Goal: Information Seeking & Learning: Learn about a topic

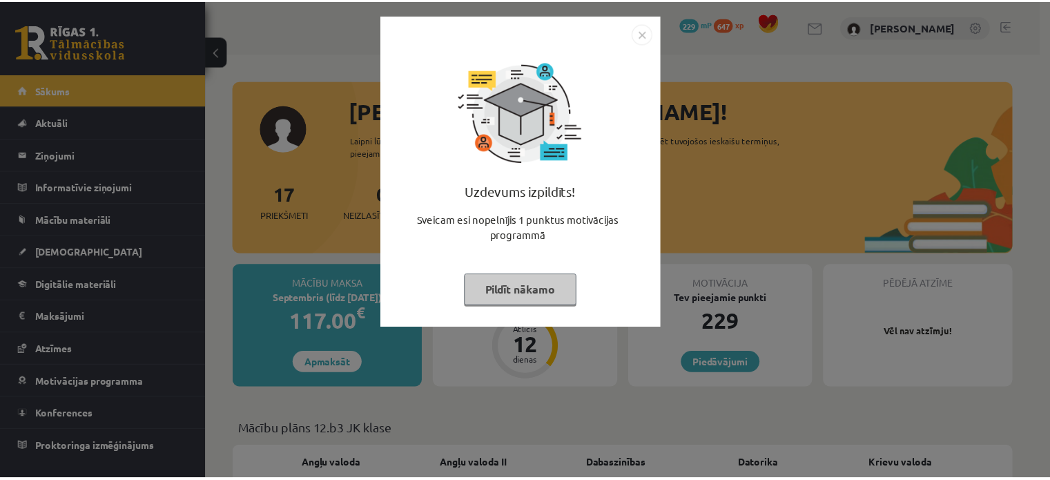
scroll to position [138, 0]
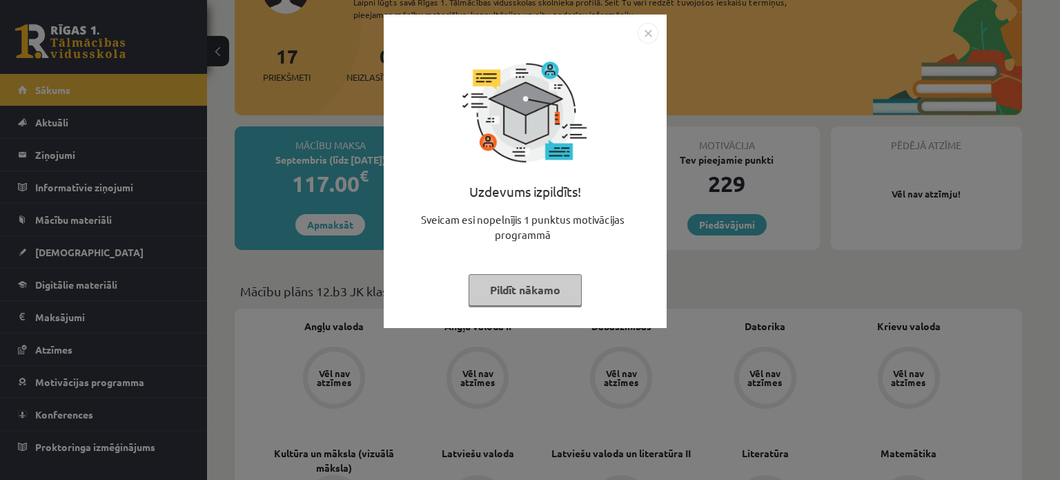
click at [647, 30] on img "Close" at bounding box center [648, 33] width 21 height 21
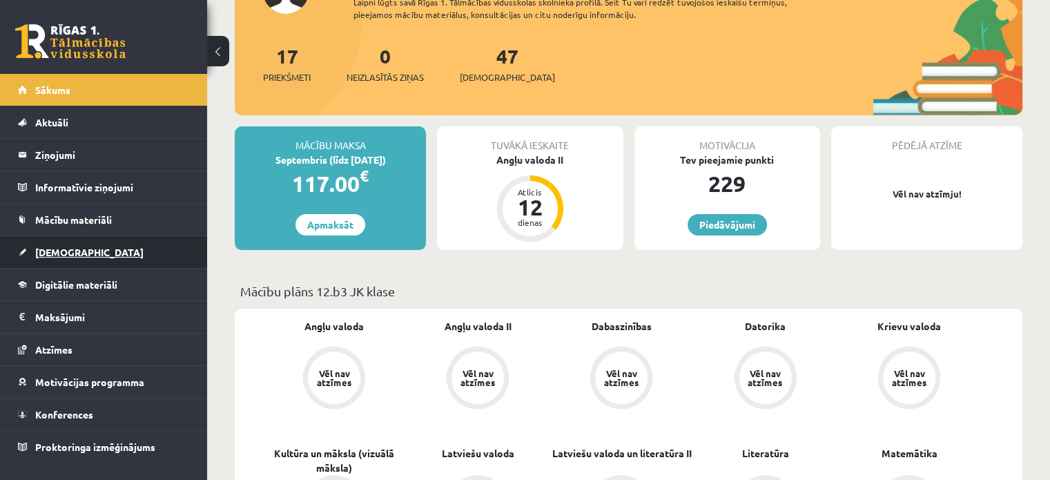
click at [86, 243] on link "[DEMOGRAPHIC_DATA]" at bounding box center [104, 252] width 172 height 32
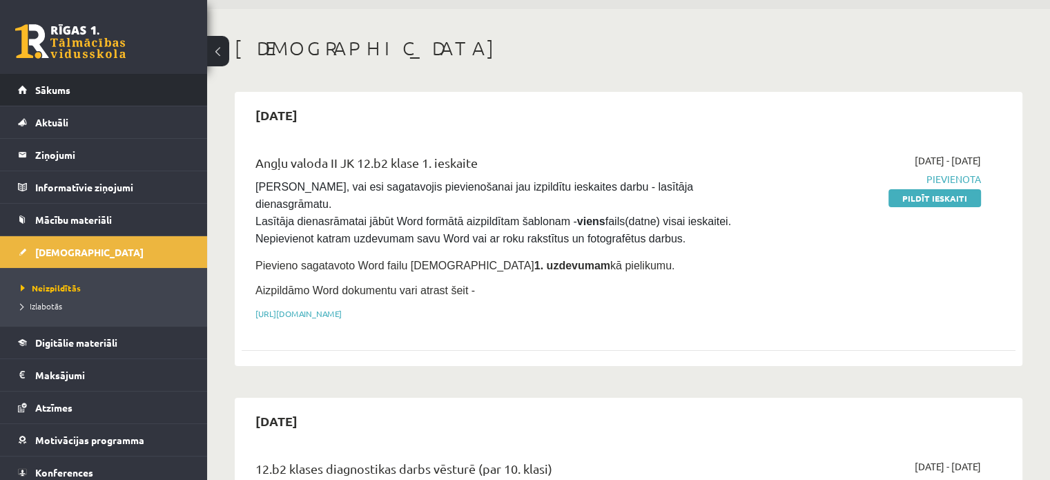
scroll to position [69, 0]
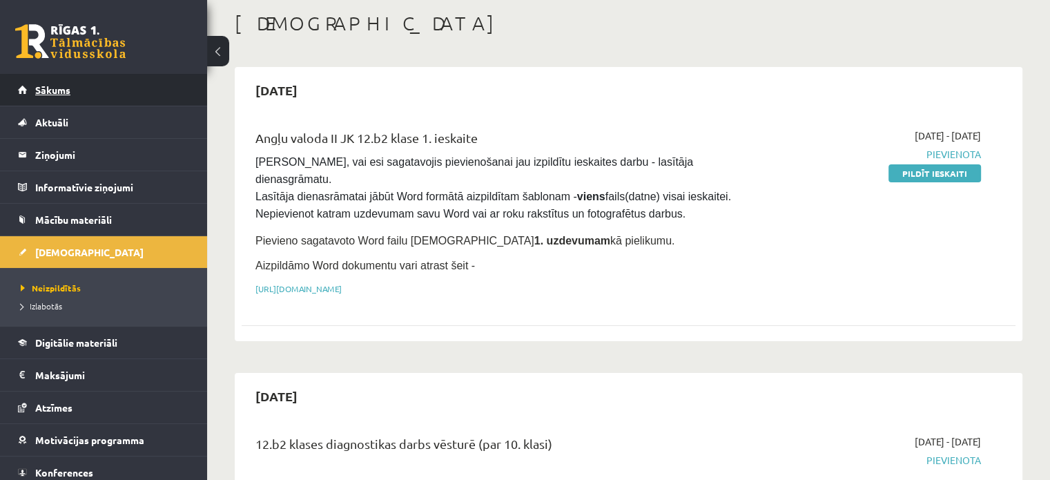
click at [29, 88] on link "Sākums" at bounding box center [104, 90] width 172 height 32
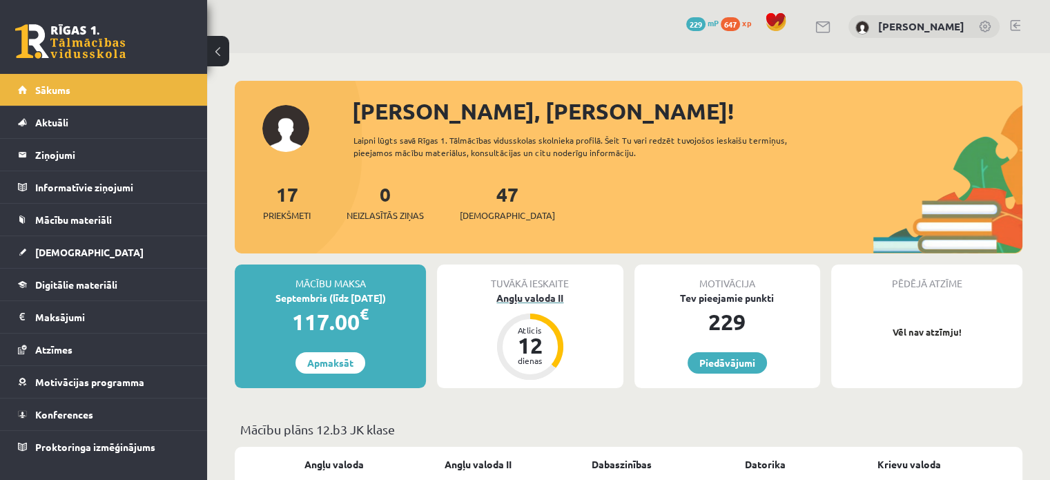
click at [539, 300] on div "Angļu valoda II" at bounding box center [530, 298] width 186 height 14
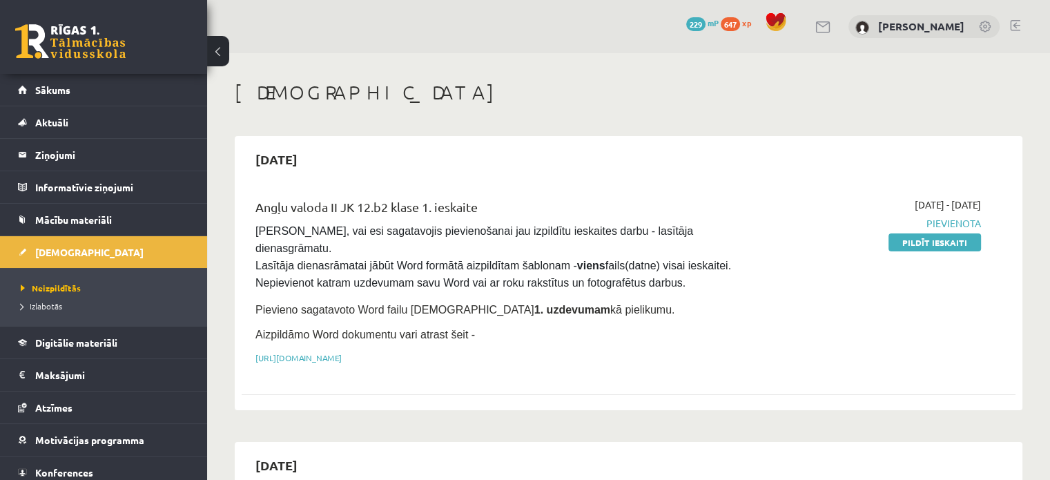
click at [488, 344] on div "Angļu valoda II JK 12.b2 klase 1. ieskaite Pārliecinies, vai esi sagatavojis pi…" at bounding box center [494, 284] width 498 height 175
click at [342, 352] on link "https://drive.google.com/drive/folders/1IHE_ip15KOAbO2Se1NDGwZ2e__vlzPUf?usp=sh…" at bounding box center [298, 357] width 86 height 11
click at [84, 206] on link "Mācību materiāli" at bounding box center [104, 220] width 172 height 32
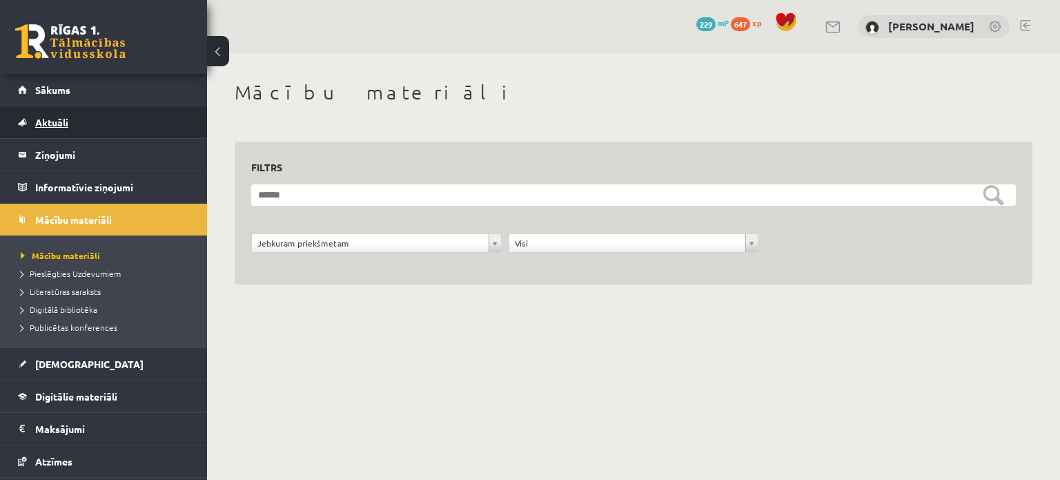
click at [75, 119] on link "Aktuāli" at bounding box center [104, 122] width 172 height 32
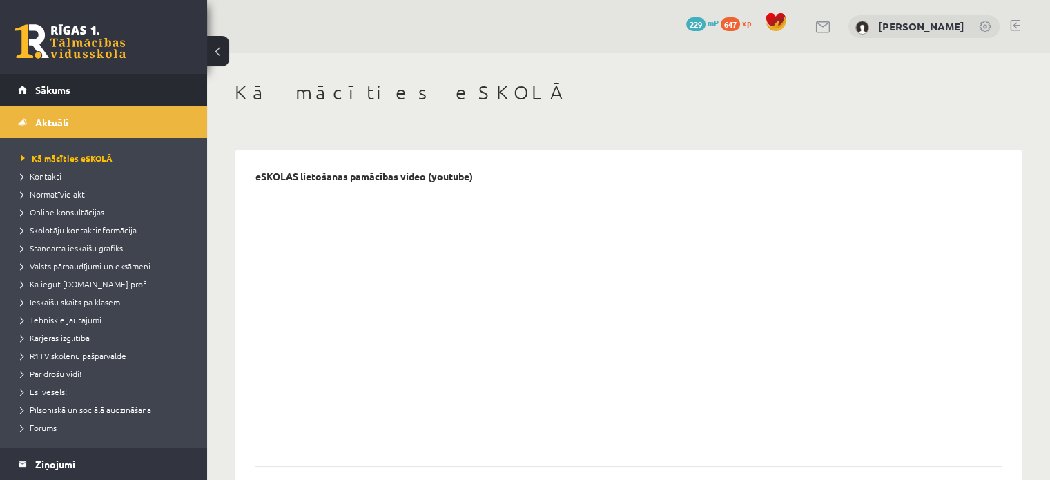
click at [72, 93] on link "Sākums" at bounding box center [104, 90] width 172 height 32
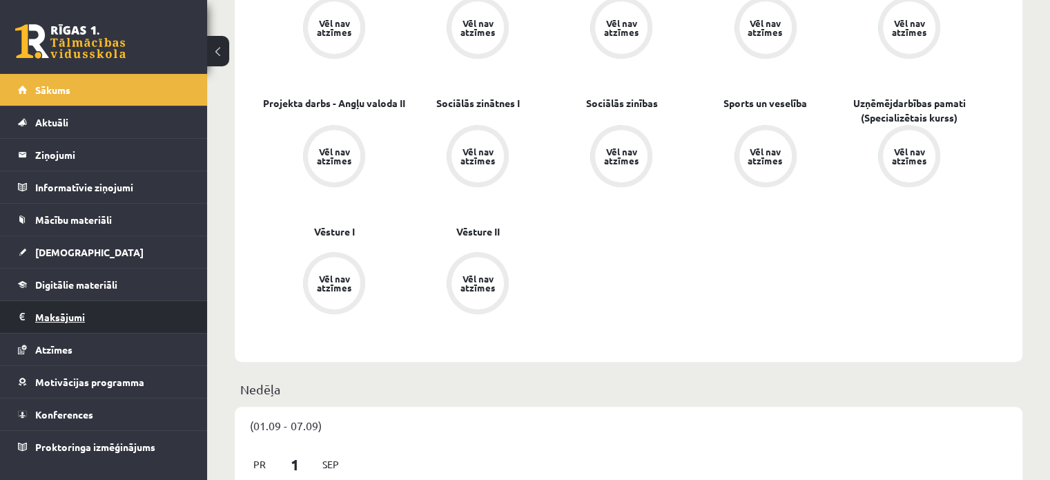
scroll to position [690, 0]
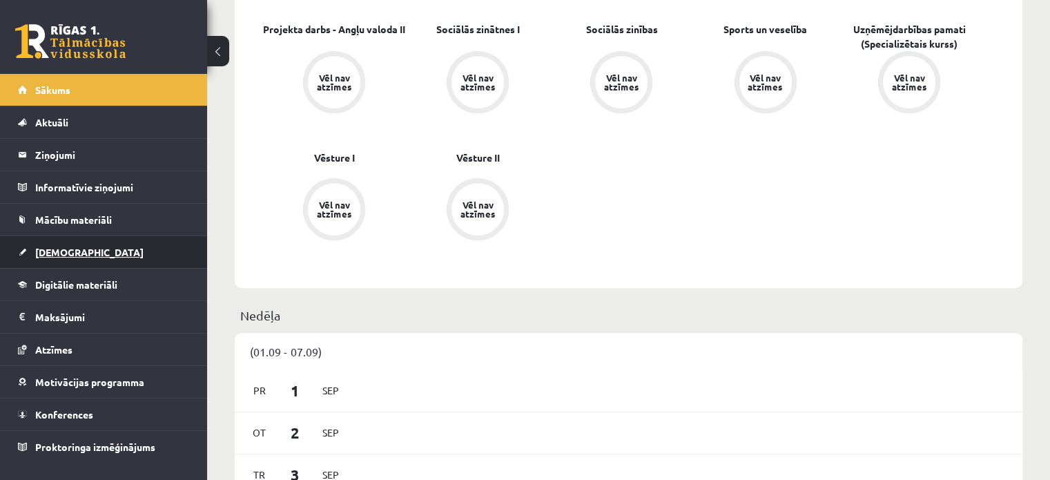
click at [74, 257] on link "[DEMOGRAPHIC_DATA]" at bounding box center [104, 252] width 172 height 32
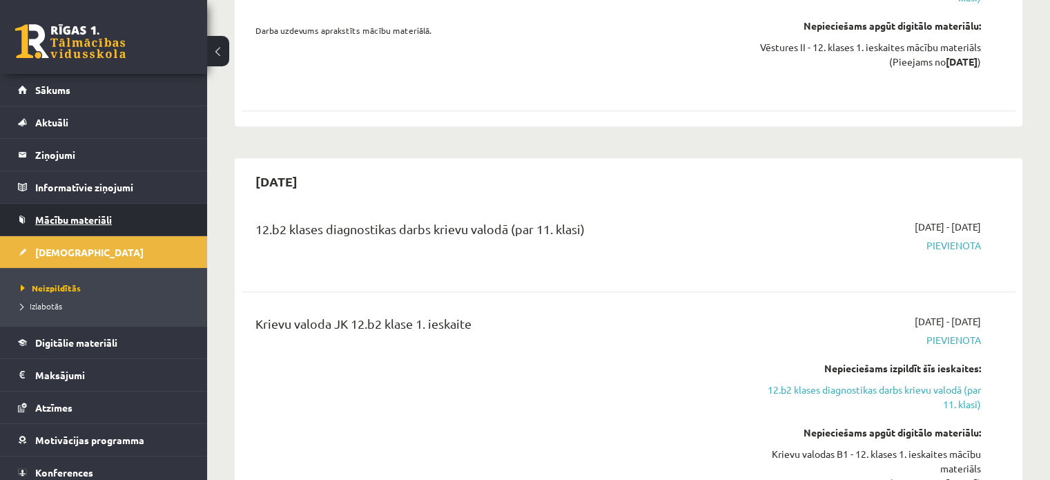
click at [87, 215] on span "Mācību materiāli" at bounding box center [73, 219] width 77 height 12
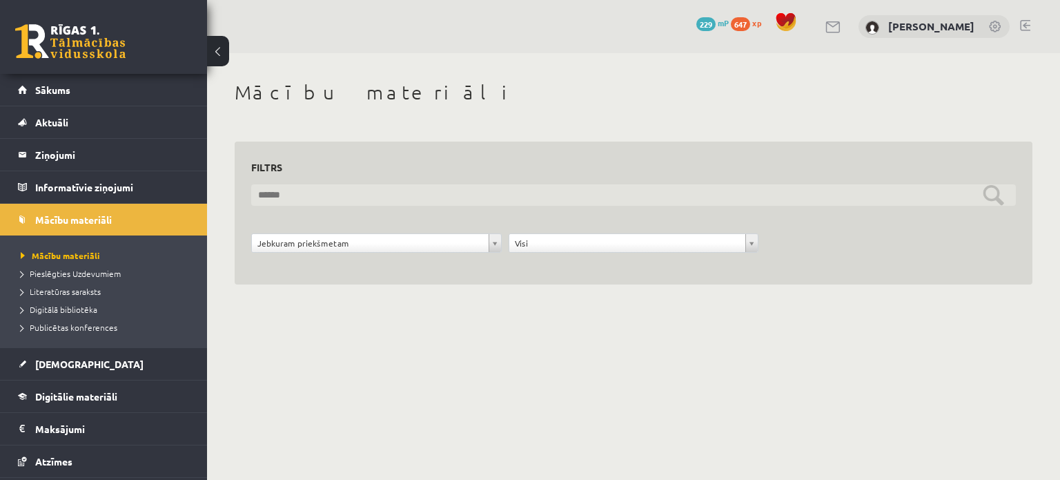
click at [348, 195] on input "text" at bounding box center [633, 194] width 765 height 21
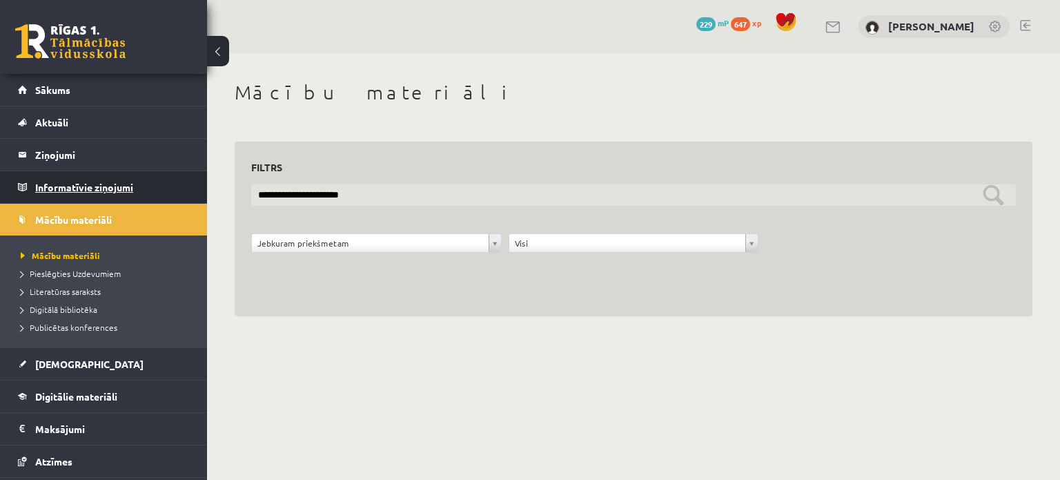
type input "**********"
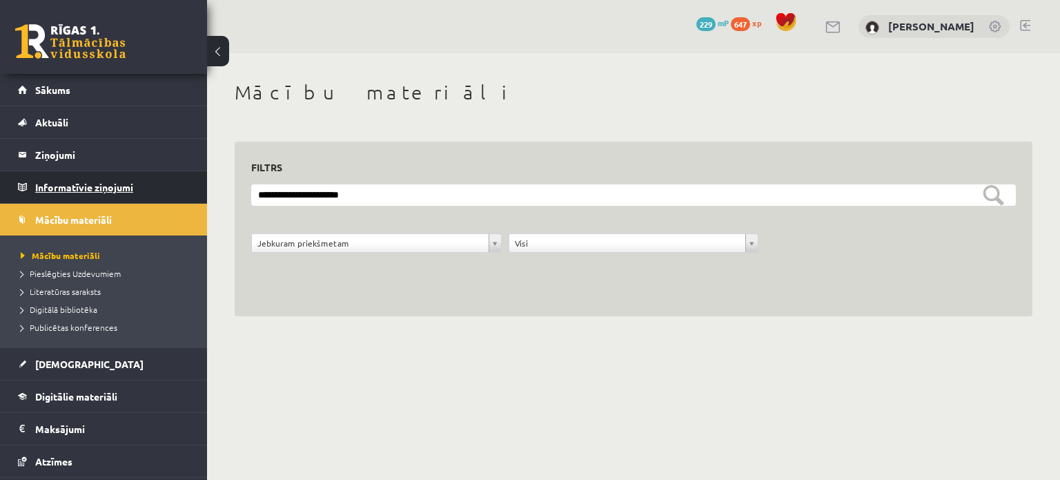
click at [59, 182] on legend "Informatīvie ziņojumi 0" at bounding box center [112, 187] width 155 height 32
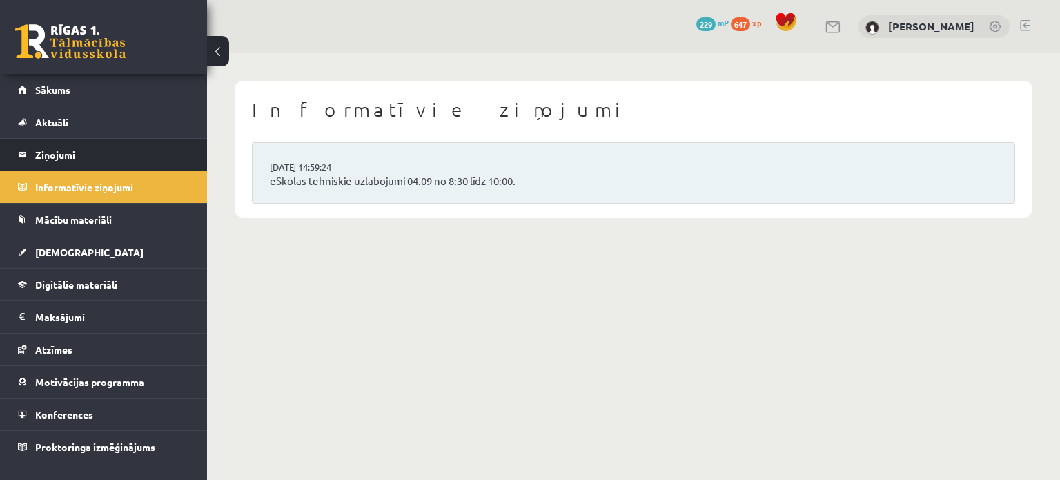
click at [102, 154] on legend "Ziņojumi 0" at bounding box center [112, 155] width 155 height 32
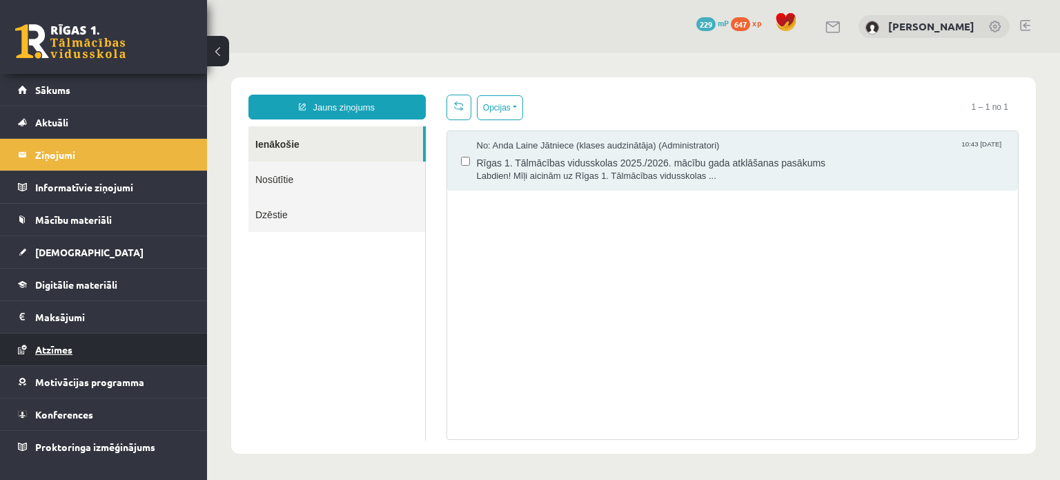
click at [45, 351] on span "Atzīmes" at bounding box center [53, 349] width 37 height 12
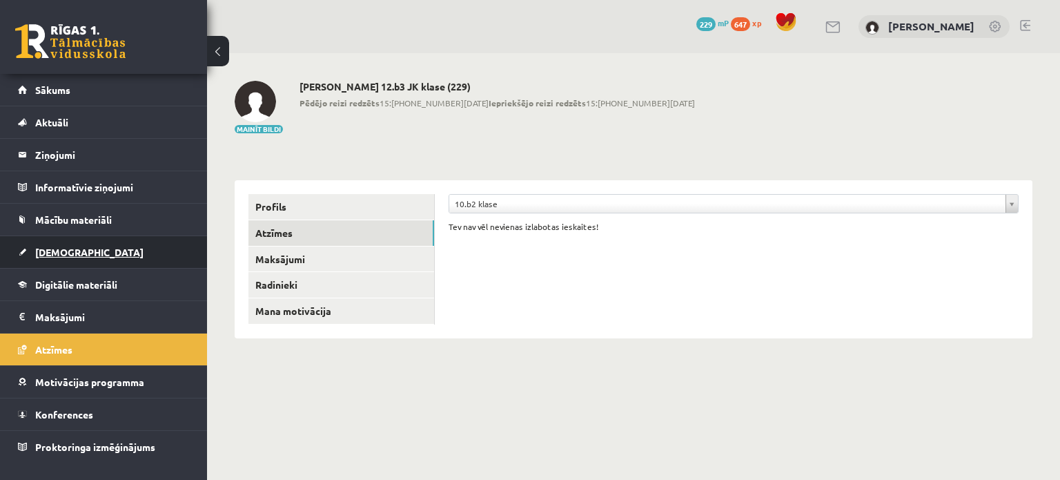
click at [85, 245] on link "[DEMOGRAPHIC_DATA]" at bounding box center [104, 252] width 172 height 32
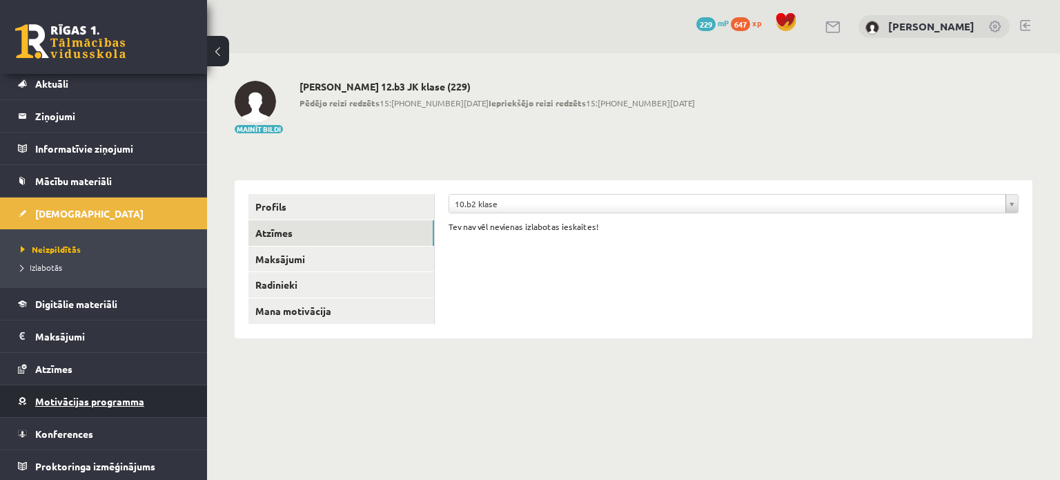
click at [64, 397] on span "Motivācijas programma" at bounding box center [89, 401] width 109 height 12
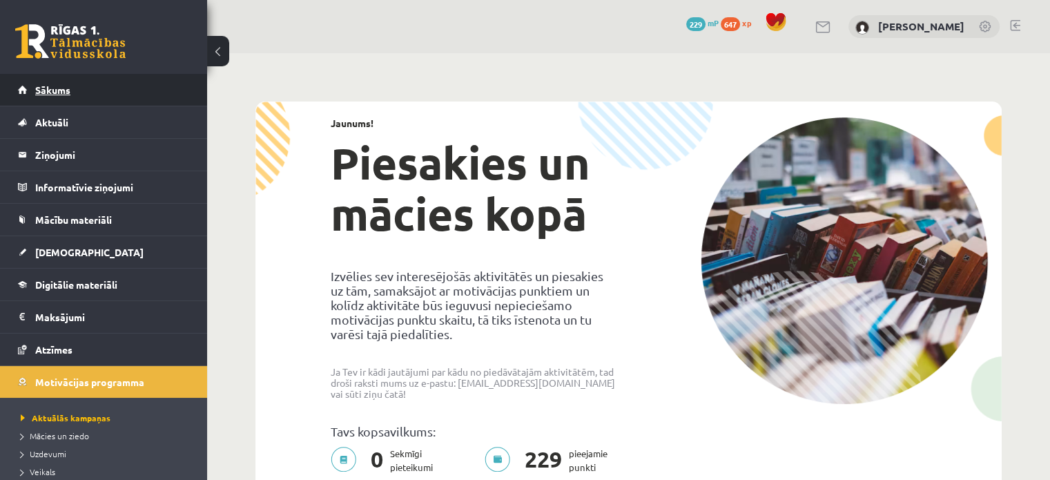
click at [30, 96] on link "Sākums" at bounding box center [104, 90] width 172 height 32
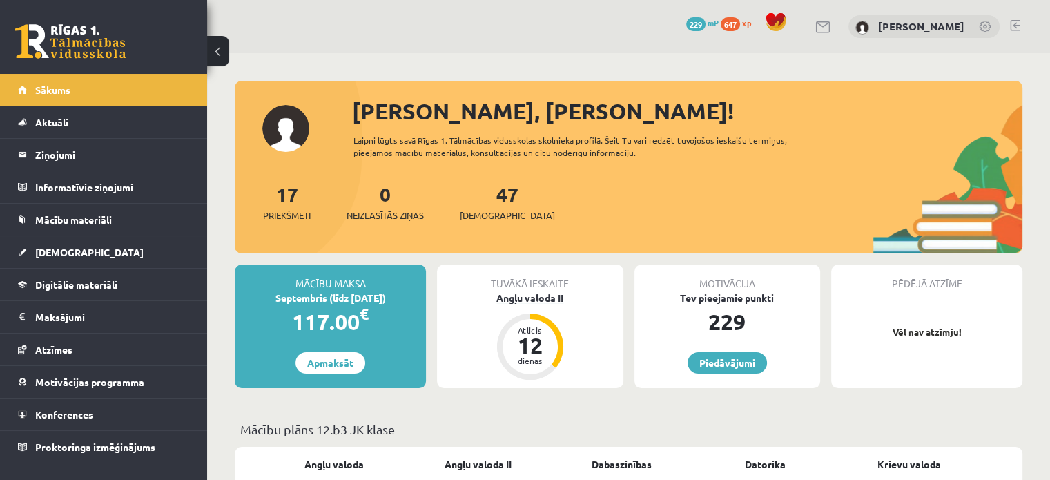
click at [536, 294] on div "Angļu valoda II" at bounding box center [530, 298] width 186 height 14
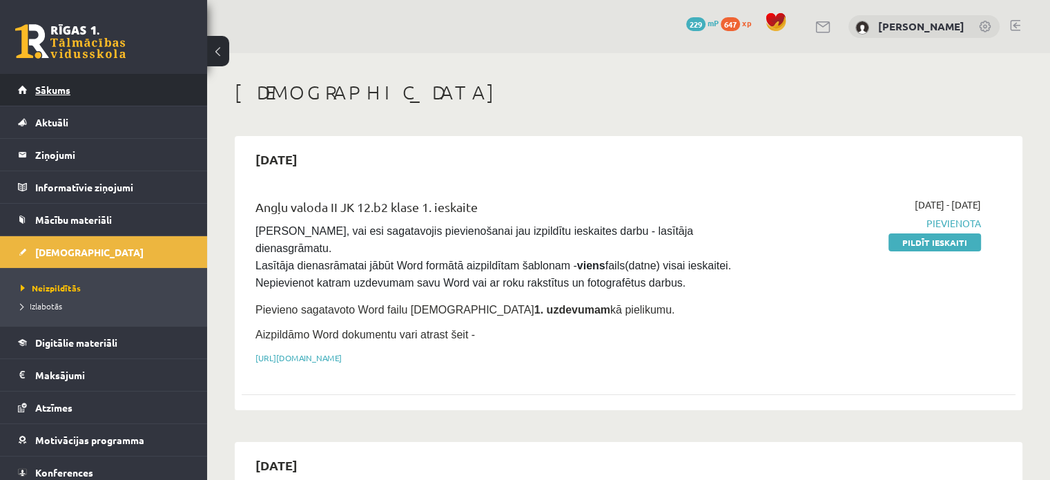
click at [64, 97] on link "Sākums" at bounding box center [104, 90] width 172 height 32
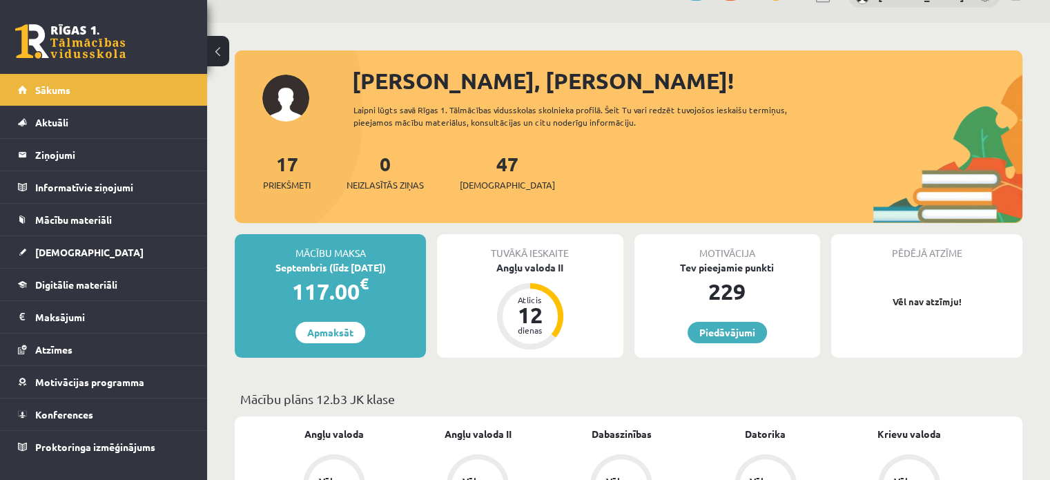
scroll to position [32, 0]
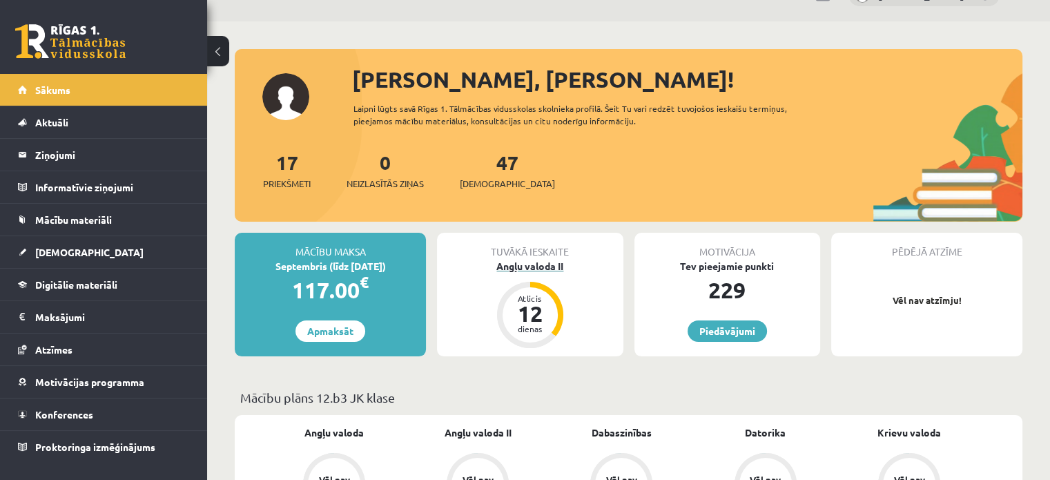
click at [557, 271] on div "Angļu valoda II" at bounding box center [530, 266] width 186 height 14
click at [555, 270] on div "Angļu valoda II" at bounding box center [530, 266] width 186 height 14
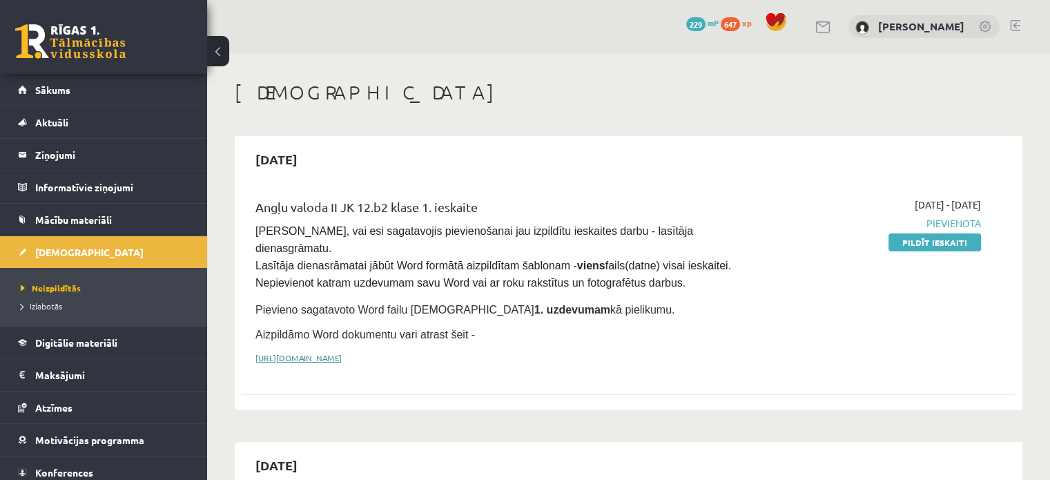
click at [342, 352] on link "[URL][DOMAIN_NAME]" at bounding box center [298, 357] width 86 height 11
click at [83, 151] on legend "Ziņojumi 0" at bounding box center [112, 155] width 155 height 32
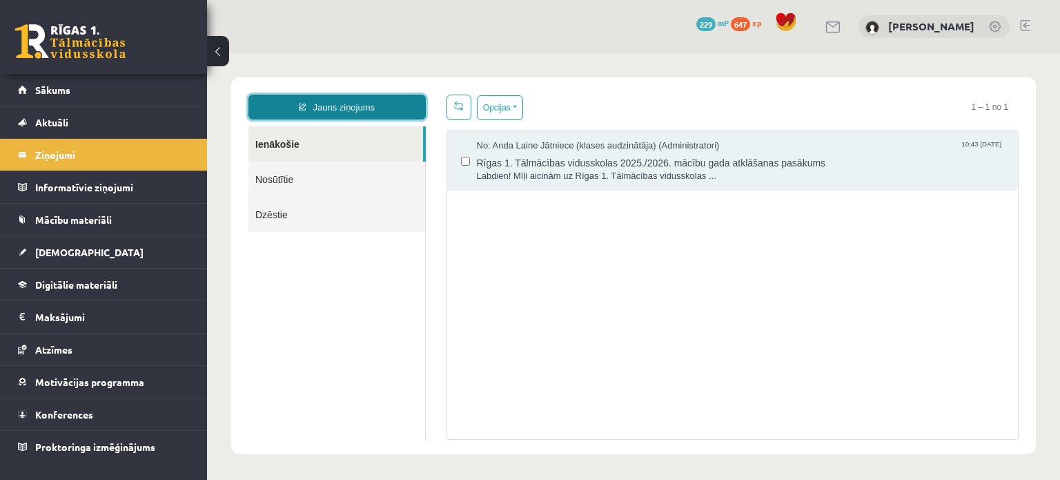
click at [274, 104] on link "Jauns ziņojums" at bounding box center [336, 107] width 177 height 25
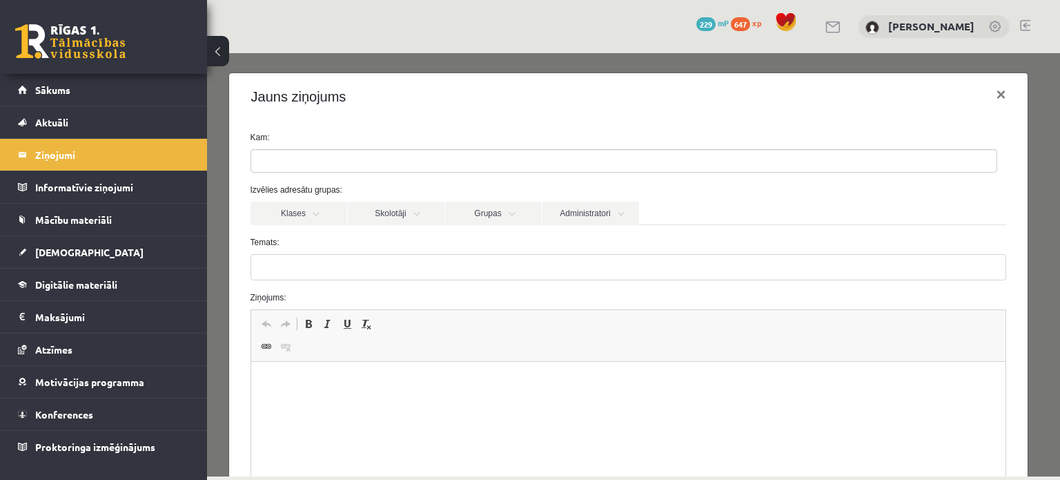
click at [315, 150] on div "Kam:" at bounding box center [628, 151] width 777 height 41
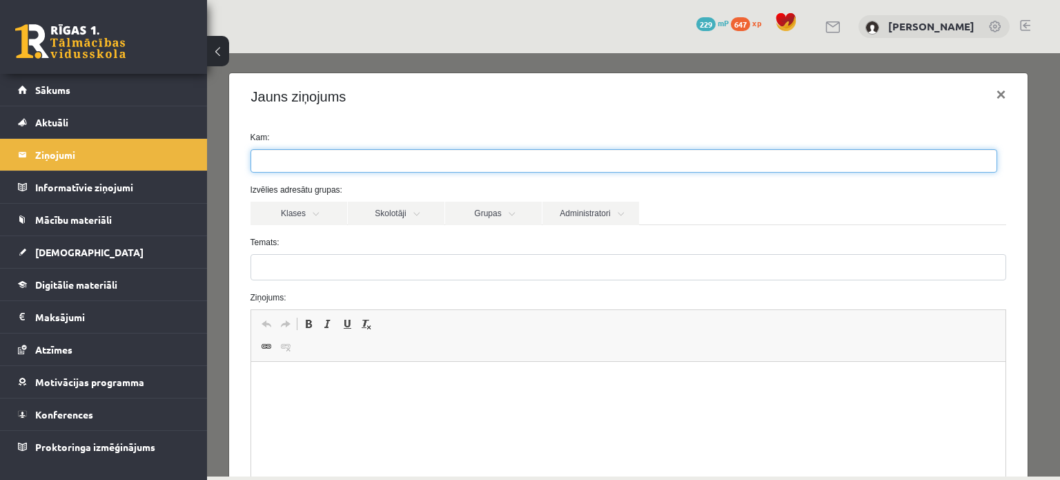
click at [309, 157] on ul at bounding box center [623, 161] width 745 height 22
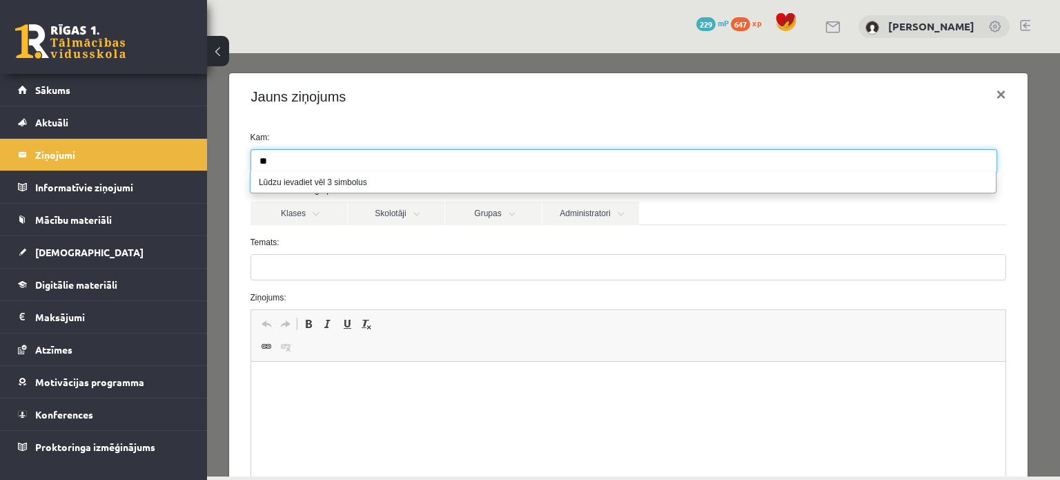
type input "*"
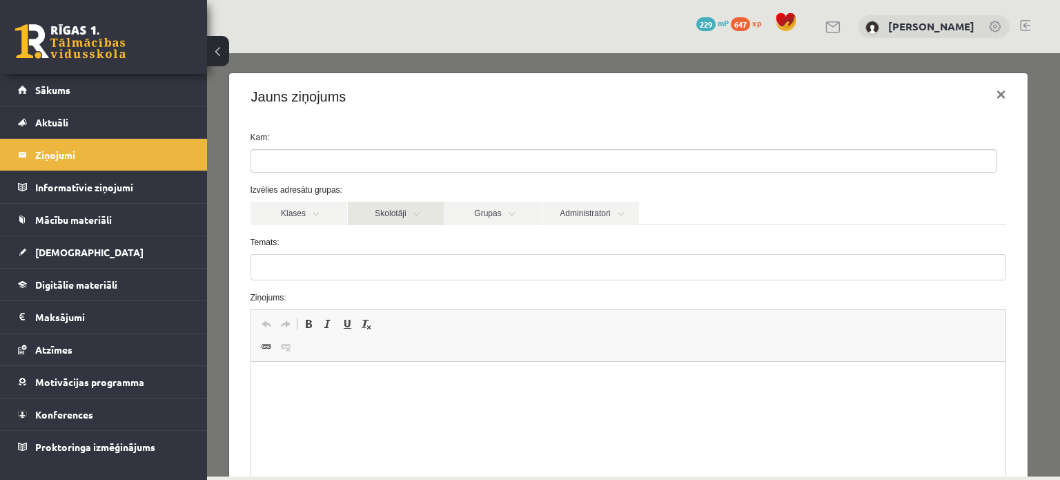
click at [367, 202] on link "Skolotāji" at bounding box center [396, 213] width 97 height 23
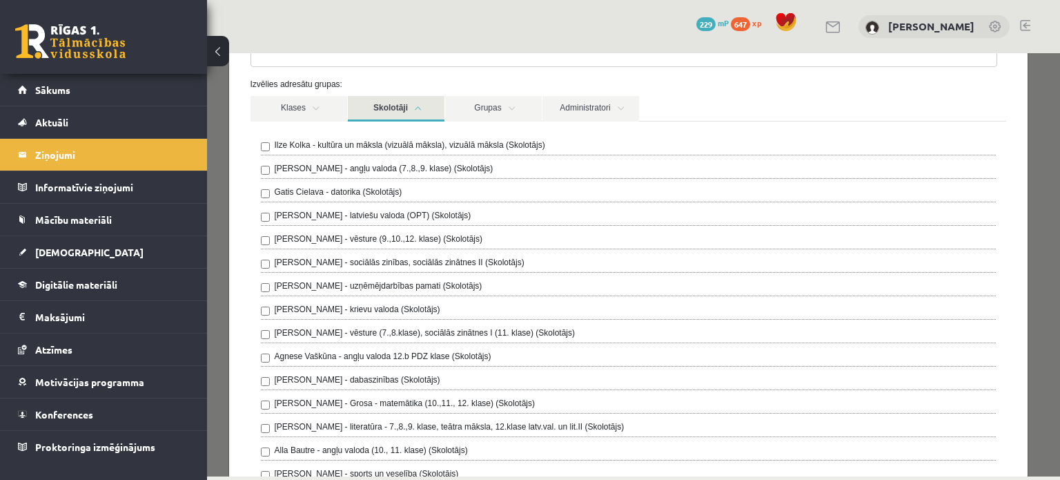
scroll to position [138, 0]
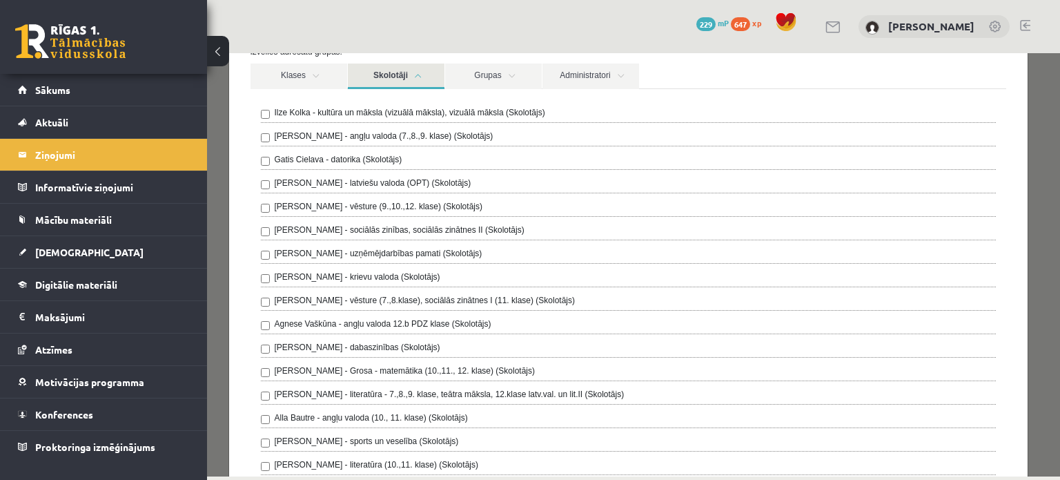
click at [391, 264] on div "Ilze Kolka - kultūra un māksla (vizuālā māksla), vizuālā māksla (Skolotājs) Lai…" at bounding box center [629, 325] width 736 height 439
click at [386, 267] on div "Ilze Kolka - kultūra un māksla (vizuālā māksla), vizuālā māksla (Skolotājs) Lai…" at bounding box center [629, 325] width 736 height 439
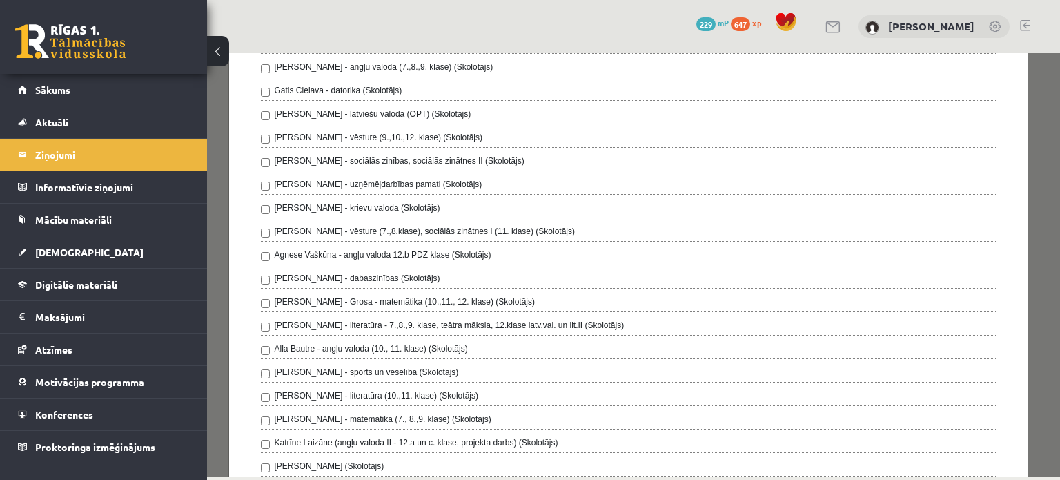
scroll to position [276, 0]
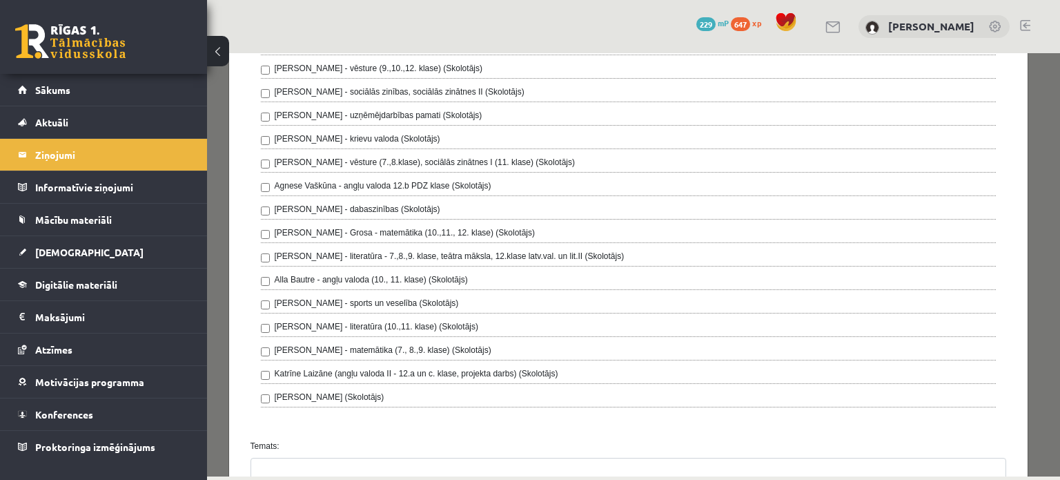
click at [404, 350] on label "[PERSON_NAME] - matemātika (7., 8.,9. klase) (Skolotājs)" at bounding box center [383, 350] width 217 height 12
click at [404, 350] on label "Irēna Roze - matemātika (7., 8.,9. klase) (Skolotājs)" at bounding box center [383, 350] width 217 height 12
click at [31, 85] on link "Sākums" at bounding box center [104, 90] width 172 height 32
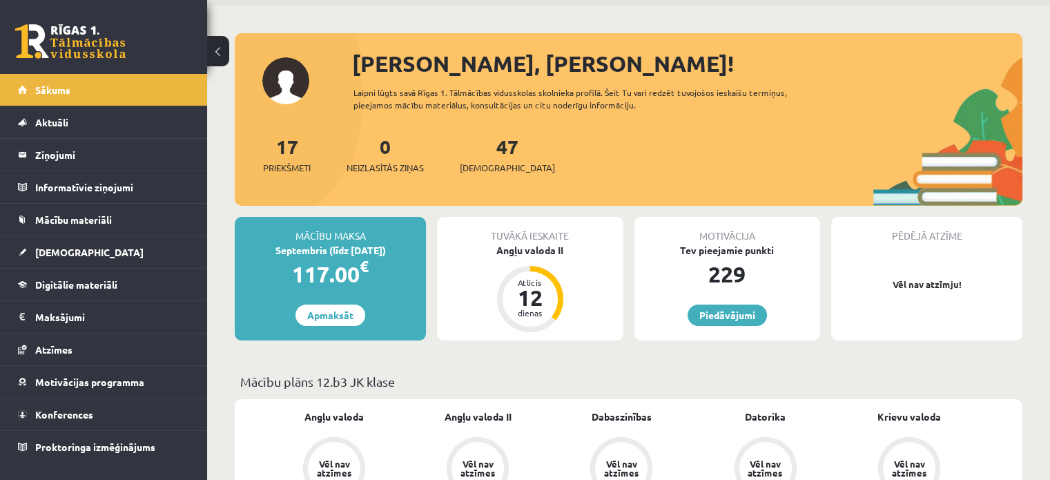
scroll to position [207, 0]
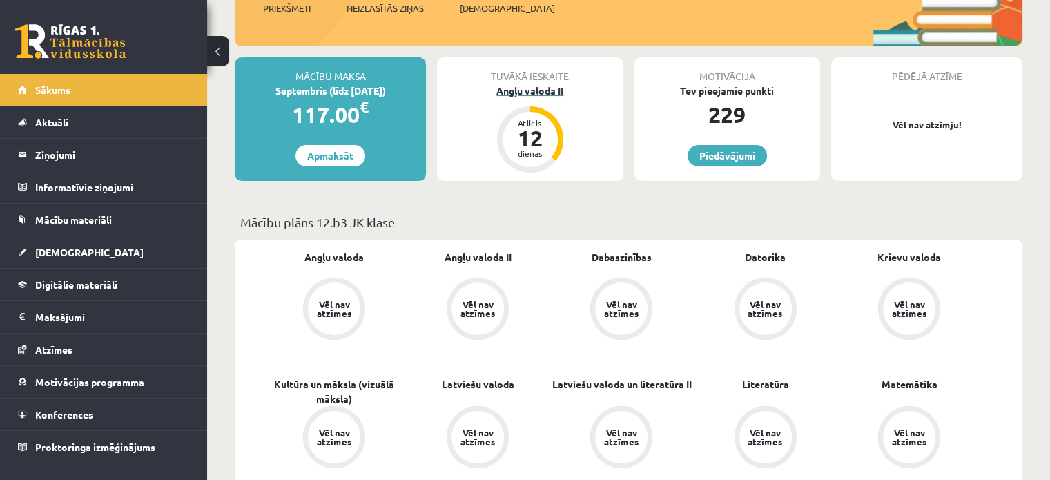
click at [514, 93] on div "Angļu valoda II" at bounding box center [530, 91] width 186 height 14
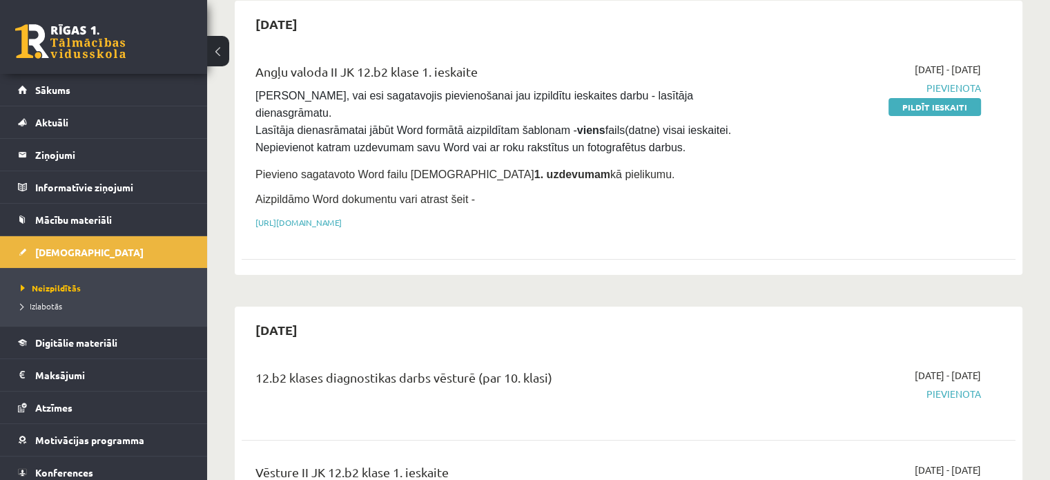
scroll to position [69, 0]
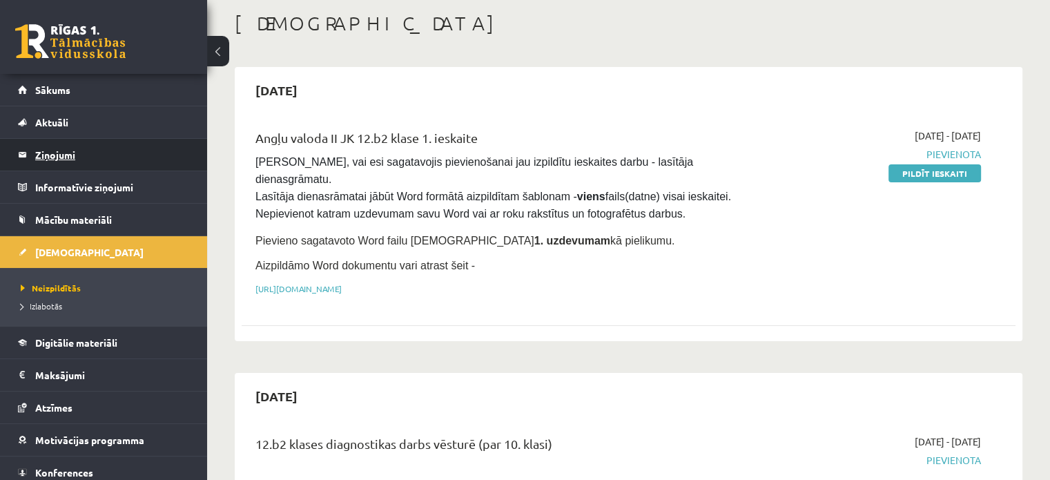
click at [97, 158] on legend "Ziņojumi 0" at bounding box center [112, 155] width 155 height 32
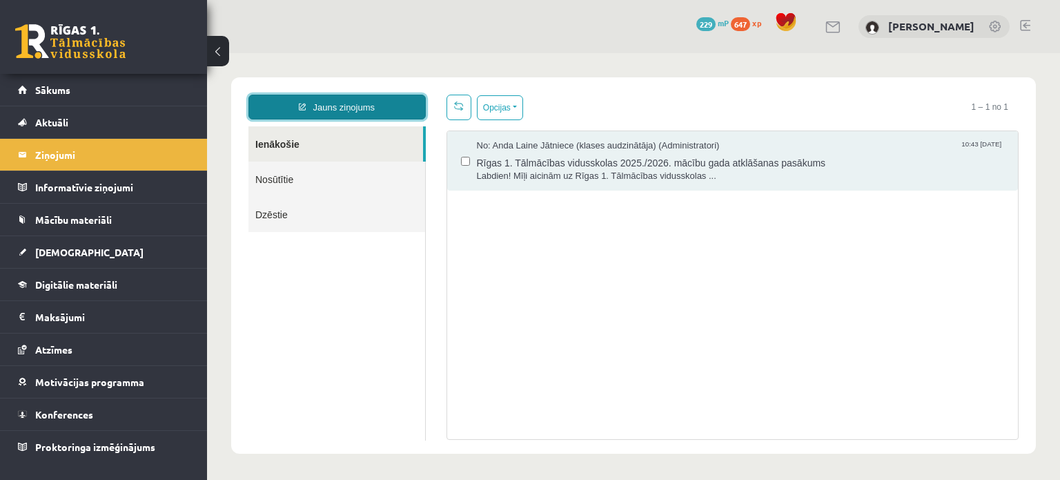
drag, startPoint x: 341, startPoint y: 104, endPoint x: 348, endPoint y: 106, distance: 7.2
click at [342, 104] on link "Jauns ziņojums" at bounding box center [336, 107] width 177 height 25
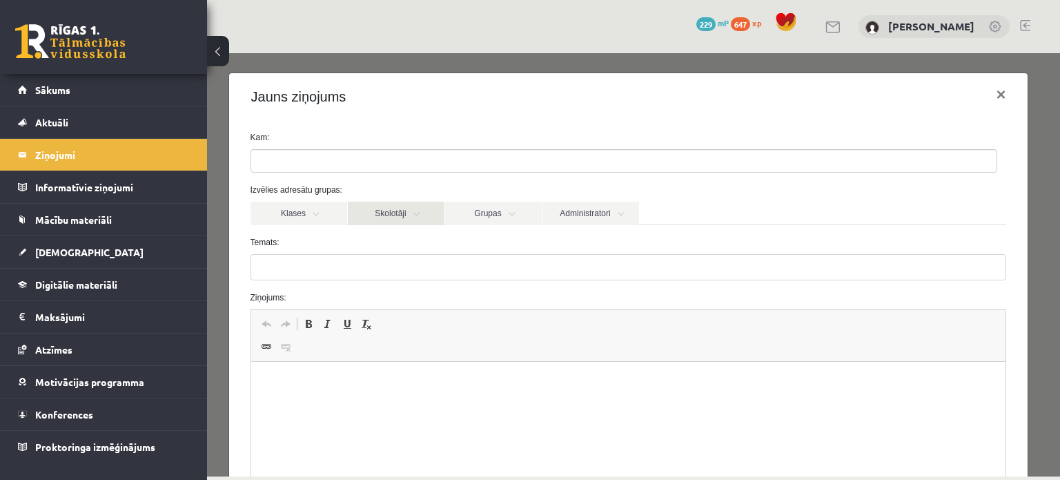
click at [400, 214] on link "Skolotāji" at bounding box center [396, 213] width 97 height 23
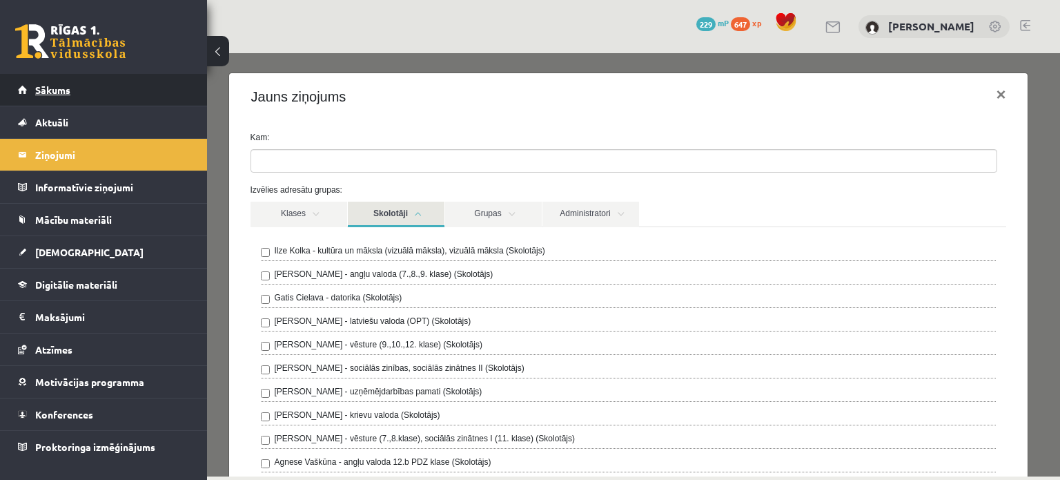
click at [54, 97] on link "Sākums" at bounding box center [104, 90] width 172 height 32
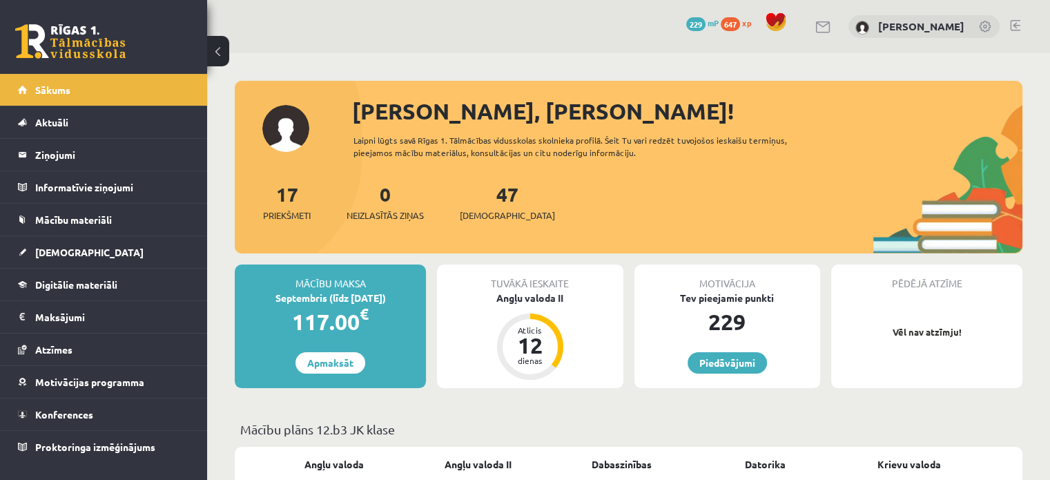
click at [986, 21] on link at bounding box center [986, 28] width 14 height 14
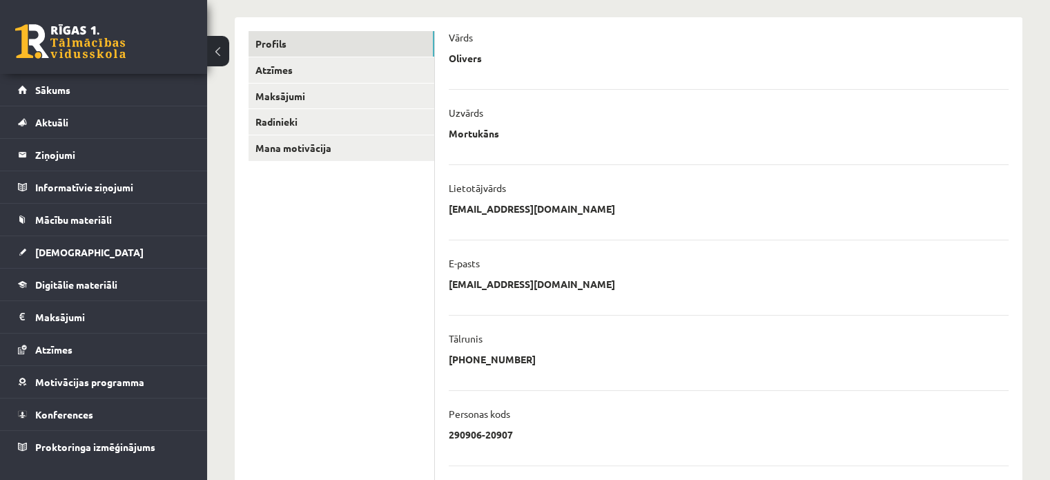
scroll to position [75, 0]
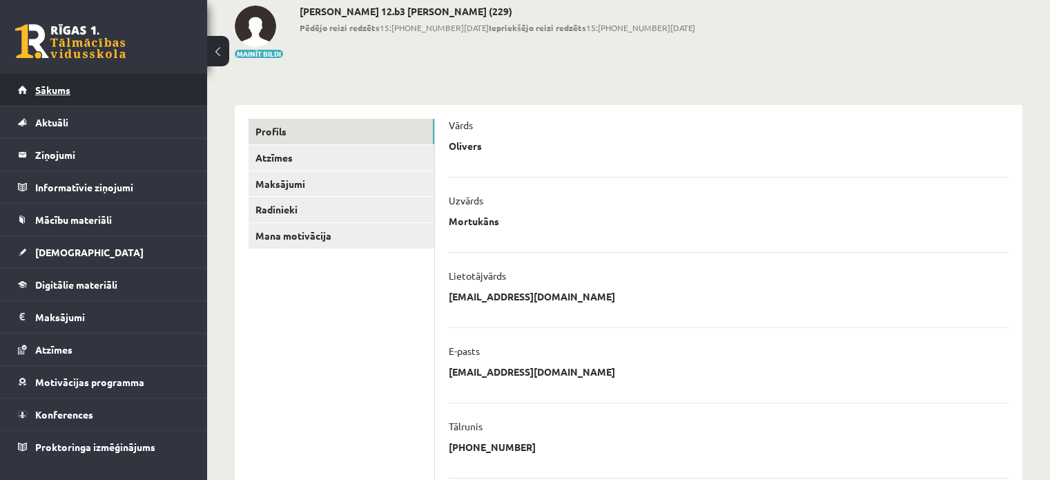
click at [44, 84] on link "Sākums" at bounding box center [104, 90] width 172 height 32
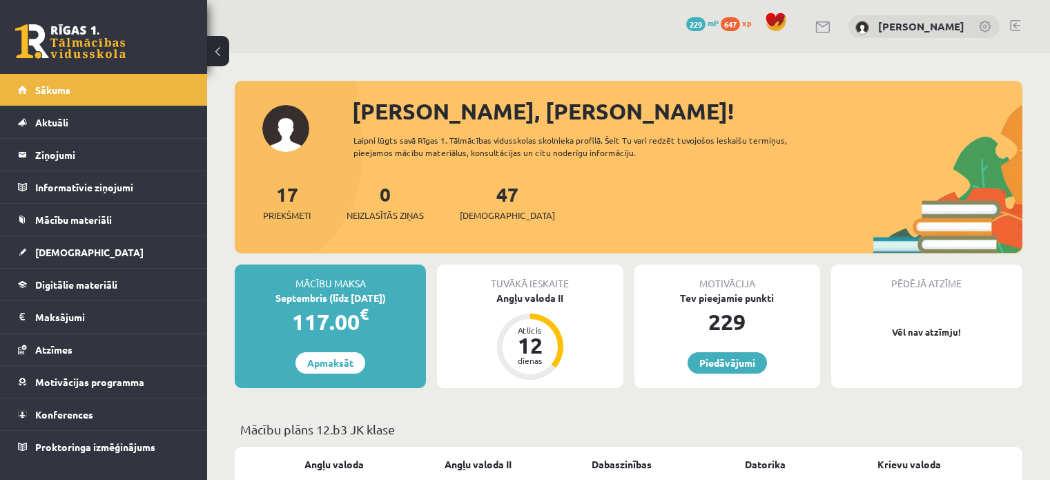
scroll to position [207, 0]
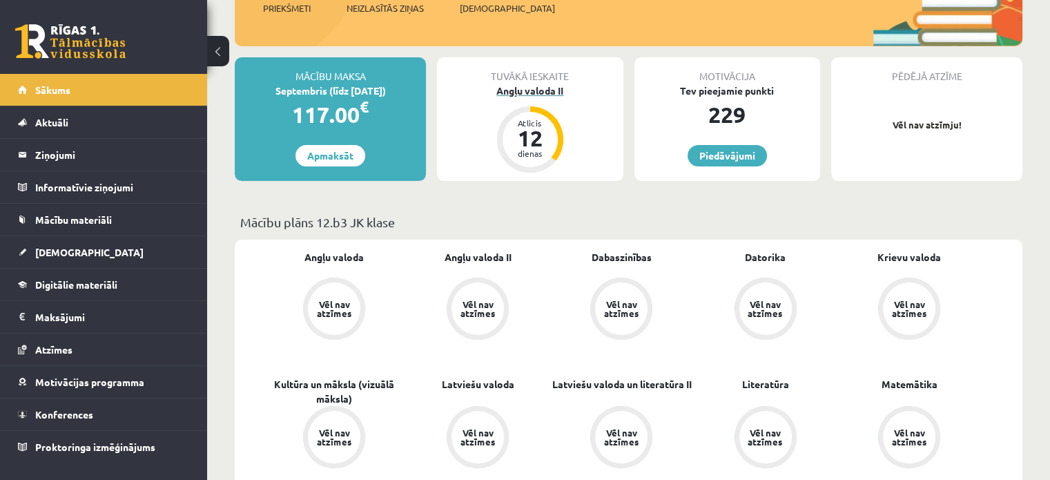
click at [522, 88] on div "Angļu valoda II" at bounding box center [530, 91] width 186 height 14
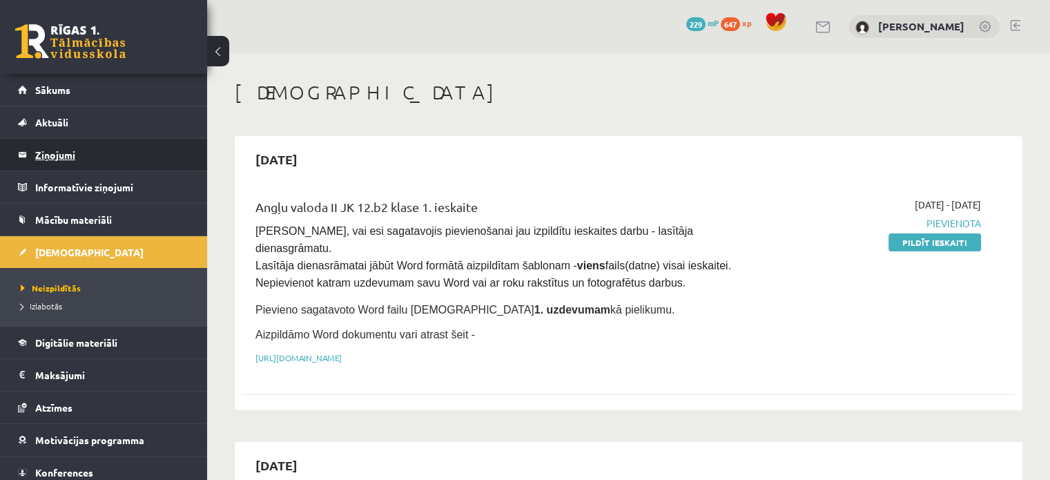
click at [64, 159] on legend "Ziņojumi 0" at bounding box center [112, 155] width 155 height 32
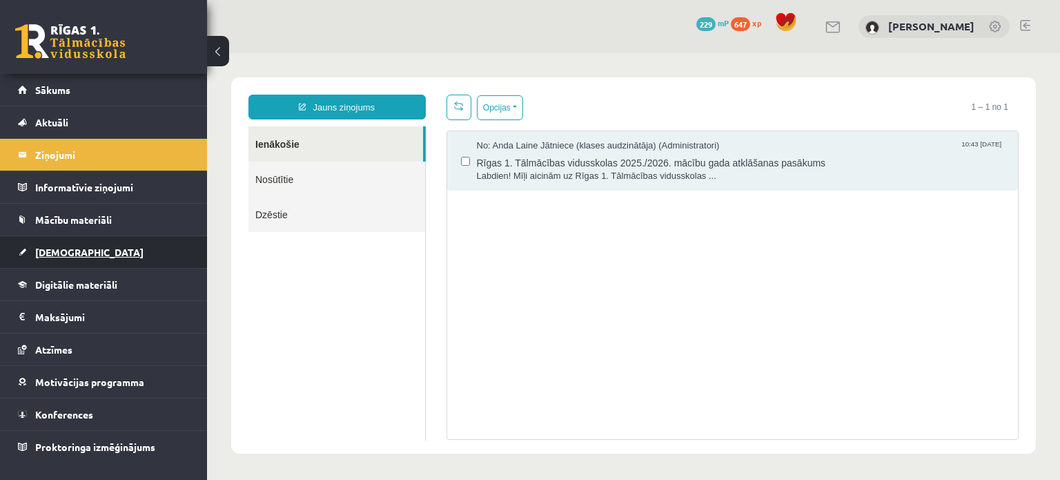
click at [59, 242] on link "[DEMOGRAPHIC_DATA]" at bounding box center [104, 252] width 172 height 32
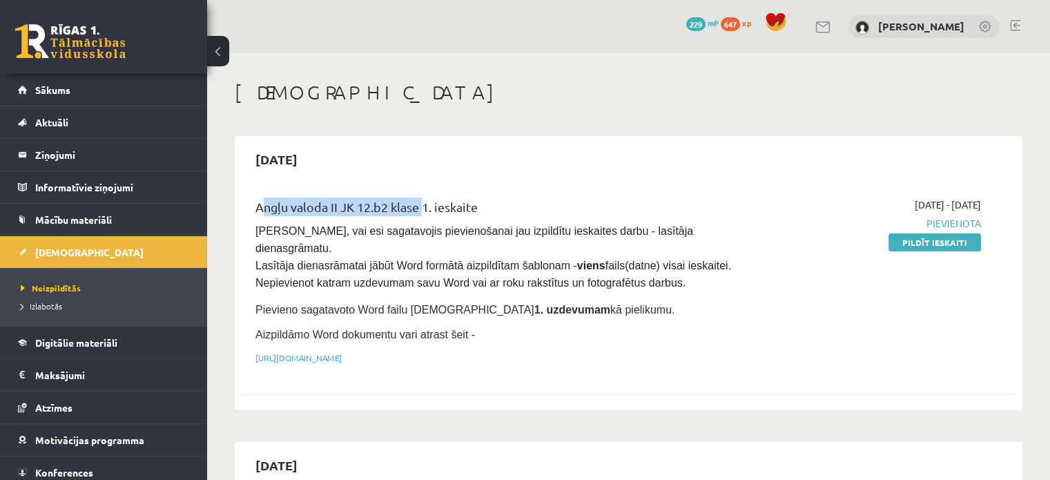
drag, startPoint x: 264, startPoint y: 209, endPoint x: 420, endPoint y: 213, distance: 155.4
click at [420, 213] on div "Angļu valoda II JK 12.b2 klase 1. ieskaite Pārliecinies, vai esi sagatavojis pi…" at bounding box center [494, 284] width 498 height 175
copy div "Angļu valoda II JK 12.b2 klase"
click at [66, 168] on legend "Ziņojumi 0" at bounding box center [112, 155] width 155 height 32
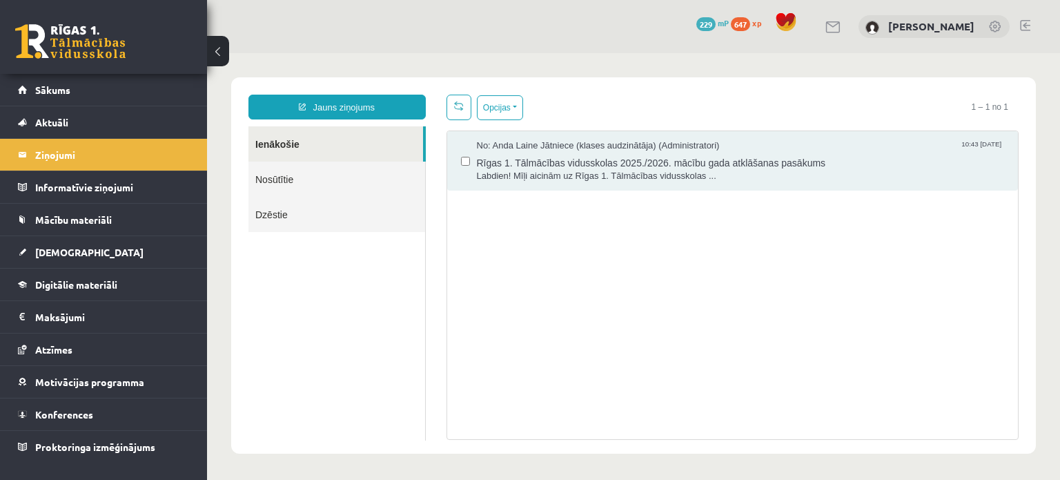
click at [342, 112] on link "Jauns ziņojums" at bounding box center [336, 107] width 177 height 25
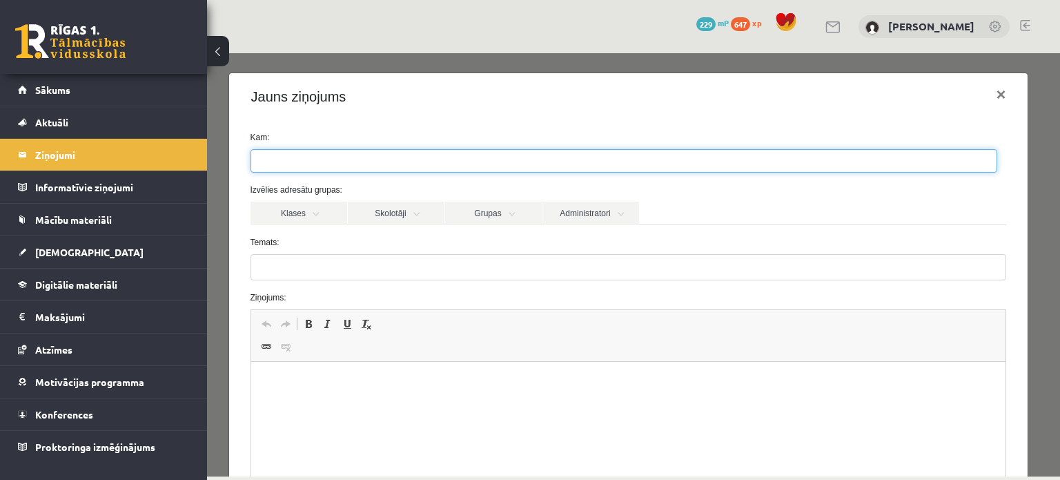
click at [326, 162] on ul at bounding box center [623, 161] width 745 height 22
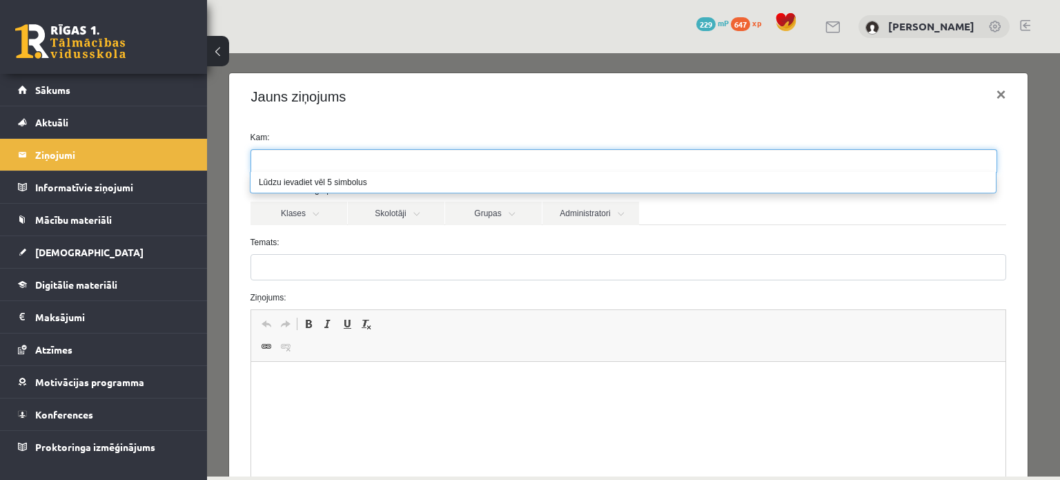
drag, startPoint x: 326, startPoint y: 162, endPoint x: 295, endPoint y: 169, distance: 31.1
click at [293, 175] on li "Lūdzu ievadiet vēl 5 simbolus" at bounding box center [623, 182] width 745 height 21
click at [295, 166] on input "search" at bounding box center [275, 161] width 48 height 22
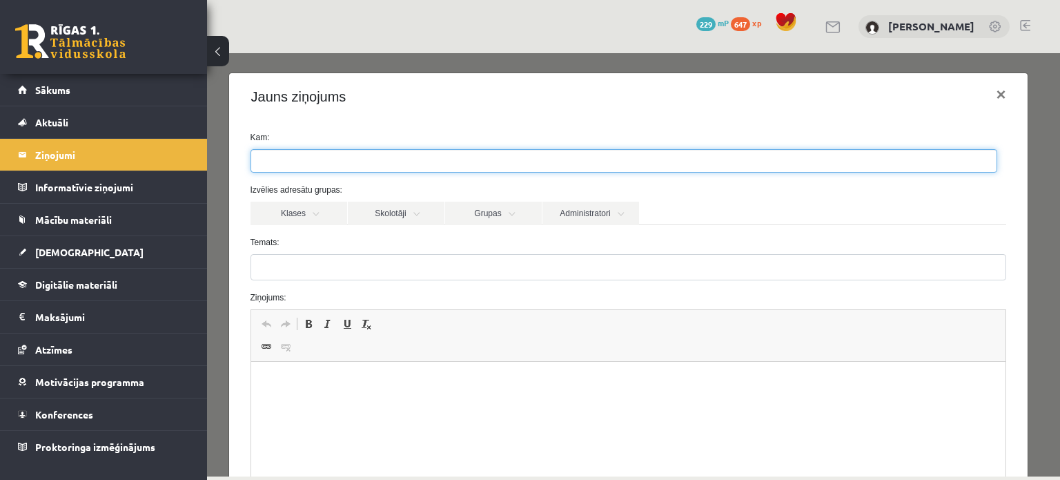
paste input "**********"
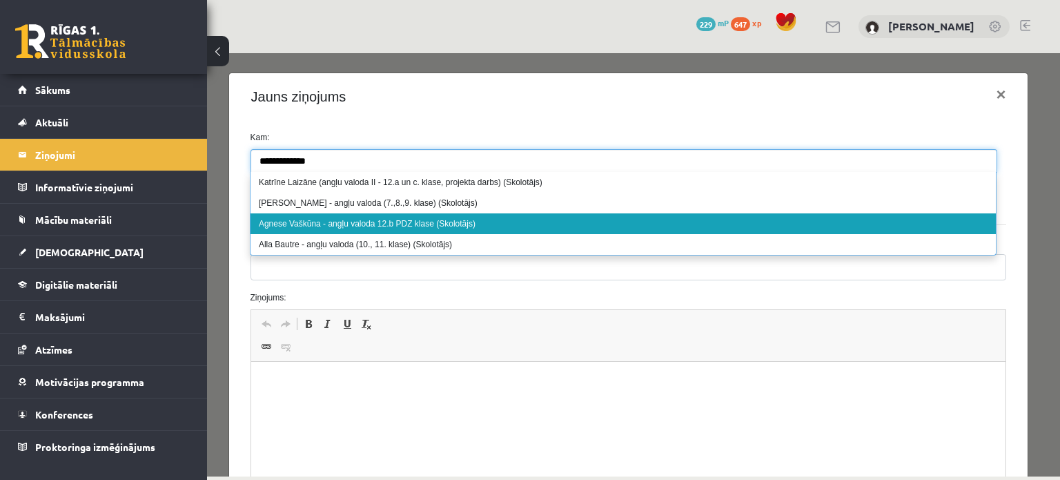
type input "**********"
select select "***"
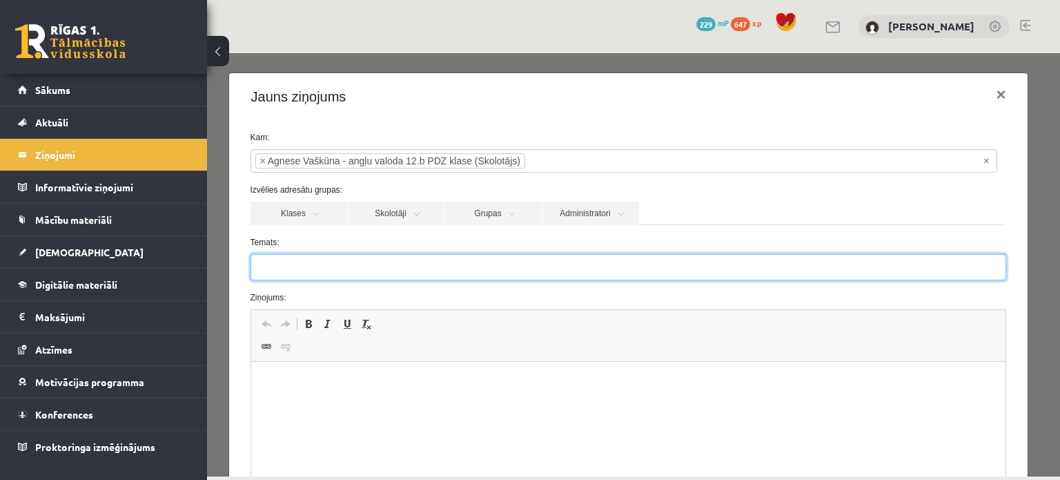
click at [338, 257] on input "Temats:" at bounding box center [629, 267] width 756 height 26
type input "*"
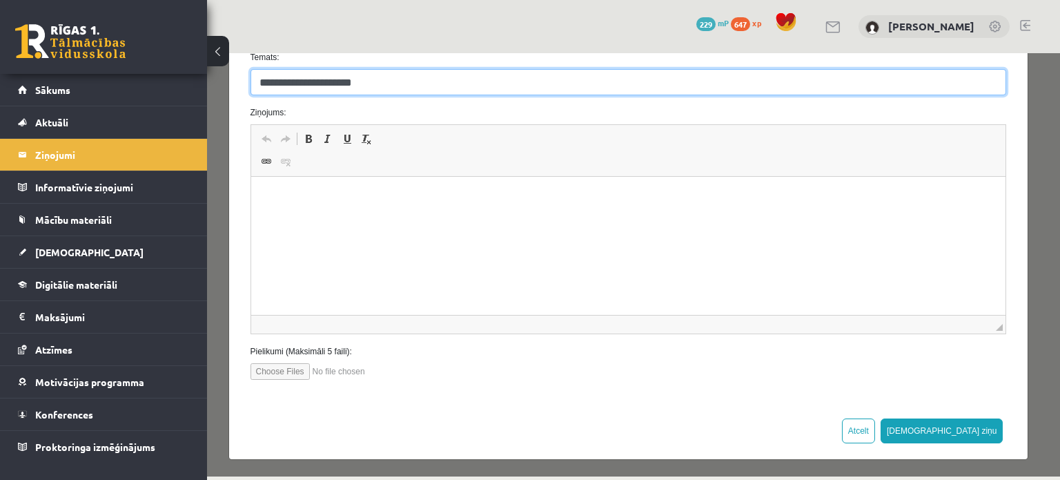
type input "**********"
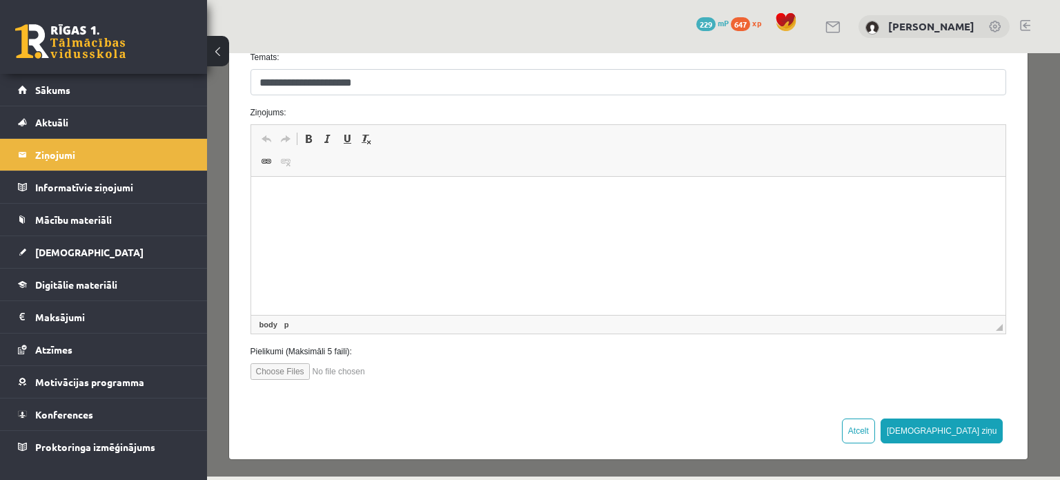
click at [439, 219] on html at bounding box center [628, 198] width 755 height 42
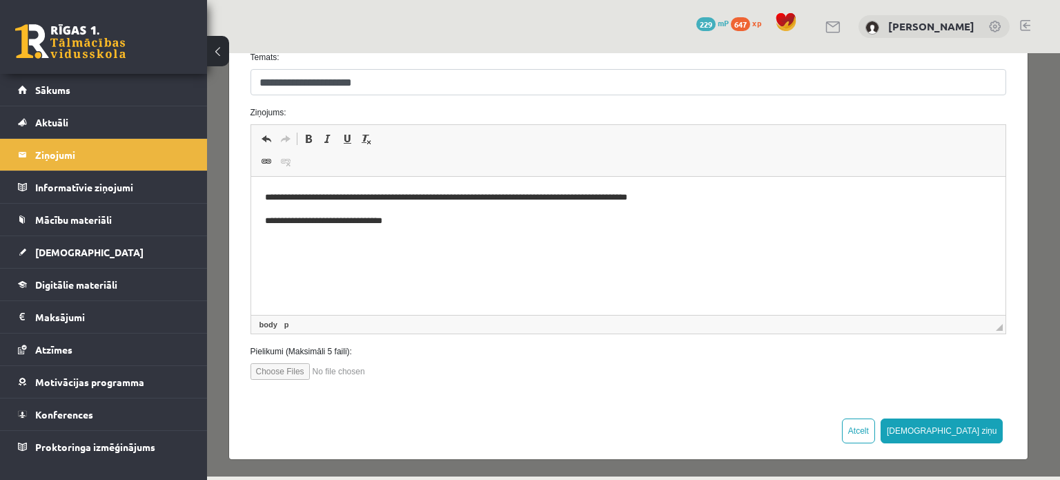
click at [583, 242] on html "**********" at bounding box center [628, 209] width 755 height 65
click at [75, 242] on link "[DEMOGRAPHIC_DATA]" at bounding box center [104, 252] width 172 height 32
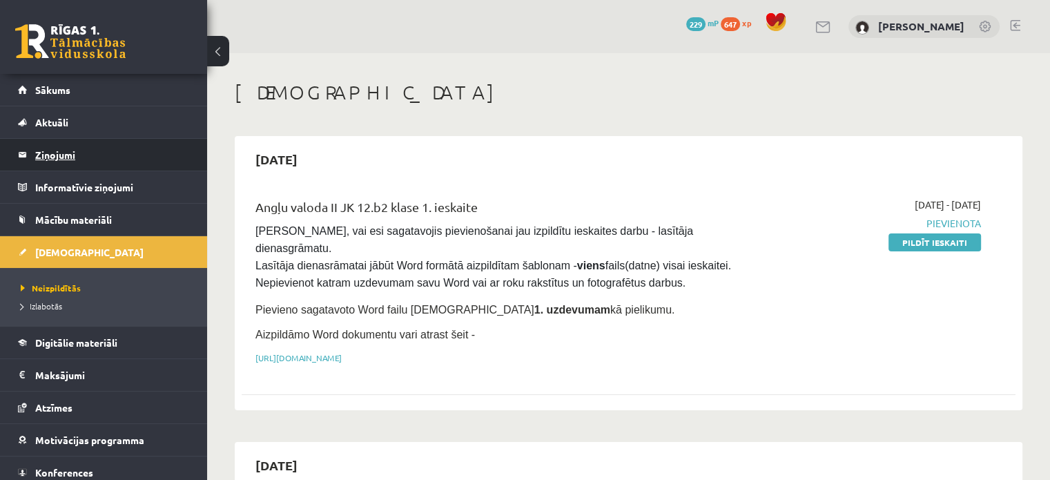
click at [61, 161] on legend "Ziņojumi 0" at bounding box center [112, 155] width 155 height 32
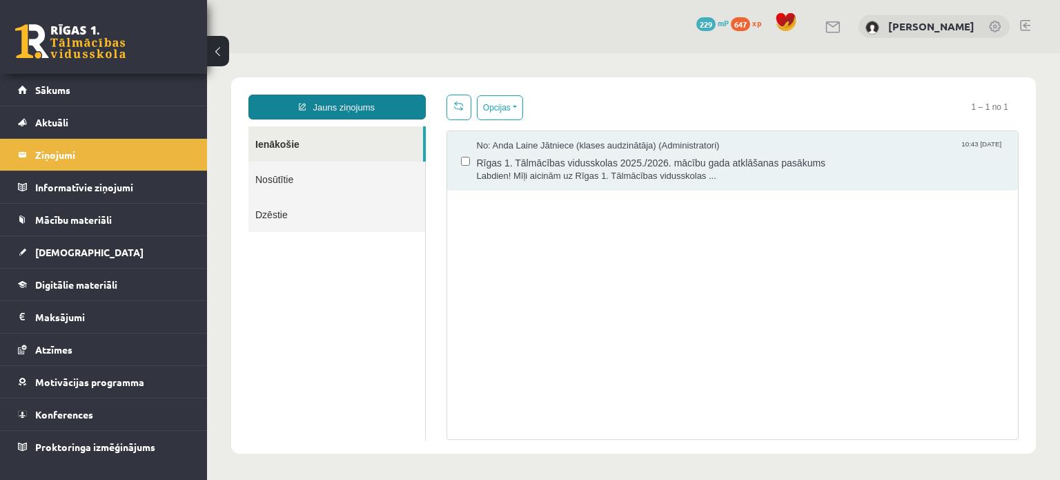
click at [325, 113] on link "Jauns ziņojums" at bounding box center [336, 107] width 177 height 25
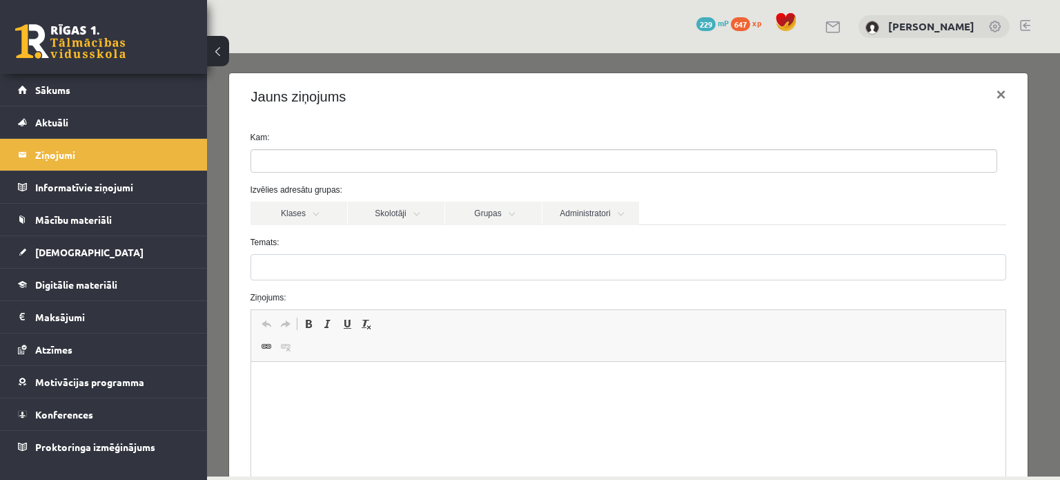
click at [306, 148] on div "Kam:" at bounding box center [628, 151] width 777 height 41
click at [306, 150] on ul at bounding box center [623, 161] width 745 height 22
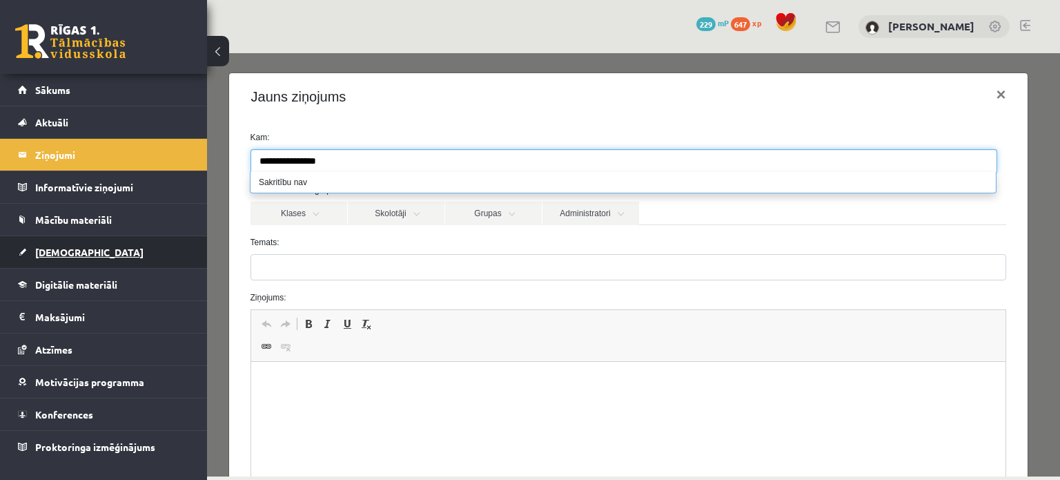
type input "**********"
click at [50, 256] on span "[DEMOGRAPHIC_DATA]" at bounding box center [89, 252] width 108 height 12
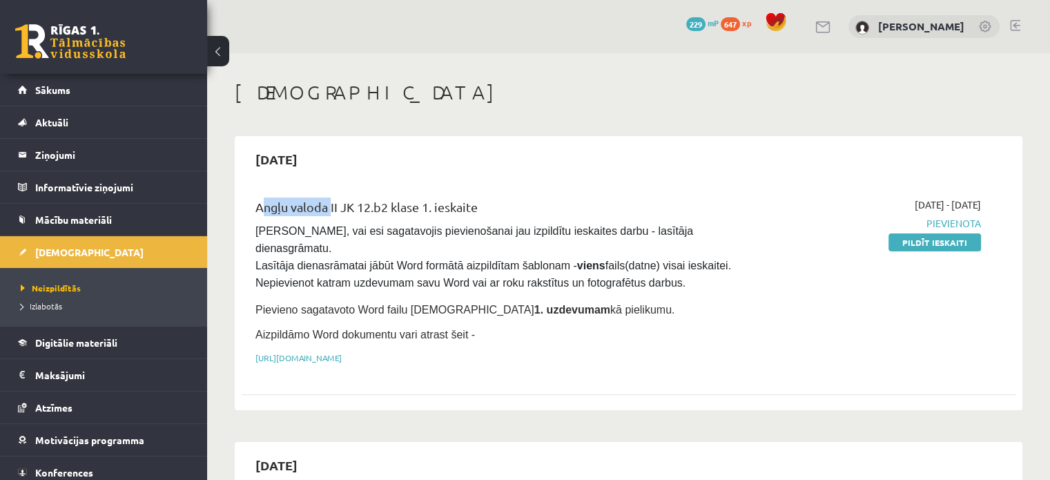
drag, startPoint x: 257, startPoint y: 209, endPoint x: 328, endPoint y: 222, distance: 71.5
click at [328, 222] on div "Angļu valoda II JK 12.b2 klase 1. ieskaite" at bounding box center [493, 210] width 477 height 26
drag, startPoint x: 322, startPoint y: 215, endPoint x: 320, endPoint y: 205, distance: 10.7
copy div "Angļu valoda"
click at [106, 151] on legend "Ziņojumi 0" at bounding box center [112, 155] width 155 height 32
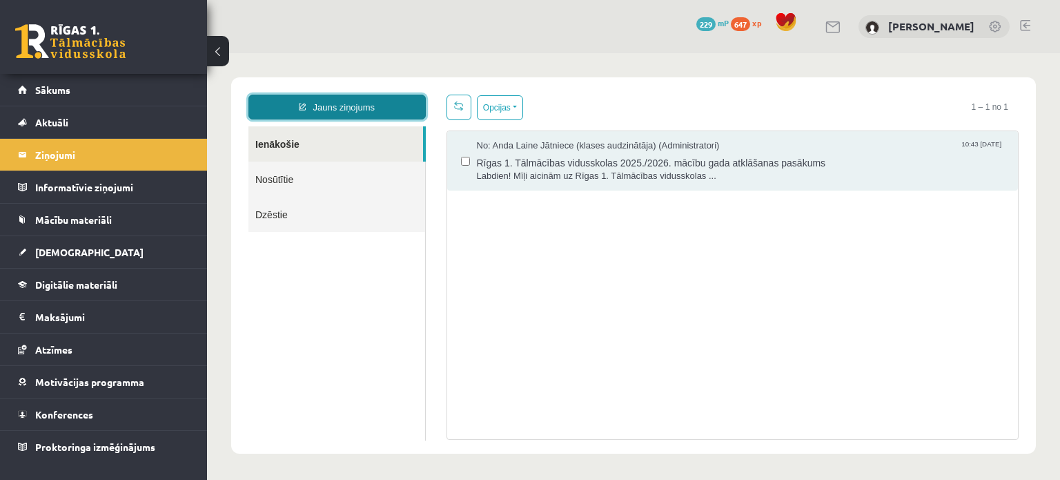
click at [333, 104] on link "Jauns ziņojums" at bounding box center [336, 107] width 177 height 25
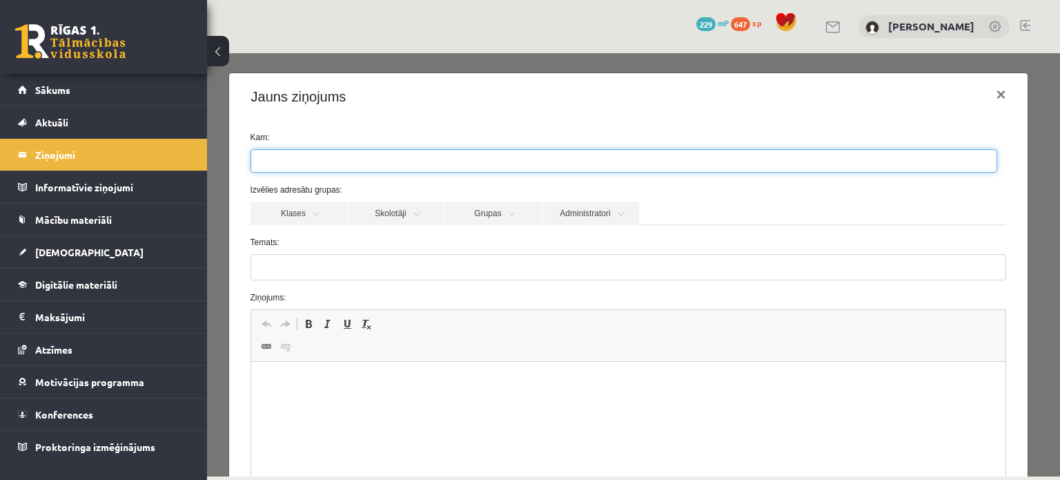
paste input "**********"
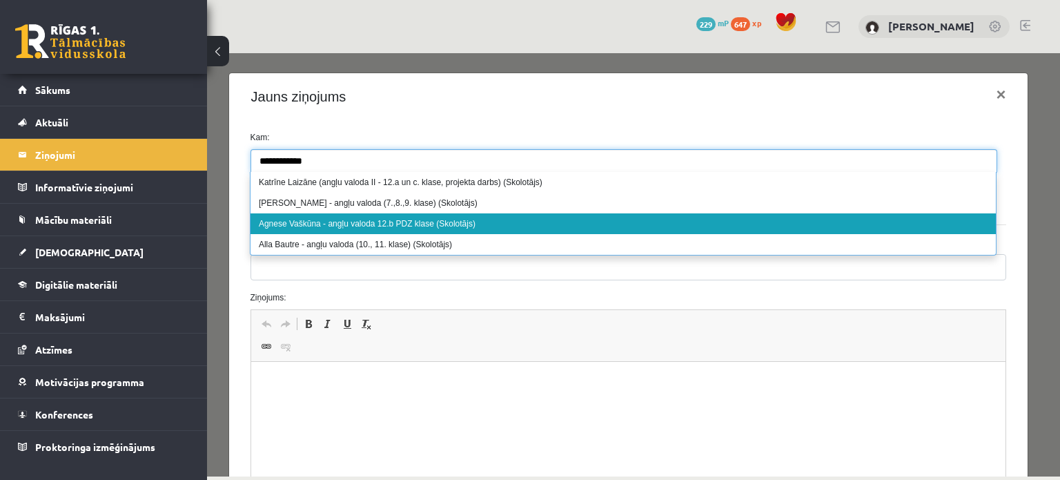
type input "**********"
select select "***"
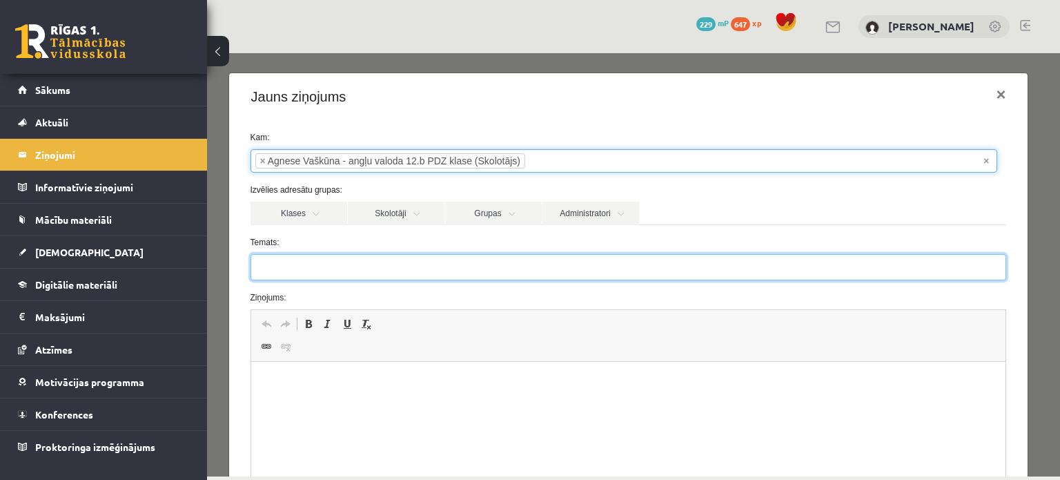
click at [320, 271] on input "Temats:" at bounding box center [629, 267] width 756 height 26
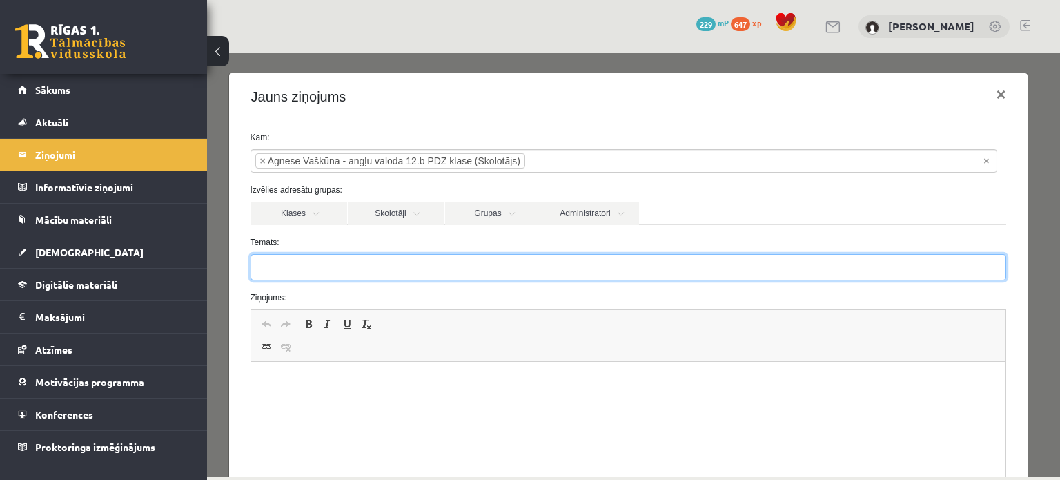
type input "**********"
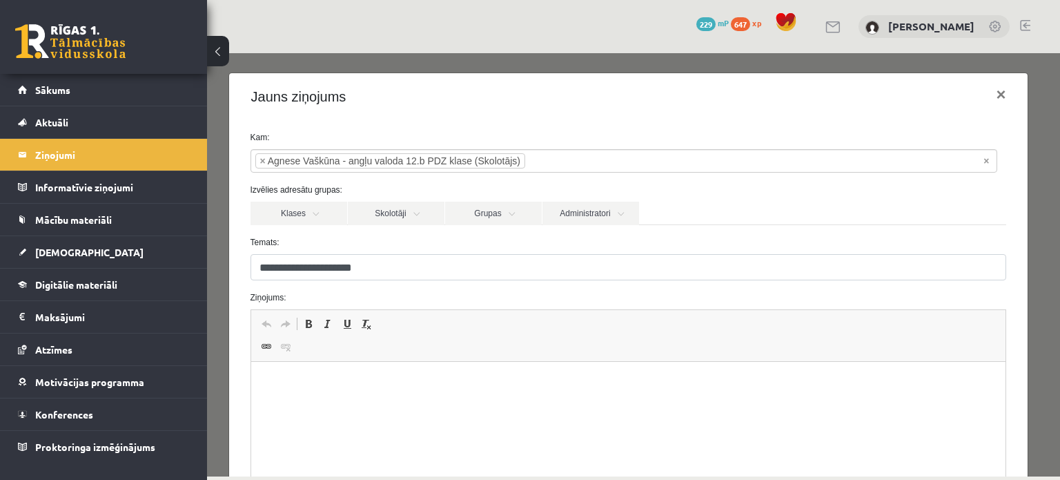
click at [277, 399] on html at bounding box center [628, 383] width 755 height 42
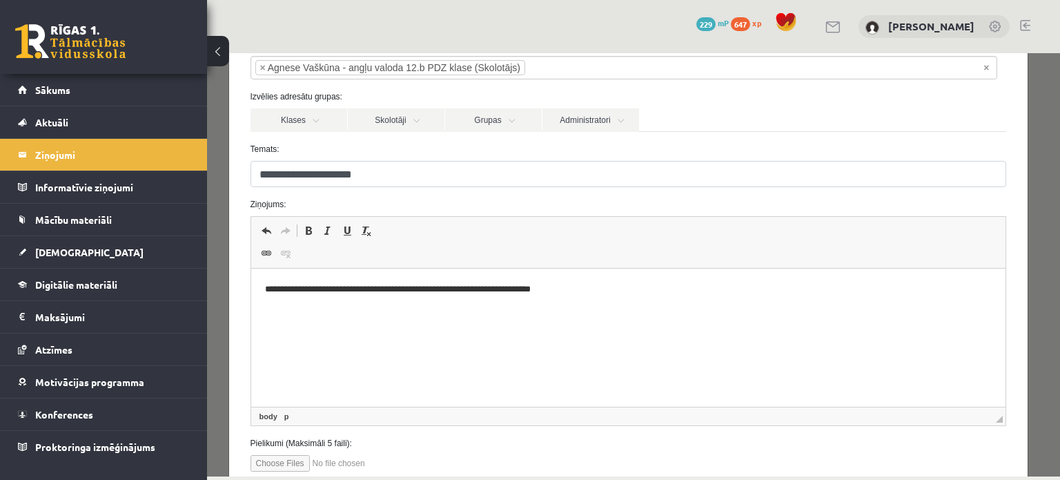
scroll to position [69, 0]
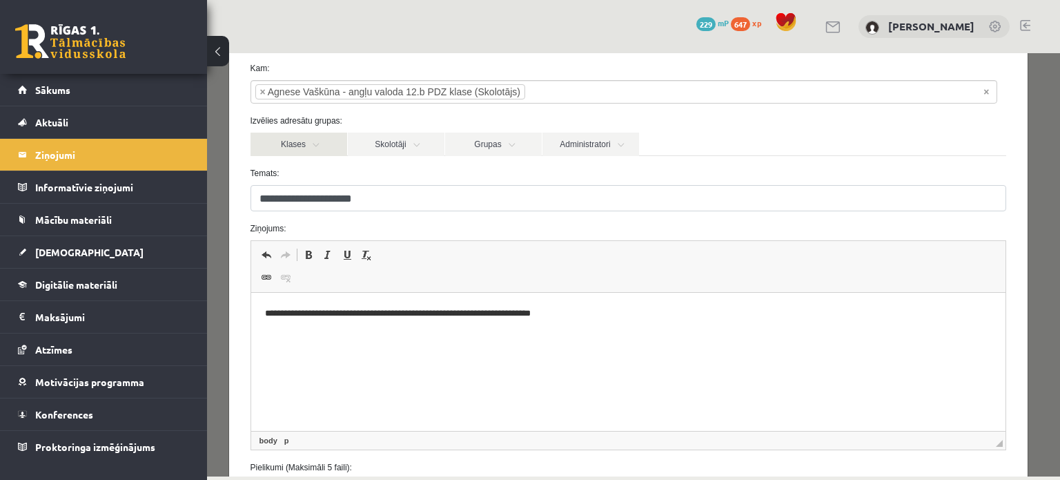
click at [299, 139] on link "Klases" at bounding box center [299, 144] width 97 height 23
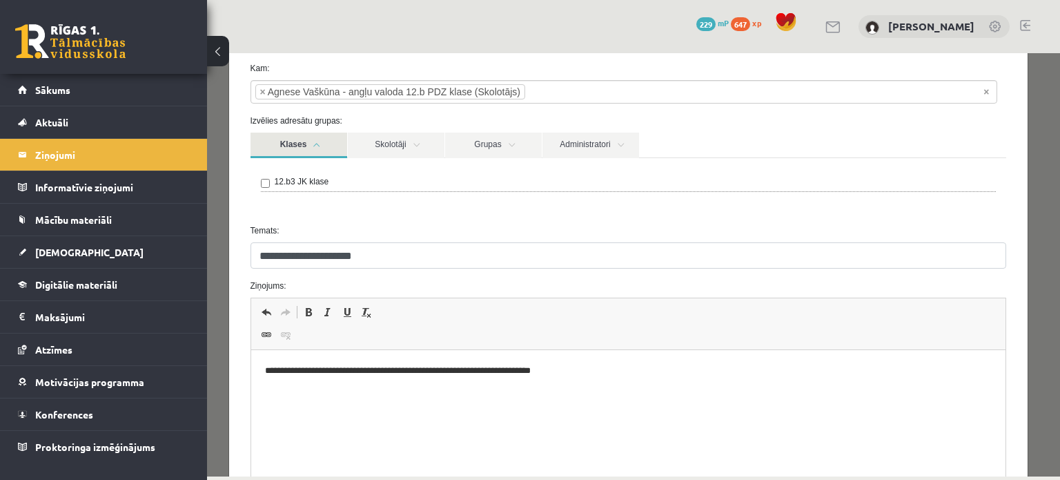
click at [308, 144] on link "Klases" at bounding box center [299, 146] width 97 height 26
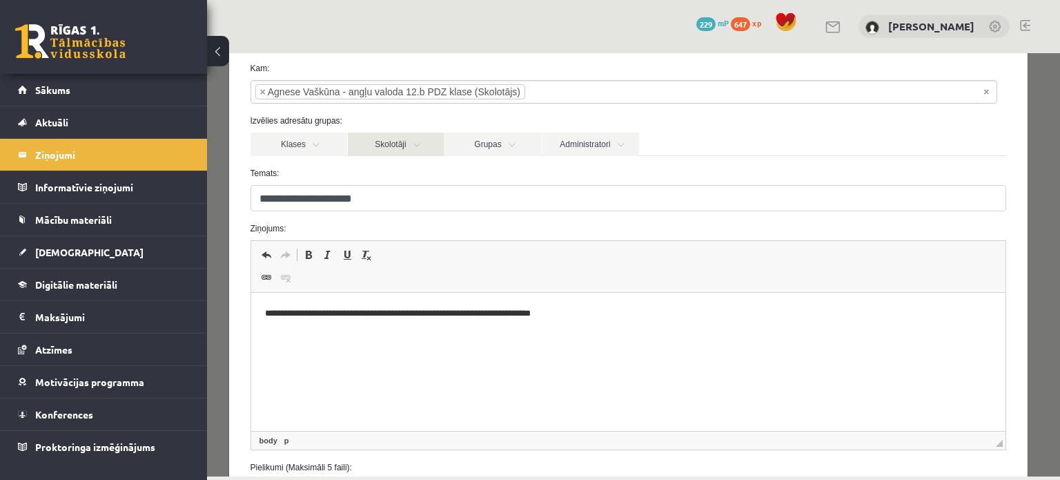
click at [372, 139] on link "Skolotāji" at bounding box center [396, 144] width 97 height 23
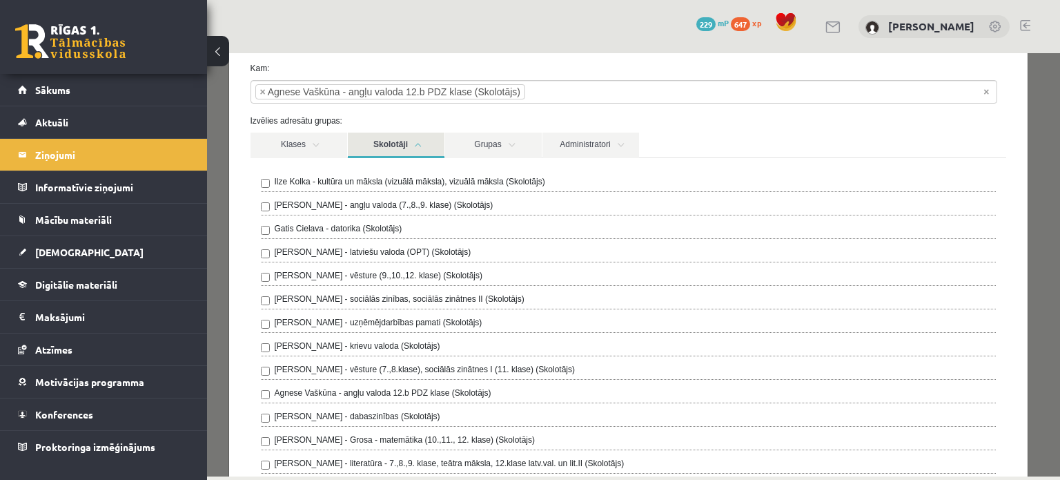
click at [372, 139] on link "Skolotāji" at bounding box center [396, 146] width 97 height 26
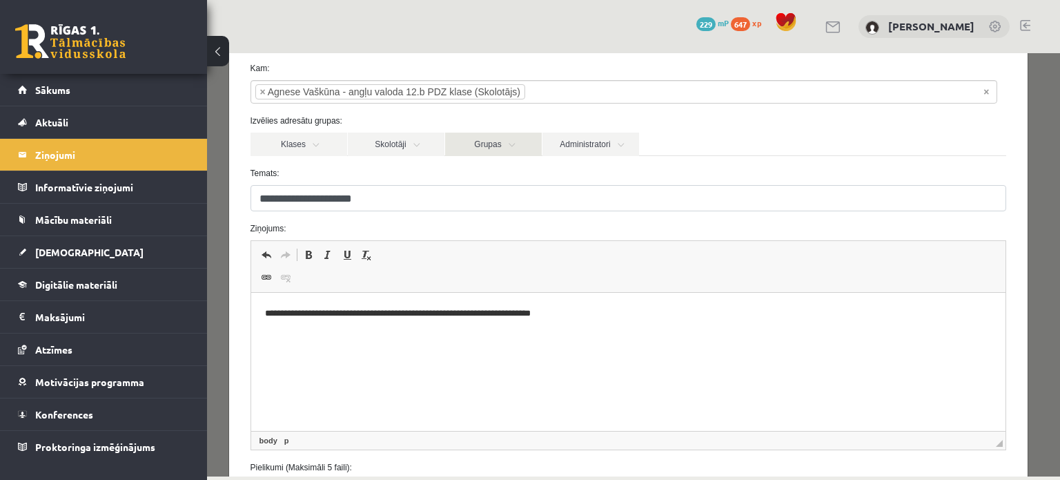
click at [527, 141] on link "Grupas" at bounding box center [493, 144] width 97 height 23
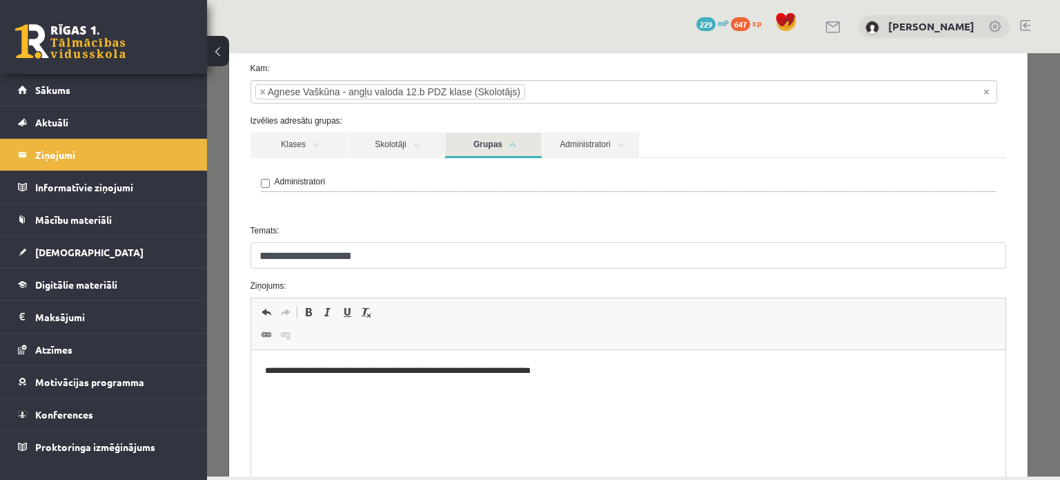
click at [527, 141] on link "Grupas" at bounding box center [493, 146] width 97 height 26
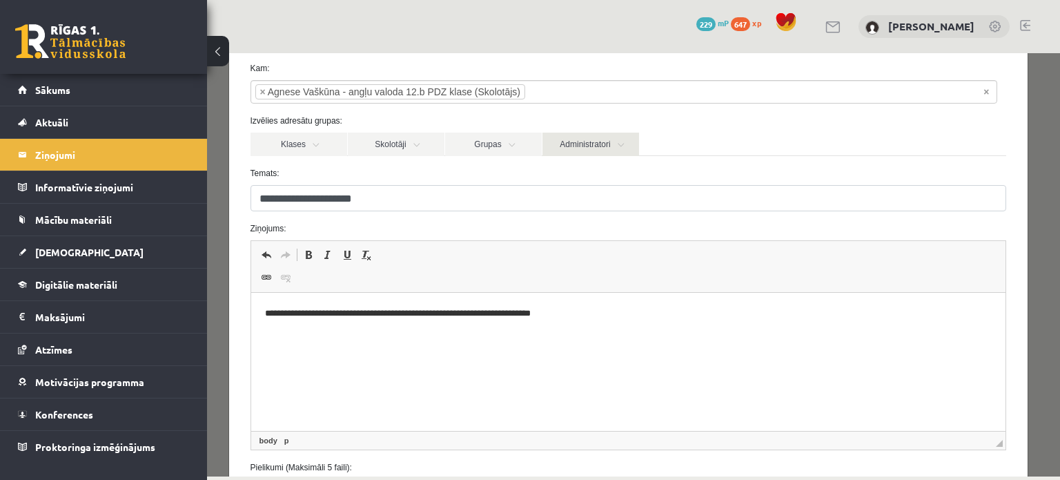
click at [552, 142] on link "Administratori" at bounding box center [591, 144] width 97 height 23
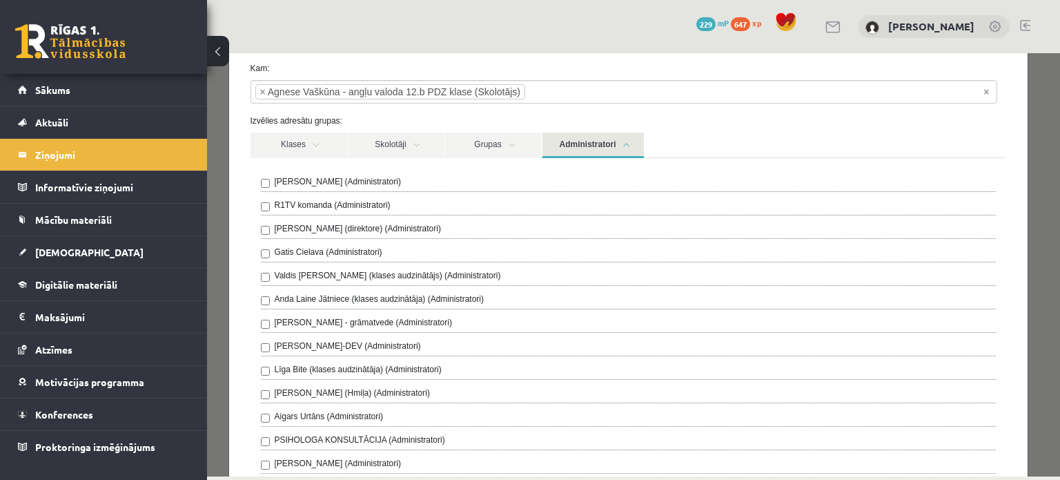
click at [552, 142] on link "Administratori" at bounding box center [593, 146] width 101 height 26
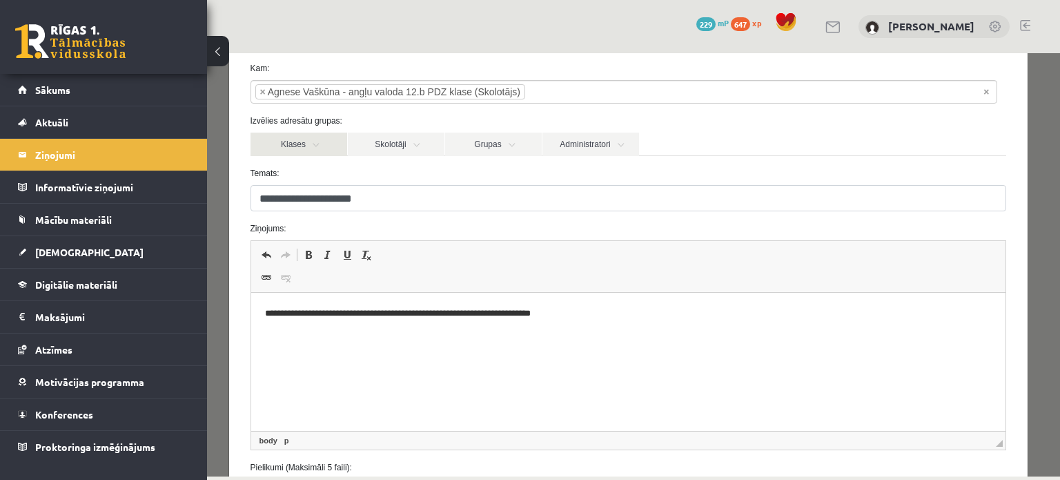
click at [275, 143] on link "Klases" at bounding box center [299, 144] width 97 height 23
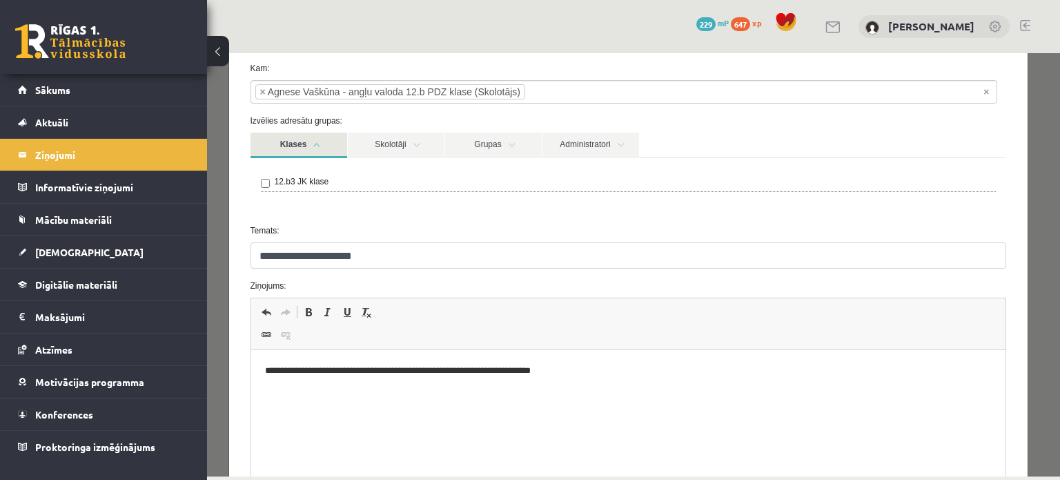
click at [275, 143] on link "Klases" at bounding box center [299, 146] width 97 height 26
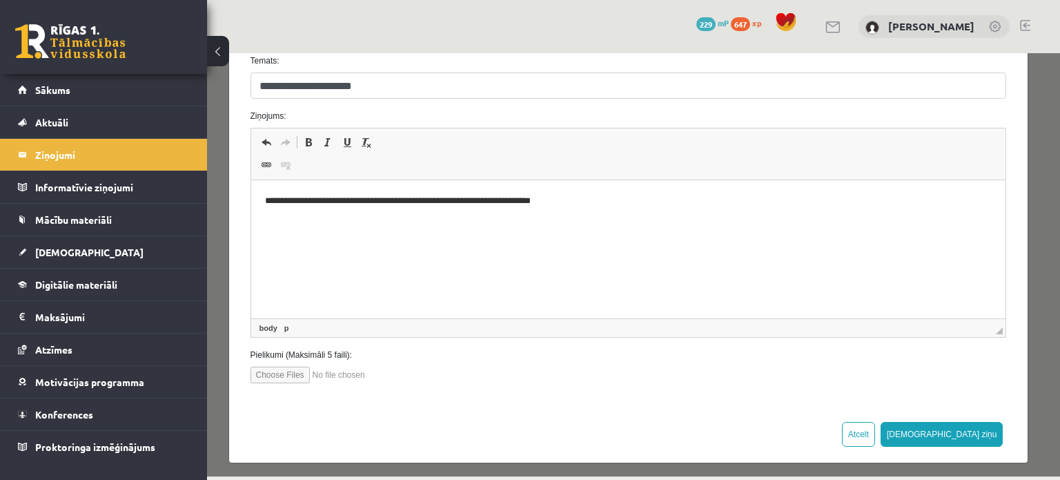
scroll to position [185, 0]
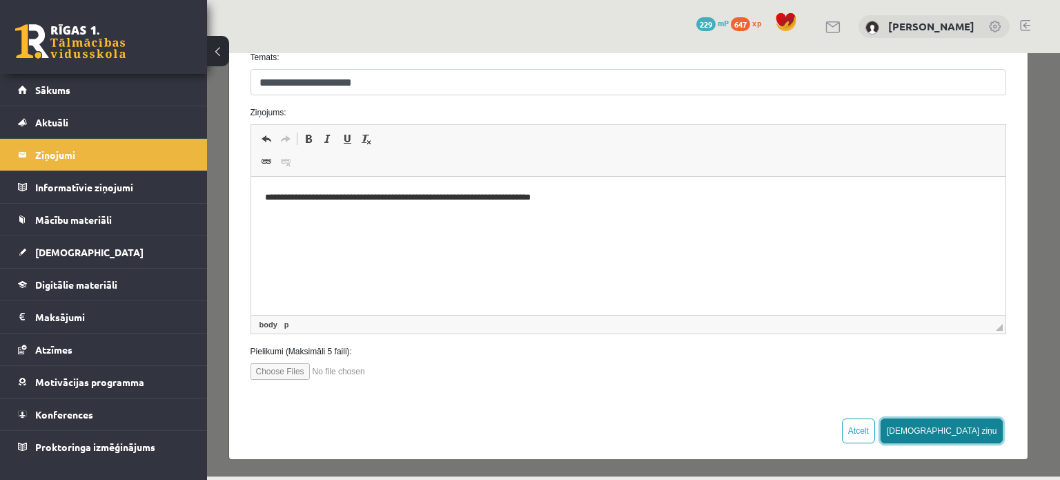
click at [957, 431] on button "Sūtīt ziņu" at bounding box center [942, 430] width 123 height 25
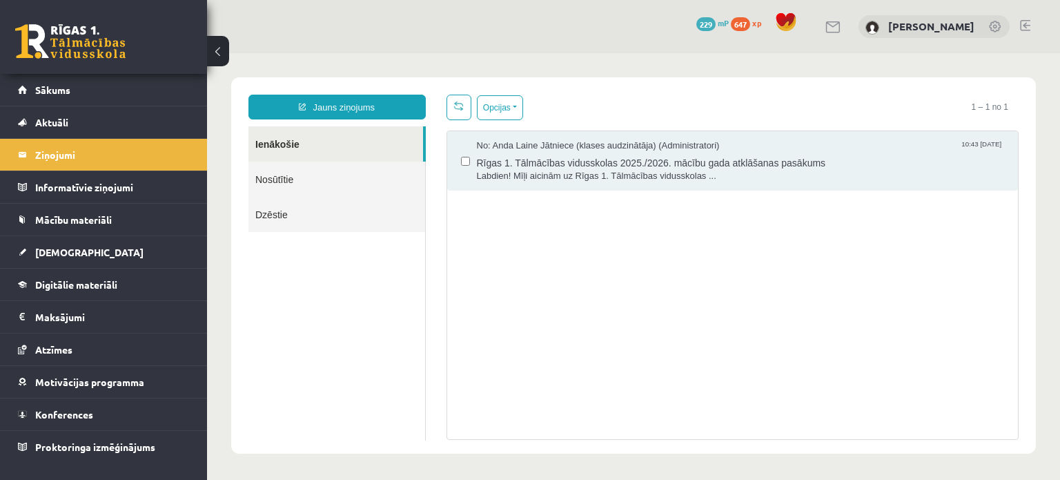
scroll to position [0, 0]
click at [304, 182] on link "Nosūtītie" at bounding box center [336, 179] width 177 height 35
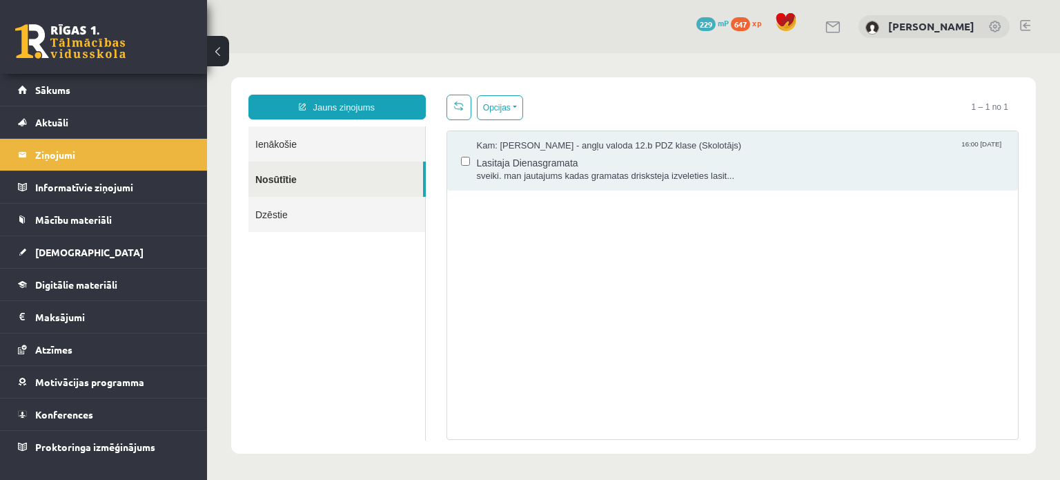
drag, startPoint x: 282, startPoint y: 135, endPoint x: 262, endPoint y: 137, distance: 20.8
click at [284, 134] on link "Ienākošie" at bounding box center [336, 143] width 177 height 35
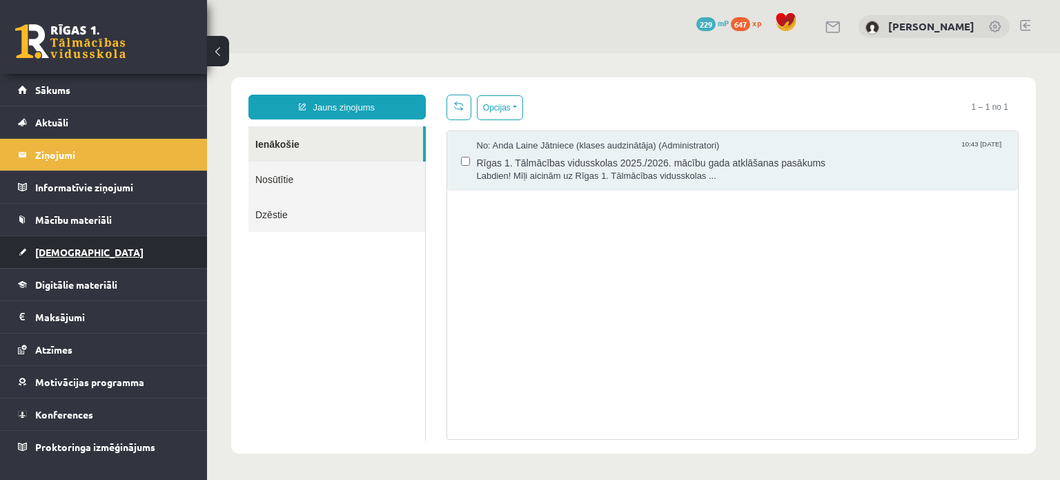
click at [63, 239] on link "[DEMOGRAPHIC_DATA]" at bounding box center [104, 252] width 172 height 32
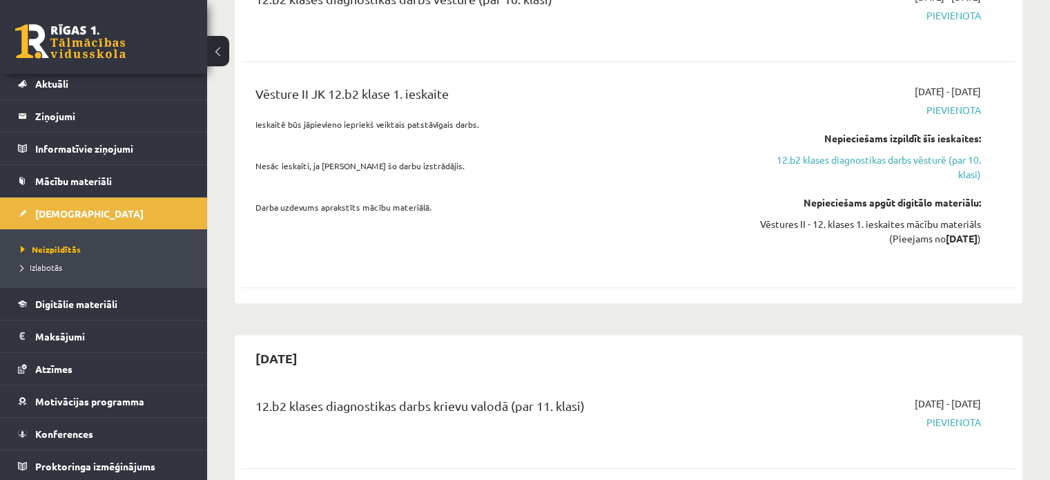
scroll to position [483, 0]
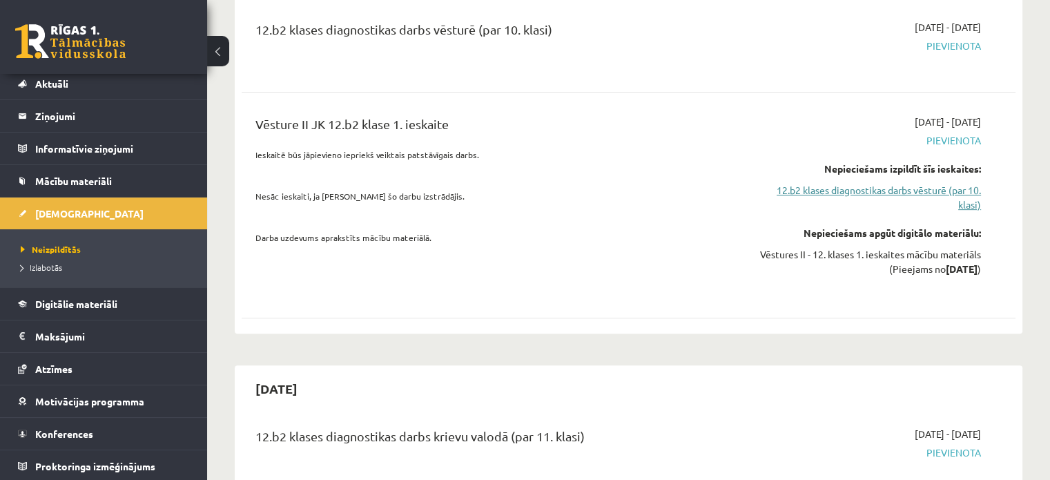
click at [868, 183] on link "12.b2 klases diagnostikas darbs vēsturē (par 10. klasi)" at bounding box center [867, 197] width 228 height 29
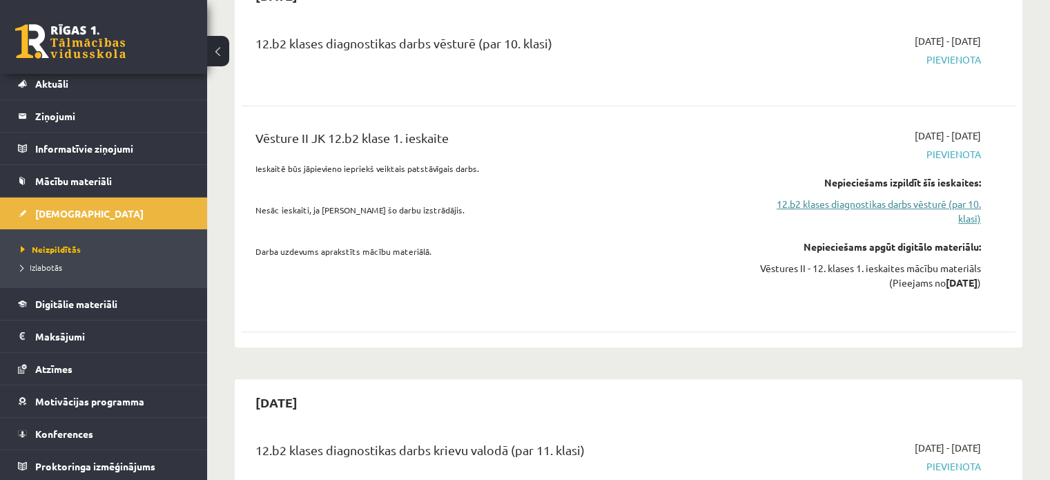
click at [826, 197] on link "12.b2 klases diagnostikas darbs vēsturē (par 10. klasi)" at bounding box center [867, 211] width 228 height 29
click at [848, 197] on link "12.b2 klases diagnostikas darbs vēsturē (par 10. klasi)" at bounding box center [867, 211] width 228 height 29
click at [888, 197] on link "12.b2 klases diagnostikas darbs vēsturē (par 10. klasi)" at bounding box center [867, 211] width 228 height 29
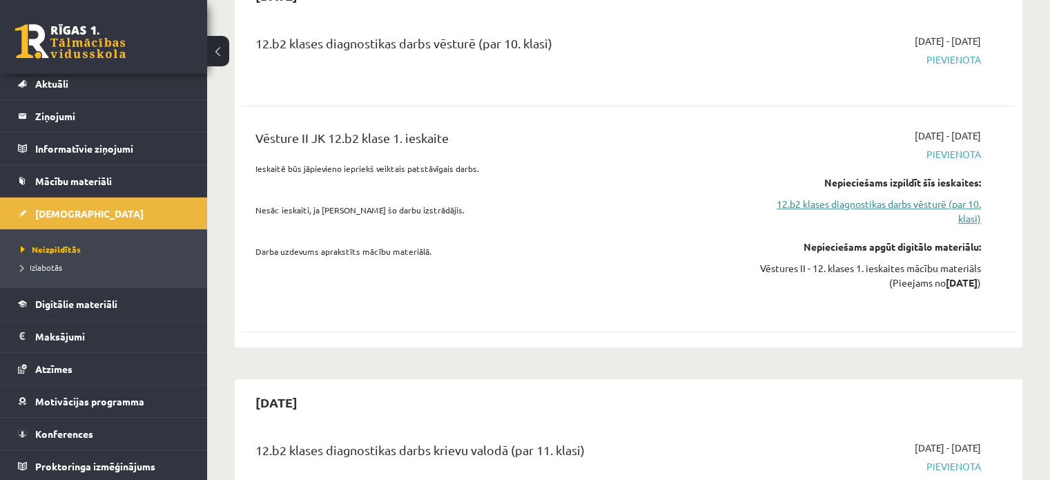
click at [888, 197] on link "12.b2 klases diagnostikas darbs vēsturē (par 10. klasi)" at bounding box center [867, 211] width 228 height 29
click at [961, 197] on link "12.b2 klases diagnostikas darbs vēsturē (par 10. klasi)" at bounding box center [867, 211] width 228 height 29
click at [962, 197] on link "12.b2 klases diagnostikas darbs vēsturē (par 10. klasi)" at bounding box center [867, 211] width 228 height 29
click at [964, 197] on link "12.b2 klases diagnostikas darbs vēsturē (par 10. klasi)" at bounding box center [867, 211] width 228 height 29
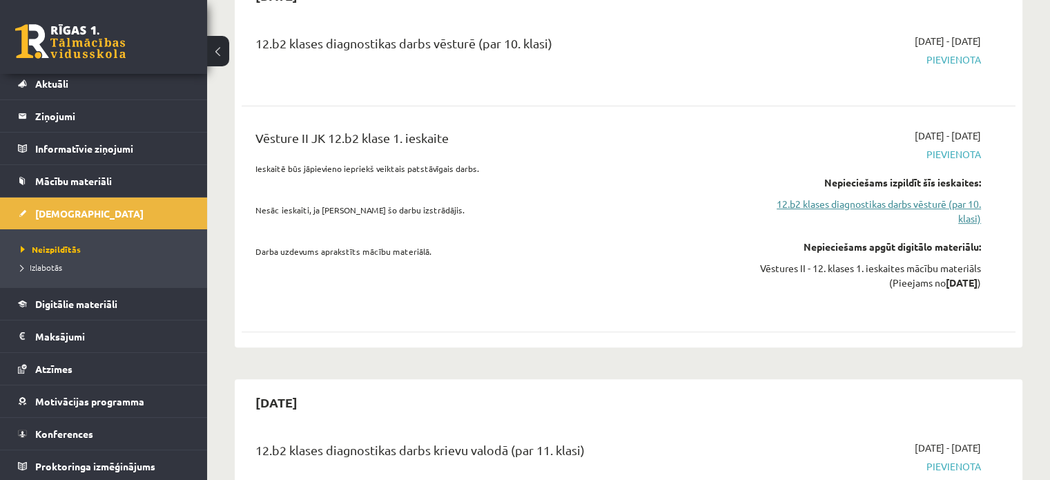
click at [964, 197] on link "12.b2 klases diagnostikas darbs vēsturē (par 10. klasi)" at bounding box center [867, 211] width 228 height 29
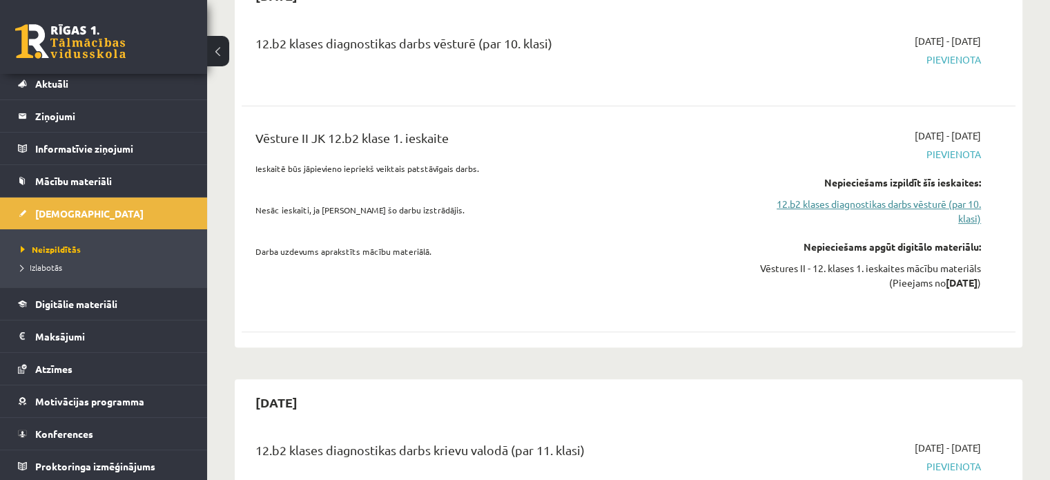
click at [965, 197] on link "12.b2 klases diagnostikas darbs vēsturē (par 10. klasi)" at bounding box center [867, 211] width 228 height 29
click at [966, 197] on link "12.b2 klases diagnostikas darbs vēsturē (par 10. klasi)" at bounding box center [867, 211] width 228 height 29
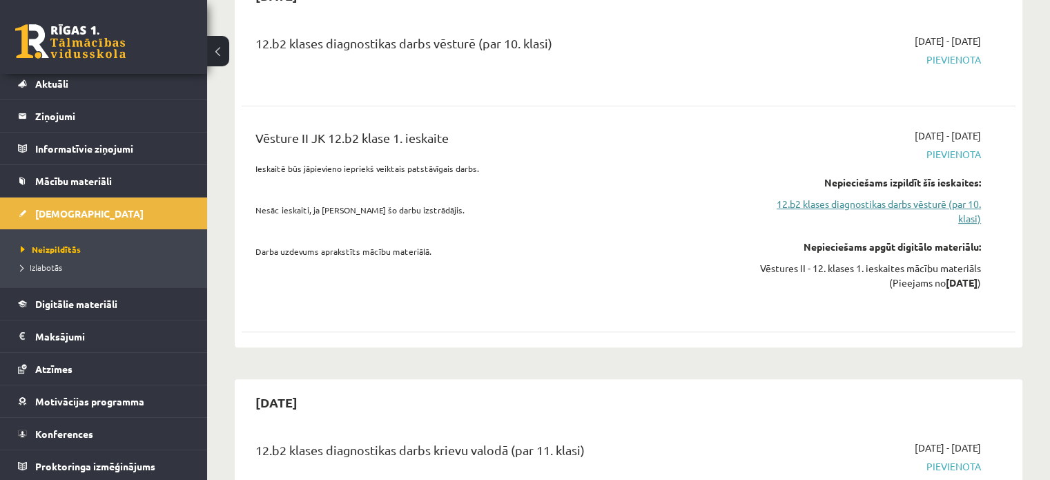
click at [966, 197] on link "12.b2 klases diagnostikas darbs vēsturē (par 10. klasi)" at bounding box center [867, 211] width 228 height 29
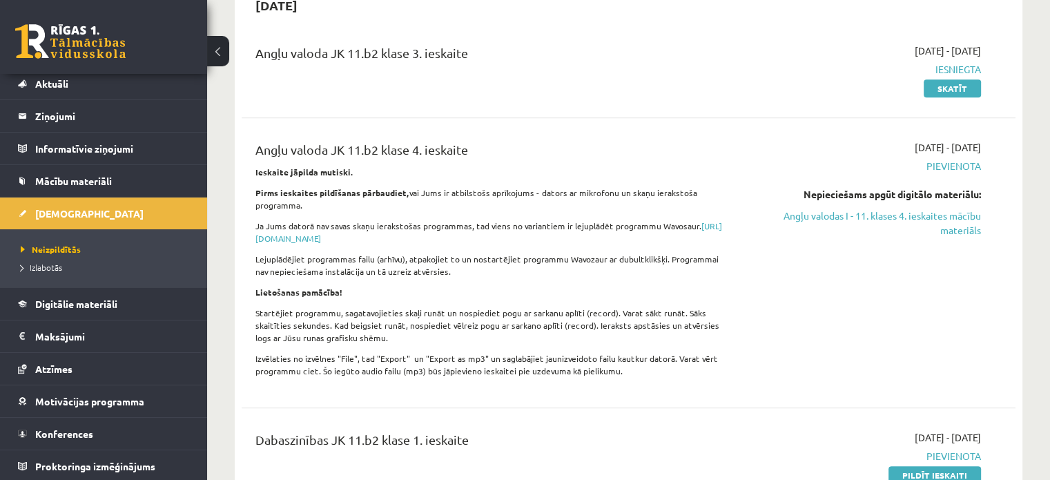
scroll to position [1104, 0]
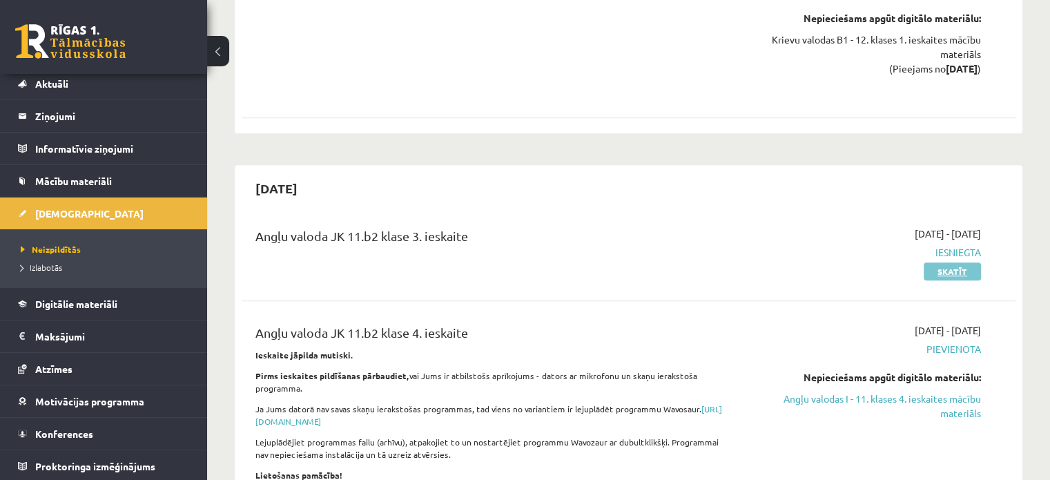
click at [947, 262] on link "Skatīt" at bounding box center [952, 271] width 57 height 18
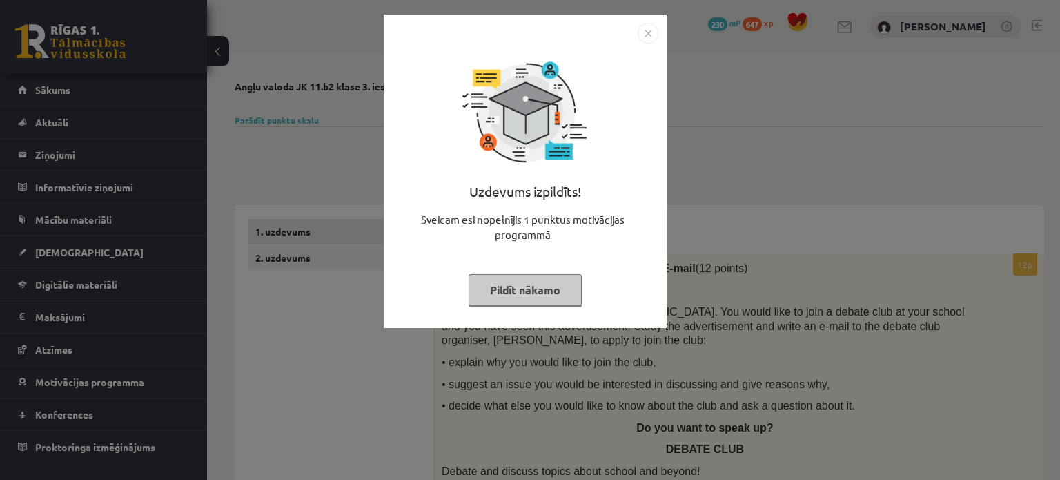
click at [649, 32] on img "Close" at bounding box center [648, 33] width 21 height 21
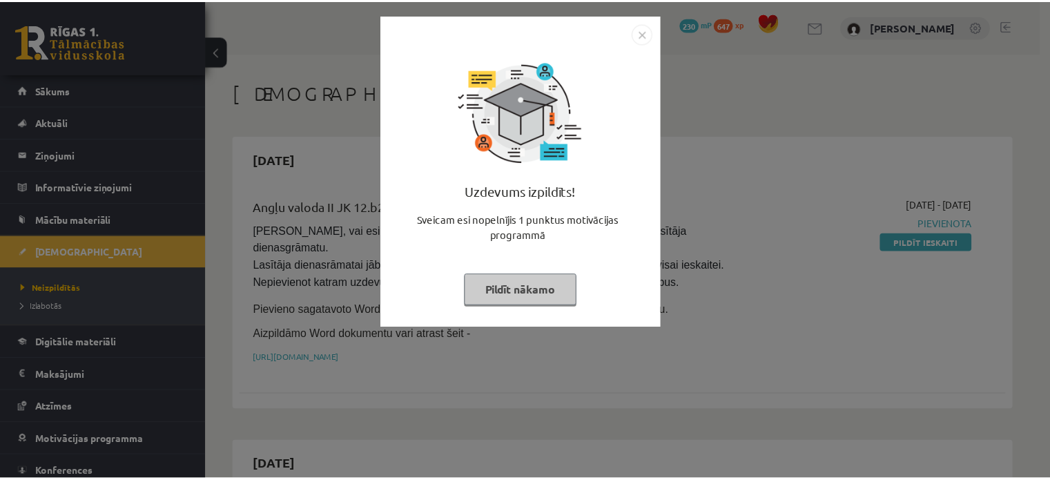
scroll to position [469, 0]
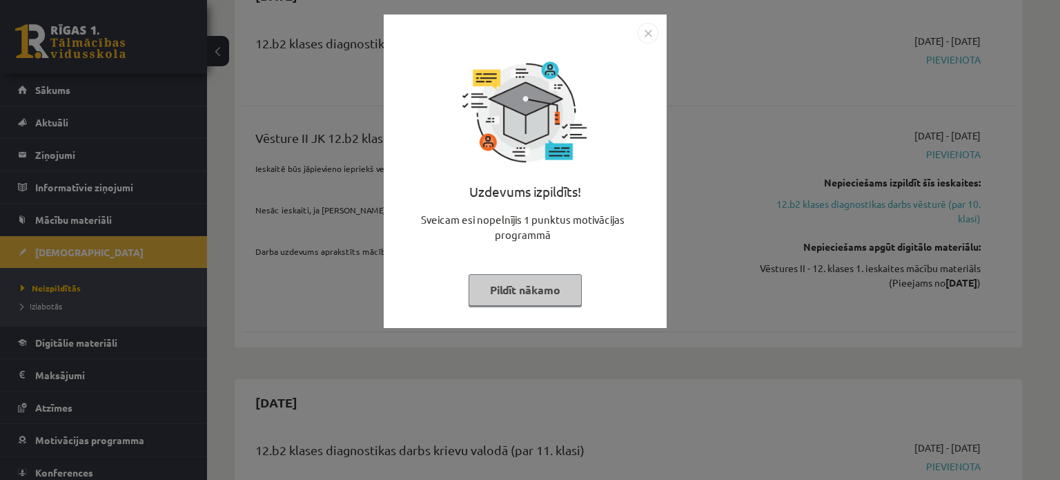
click at [505, 281] on button "Pildīt nākamo" at bounding box center [525, 290] width 113 height 32
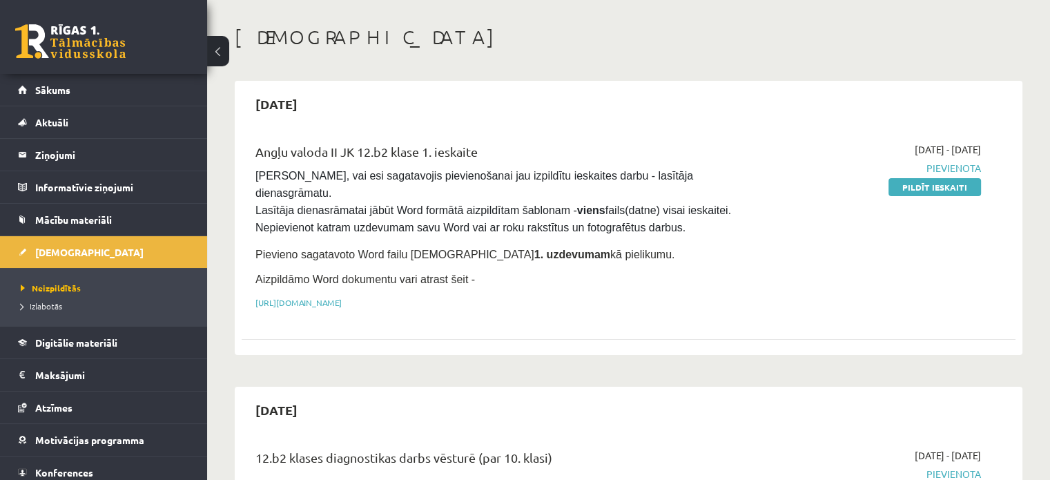
scroll to position [124, 0]
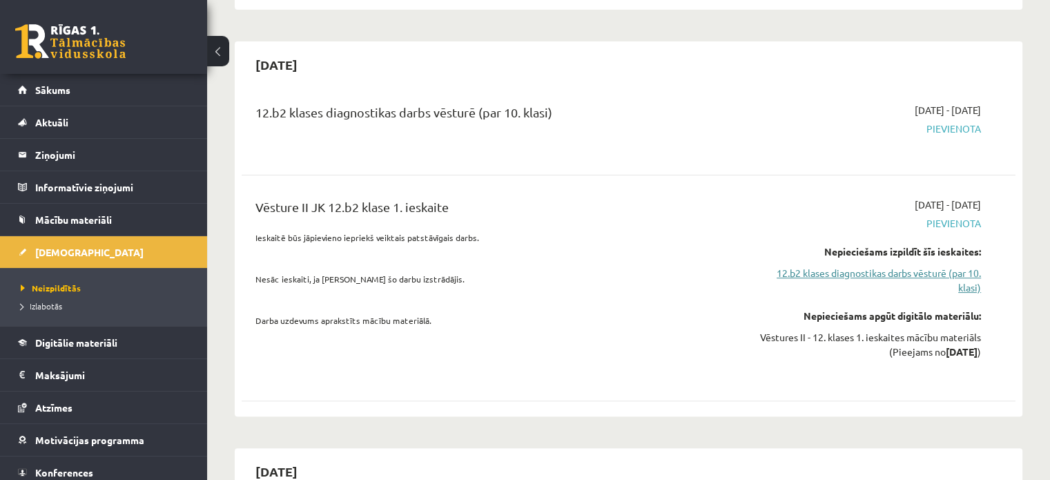
click at [928, 266] on link "12.b2 klases diagnostikas darbs vēsturē (par 10. klasi)" at bounding box center [867, 280] width 228 height 29
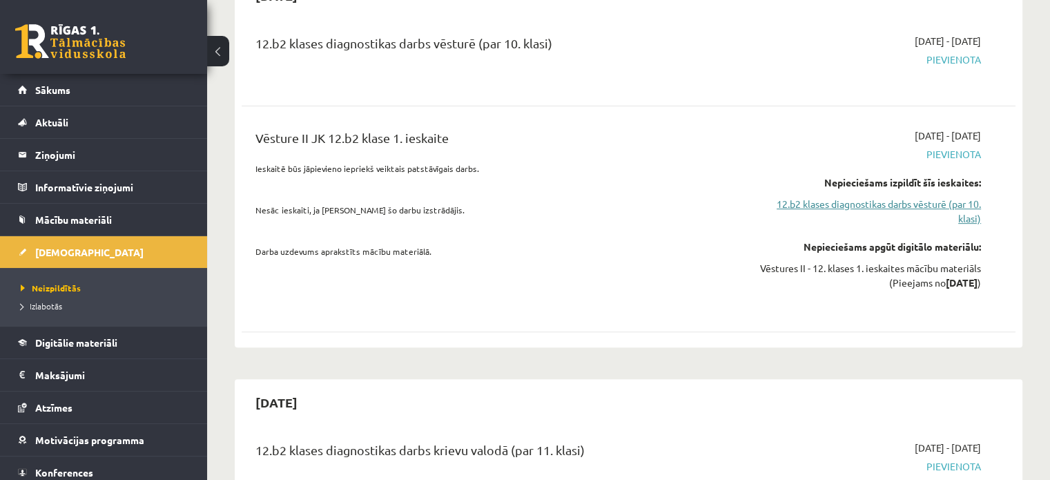
click at [908, 197] on link "12.b2 klases diagnostikas darbs vēsturē (par 10. klasi)" at bounding box center [867, 211] width 228 height 29
click at [907, 197] on link "12.b2 klases diagnostikas darbs vēsturē (par 10. klasi)" at bounding box center [867, 211] width 228 height 29
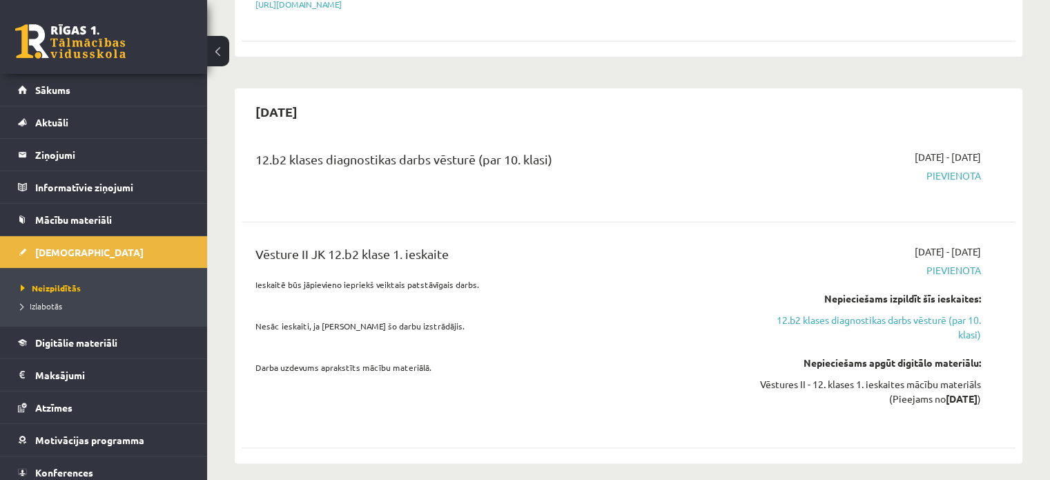
scroll to position [331, 0]
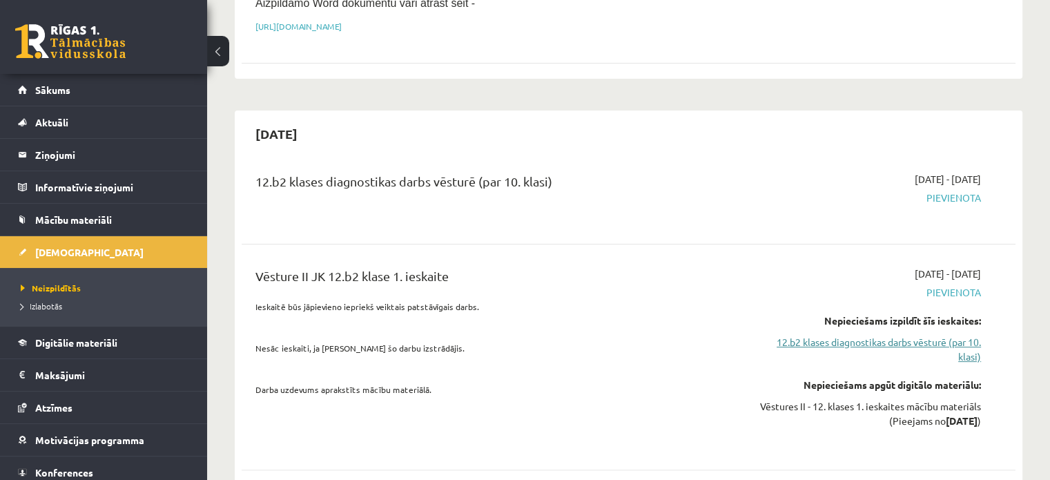
click at [869, 335] on link "12.b2 klases diagnostikas darbs vēsturē (par 10. klasi)" at bounding box center [867, 349] width 228 height 29
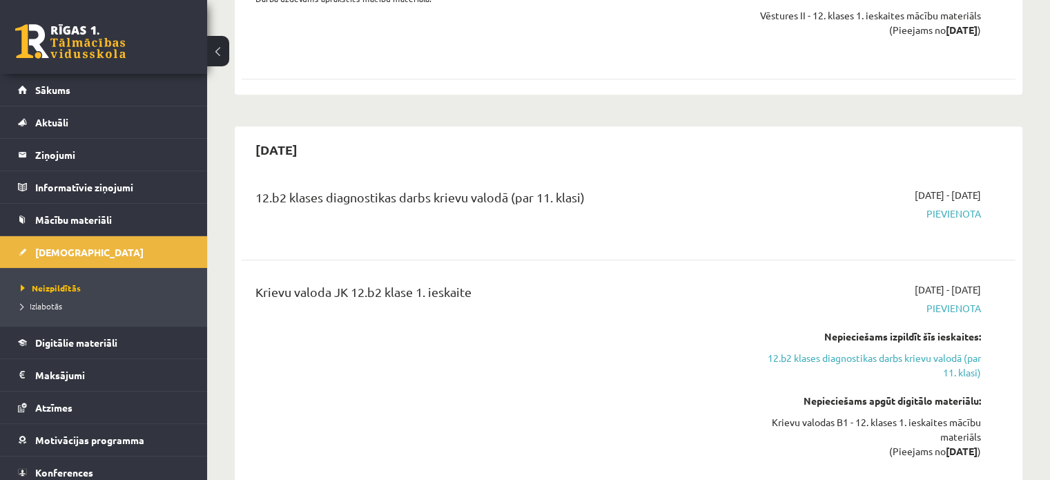
scroll to position [745, 0]
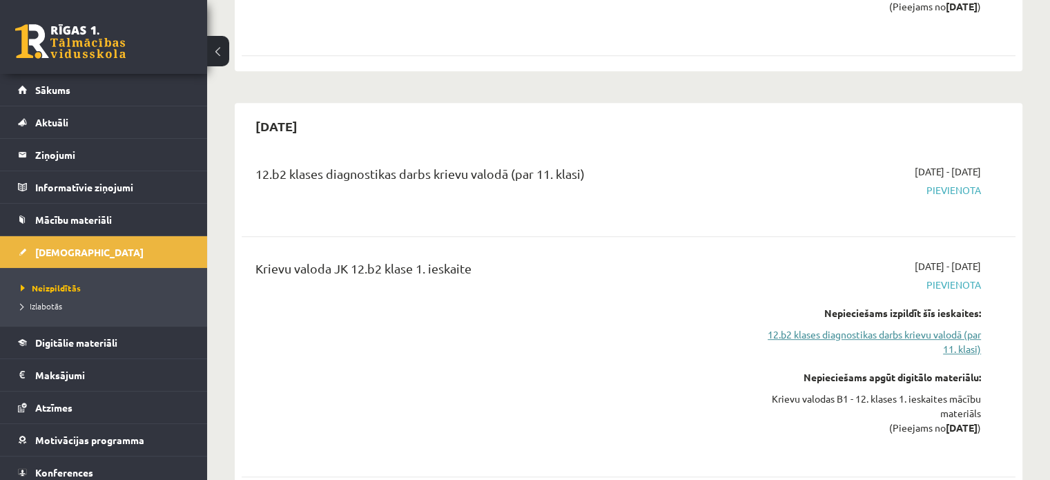
click at [891, 327] on link "12.b2 klases diagnostikas darbs krievu valodā (par 11. klasi)" at bounding box center [867, 341] width 228 height 29
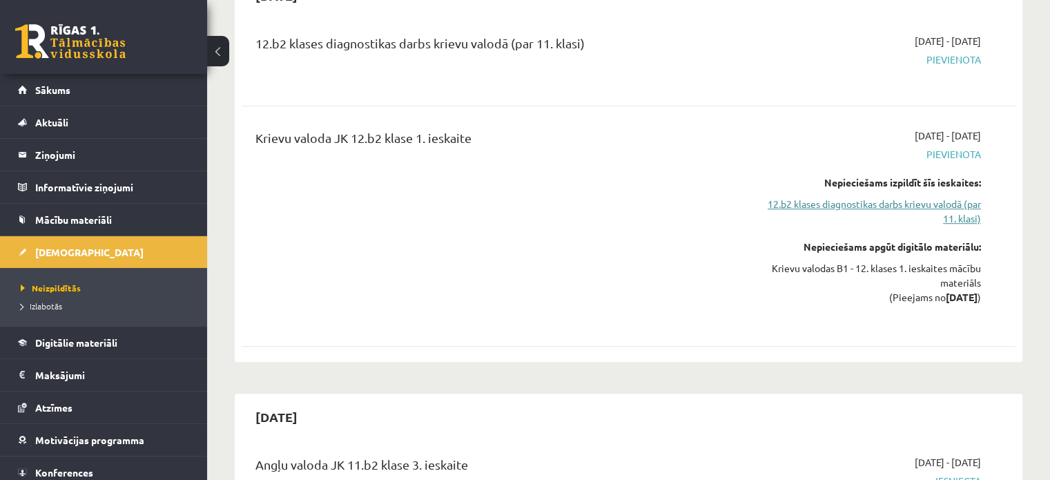
click at [961, 197] on link "12.b2 klases diagnostikas darbs krievu valodā (par 11. klasi)" at bounding box center [867, 211] width 228 height 29
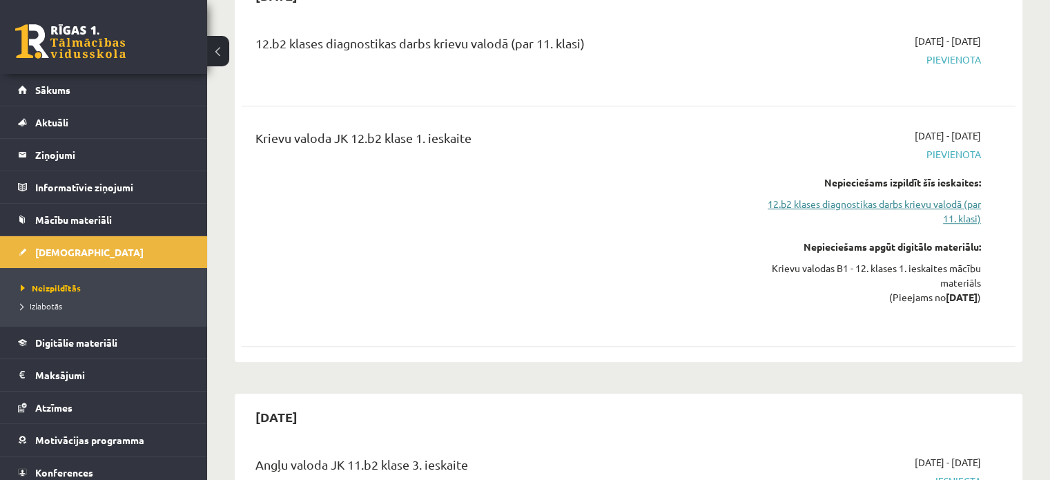
click at [963, 197] on link "12.b2 klases diagnostikas darbs krievu valodā (par 11. klasi)" at bounding box center [867, 211] width 228 height 29
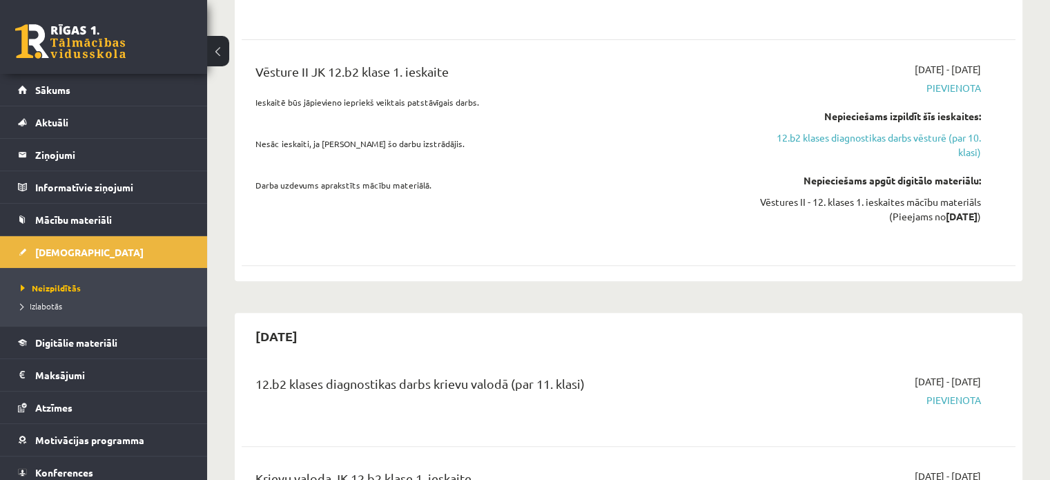
scroll to position [462, 0]
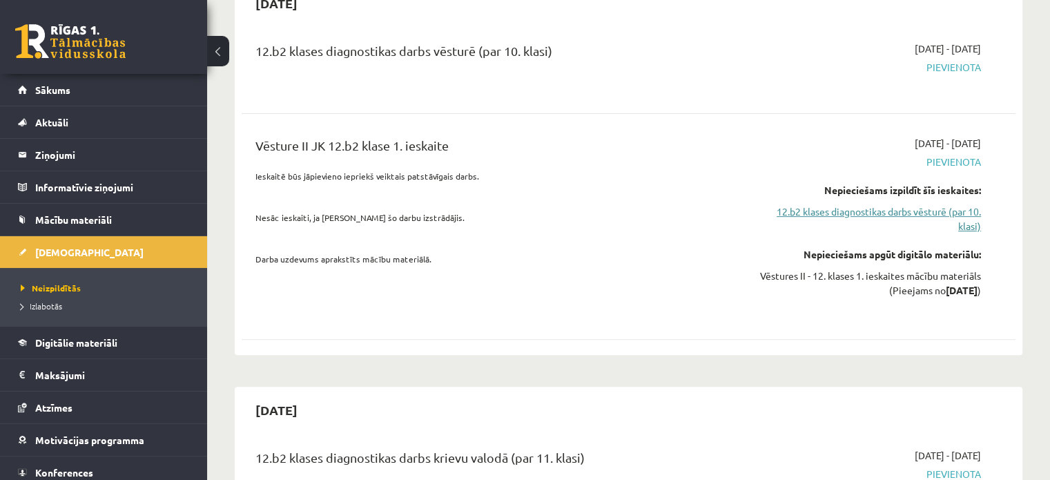
click at [908, 204] on link "12.b2 klases diagnostikas darbs vēsturē (par 10. klasi)" at bounding box center [867, 218] width 228 height 29
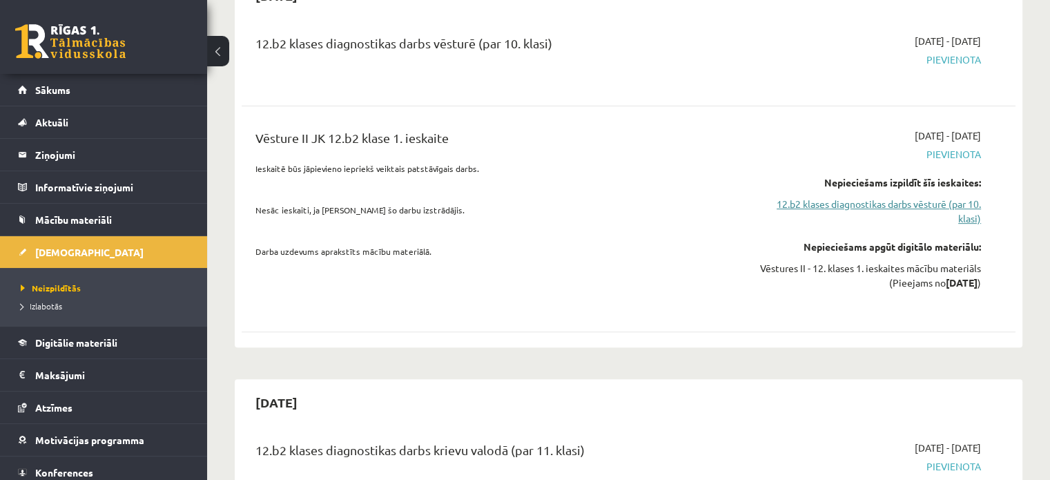
click at [908, 197] on link "12.b2 klases diagnostikas darbs vēsturē (par 10. klasi)" at bounding box center [867, 211] width 228 height 29
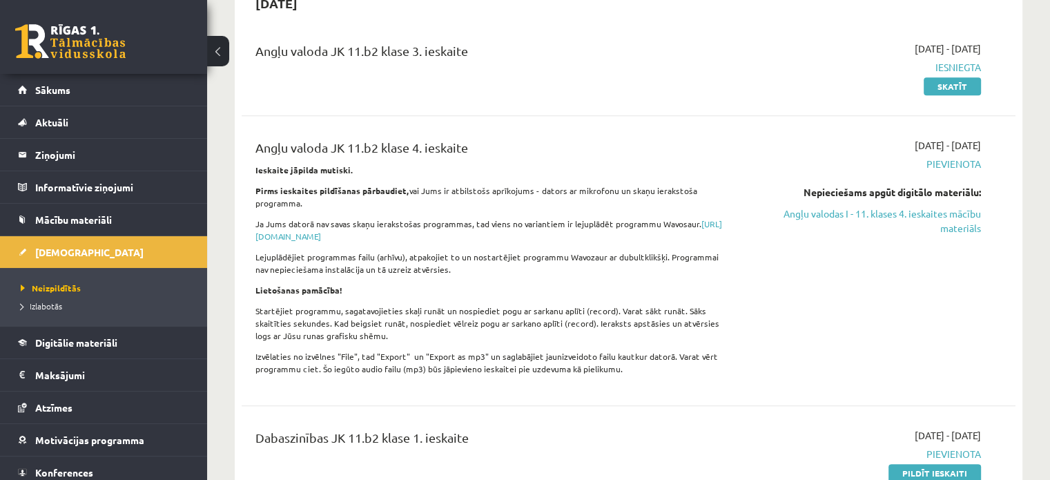
scroll to position [1229, 0]
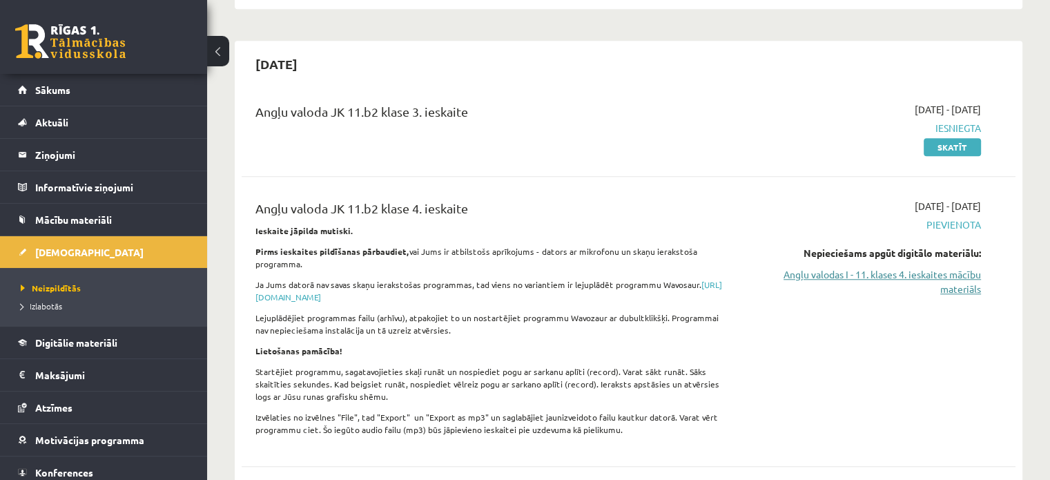
click at [867, 267] on link "Angļu valodas I - 11. klases 4. ieskaites mācību materiāls" at bounding box center [867, 281] width 228 height 29
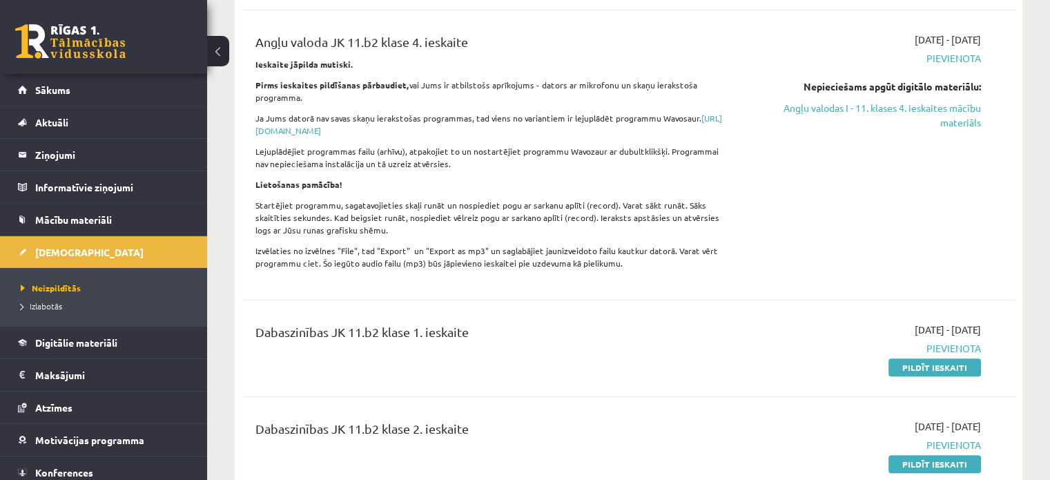
scroll to position [1367, 0]
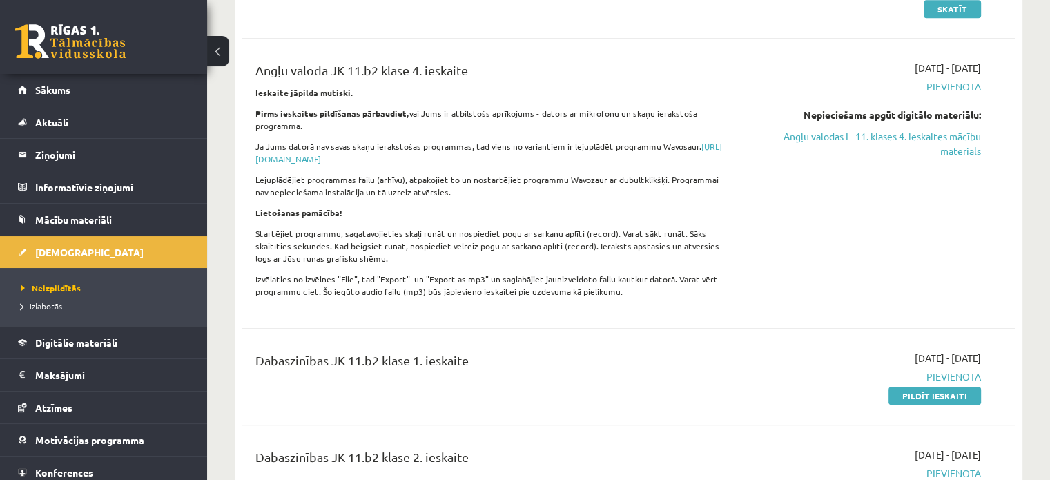
click at [919, 351] on div "2025-09-01 - 2025-10-30 Pievienota Pildīt ieskaiti" at bounding box center [867, 377] width 248 height 52
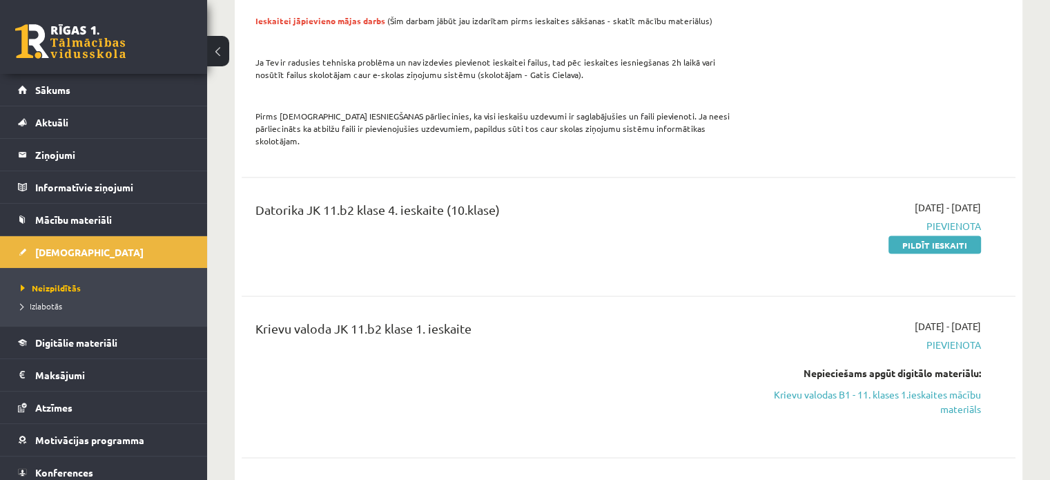
scroll to position [2816, 0]
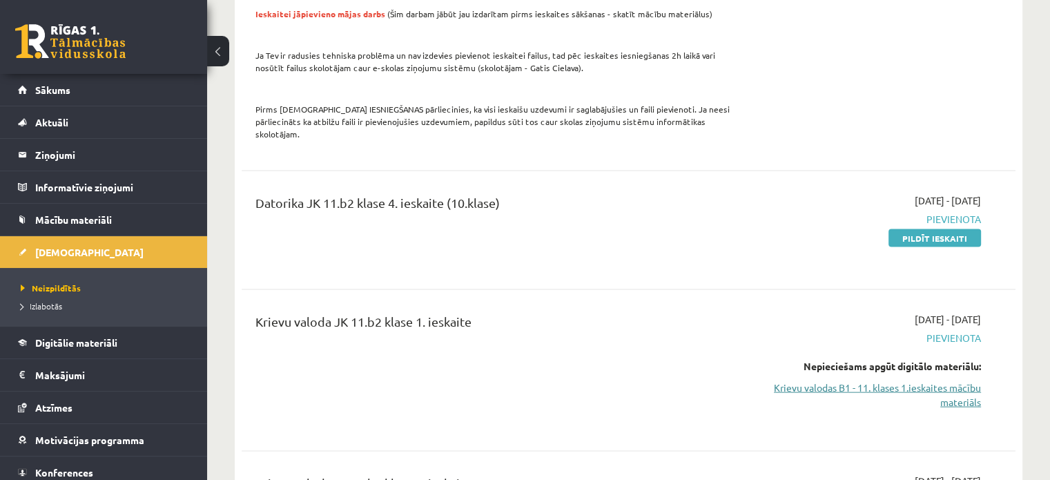
click at [917, 380] on link "Krievu valodas B1 - 11. klases 1.ieskaites mācību materiāls" at bounding box center [867, 394] width 228 height 29
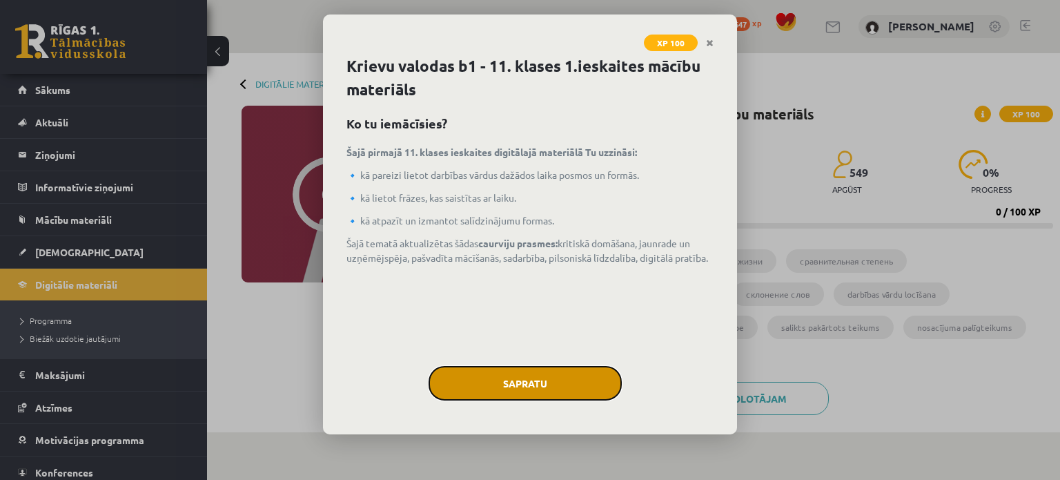
click at [567, 373] on button "Sapratu" at bounding box center [525, 383] width 193 height 35
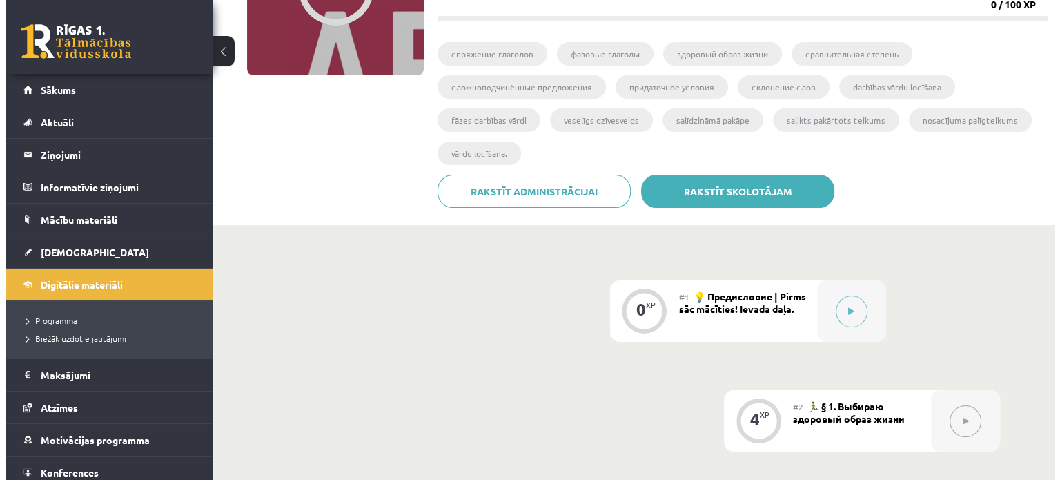
scroll to position [345, 0]
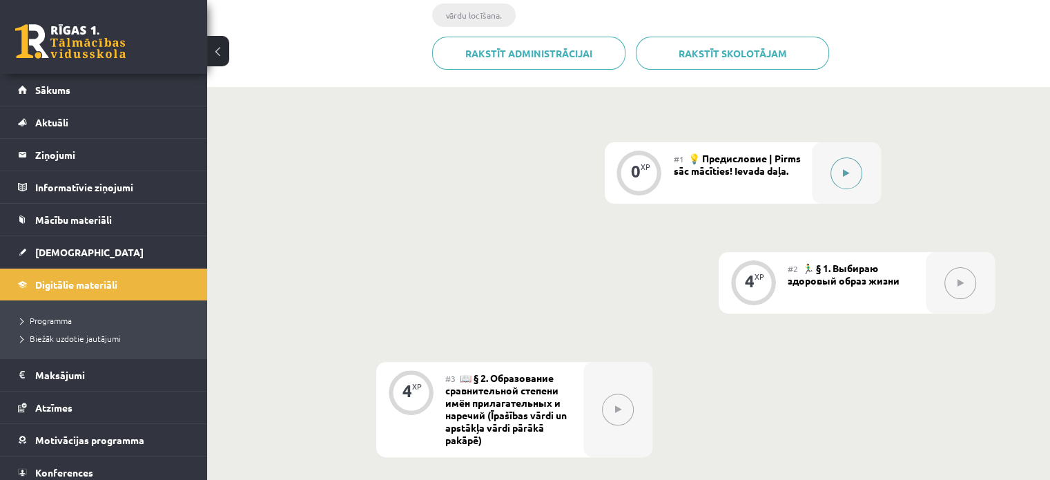
click at [845, 168] on button at bounding box center [846, 173] width 32 height 32
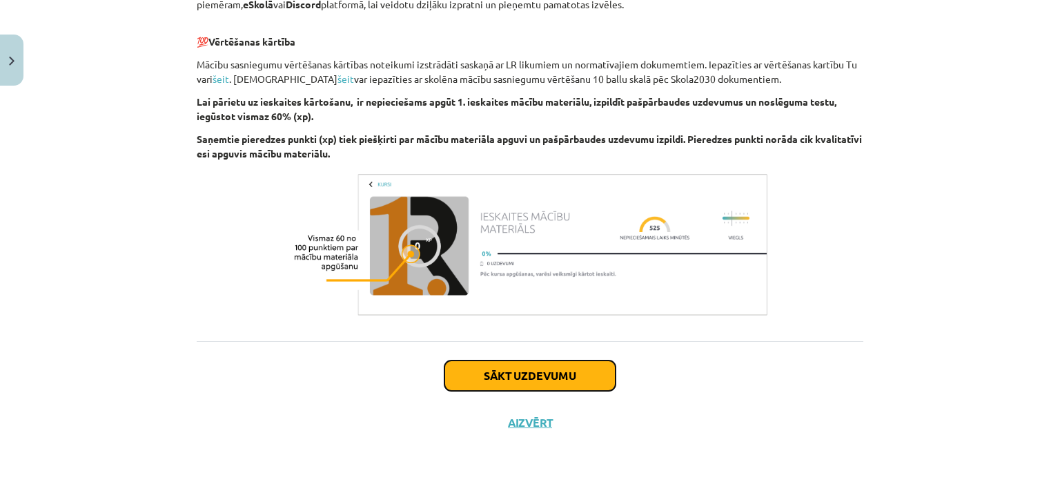
click at [506, 364] on button "Sākt uzdevumu" at bounding box center [530, 375] width 171 height 30
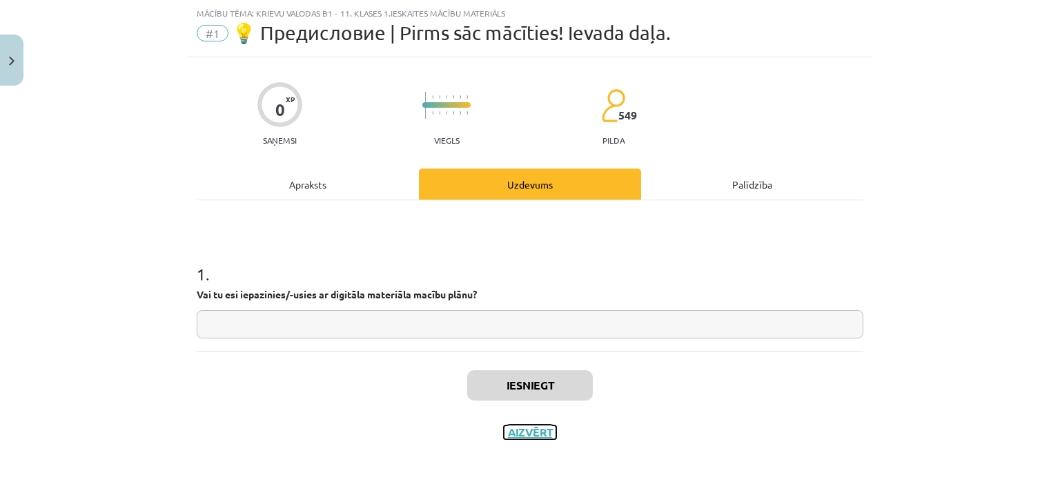
click at [529, 425] on button "Aizvērt" at bounding box center [530, 432] width 52 height 14
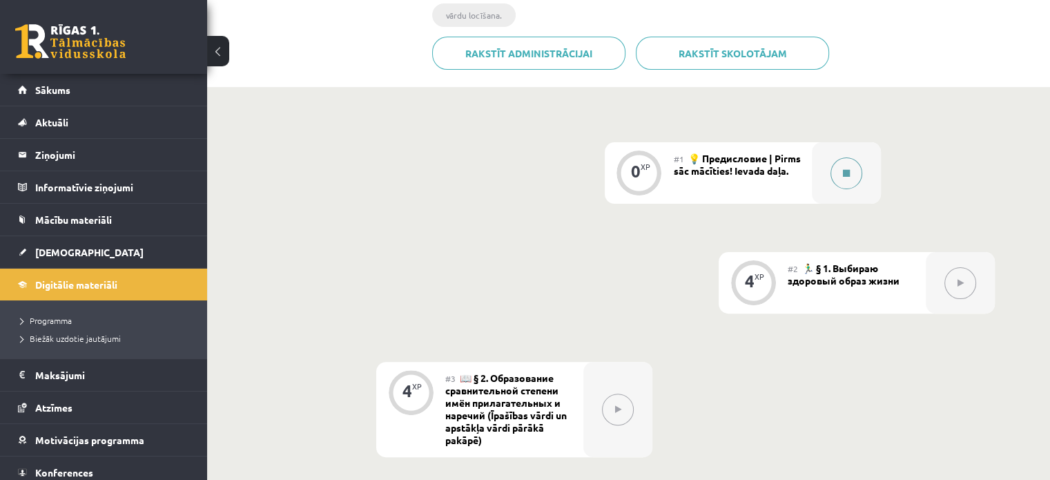
drag, startPoint x: 828, startPoint y: 179, endPoint x: 832, endPoint y: 171, distance: 8.6
click at [832, 171] on div at bounding box center [846, 172] width 69 height 61
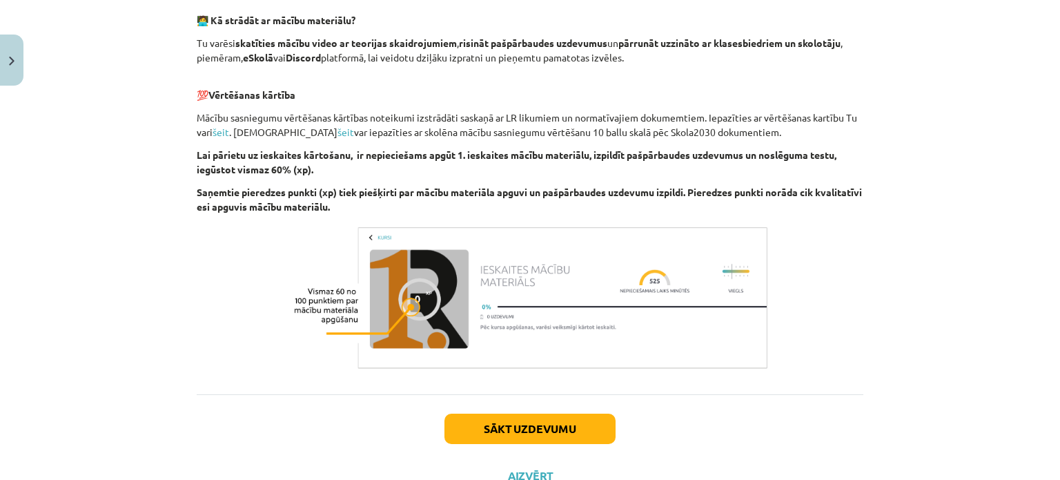
scroll to position [928, 0]
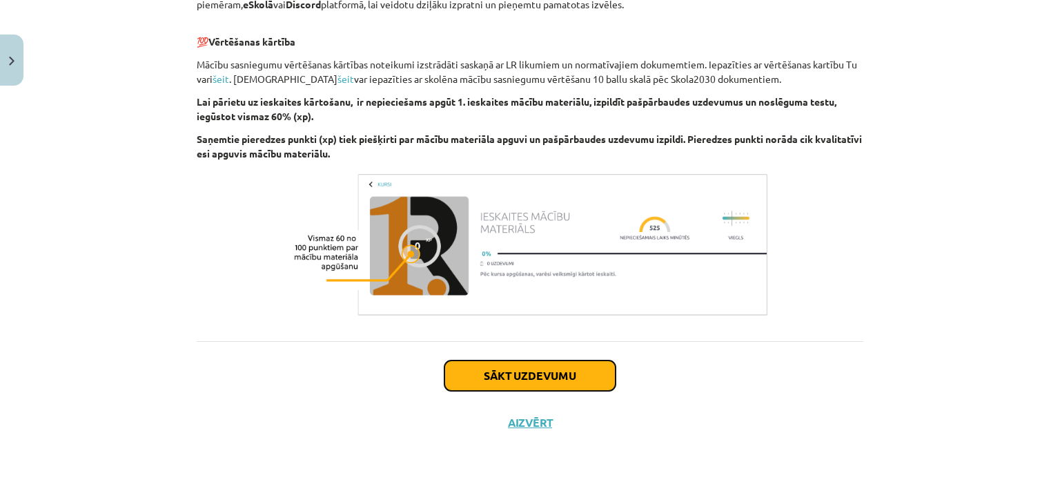
click at [569, 372] on button "Sākt uzdevumu" at bounding box center [530, 375] width 171 height 30
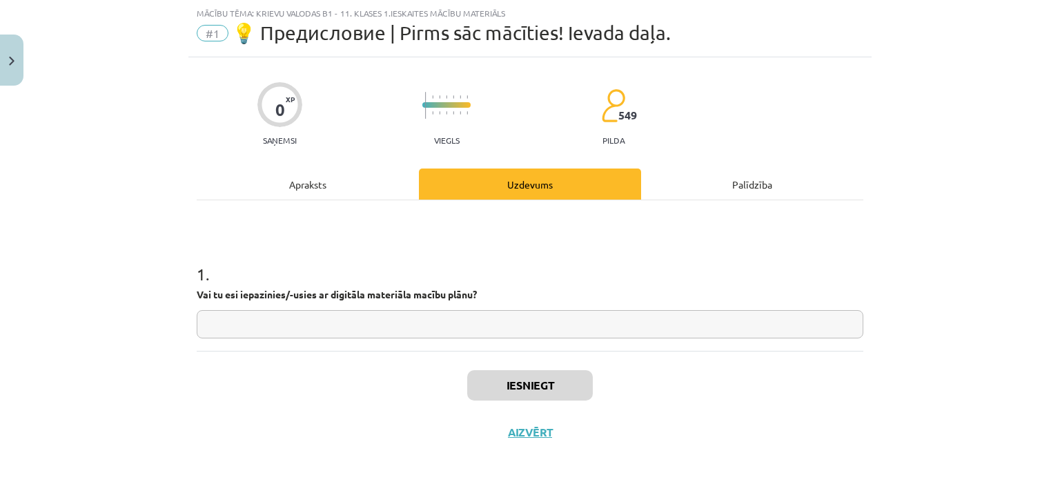
click at [494, 330] on input "text" at bounding box center [530, 324] width 667 height 28
type input "**"
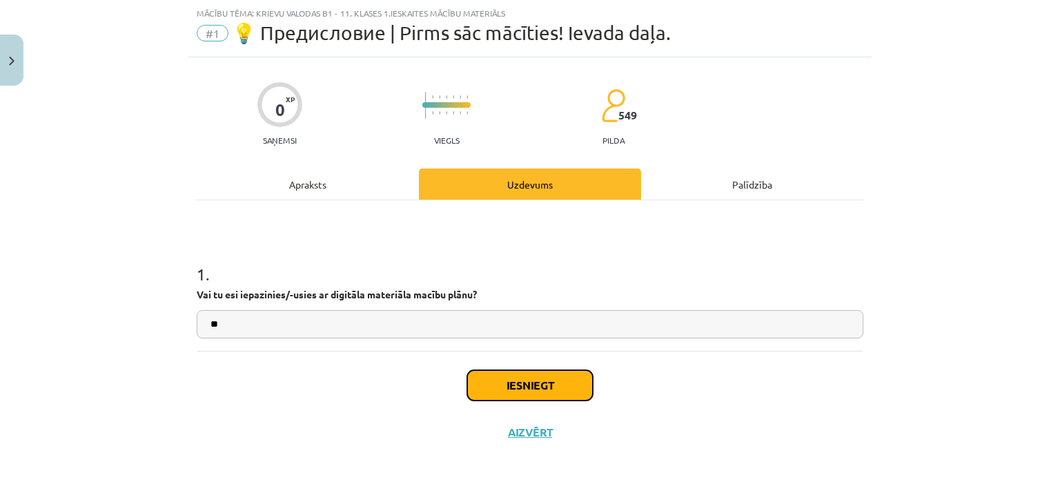
click at [515, 373] on button "Iesniegt" at bounding box center [530, 385] width 126 height 30
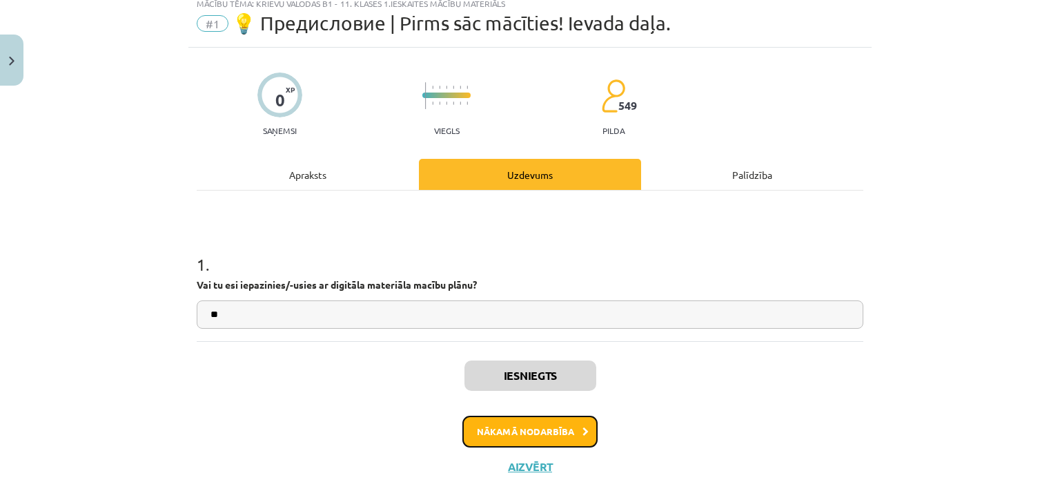
click at [541, 436] on button "Nākamā nodarbība" at bounding box center [529, 432] width 135 height 32
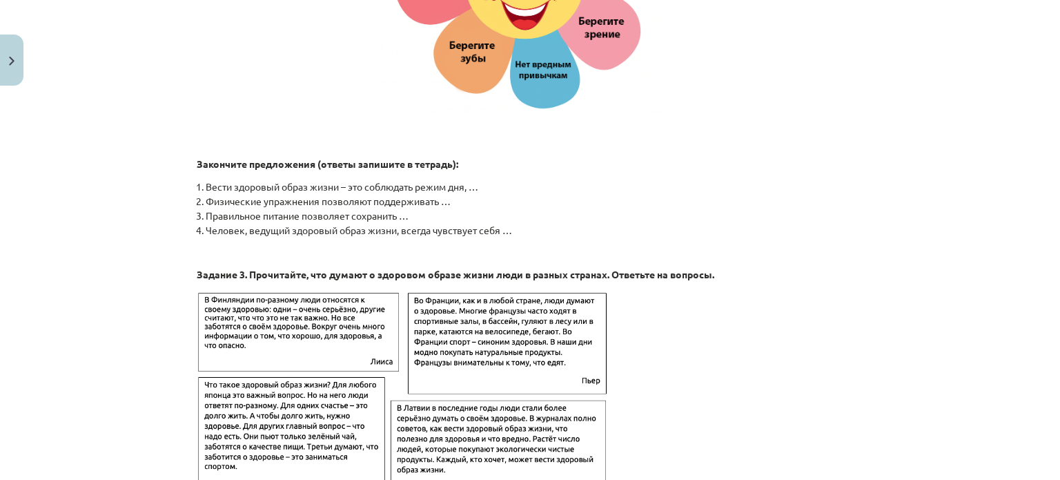
scroll to position [2240, 0]
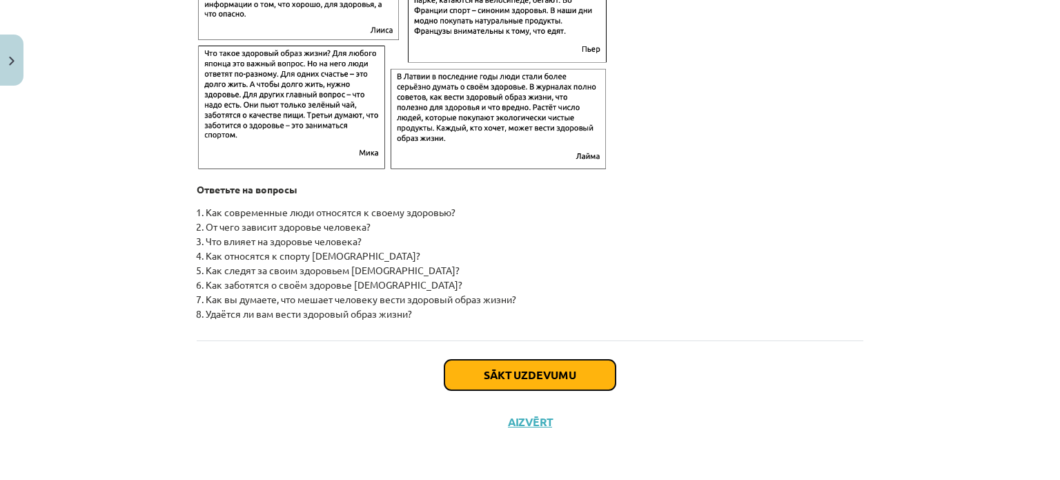
click at [545, 372] on button "Sākt uzdevumu" at bounding box center [530, 375] width 171 height 30
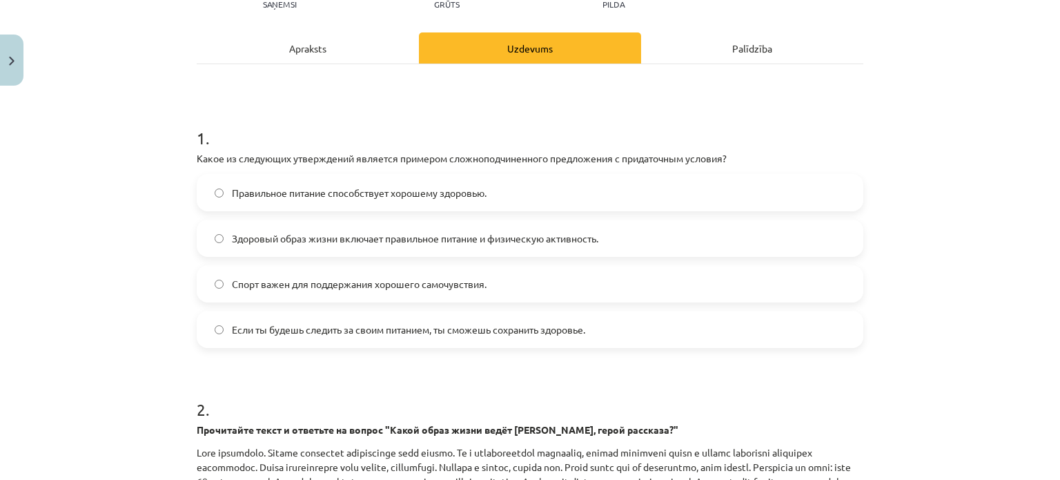
scroll to position [173, 0]
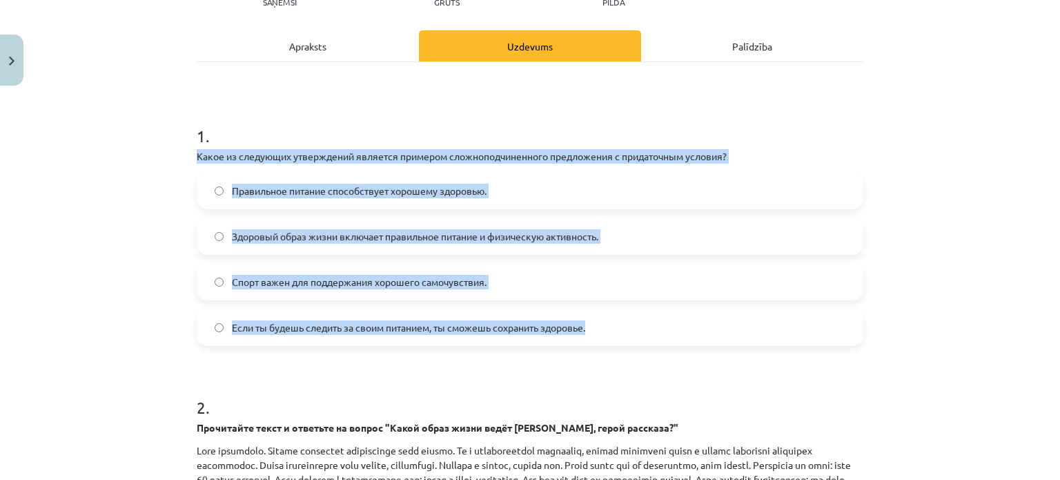
drag, startPoint x: 179, startPoint y: 151, endPoint x: 649, endPoint y: 324, distance: 500.3
click at [649, 324] on div "Mācību tēma: Krievu valodas b1 - 11. klases 1.ieskaites mācību materiāls #2 🏃‍♂…" at bounding box center [530, 240] width 1060 height 480
copy div "Какое из следующих утверждений является примером сложноподчиненного предложения…"
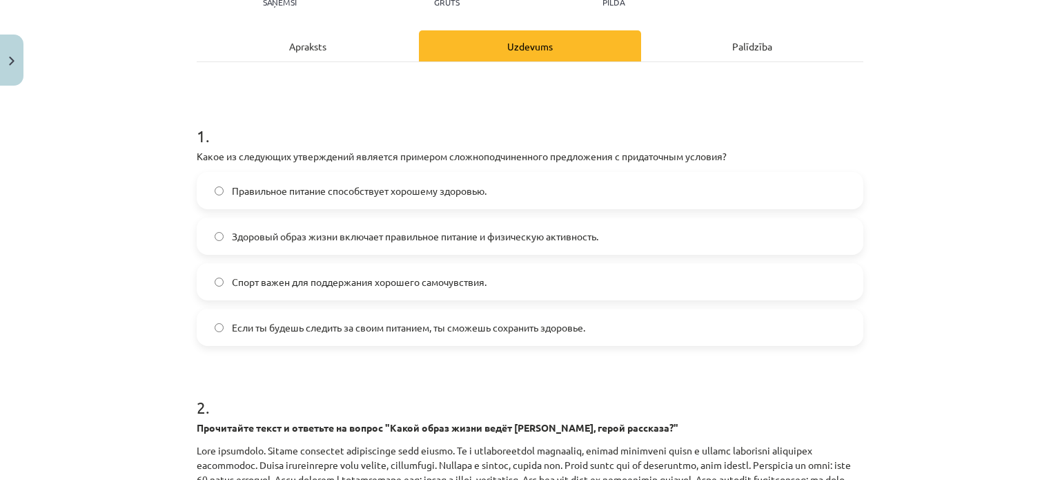
click at [929, 94] on div "Mācību tēma: Krievu valodas b1 - 11. klases 1.ieskaites mācību materiāls #2 🏃‍♂…" at bounding box center [530, 240] width 1060 height 480
click at [392, 329] on span "Если ты будешь следить за своим питанием, ты сможешь сохранить здоровье." at bounding box center [408, 327] width 353 height 14
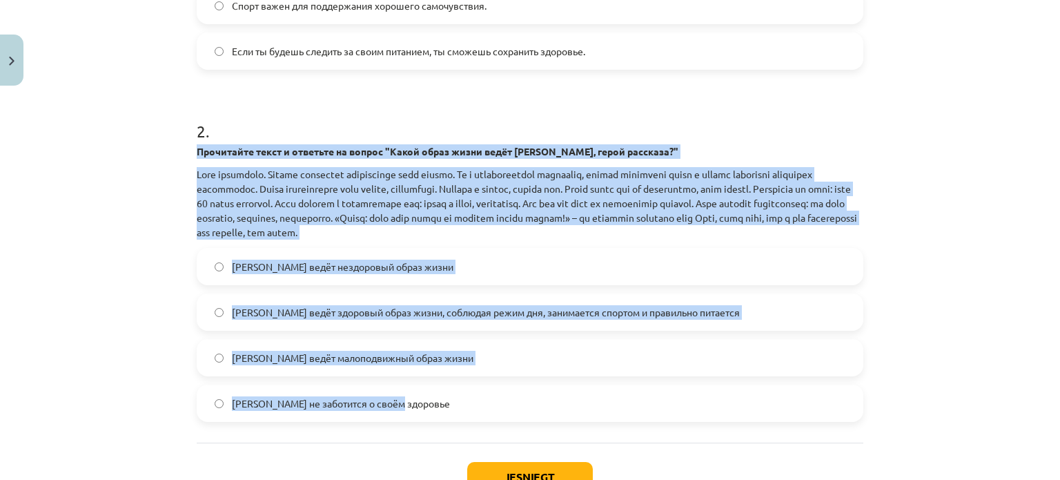
drag, startPoint x: 204, startPoint y: 150, endPoint x: 409, endPoint y: 368, distance: 298.3
click at [435, 389] on div "4 XP Saņemsi Grūts 549 pilda Apraksts Uzdevums Palīdzība 1 . Какое из следующих…" at bounding box center [529, 95] width 683 height 904
copy div "Прочитайте текст и ответьте на вопрос "Какой образ жизни ведёт Олег, герой расс…"
click at [99, 346] on div "Mācību tēma: Krievu valodas b1 - 11. klases 1.ieskaites mācību materiāls #2 🏃‍♂…" at bounding box center [530, 240] width 1060 height 480
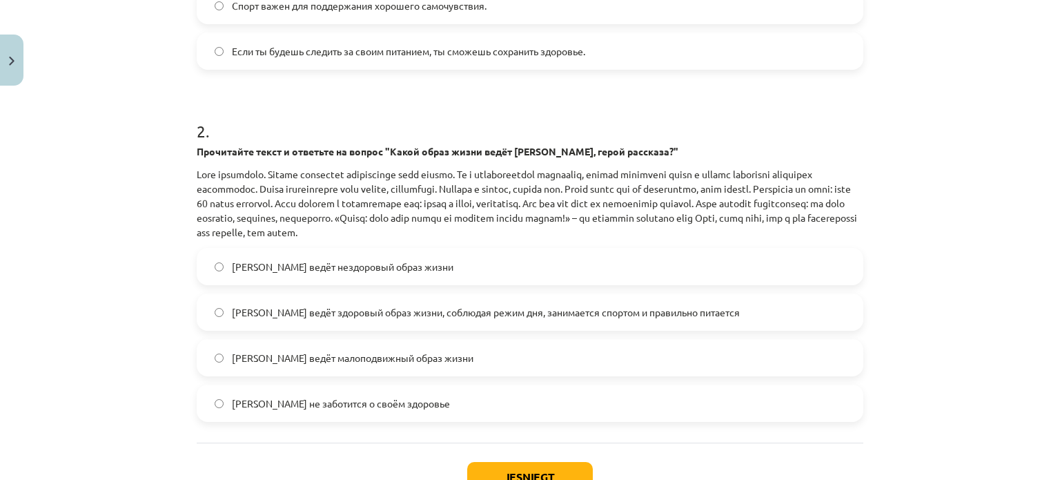
click at [556, 322] on label "Олег ведёт здоровый образ жизни, соблюдая режим дня, занимается спортом и прави…" at bounding box center [530, 312] width 664 height 35
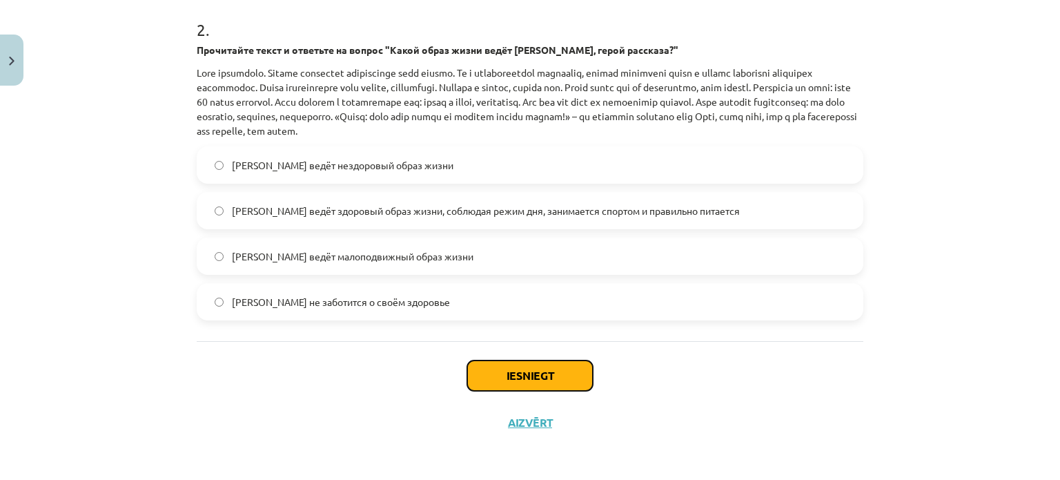
click at [527, 380] on button "Iesniegt" at bounding box center [530, 375] width 126 height 30
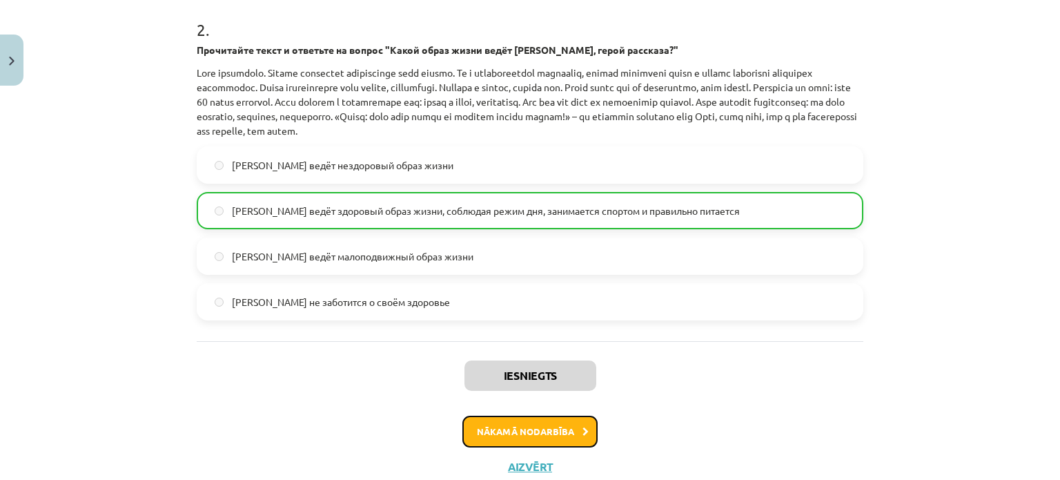
click at [583, 427] on icon at bounding box center [586, 431] width 6 height 9
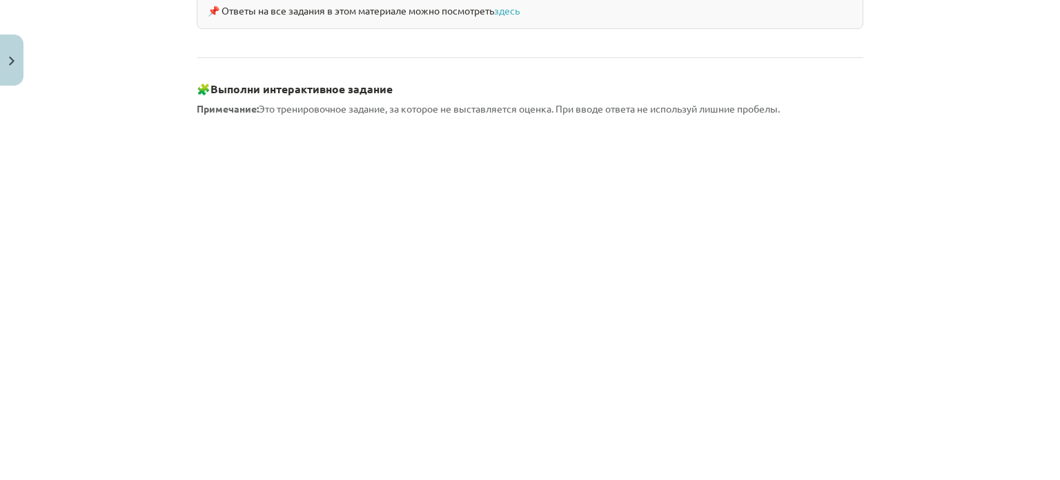
scroll to position [1470, 0]
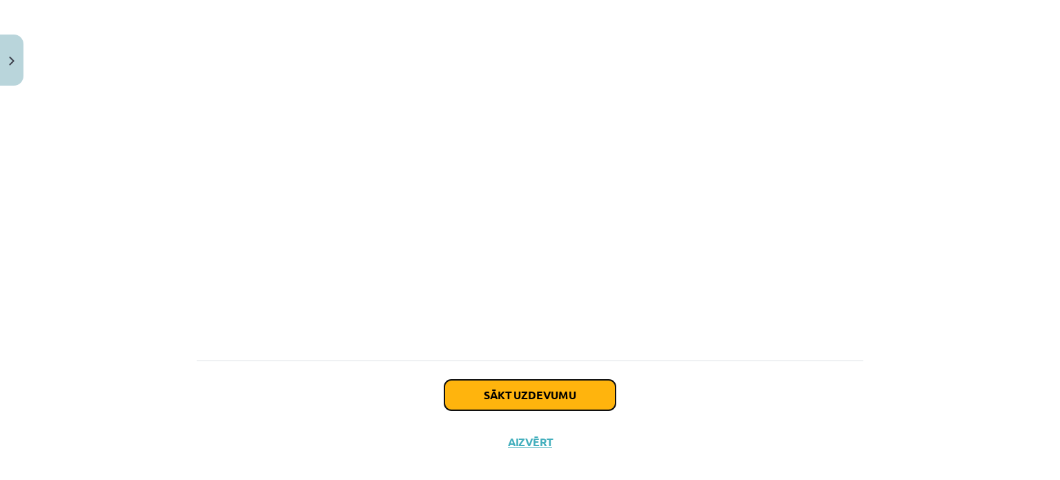
click at [489, 380] on button "Sākt uzdevumu" at bounding box center [530, 395] width 171 height 30
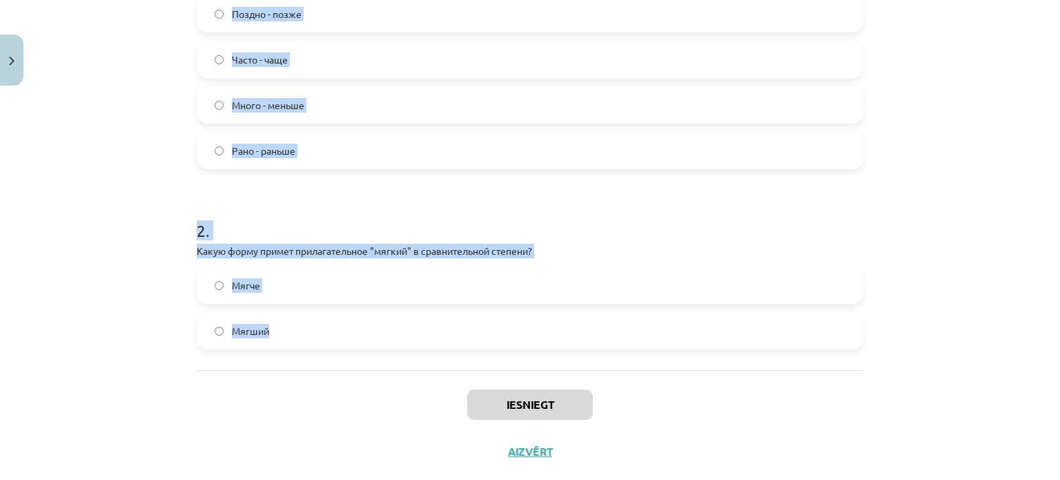
scroll to position [380, 0]
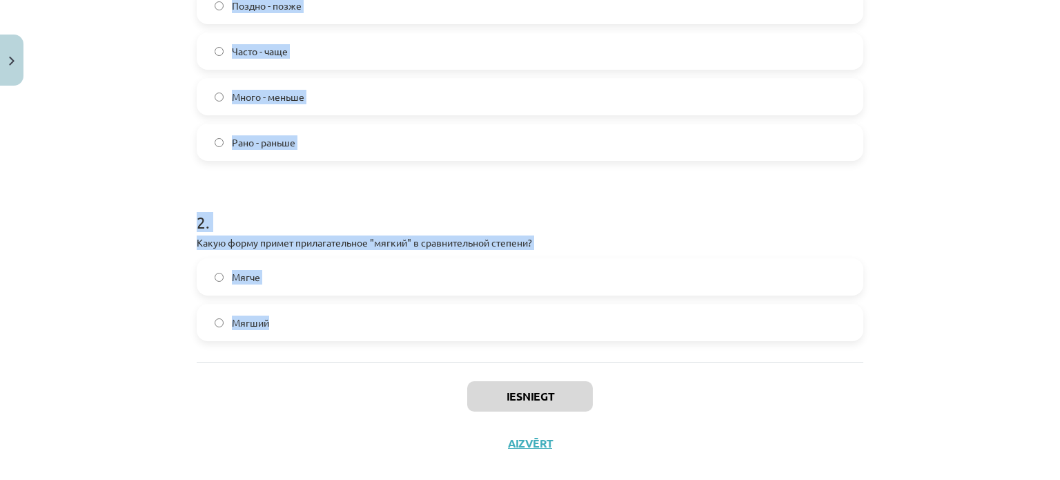
drag, startPoint x: 184, startPoint y: 182, endPoint x: 345, endPoint y: 344, distance: 228.9
click at [345, 344] on div "4 XP Saņemsi Grūts 549 pilda Apraksts Uzdevums Palīdzība 1 . Какой из следующих…" at bounding box center [529, 100] width 683 height 732
copy form "Какой из следующих наречий неправильно поставлен в форму сравнительной степени?…"
click at [93, 149] on div "Mācību tēma: Krievu valodas b1 - 11. klases 1.ieskaites mācību materiāls #3 📖 §…" at bounding box center [530, 240] width 1060 height 480
click at [284, 104] on label "Много - меньше" at bounding box center [530, 96] width 664 height 35
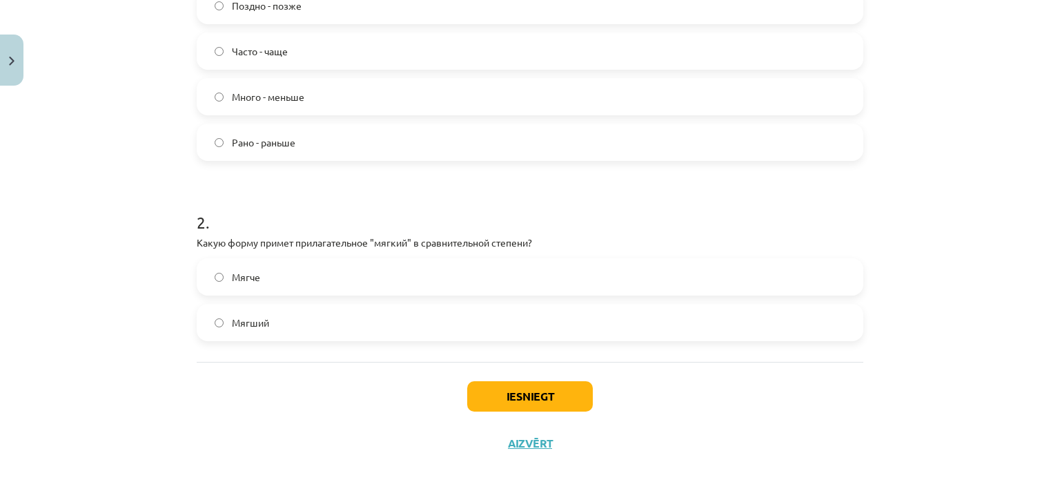
drag, startPoint x: 246, startPoint y: 272, endPoint x: 282, endPoint y: 292, distance: 41.1
click at [247, 272] on span "Мягче" at bounding box center [246, 277] width 28 height 14
click at [346, 267] on label "Мягче" at bounding box center [530, 277] width 664 height 35
click at [476, 389] on button "Iesniegt" at bounding box center [530, 396] width 126 height 30
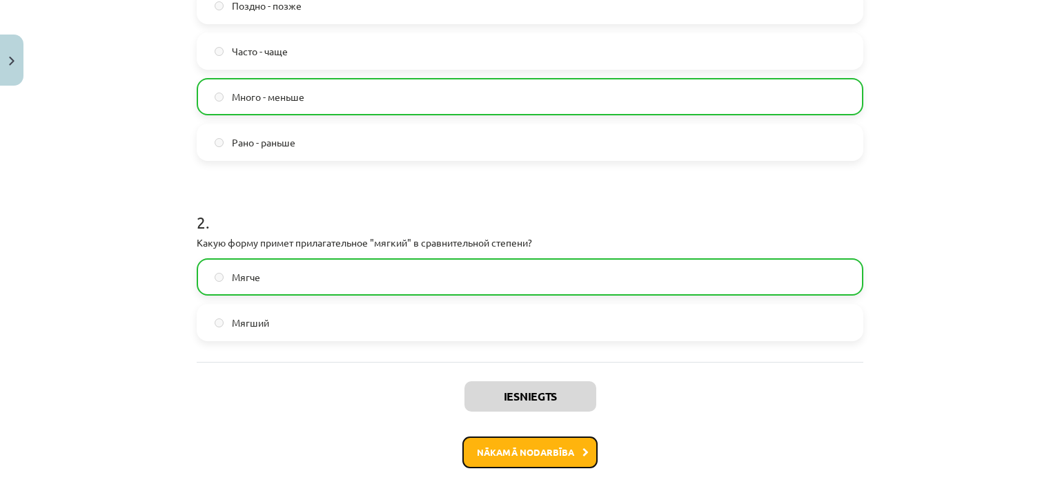
click at [507, 458] on button "Nākamā nodarbība" at bounding box center [529, 452] width 135 height 32
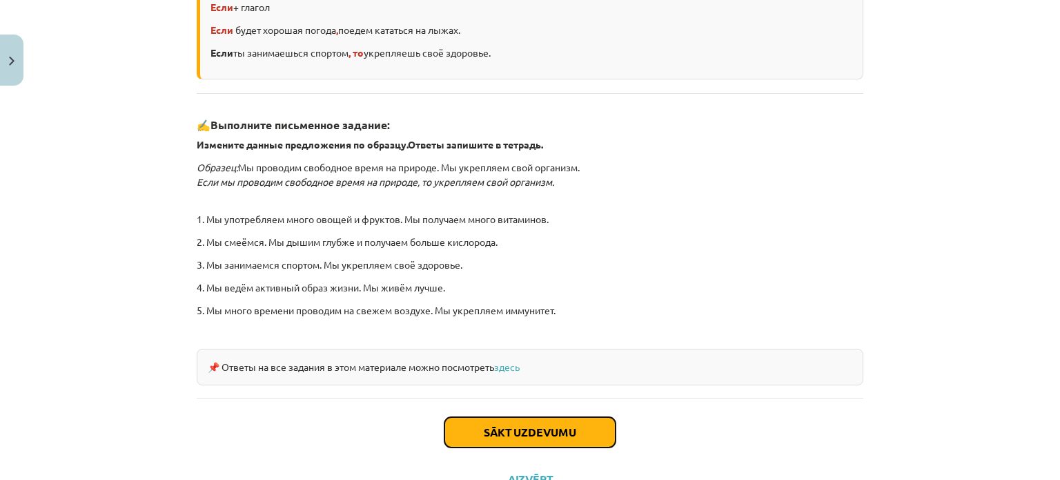
click at [524, 440] on button "Sākt uzdevumu" at bounding box center [530, 432] width 171 height 30
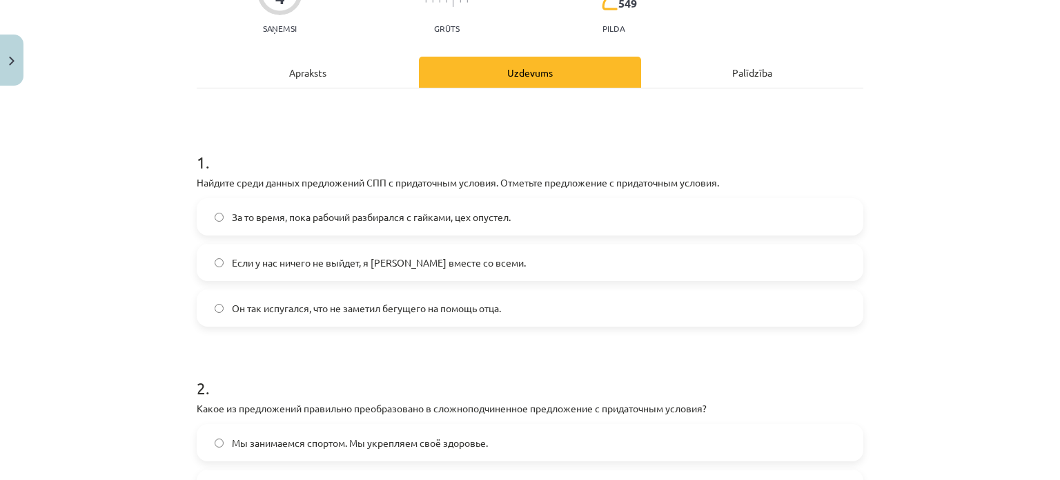
scroll to position [242, 0]
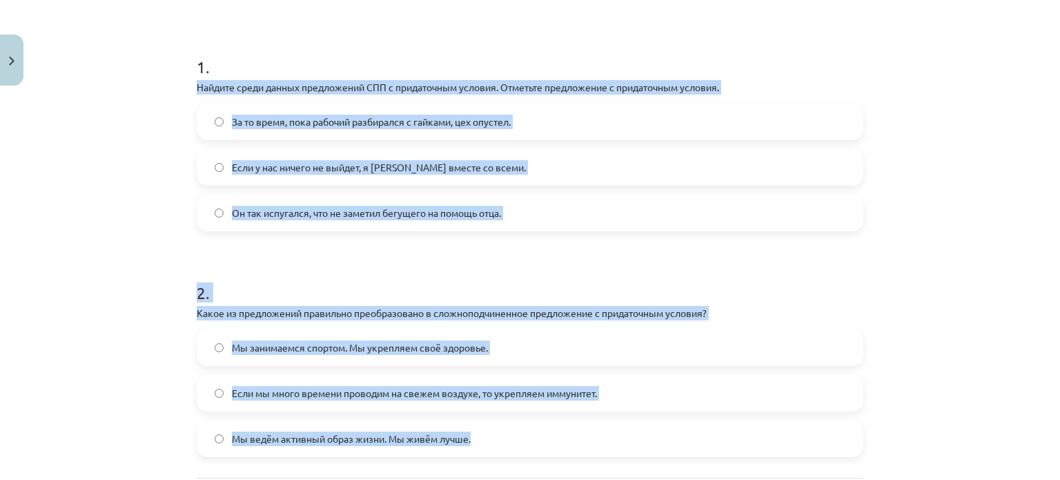
drag, startPoint x: 188, startPoint y: 88, endPoint x: 615, endPoint y: 399, distance: 528.1
click at [609, 427] on div "4 XP Saņemsi Grūts 549 pilda Apraksts Uzdevums Palīdzība 1 . Найдите среди данн…" at bounding box center [529, 216] width 683 height 732
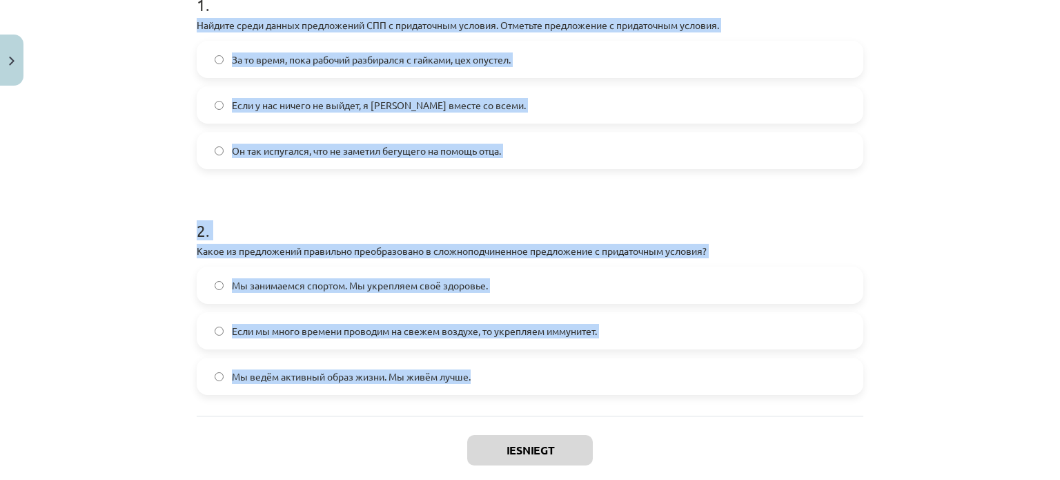
scroll to position [378, 0]
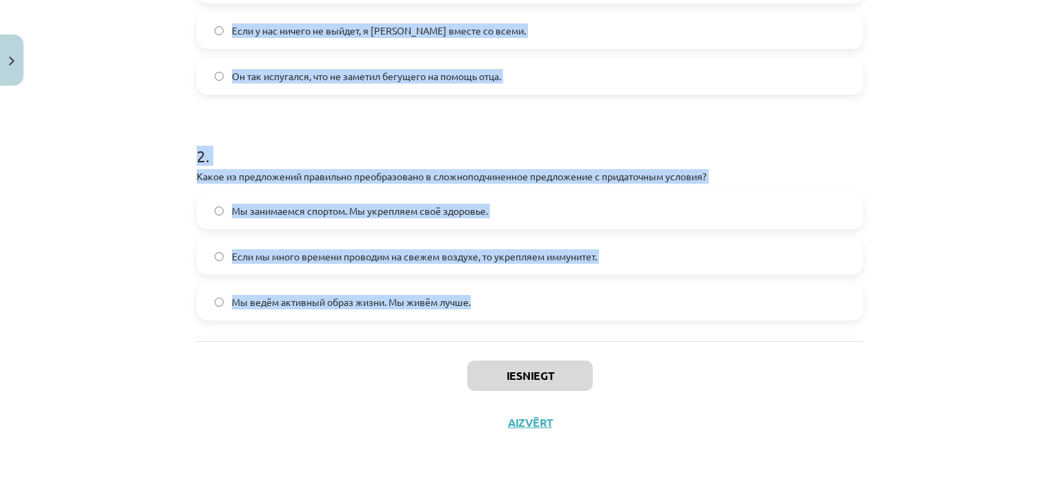
copy form "Найдите среди данных предложений СПП с придаточным условия. Отметьте предложени…"
click at [481, 140] on h1 "2 ." at bounding box center [530, 143] width 667 height 43
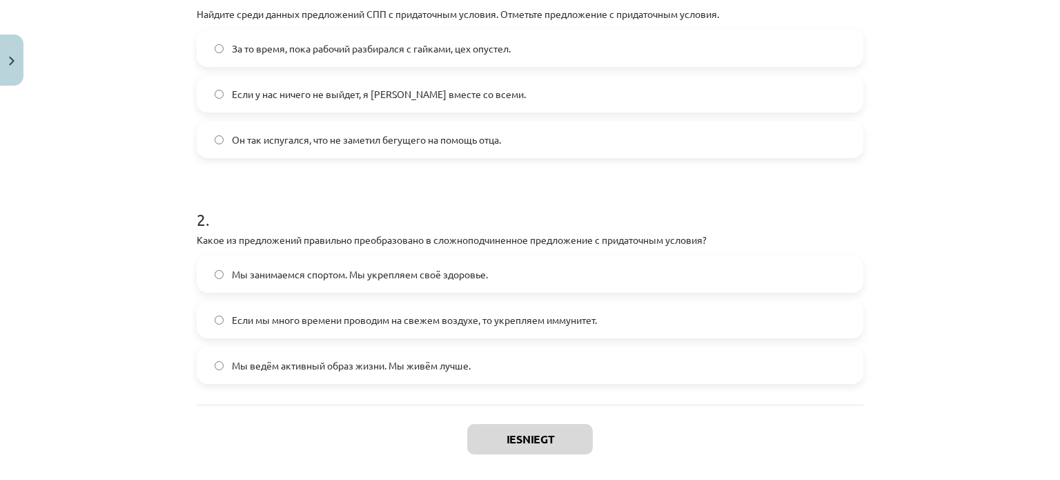
scroll to position [240, 0]
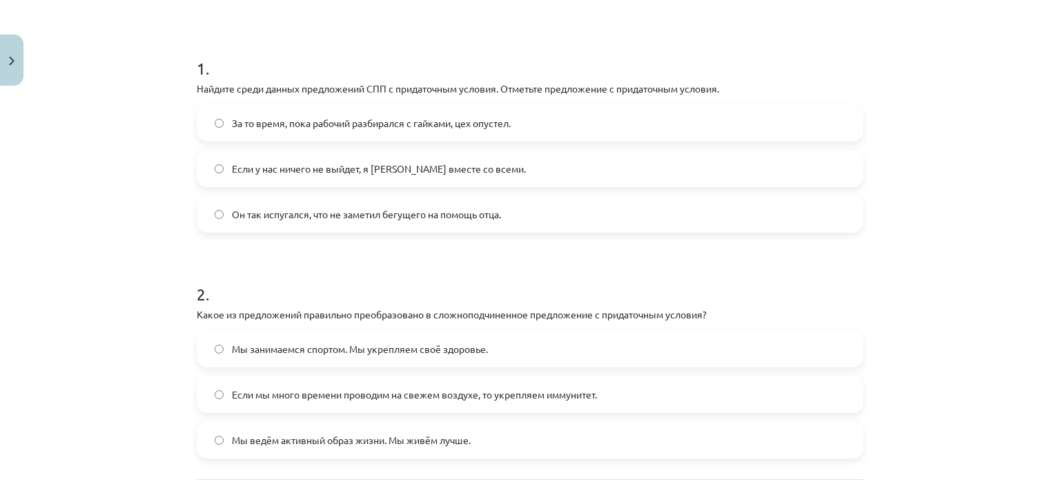
click at [402, 170] on span "Если у нас ничего не выйдет, я уеду вместе со всеми." at bounding box center [379, 169] width 294 height 14
drag, startPoint x: 617, startPoint y: 395, endPoint x: 623, endPoint y: 387, distance: 10.4
click at [618, 393] on label "Если мы много времени проводим на свежем воздухе, то укрепляем иммунитет." at bounding box center [530, 394] width 664 height 35
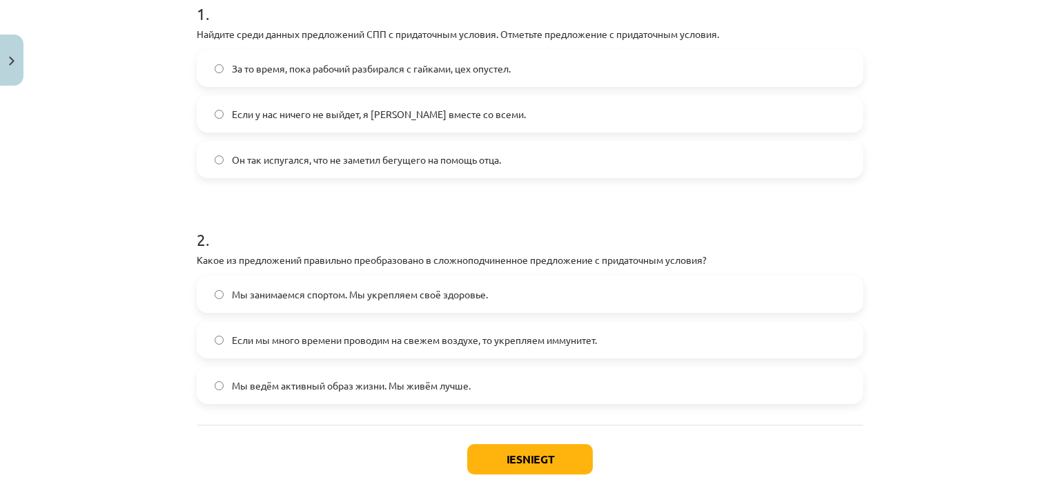
scroll to position [378, 0]
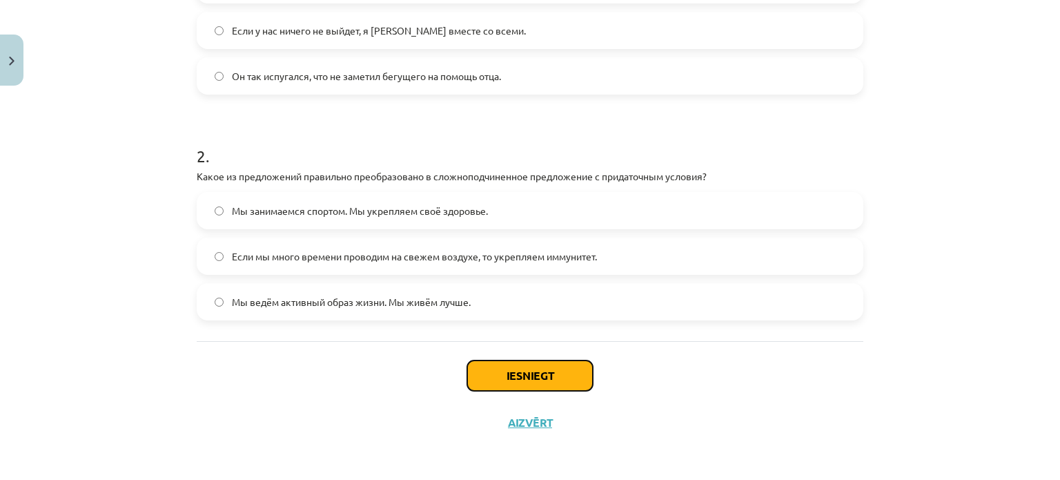
click at [519, 364] on button "Iesniegt" at bounding box center [530, 375] width 126 height 30
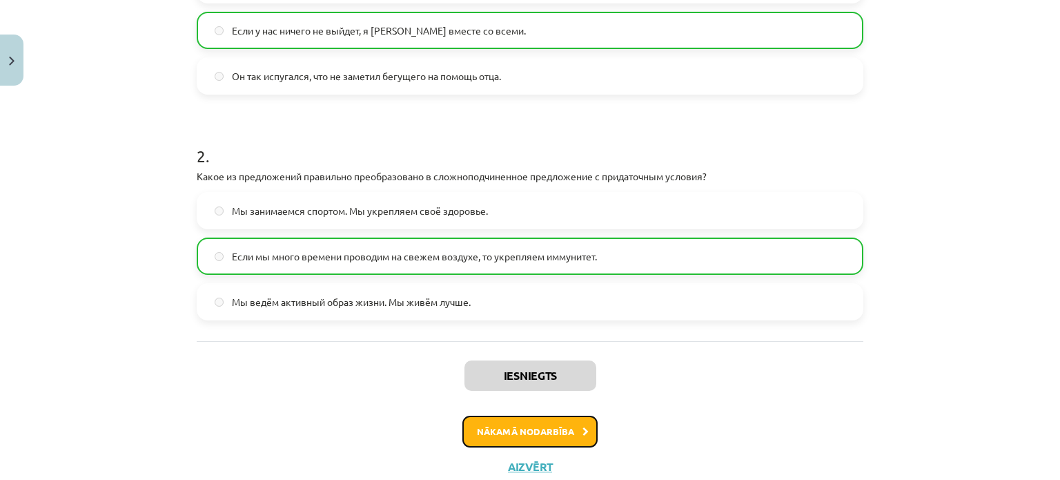
click at [525, 427] on button "Nākamā nodarbība" at bounding box center [529, 432] width 135 height 32
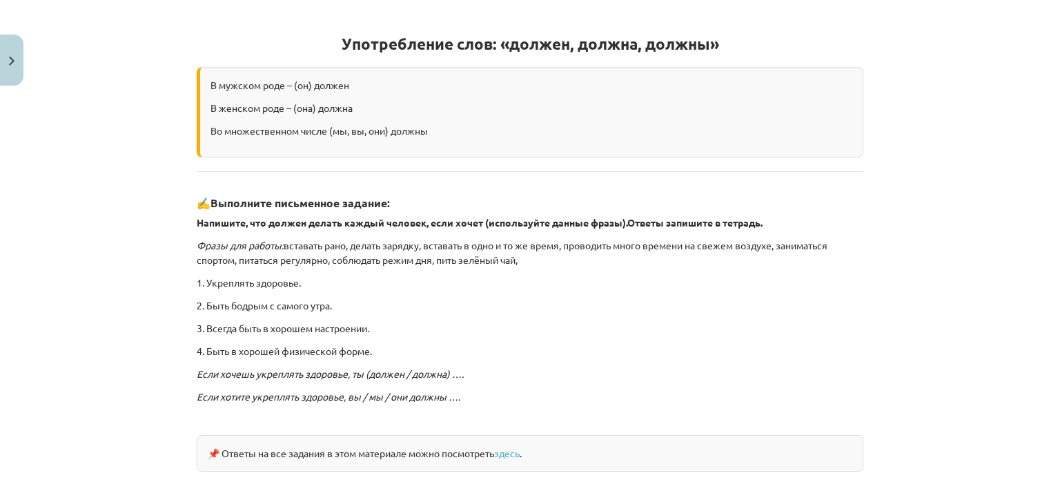
scroll to position [311, 0]
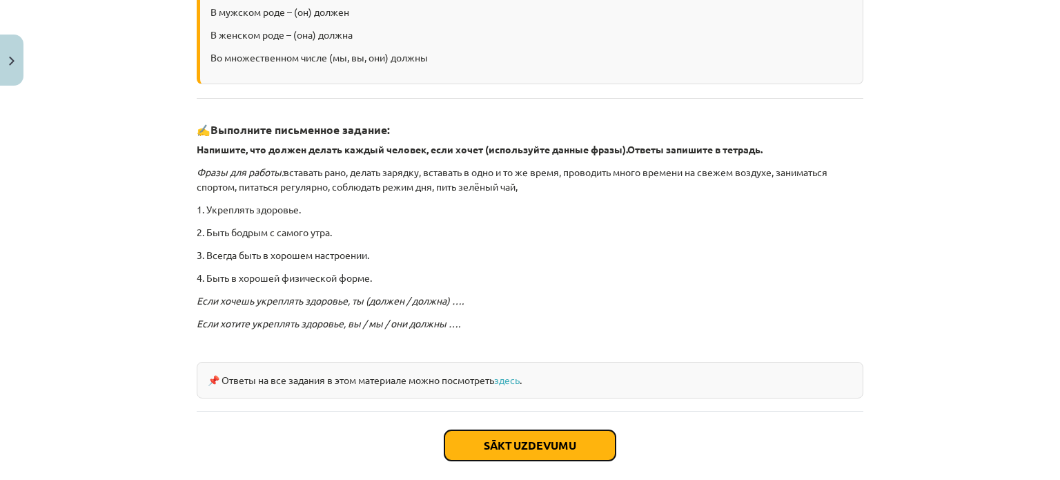
click at [525, 448] on button "Sākt uzdevumu" at bounding box center [530, 445] width 171 height 30
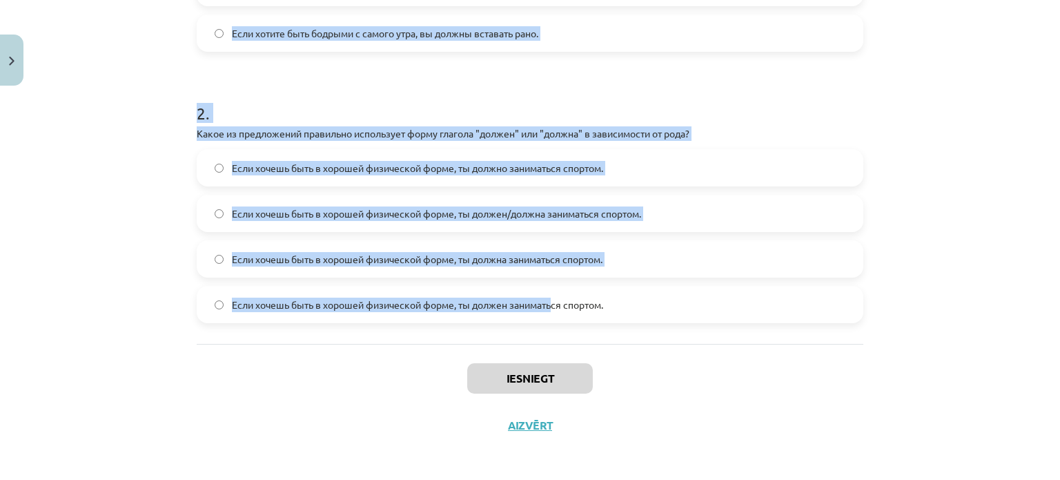
scroll to position [469, 0]
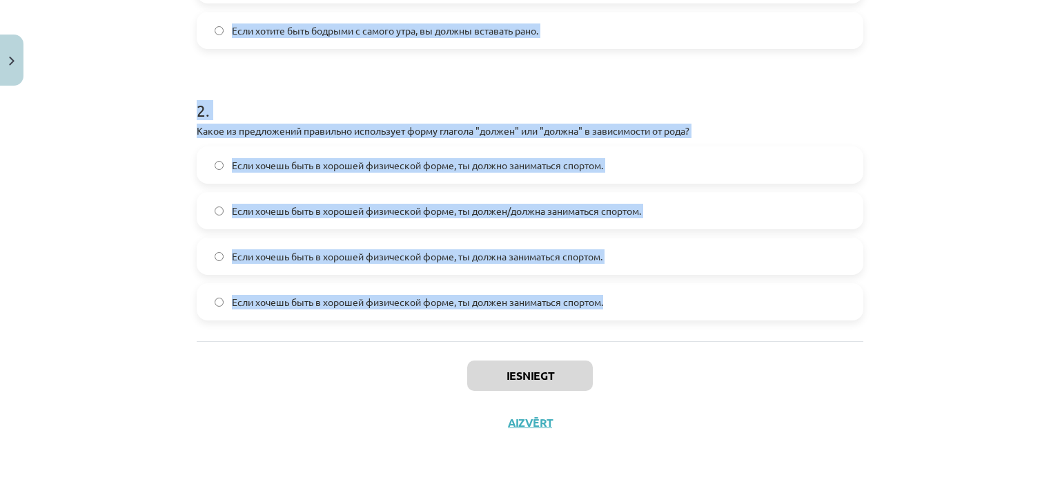
drag, startPoint x: 217, startPoint y: 86, endPoint x: 645, endPoint y: 303, distance: 479.1
click at [647, 308] on div "4 XP Saņemsi Grūts 549 pilda Apraksts Uzdevums Palīdzība 1 . Какой вариант прав…" at bounding box center [529, 33] width 683 height 823
copy form "Какой вариант правильный для множественного числа? Если хотите быть бодрыми с с…"
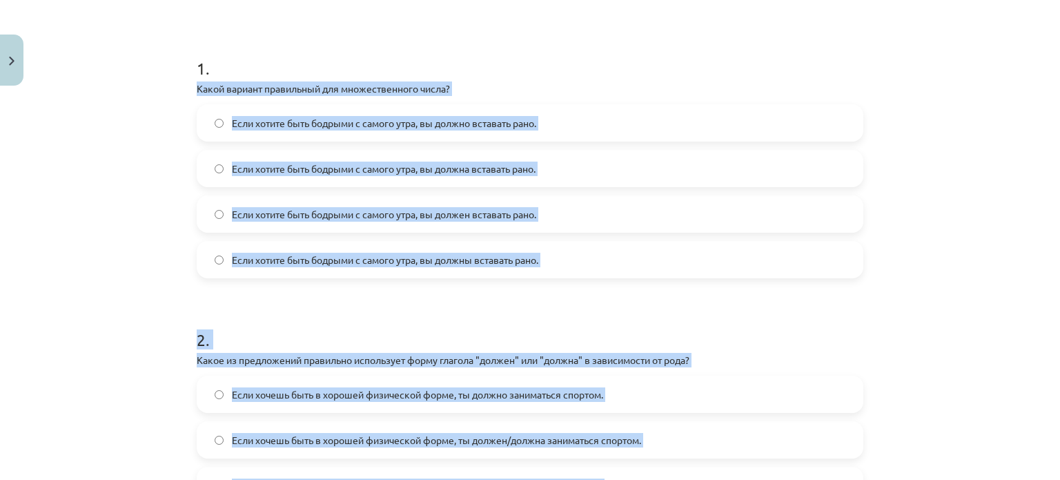
scroll to position [331, 0]
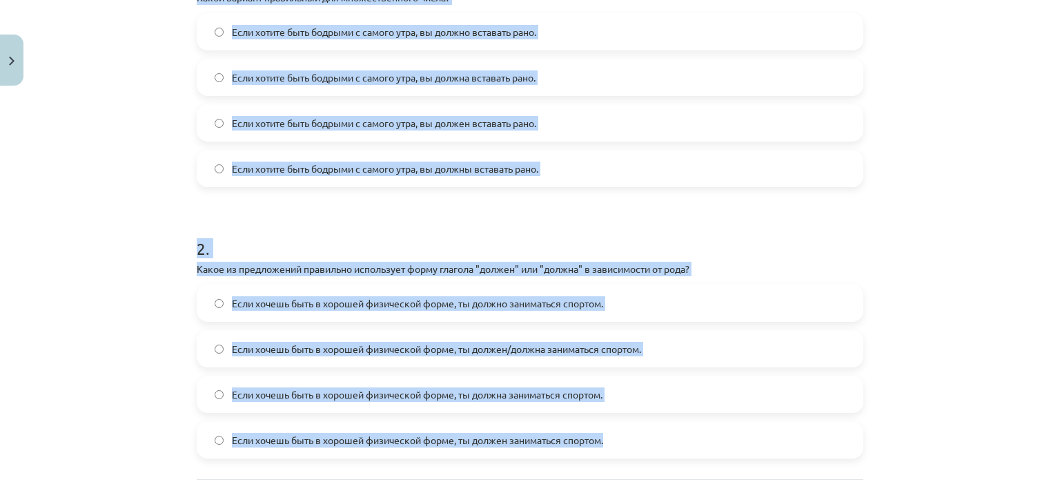
copy form "Какой вариант правильный для множественного числа? Если хотите быть бодрыми с с…"
click at [146, 152] on div "Mācību tēma: Krievu valodas b1 - 11. klases 1.ieskaites mācību materiāls #5 📖 §…" at bounding box center [530, 240] width 1060 height 480
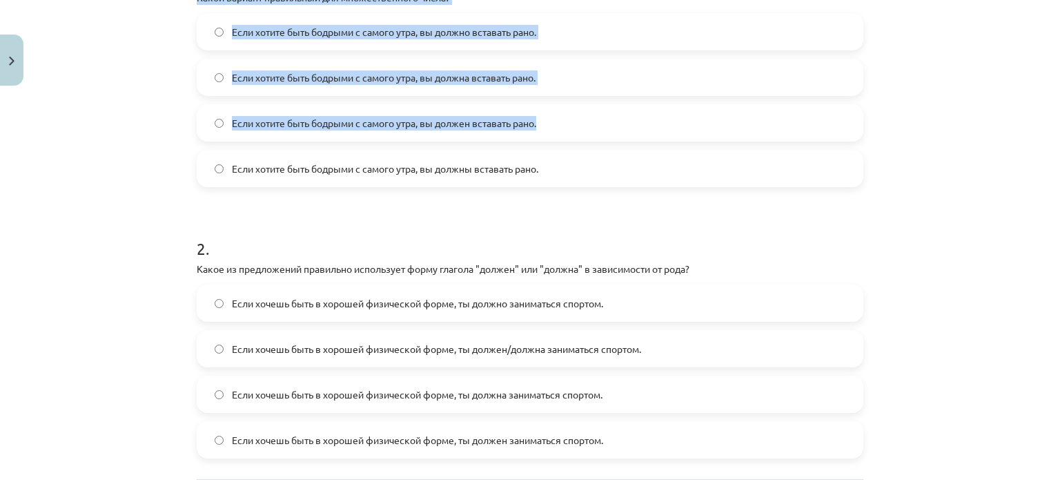
click at [146, 151] on div "Mācību tēma: Krievu valodas b1 - 11. klases 1.ieskaites mācību materiāls #5 📖 §…" at bounding box center [530, 240] width 1060 height 480
click at [135, 96] on div "Mācību tēma: Krievu valodas b1 - 11. klases 1.ieskaites mācību materiāls #5 📖 §…" at bounding box center [530, 240] width 1060 height 480
click at [132, 94] on div "Mācību tēma: Krievu valodas b1 - 11. klases 1.ieskaites mācību materiāls #5 📖 §…" at bounding box center [530, 240] width 1060 height 480
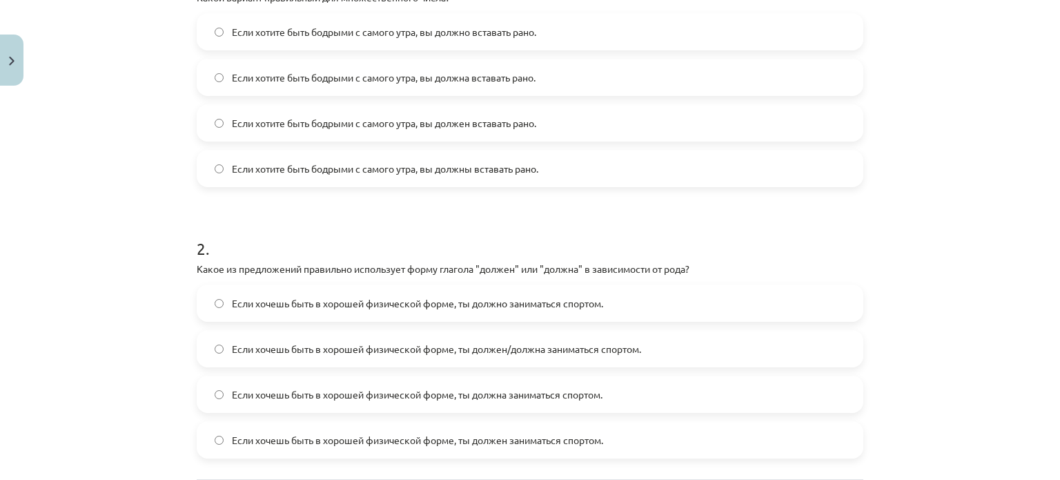
click at [135, 99] on div "Mācību tēma: Krievu valodas b1 - 11. klases 1.ieskaites mācību materiāls #5 📖 §…" at bounding box center [530, 240] width 1060 height 480
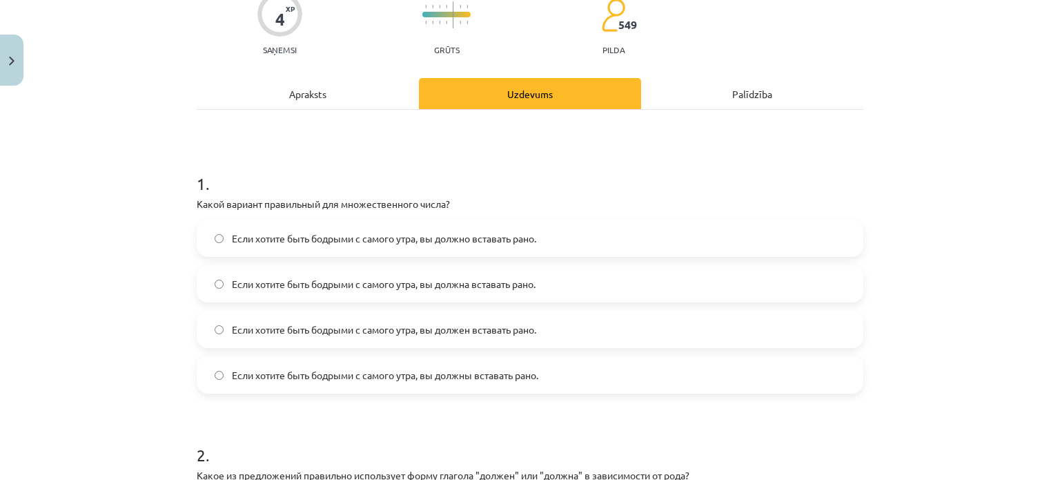
scroll to position [124, 0]
click at [485, 372] on span "Если хотите быть бодрыми с самого утра, вы должны вставать рано." at bounding box center [385, 376] width 306 height 14
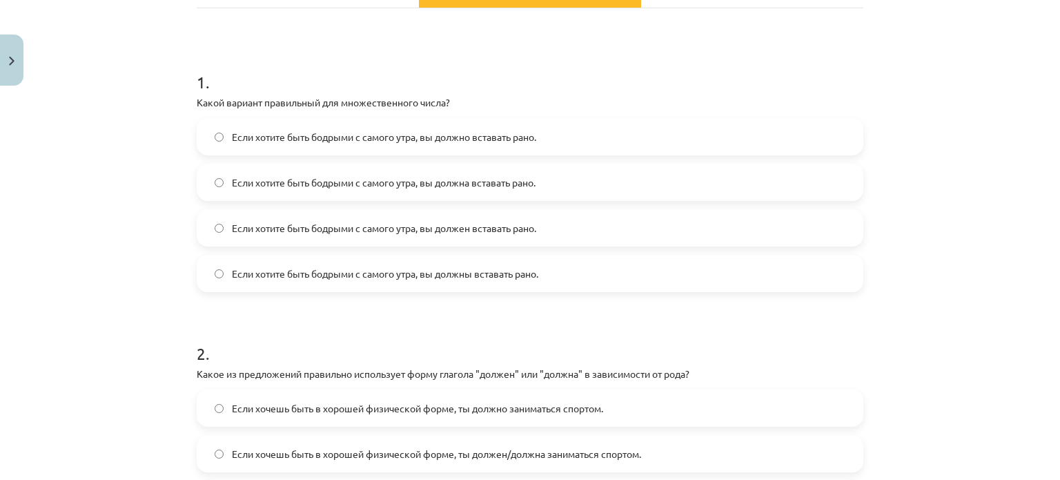
scroll to position [400, 0]
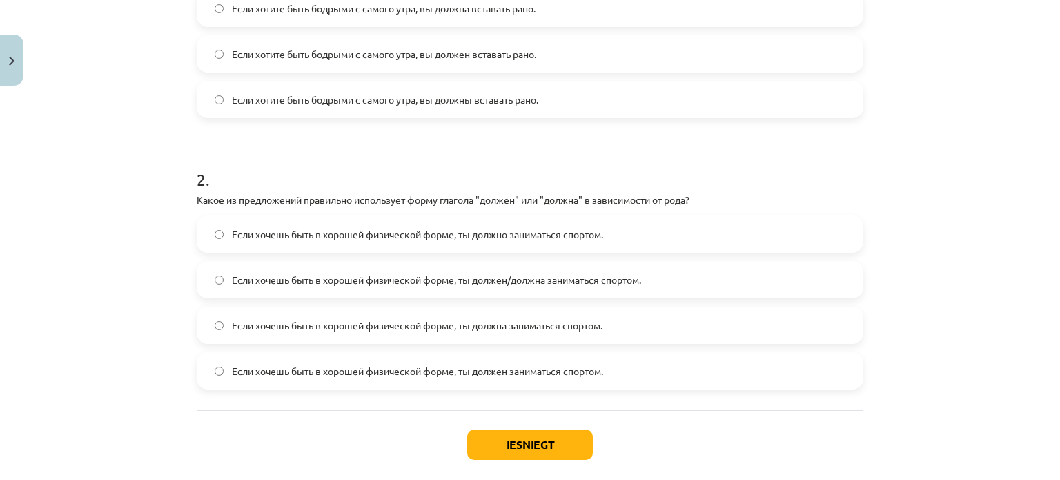
click at [433, 275] on span "Если хочешь быть в хорошей физической форме, ты должен/должна заниматься спорто…" at bounding box center [436, 280] width 409 height 14
click at [509, 430] on button "Iesniegt" at bounding box center [530, 444] width 126 height 30
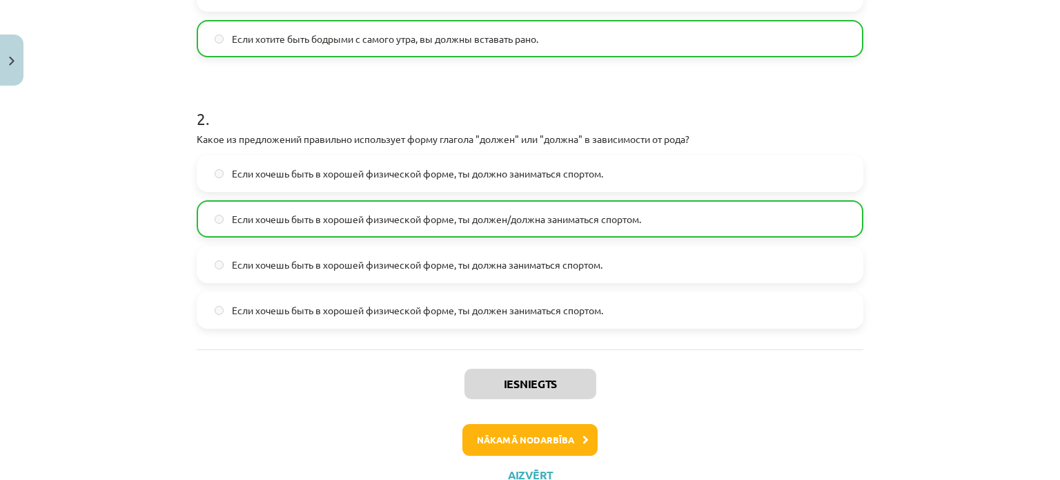
scroll to position [513, 0]
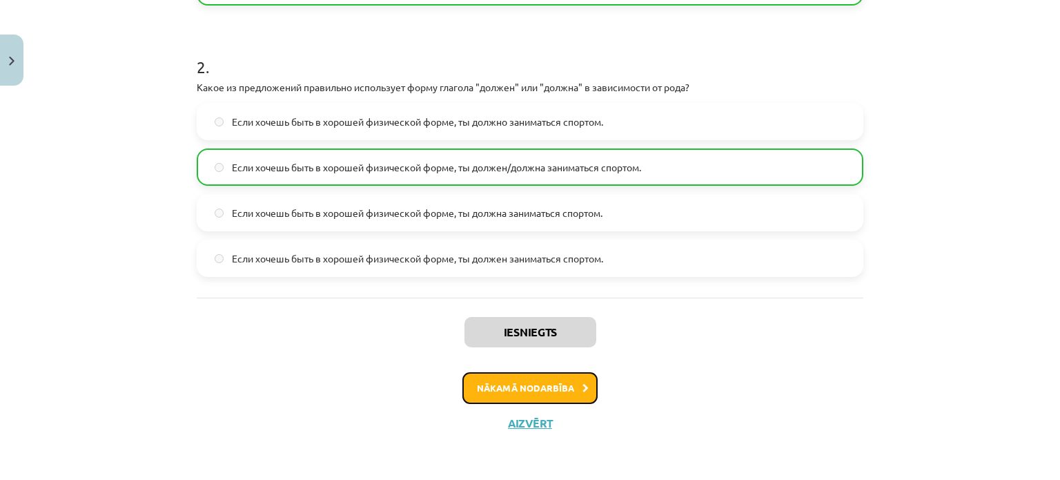
click at [524, 380] on button "Nākamā nodarbība" at bounding box center [529, 388] width 135 height 32
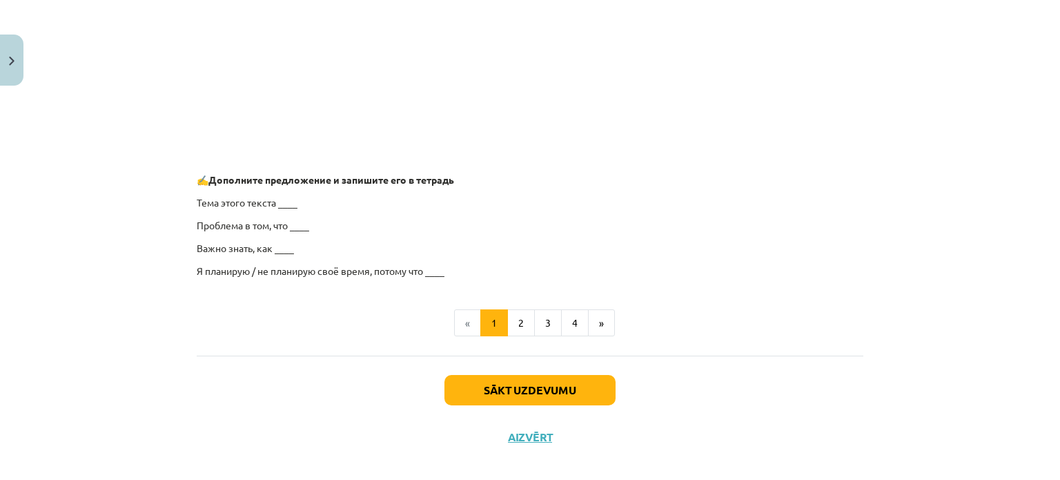
scroll to position [1110, 0]
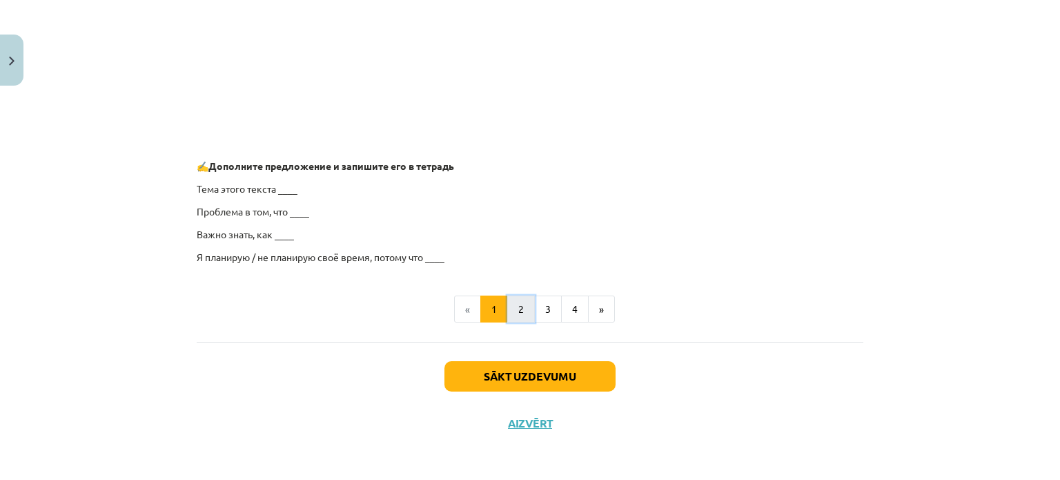
click at [523, 313] on button "2" at bounding box center [521, 309] width 28 height 28
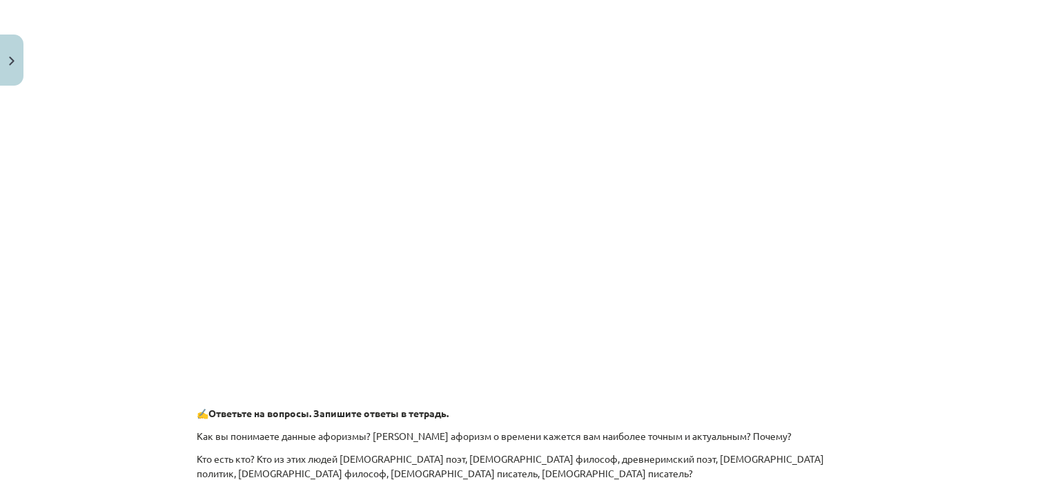
scroll to position [670, 0]
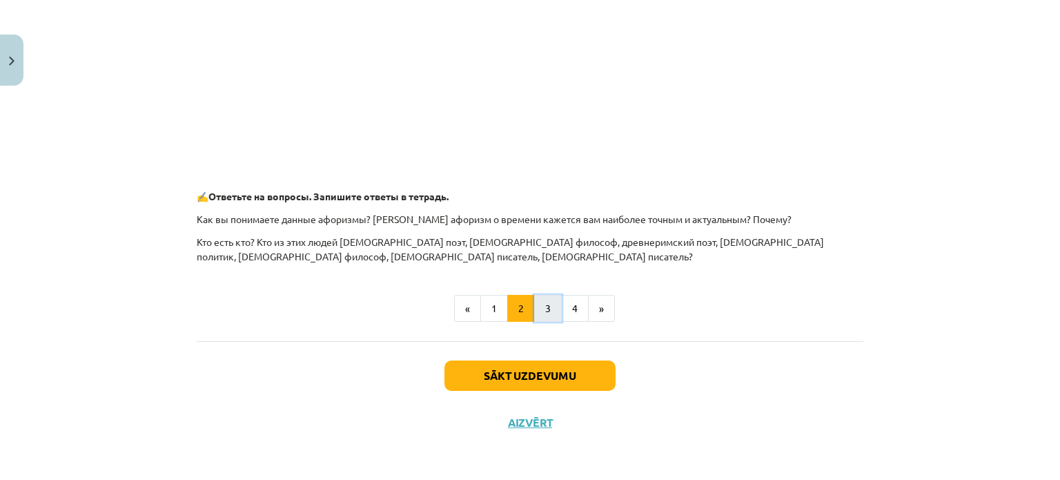
click at [539, 304] on button "3" at bounding box center [548, 309] width 28 height 28
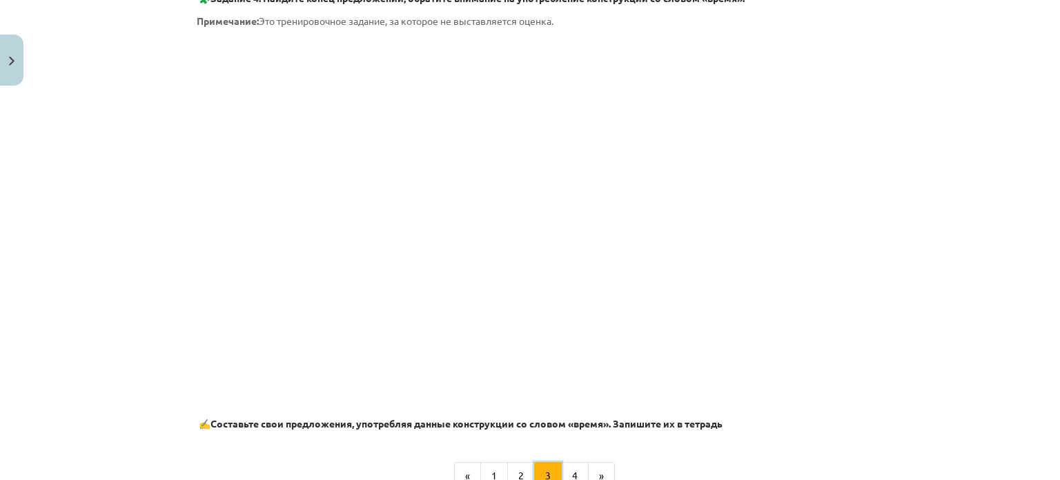
scroll to position [799, 0]
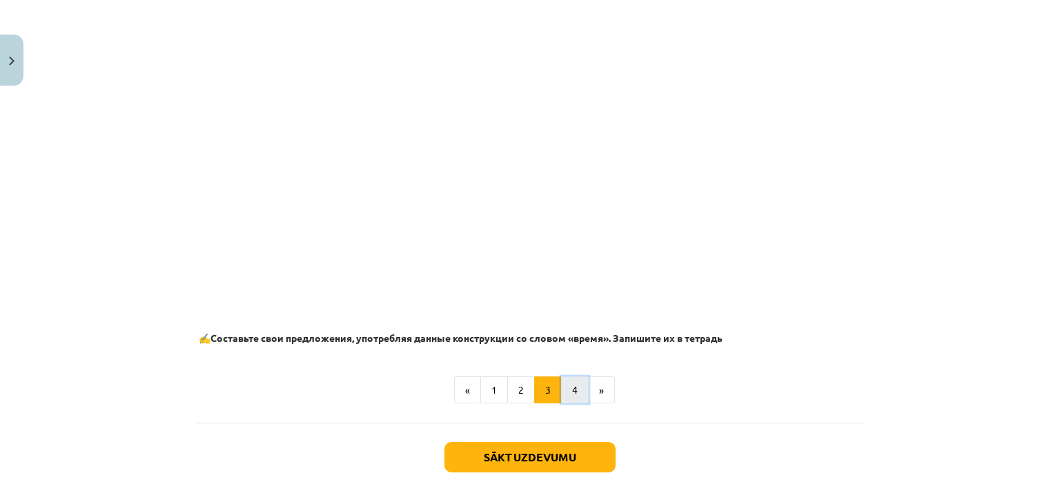
click at [565, 380] on button "4" at bounding box center [575, 390] width 28 height 28
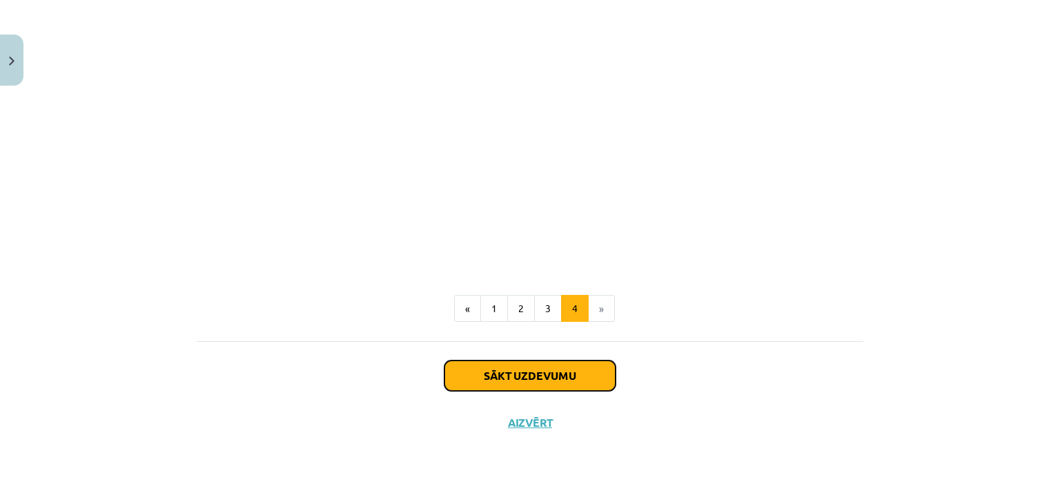
click at [538, 377] on button "Sākt uzdevumu" at bounding box center [530, 375] width 171 height 30
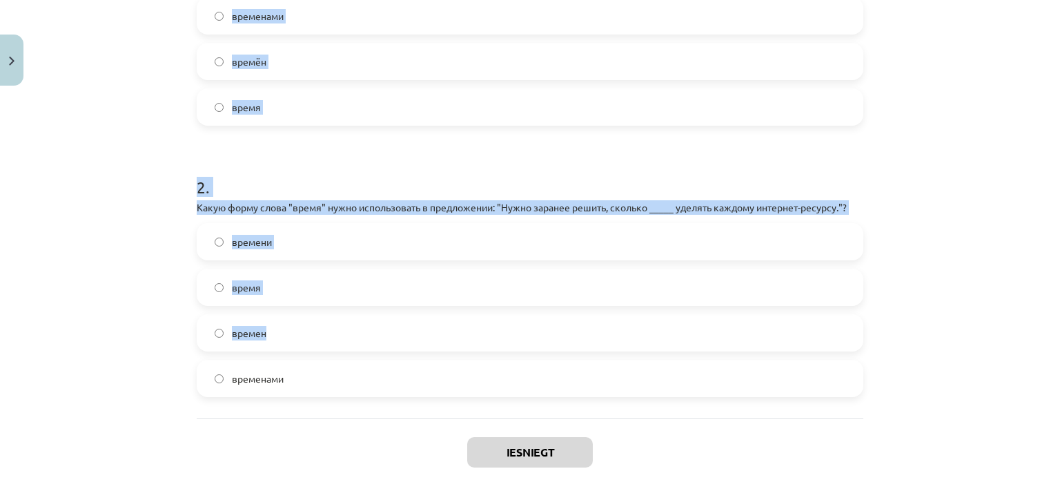
scroll to position [484, 0]
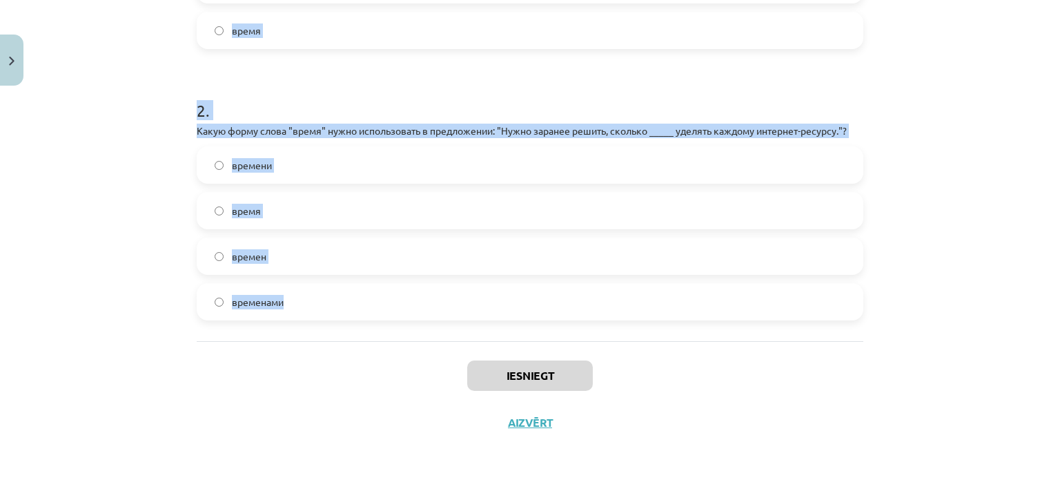
drag, startPoint x: 196, startPoint y: 166, endPoint x: 308, endPoint y: 300, distance: 174.4
click at [306, 305] on form "1 . Какую форму слова "время" нужно использовать в следующем предложении: "Они …" at bounding box center [530, 55] width 667 height 529
copy form ". Какую форму слова "время" нужно использовать в следующем предложении: "Они вс…"
click at [160, 219] on div "Mācību tēma: Krievu valodas b1 - 11. klases 1.ieskaites mācību materiāls #6 ⏳ §…" at bounding box center [530, 240] width 1060 height 480
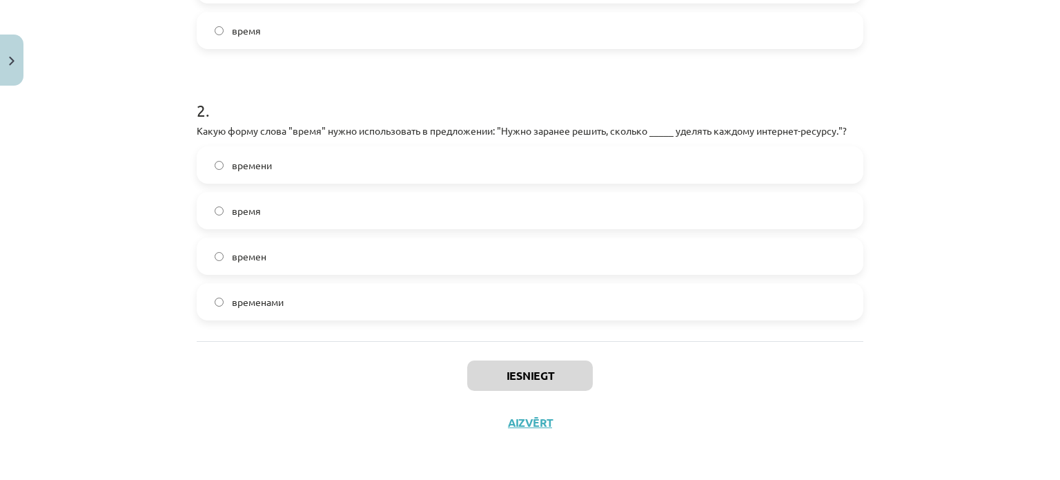
scroll to position [277, 0]
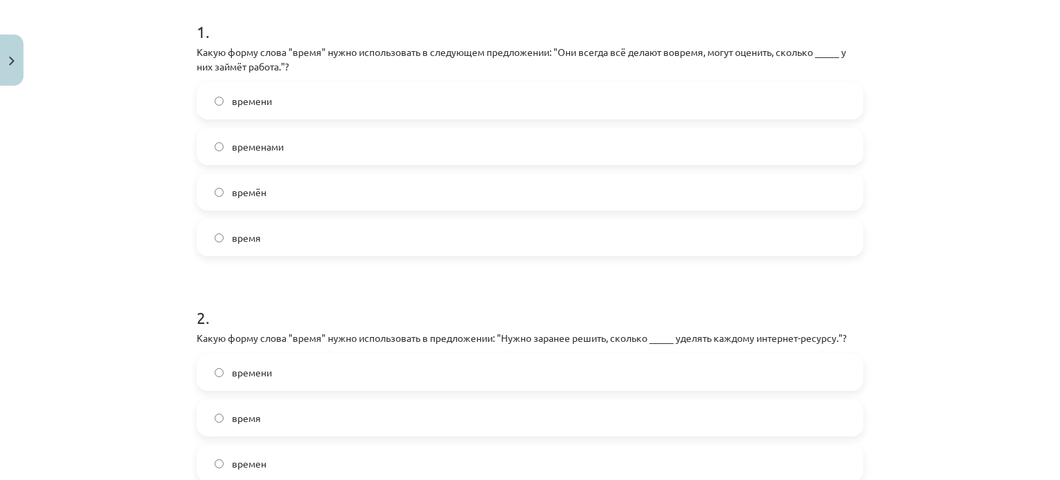
click at [288, 102] on label "времени" at bounding box center [530, 101] width 664 height 35
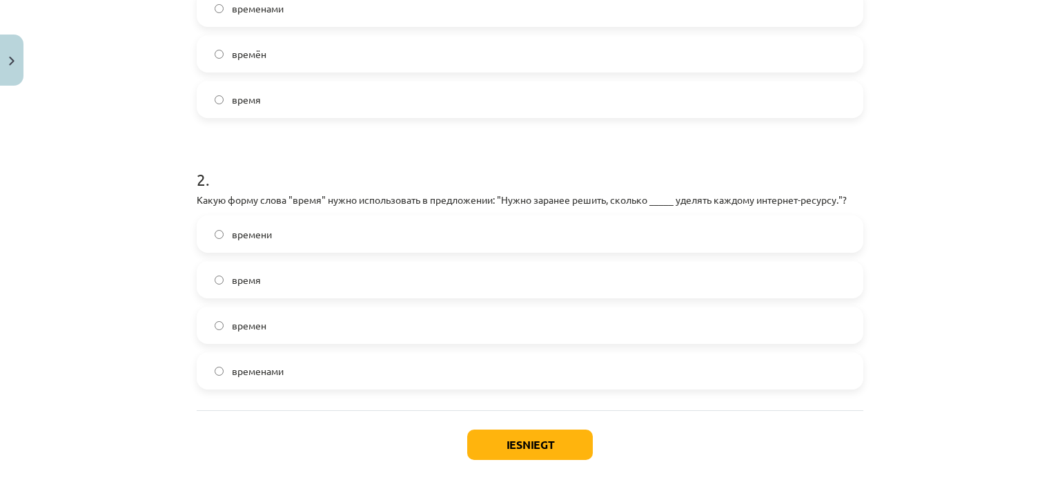
click at [288, 233] on label "времени" at bounding box center [530, 234] width 664 height 35
click at [514, 452] on button "Iesniegt" at bounding box center [530, 444] width 126 height 30
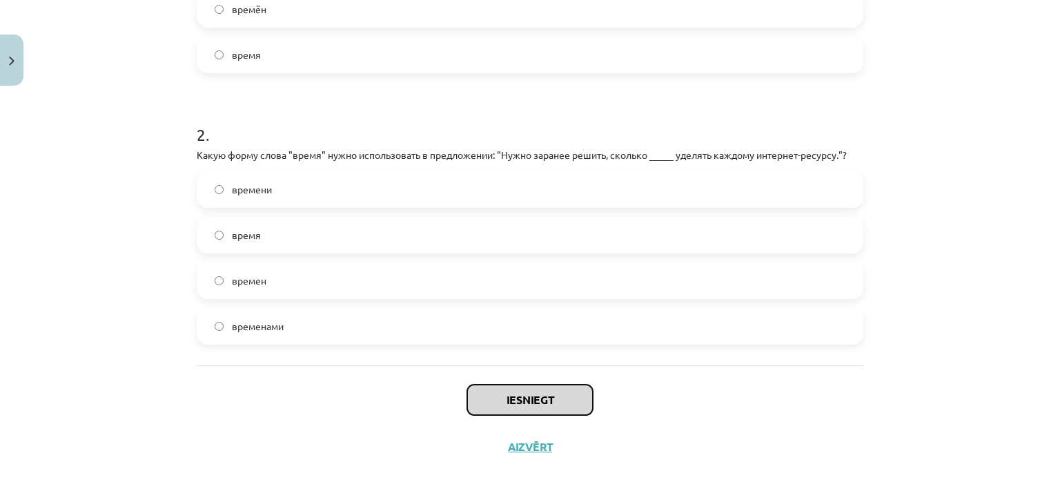
scroll to position [484, 0]
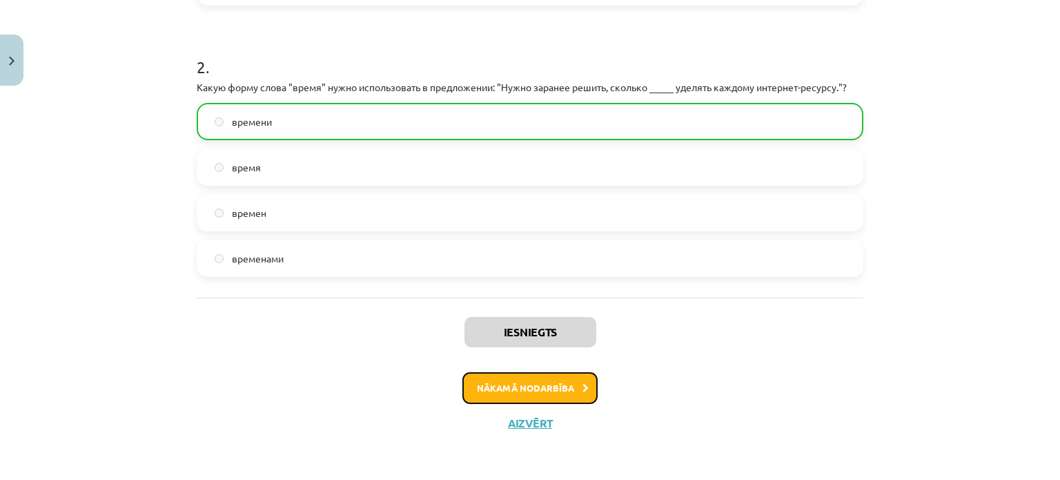
click at [471, 391] on button "Nākamā nodarbība" at bounding box center [529, 388] width 135 height 32
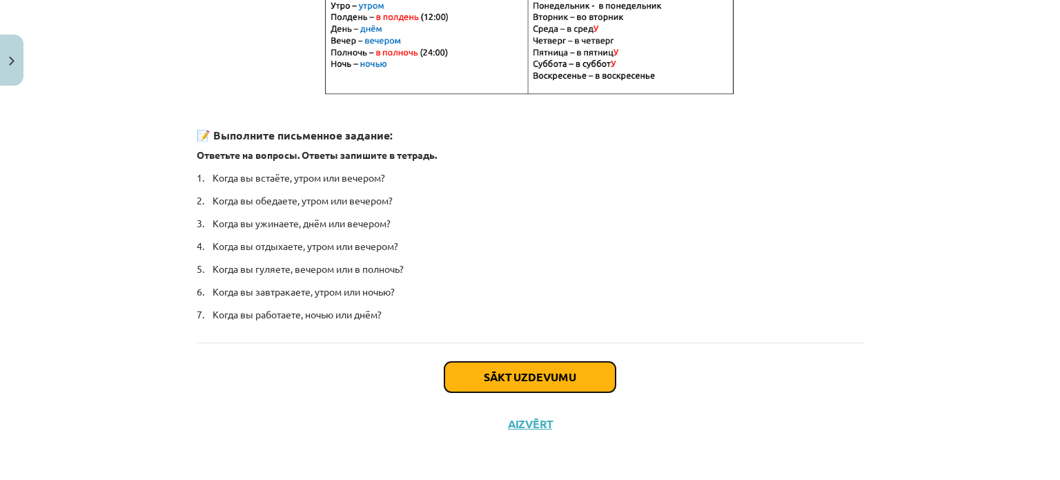
click at [469, 369] on button "Sākt uzdevumu" at bounding box center [530, 377] width 171 height 30
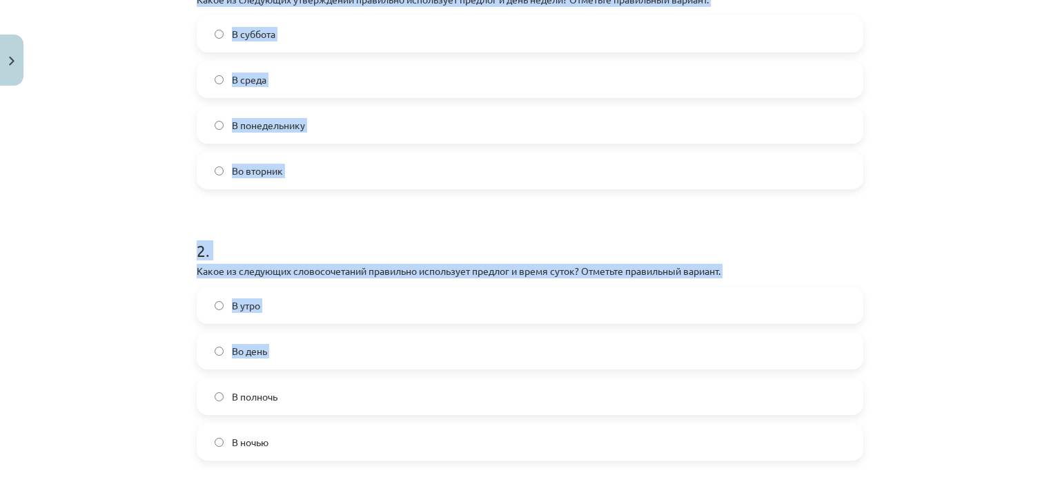
scroll to position [449, 0]
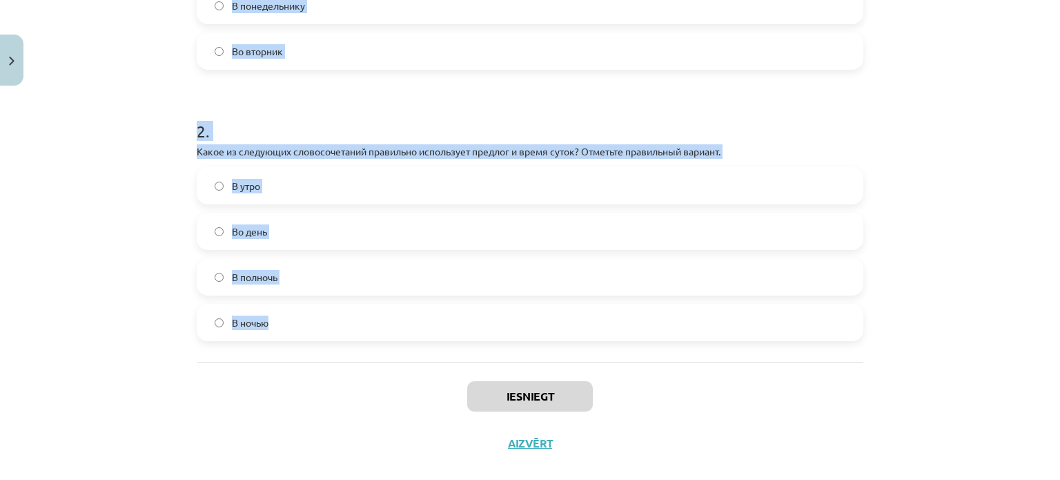
drag, startPoint x: 197, startPoint y: 267, endPoint x: 268, endPoint y: 323, distance: 89.9
click at [268, 323] on form "1 . Какое из следующих утверждений правильно использует предлог и день недели? …" at bounding box center [530, 83] width 667 height 515
copy form ". Какое из следующих утверждений правильно использует предлог и день недели? От…"
click at [145, 116] on div "Mācību tēma: Krievu valodas b1 - 11. klases 1.ieskaites mācību materiāls #7 📅 §…" at bounding box center [530, 240] width 1060 height 480
click at [277, 55] on span "Во вторник" at bounding box center [257, 51] width 51 height 14
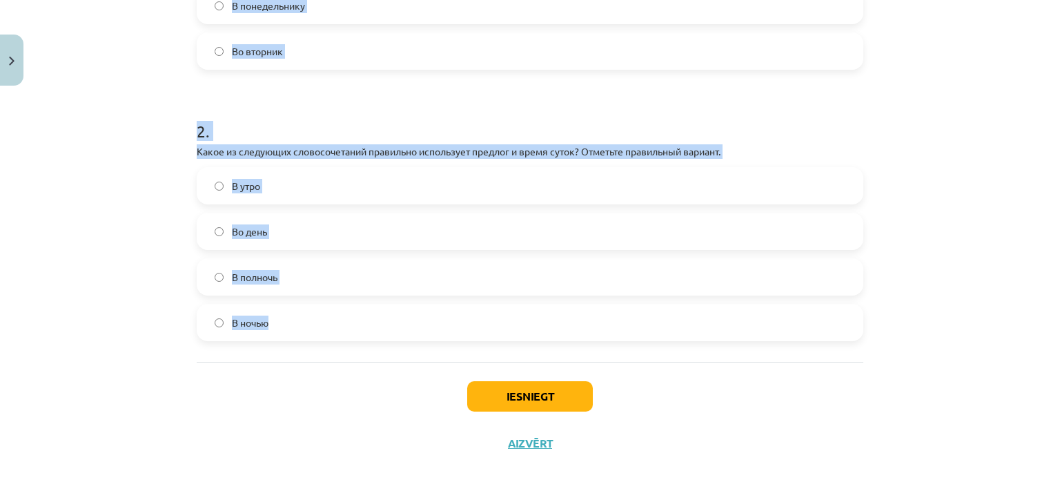
click at [137, 231] on div "Mācību tēma: Krievu valodas b1 - 11. klases 1.ieskaites mācību materiāls #7 📅 §…" at bounding box center [530, 240] width 1060 height 480
click at [291, 277] on label "В полночь" at bounding box center [530, 277] width 664 height 35
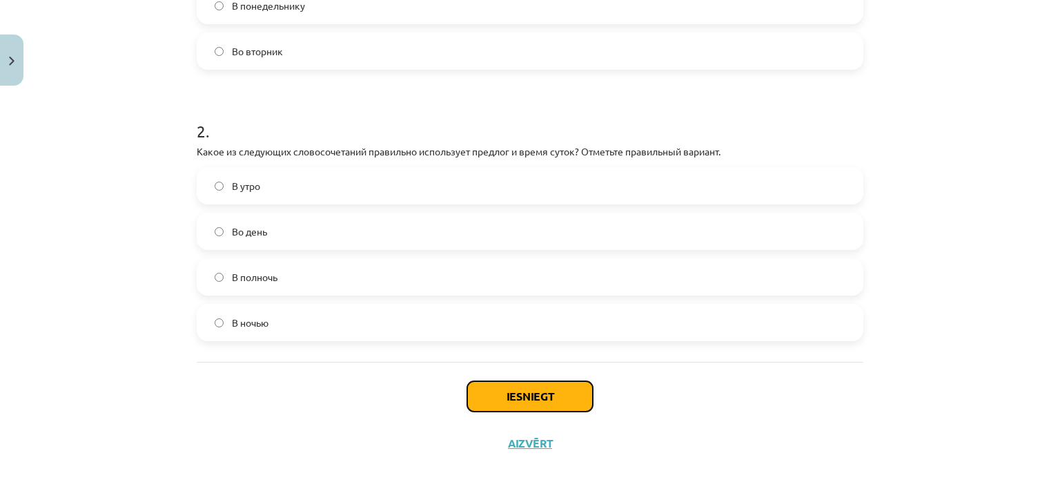
click at [511, 392] on button "Iesniegt" at bounding box center [530, 396] width 126 height 30
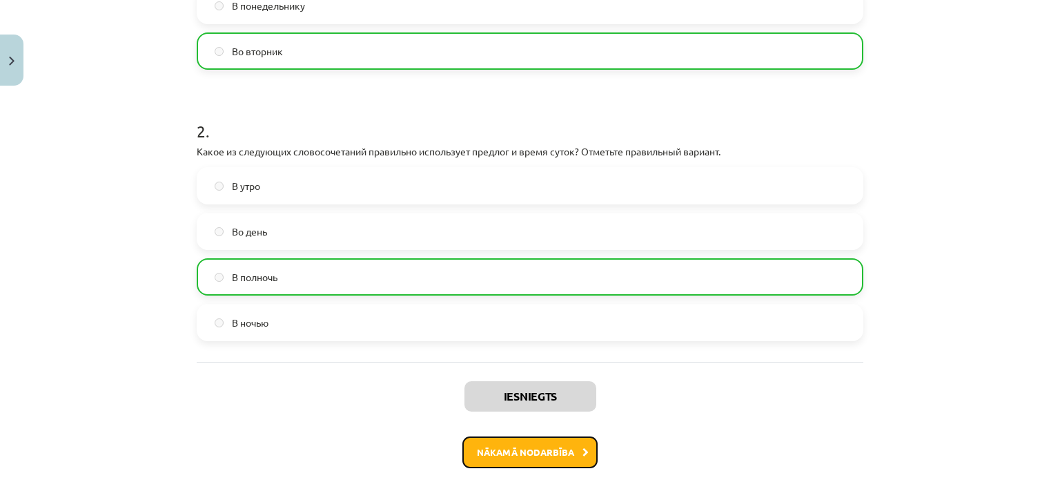
click at [559, 465] on button "Nākamā nodarbība" at bounding box center [529, 452] width 135 height 32
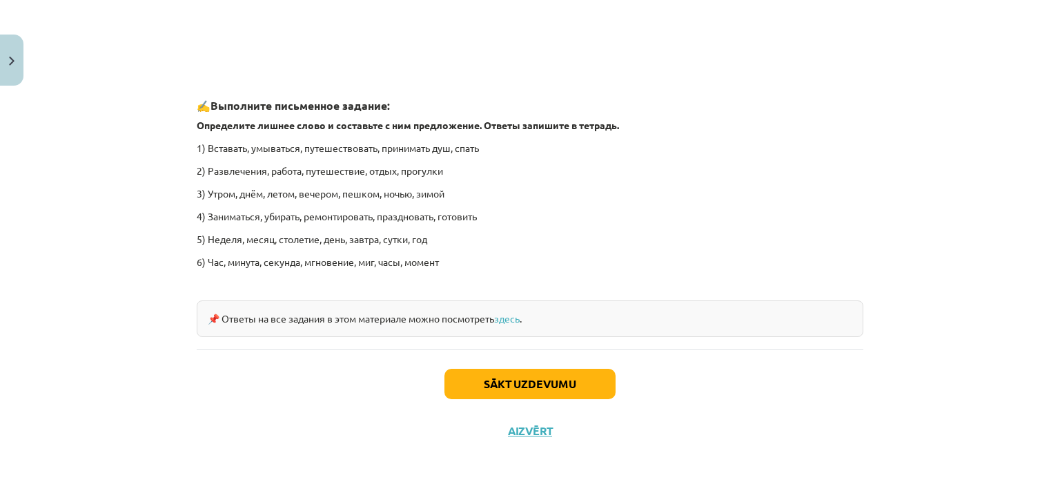
scroll to position [2096, 0]
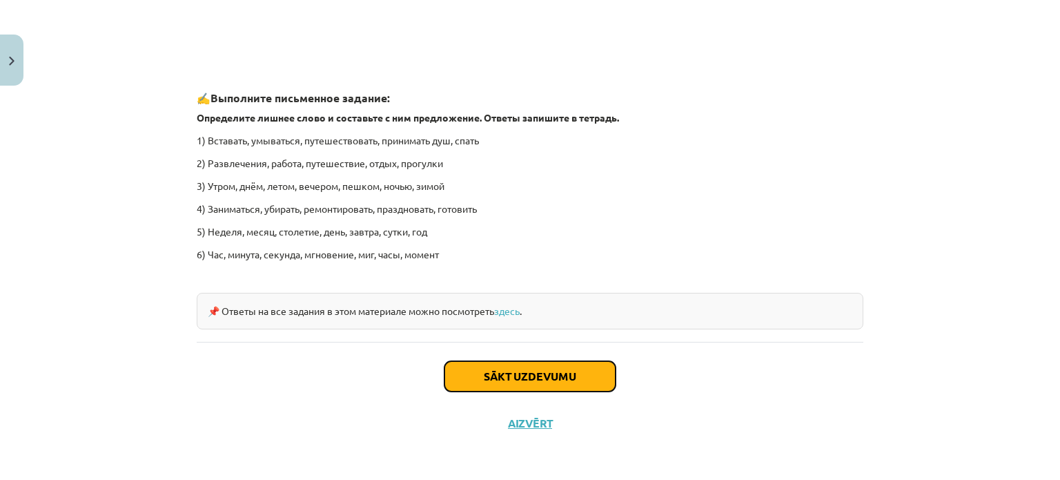
click at [508, 383] on button "Sākt uzdevumu" at bounding box center [530, 376] width 171 height 30
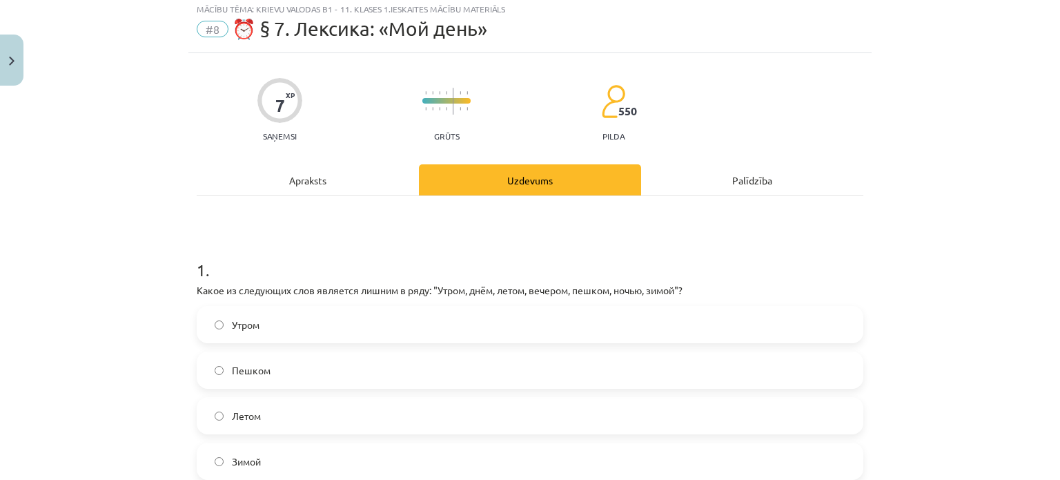
scroll to position [35, 0]
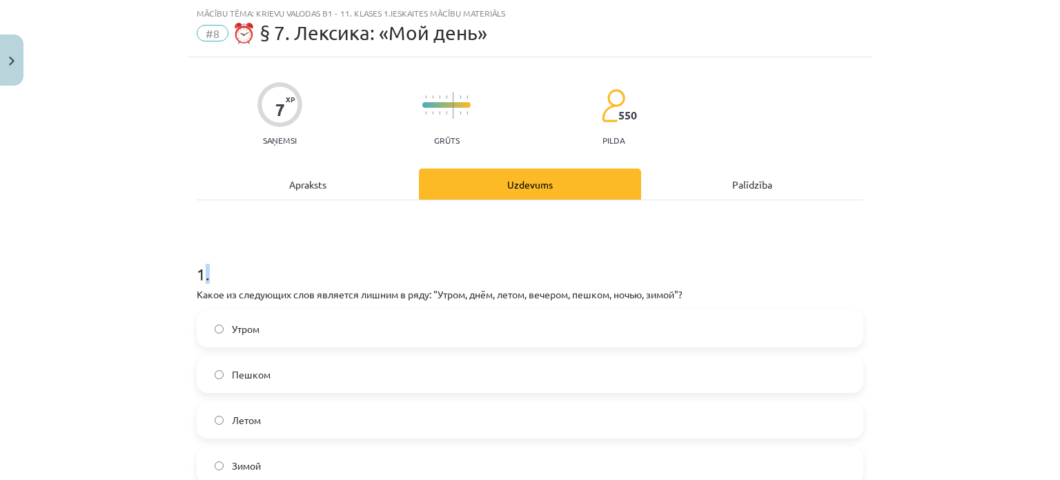
drag, startPoint x: 199, startPoint y: 270, endPoint x: 207, endPoint y: 277, distance: 10.8
click at [209, 277] on h1 "1 ." at bounding box center [530, 261] width 667 height 43
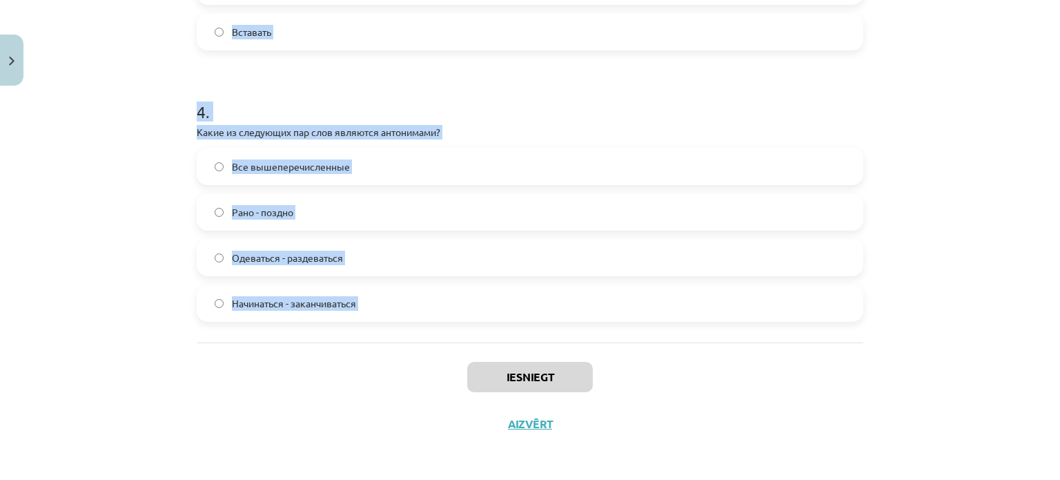
scroll to position [966, 0]
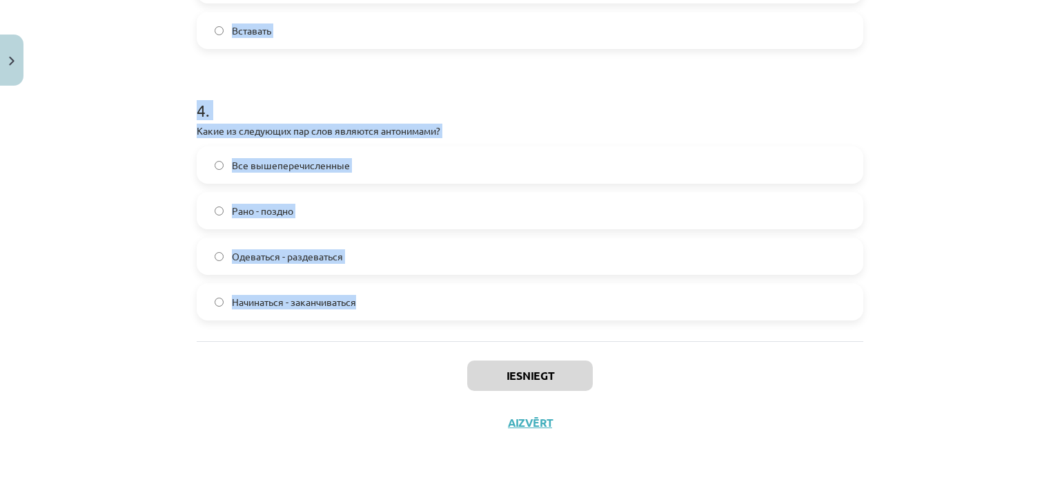
drag, startPoint x: 216, startPoint y: 276, endPoint x: 369, endPoint y: 332, distance: 162.5
copy form "1 . Какое из следующих слов является лишним в ряду: "Утром, днём, летом, вечеро…"
click at [125, 195] on div "Mācību tēma: Krievu valodas b1 - 11. klases 1.ieskaites mācību materiāls #8 ⏰ §…" at bounding box center [530, 240] width 1060 height 480
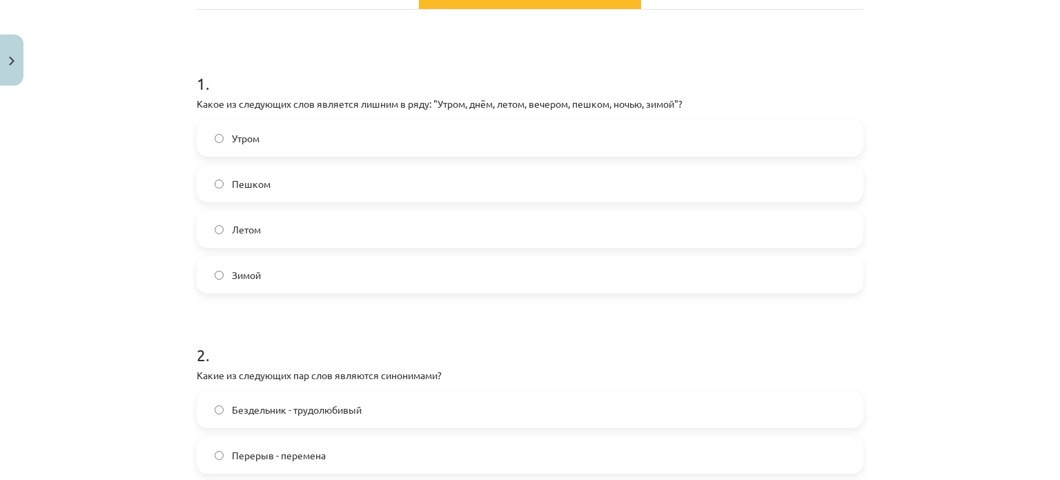
scroll to position [207, 0]
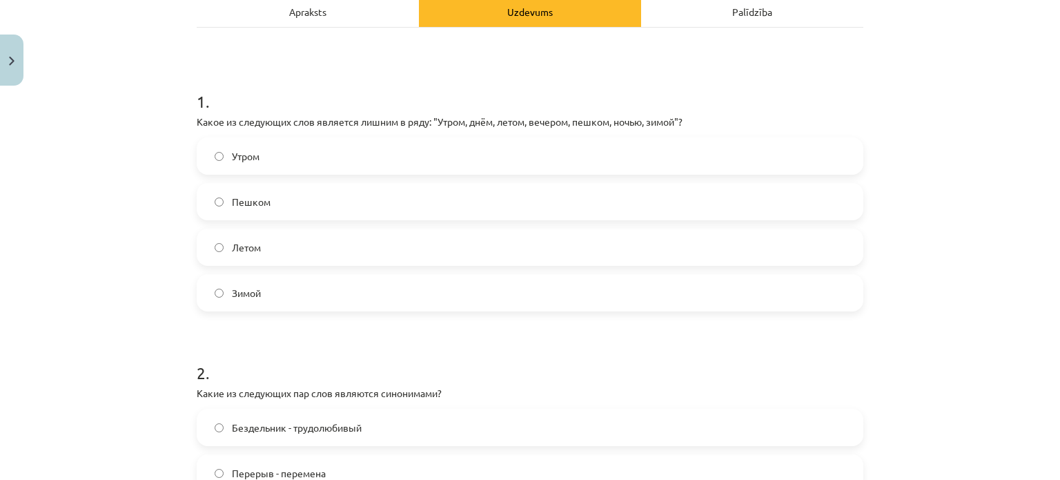
click at [242, 204] on span "Пешком" at bounding box center [251, 202] width 39 height 14
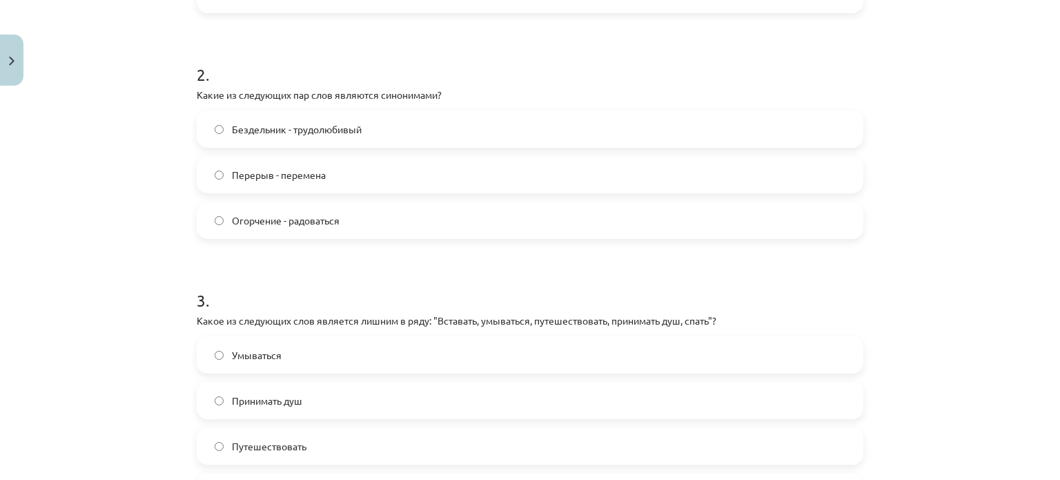
scroll to position [483, 0]
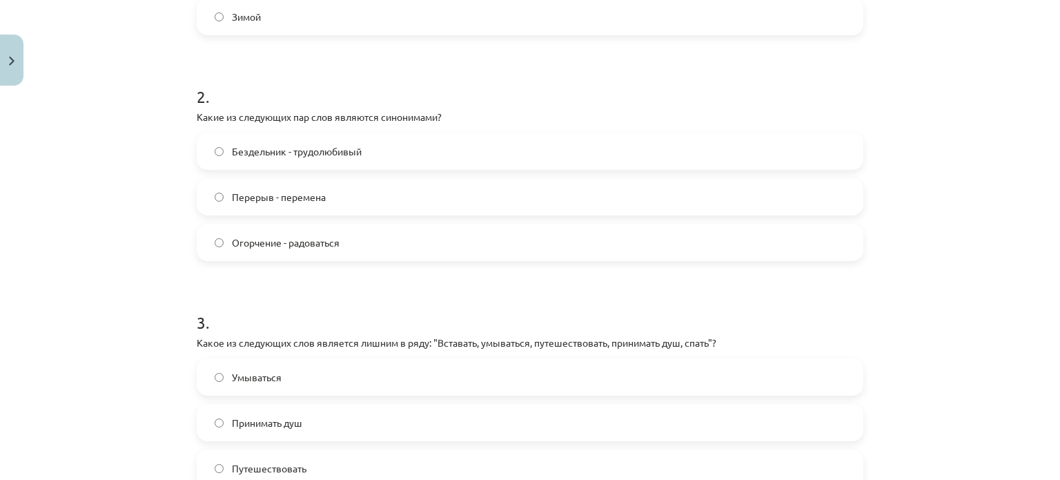
click at [148, 179] on div "Mācību tēma: Krievu valodas b1 - 11. klases 1.ieskaites mācību materiāls #8 ⏰ §…" at bounding box center [530, 240] width 1060 height 480
click at [287, 201] on span "Перерыв - перемена" at bounding box center [279, 197] width 94 height 14
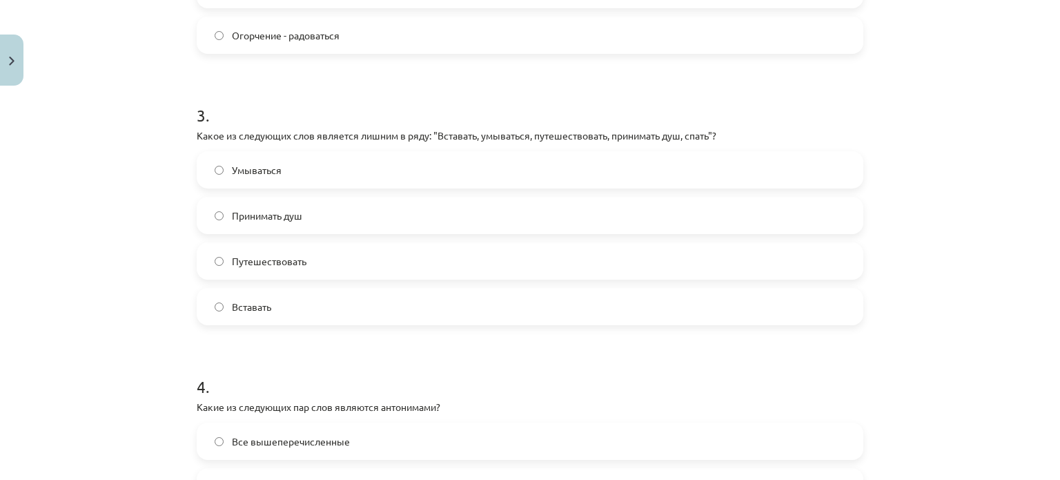
click at [293, 264] on span "Путешествовать" at bounding box center [269, 261] width 75 height 14
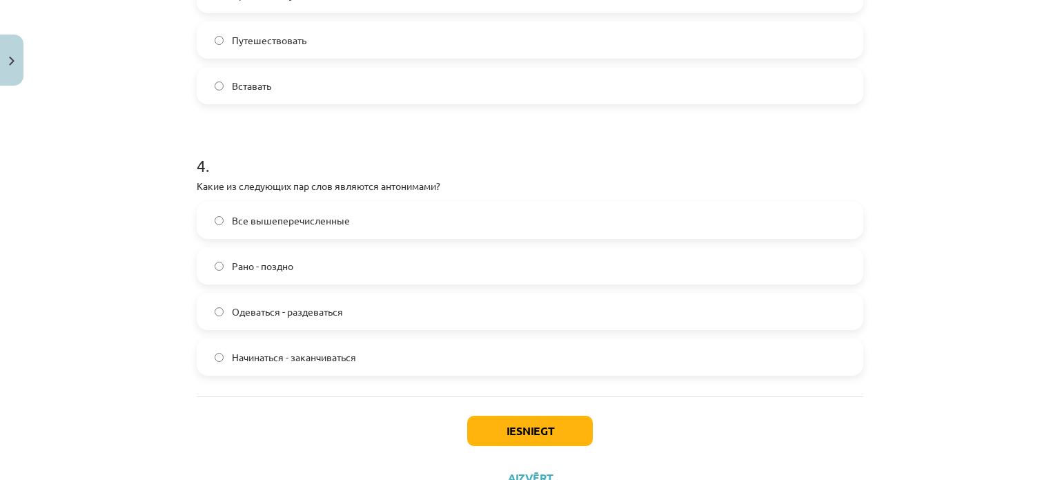
scroll to position [966, 0]
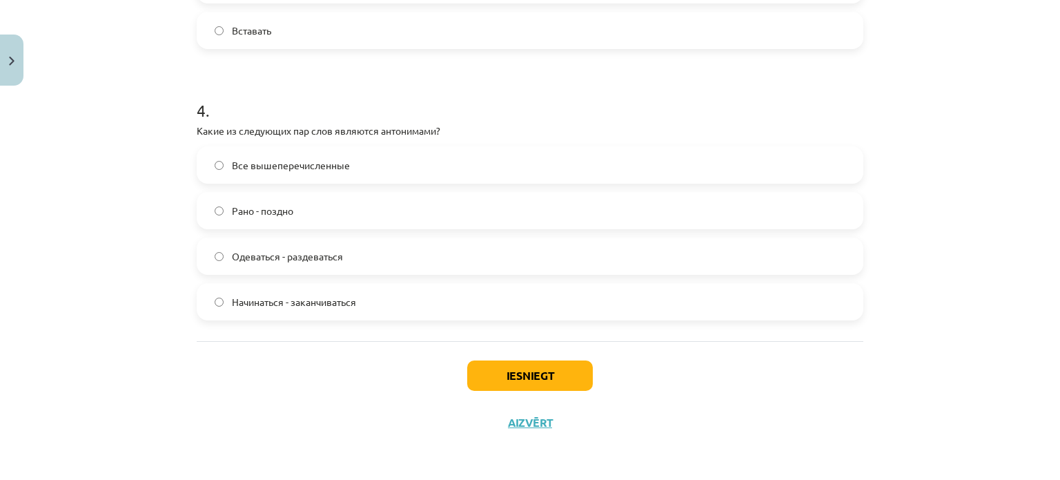
click at [298, 170] on span "Все вышеперечисленные" at bounding box center [291, 165] width 118 height 14
click at [494, 372] on button "Iesniegt" at bounding box center [530, 375] width 126 height 30
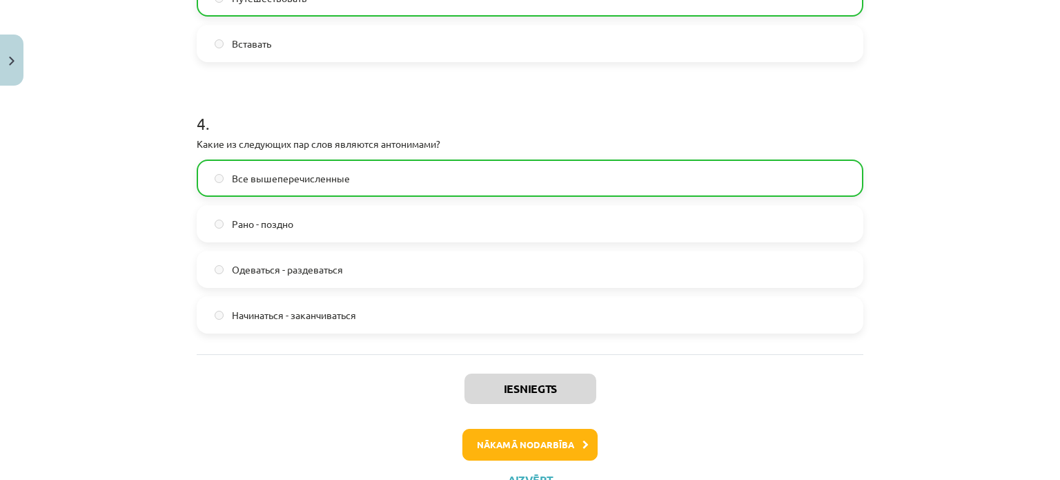
scroll to position [1010, 0]
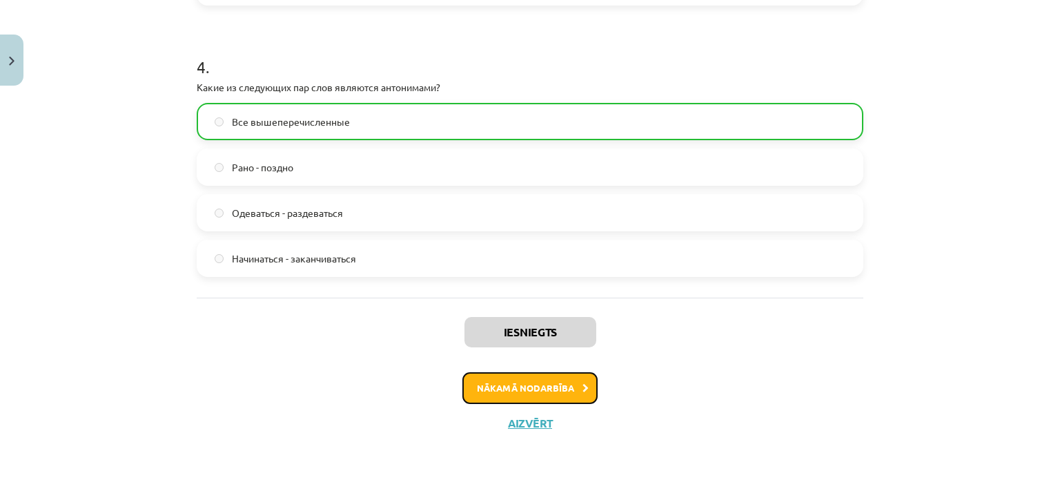
click at [531, 389] on button "Nākamā nodarbība" at bounding box center [529, 388] width 135 height 32
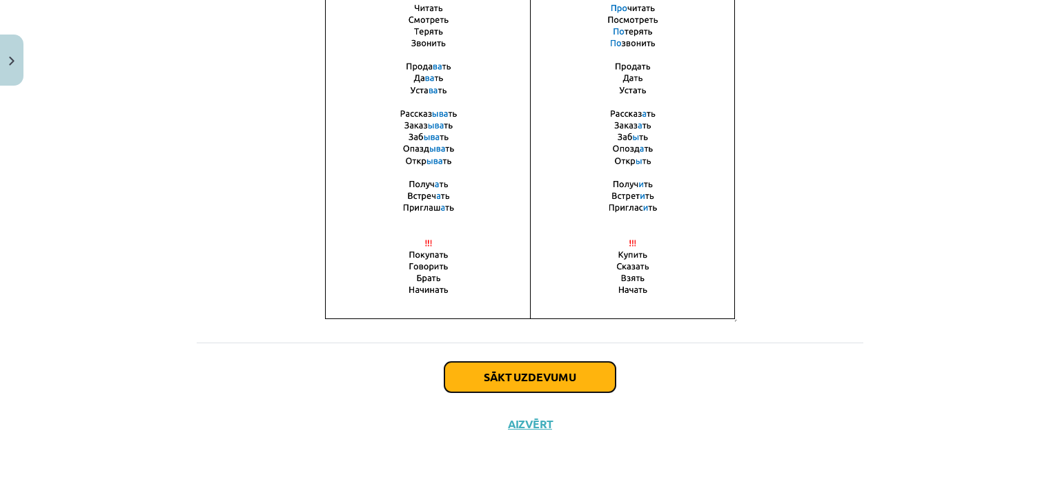
click at [551, 387] on button "Sākt uzdevumu" at bounding box center [530, 377] width 171 height 30
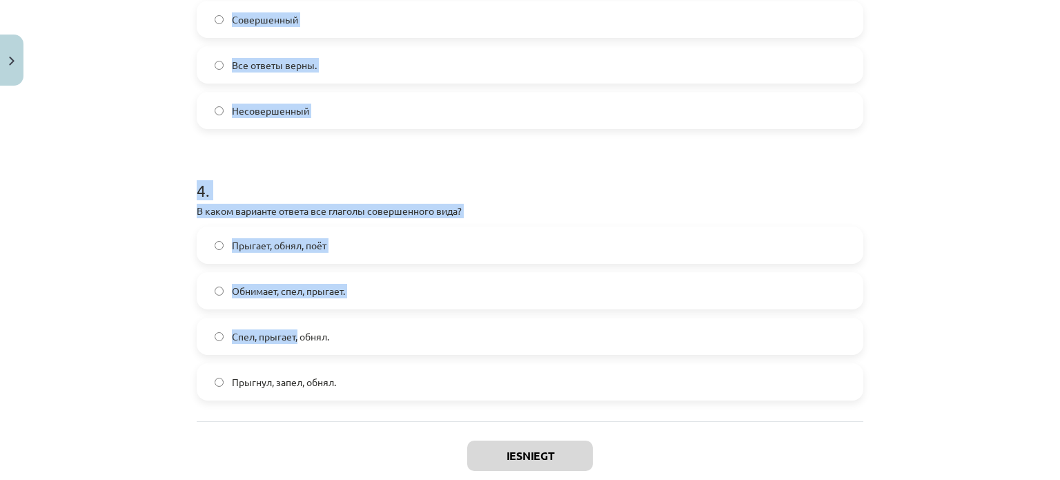
scroll to position [1001, 0]
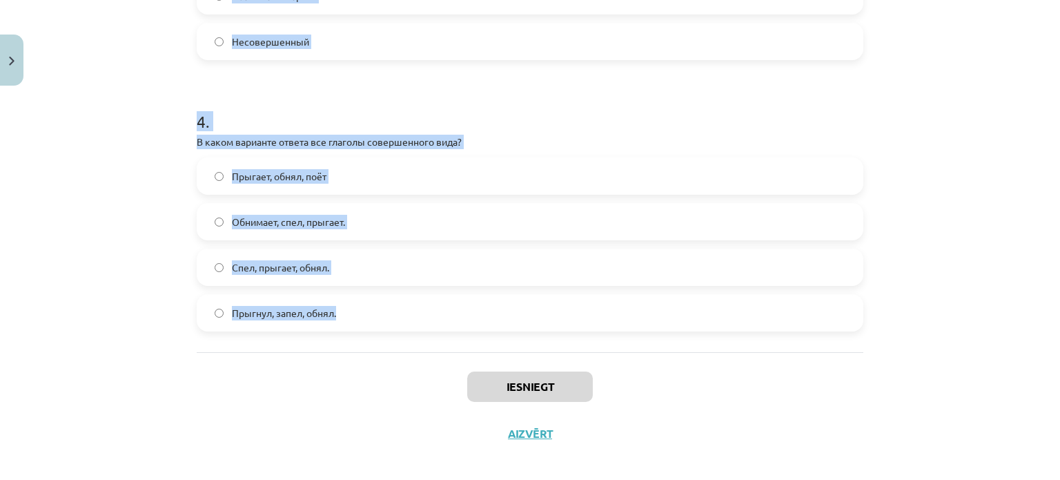
drag, startPoint x: 175, startPoint y: 266, endPoint x: 333, endPoint y: 308, distance: 164.1
click at [333, 308] on div "Mācību tēma: Krievu valodas b1 - 11. klases 1.ieskaites mācību materiāls #9 📖 §…" at bounding box center [530, 240] width 1060 height 480
copy form "1 . Глагол какого вида употребляется в предложении? Книгу мама прочитает только…"
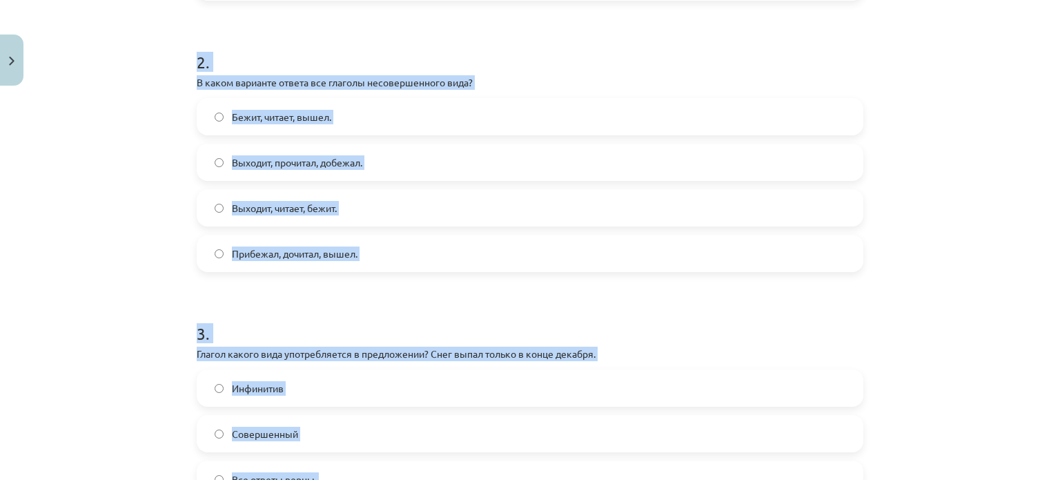
click at [159, 226] on div "Mācību tēma: Krievu valodas b1 - 11. klases 1.ieskaites mācību materiāls #9 📖 §…" at bounding box center [530, 240] width 1060 height 480
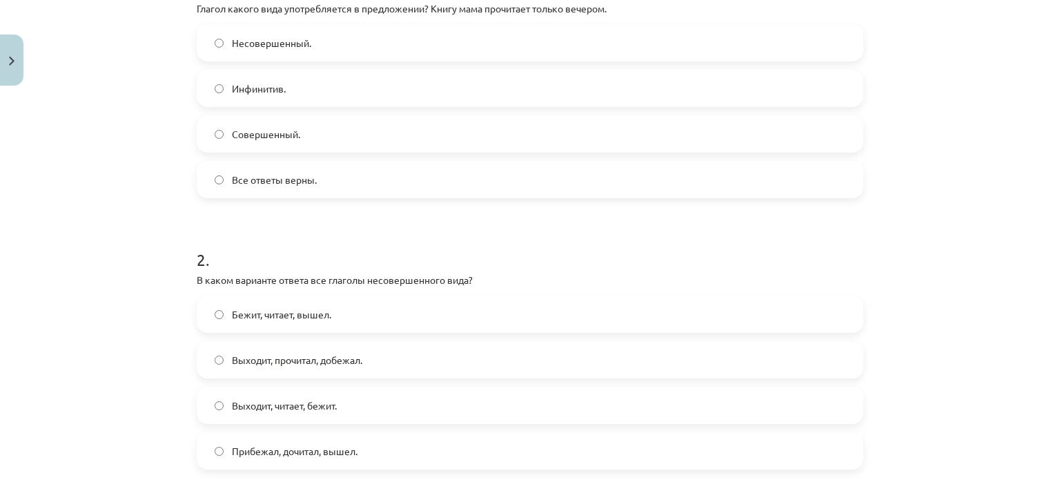
scroll to position [242, 0]
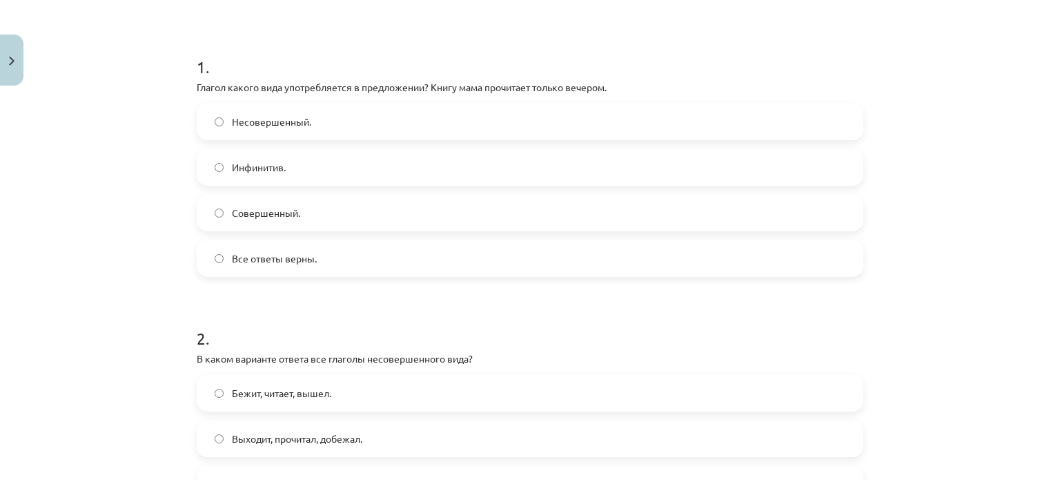
click at [263, 217] on span "Совершенный." at bounding box center [266, 213] width 68 height 14
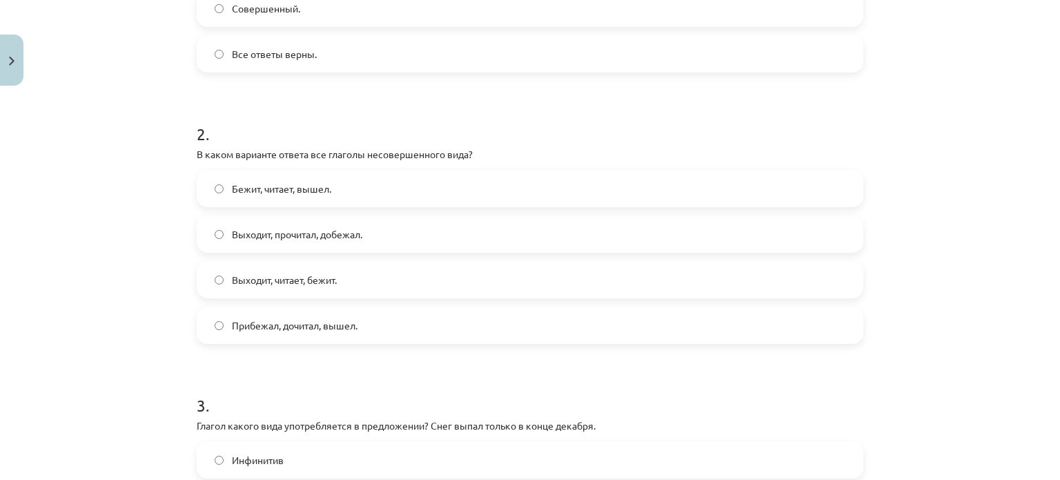
scroll to position [449, 0]
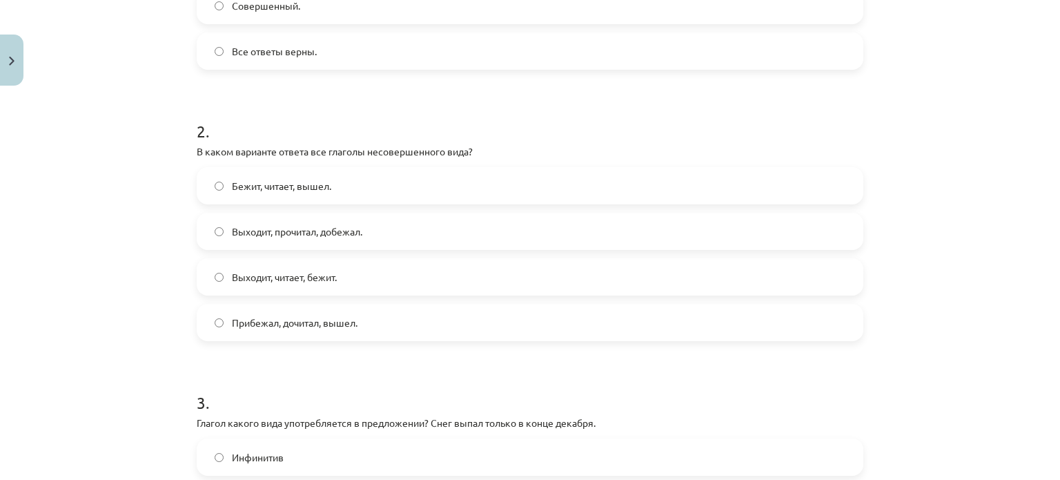
click at [284, 284] on label "Выходит, читает, бежит." at bounding box center [530, 277] width 664 height 35
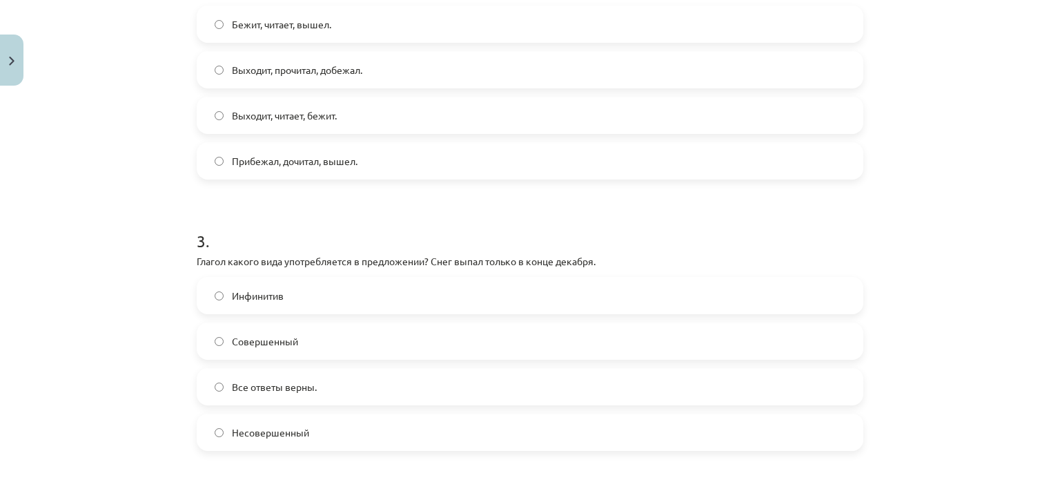
scroll to position [725, 0]
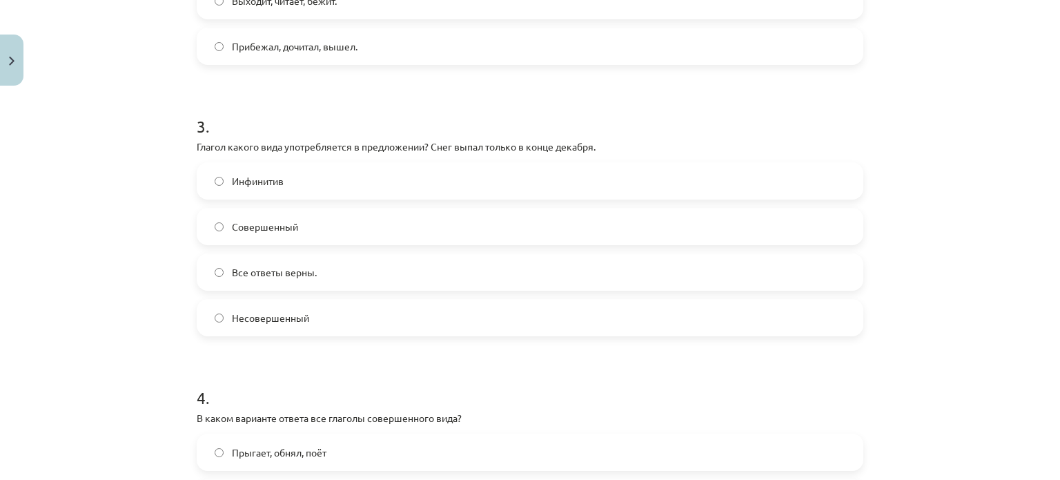
click at [273, 228] on span "Совершенный" at bounding box center [265, 226] width 66 height 14
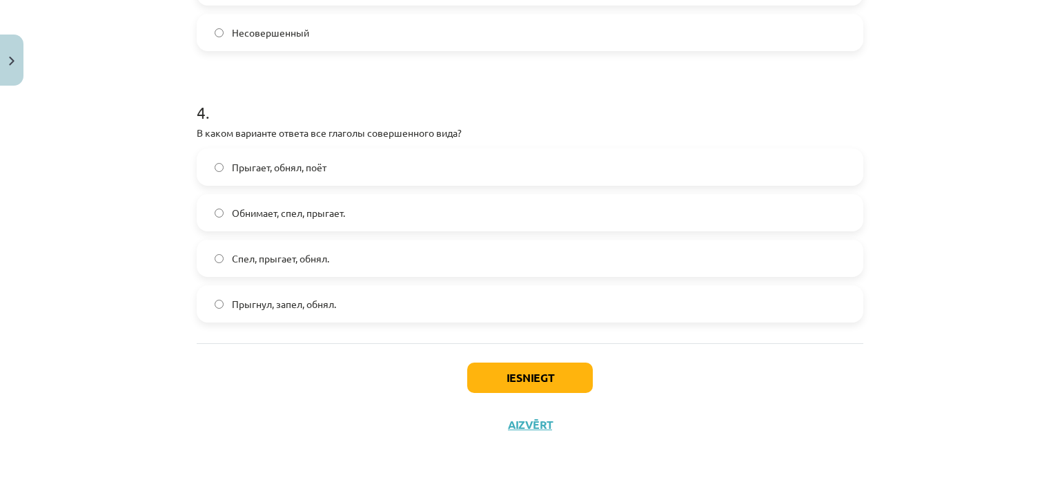
scroll to position [1012, 0]
click at [254, 300] on span "Прыгнул, запел, обнял." at bounding box center [284, 302] width 104 height 14
click at [469, 367] on button "Iesniegt" at bounding box center [530, 375] width 126 height 30
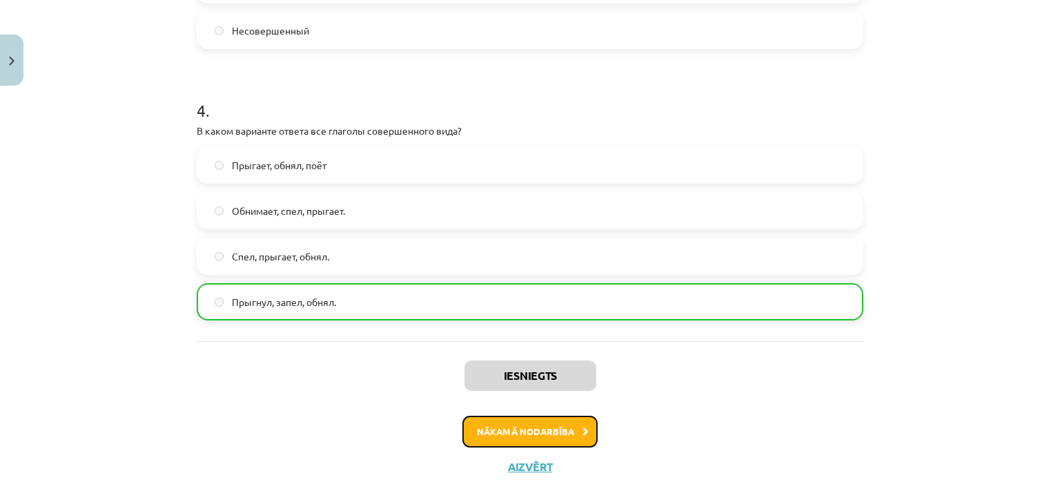
click at [511, 427] on button "Nākamā nodarbība" at bounding box center [529, 432] width 135 height 32
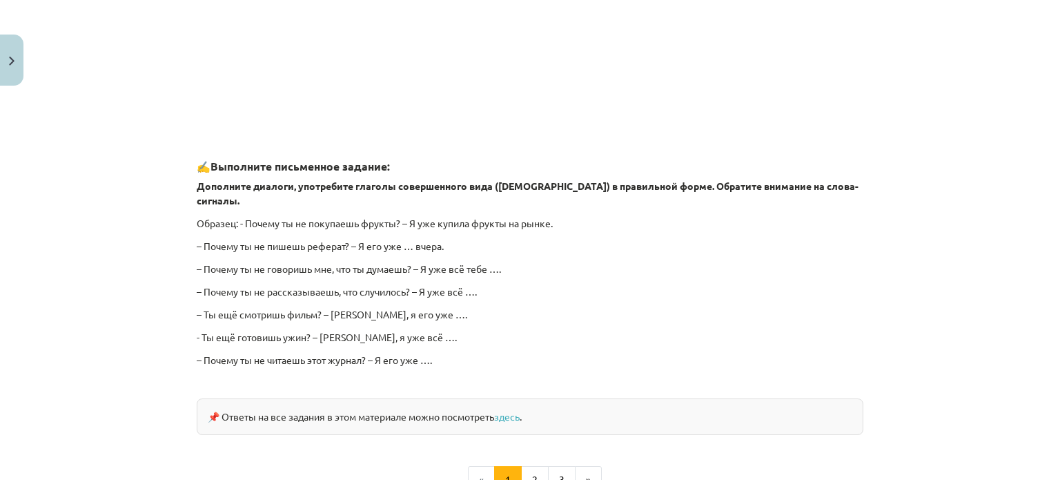
scroll to position [1259, 0]
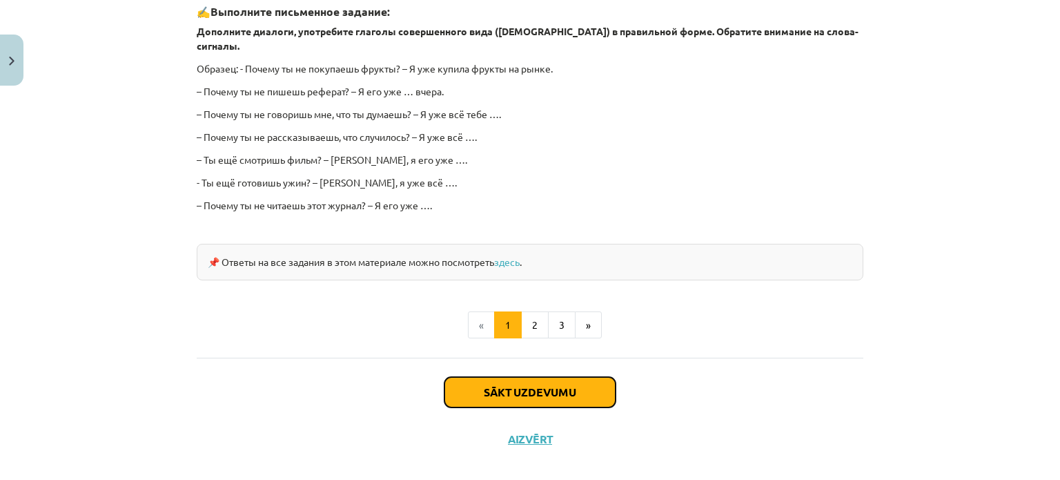
click at [498, 377] on button "Sākt uzdevumu" at bounding box center [530, 392] width 171 height 30
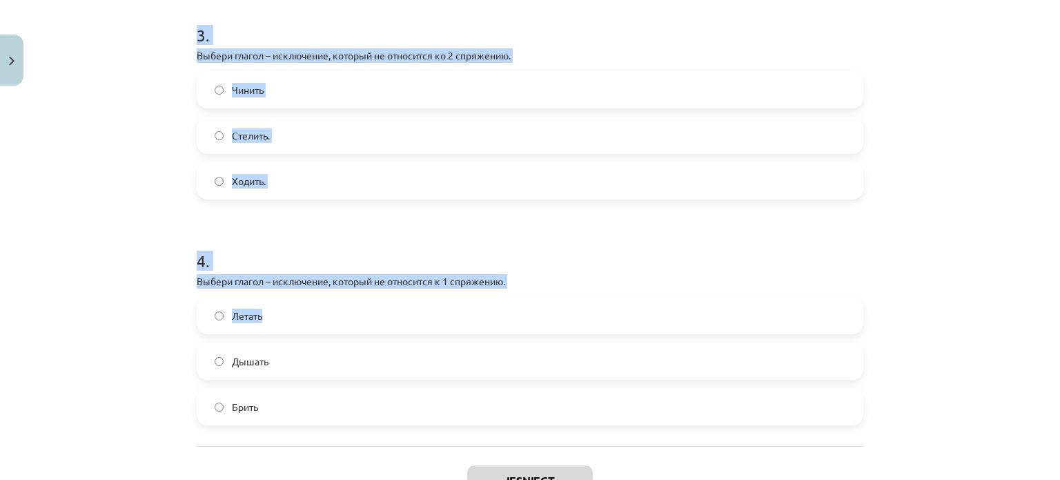
scroll to position [830, 0]
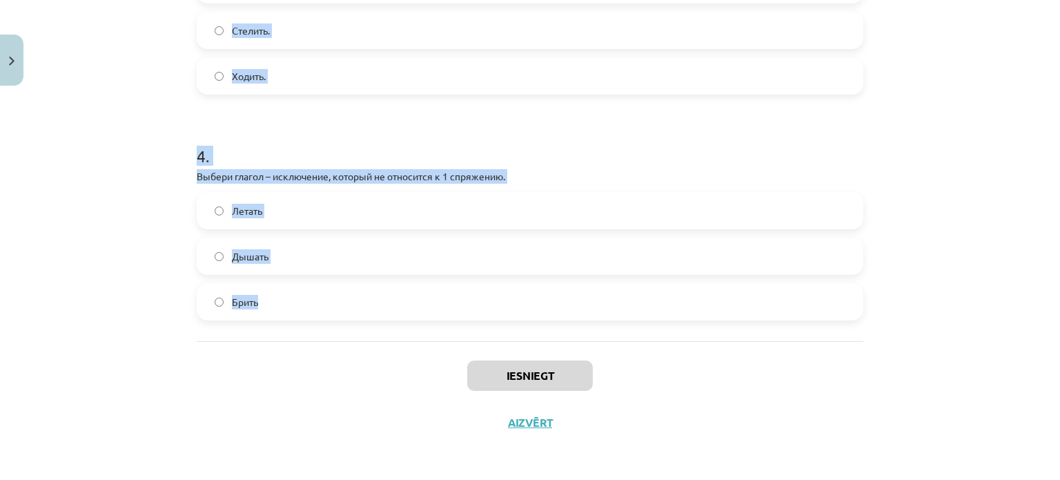
drag, startPoint x: 192, startPoint y: 289, endPoint x: 293, endPoint y: 313, distance: 103.5
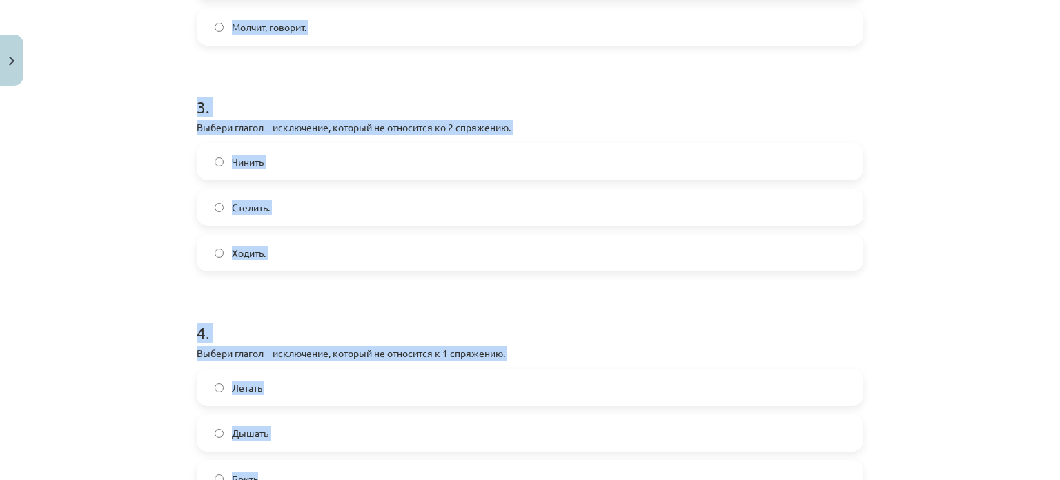
scroll to position [485, 0]
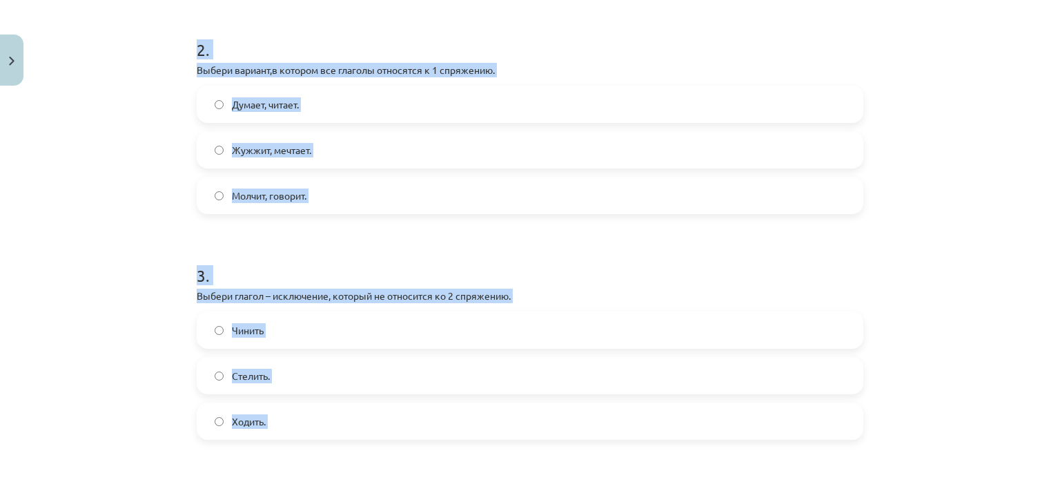
click at [175, 164] on div "Mācību tēma: Krievu valodas b1 - 11. klases 1.ieskaites mācību materiāls #10 📖 …" at bounding box center [530, 240] width 1060 height 480
click at [251, 197] on span "Молчит, говорит." at bounding box center [269, 195] width 75 height 14
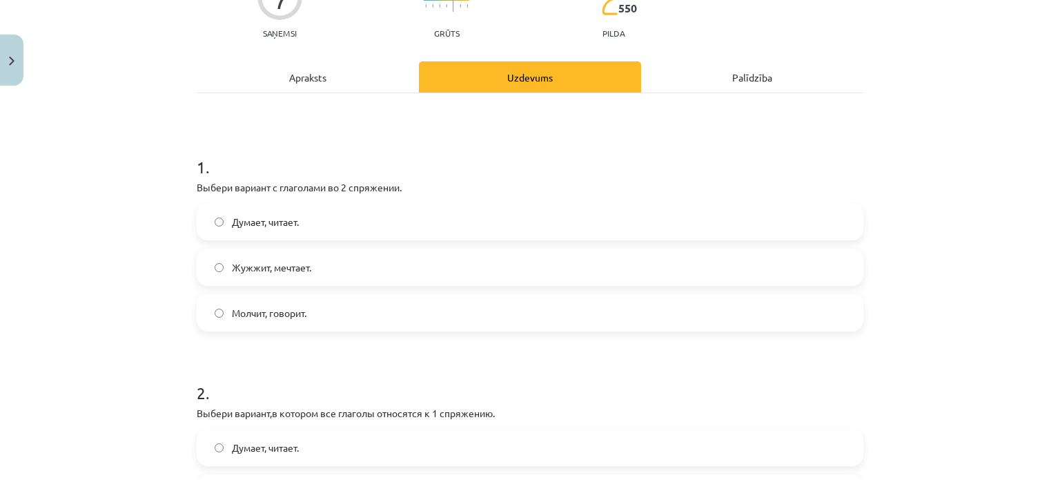
scroll to position [139, 0]
drag, startPoint x: 280, startPoint y: 314, endPoint x: 282, endPoint y: 301, distance: 13.2
click at [280, 314] on span "Молчит, говорит." at bounding box center [269, 315] width 75 height 14
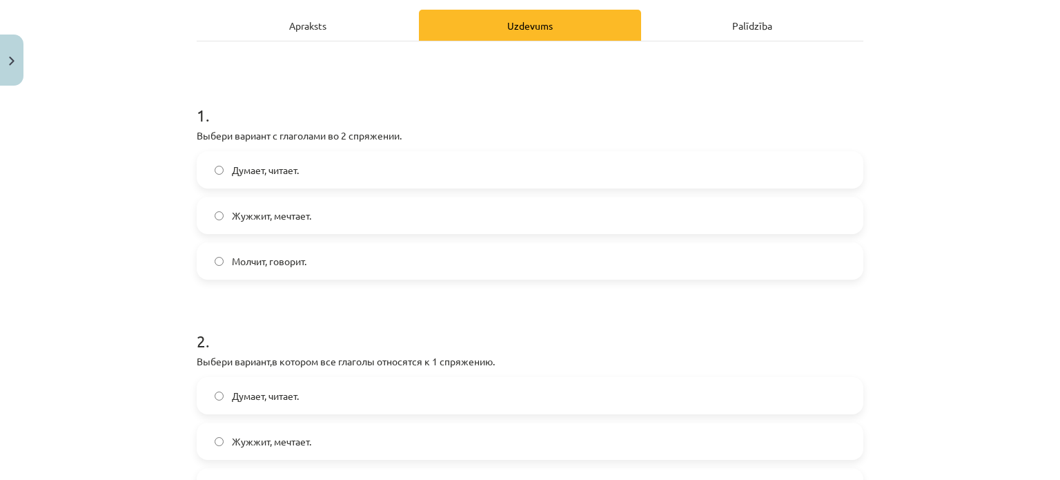
scroll to position [277, 0]
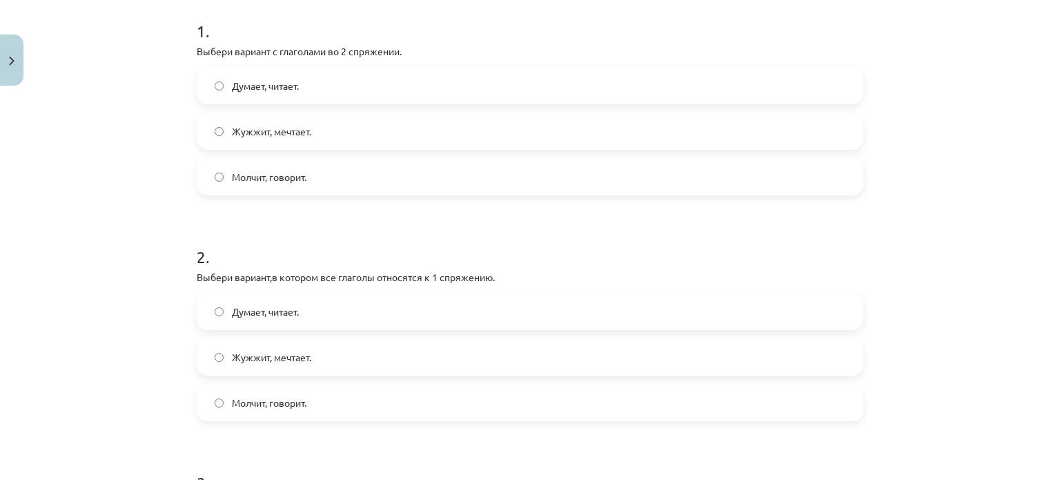
click at [254, 307] on span "Думает, читает." at bounding box center [265, 311] width 67 height 14
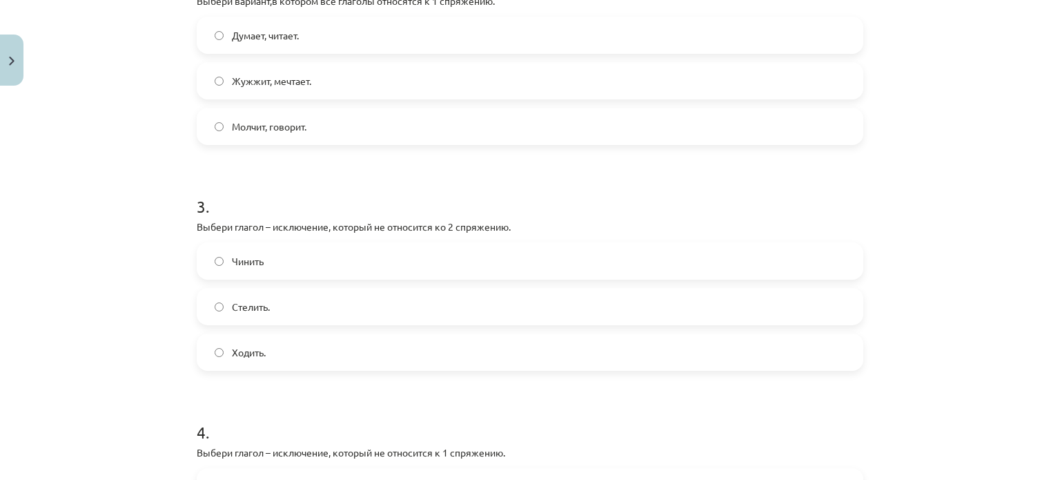
click at [251, 342] on label "Ходить." at bounding box center [530, 352] width 664 height 35
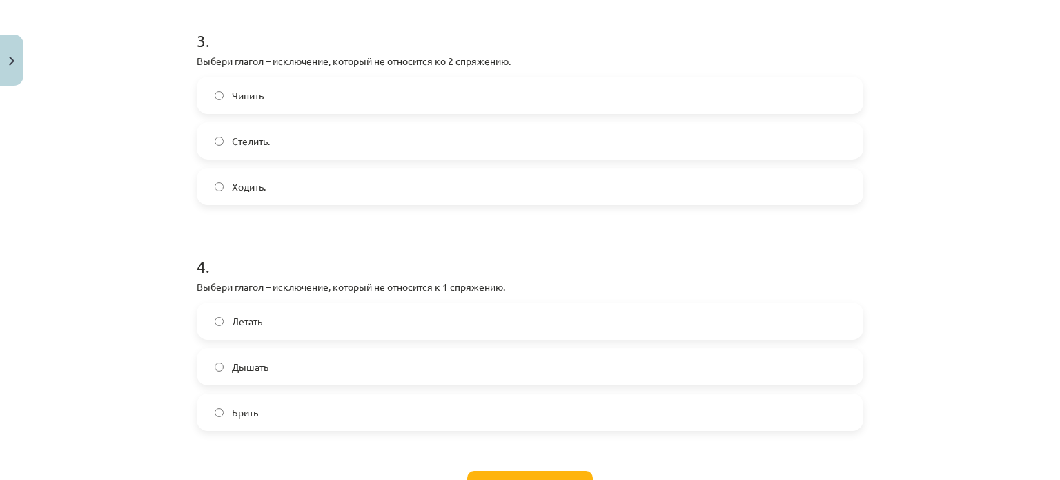
scroll to position [830, 0]
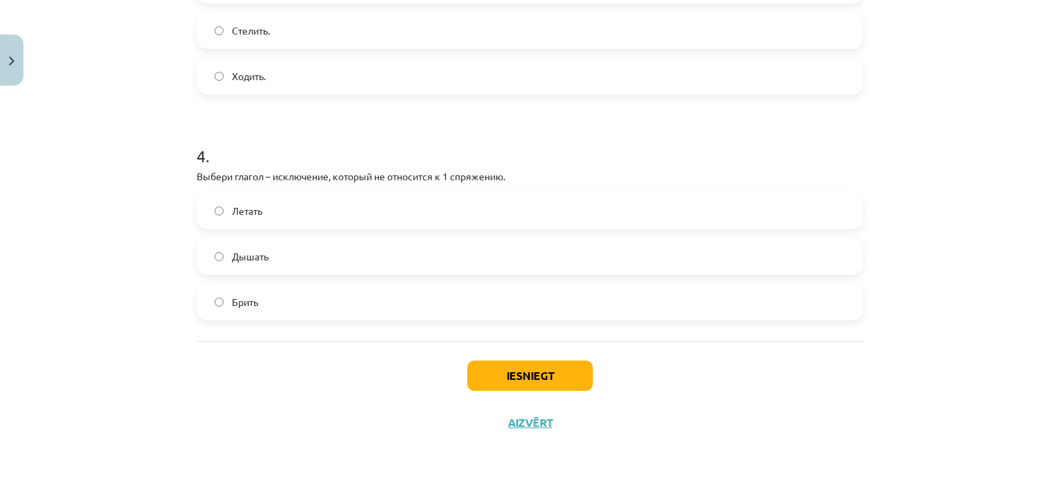
click at [265, 262] on label "Дышать" at bounding box center [530, 256] width 664 height 35
click at [471, 375] on button "Iesniegt" at bounding box center [530, 375] width 126 height 30
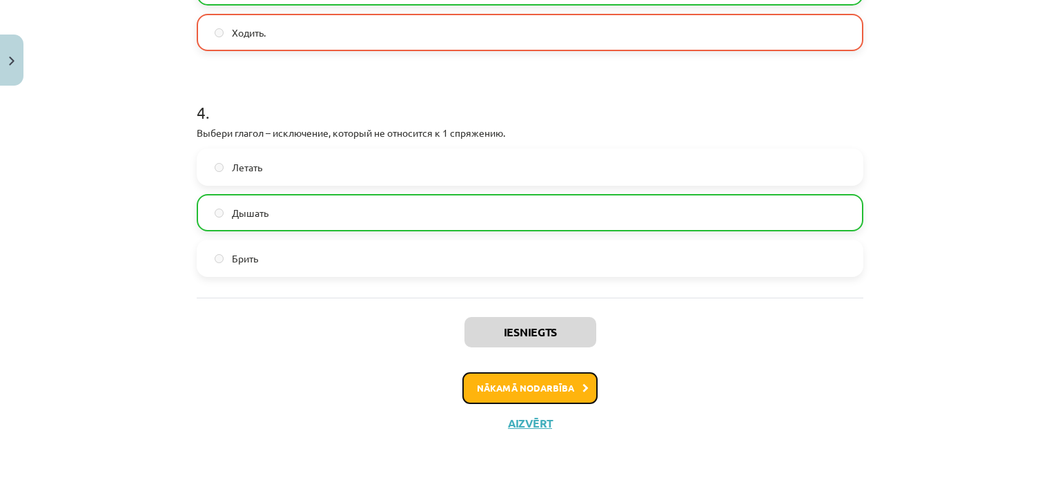
click at [527, 390] on button "Nākamā nodarbība" at bounding box center [529, 388] width 135 height 32
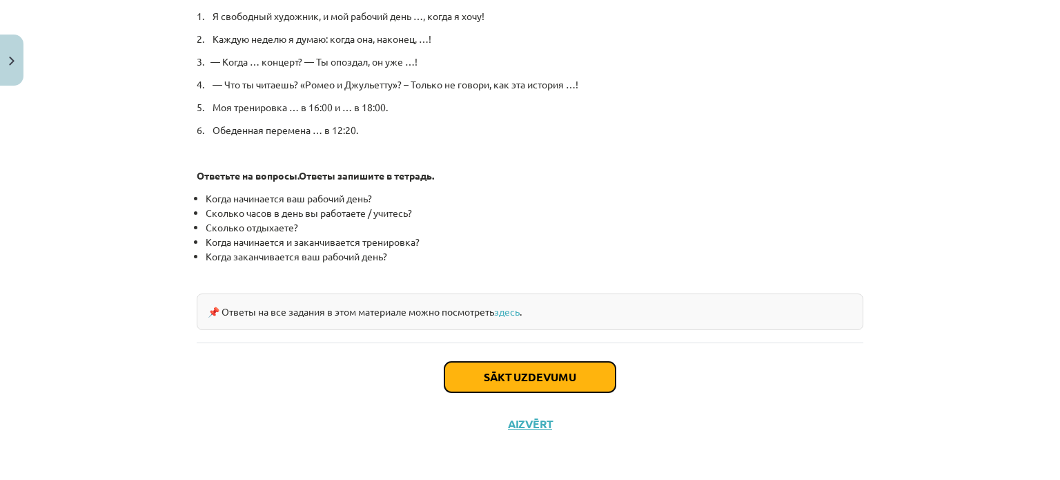
click at [529, 389] on button "Sākt uzdevumu" at bounding box center [530, 377] width 171 height 30
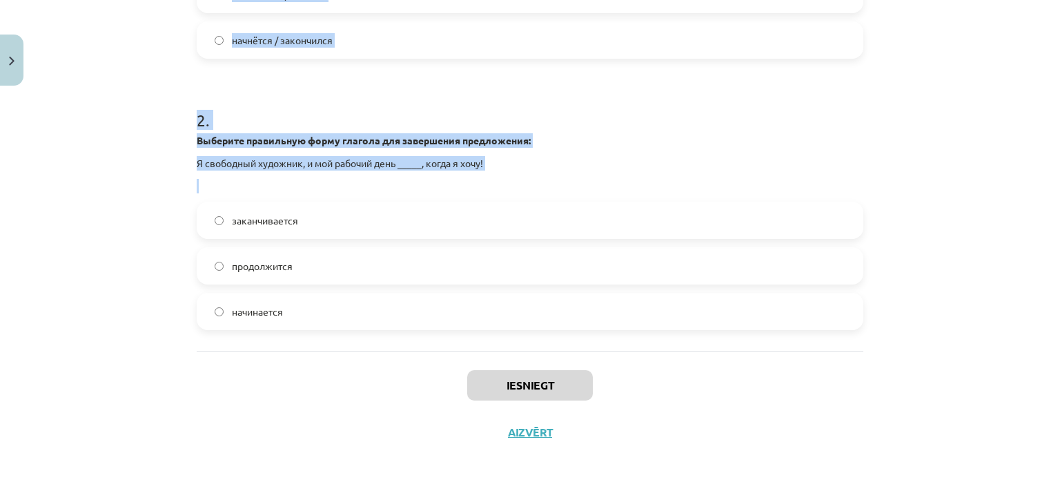
scroll to position [469, 0]
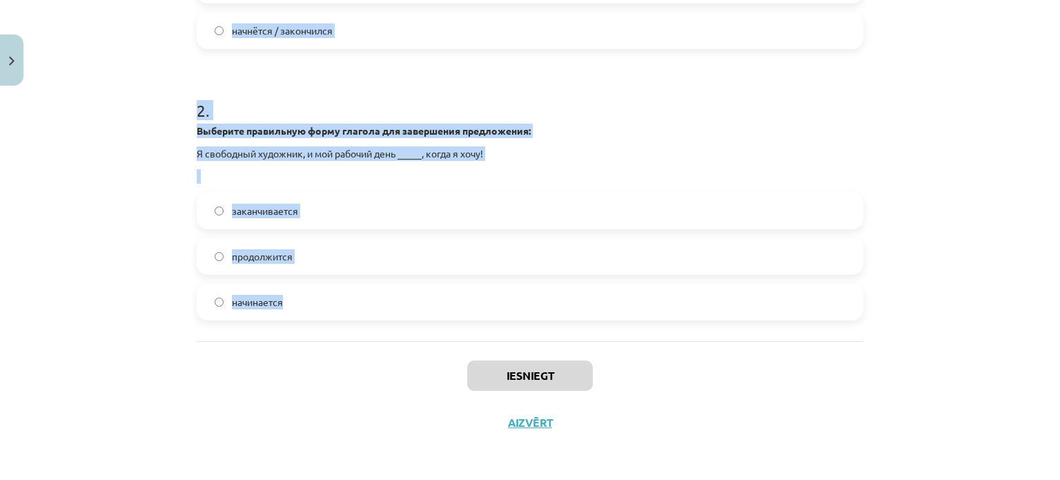
drag, startPoint x: 186, startPoint y: 81, endPoint x: 333, endPoint y: 293, distance: 257.5
click at [334, 295] on div "4 XP Saņemsi Grūts 550 pilda Apraksts Uzdevums Palīdzība 1 . Выберите правильну…" at bounding box center [529, 45] width 683 height 801
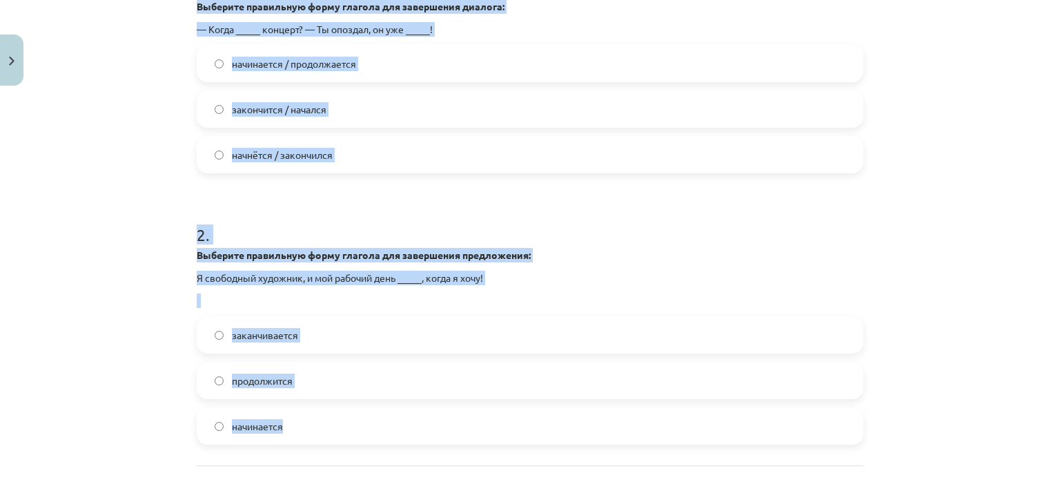
scroll to position [193, 0]
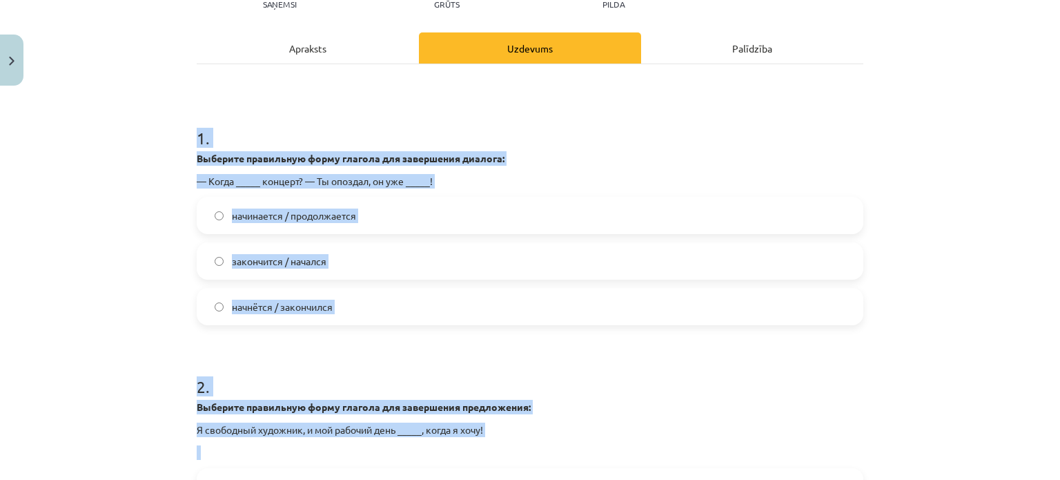
click at [171, 264] on div "Mācību tēma: Krievu valodas b1 - 11. klases 1.ieskaites mācību materiāls #11 📖 …" at bounding box center [530, 240] width 1060 height 480
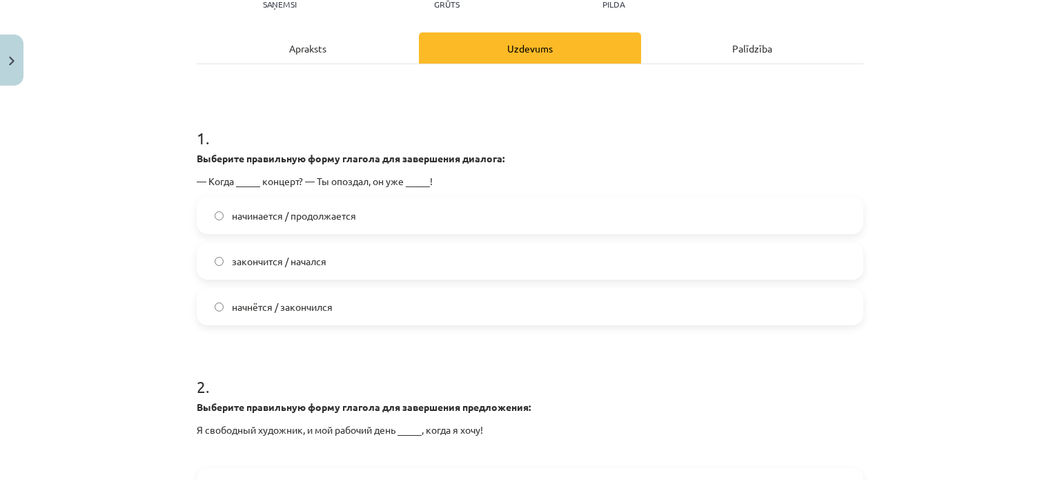
click at [296, 300] on span "начнётся / закончился" at bounding box center [282, 307] width 101 height 14
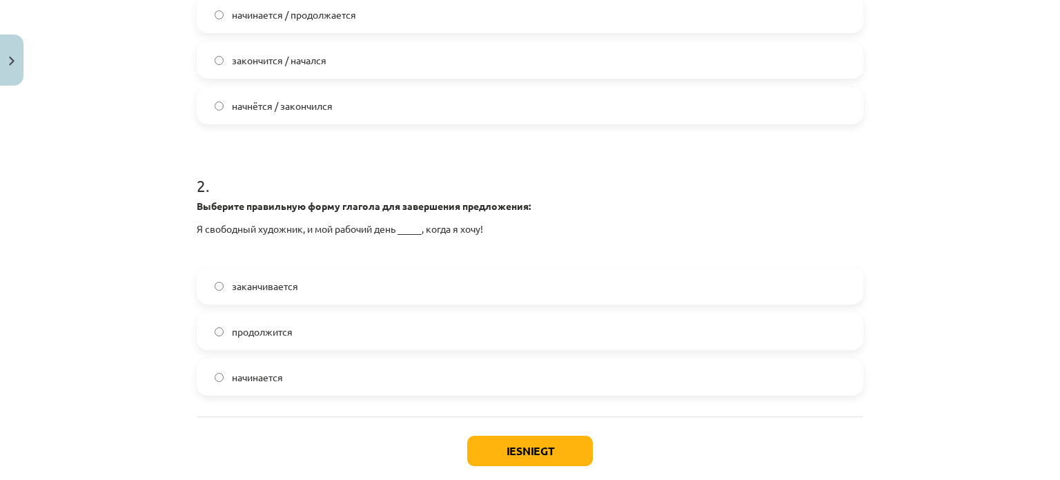
scroll to position [400, 0]
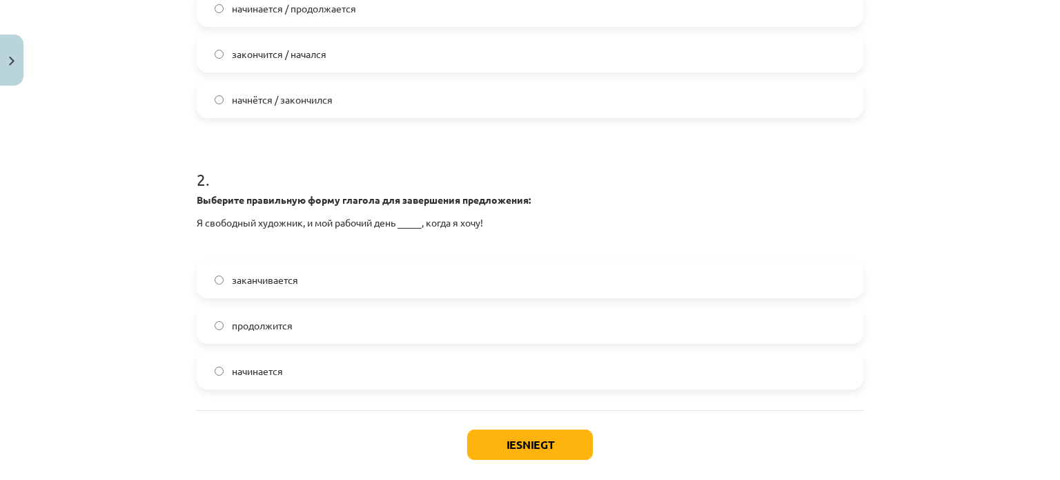
click at [215, 286] on label "заканчивается" at bounding box center [530, 279] width 664 height 35
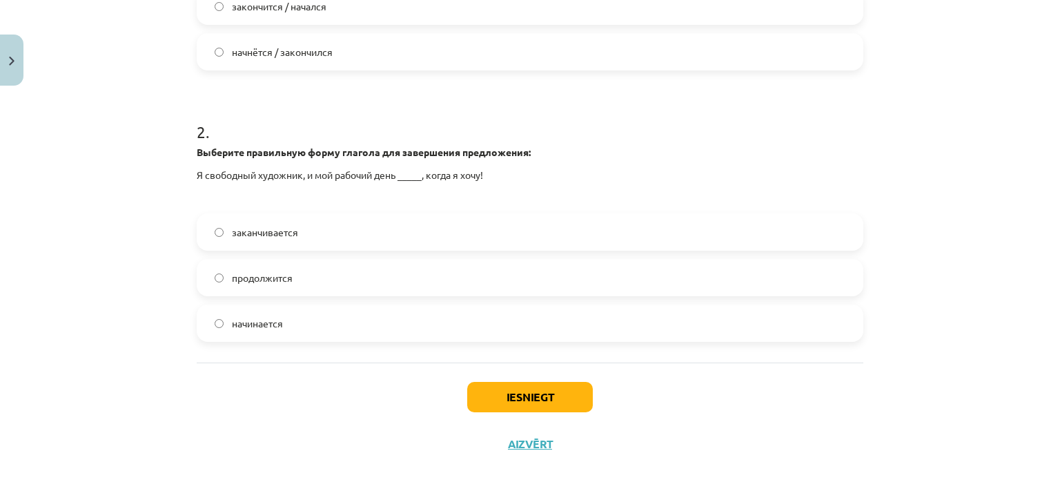
scroll to position [469, 0]
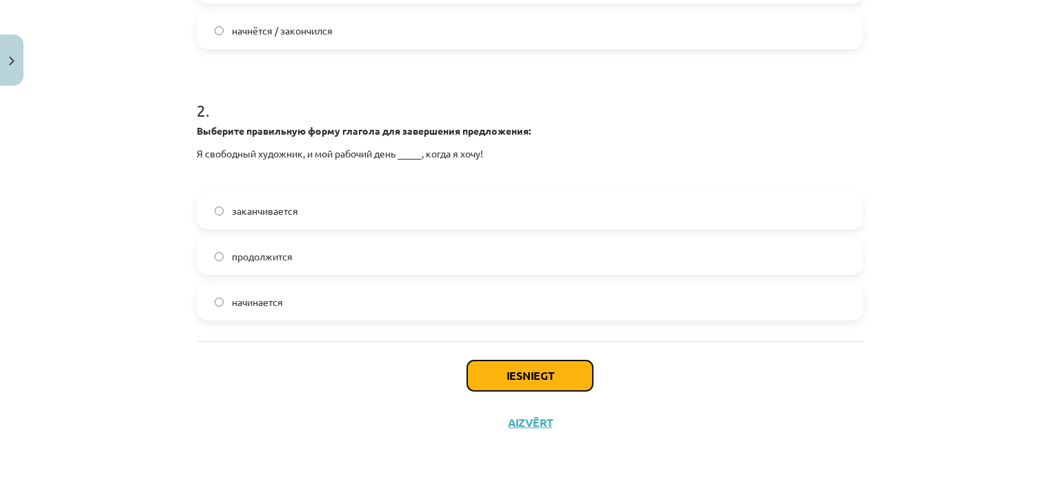
click at [493, 361] on button "Iesniegt" at bounding box center [530, 375] width 126 height 30
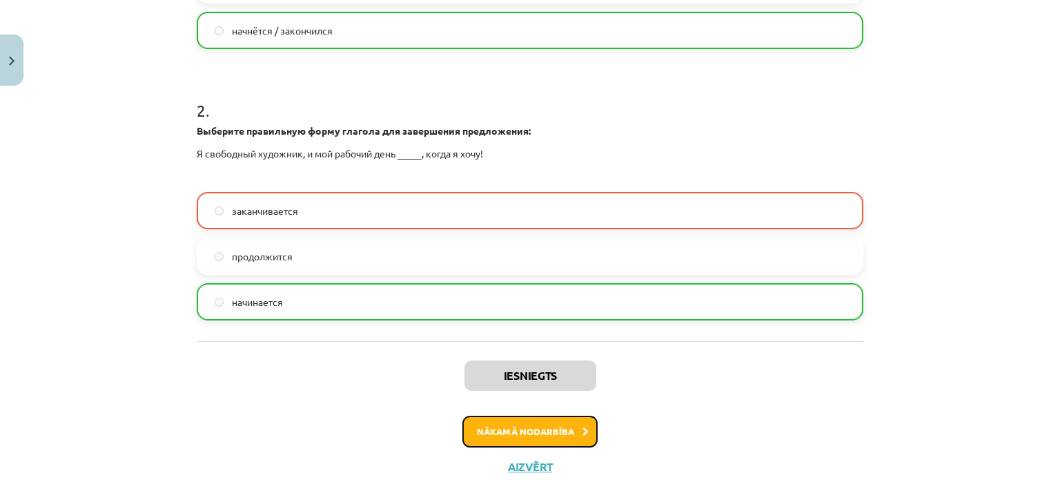
click at [524, 419] on button "Nākamā nodarbība" at bounding box center [529, 432] width 135 height 32
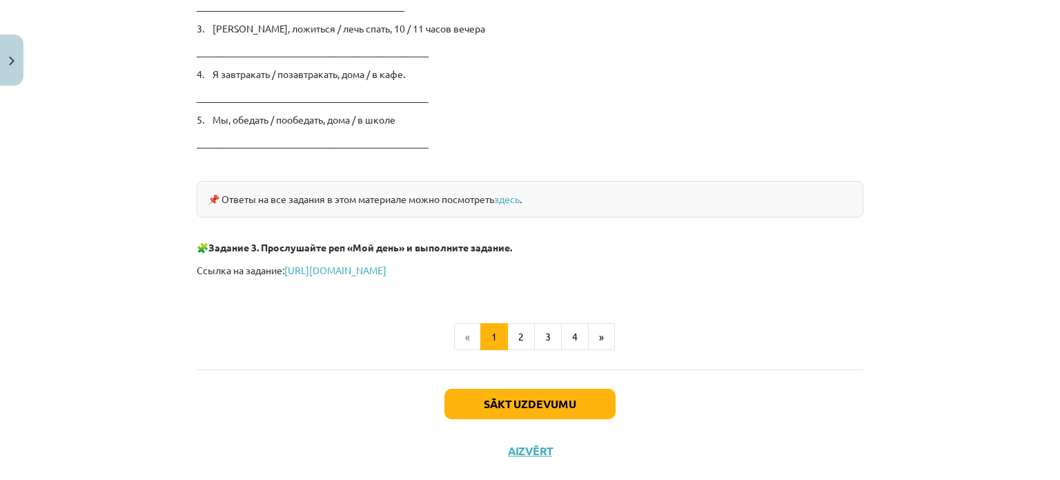
scroll to position [2366, 0]
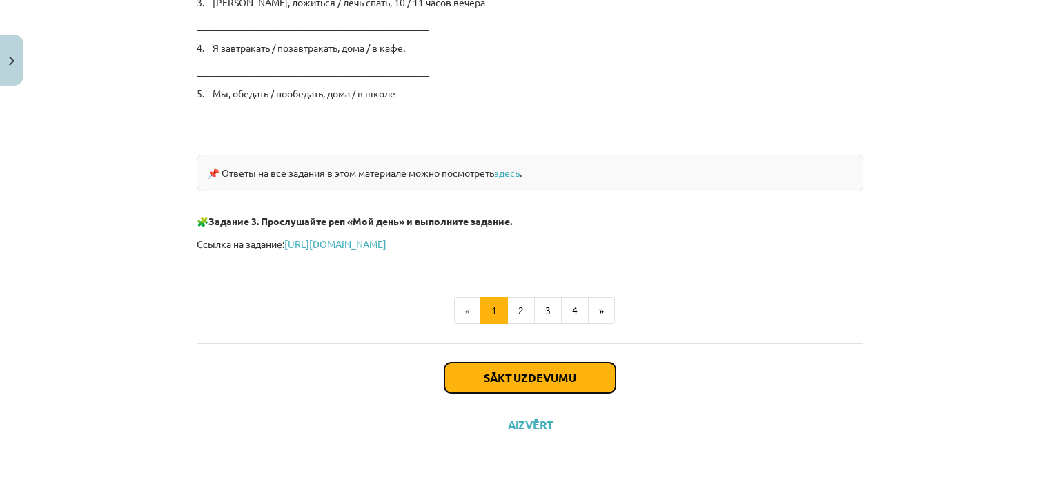
click at [480, 366] on button "Sākt uzdevumu" at bounding box center [530, 377] width 171 height 30
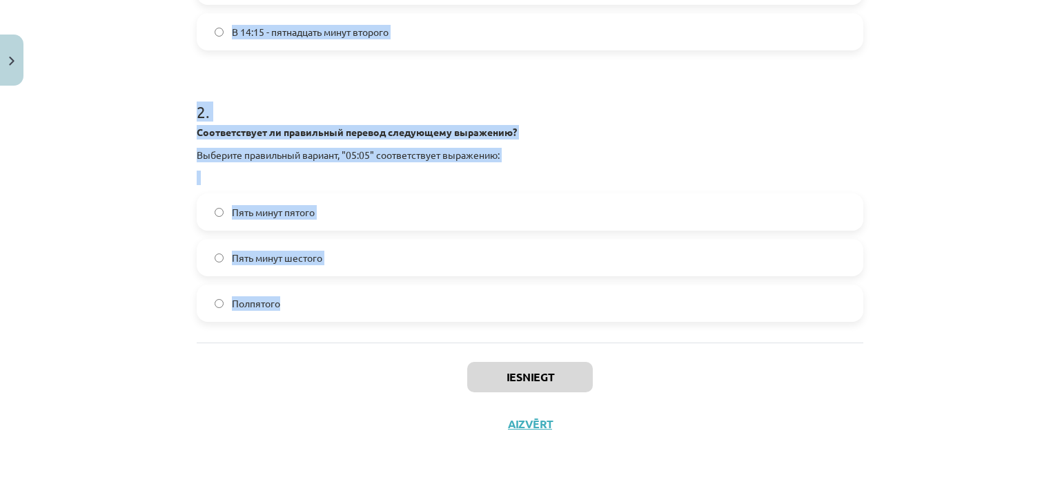
scroll to position [469, 0]
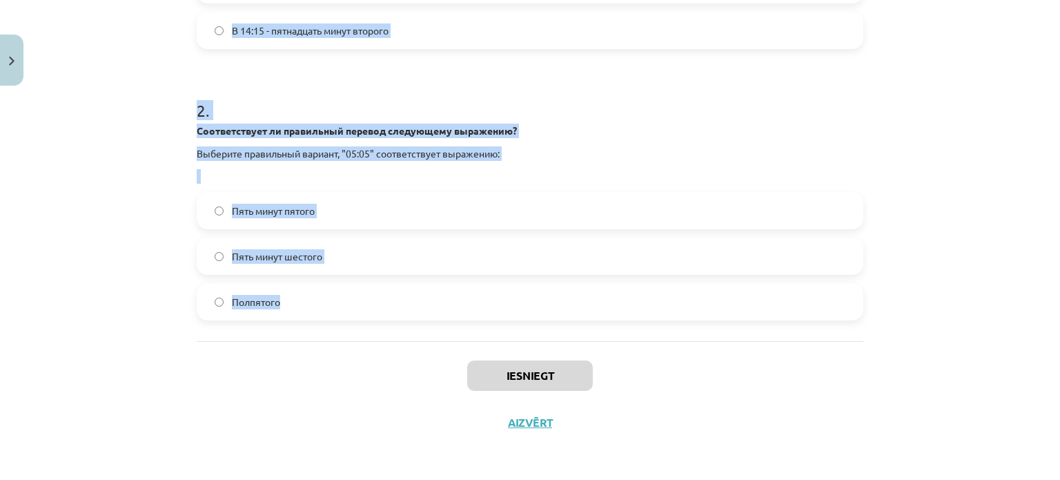
drag, startPoint x: 184, startPoint y: 126, endPoint x: 507, endPoint y: 298, distance: 366.2
click at [507, 298] on div "4 XP Saņemsi Grūts 550 pilda Apraksts Uzdevums Palīdzība 1 . Какое из следующих…" at bounding box center [529, 33] width 683 height 823
drag, startPoint x: 409, startPoint y: 139, endPoint x: 415, endPoint y: 132, distance: 9.3
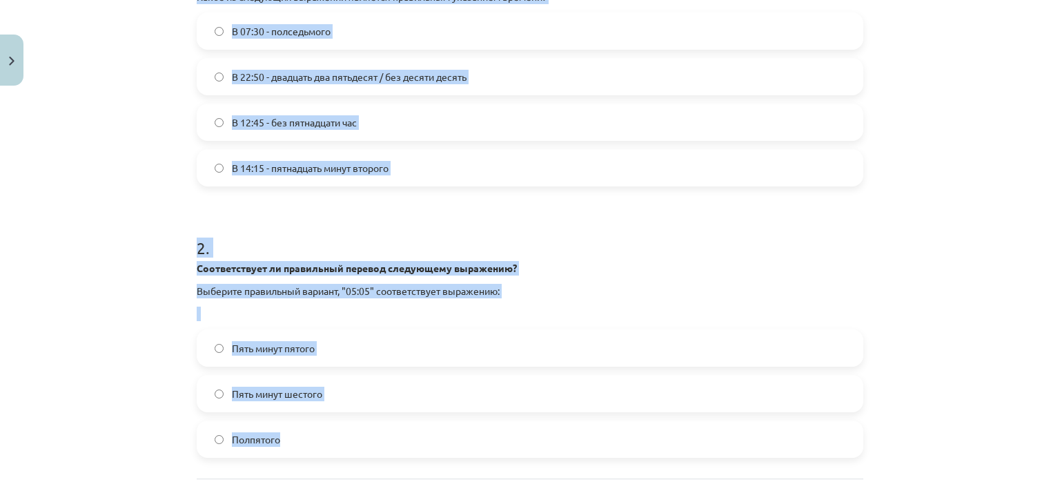
scroll to position [331, 0]
click at [214, 224] on h1 "2 ." at bounding box center [530, 236] width 667 height 43
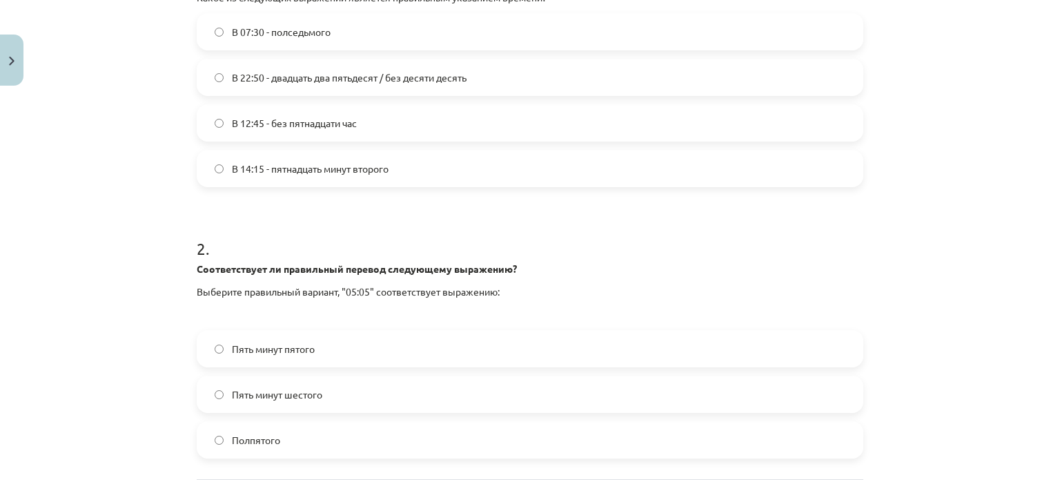
click at [273, 162] on span "В 14:15 - пятнадцать минут второго" at bounding box center [310, 169] width 157 height 14
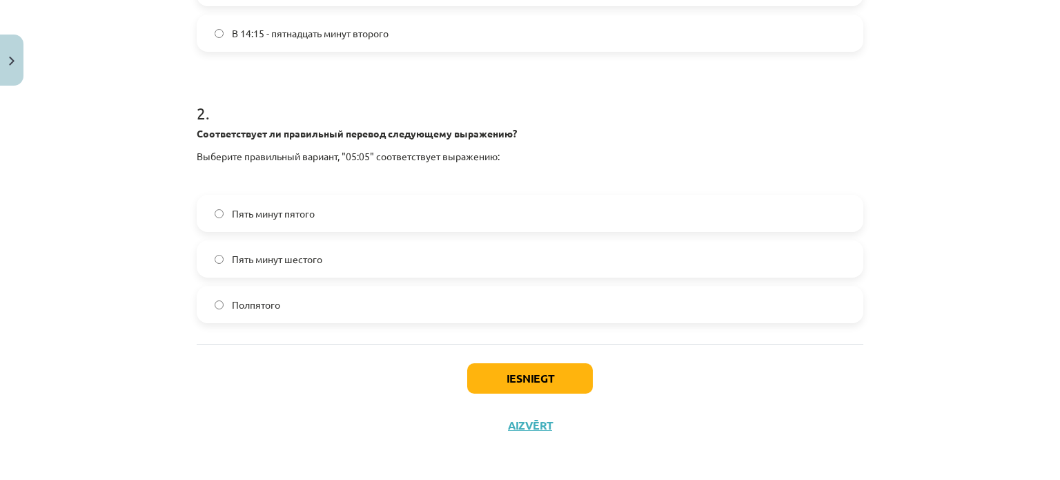
scroll to position [469, 0]
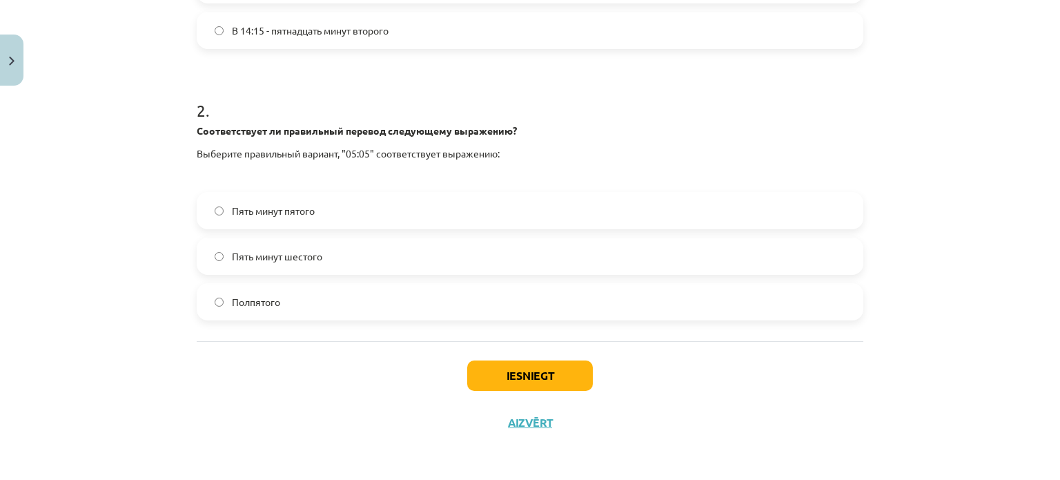
click at [329, 248] on label "Пять минут шестого" at bounding box center [530, 256] width 664 height 35
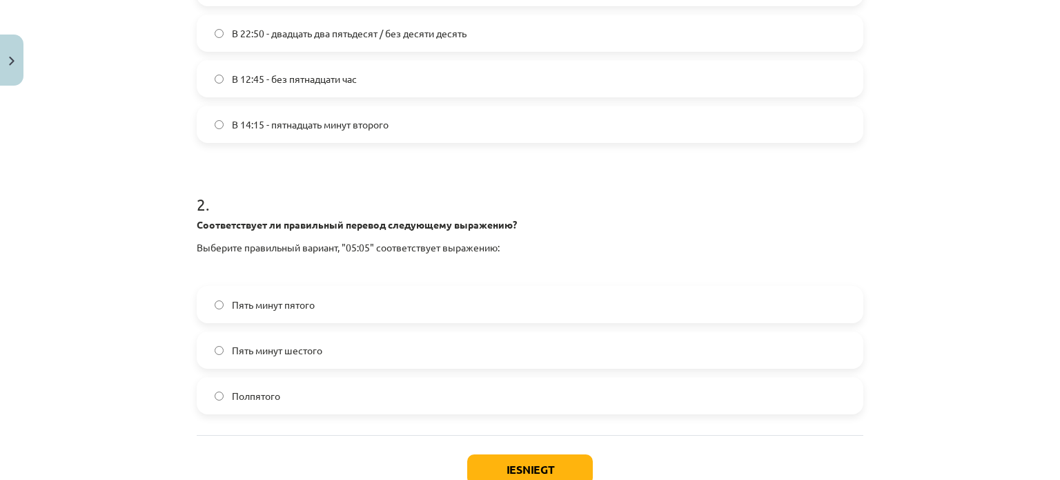
scroll to position [400, 0]
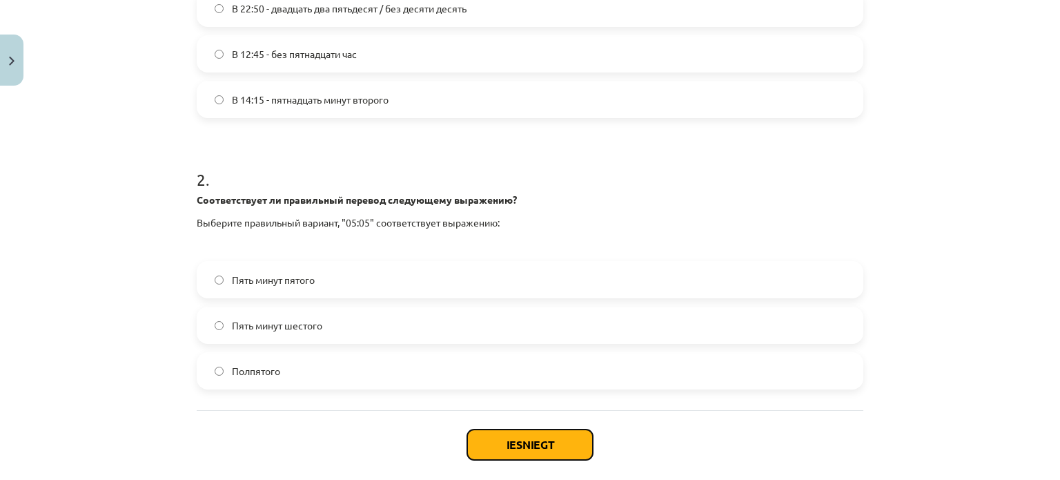
click at [494, 436] on button "Iesniegt" at bounding box center [530, 444] width 126 height 30
click at [297, 290] on label "Пять минут пятого" at bounding box center [530, 279] width 664 height 35
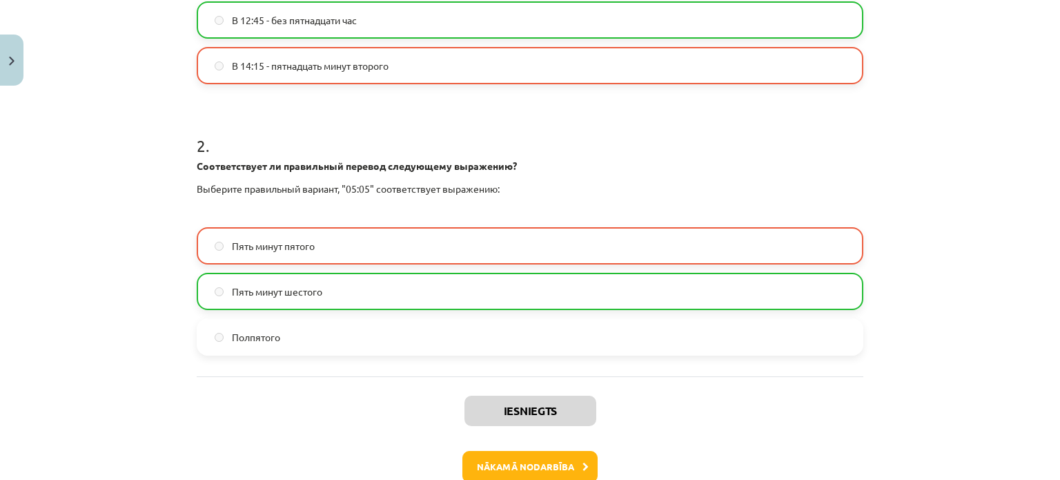
scroll to position [513, 0]
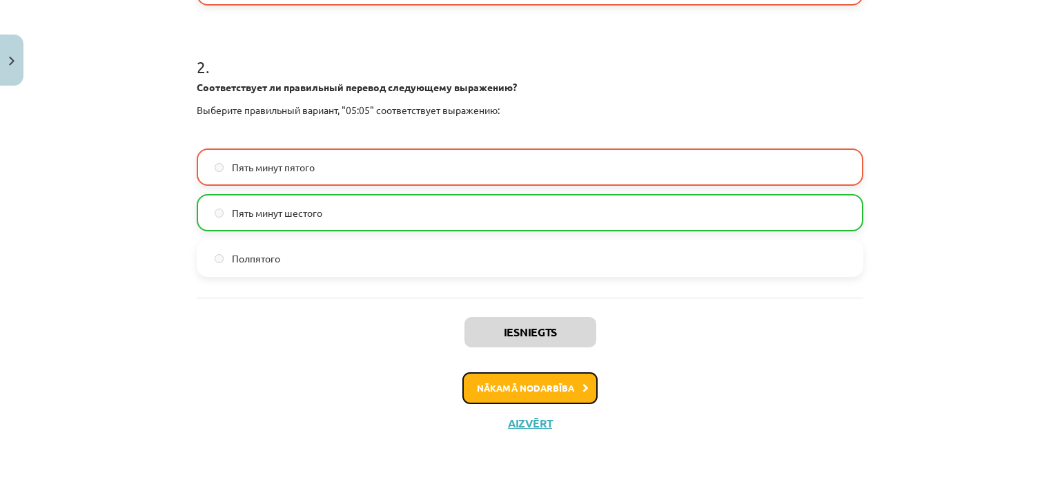
click at [532, 394] on button "Nākamā nodarbība" at bounding box center [529, 388] width 135 height 32
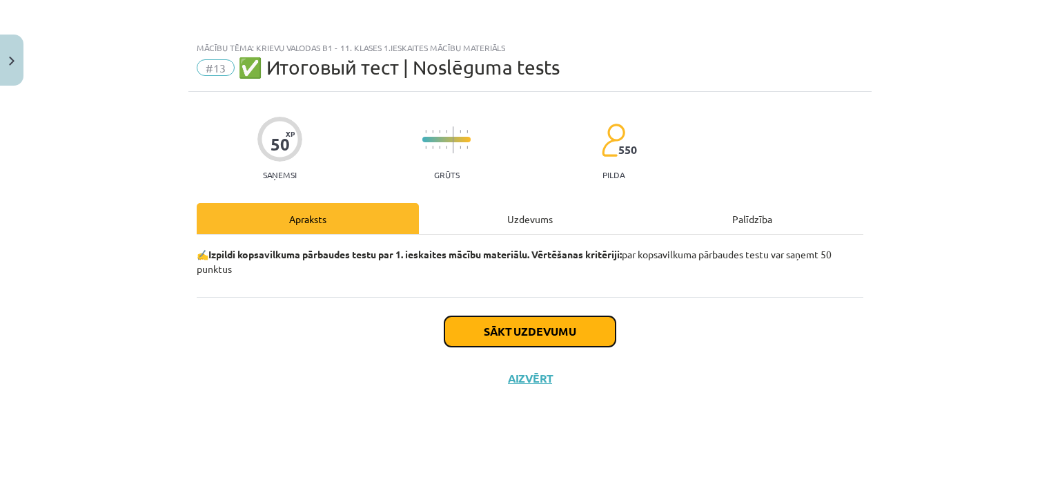
click at [538, 330] on button "Sākt uzdevumu" at bounding box center [530, 331] width 171 height 30
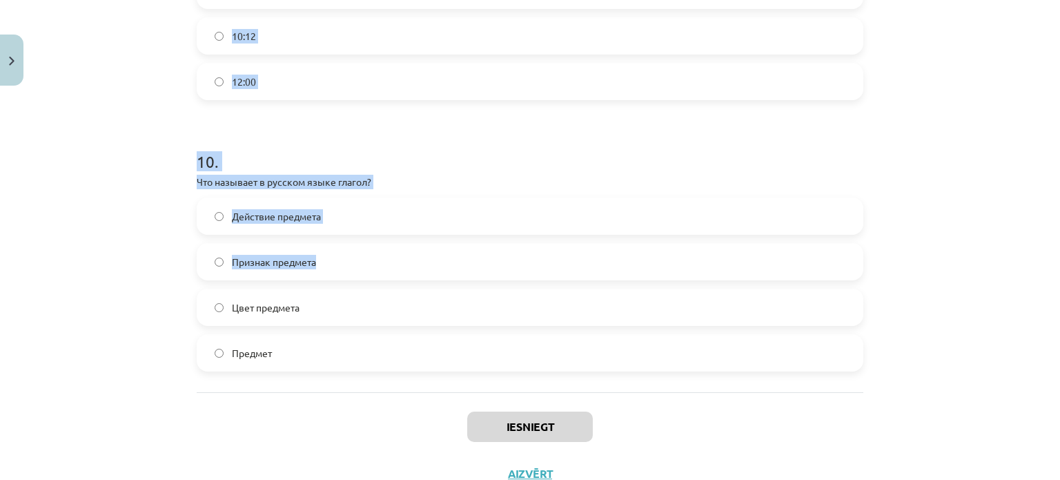
scroll to position [2757, 0]
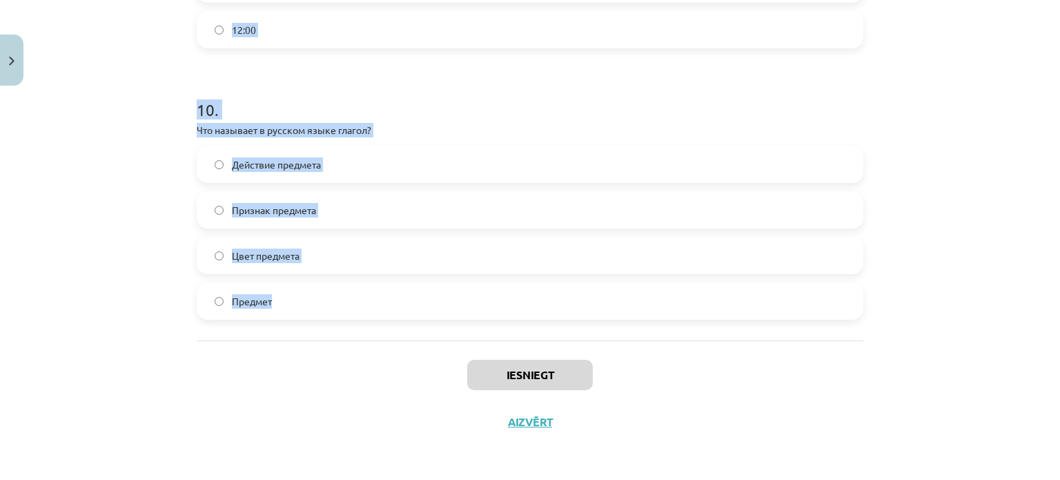
drag, startPoint x: 230, startPoint y: 178, endPoint x: 353, endPoint y: 286, distance: 164.3
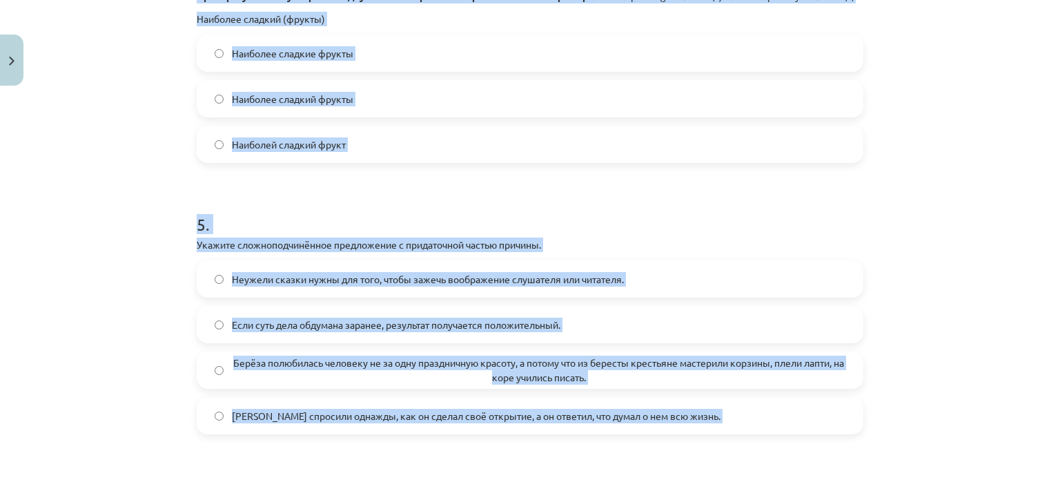
click at [138, 226] on div "Mācību tēma: Krievu valodas b1 - 11. klases 1.ieskaites mācību materiāls #13 ✅ …" at bounding box center [530, 240] width 1060 height 480
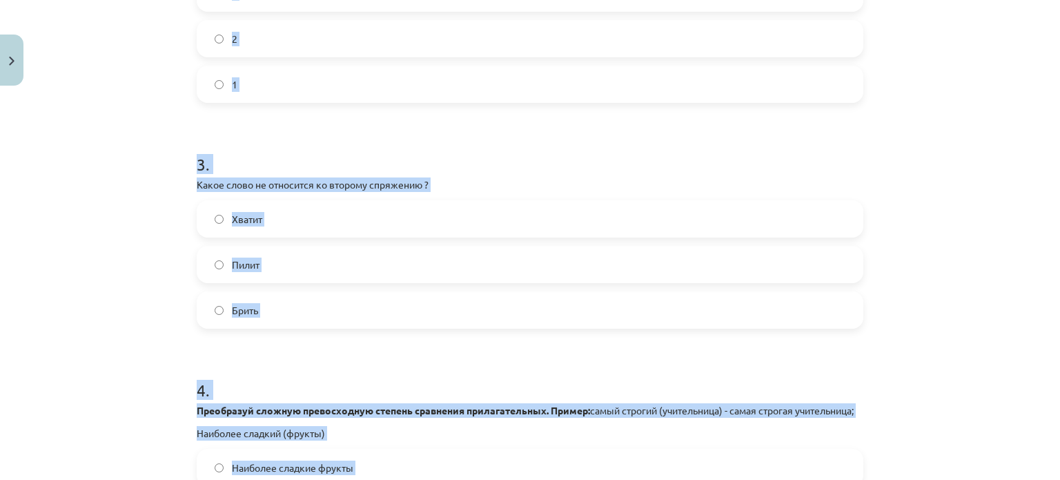
click at [88, 186] on div "Mācību tēma: Krievu valodas b1 - 11. klases 1.ieskaites mācību materiāls #13 ✅ …" at bounding box center [530, 240] width 1060 height 480
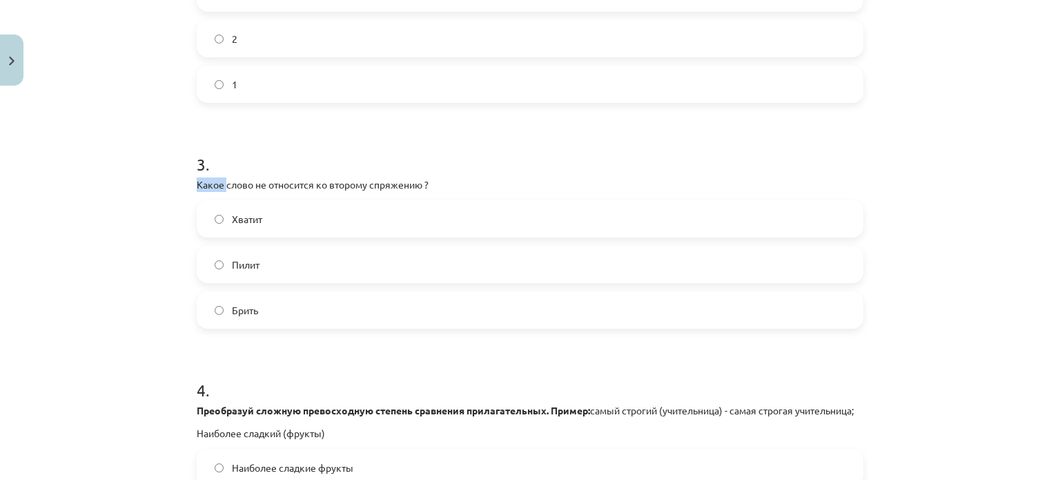
click at [88, 187] on div "Mācību tēma: Krievu valodas b1 - 11. klases 1.ieskaites mācību materiāls #13 ✅ …" at bounding box center [530, 240] width 1060 height 480
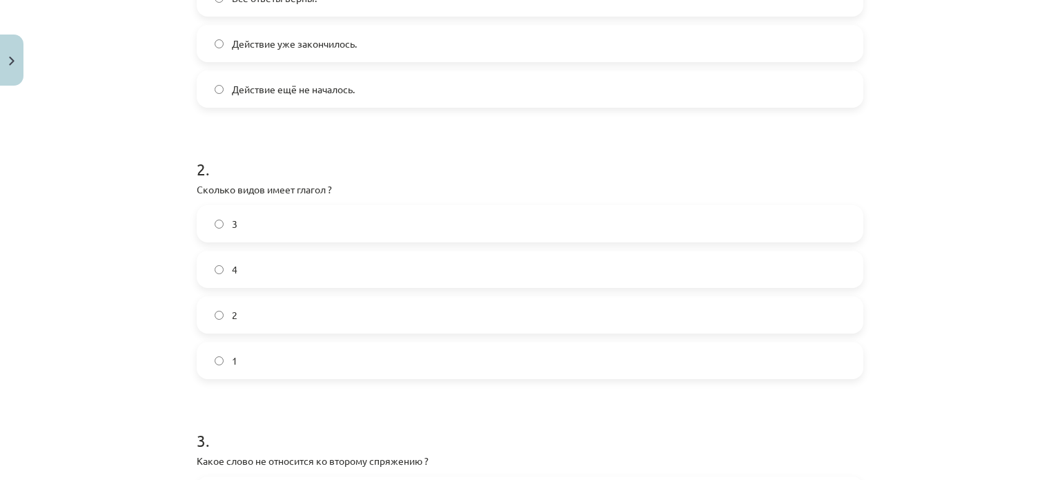
click at [133, 219] on div "Mācību tēma: Krievu valodas b1 - 11. klases 1.ieskaites mācību materiāls #13 ✅ …" at bounding box center [530, 240] width 1060 height 480
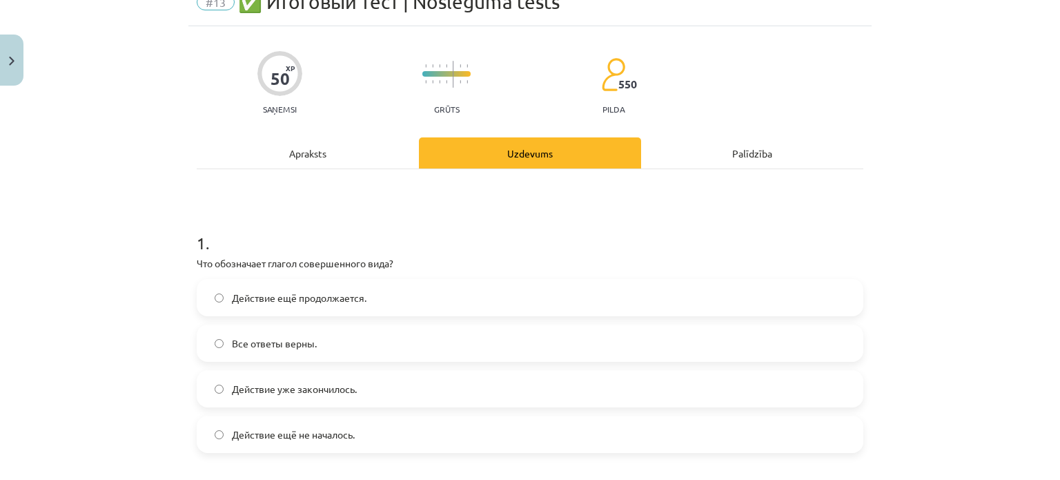
scroll to position [135, 0]
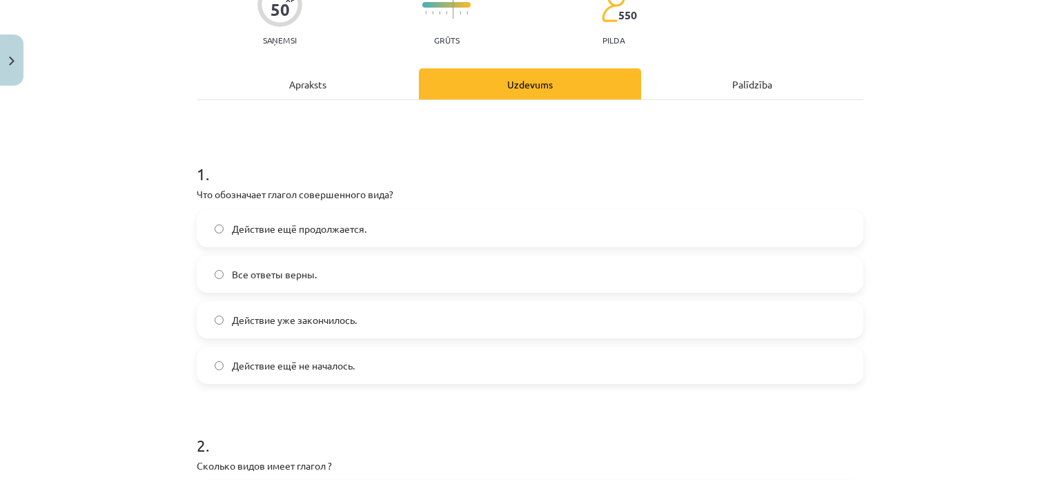
click at [291, 320] on span "Действие уже закончилось." at bounding box center [294, 320] width 125 height 14
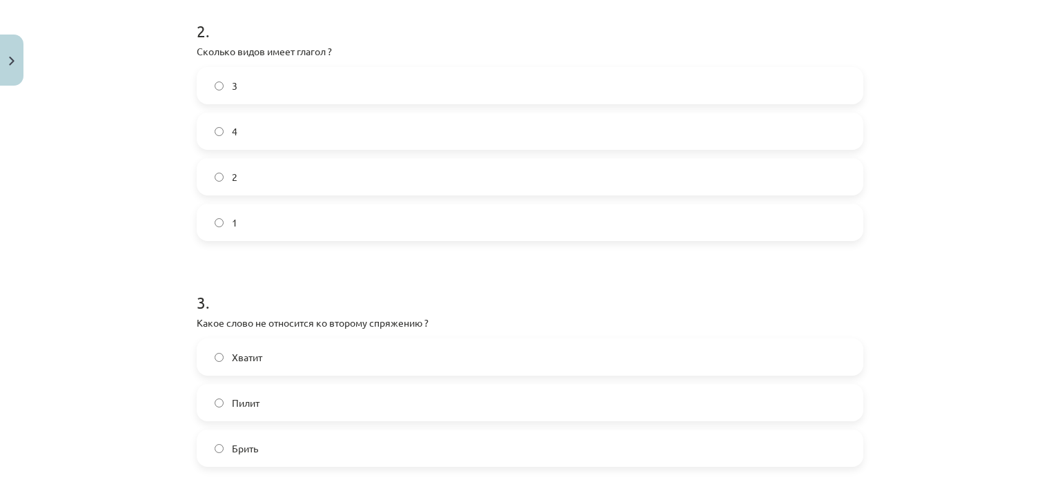
scroll to position [825, 0]
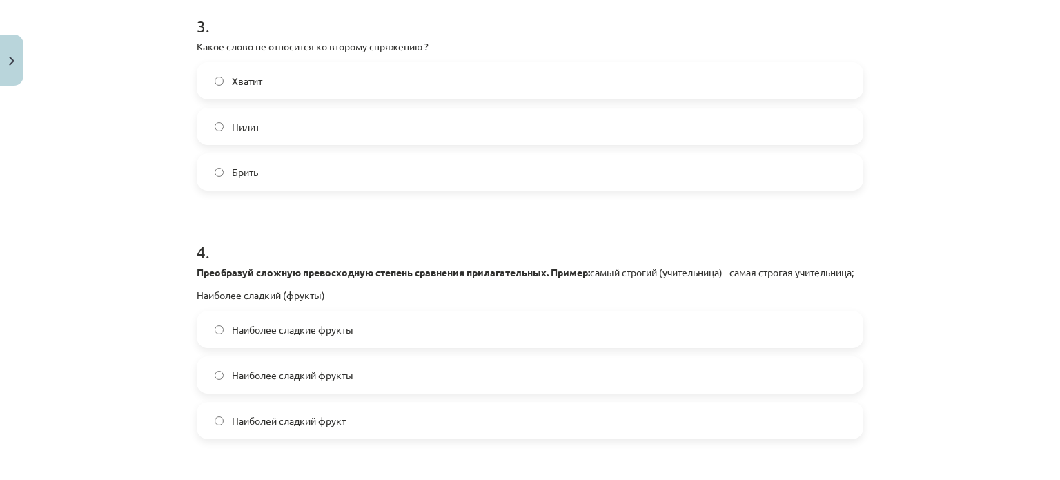
click at [296, 89] on label "Хватит" at bounding box center [530, 81] width 664 height 35
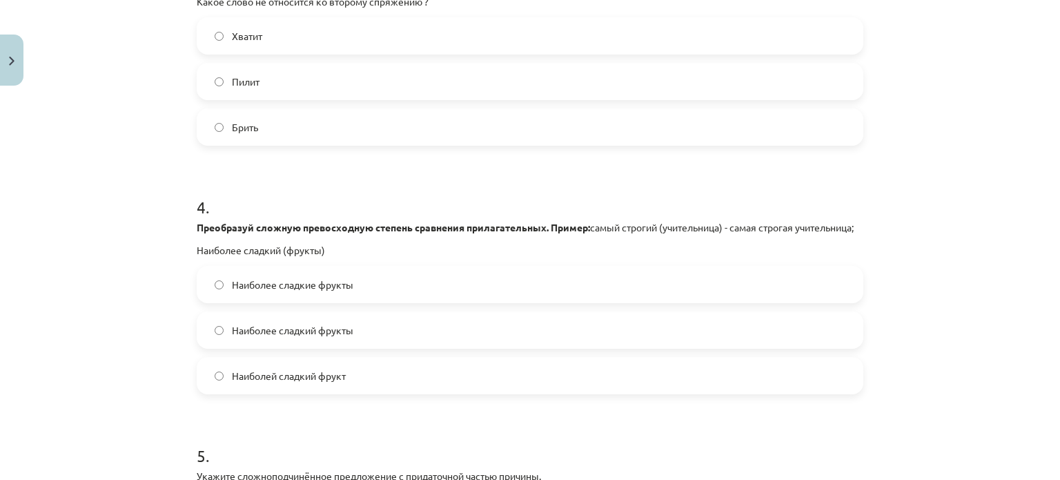
scroll to position [894, 0]
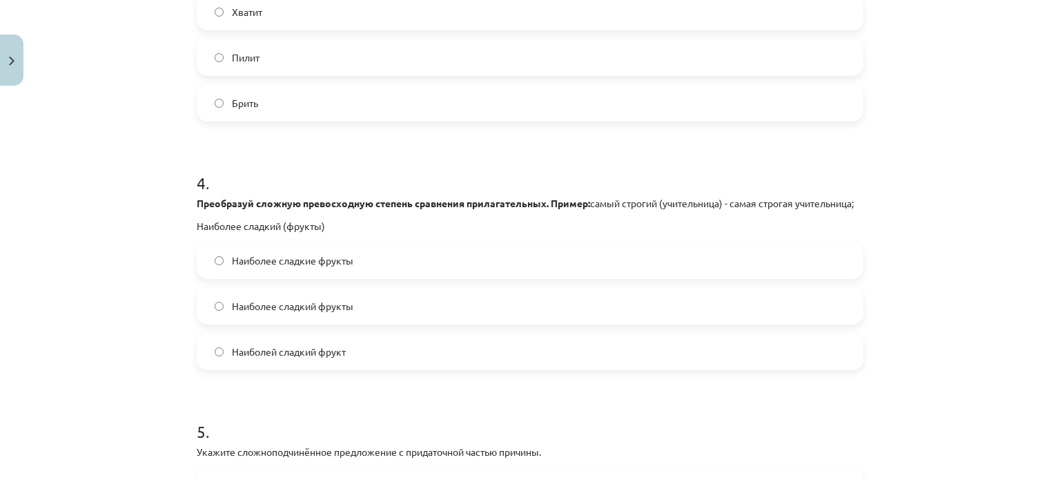
click at [300, 323] on label "Наиболее сладкий фрукты" at bounding box center [530, 306] width 664 height 35
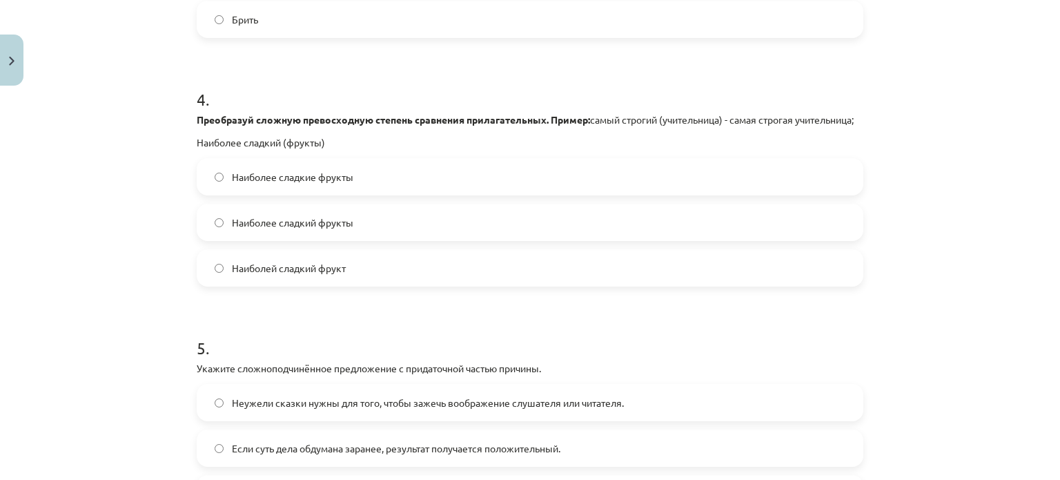
scroll to position [963, 0]
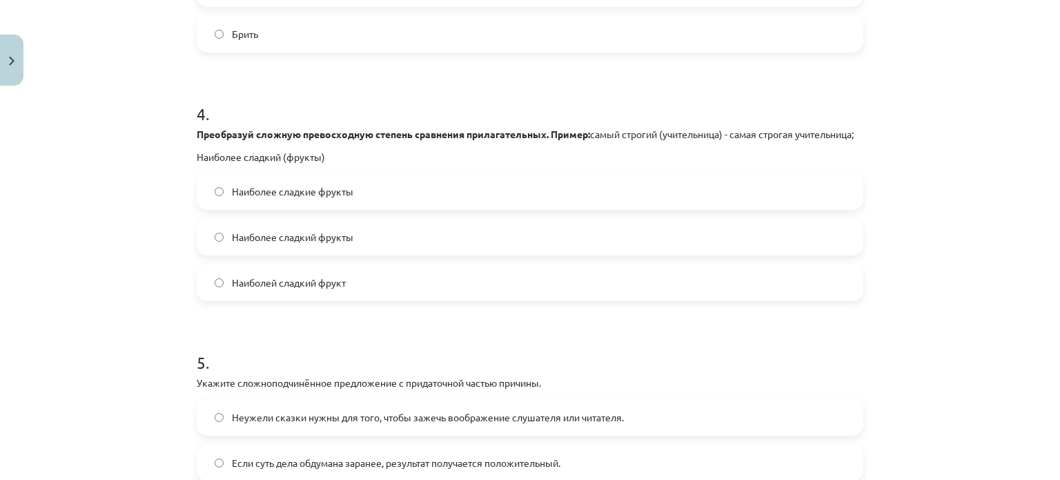
click at [315, 199] on span "Наиболее сладкие фрукты" at bounding box center [292, 191] width 121 height 14
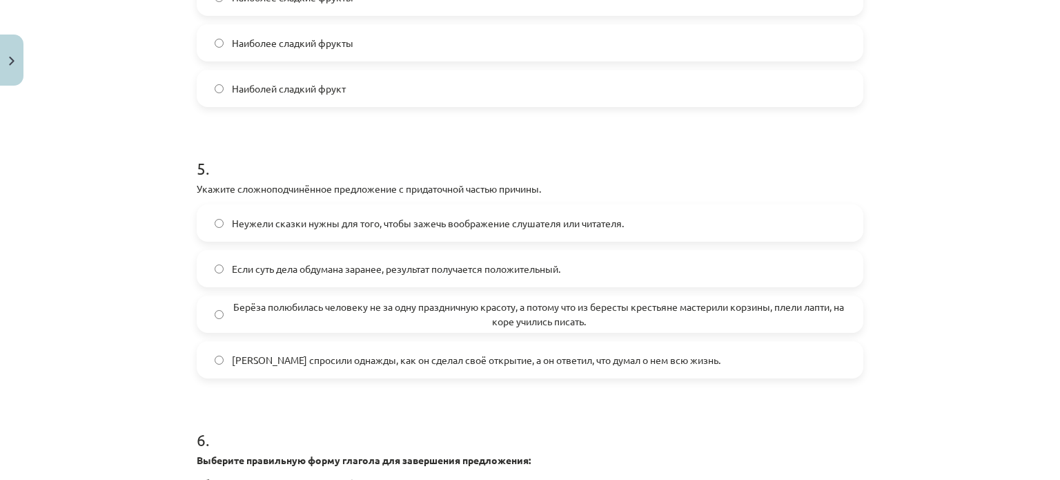
scroll to position [1239, 0]
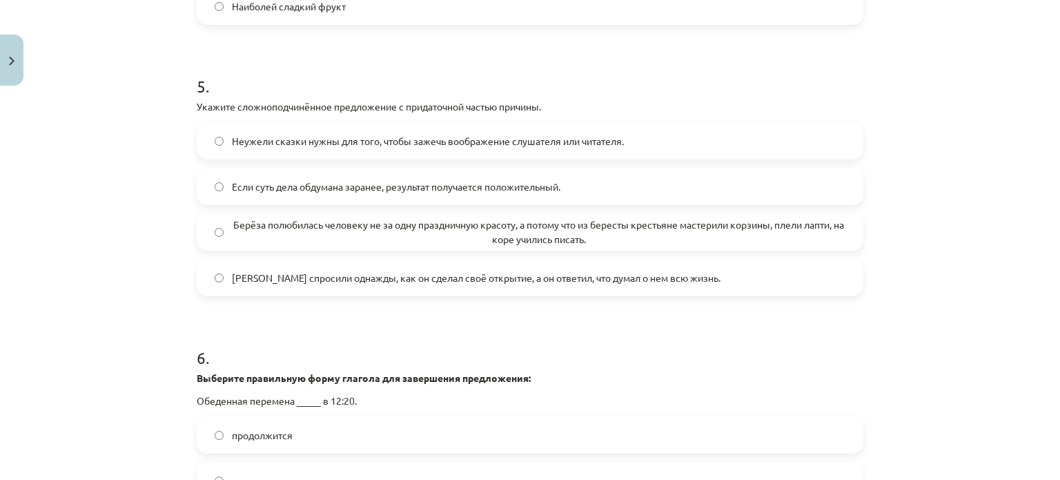
click at [238, 249] on label "Берёза полюбилась человеку не за одну праздничную красоту, а потому что из бере…" at bounding box center [530, 232] width 664 height 35
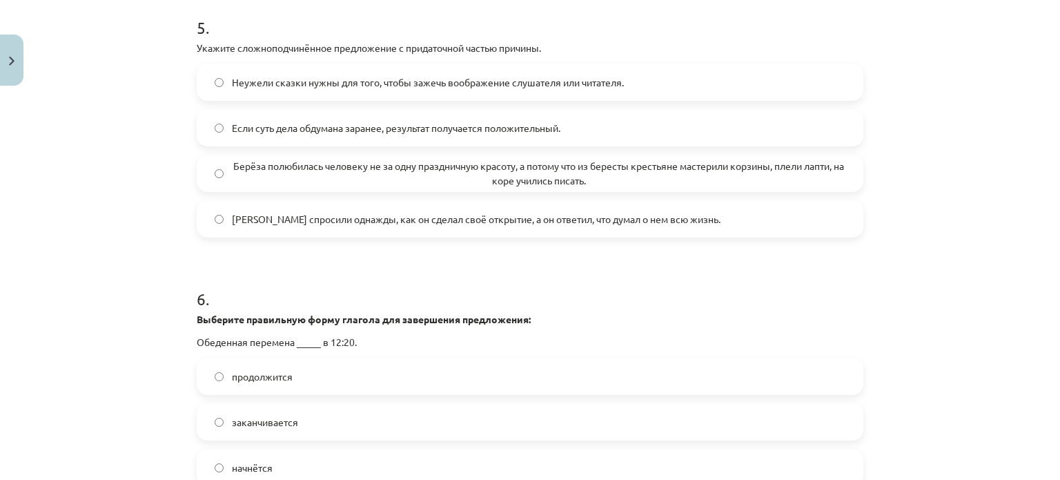
scroll to position [1446, 0]
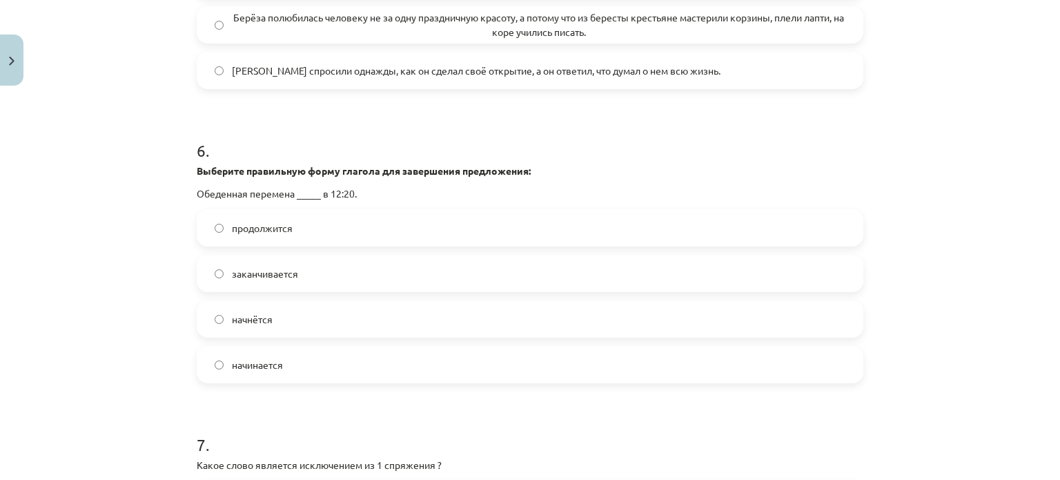
click at [272, 382] on label "начинается" at bounding box center [530, 364] width 664 height 35
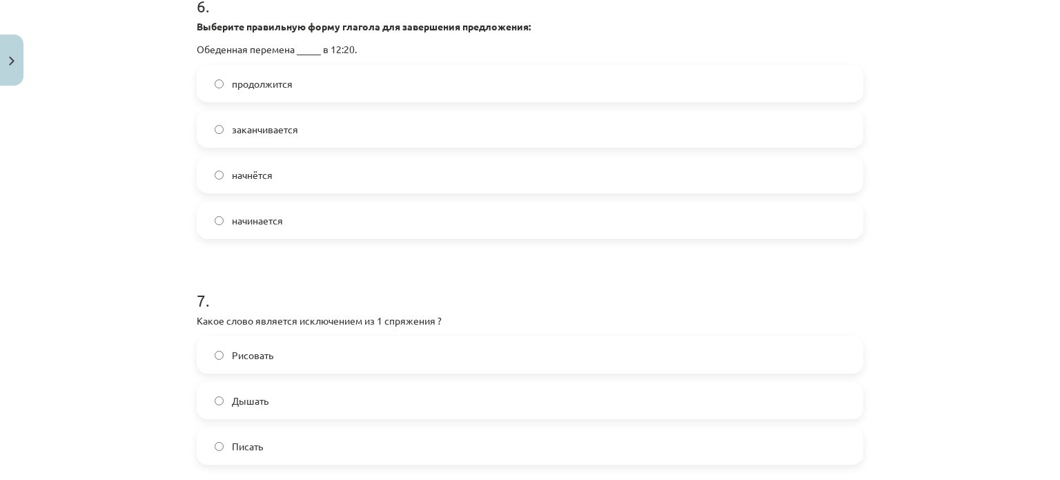
scroll to position [1722, 0]
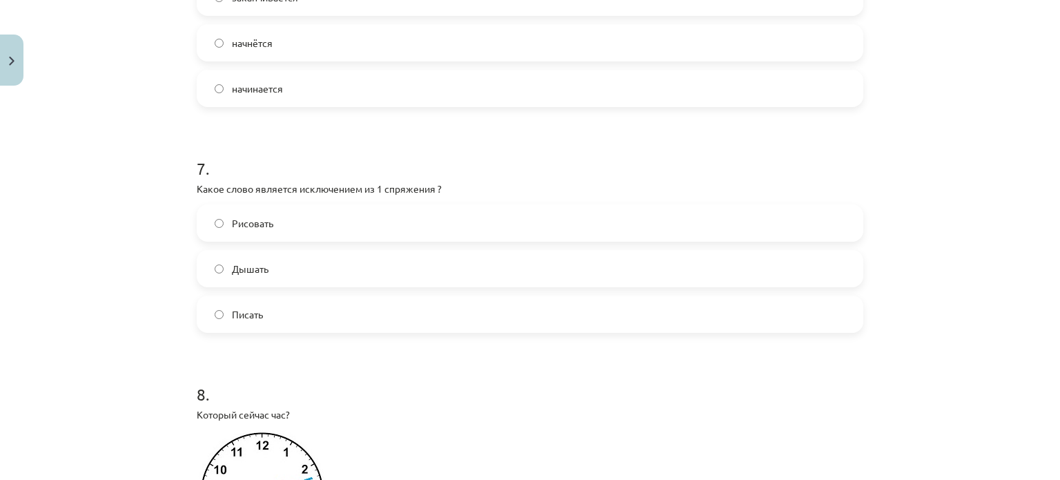
click at [297, 280] on label "Дышать" at bounding box center [530, 268] width 664 height 35
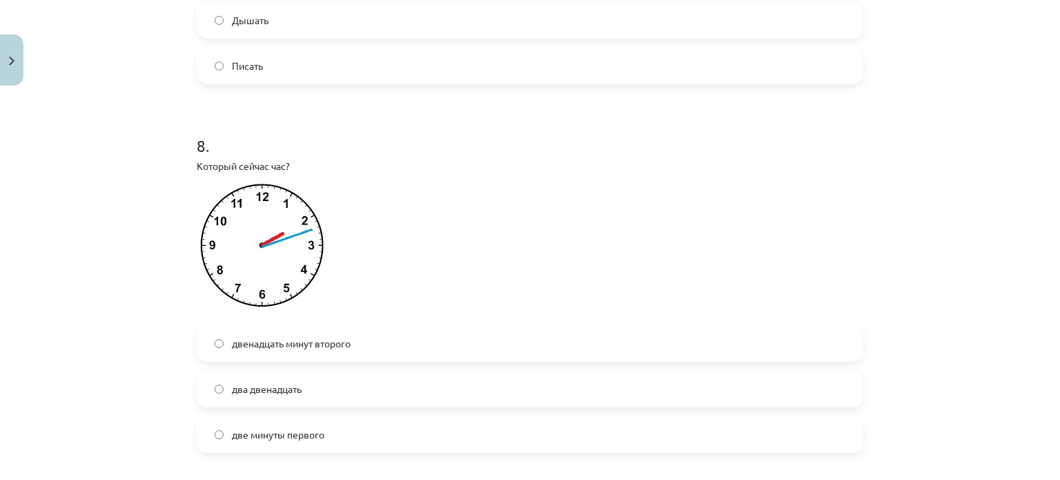
scroll to position [2067, 0]
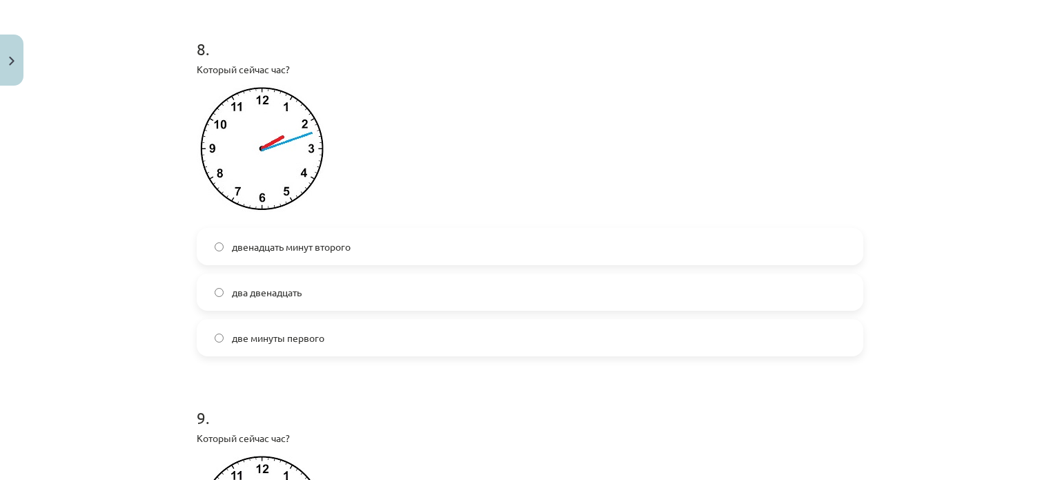
click at [309, 264] on label "двенадцать минут второго" at bounding box center [530, 246] width 664 height 35
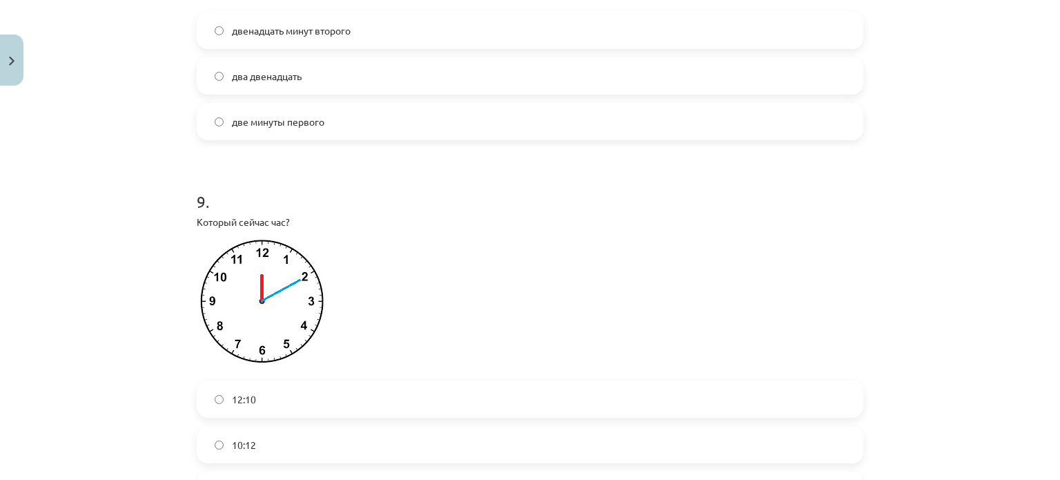
scroll to position [2412, 0]
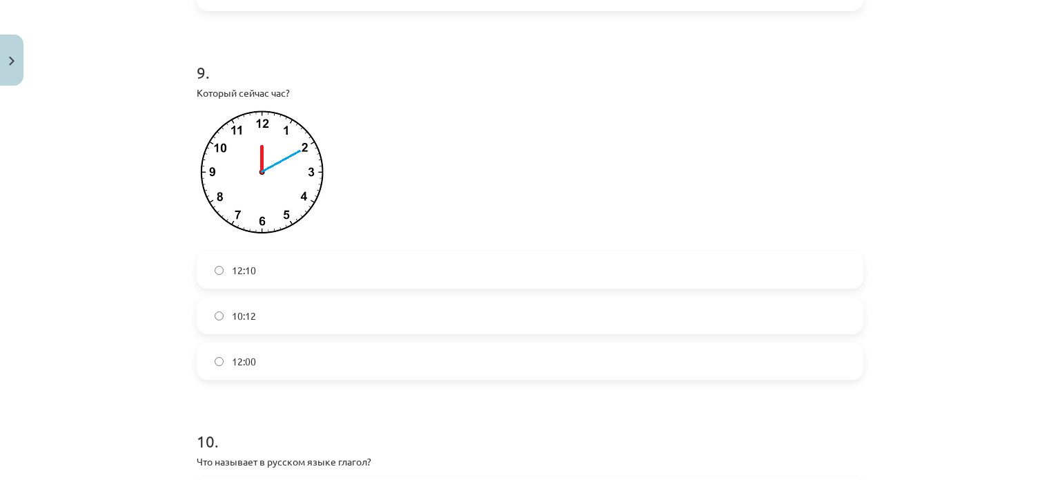
click at [265, 287] on label "12:10" at bounding box center [530, 270] width 664 height 35
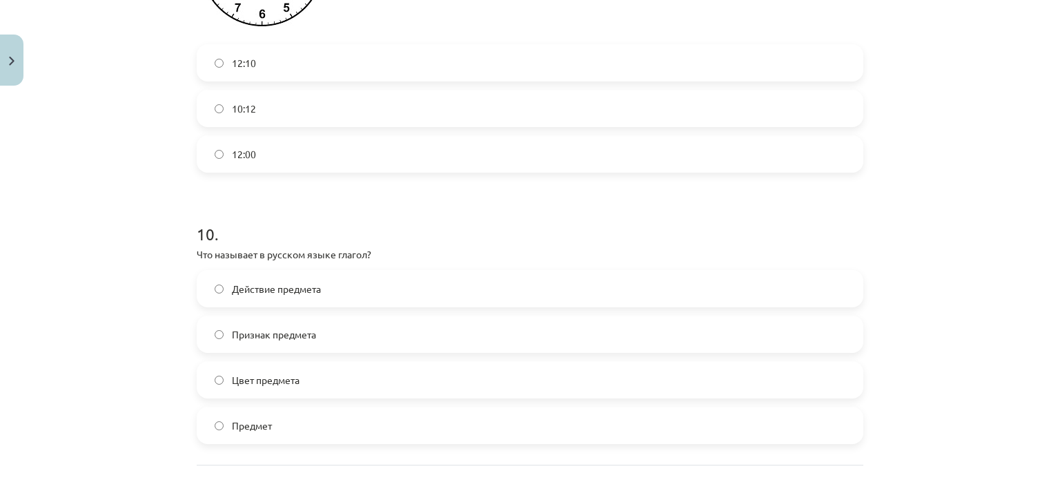
scroll to position [2688, 0]
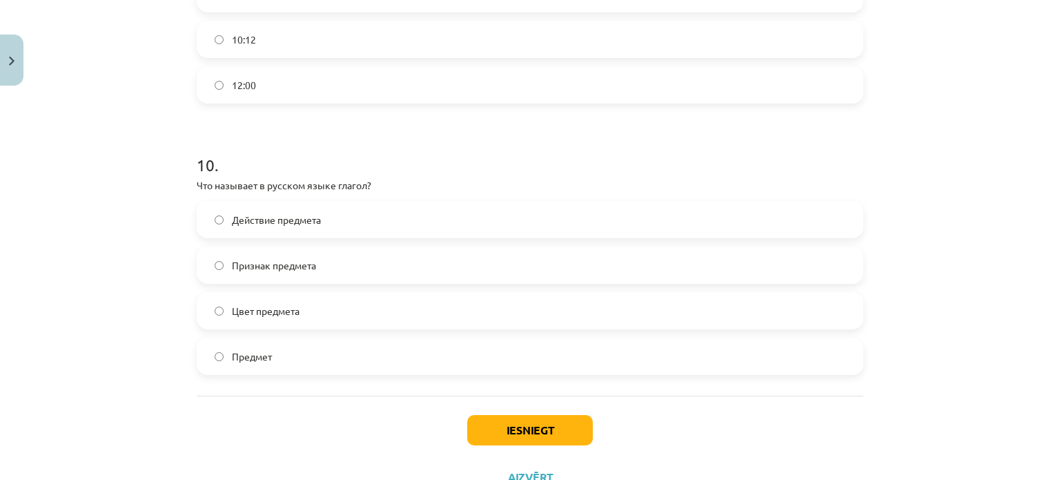
click at [320, 226] on label "Действие предмета" at bounding box center [530, 219] width 664 height 35
click at [480, 431] on button "Iesniegt" at bounding box center [530, 430] width 126 height 30
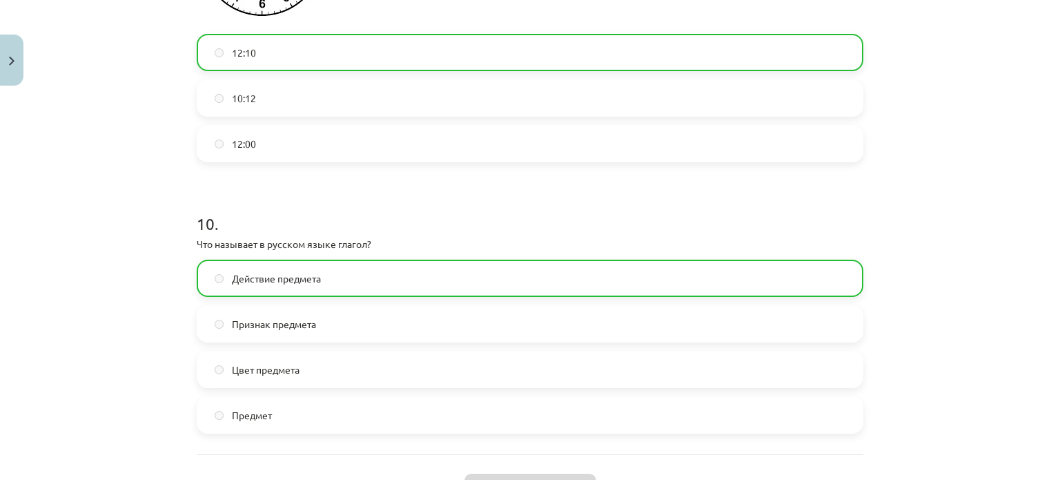
scroll to position [2757, 0]
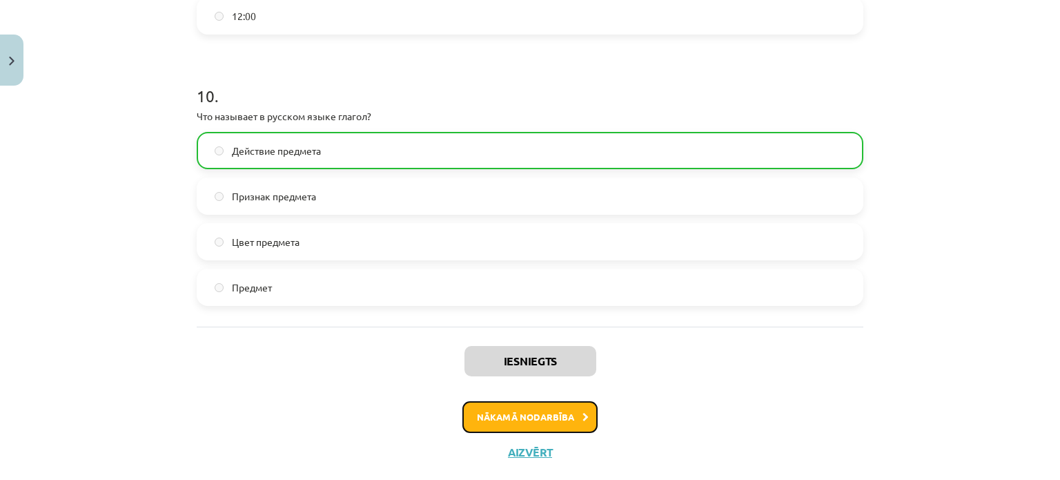
click at [511, 427] on button "Nākamā nodarbība" at bounding box center [529, 417] width 135 height 32
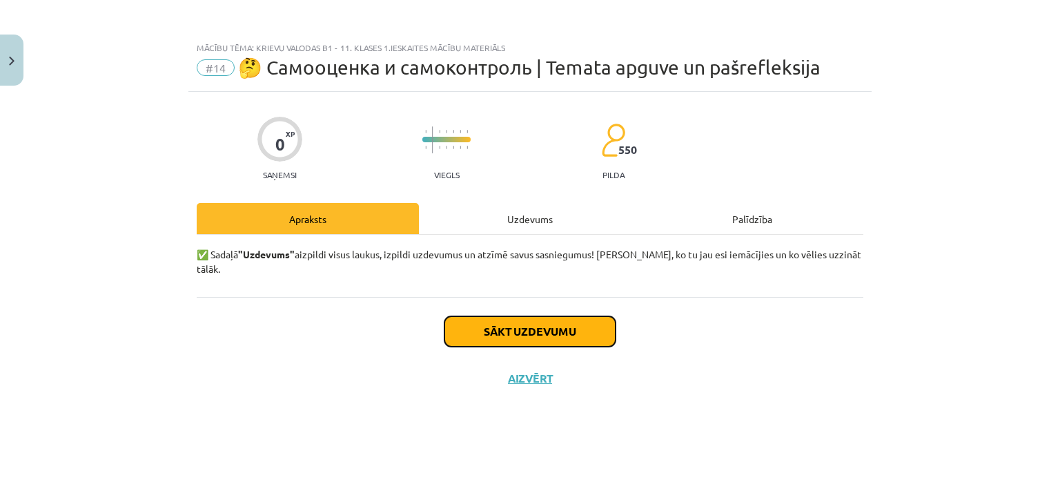
click at [534, 317] on button "Sākt uzdevumu" at bounding box center [530, 331] width 171 height 30
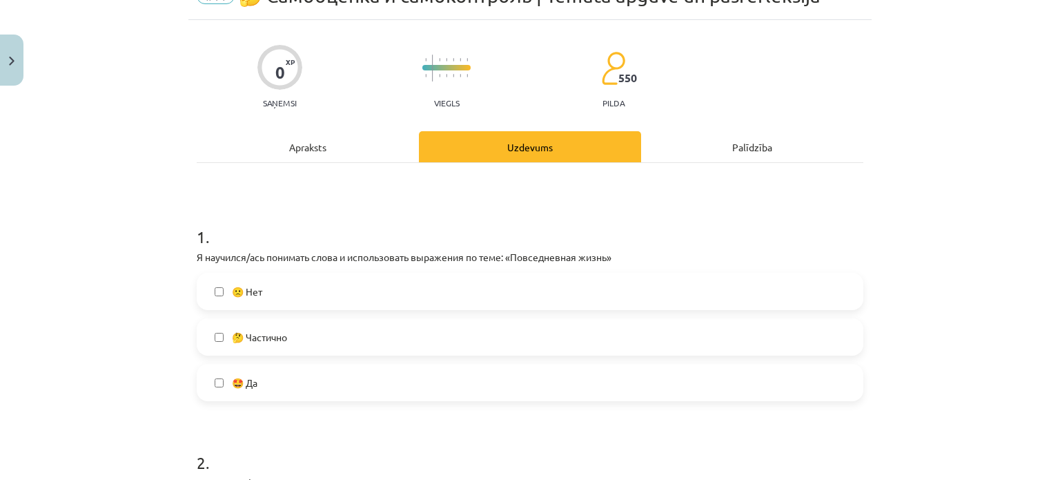
scroll to position [207, 0]
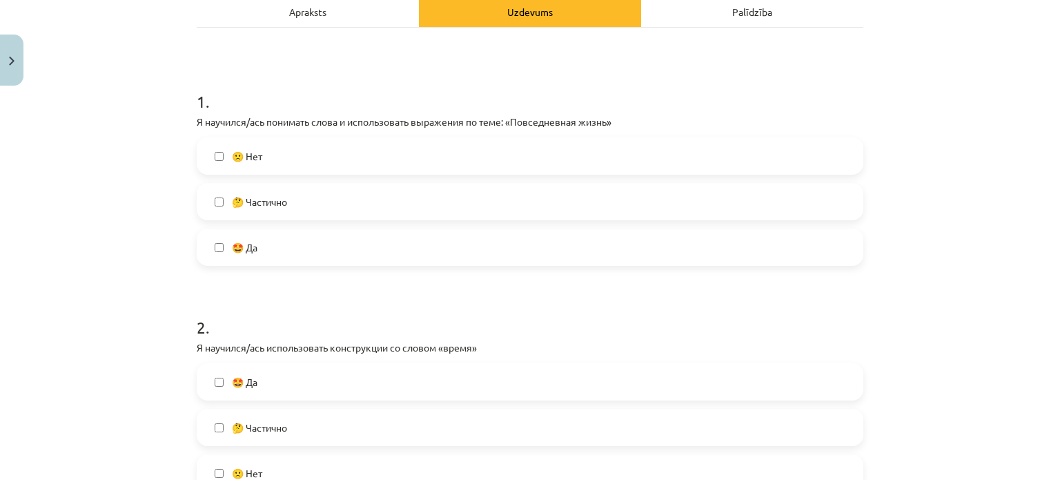
click at [251, 244] on span "🤩 Да" at bounding box center [245, 247] width 26 height 14
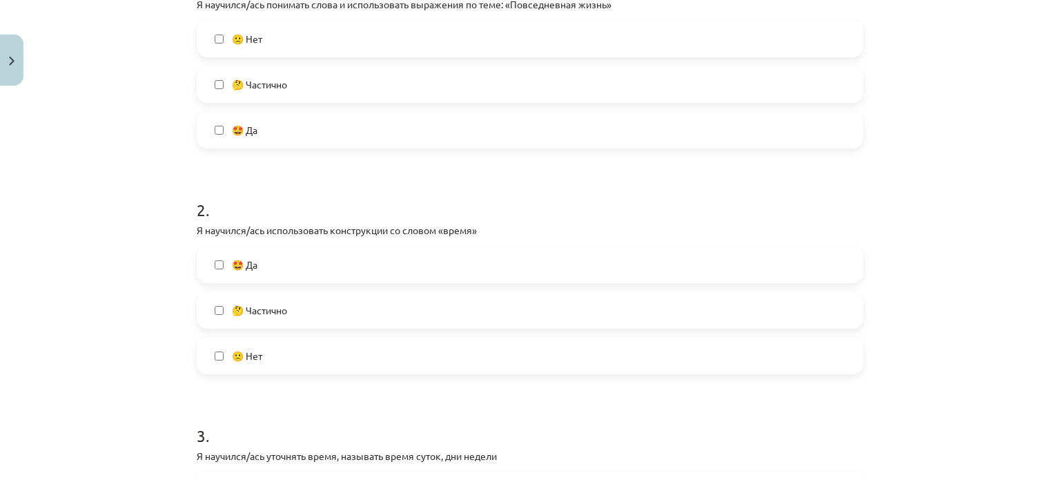
scroll to position [414, 0]
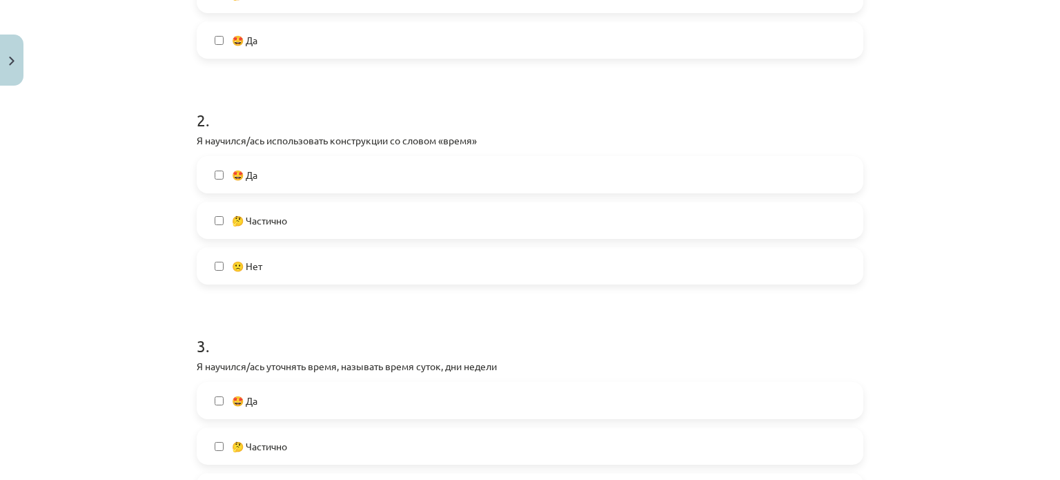
click at [261, 226] on span "🤔 Частично" at bounding box center [259, 220] width 55 height 14
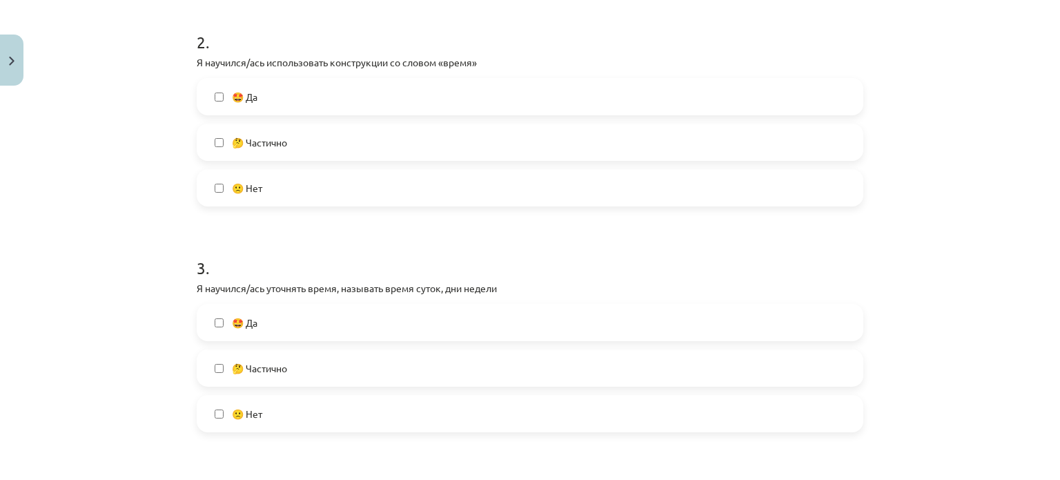
scroll to position [552, 0]
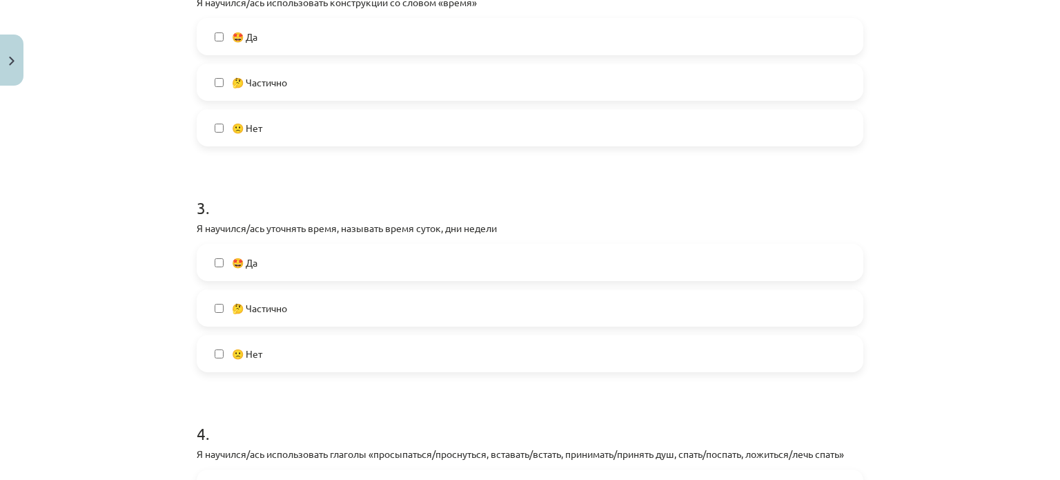
click at [257, 311] on span "🤔 Частично" at bounding box center [259, 308] width 55 height 14
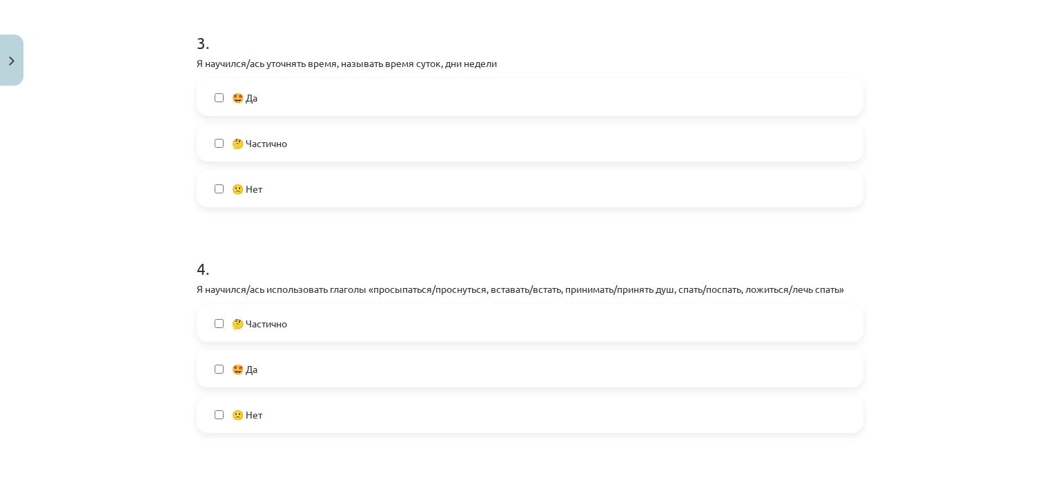
scroll to position [759, 0]
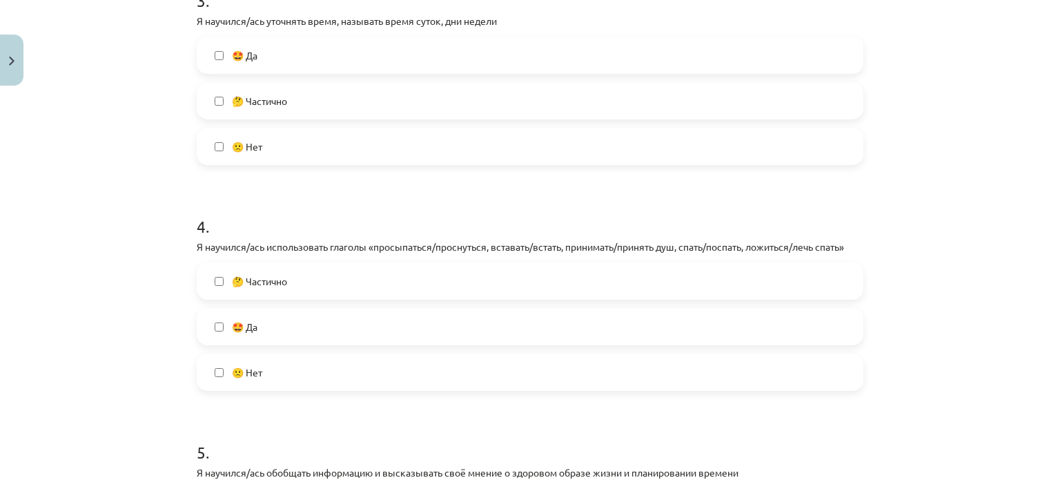
click at [327, 283] on label "🤔 Частично" at bounding box center [530, 281] width 664 height 35
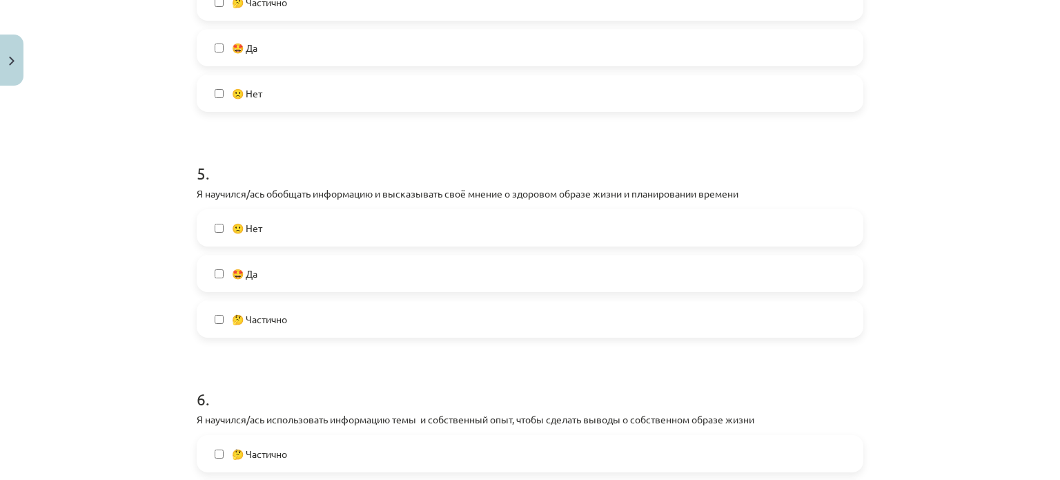
scroll to position [1173, 0]
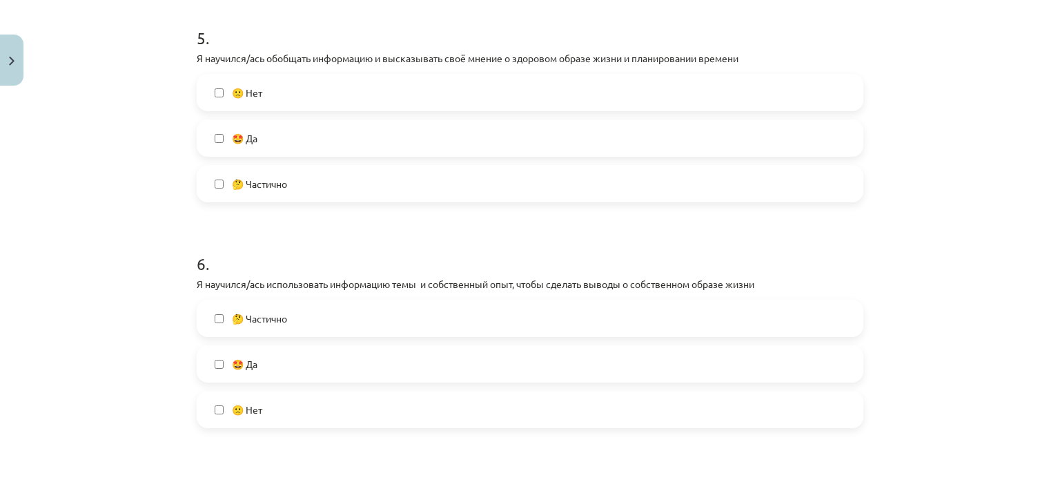
click at [293, 173] on label "🤔 Частично" at bounding box center [530, 183] width 664 height 35
click at [248, 313] on span "🤔 Частично" at bounding box center [259, 318] width 55 height 14
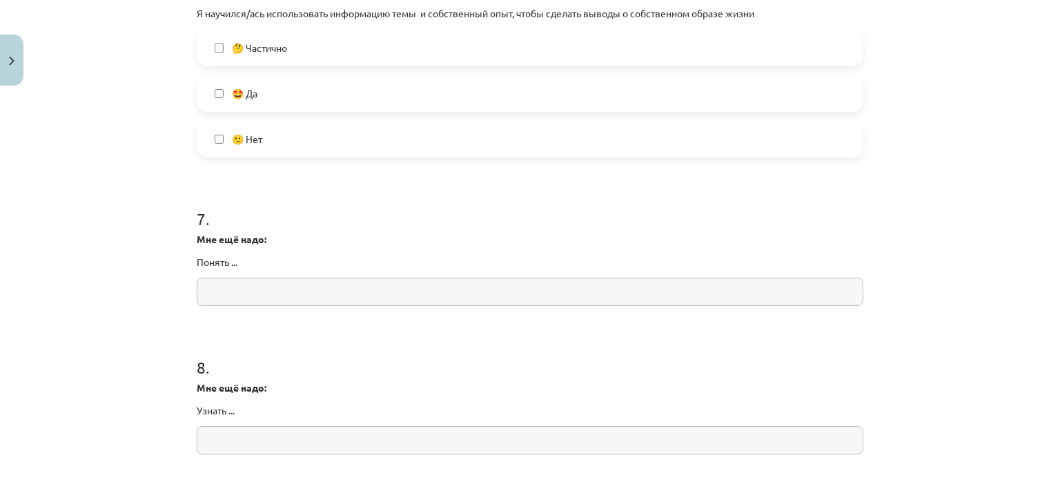
scroll to position [1449, 0]
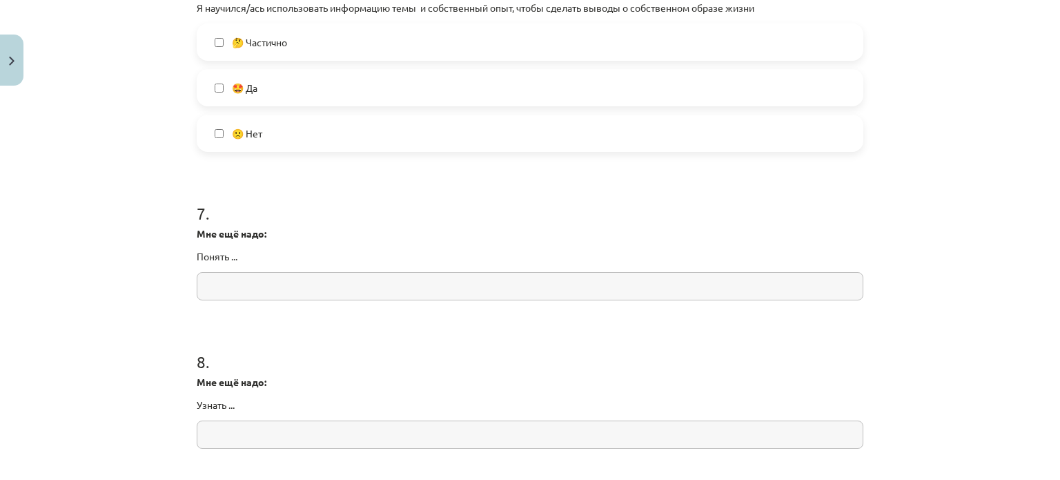
click at [300, 278] on input "text" at bounding box center [530, 286] width 667 height 28
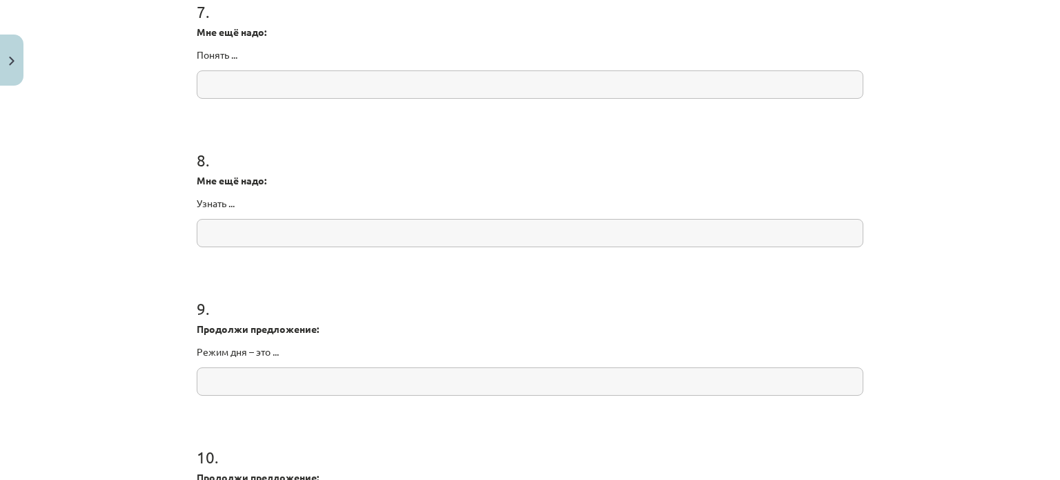
scroll to position [1588, 0]
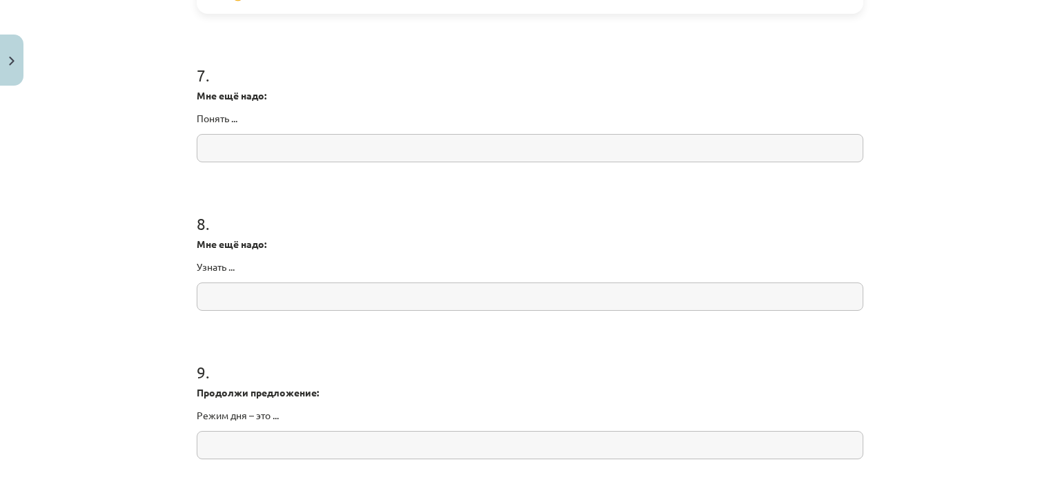
paste input "**********"
type input "**********"
paste input "**********"
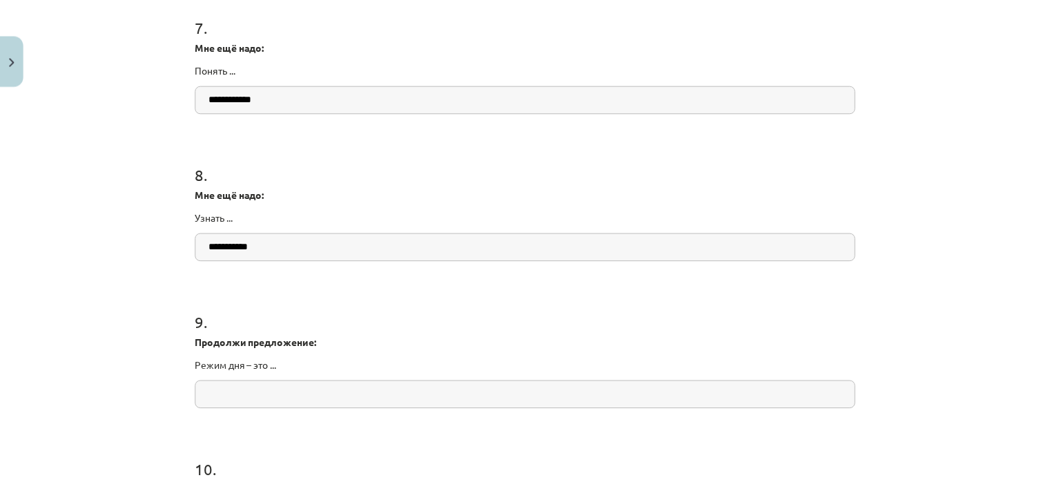
scroll to position [1864, 0]
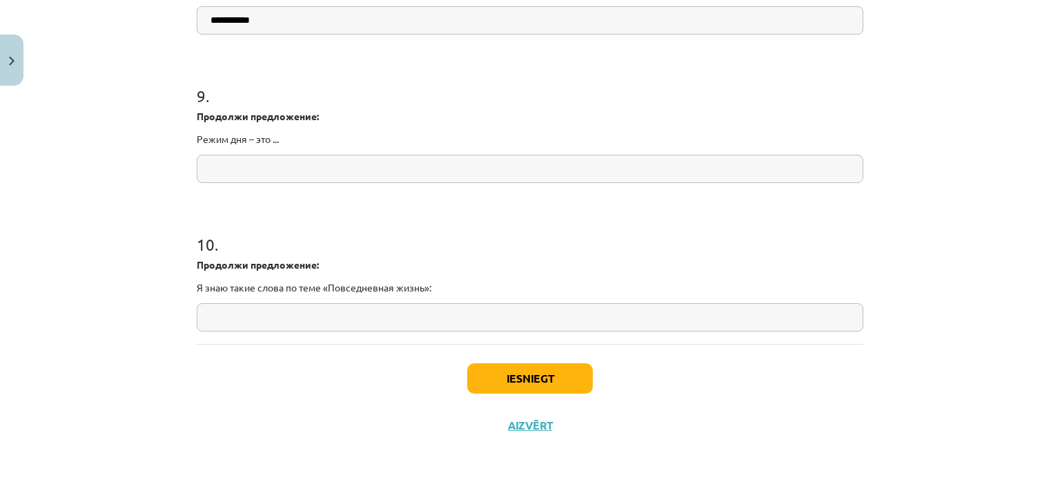
type input "**********"
drag, startPoint x: 193, startPoint y: 115, endPoint x: 310, endPoint y: 152, distance: 122.2
click at [311, 152] on div "9 . Продолжи предложение: Режим дня – это ..." at bounding box center [530, 122] width 667 height 121
click at [322, 177] on input "text" at bounding box center [530, 169] width 667 height 28
paste input "**********"
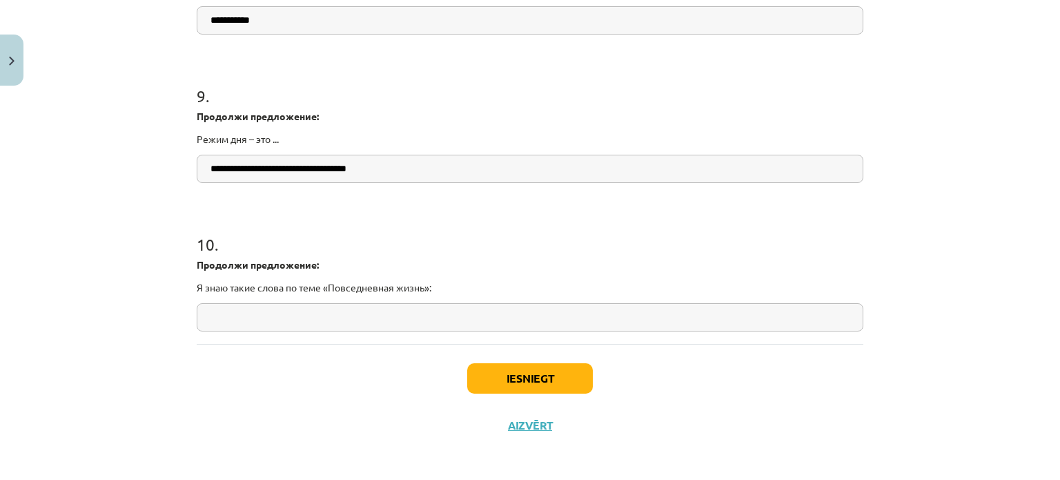
type input "**********"
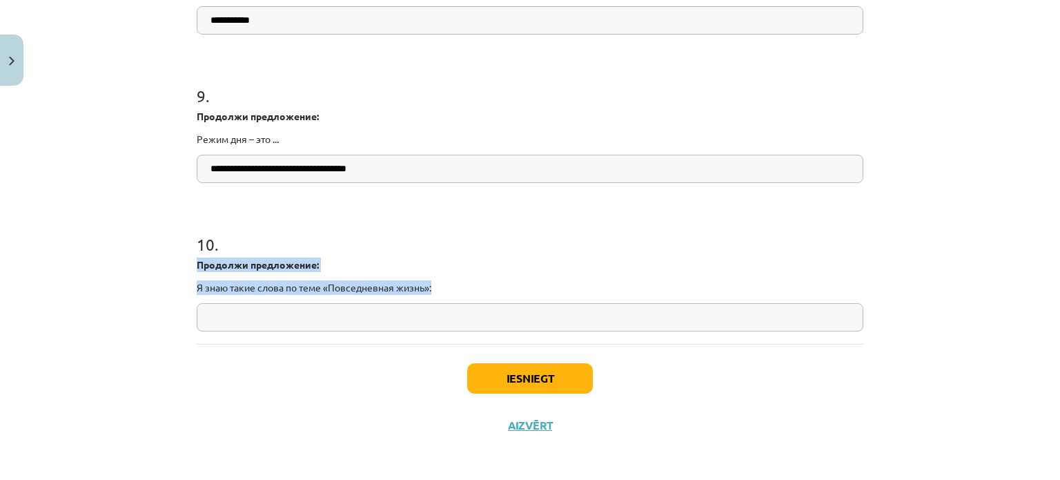
drag, startPoint x: 211, startPoint y: 270, endPoint x: 436, endPoint y: 293, distance: 226.2
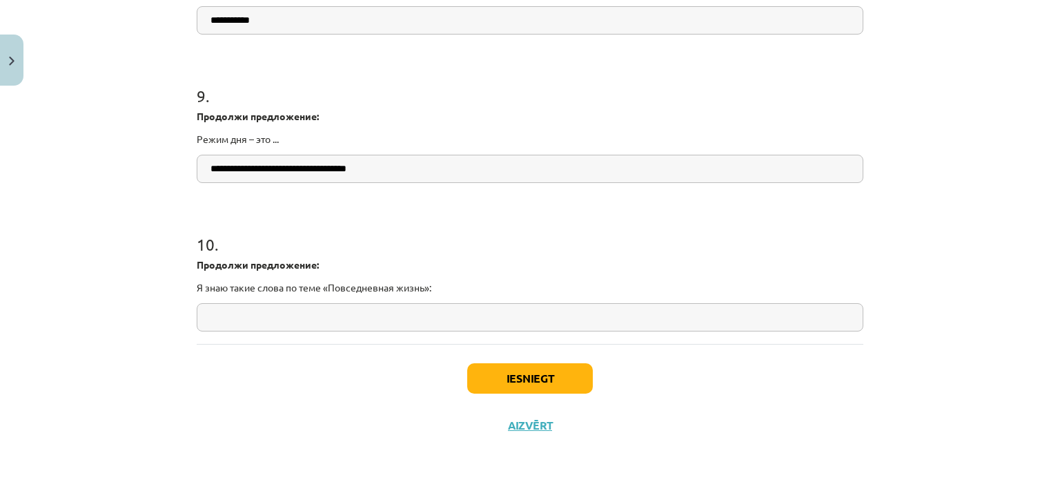
paste input "**********"
type input "**********"
click at [525, 391] on button "Iesniegt" at bounding box center [530, 378] width 126 height 30
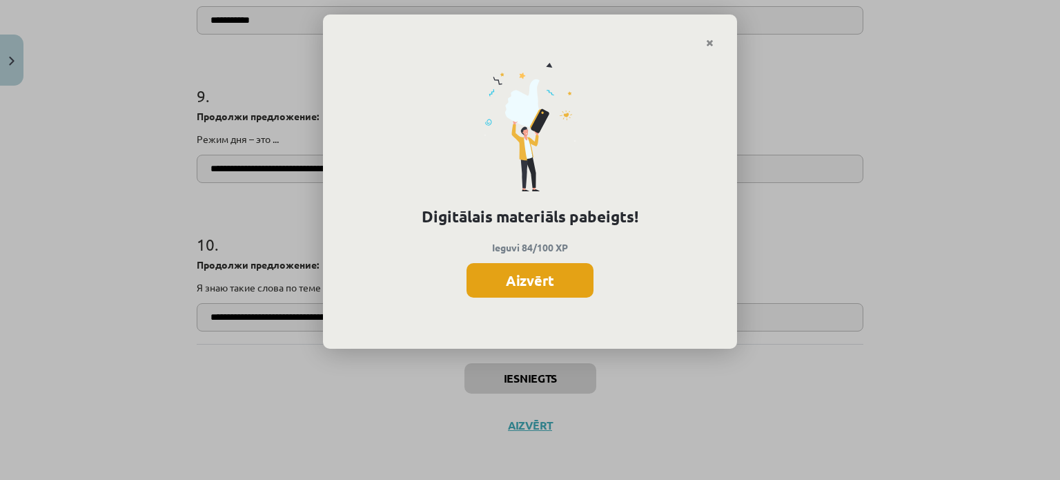
click at [523, 282] on button "Aizvērt" at bounding box center [530, 280] width 127 height 35
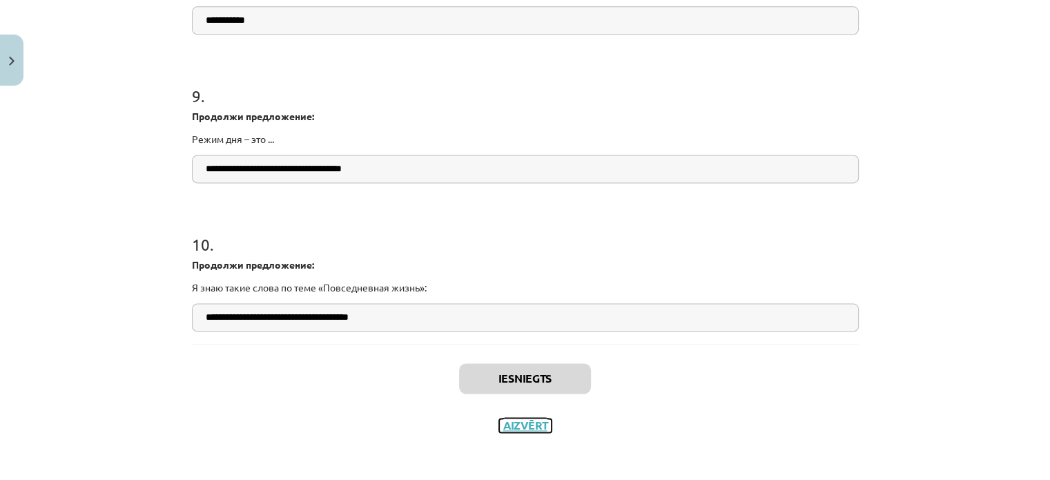
click at [520, 427] on button "Aizvērt" at bounding box center [525, 425] width 52 height 14
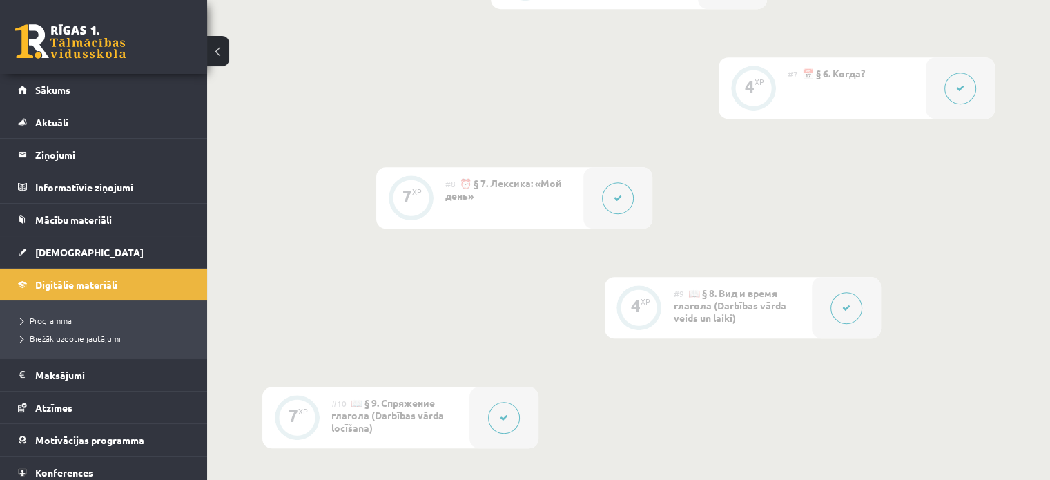
scroll to position [1242, 0]
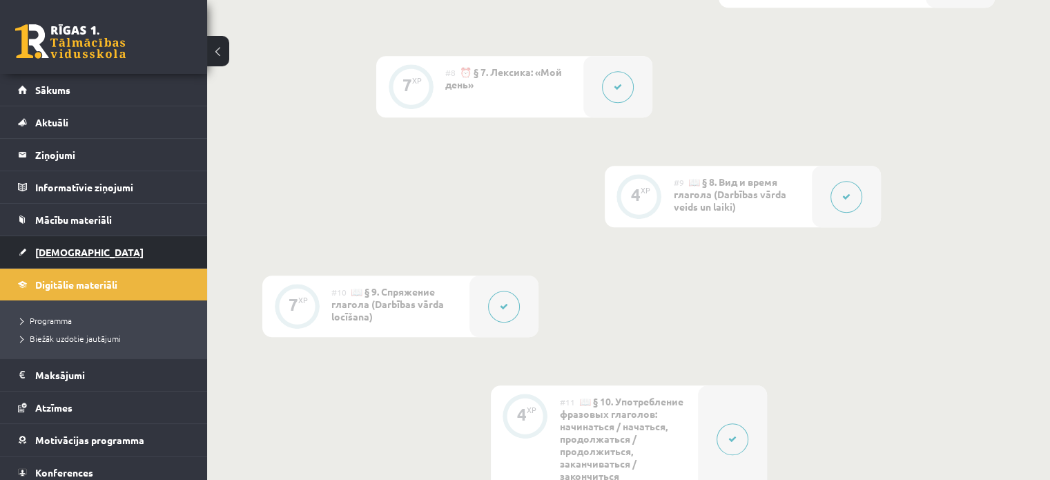
click at [34, 253] on link "[DEMOGRAPHIC_DATA]" at bounding box center [104, 252] width 172 height 32
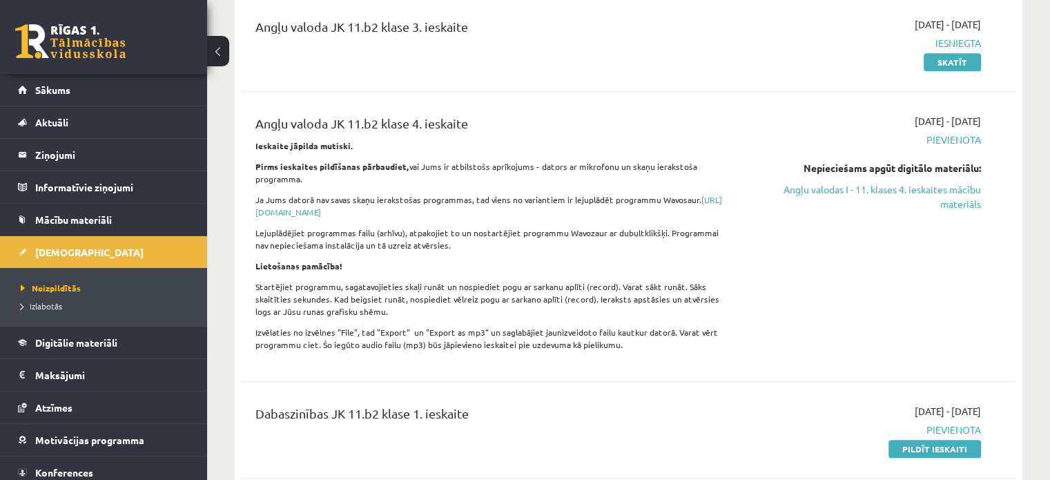
scroll to position [1311, 0]
click at [932, 184] on link "Angļu valodas I - 11. klases 4. ieskaites mācību materiāls" at bounding box center [867, 198] width 228 height 29
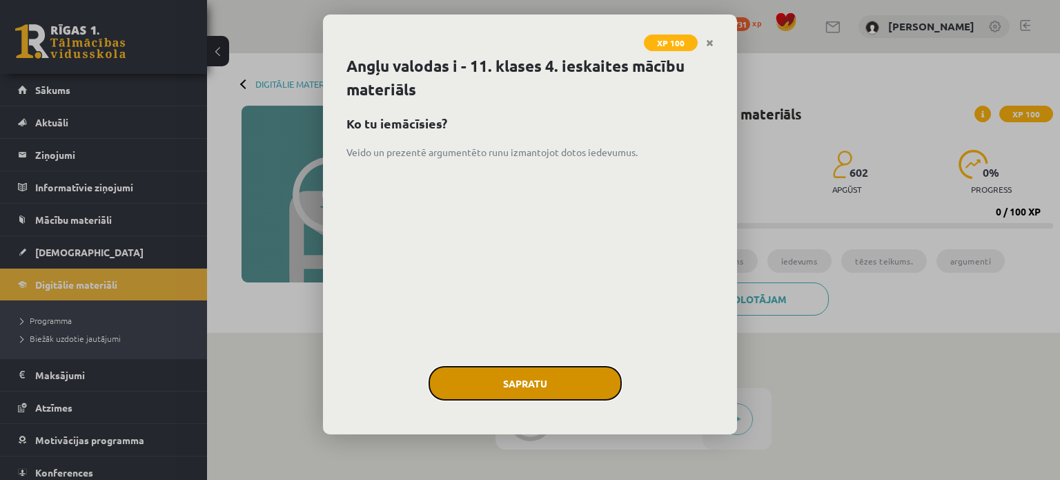
click at [527, 377] on button "Sapratu" at bounding box center [525, 383] width 193 height 35
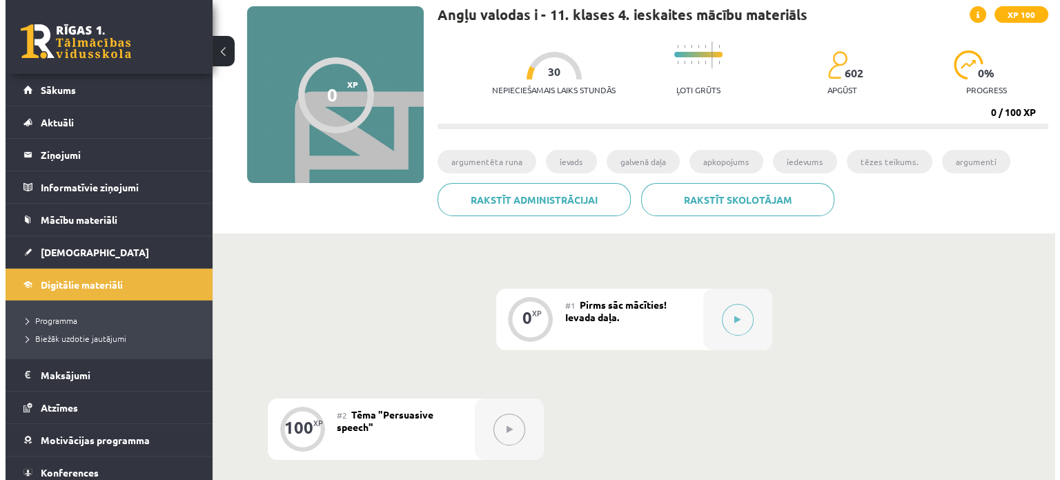
scroll to position [17, 0]
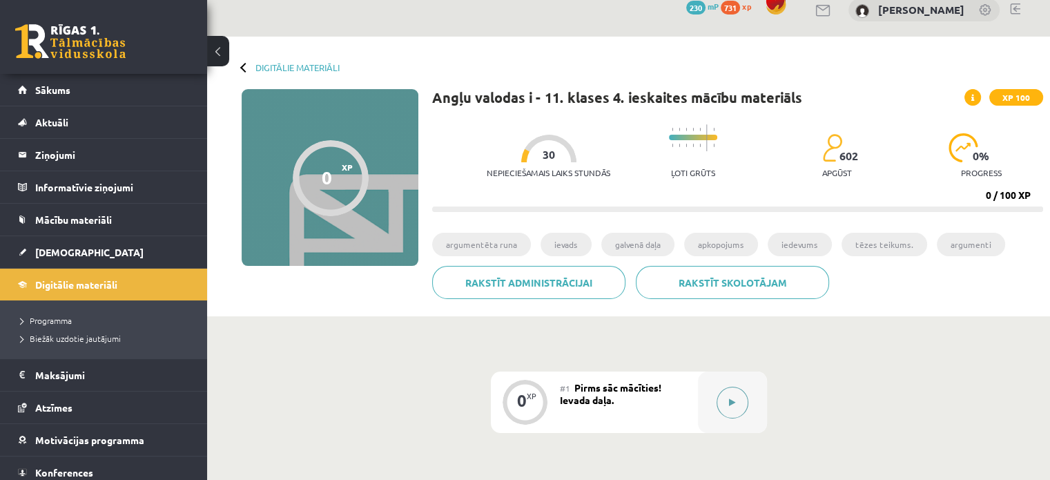
click at [731, 395] on button at bounding box center [732, 403] width 32 height 32
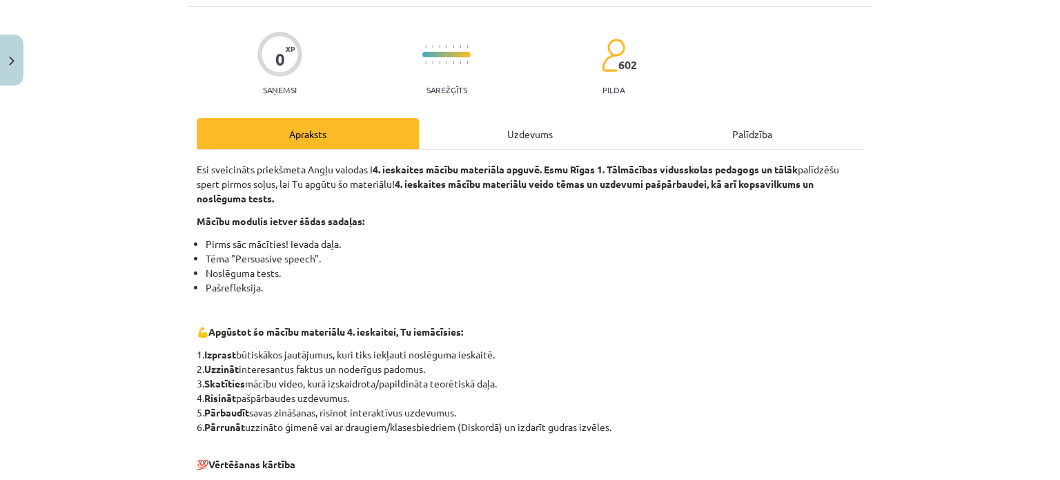
scroll to position [138, 0]
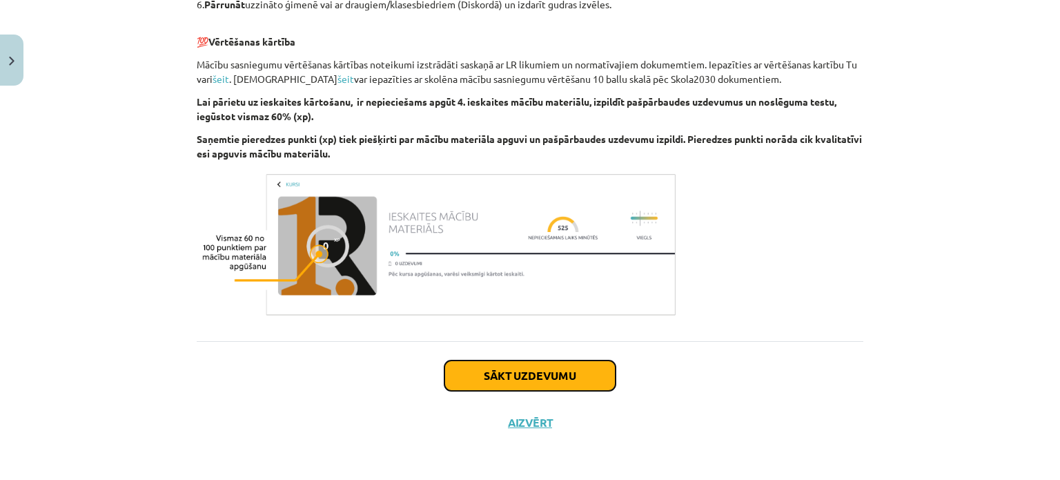
click at [482, 371] on button "Sākt uzdevumu" at bounding box center [530, 375] width 171 height 30
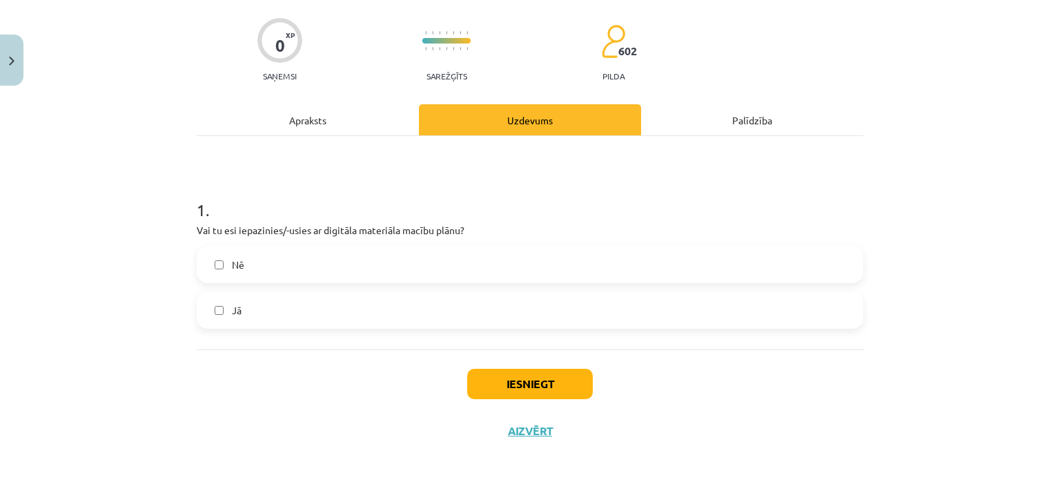
scroll to position [107, 0]
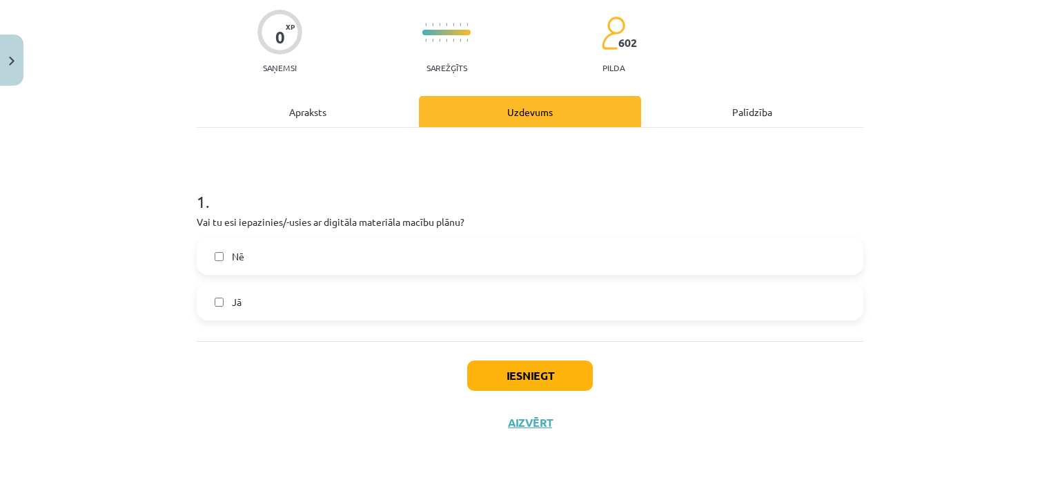
click at [297, 117] on div "Apraksts" at bounding box center [308, 111] width 222 height 31
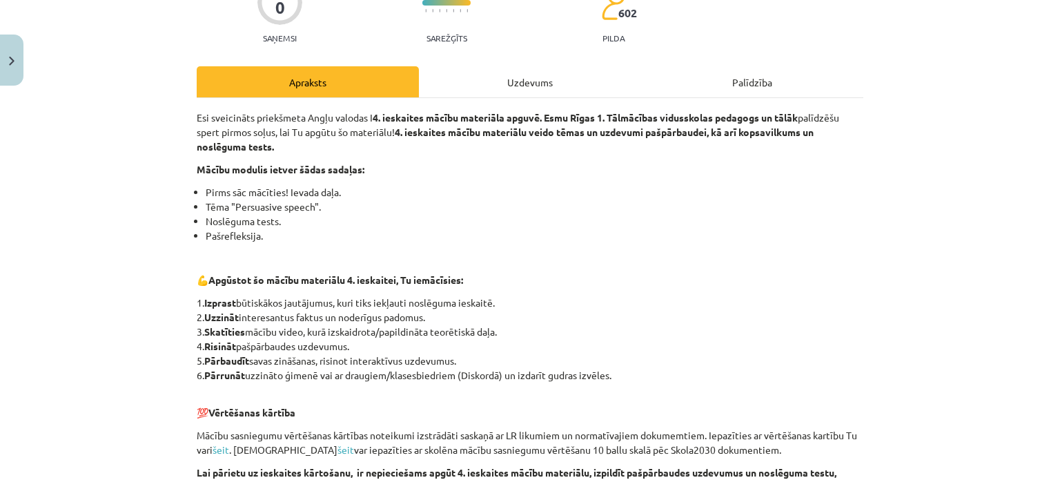
scroll to position [242, 0]
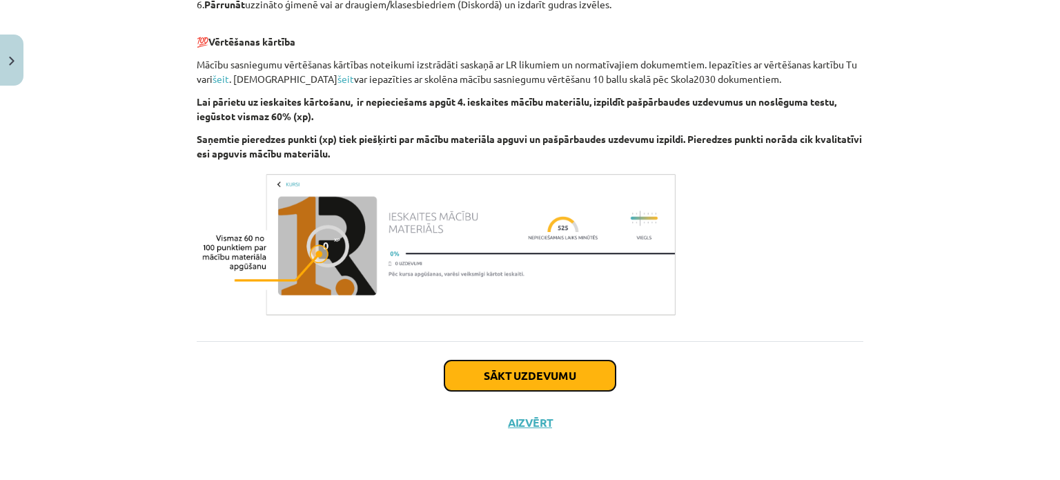
click at [473, 376] on button "Sākt uzdevumu" at bounding box center [530, 375] width 171 height 30
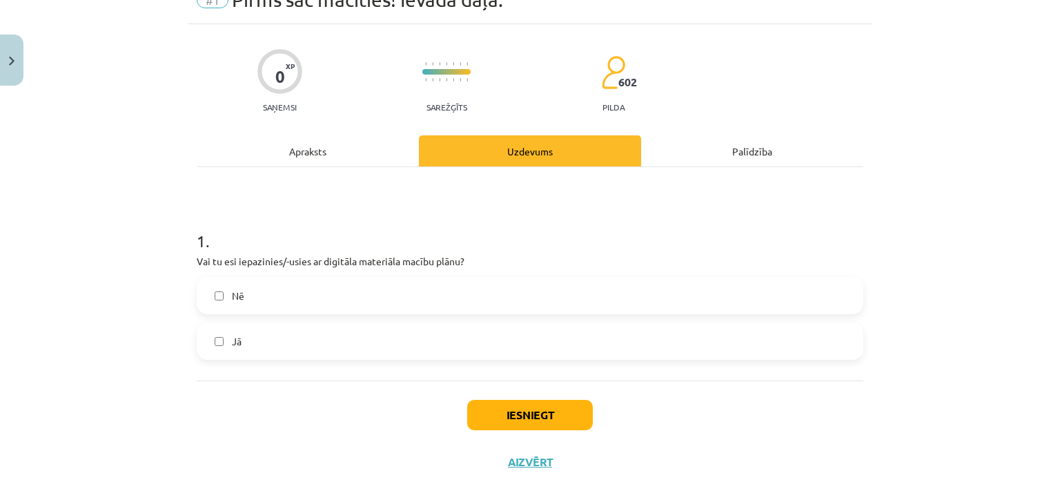
scroll to position [35, 0]
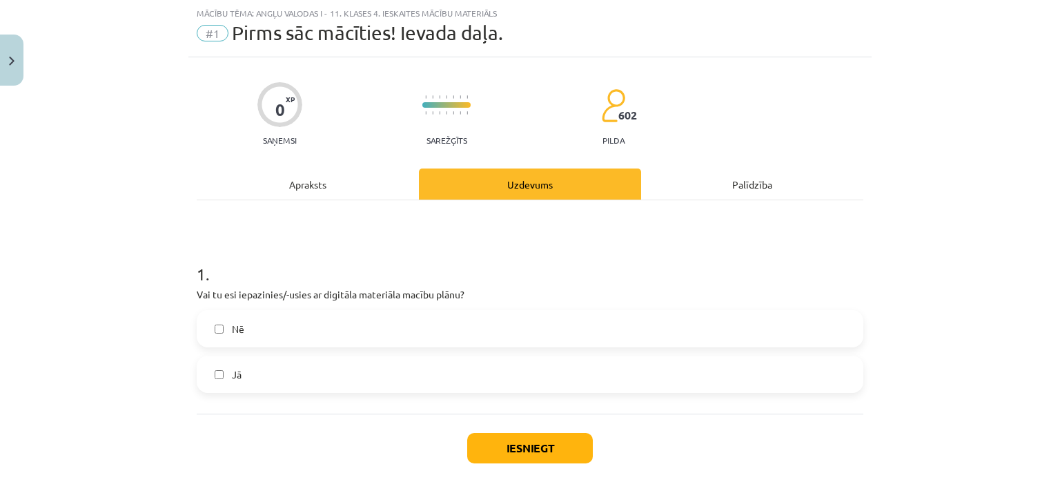
click at [231, 358] on label "Jā" at bounding box center [530, 374] width 664 height 35
click at [511, 447] on button "Iesniegt" at bounding box center [530, 448] width 126 height 30
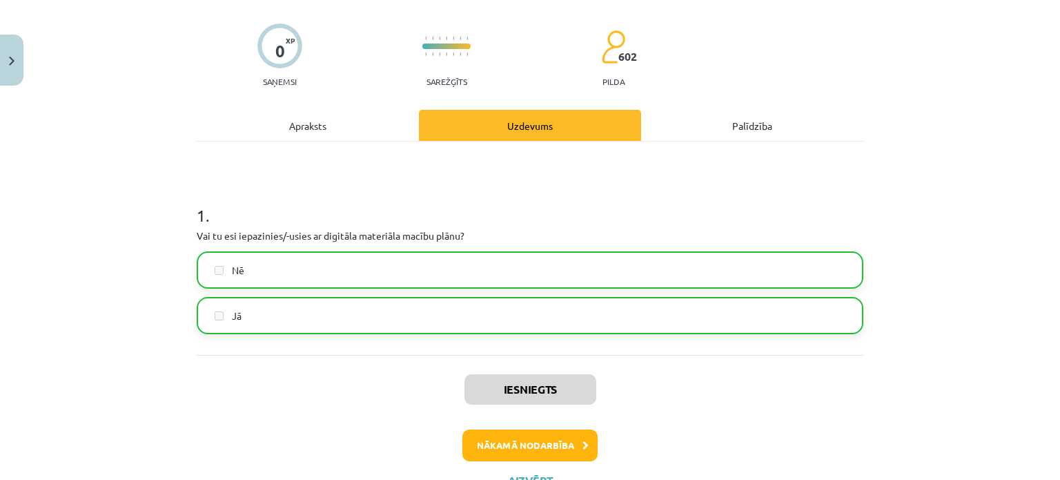
scroll to position [150, 0]
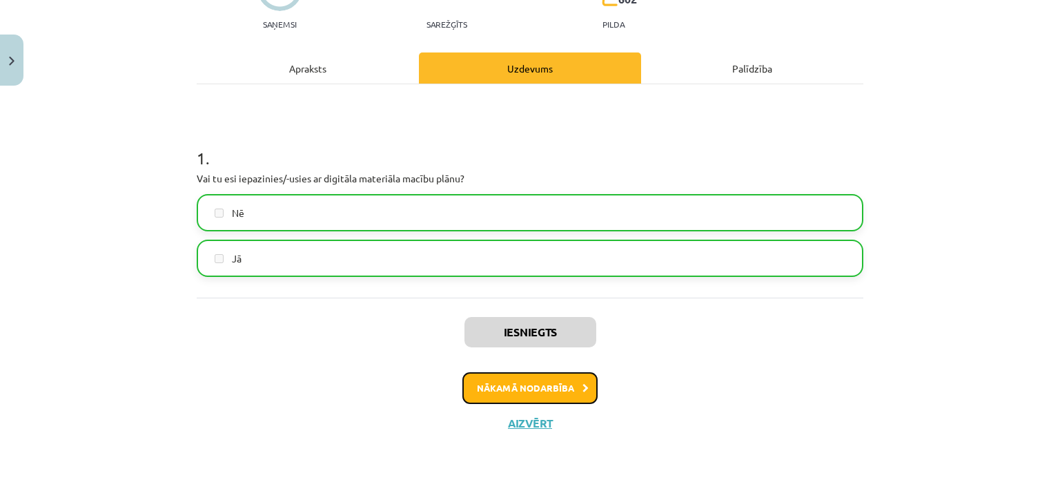
click at [547, 380] on button "Nākamā nodarbība" at bounding box center [529, 388] width 135 height 32
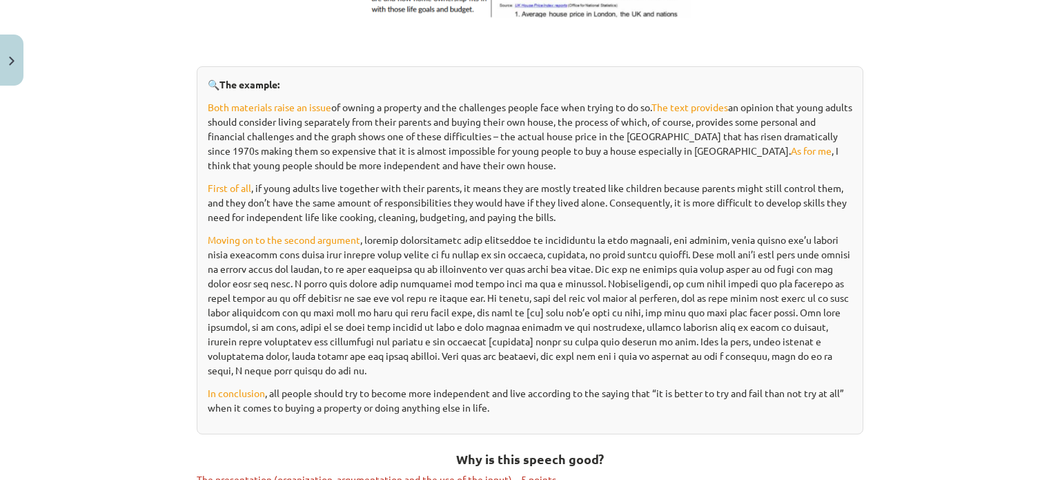
scroll to position [1622, 0]
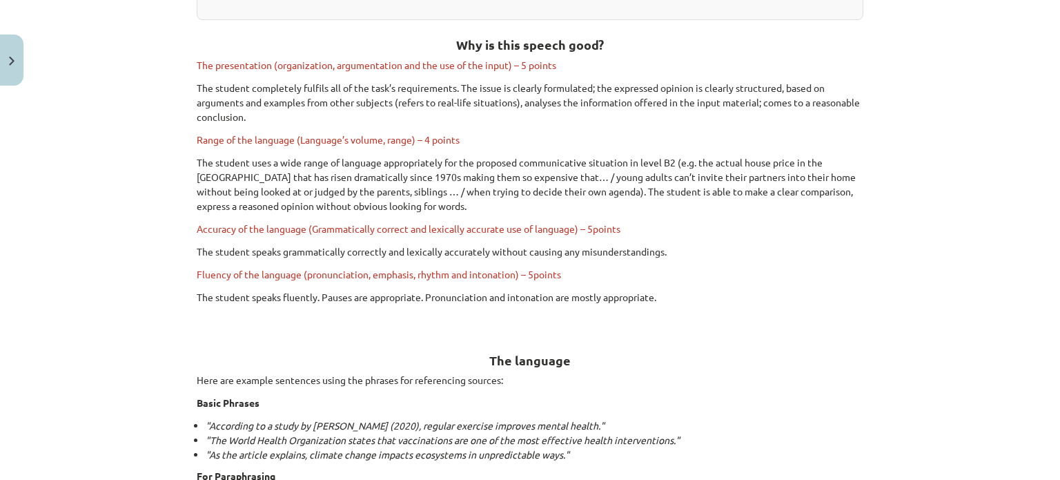
click at [330, 59] on span "The presentation (organization, argumentation and the use of the input) – 5 poi…" at bounding box center [377, 65] width 360 height 12
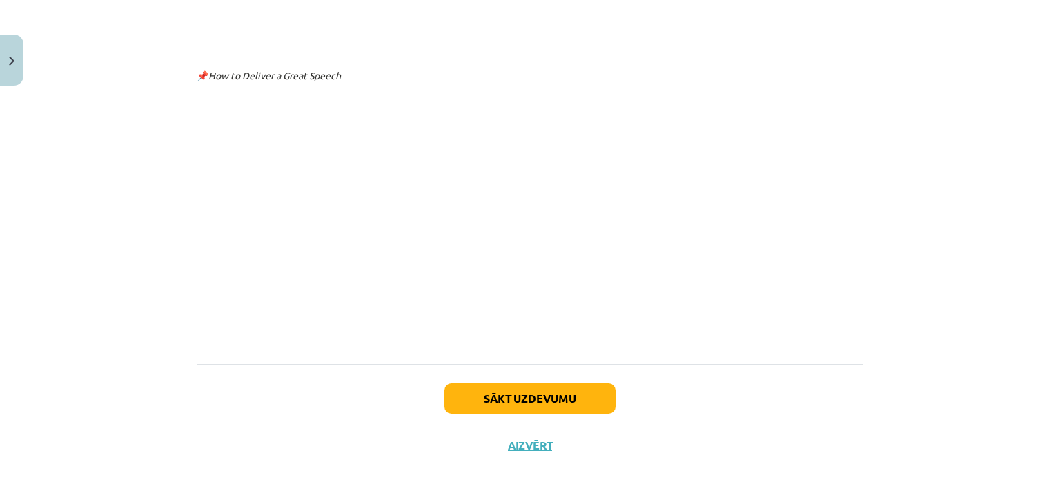
scroll to position [3463, 0]
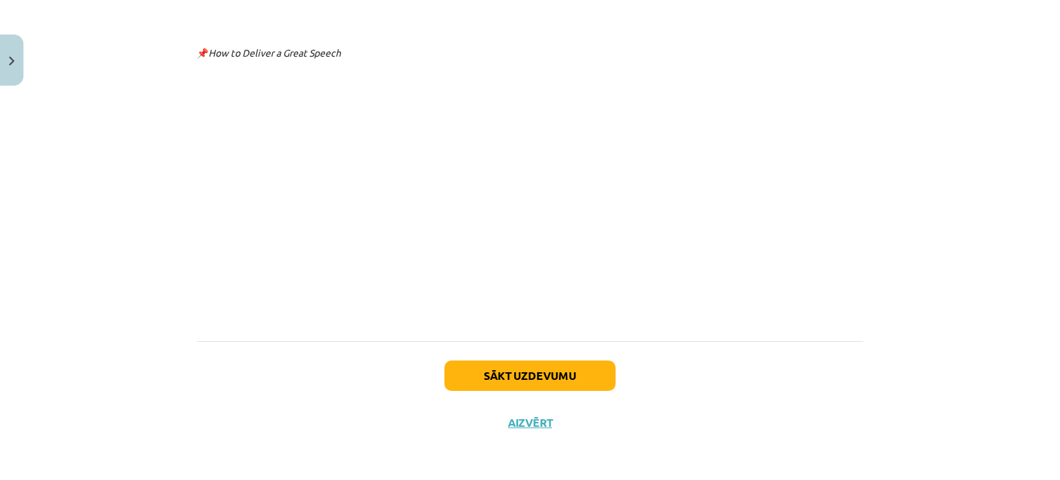
click at [533, 392] on div "Sākt uzdevumu Aizvērt" at bounding box center [530, 389] width 667 height 97
click at [536, 375] on button "Sākt uzdevumu" at bounding box center [530, 375] width 171 height 30
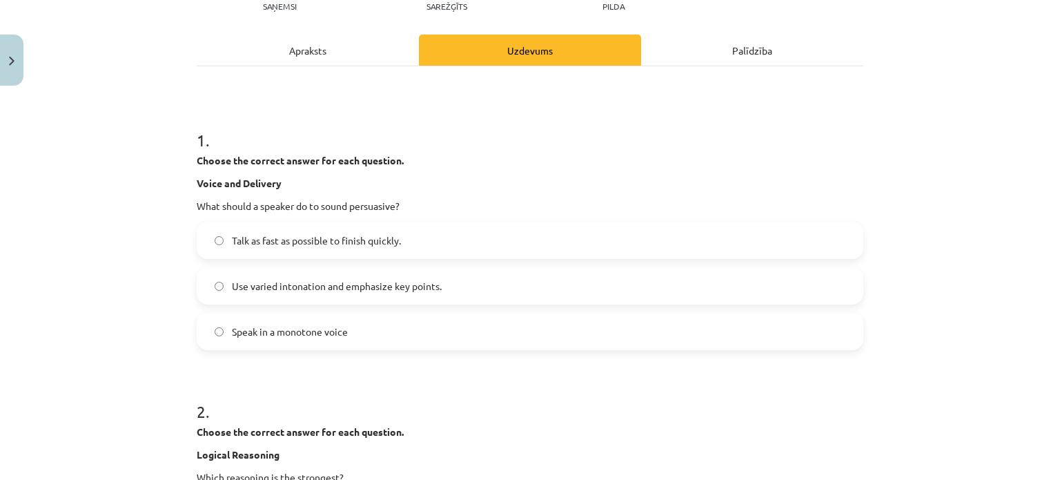
scroll to position [173, 0]
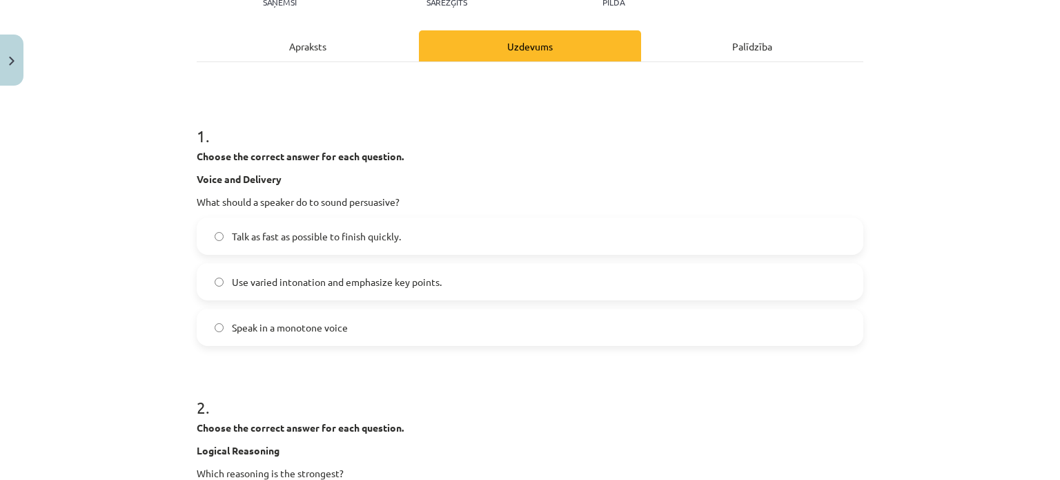
drag, startPoint x: 195, startPoint y: 151, endPoint x: 351, endPoint y: 322, distance: 231.6
click at [353, 329] on div "1 . Choose the correct answer for each question. Voice and Delivery What should…" at bounding box center [530, 224] width 667 height 244
copy div "Choose the correct answer for each question. Voice and Delivery What should a s…"
drag, startPoint x: 663, startPoint y: 137, endPoint x: 536, endPoint y: 184, distance: 135.4
click at [662, 137] on h1 "1 ." at bounding box center [530, 123] width 667 height 43
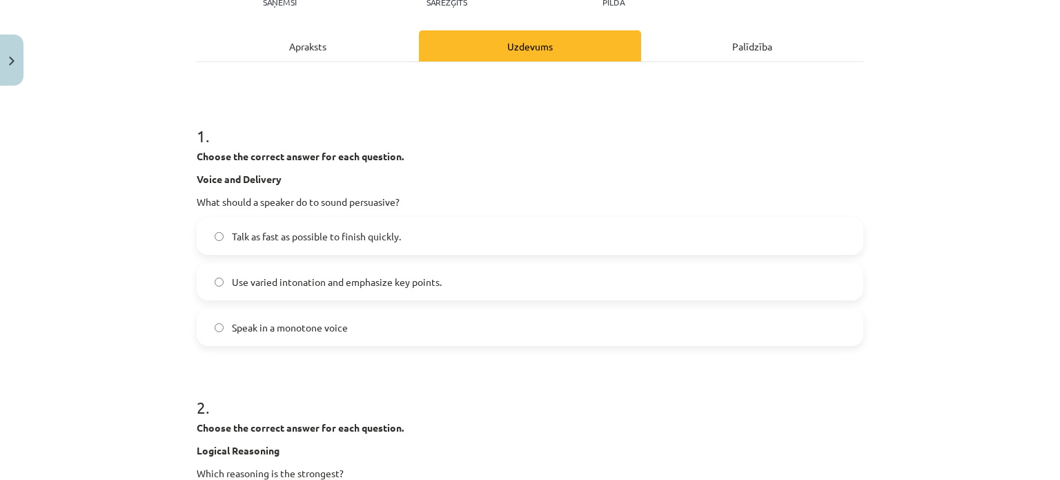
click at [341, 281] on span "Use varied intonation and emphasize key points." at bounding box center [337, 282] width 210 height 14
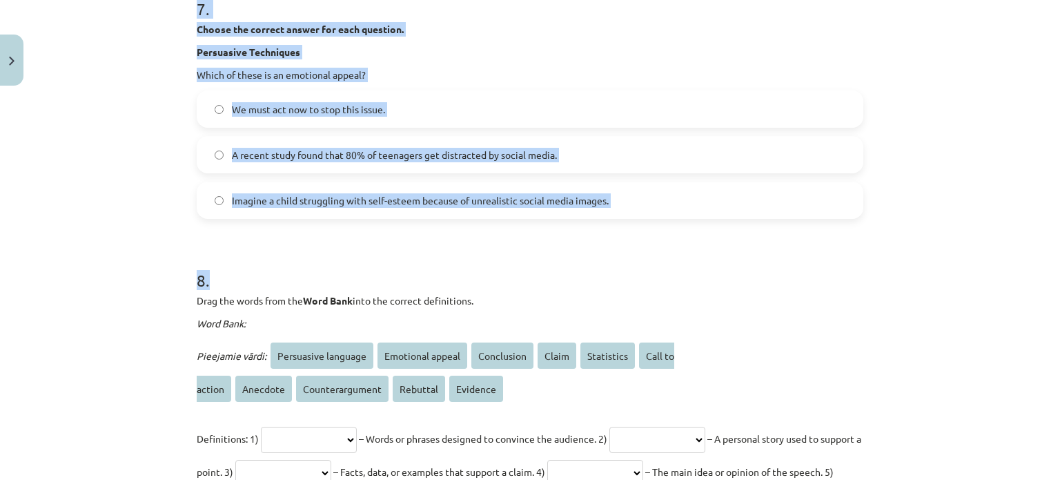
scroll to position [1898, 0]
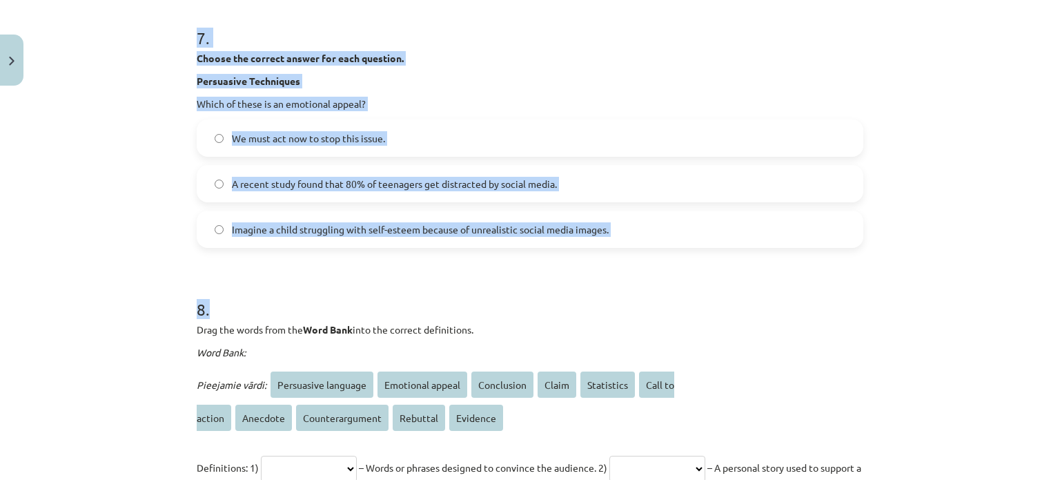
drag, startPoint x: 175, startPoint y: 191, endPoint x: 478, endPoint y: 267, distance: 311.7
click at [478, 267] on div "Mācību tēma: Angļu valodas i - 11. klases 4. ieskaites mācību materiāls #2 Tēma…" at bounding box center [530, 240] width 1060 height 480
copy form "7 . Loremi dol sitamet consec adi elit seddoeiu. Tempori Utlaboree Dolor magnaa…"
click at [10, 119] on div "Mācību tēma: Angļu valodas i - 11. klases 4. ieskaites mācību materiāls #2 Tēma…" at bounding box center [530, 240] width 1060 height 480
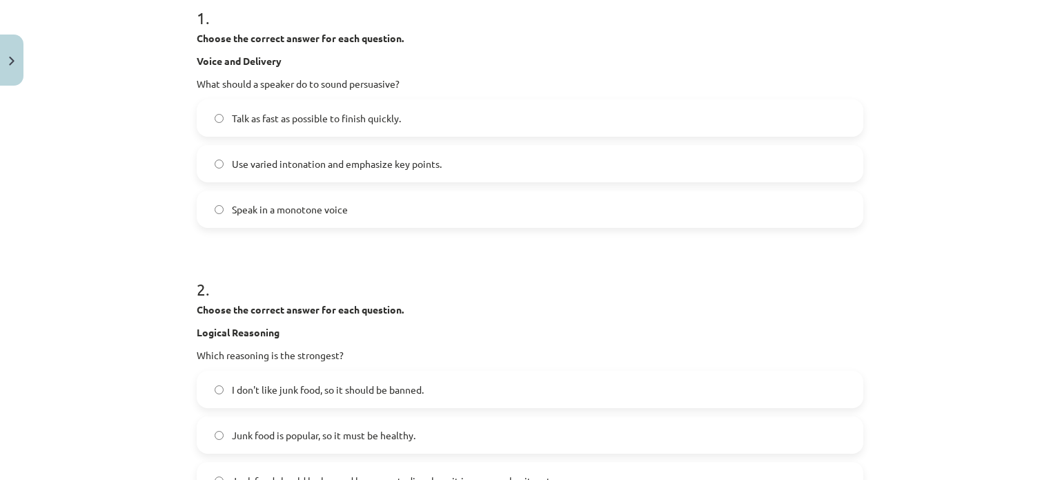
scroll to position [483, 0]
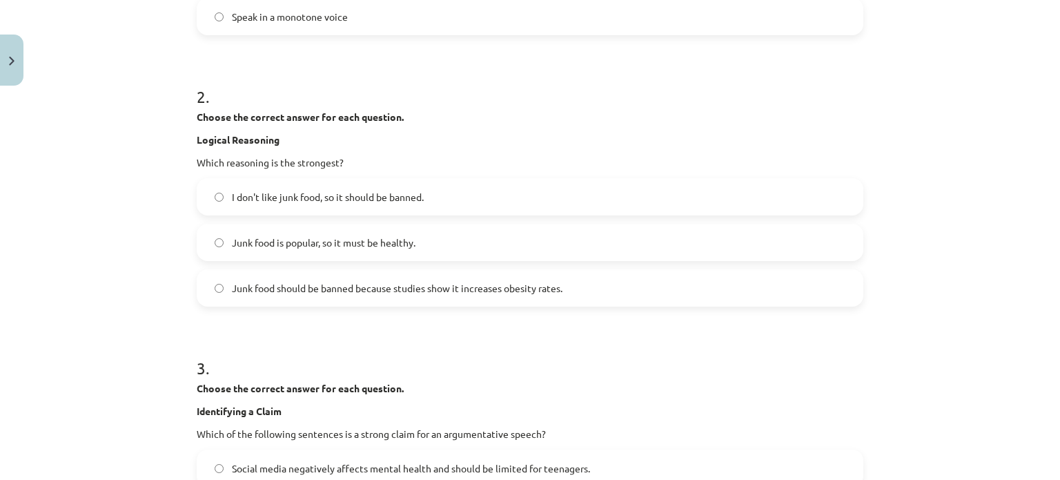
drag, startPoint x: 293, startPoint y: 289, endPoint x: 295, endPoint y: 282, distance: 7.2
click at [293, 288] on span "Junk food should be banned because studies show it increases obesity rates." at bounding box center [397, 288] width 331 height 14
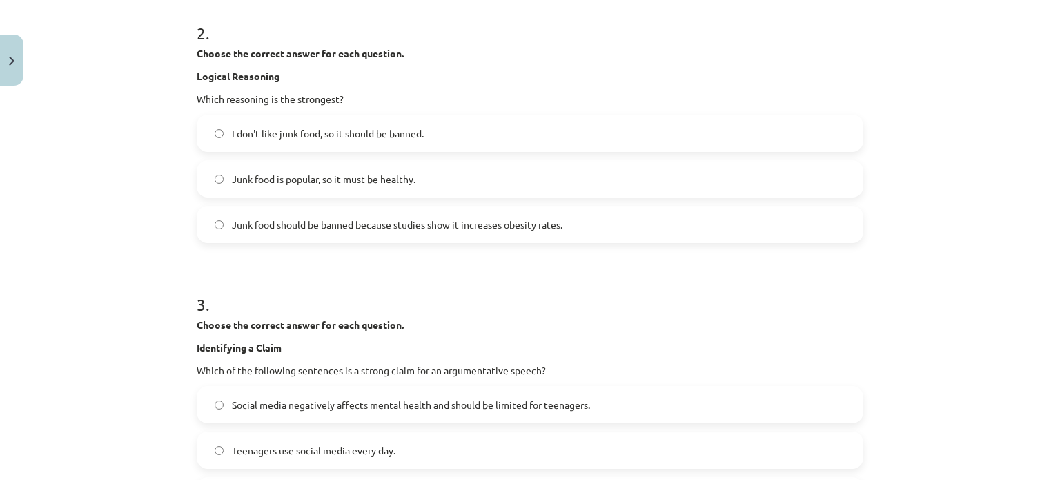
scroll to position [690, 0]
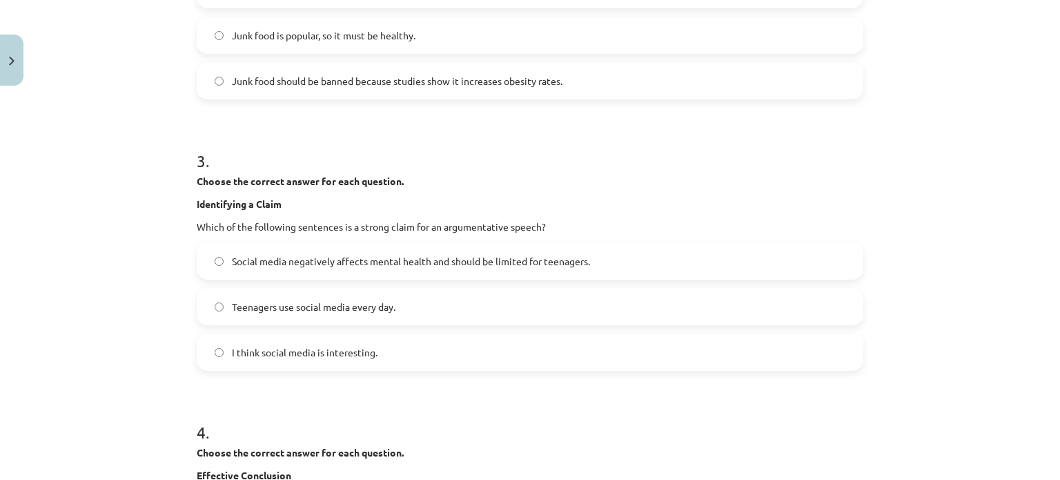
click at [298, 267] on span "Social media negatively affects mental health and should be limited for teenage…" at bounding box center [411, 261] width 358 height 14
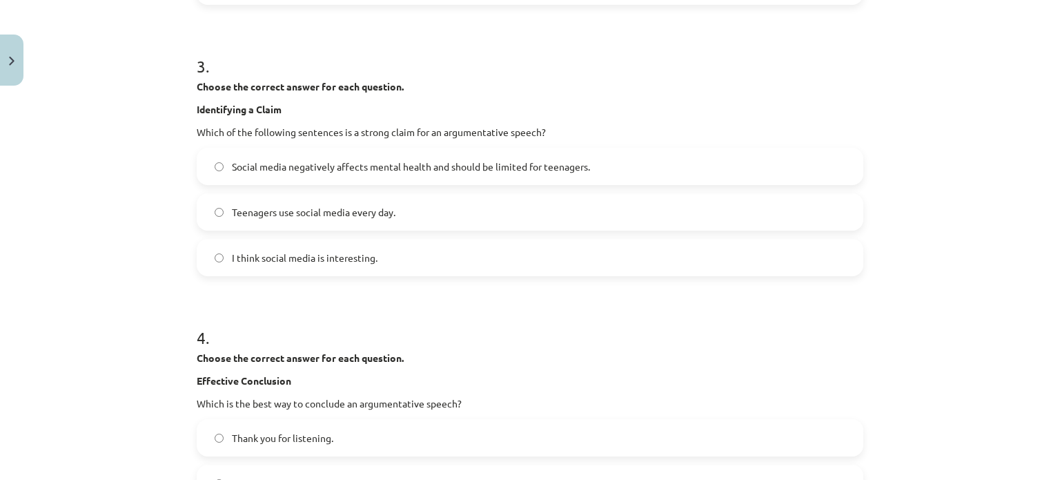
scroll to position [897, 0]
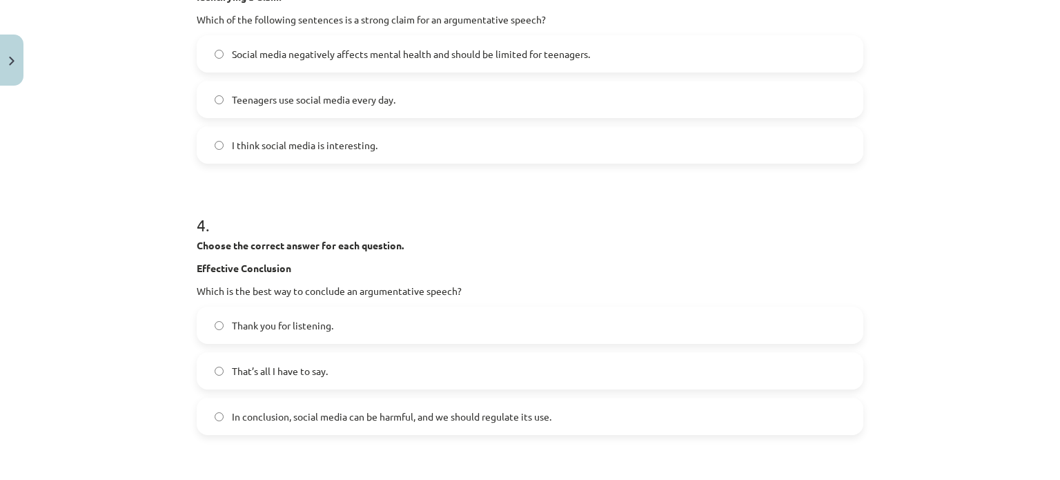
click at [322, 408] on label "In conclusion, social media can be harmful, and we should regulate its use." at bounding box center [530, 416] width 664 height 35
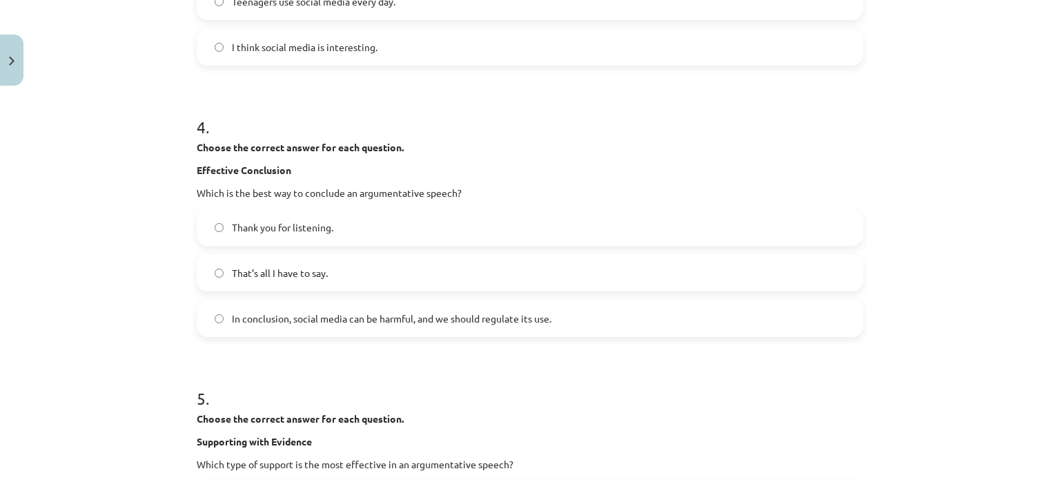
scroll to position [1104, 0]
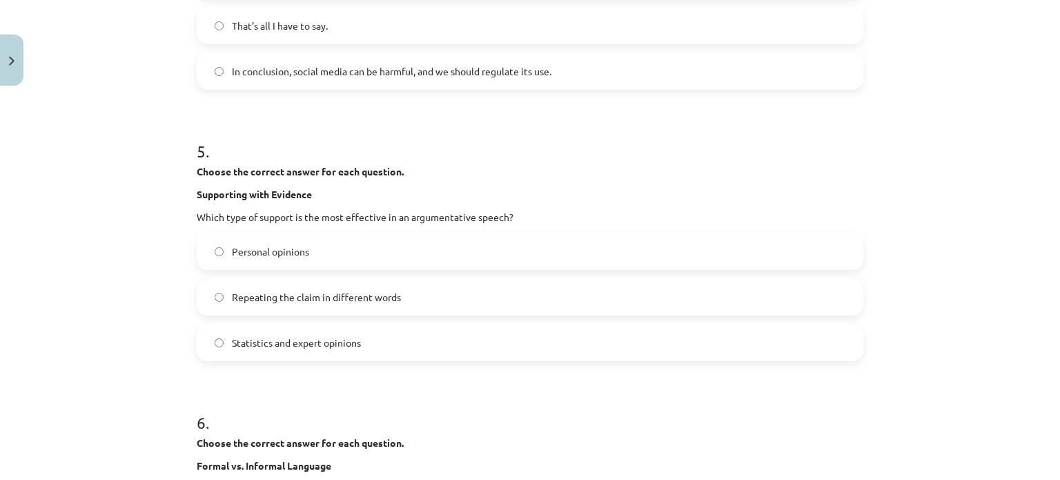
click at [273, 350] on label "Statistics and expert opinions" at bounding box center [530, 342] width 664 height 35
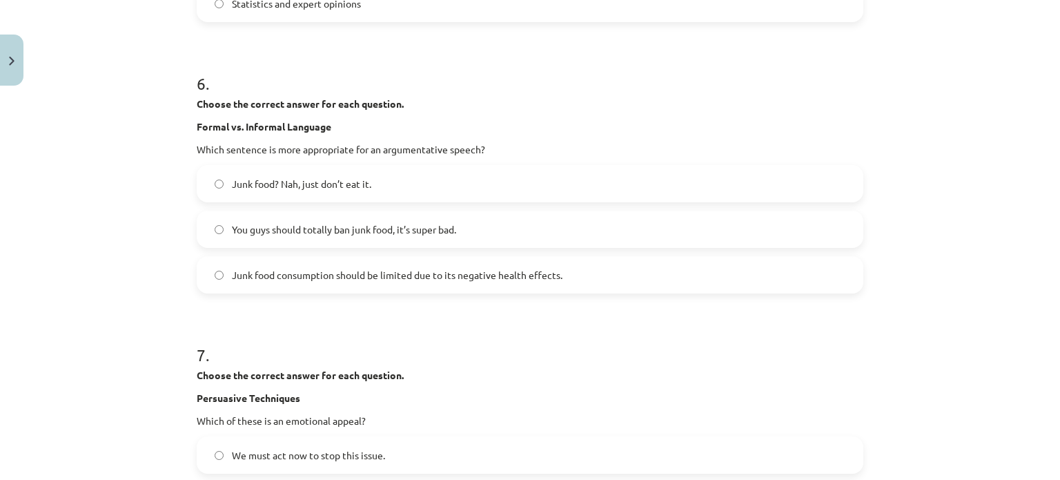
scroll to position [1588, 0]
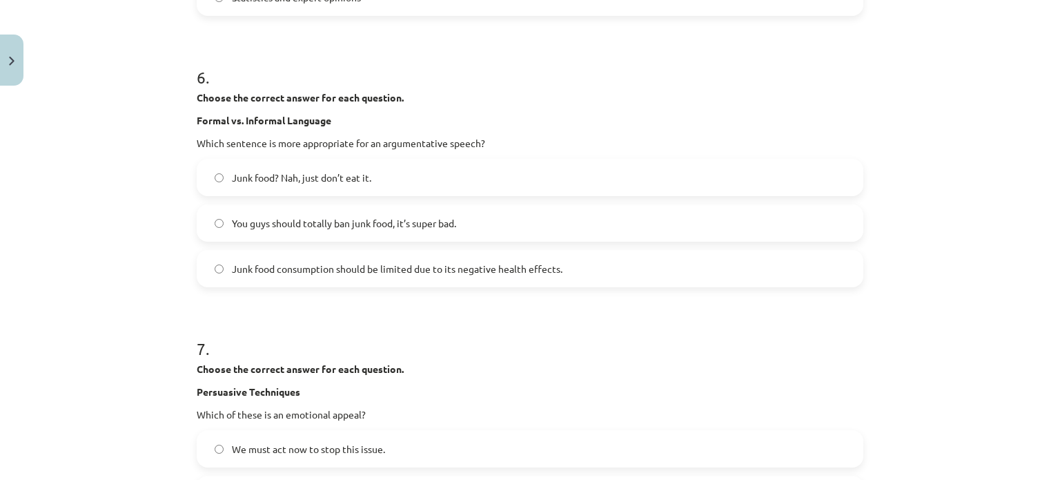
click at [331, 275] on label "Junk food consumption should be limited due to its negative health effects." at bounding box center [530, 268] width 664 height 35
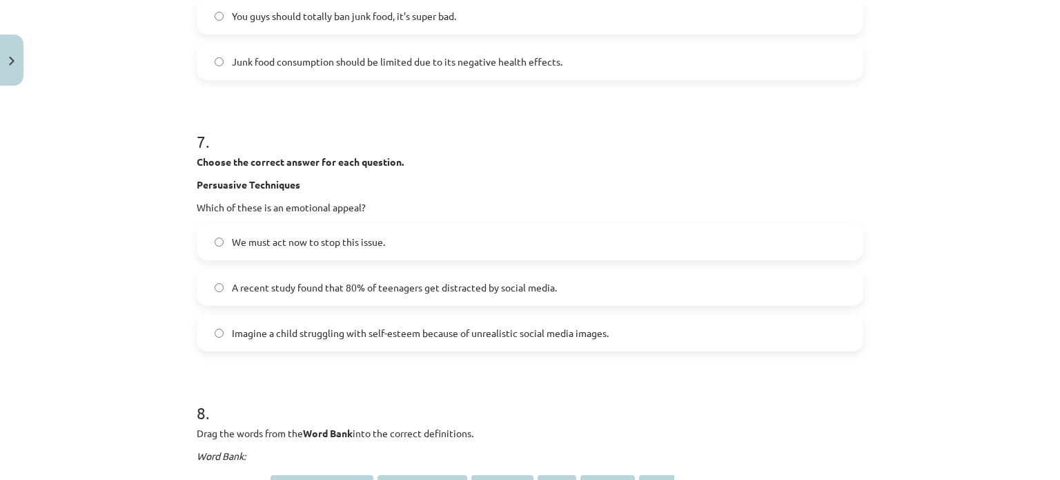
click at [336, 348] on label "Imagine a child struggling with self-esteem because of unrealistic social media…" at bounding box center [530, 332] width 664 height 35
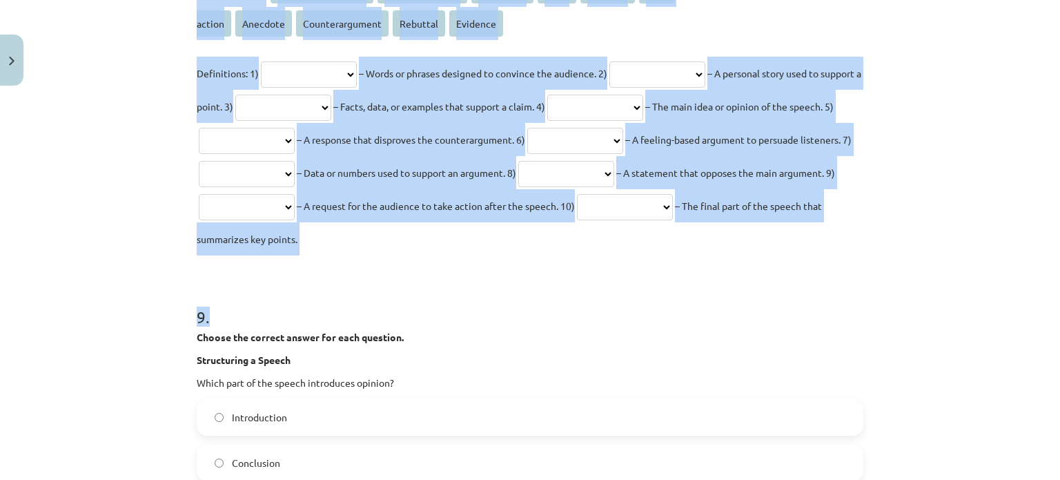
scroll to position [2347, 0]
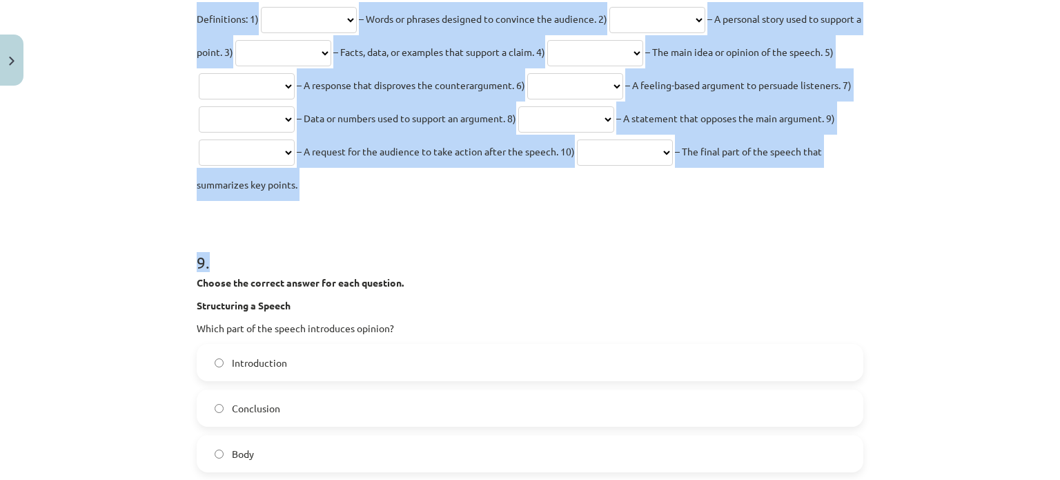
drag, startPoint x: 200, startPoint y: 149, endPoint x: 584, endPoint y: 187, distance: 385.6
drag, startPoint x: 566, startPoint y: 186, endPoint x: 536, endPoint y: 182, distance: 29.9
copy div "**********"
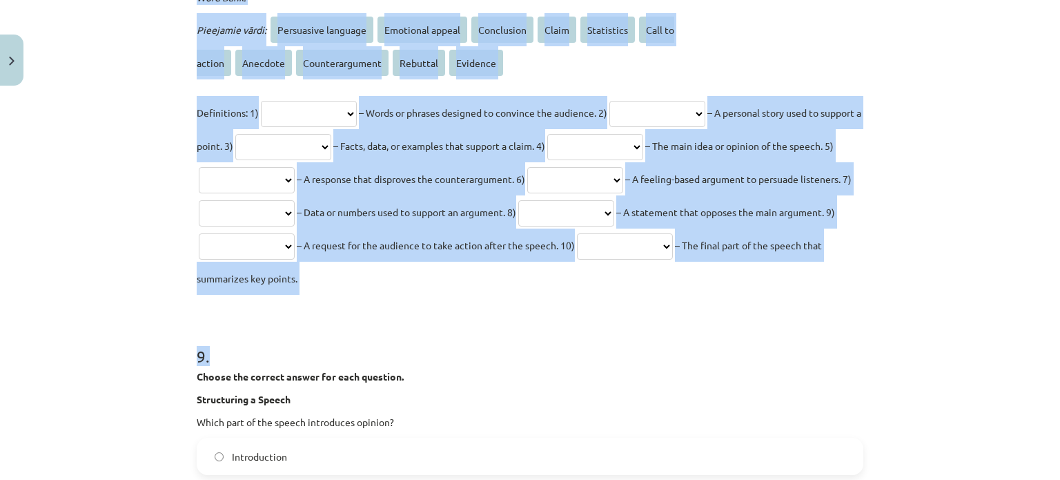
scroll to position [2140, 0]
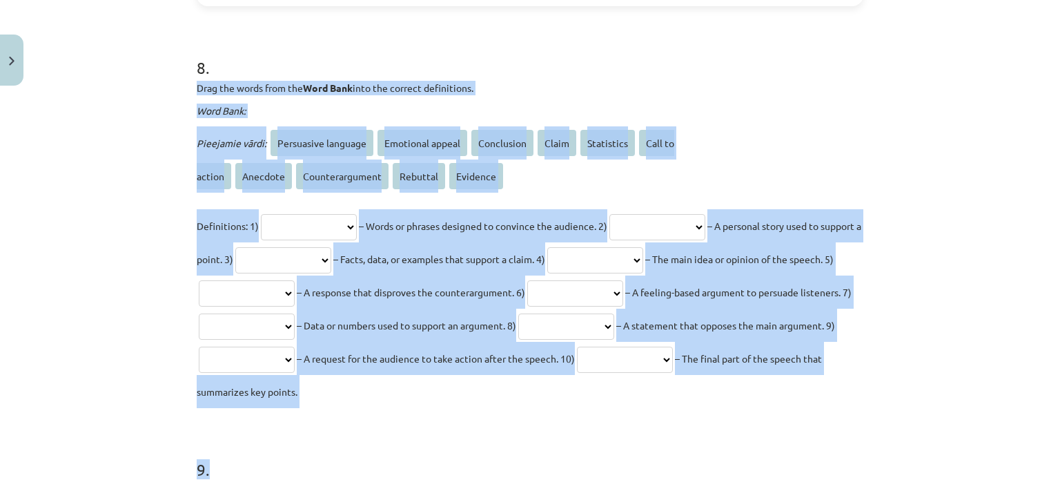
click at [168, 183] on div "Mācību tēma: Angļu valodas i - 11. klases 4. ieskaites mācību materiāls #2 Tēma…" at bounding box center [530, 240] width 1060 height 480
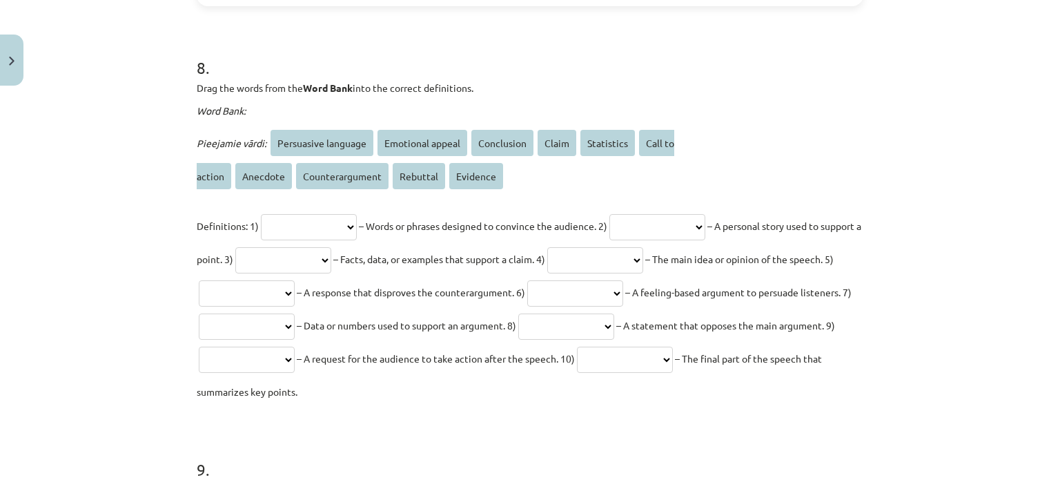
click at [341, 220] on select "**********" at bounding box center [309, 227] width 96 height 26
select select "**********"
click at [261, 214] on select "**********" at bounding box center [309, 227] width 96 height 26
drag, startPoint x: 26, startPoint y: 71, endPoint x: 93, endPoint y: 72, distance: 67.6
click at [93, 72] on div "Mācību tēma: Angļu valodas i - 11. klases 4. ieskaites mācību materiāls #2 Tēma…" at bounding box center [530, 240] width 1060 height 480
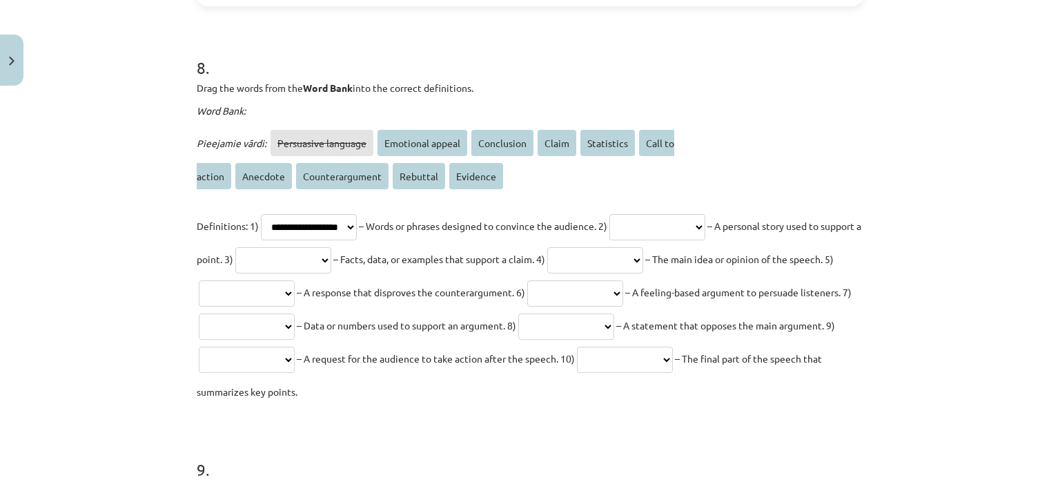
click at [23, 68] on div "Mācību tēma: Angļu valodas i - 11. klases 4. ieskaites mācību materiāls #2 Tēma…" at bounding box center [530, 240] width 1060 height 480
click at [15, 68] on button "Close" at bounding box center [11, 60] width 23 height 51
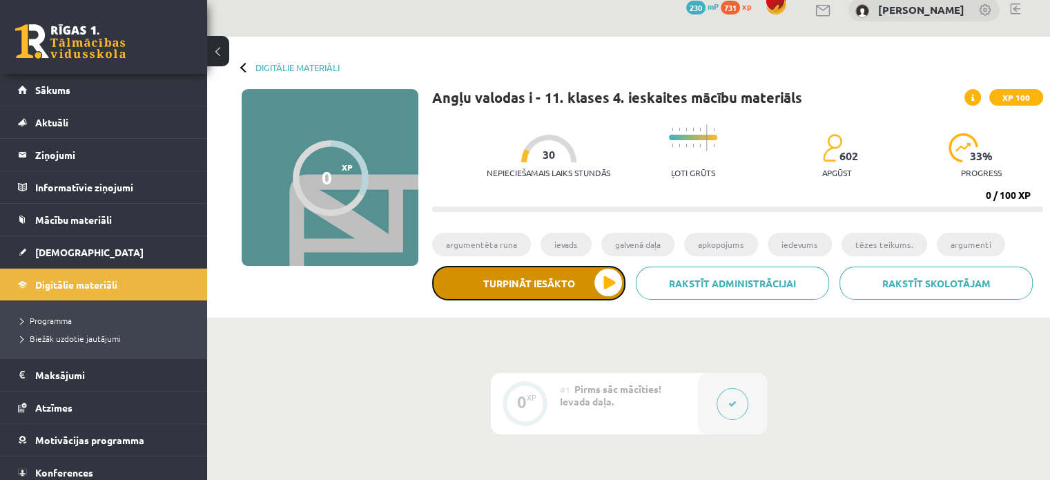
click at [554, 295] on button "Turpināt iesākto" at bounding box center [528, 283] width 193 height 35
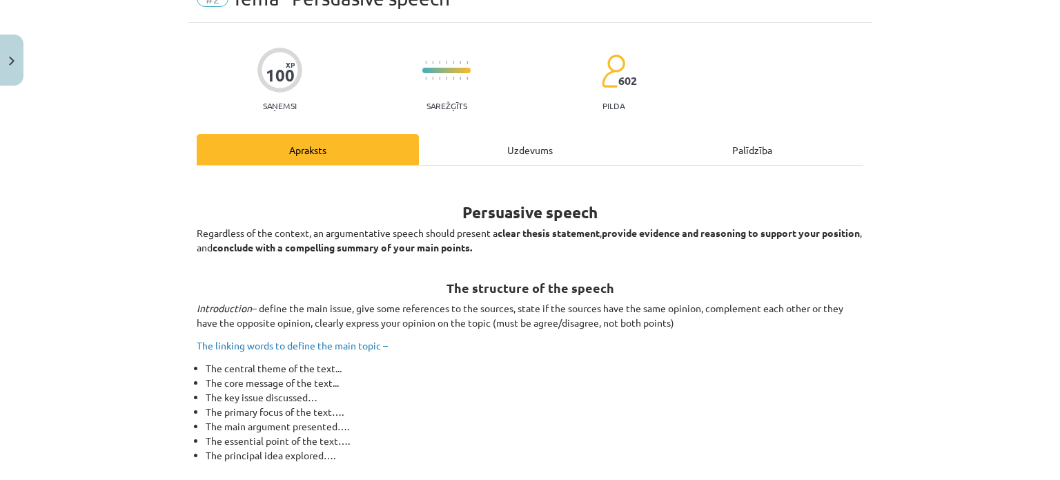
click at [519, 139] on div "Uzdevums" at bounding box center [530, 149] width 222 height 31
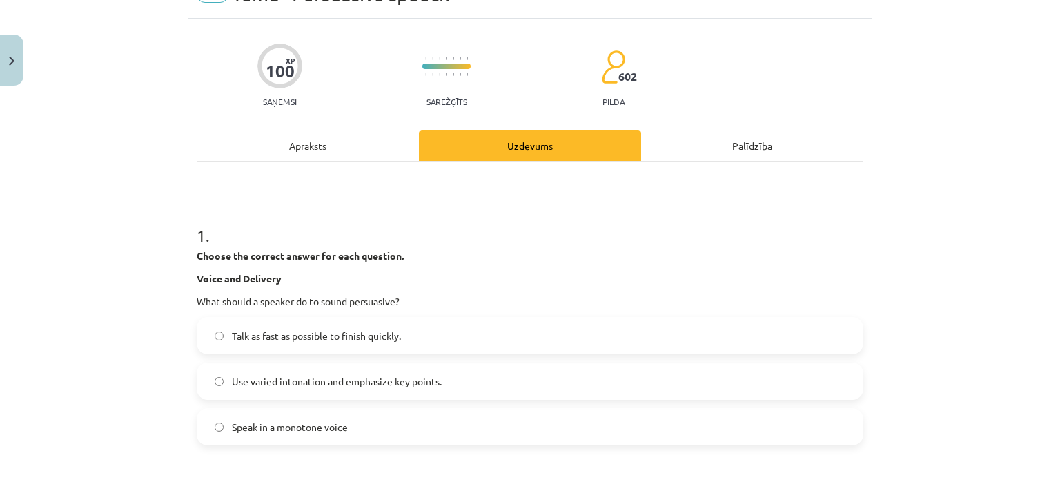
scroll to position [104, 0]
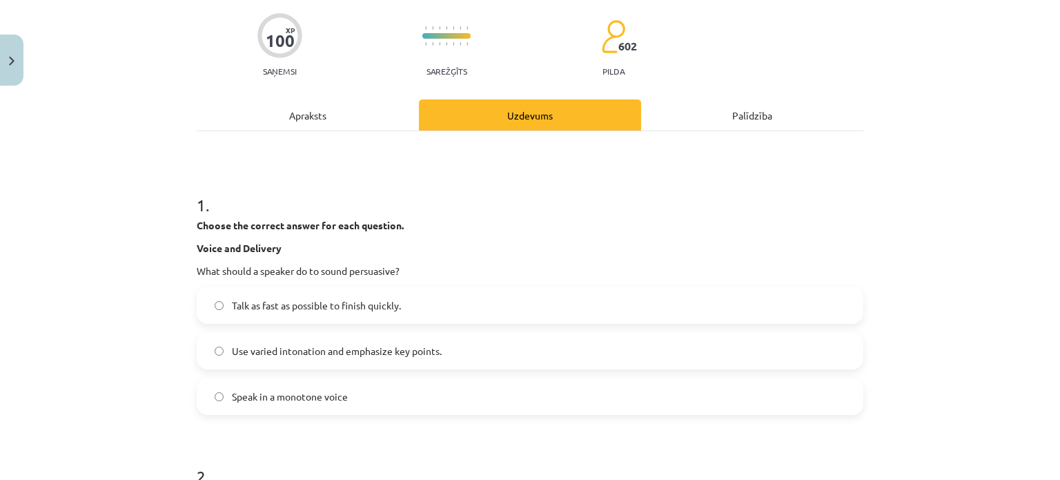
click at [304, 349] on span "Use varied intonation and emphasize key points." at bounding box center [337, 351] width 210 height 14
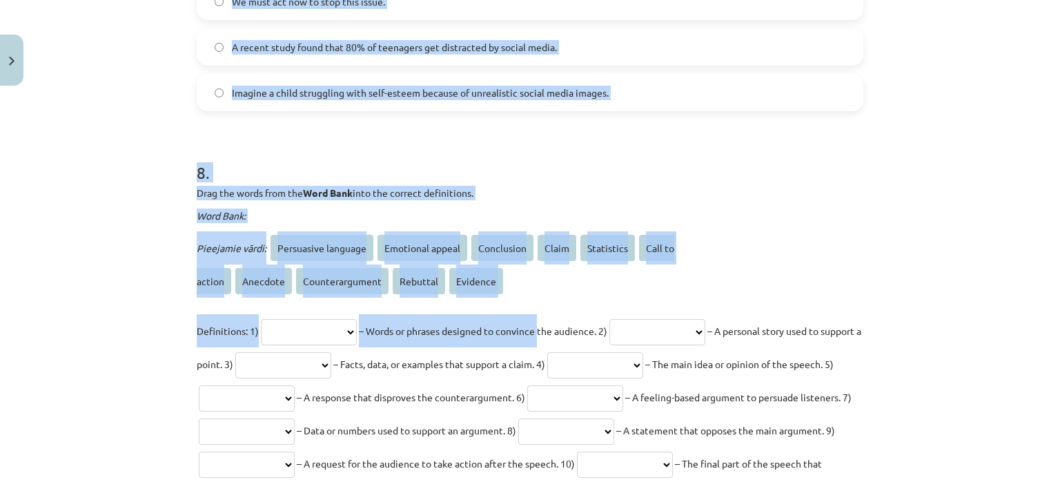
scroll to position [2036, 0]
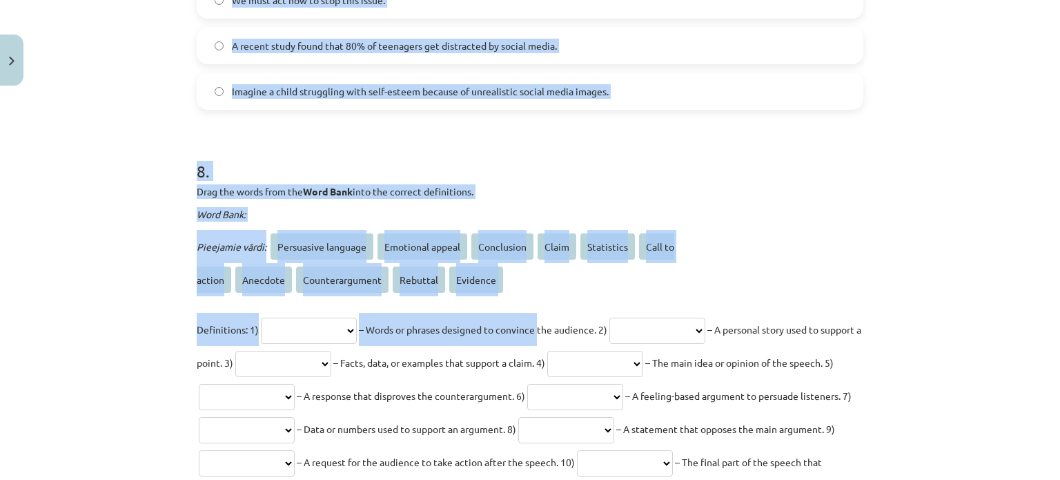
drag, startPoint x: 247, startPoint y: 70, endPoint x: 605, endPoint y: 95, distance: 358.4
click at [605, 95] on div "Mācību tēma: Angļu valodas i - 11. klases 4. ieskaites mācību materiāls #2 Tēma…" at bounding box center [530, 240] width 1060 height 480
copy form "Choose the correct answer for each question. Logical Reasoning Which reasoning …"
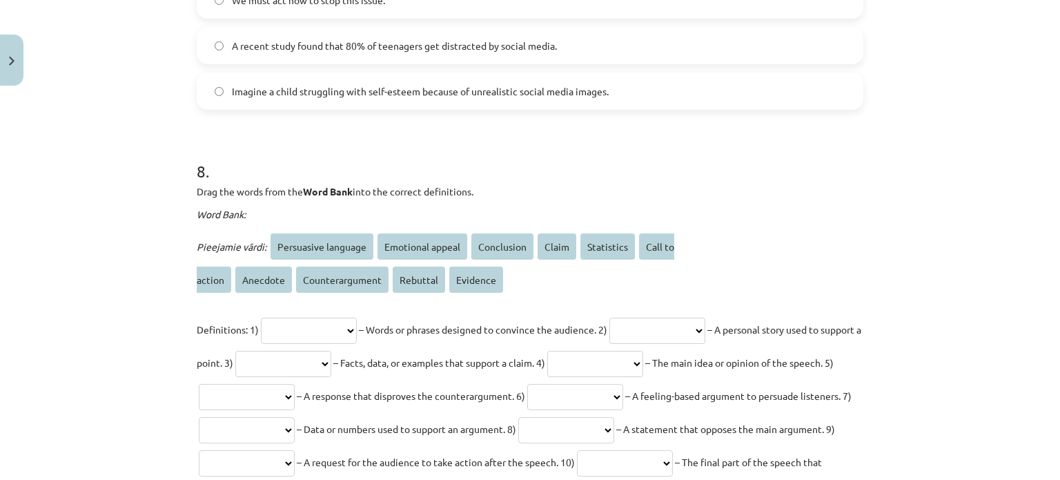
click at [502, 99] on label "Imagine a child struggling with self-esteem because of unrealistic social media…" at bounding box center [530, 91] width 664 height 35
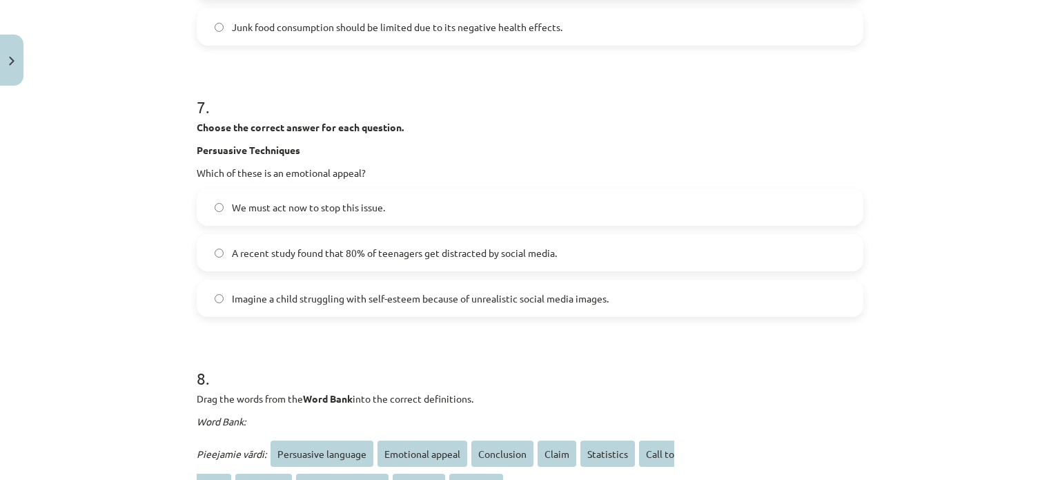
scroll to position [1691, 0]
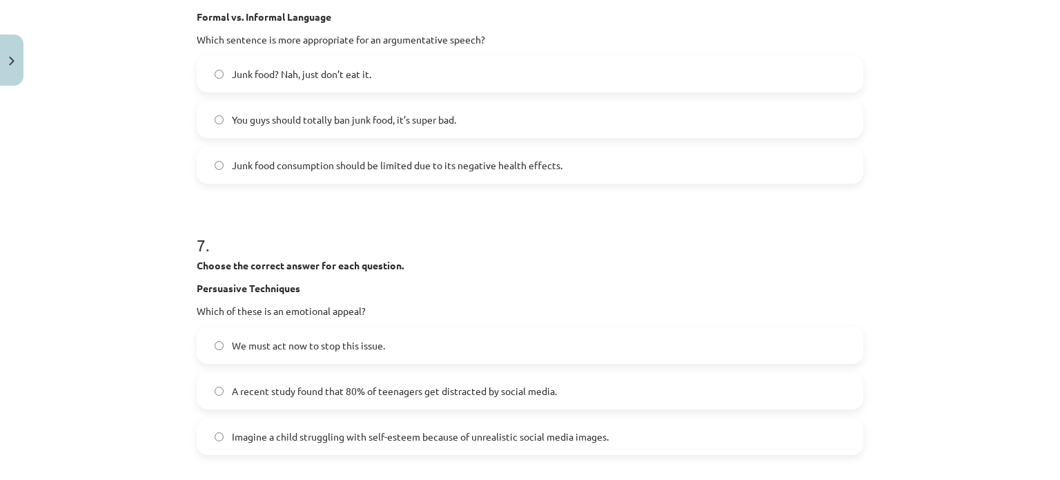
click at [469, 169] on span "Junk food consumption should be limited due to its negative health effects." at bounding box center [397, 165] width 331 height 14
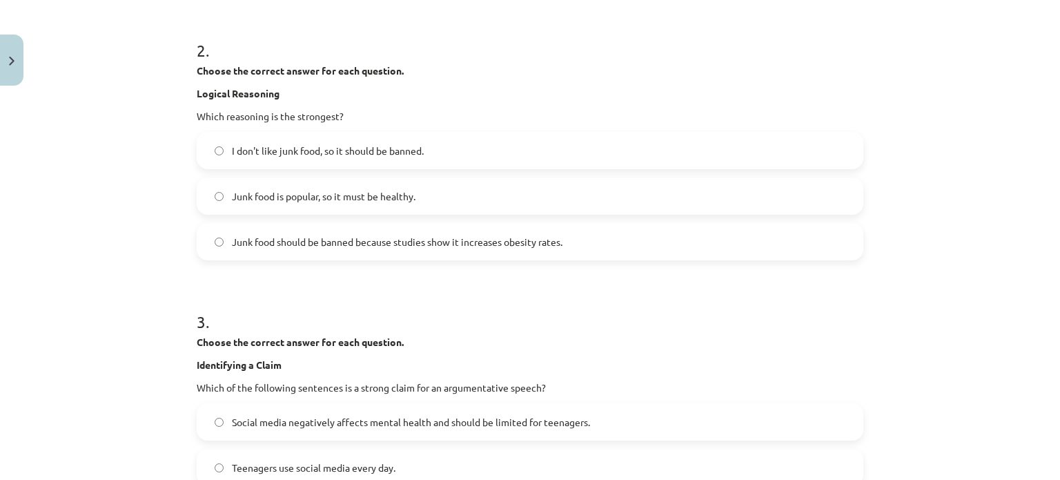
scroll to position [449, 0]
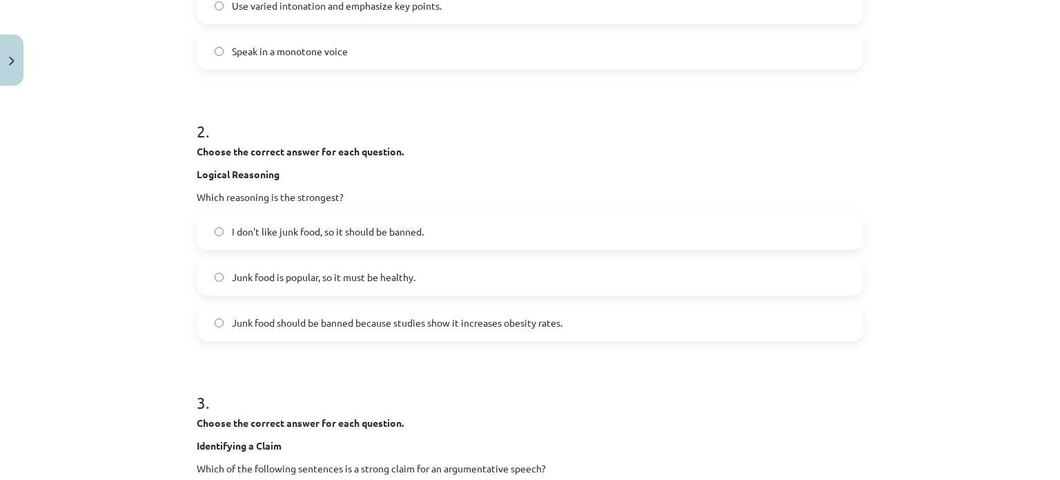
click at [286, 311] on label "Junk food should be banned because studies show it increases obesity rates." at bounding box center [530, 322] width 664 height 35
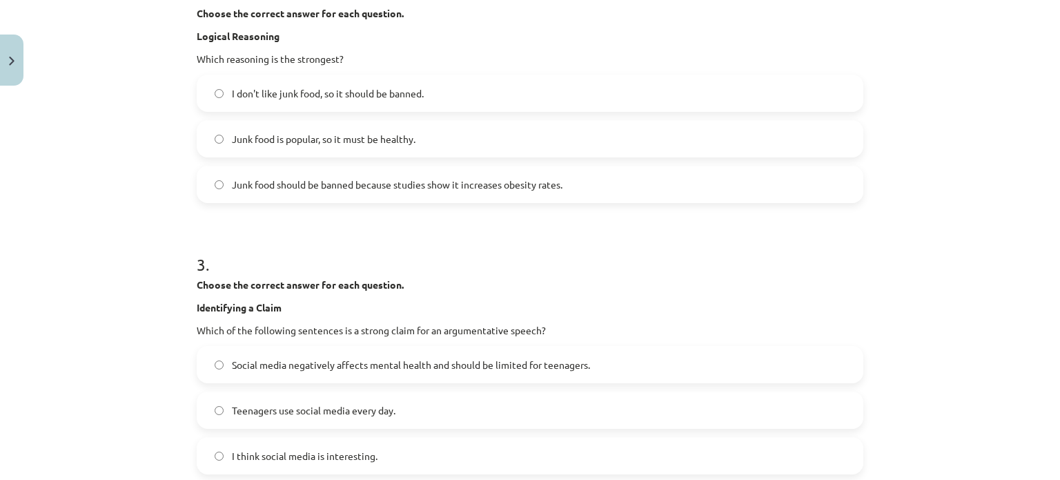
scroll to position [794, 0]
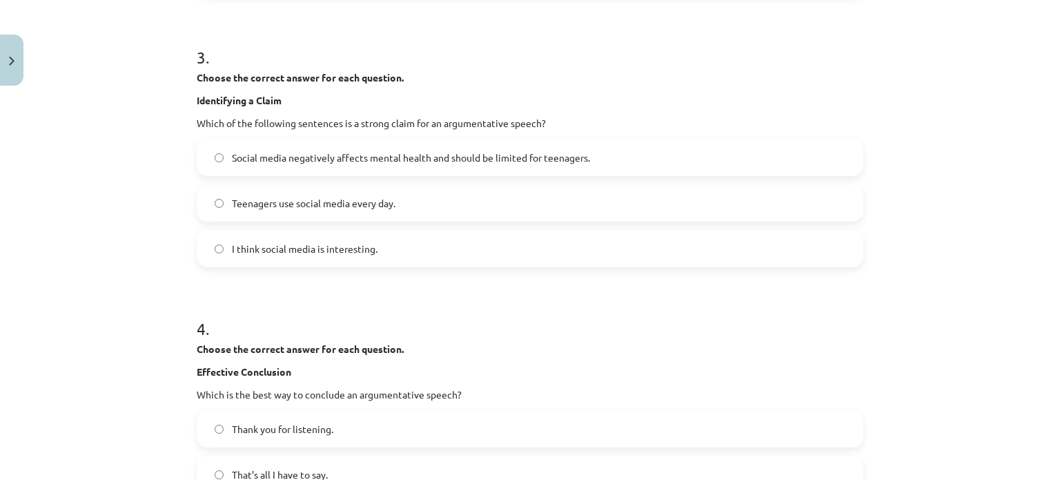
click at [328, 145] on label "Social media negatively affects mental health and should be limited for teenage…" at bounding box center [530, 157] width 664 height 35
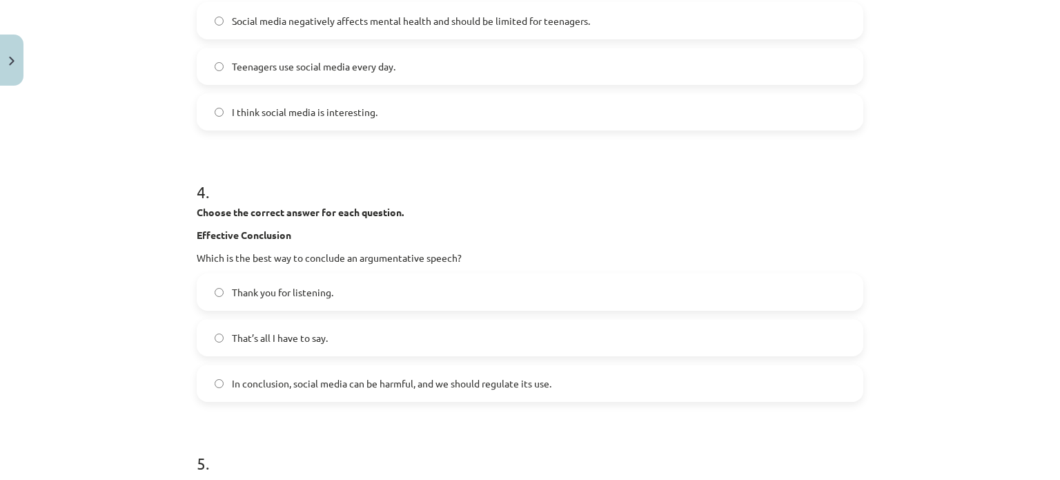
scroll to position [932, 0]
click at [257, 371] on label "In conclusion, social media can be harmful, and we should regulate its use." at bounding box center [530, 381] width 664 height 35
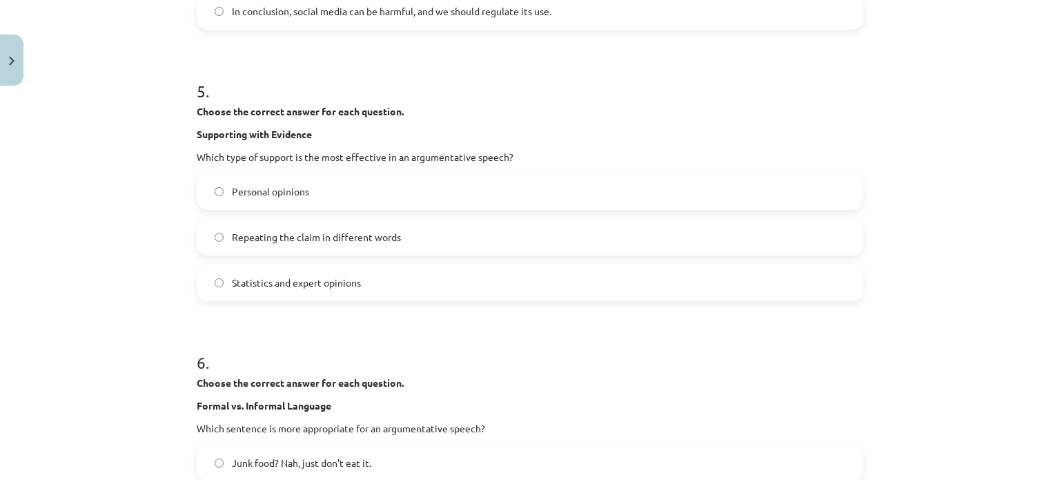
scroll to position [1346, 0]
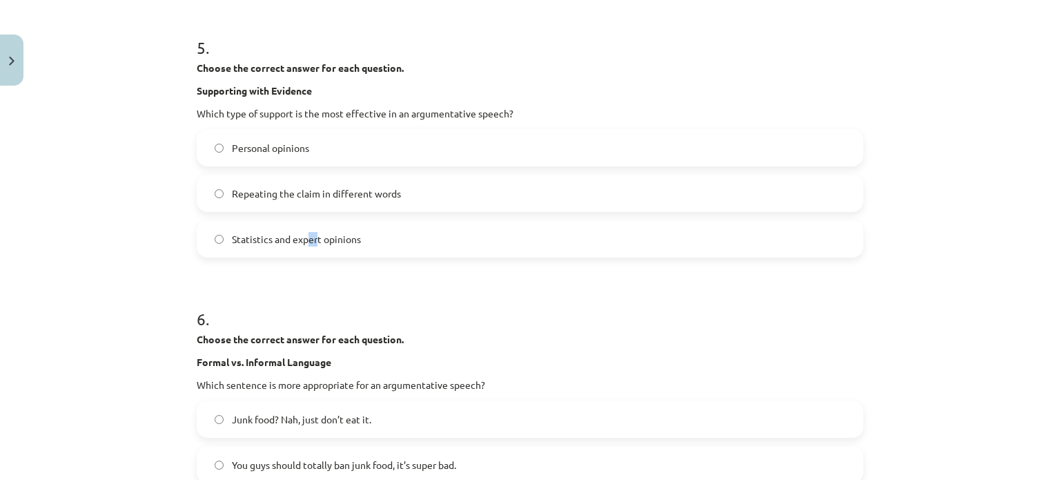
drag, startPoint x: 304, startPoint y: 228, endPoint x: 310, endPoint y: 235, distance: 9.3
click at [310, 235] on label "Statistics and expert opinions" at bounding box center [530, 239] width 664 height 35
click at [315, 251] on label "Statistics and expert opinions" at bounding box center [530, 239] width 664 height 35
click at [364, 267] on form "1 . Choose the correct answer for each question. Voice and Delivery What should…" at bounding box center [530, 449] width 667 height 3041
click at [382, 231] on label "Statistics and expert opinions" at bounding box center [530, 239] width 664 height 35
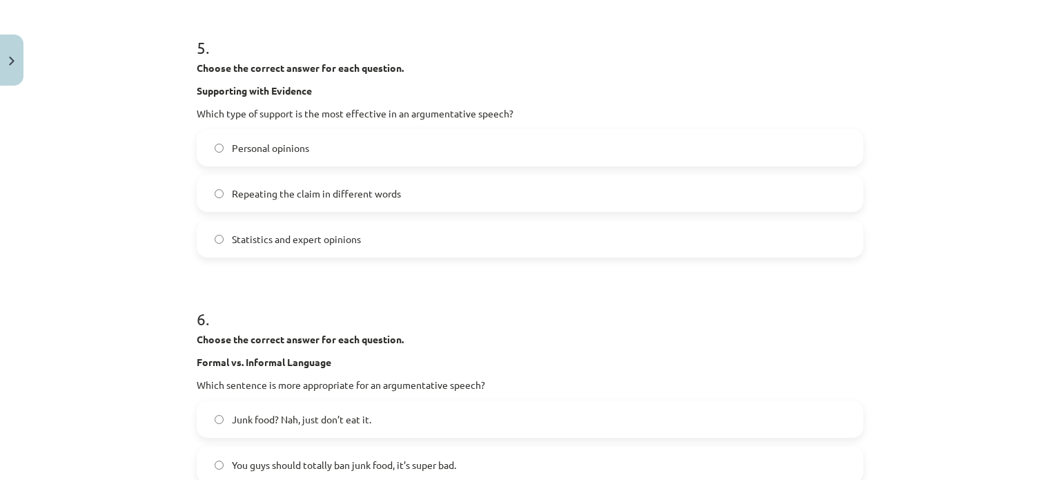
click at [392, 198] on span "Repeating the claim in different words" at bounding box center [316, 193] width 169 height 14
click at [407, 154] on label "Personal opinions" at bounding box center [530, 147] width 664 height 35
click at [307, 277] on form "1 . Choose the correct answer for each question. Voice and Delivery What should…" at bounding box center [530, 449] width 667 height 3041
click at [326, 251] on label "Statistics and expert opinions" at bounding box center [530, 239] width 664 height 35
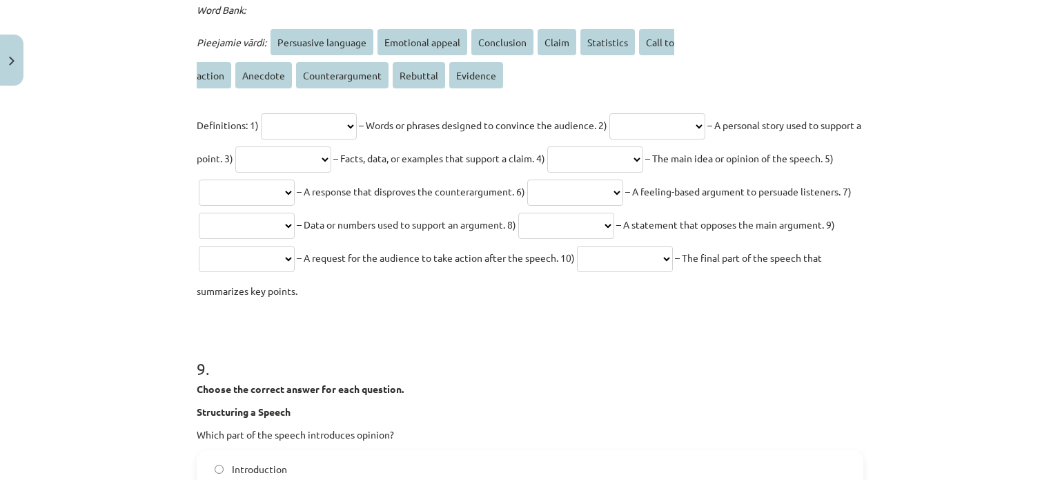
scroll to position [2243, 0]
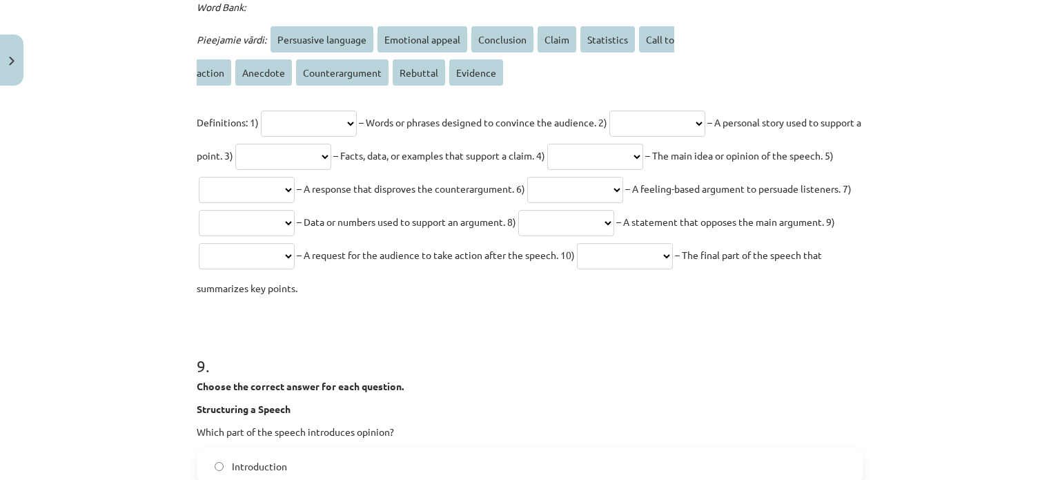
drag, startPoint x: 179, startPoint y: 179, endPoint x: 795, endPoint y: 295, distance: 626.5
click at [795, 295] on div "Mācību tēma: Angļu valodas i - 11. klases 4. ieskaites mācību materiāls #2 Tēma…" at bounding box center [530, 240] width 1060 height 480
copy div "**********"
click at [289, 110] on select "**********" at bounding box center [309, 123] width 96 height 26
select select "**********"
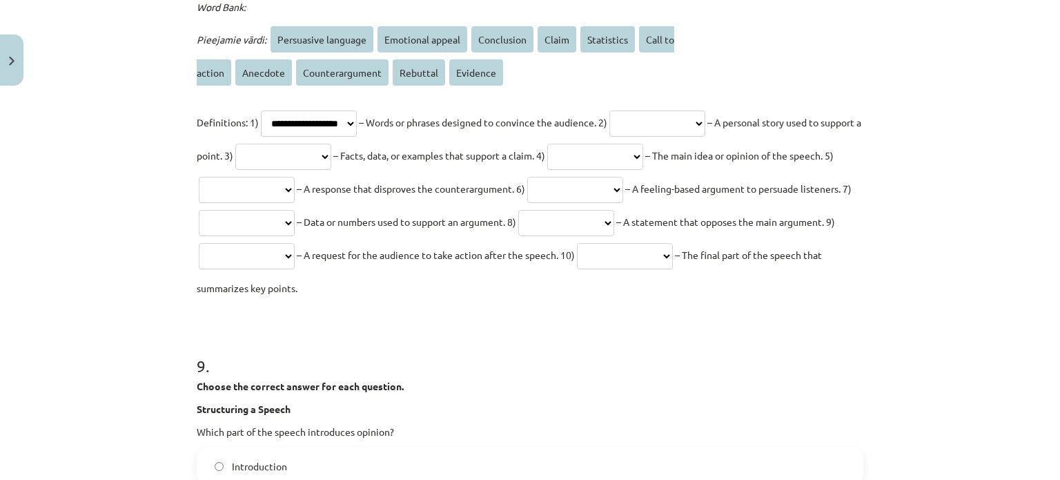
click at [261, 110] on select "**********" at bounding box center [309, 123] width 96 height 26
click at [126, 143] on div "Mācību tēma: Angļu valodas i - 11. klases 4. ieskaites mācību materiāls #2 Tēma…" at bounding box center [530, 240] width 1060 height 480
click at [331, 148] on select "**********" at bounding box center [283, 157] width 96 height 26
click at [669, 128] on select "**********" at bounding box center [657, 123] width 96 height 26
select select "********"
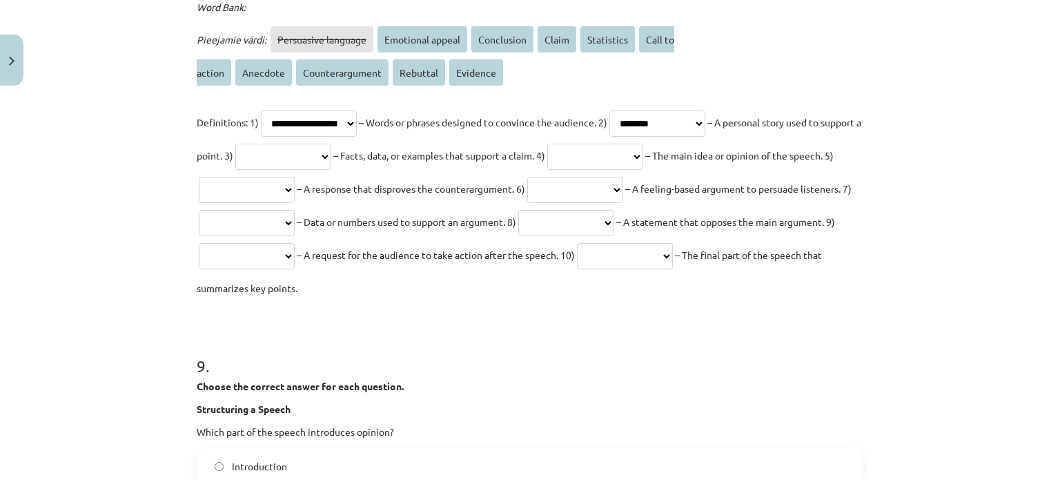
click at [634, 110] on select "**********" at bounding box center [657, 123] width 96 height 26
click at [331, 149] on select "**********" at bounding box center [283, 157] width 96 height 26
select select "********"
click at [288, 144] on select "**********" at bounding box center [283, 157] width 96 height 26
click at [643, 160] on select "**********" at bounding box center [595, 157] width 96 height 26
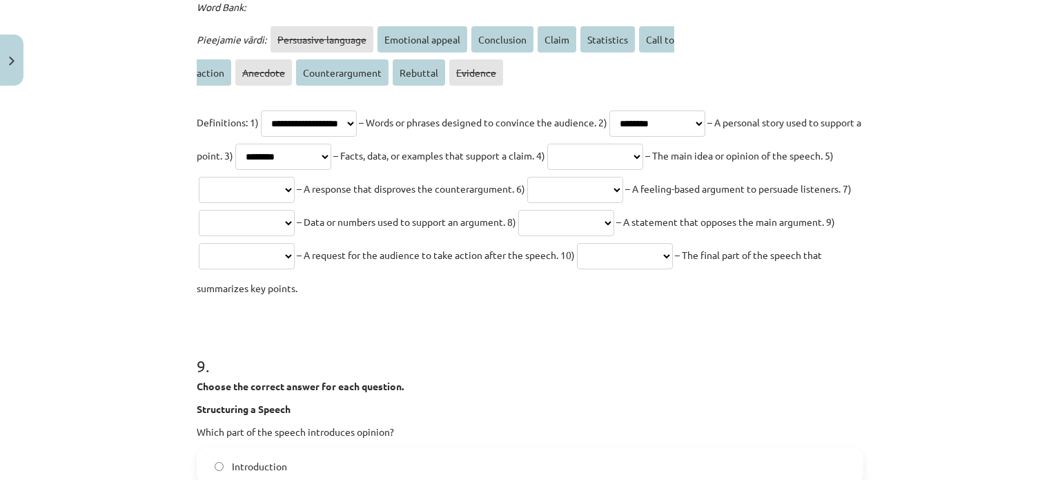
select select "*****"
click at [629, 144] on select "**********" at bounding box center [595, 157] width 96 height 26
click at [295, 187] on select "**********" at bounding box center [247, 190] width 96 height 26
select select "********"
click at [295, 177] on select "**********" at bounding box center [247, 190] width 96 height 26
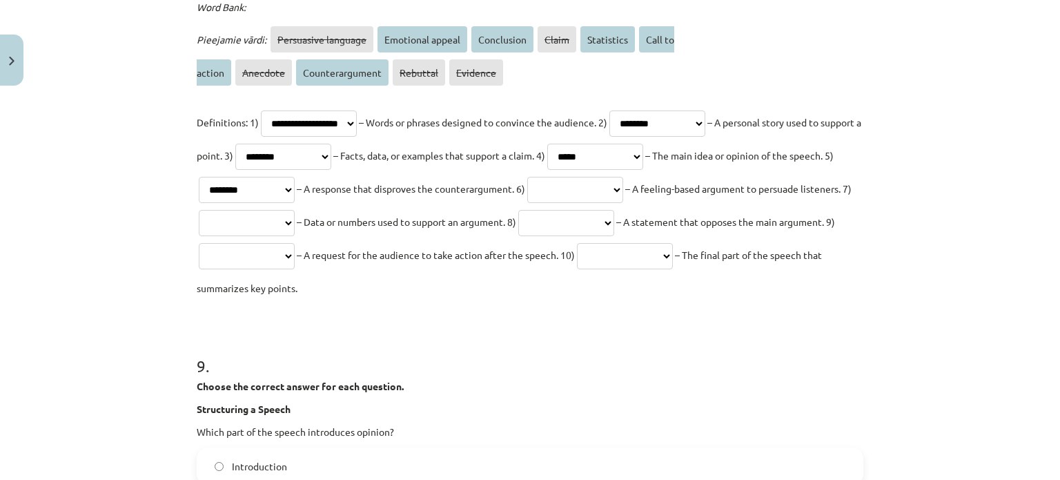
click at [623, 190] on select "**********" at bounding box center [575, 190] width 96 height 26
select select "**********"
click at [623, 177] on select "**********" at bounding box center [575, 190] width 96 height 26
click at [295, 230] on select "**********" at bounding box center [247, 223] width 96 height 26
select select "**********"
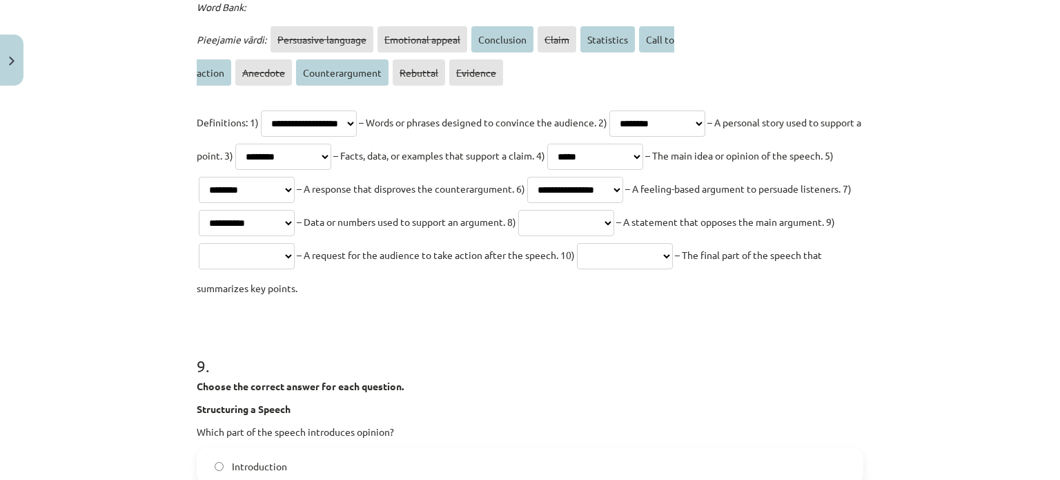
click at [295, 210] on select "**********" at bounding box center [247, 223] width 96 height 26
click at [614, 213] on select "**********" at bounding box center [566, 223] width 96 height 26
select select "**********"
click at [614, 210] on select "**********" at bounding box center [566, 223] width 96 height 26
click at [295, 256] on select "**********" at bounding box center [247, 256] width 96 height 26
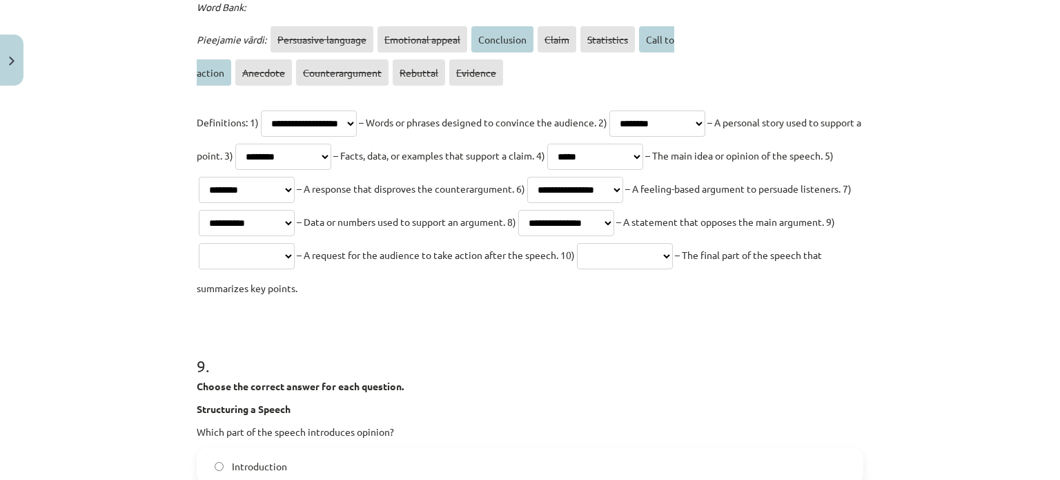
select select "**********"
click at [295, 243] on select "**********" at bounding box center [247, 256] width 96 height 26
click at [577, 269] on select "**********" at bounding box center [625, 256] width 96 height 26
select select "**********"
click at [577, 269] on select "**********" at bounding box center [625, 256] width 96 height 26
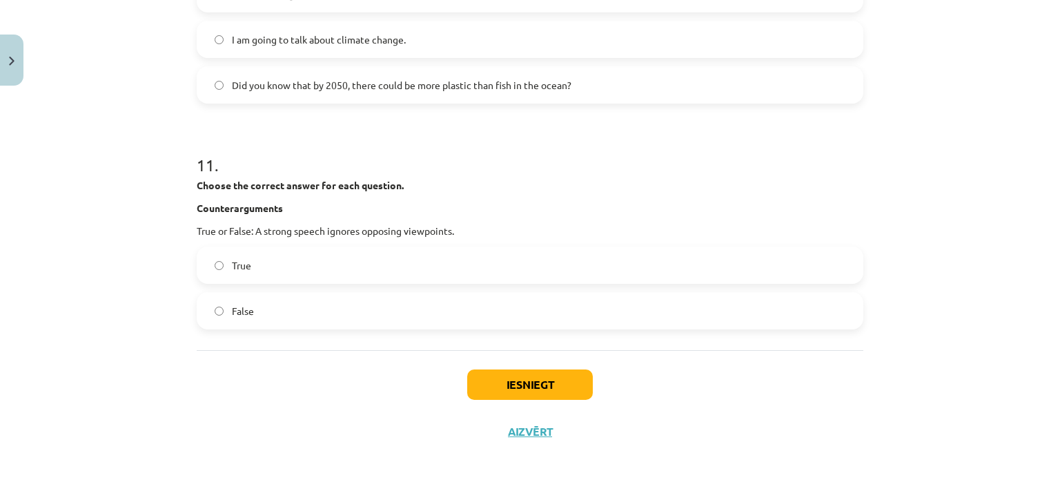
scroll to position [2996, 0]
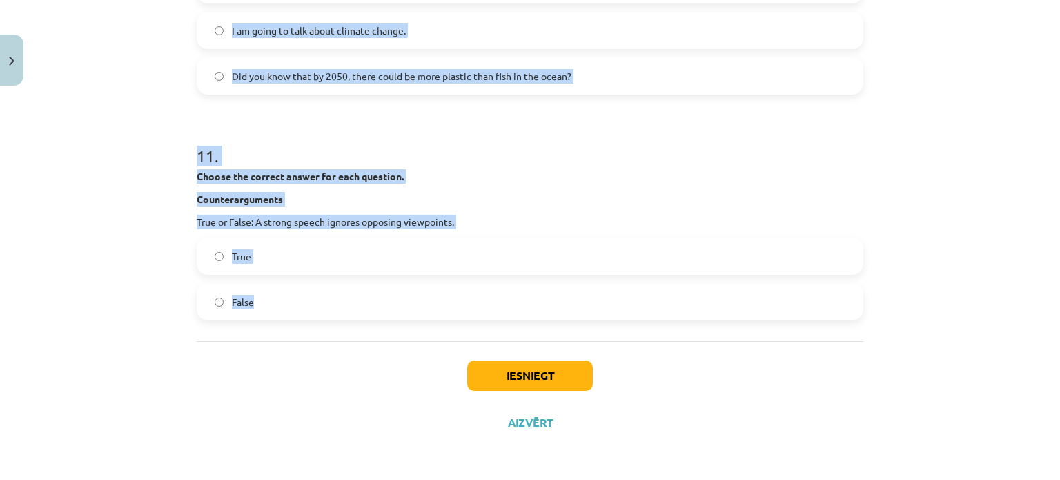
drag, startPoint x: 236, startPoint y: 72, endPoint x: 413, endPoint y: 292, distance: 282.2
click at [275, 132] on h1 "11 ." at bounding box center [530, 143] width 667 height 43
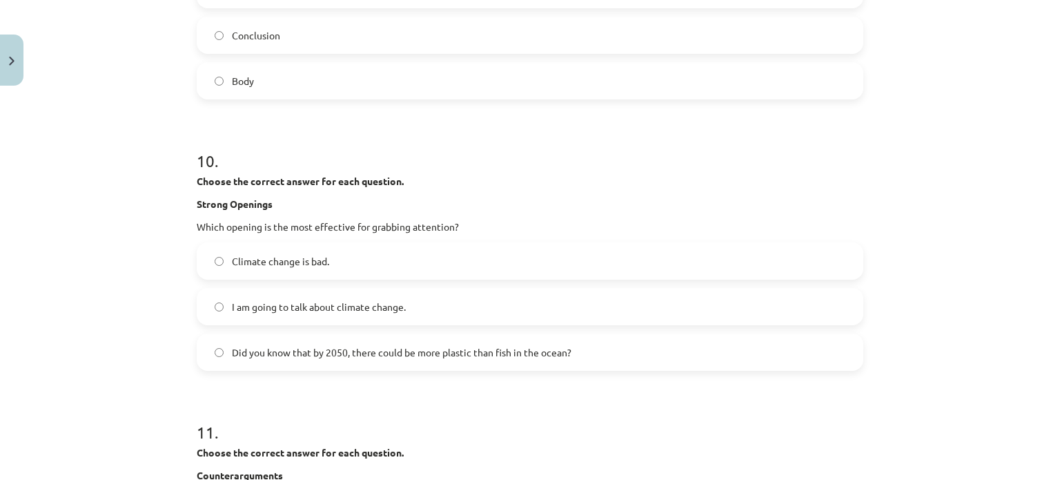
scroll to position [2650, 0]
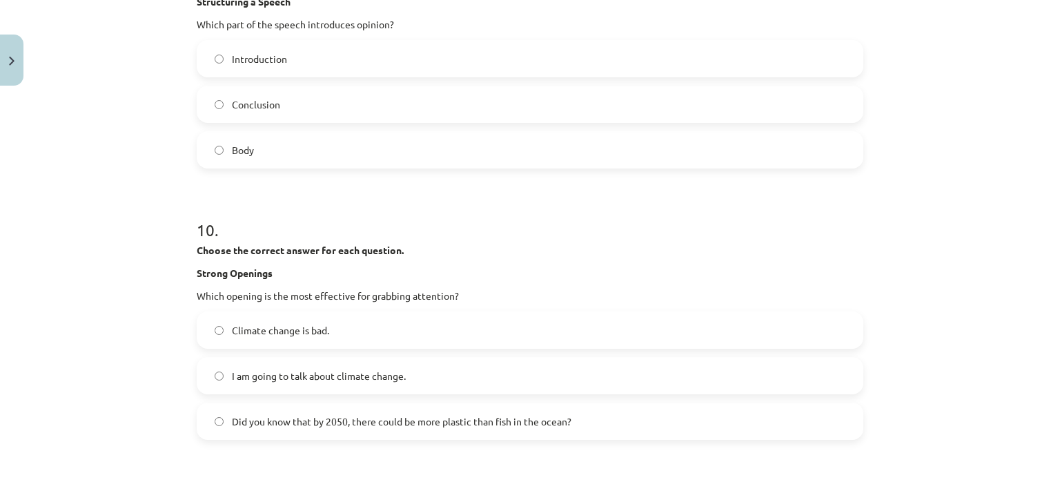
click at [311, 66] on label "Introduction" at bounding box center [530, 58] width 664 height 35
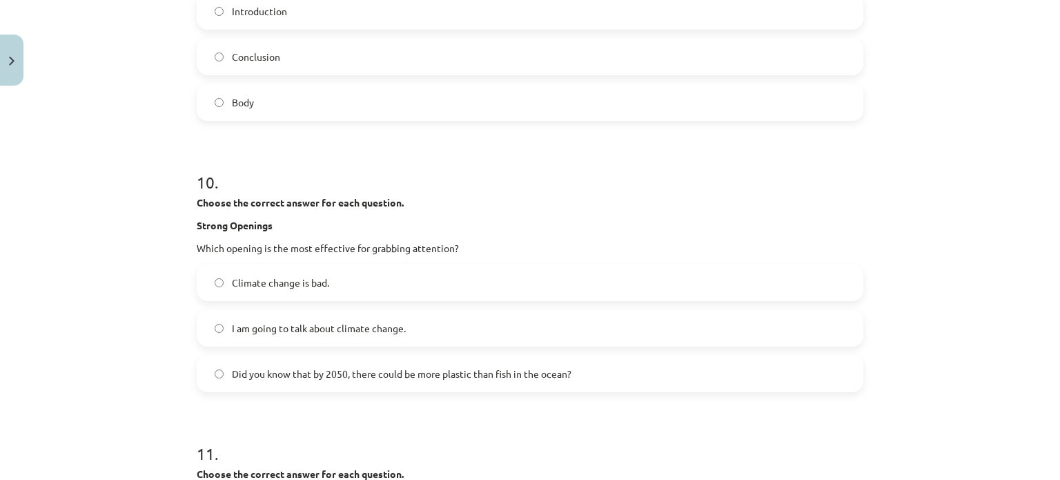
scroll to position [2719, 0]
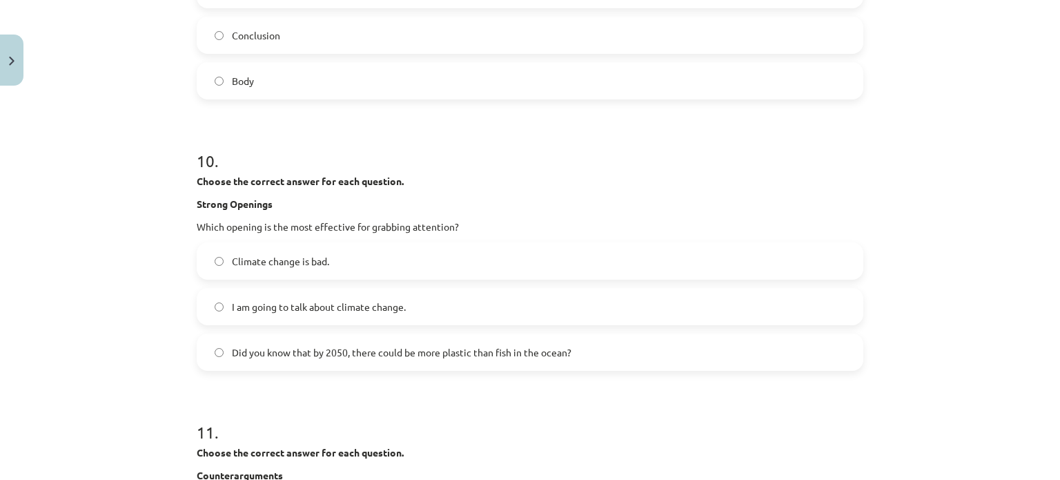
click at [338, 342] on label "Did you know that by 2050, there could be more plastic than fish in the ocean?" at bounding box center [530, 352] width 664 height 35
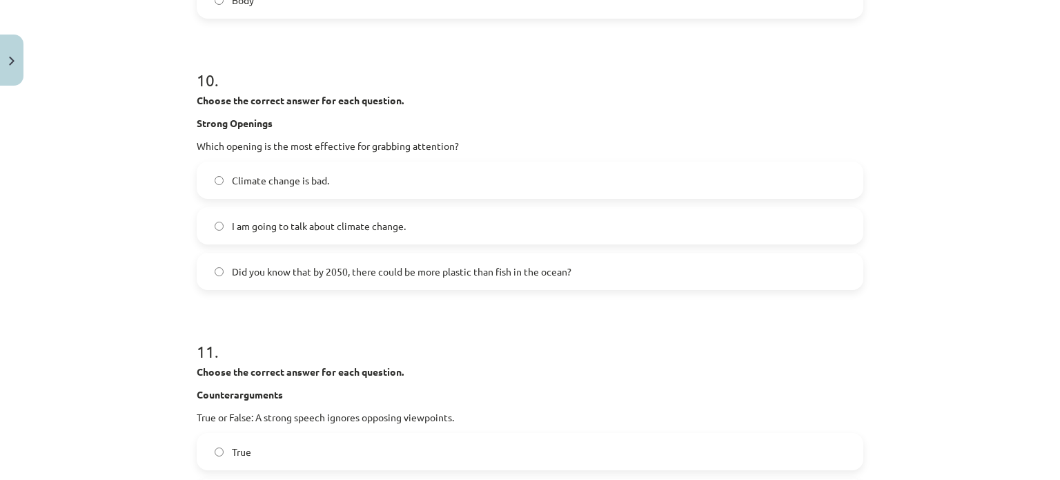
scroll to position [2996, 0]
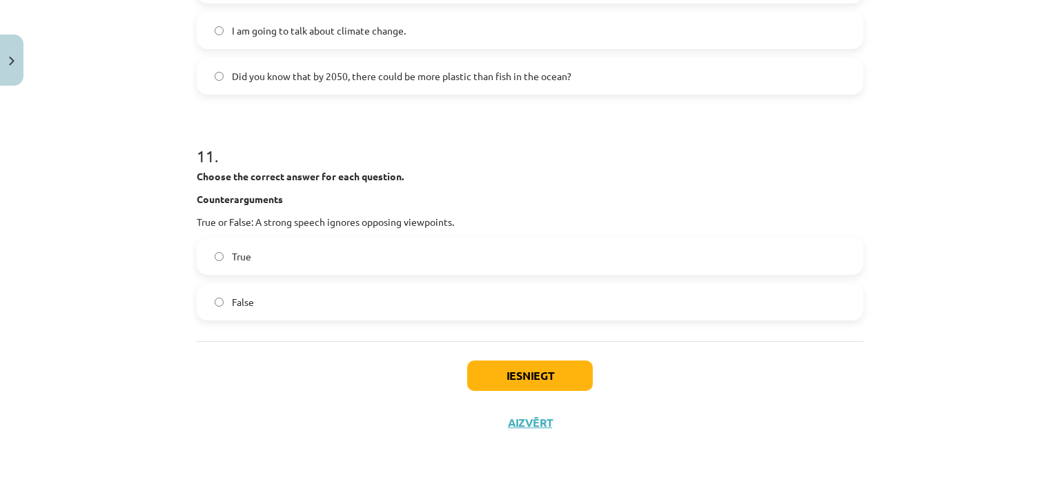
click at [219, 297] on label "False" at bounding box center [530, 301] width 664 height 35
click at [572, 370] on button "Iesniegt" at bounding box center [530, 375] width 126 height 30
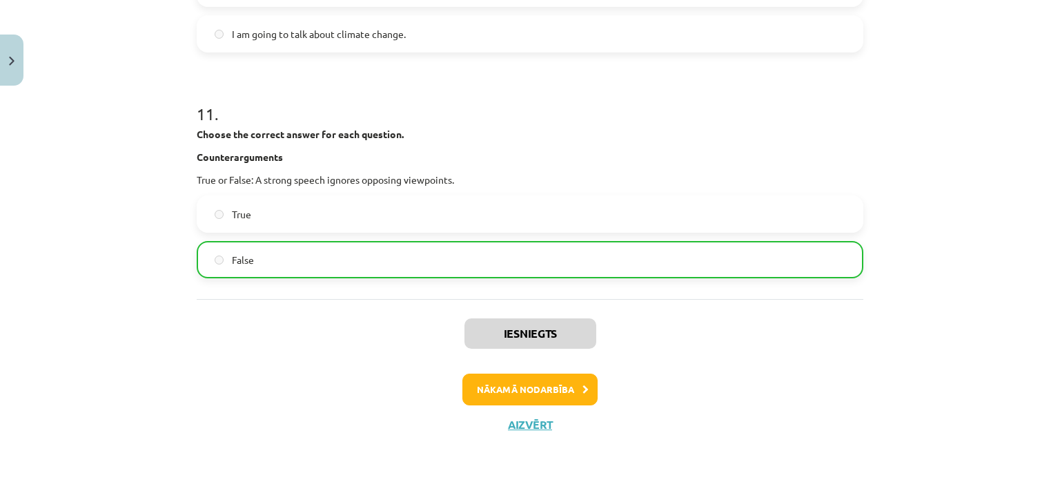
scroll to position [3039, 0]
click at [530, 384] on button "Nākamā nodarbība" at bounding box center [529, 388] width 135 height 32
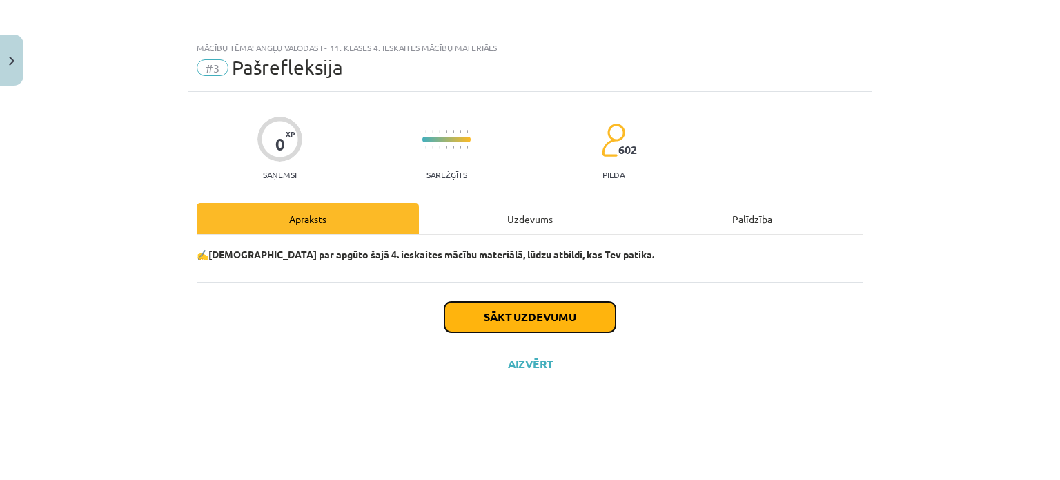
click at [542, 323] on button "Sākt uzdevumu" at bounding box center [530, 317] width 171 height 30
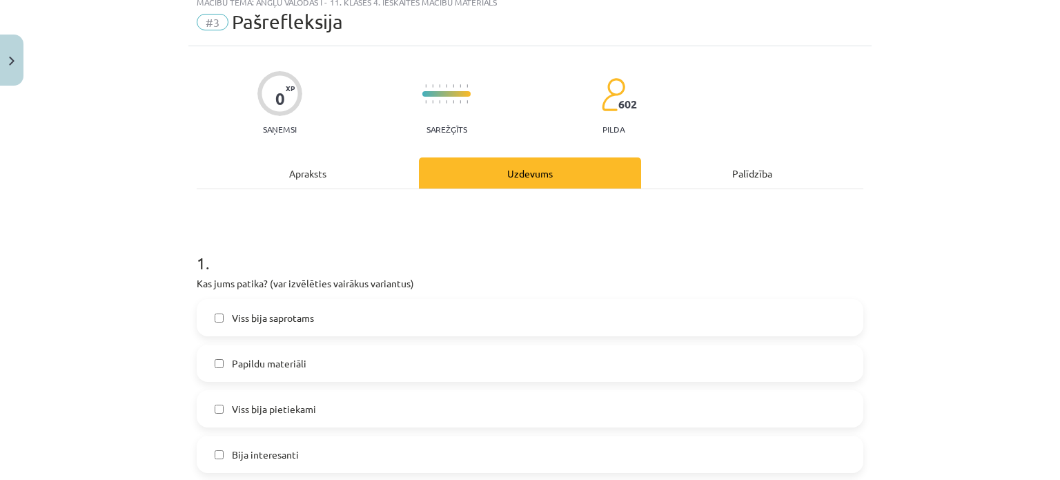
scroll to position [69, 0]
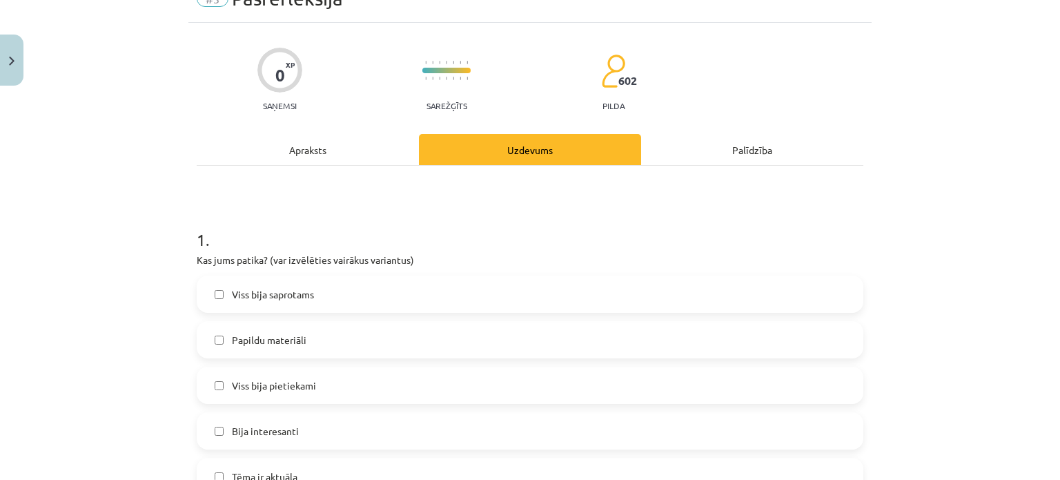
click at [375, 413] on label "Bija interesanti" at bounding box center [530, 430] width 664 height 35
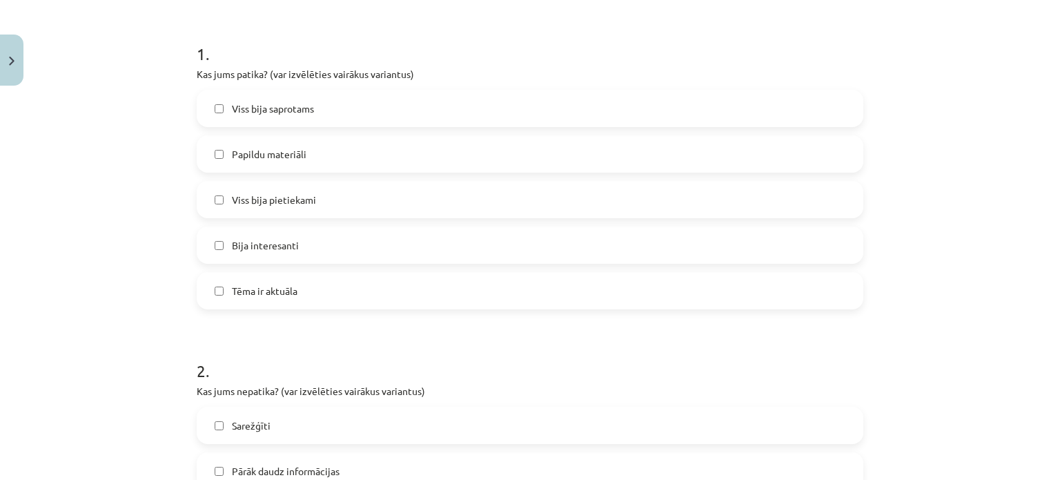
scroll to position [276, 0]
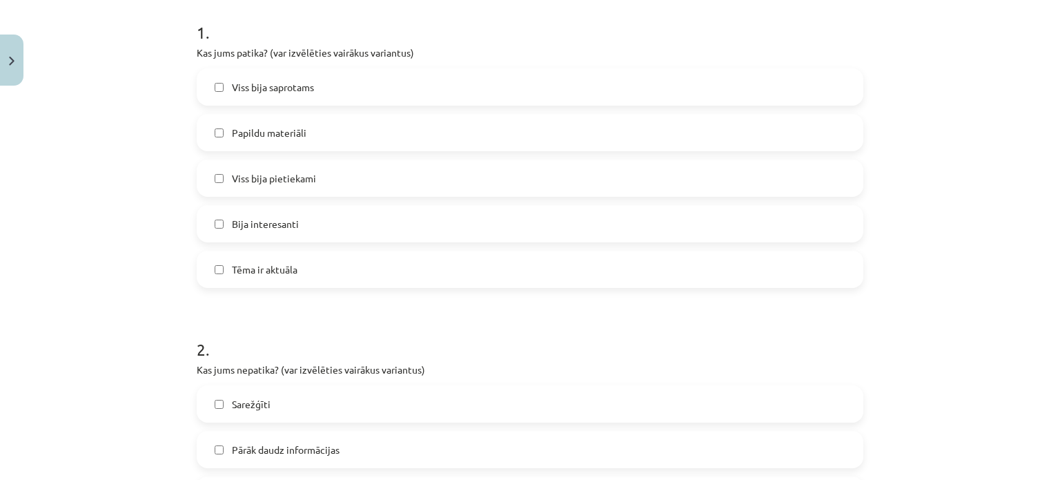
click at [342, 273] on label "Tēma ir aktuāla" at bounding box center [530, 269] width 664 height 35
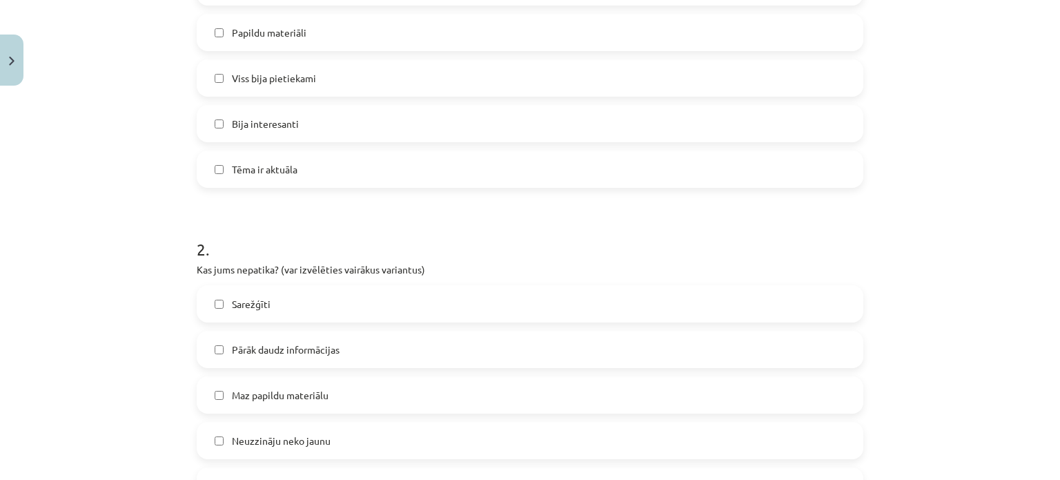
scroll to position [414, 0]
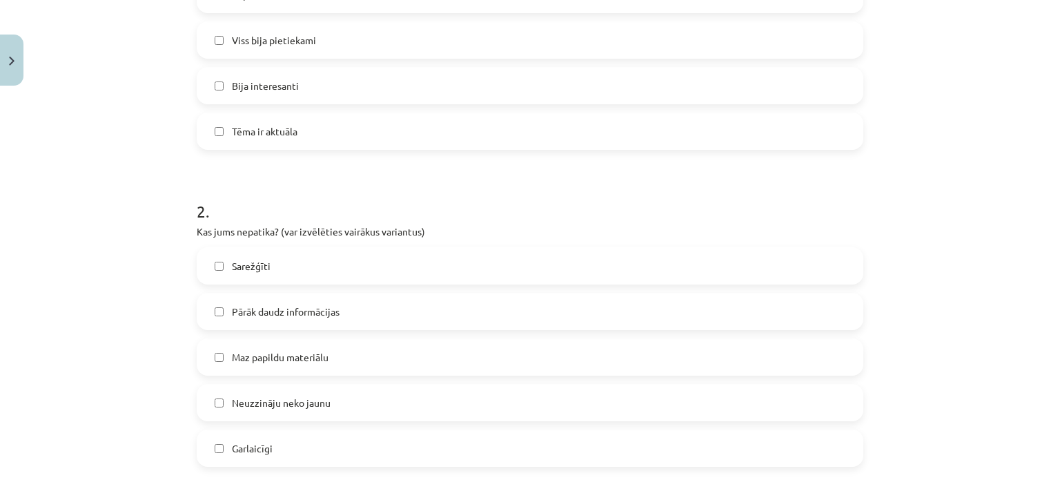
click at [319, 318] on label "Pārāk daudz informācijas" at bounding box center [530, 311] width 664 height 35
click at [334, 313] on span "Pārāk daudz informācijas" at bounding box center [286, 311] width 108 height 14
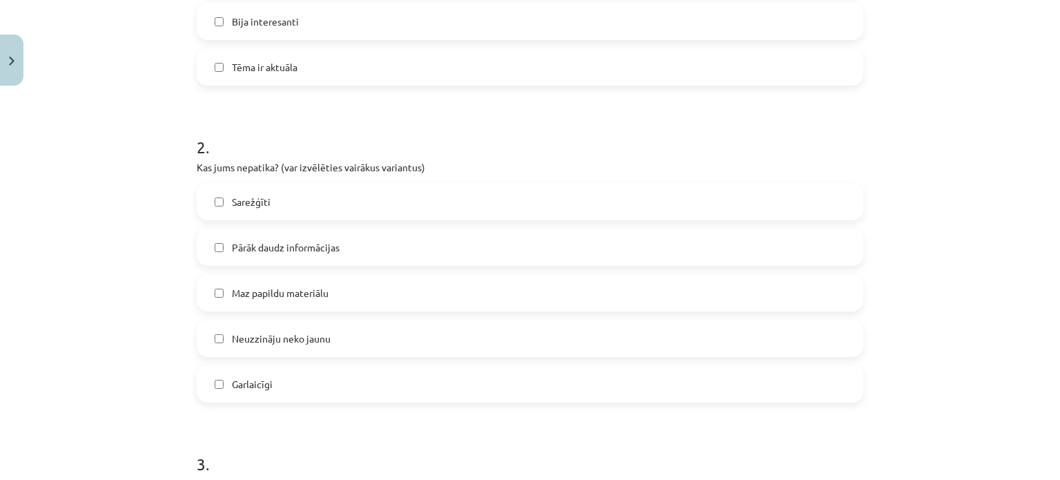
scroll to position [552, 0]
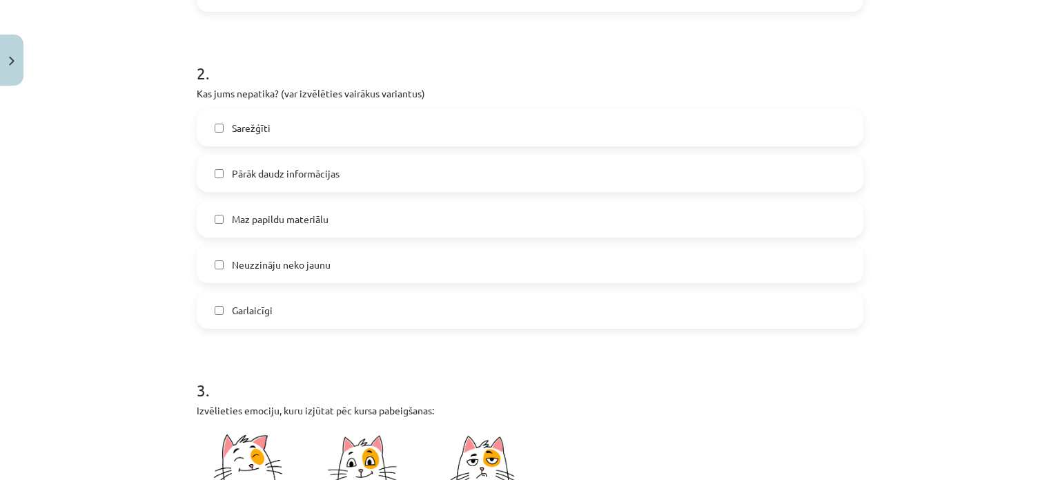
drag, startPoint x: 315, startPoint y: 126, endPoint x: 322, endPoint y: 133, distance: 9.8
click at [322, 133] on label "Sarežģīti" at bounding box center [530, 127] width 664 height 35
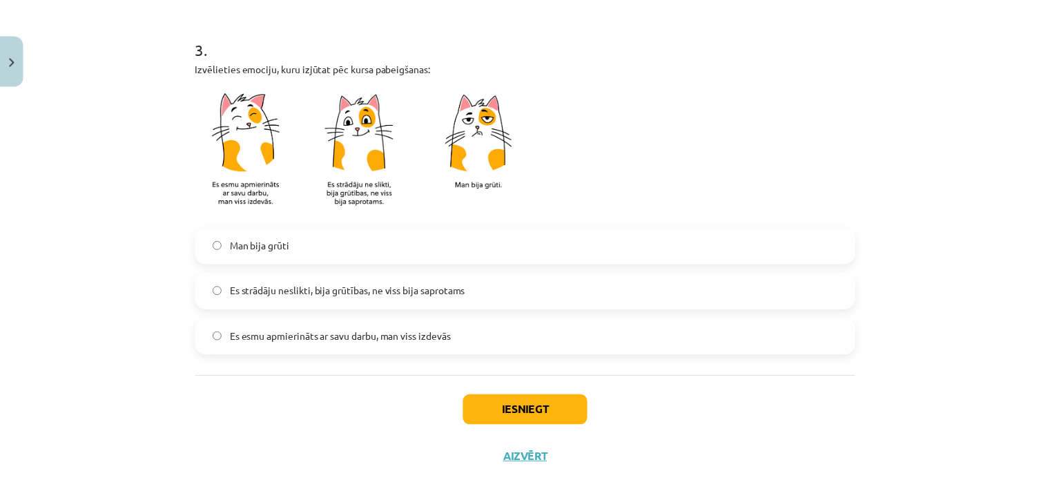
scroll to position [897, 0]
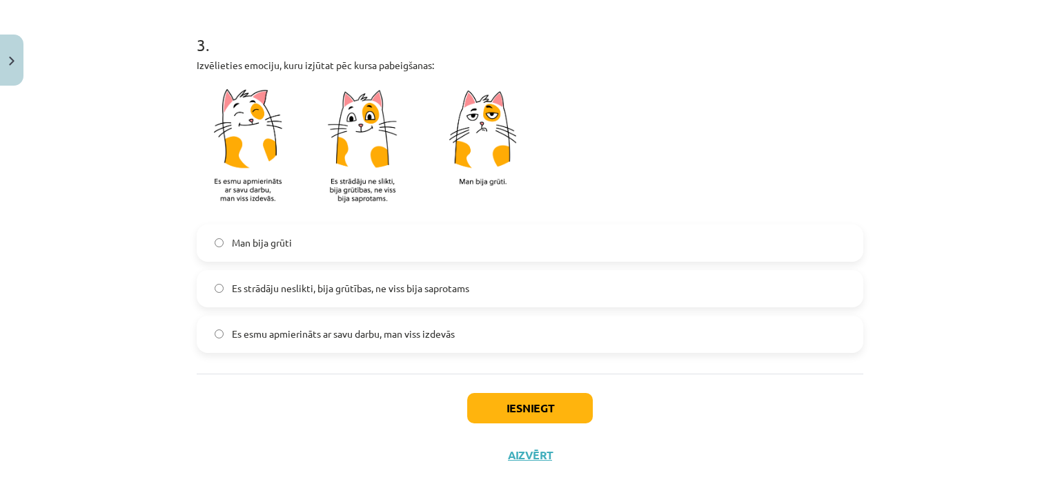
click at [360, 291] on span "Es strādāju neslikti, bija grūtības, ne viss bija saprotams" at bounding box center [350, 288] width 237 height 14
click at [516, 407] on button "Iesniegt" at bounding box center [530, 408] width 126 height 30
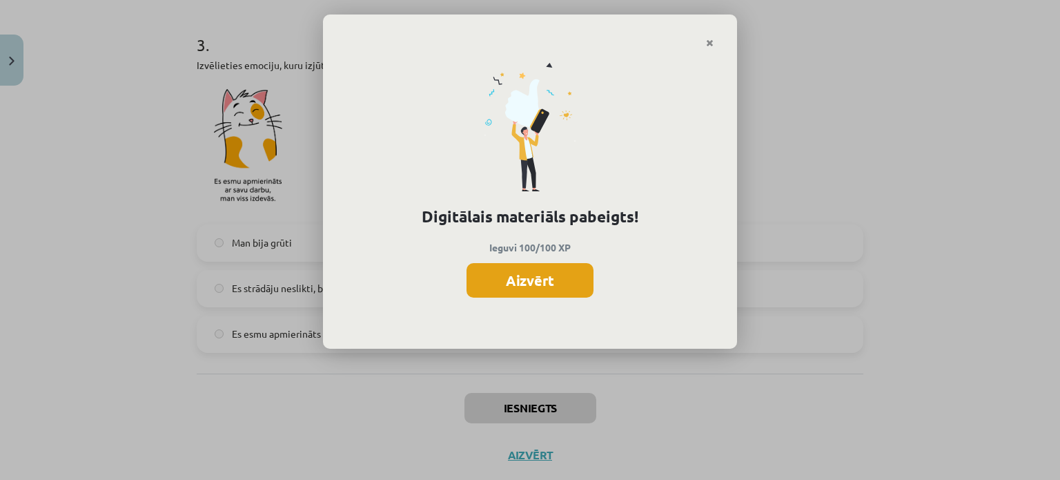
click at [542, 293] on button "Aizvērt" at bounding box center [530, 280] width 127 height 35
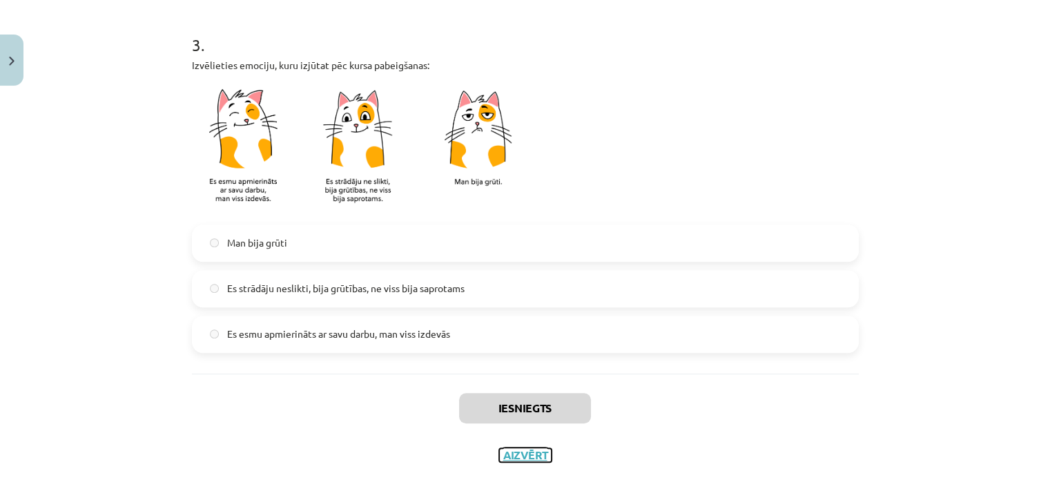
click at [531, 453] on button "Aizvērt" at bounding box center [525, 455] width 52 height 14
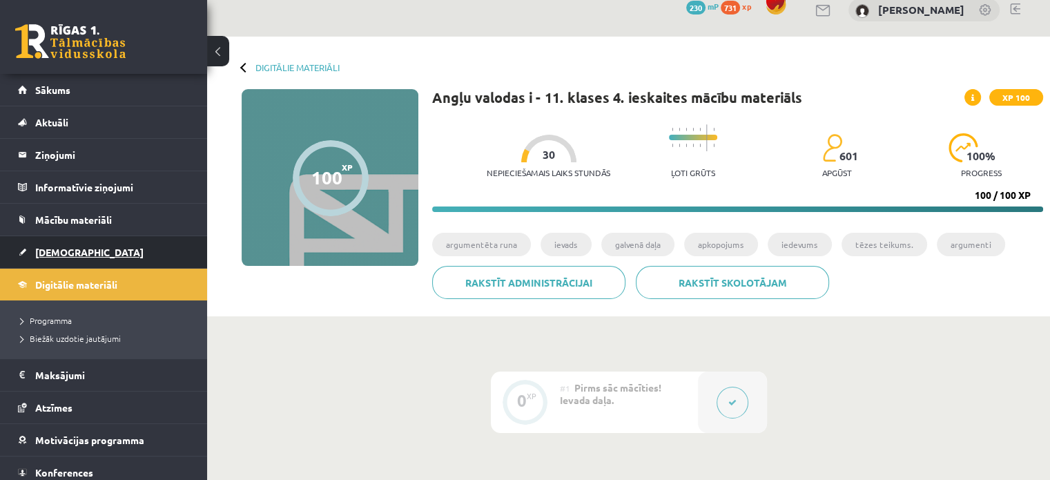
click at [57, 244] on link "[DEMOGRAPHIC_DATA]" at bounding box center [104, 252] width 172 height 32
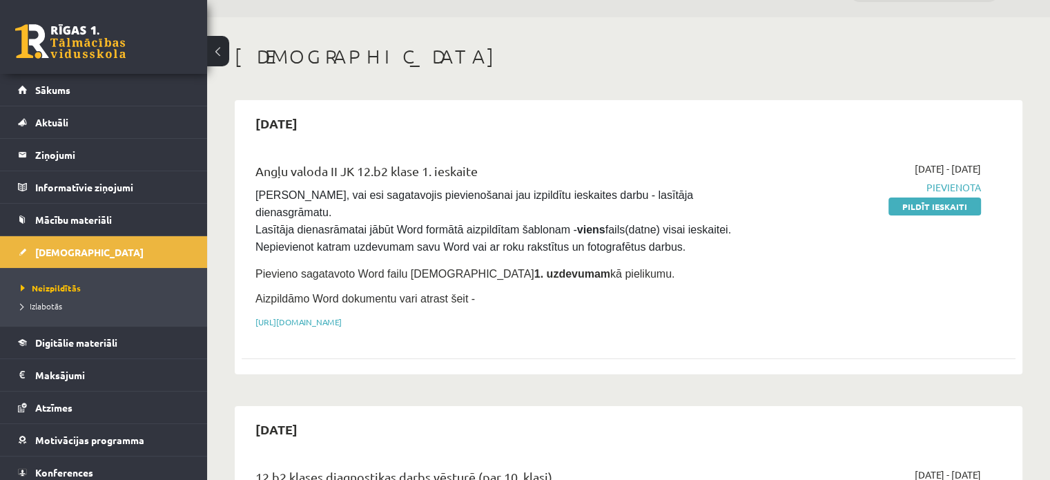
scroll to position [69, 0]
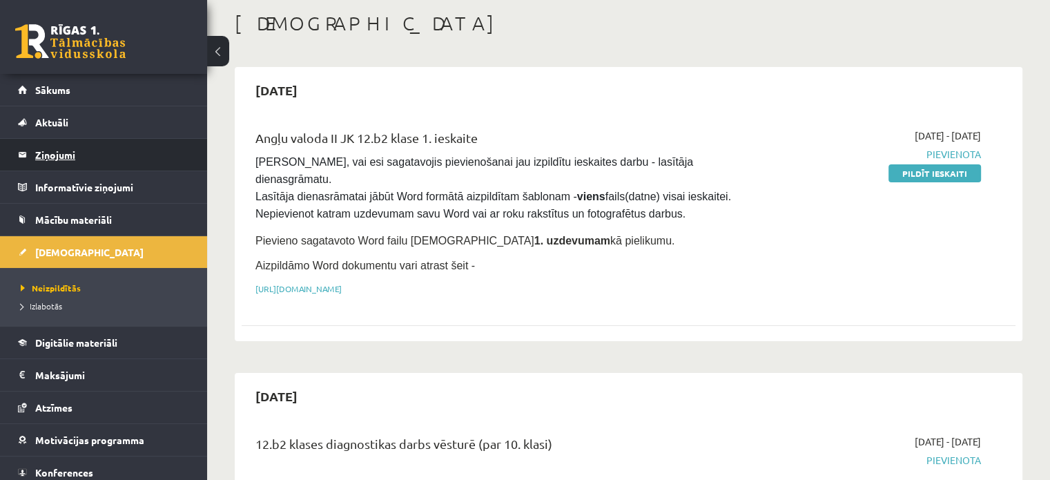
click at [97, 155] on legend "Ziņojumi 0" at bounding box center [112, 155] width 155 height 32
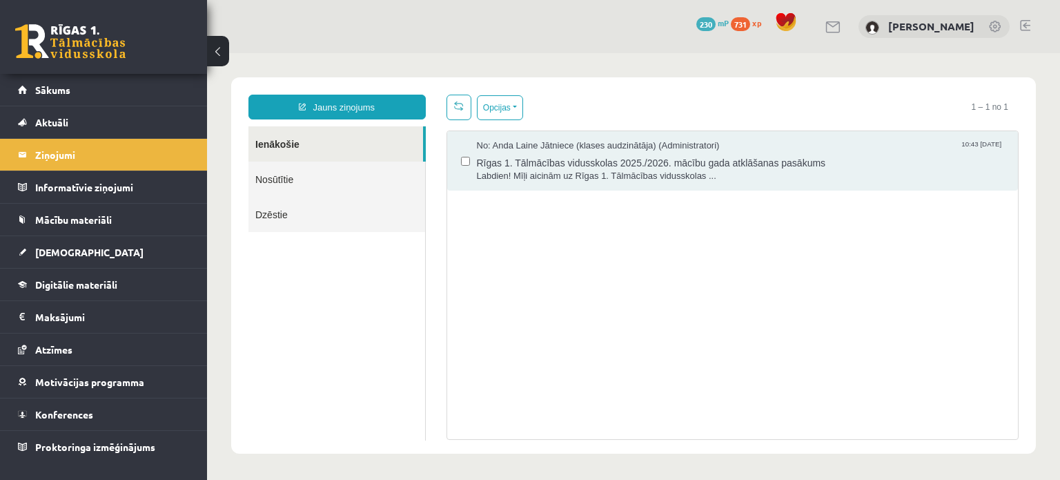
click at [337, 187] on link "Nosūtītie" at bounding box center [336, 179] width 177 height 35
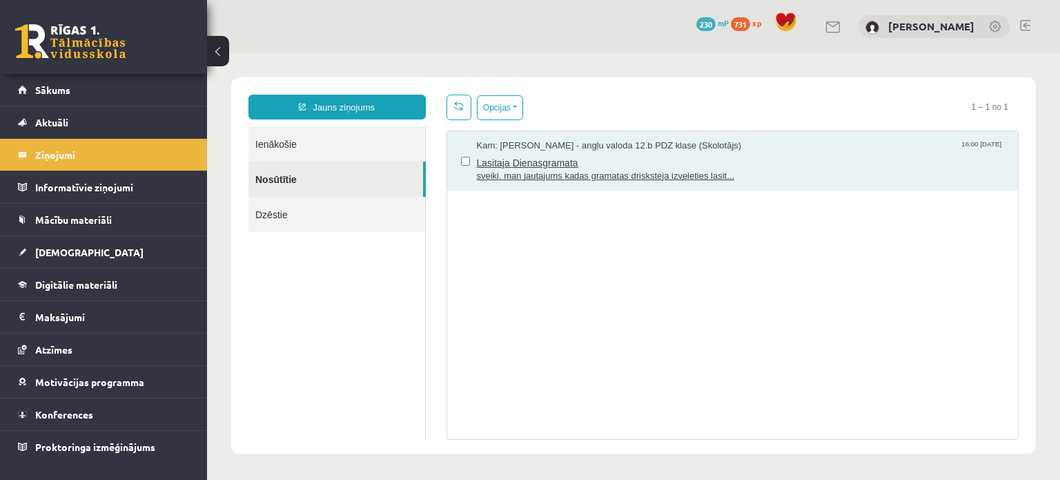
click at [525, 170] on span "sveiki. man jautajums kadas gramatas drisksteja izveleties lasit..." at bounding box center [741, 176] width 528 height 13
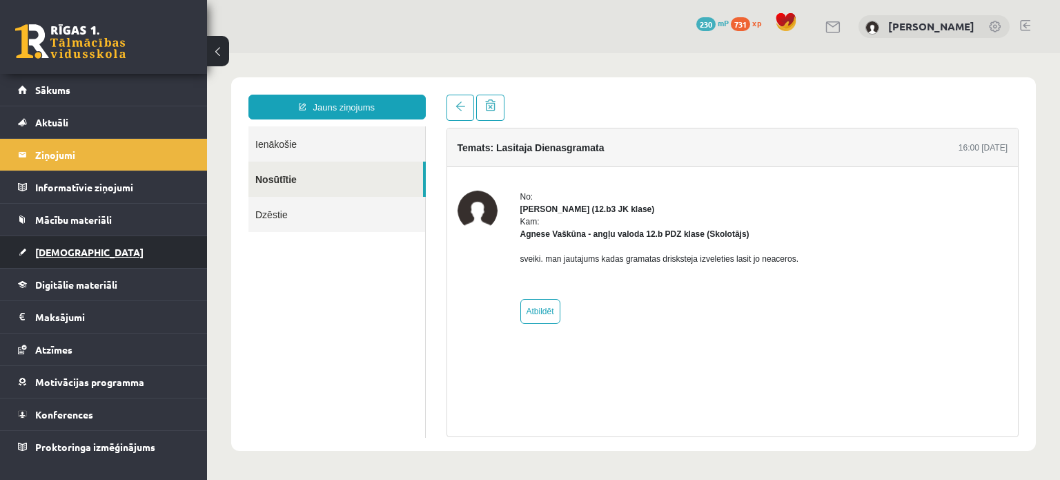
click at [59, 239] on link "[DEMOGRAPHIC_DATA]" at bounding box center [104, 252] width 172 height 32
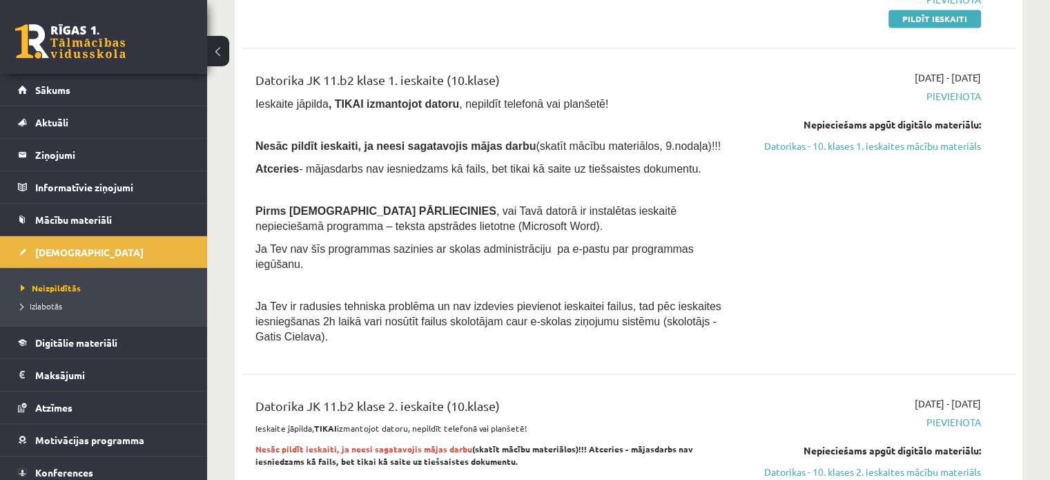
scroll to position [2002, 0]
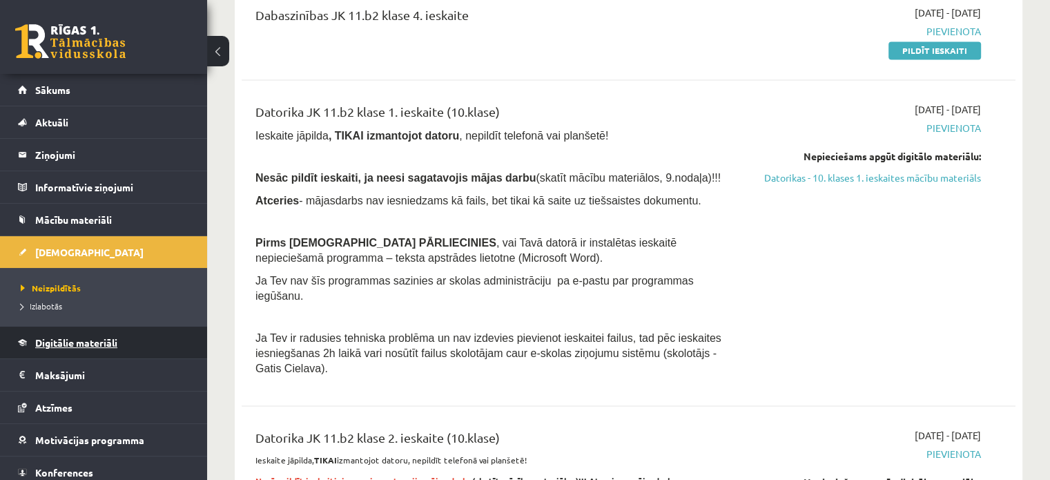
click at [125, 342] on link "Digitālie materiāli" at bounding box center [104, 342] width 172 height 32
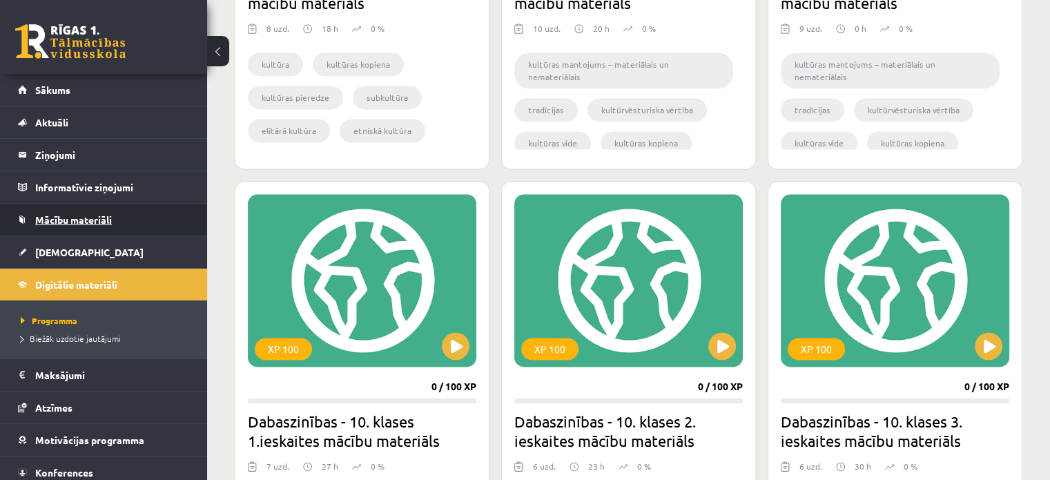
click at [99, 228] on link "Mācību materiāli" at bounding box center [104, 220] width 172 height 32
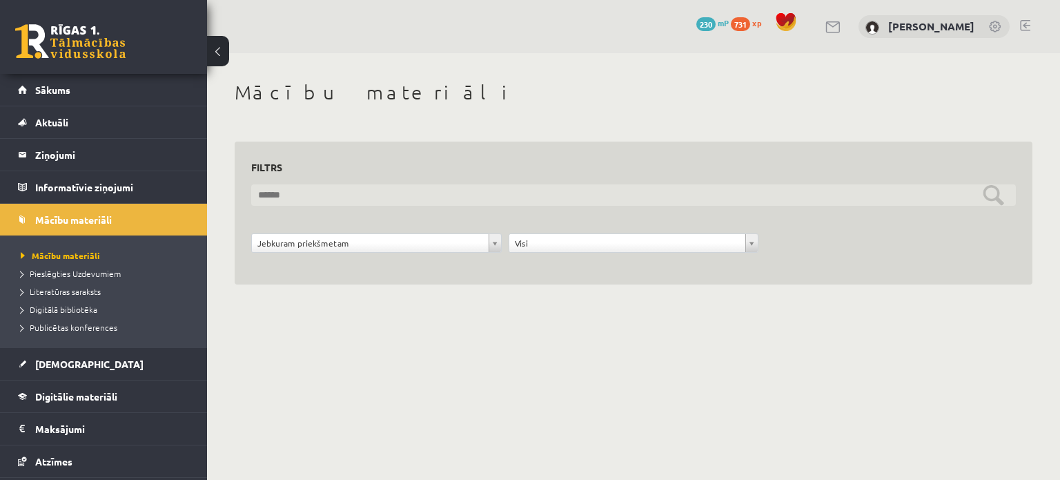
click at [396, 196] on input "text" at bounding box center [633, 194] width 765 height 21
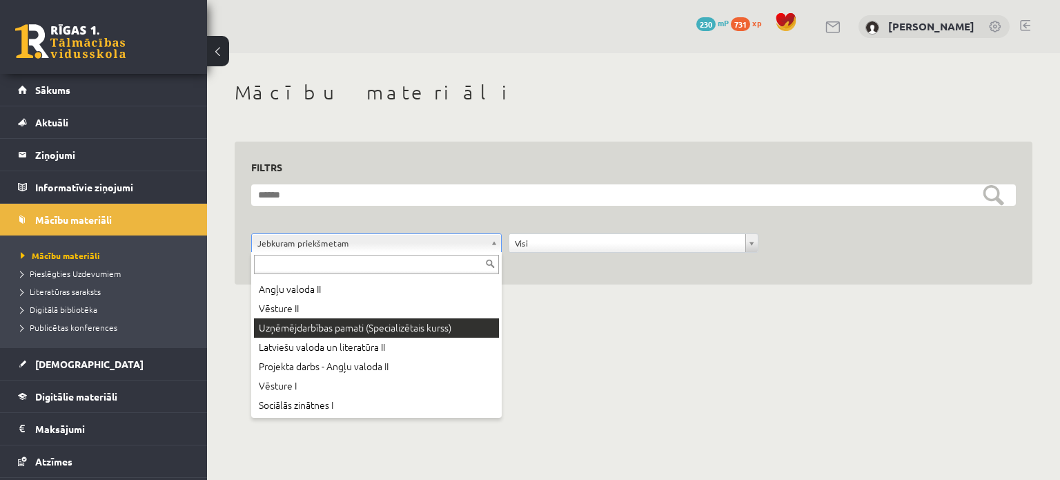
scroll to position [72, 0]
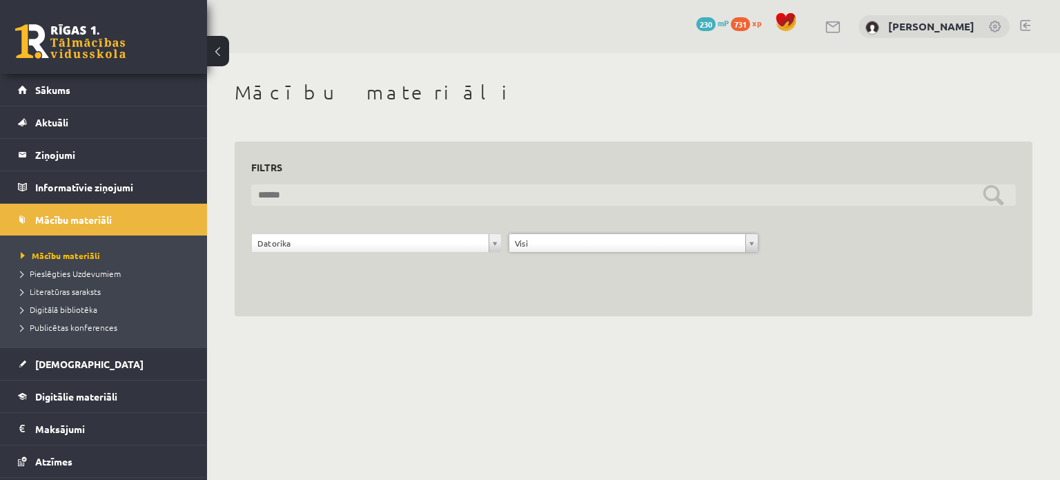
click at [463, 197] on input "text" at bounding box center [633, 194] width 765 height 21
click at [1002, 197] on input "********" at bounding box center [633, 194] width 765 height 21
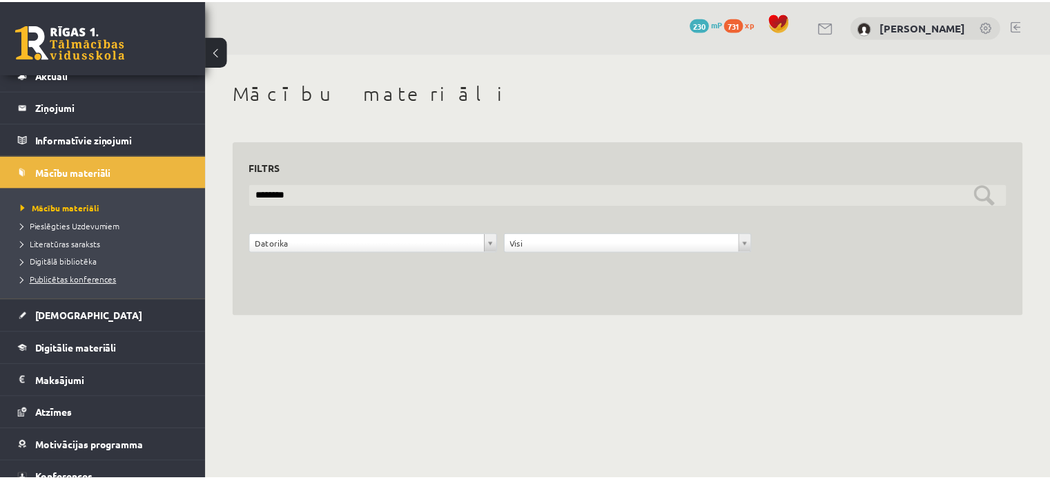
scroll to position [23, 0]
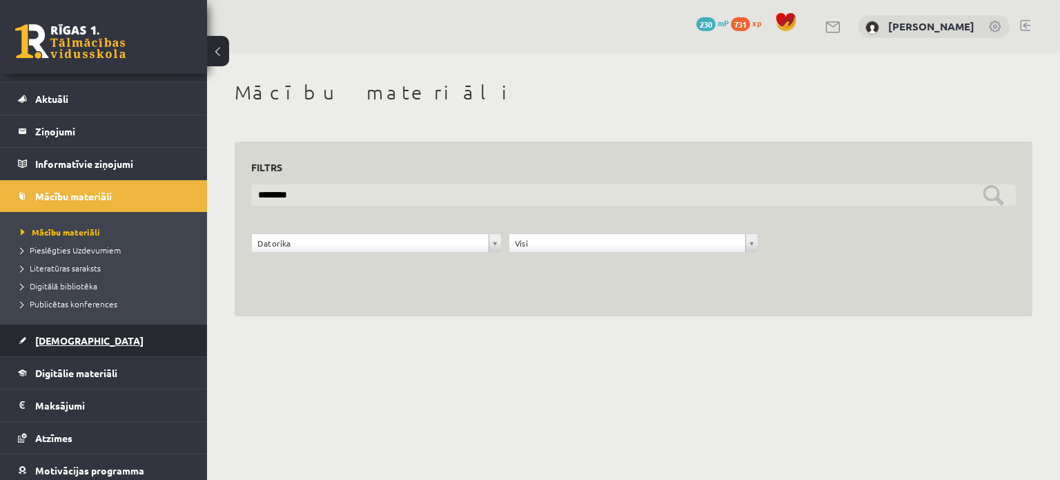
type input "********"
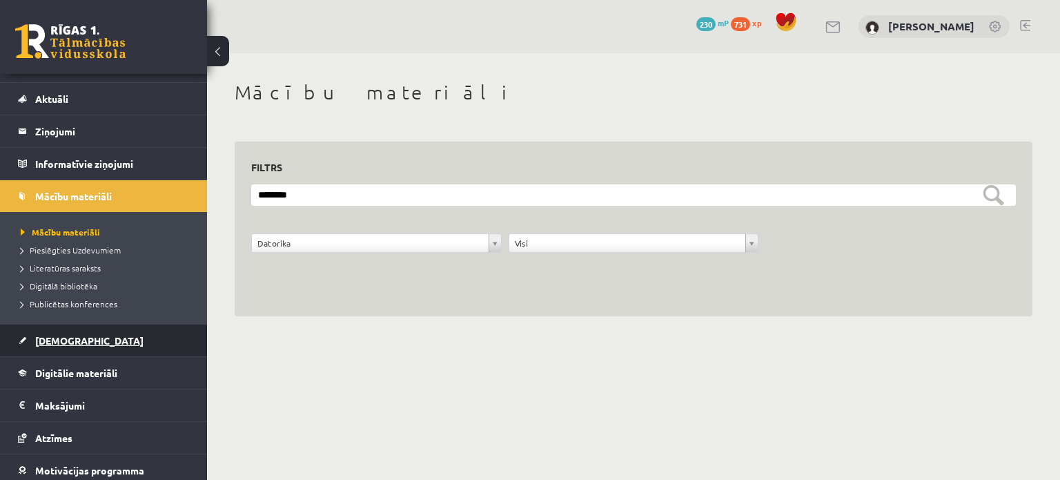
click at [88, 344] on link "[DEMOGRAPHIC_DATA]" at bounding box center [104, 340] width 172 height 32
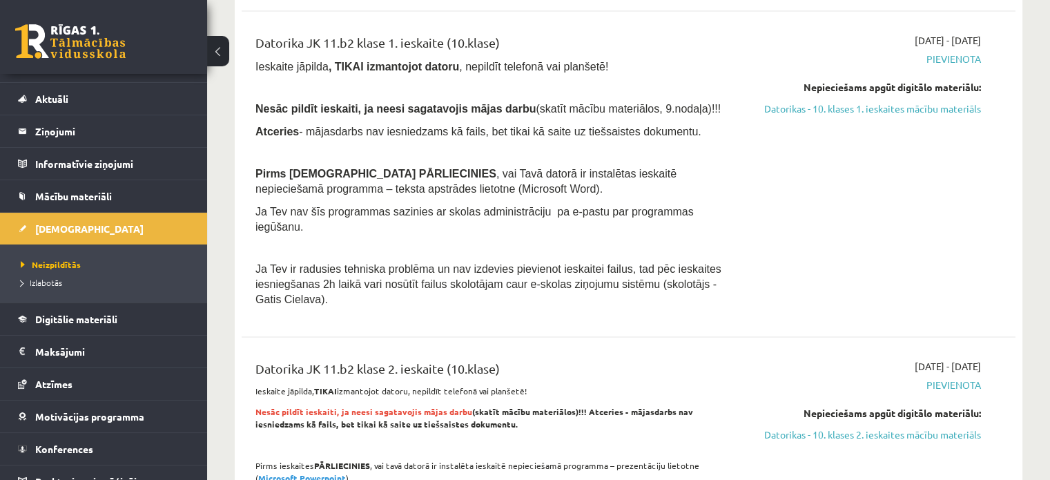
scroll to position [2002, 0]
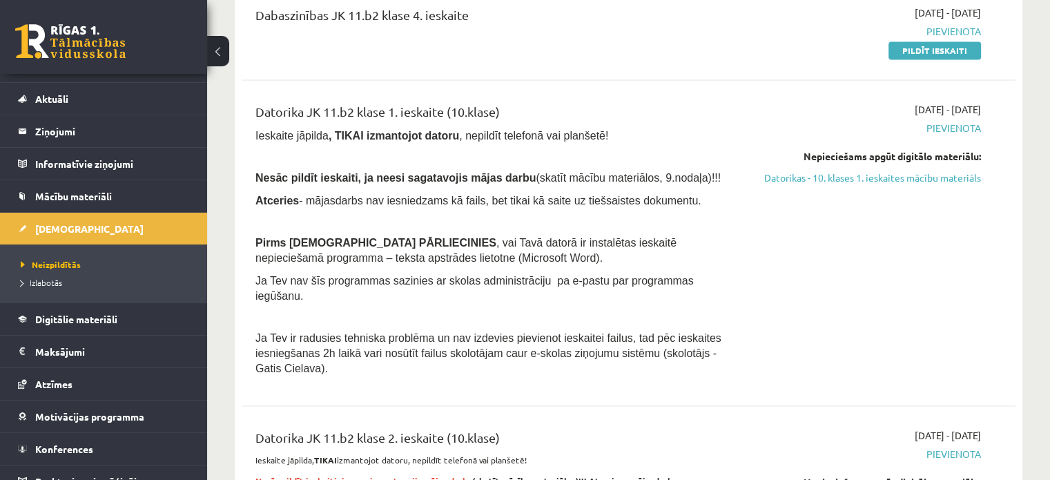
click at [576, 153] on div "Datorika JK 11.b2 klase 1. ieskaite (10.klase) Ieskaite jāpilda , TIKAI izmanto…" at bounding box center [494, 242] width 498 height 281
click at [106, 202] on link "Mācību materiāli" at bounding box center [104, 196] width 172 height 32
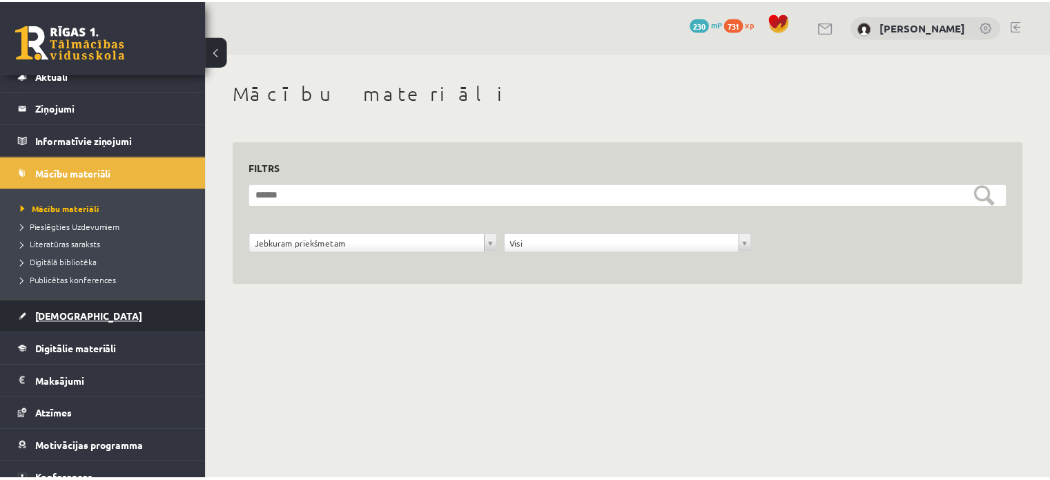
scroll to position [23, 0]
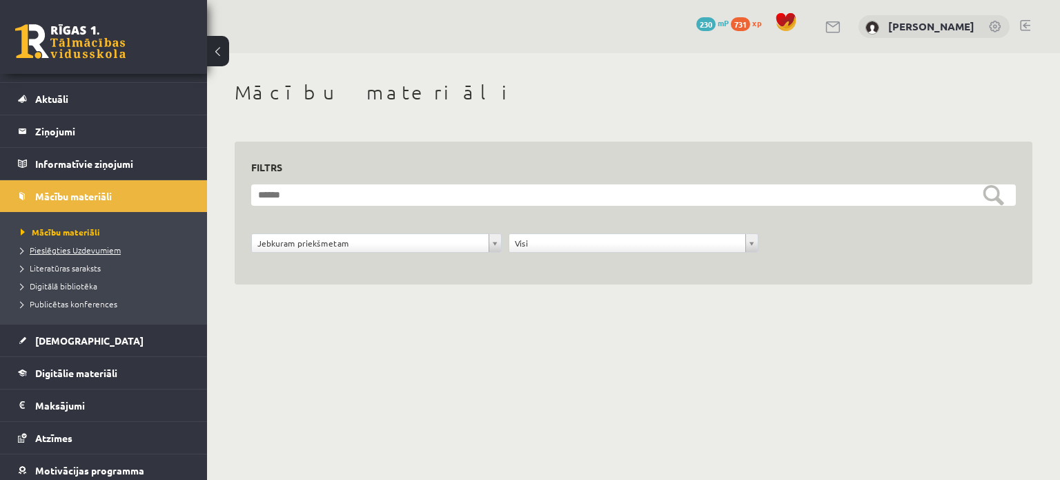
click at [107, 250] on span "Pieslēgties Uzdevumiem" at bounding box center [71, 249] width 100 height 11
click at [76, 286] on span "Digitālā bibliotēka" at bounding box center [59, 285] width 77 height 11
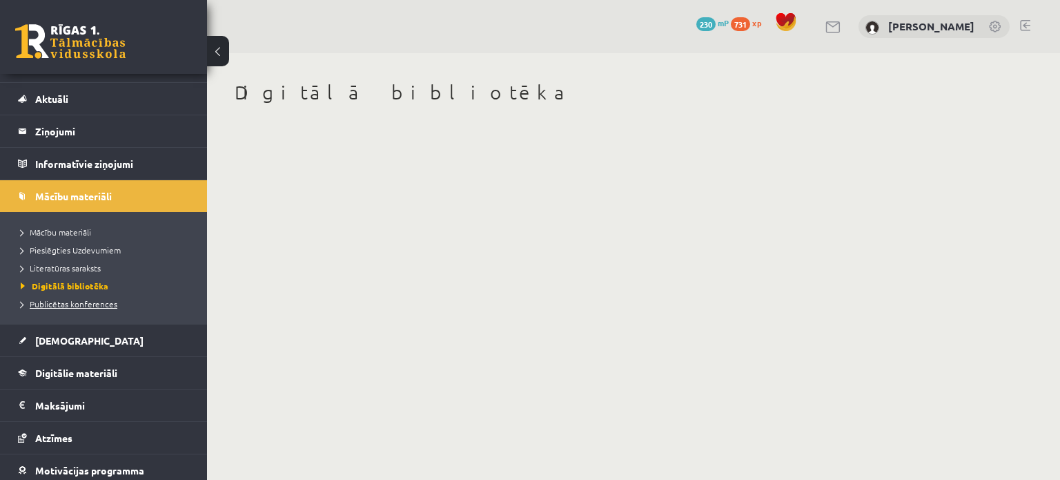
click at [46, 308] on link "Publicētas konferences" at bounding box center [107, 303] width 173 height 12
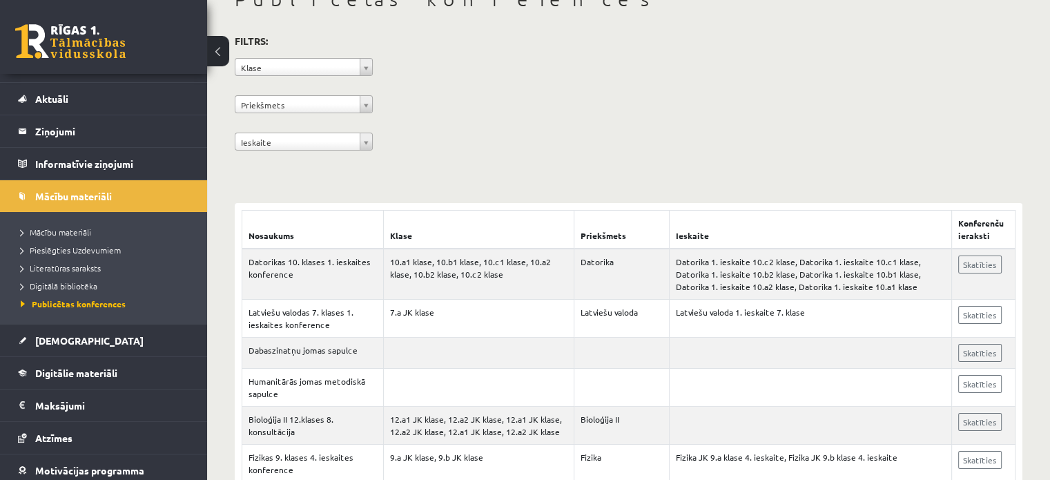
scroll to position [69, 0]
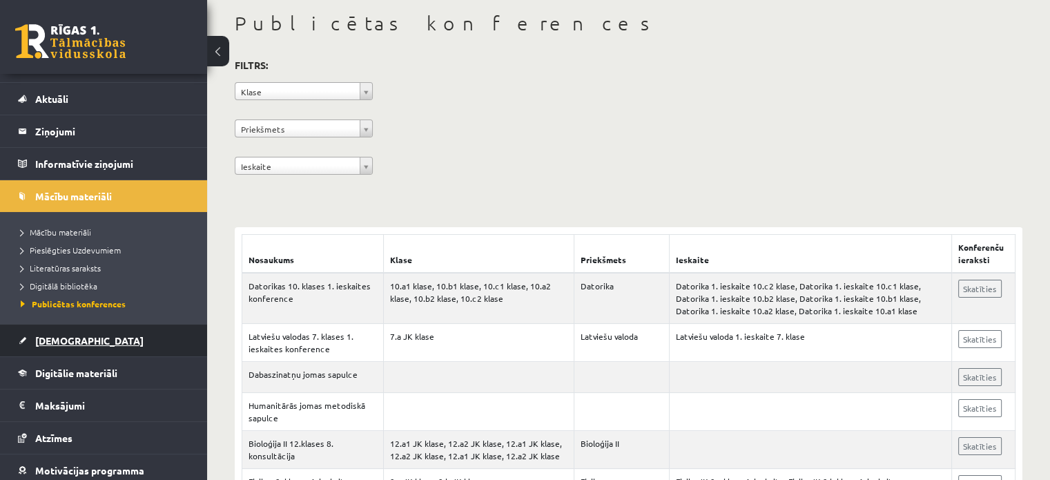
click at [127, 329] on link "[DEMOGRAPHIC_DATA]" at bounding box center [104, 340] width 172 height 32
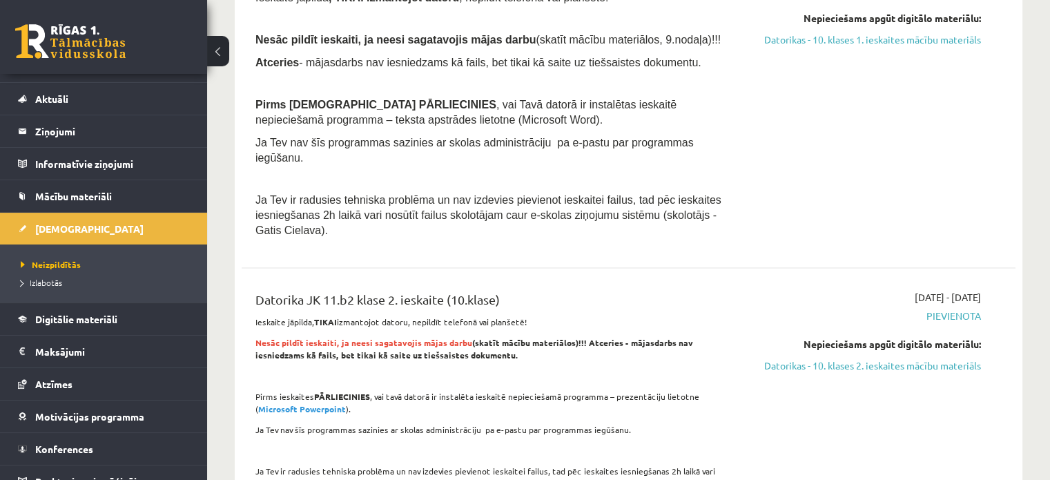
scroll to position [1933, 0]
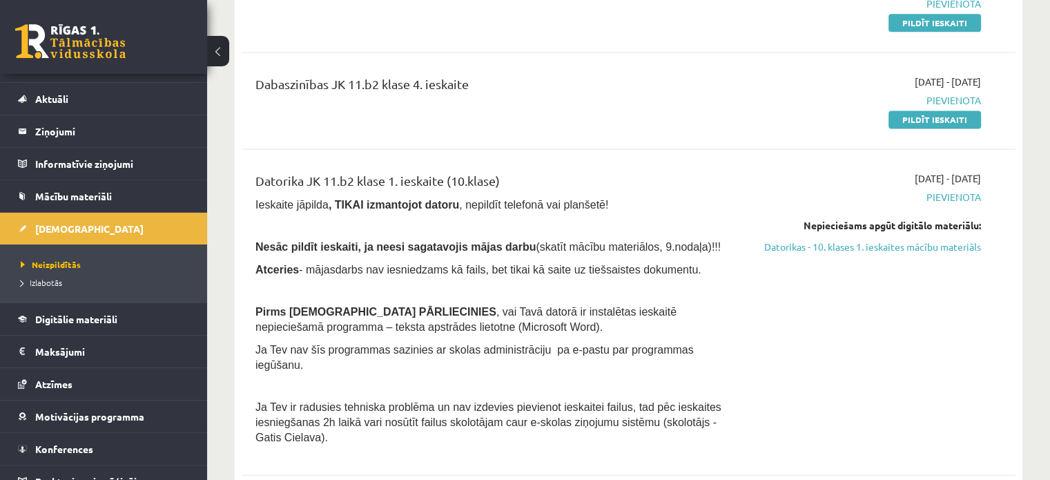
drag, startPoint x: 248, startPoint y: 148, endPoint x: 558, endPoint y: 141, distance: 309.3
click at [558, 171] on div "Datorika JK 11.b2 klase 1. ieskaite (10.klase) Ieskaite jāpilda , TIKAI izmanto…" at bounding box center [494, 311] width 498 height 281
copy div "Datorika JK 11.b2 klase 1. ieskaite (10.klase)"
click at [79, 314] on span "Digitālie materiāli" at bounding box center [76, 319] width 82 height 12
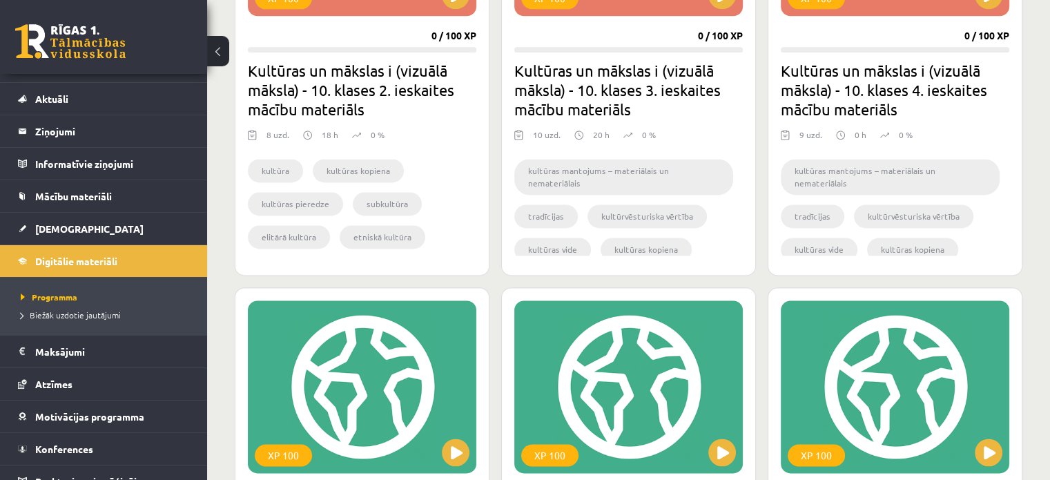
scroll to position [1864, 0]
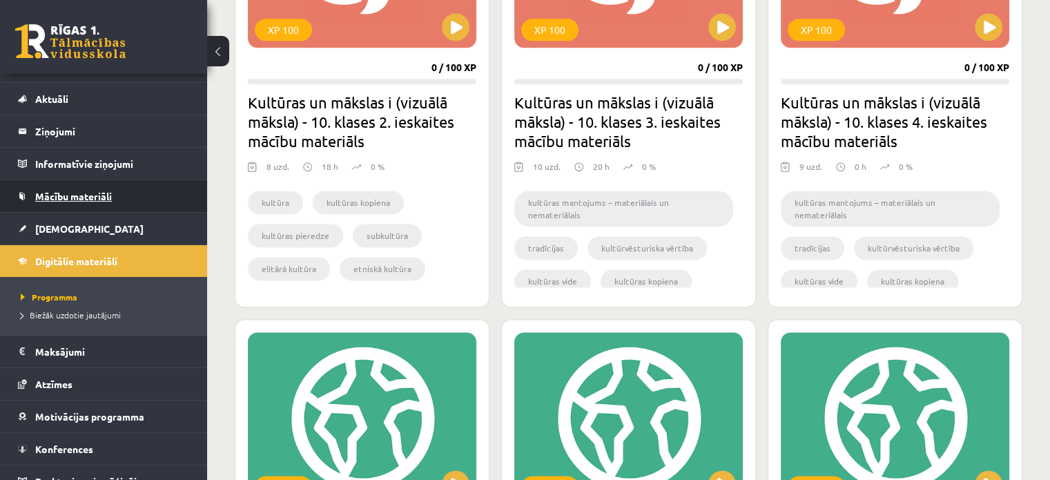
click at [91, 197] on span "Mācību materiāli" at bounding box center [73, 196] width 77 height 12
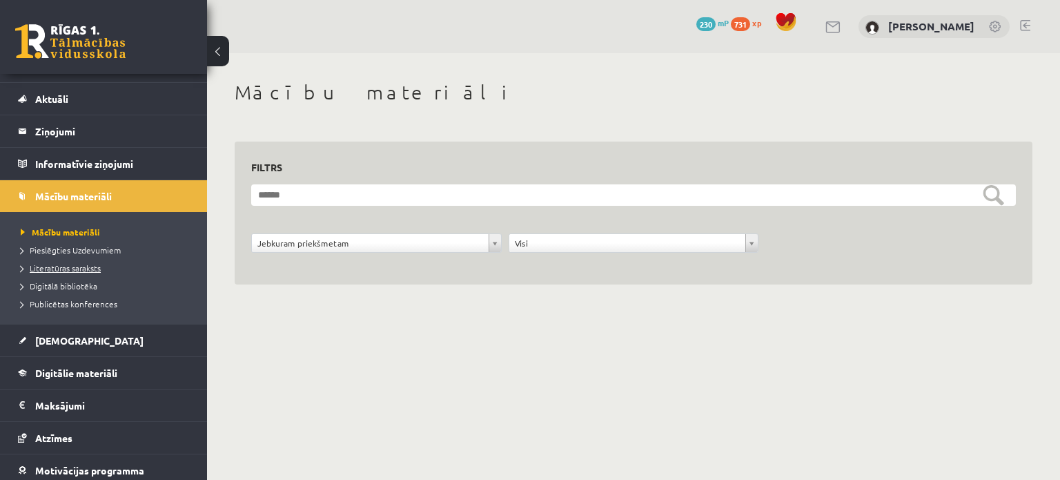
click at [78, 267] on span "Literatūras saraksts" at bounding box center [61, 267] width 80 height 11
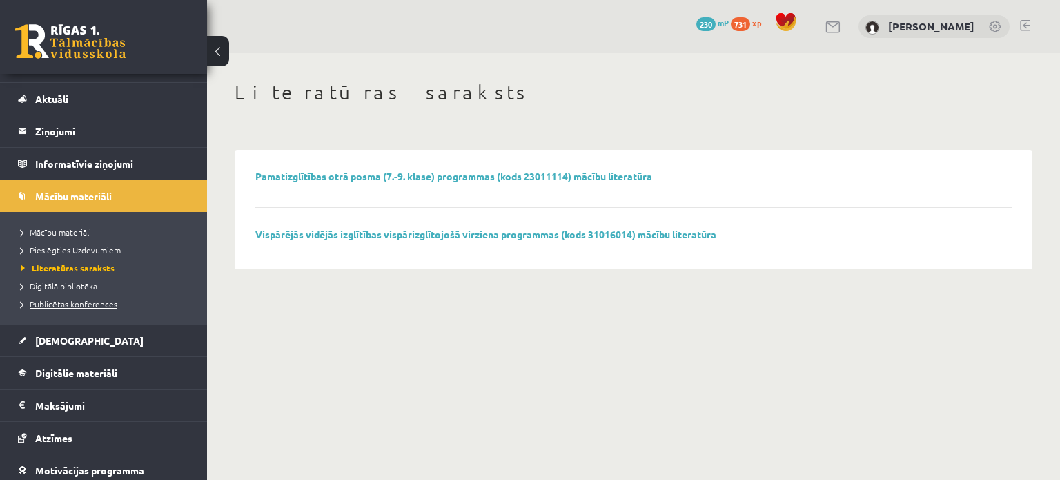
click at [64, 298] on span "Publicētas konferences" at bounding box center [69, 303] width 97 height 11
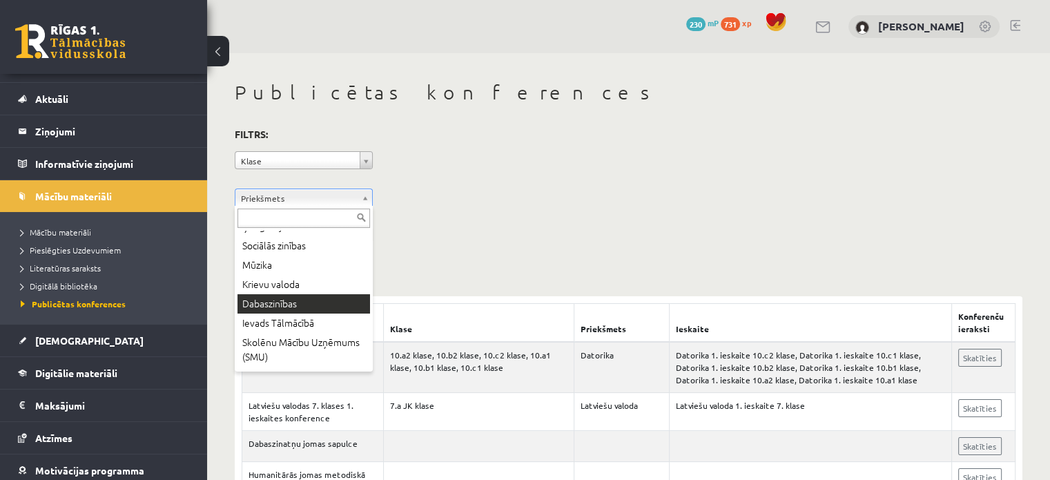
scroll to position [276, 0]
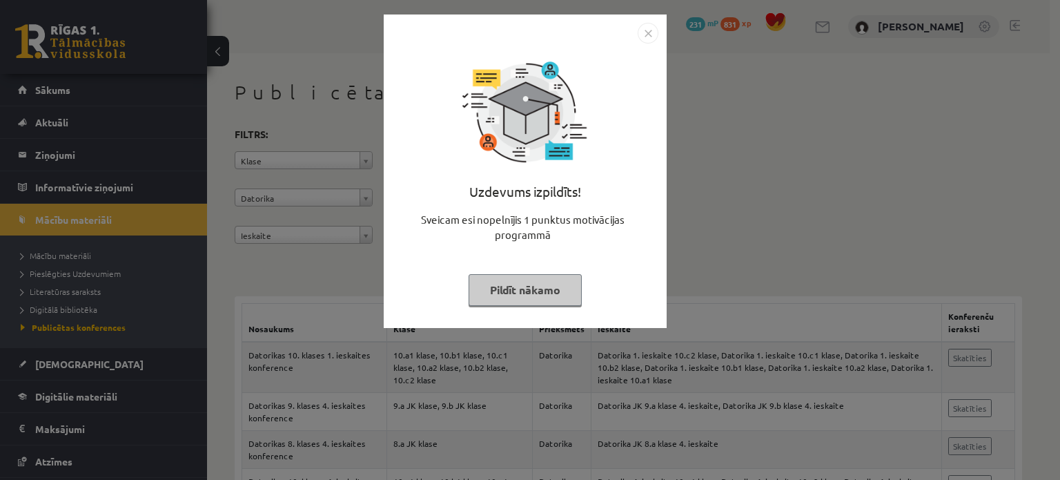
click at [652, 40] on img "Close" at bounding box center [648, 33] width 21 height 21
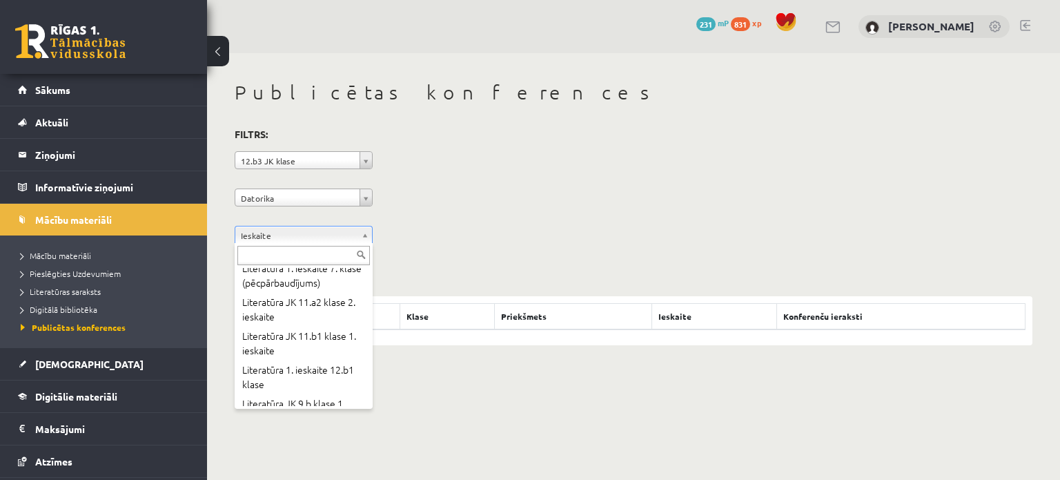
scroll to position [10743, 0]
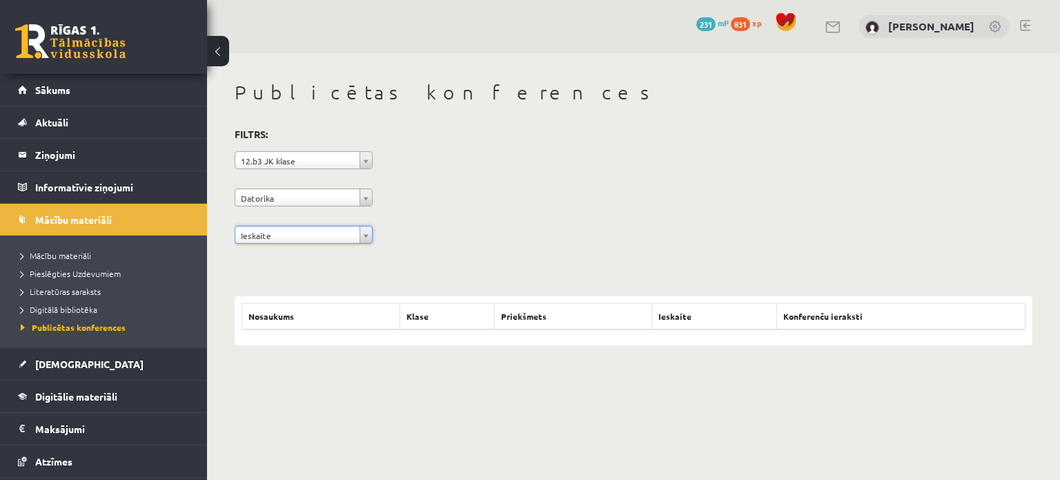
click at [374, 315] on th "Nosaukums" at bounding box center [321, 317] width 158 height 26
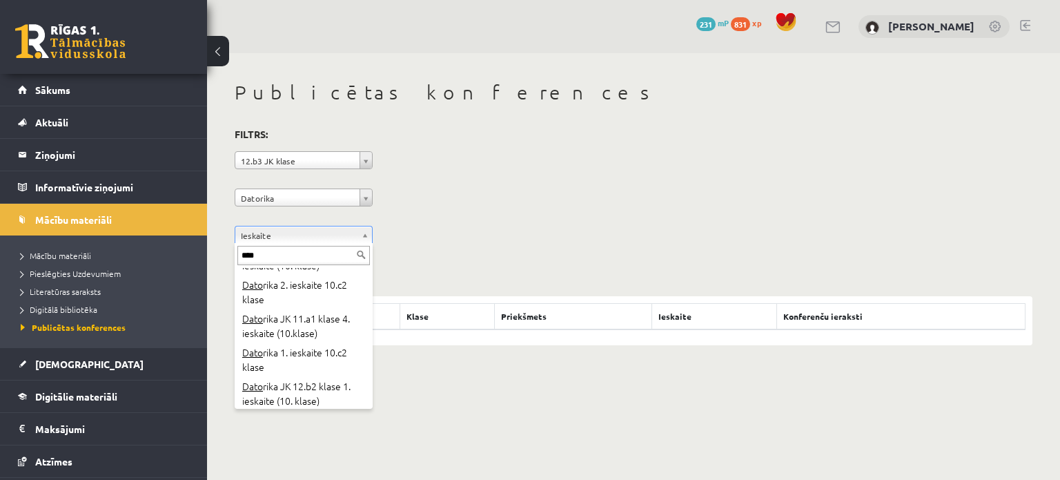
scroll to position [2290, 0]
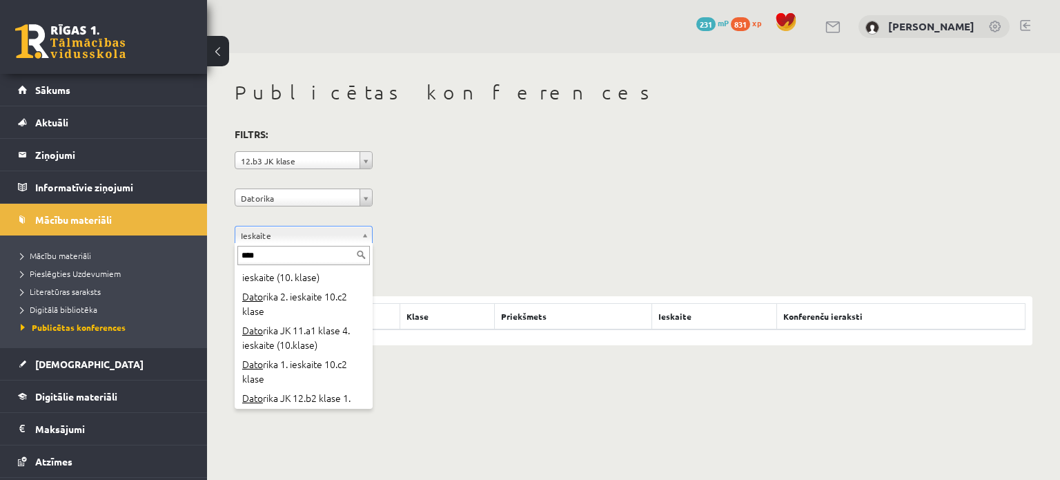
click at [284, 251] on input "****" at bounding box center [303, 255] width 133 height 19
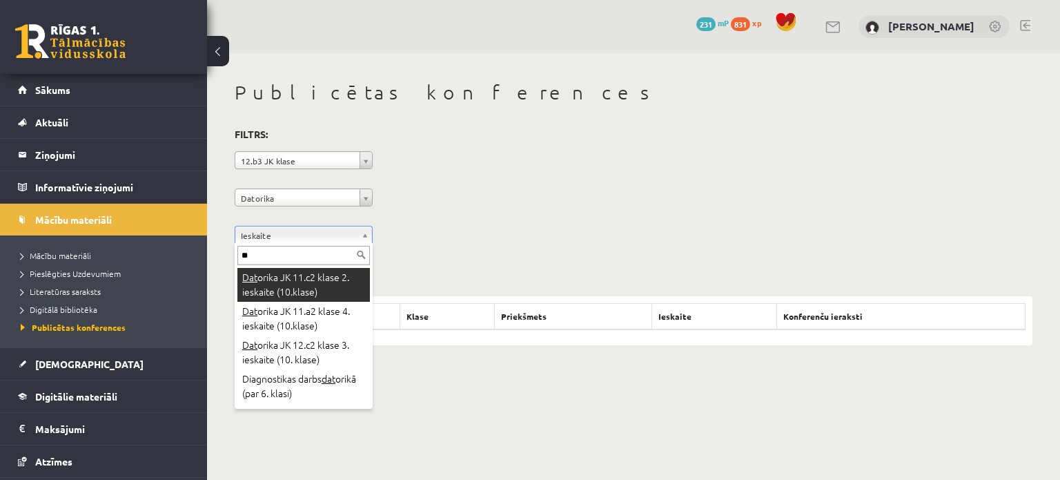
type input "*"
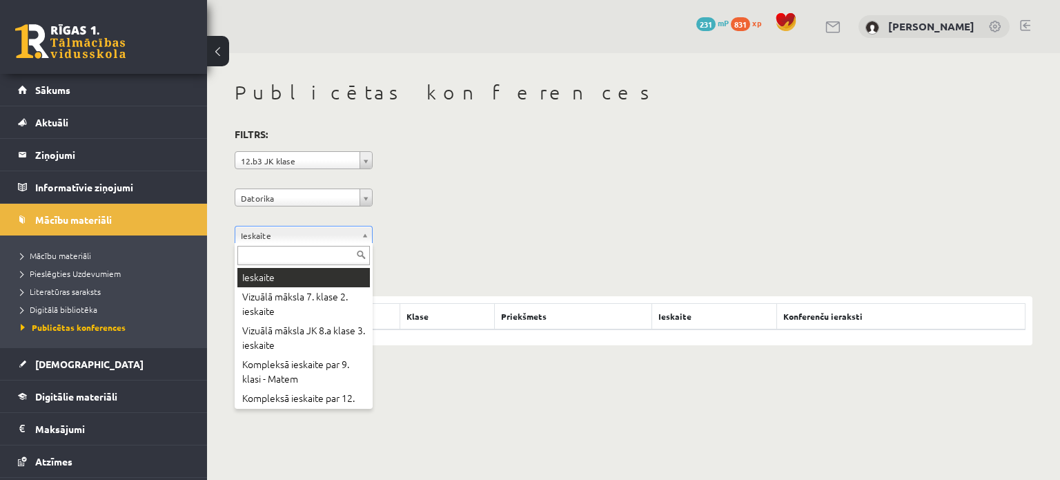
paste input "**********"
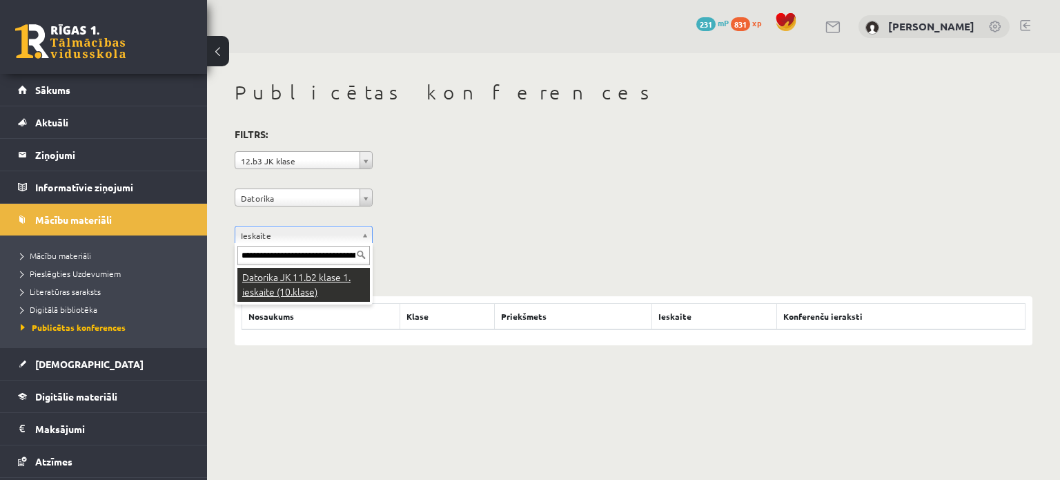
scroll to position [0, 50]
type input "**********"
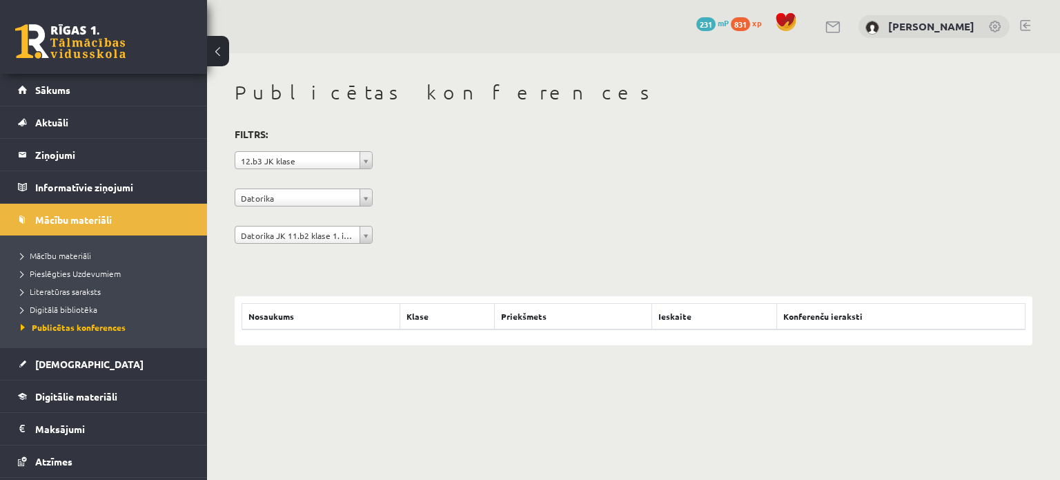
click at [696, 311] on th "Ieskaite" at bounding box center [714, 317] width 124 height 26
click at [387, 311] on th "Nosaukums" at bounding box center [321, 317] width 158 height 26
click at [63, 306] on span "Digitālā bibliotēka" at bounding box center [59, 309] width 77 height 11
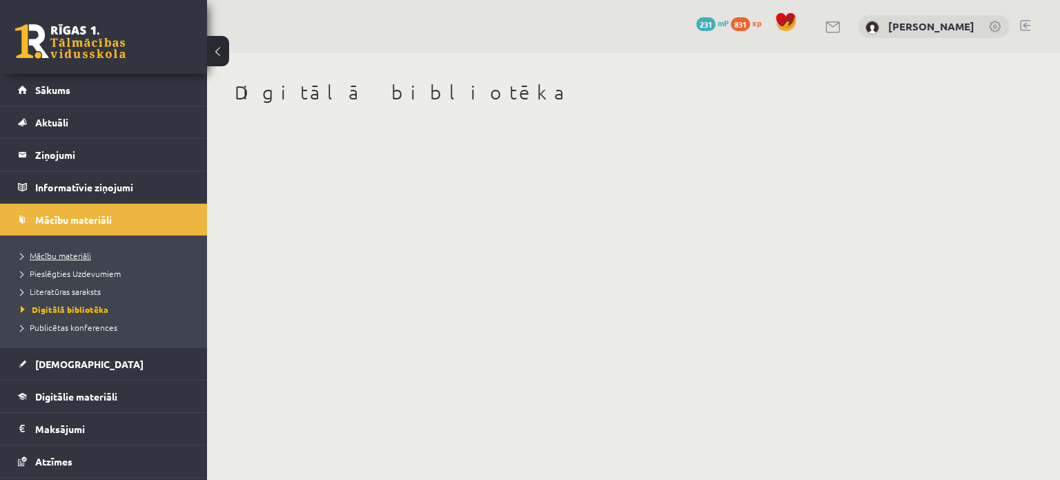
click at [75, 256] on span "Mācību materiāli" at bounding box center [56, 255] width 70 height 11
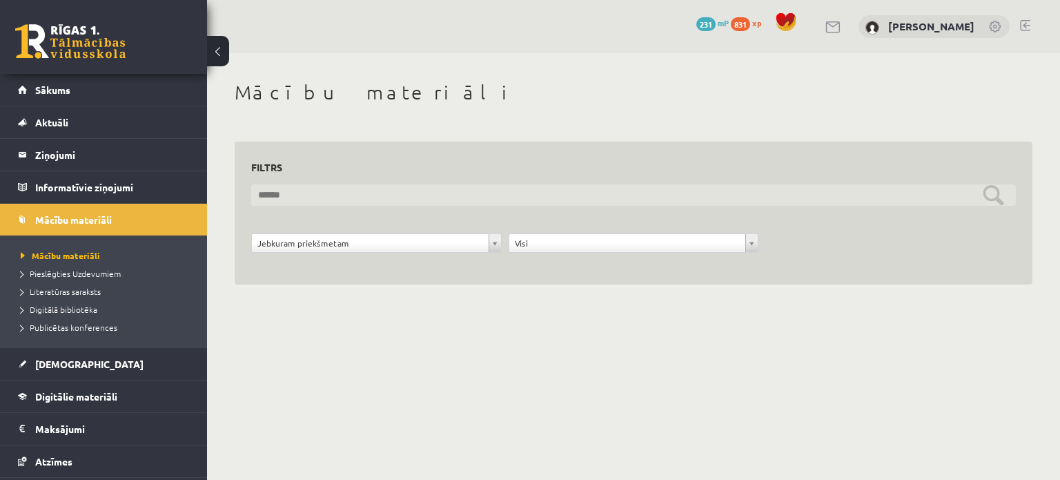
click at [388, 193] on input "text" at bounding box center [633, 194] width 765 height 21
paste input "**********"
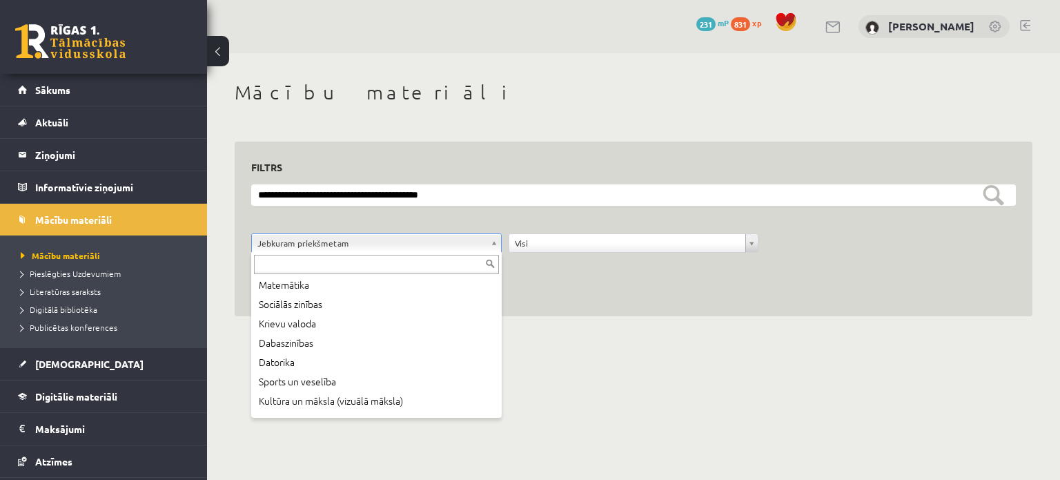
scroll to position [138, 0]
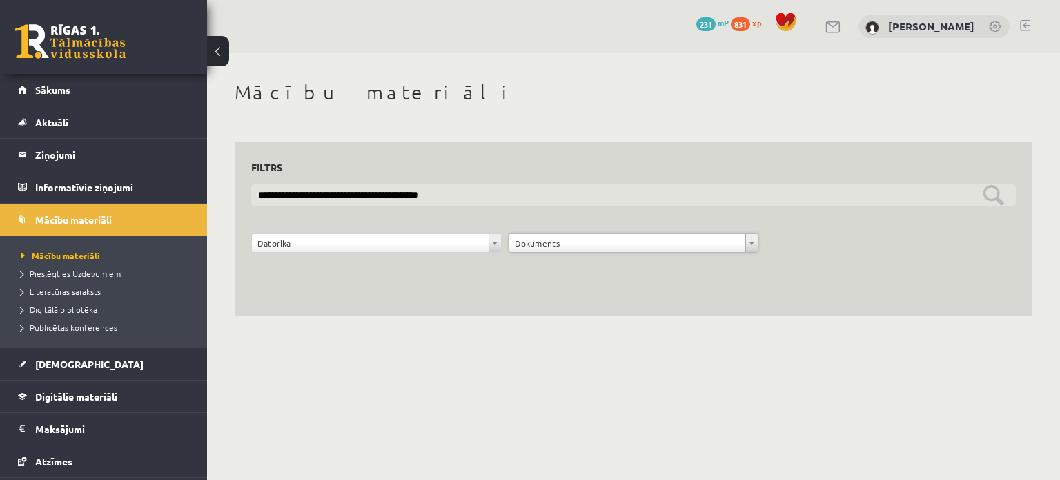
click at [466, 188] on input "**********" at bounding box center [633, 194] width 765 height 21
type input "*"
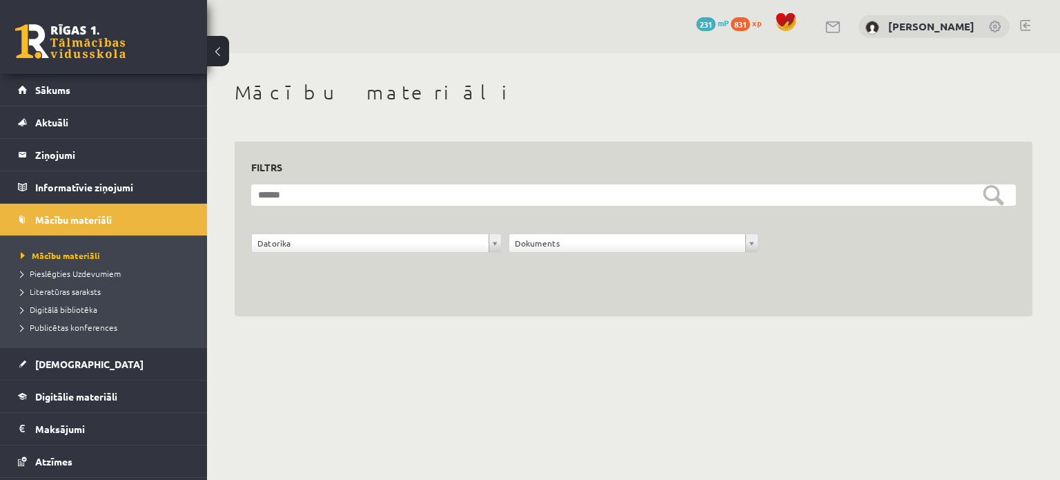
click at [403, 169] on h3 "Filtrs" at bounding box center [625, 167] width 748 height 19
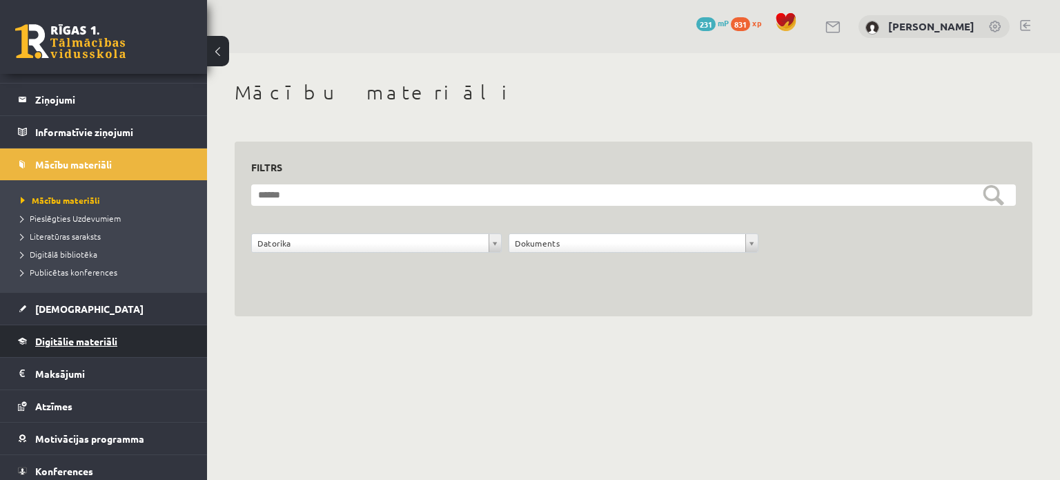
scroll to position [92, 0]
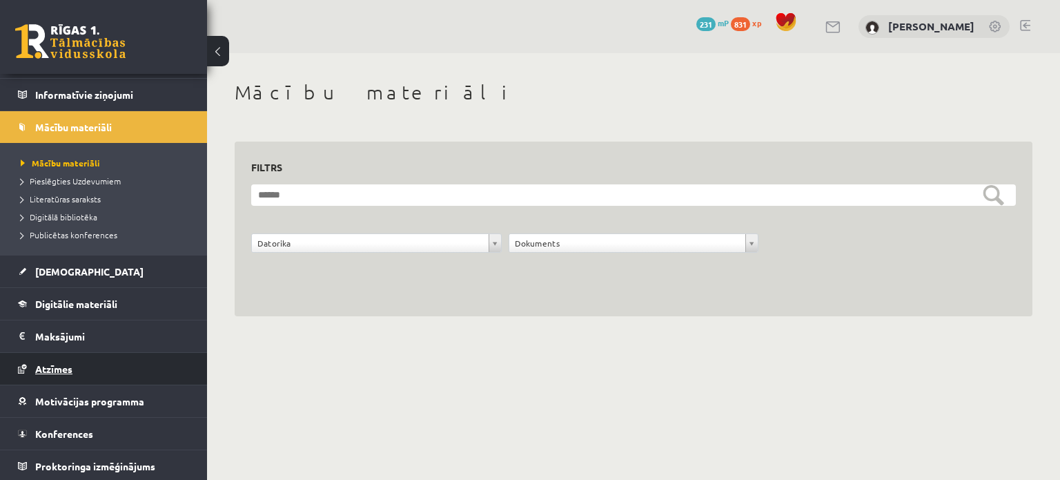
click at [55, 369] on span "Atzīmes" at bounding box center [53, 368] width 37 height 12
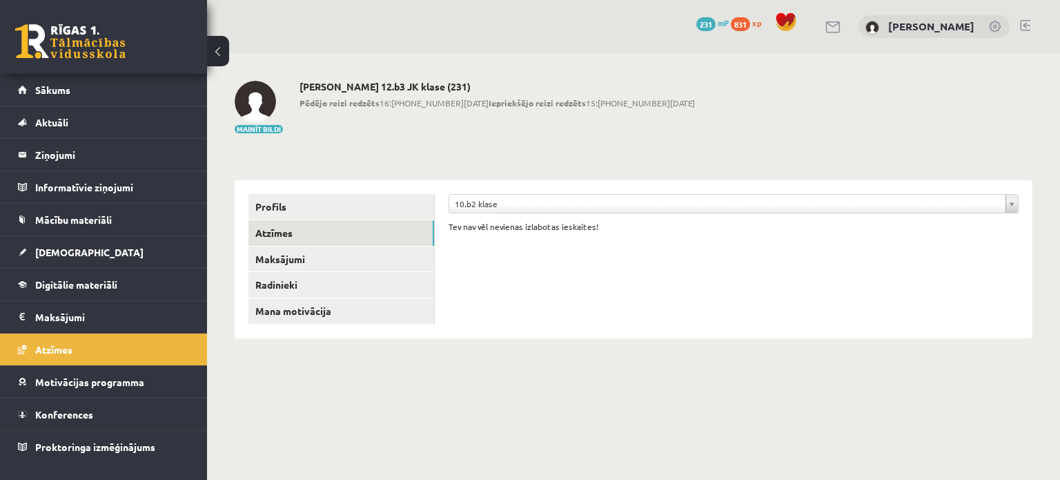
click at [487, 243] on div "**********" at bounding box center [734, 259] width 598 height 158
click at [68, 253] on span "[DEMOGRAPHIC_DATA]" at bounding box center [89, 252] width 108 height 12
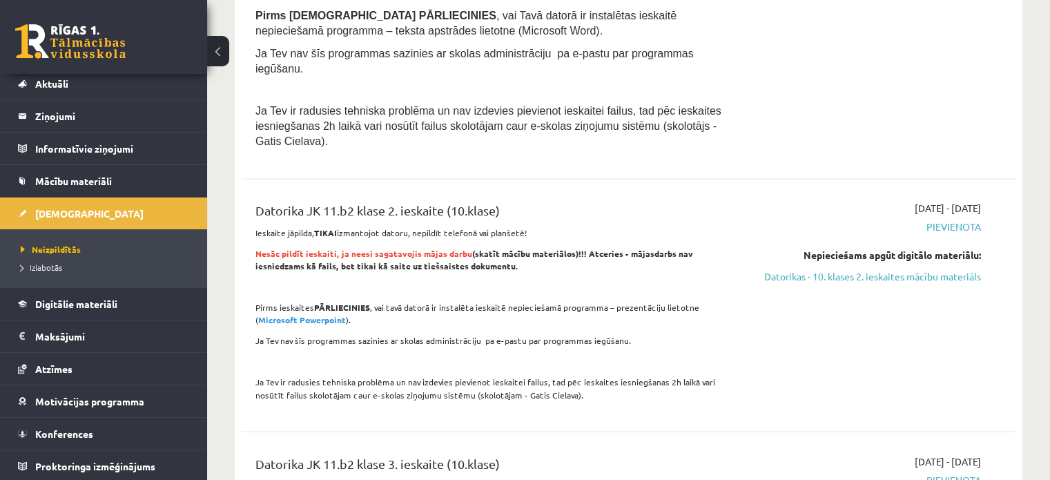
scroll to position [2209, 0]
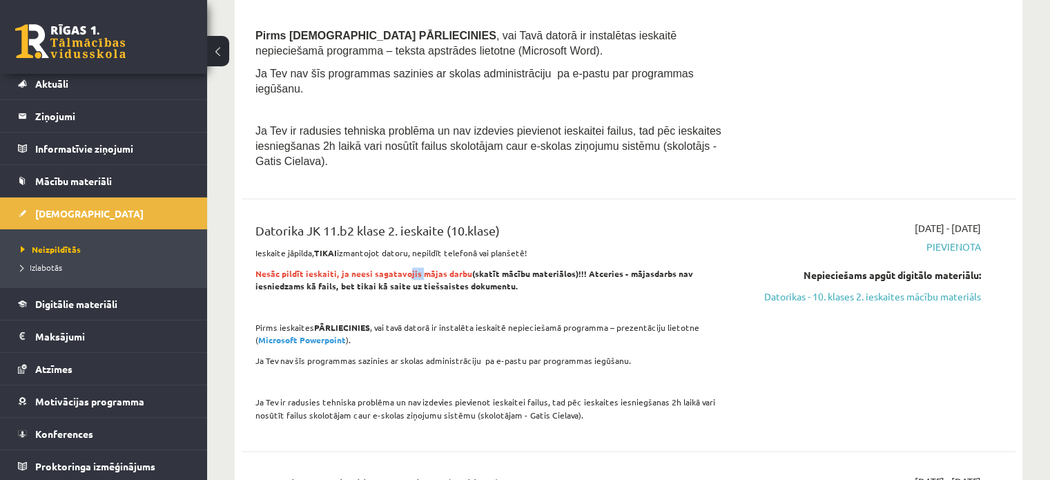
drag, startPoint x: 403, startPoint y: 225, endPoint x: 415, endPoint y: 228, distance: 12.2
click at [415, 268] on span "Nesāc pildīt ieskaiti, ja neesi sagatavojis mājas darbu" at bounding box center [363, 273] width 217 height 11
click at [380, 246] on div "Datorika JK 11.b2 klase 2. ieskaite (10.klase) Ieskaite jāpilda, TIKAI izmantoj…" at bounding box center [494, 325] width 498 height 208
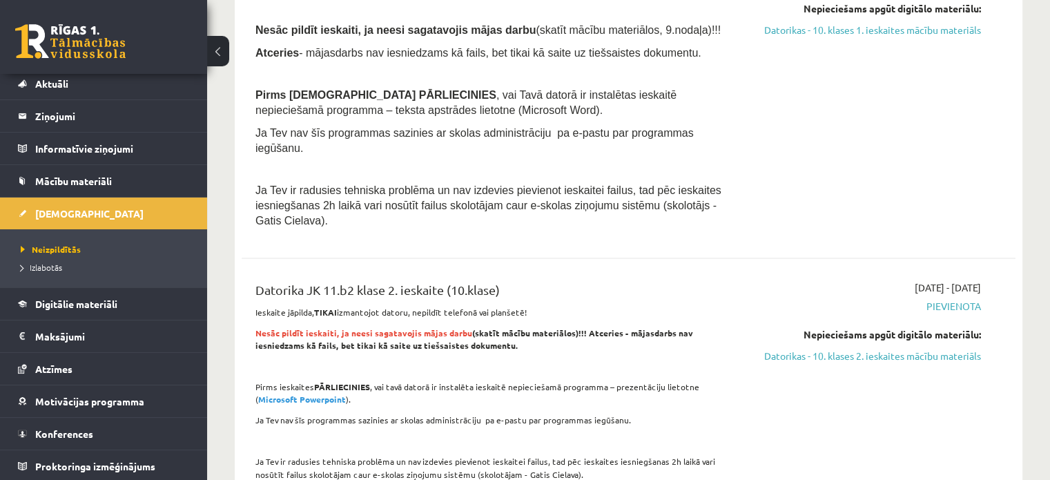
scroll to position [2140, 0]
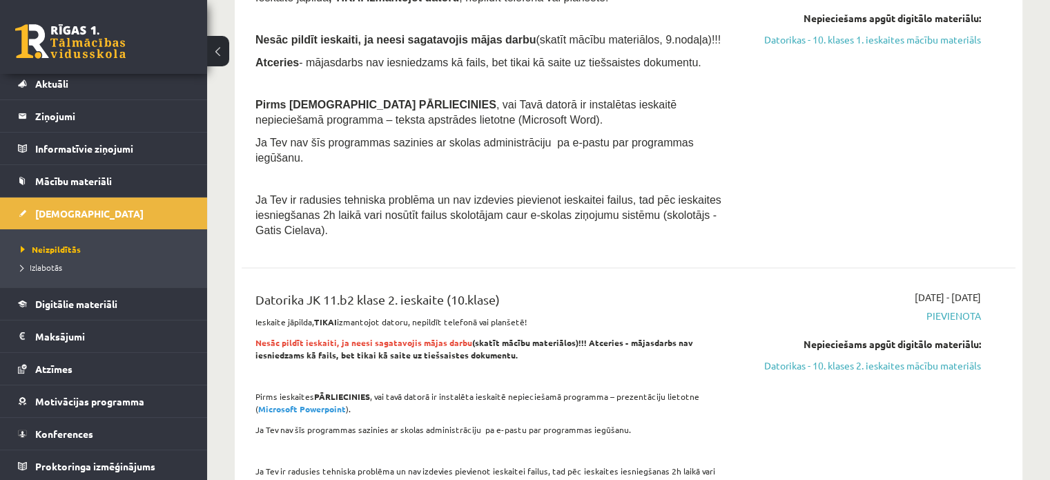
drag, startPoint x: 726, startPoint y: 170, endPoint x: 736, endPoint y: 162, distance: 12.3
click at [733, 164] on div "Datorika JK 11.b2 klase 1. ieskaite (10.klase) Ieskaite jāpilda , TIKAI izmanto…" at bounding box center [494, 104] width 498 height 281
click at [927, 166] on div "[DATE] - [DATE] [GEOGRAPHIC_DATA] Nepieciešams apgūt digitālo materiālu: Datori…" at bounding box center [867, 104] width 248 height 281
click at [941, 358] on link "Datorikas - 10. klases 2. ieskaites mācību materiāls" at bounding box center [867, 365] width 228 height 14
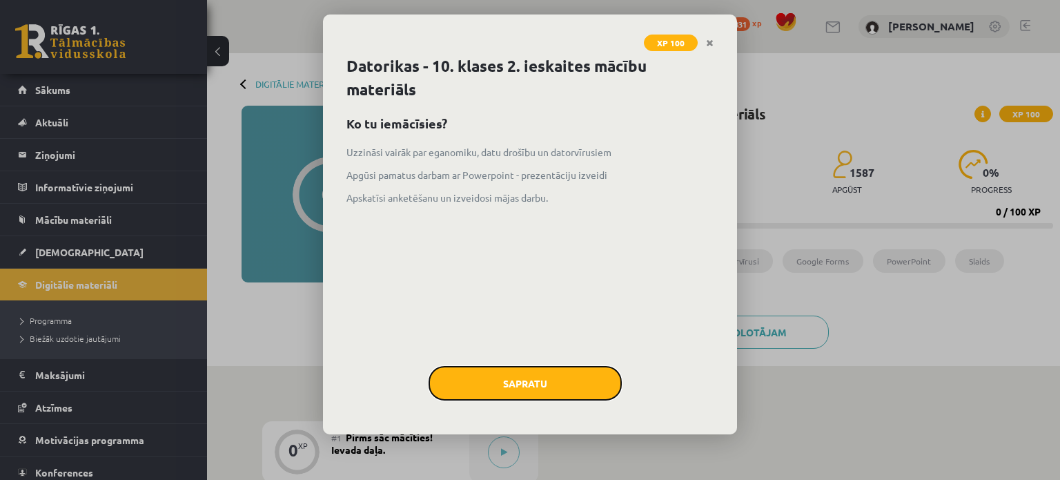
click at [522, 371] on button "Sapratu" at bounding box center [525, 383] width 193 height 35
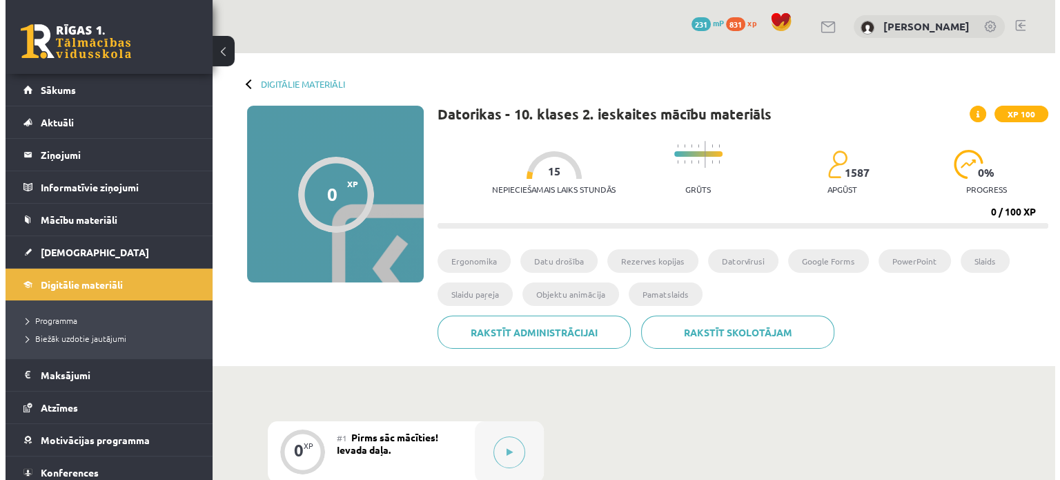
scroll to position [276, 0]
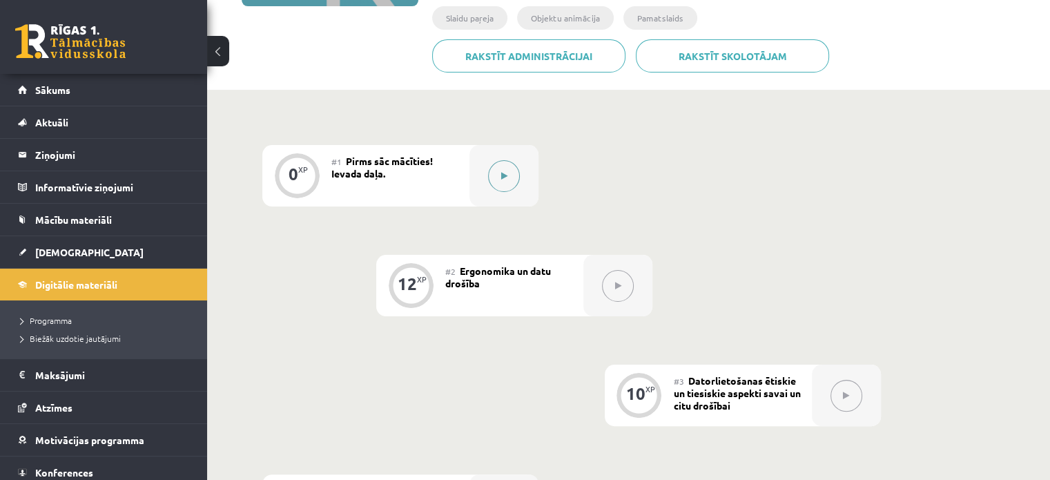
click at [498, 175] on button at bounding box center [504, 176] width 32 height 32
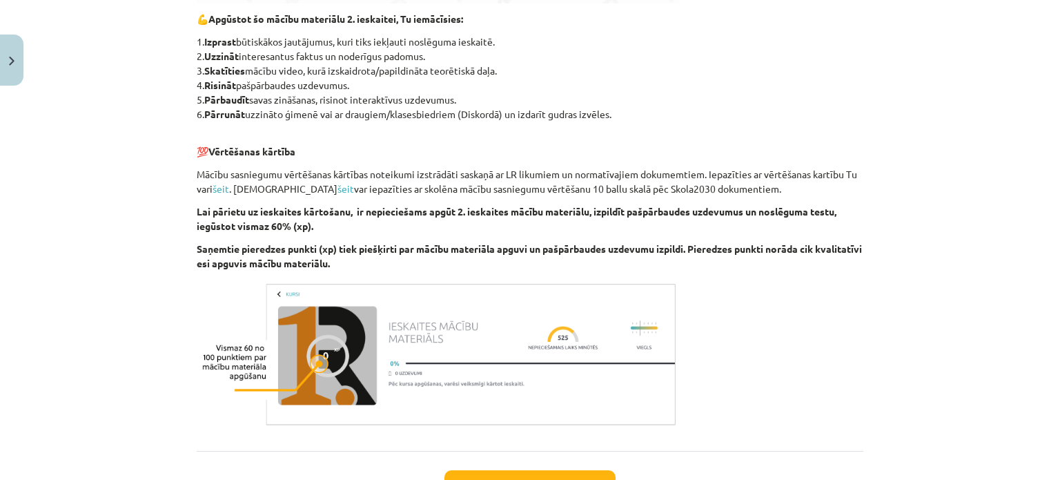
scroll to position [800, 0]
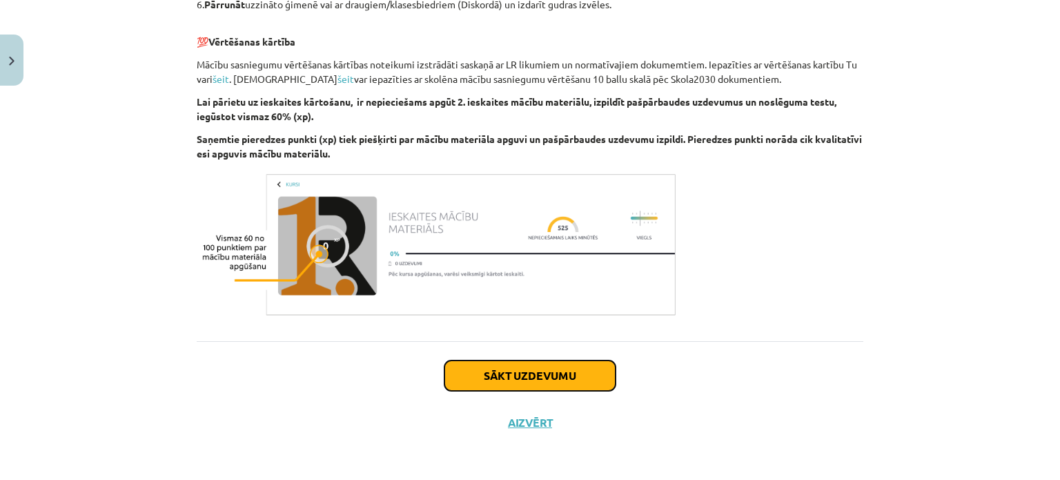
click at [498, 372] on button "Sākt uzdevumu" at bounding box center [530, 375] width 171 height 30
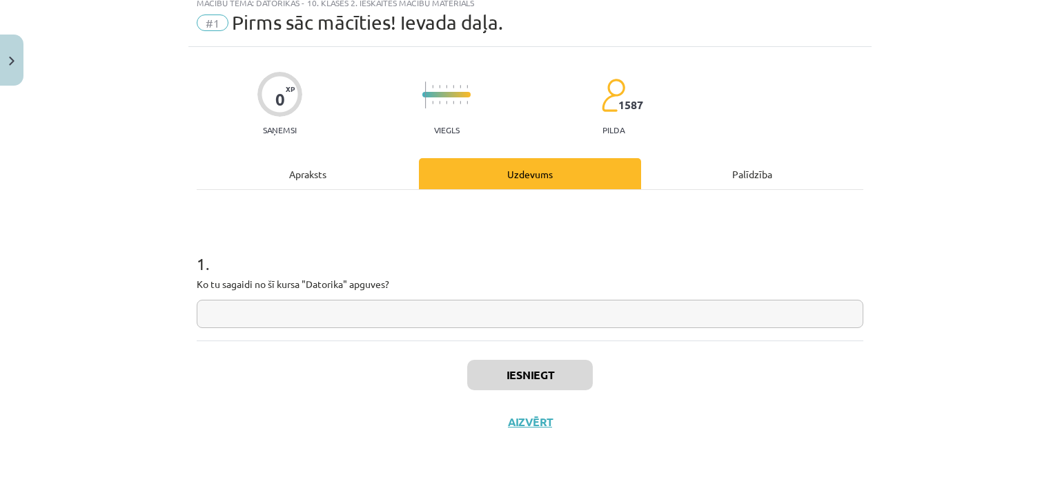
scroll to position [35, 0]
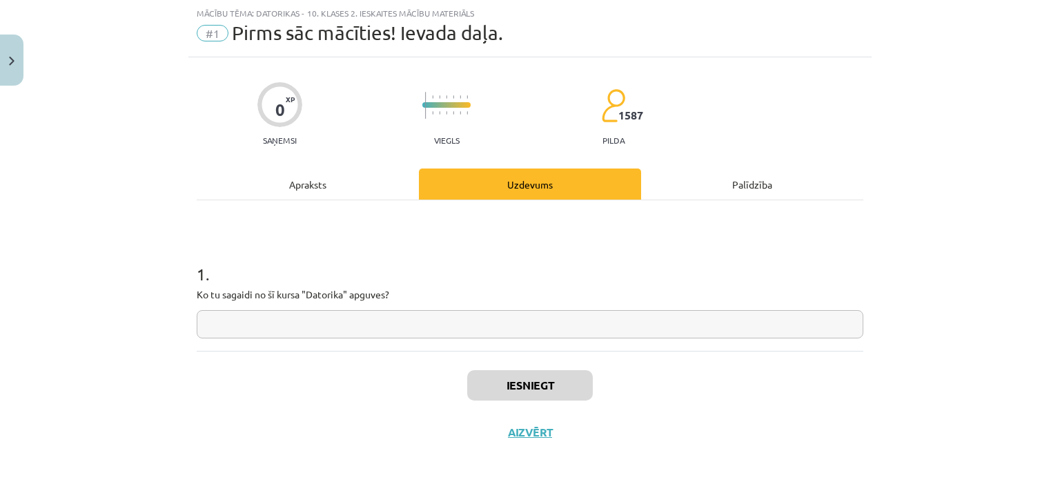
click at [445, 331] on input "text" at bounding box center [530, 324] width 667 height 28
type input "*"
click at [302, 335] on input "text" at bounding box center [530, 324] width 667 height 28
click at [298, 298] on div "1 . Ko tu sagaidi no šī kursa "Datorika" apguves?" at bounding box center [530, 289] width 667 height 98
click at [287, 243] on h1 "1 ." at bounding box center [530, 261] width 667 height 43
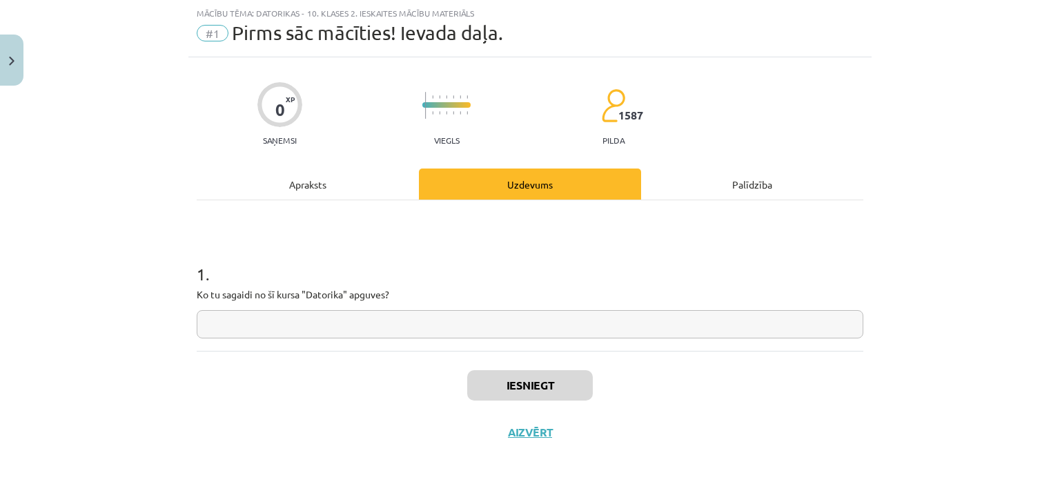
drag, startPoint x: 293, startPoint y: 255, endPoint x: 292, endPoint y: 248, distance: 6.9
click at [289, 250] on h1 "1 ." at bounding box center [530, 261] width 667 height 43
click at [320, 335] on input "text" at bounding box center [530, 324] width 667 height 28
click at [276, 326] on input "text" at bounding box center [530, 324] width 667 height 28
click at [326, 328] on input "text" at bounding box center [530, 324] width 667 height 28
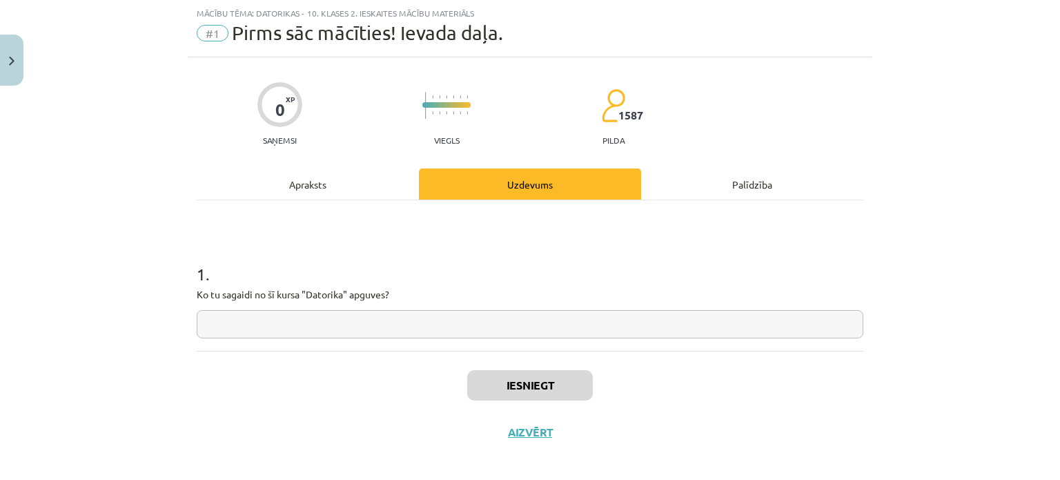
click at [254, 336] on input "text" at bounding box center [530, 324] width 667 height 28
type input "*"
click at [257, 322] on input "text" at bounding box center [530, 324] width 667 height 28
click at [288, 320] on input "**" at bounding box center [530, 324] width 667 height 28
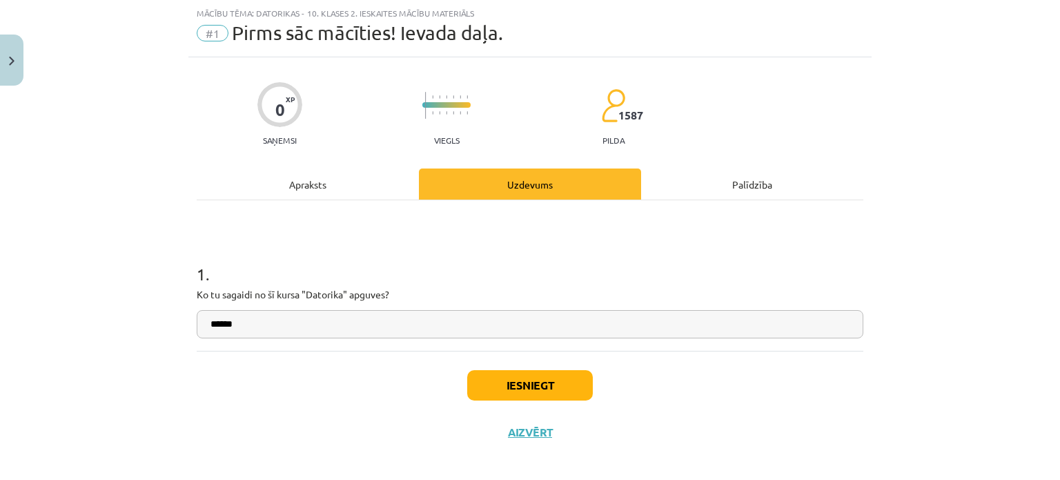
type input "******"
click at [516, 370] on button "Iesniegt" at bounding box center [530, 385] width 126 height 30
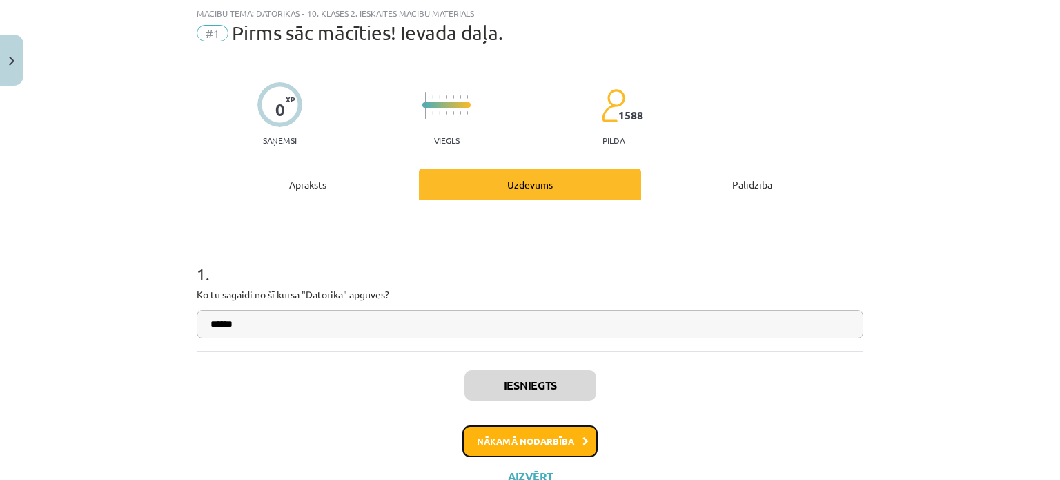
click at [562, 436] on button "Nākamā nodarbība" at bounding box center [529, 441] width 135 height 32
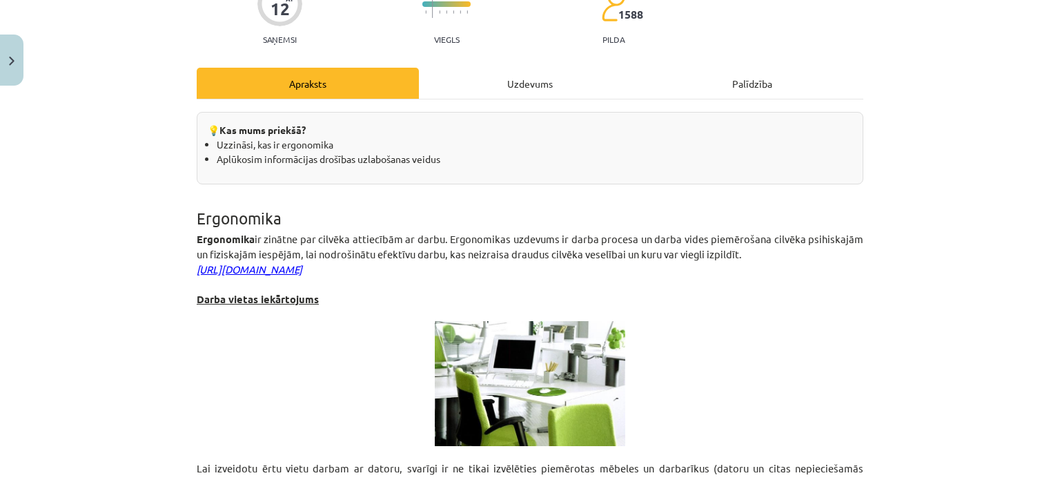
scroll to position [104, 0]
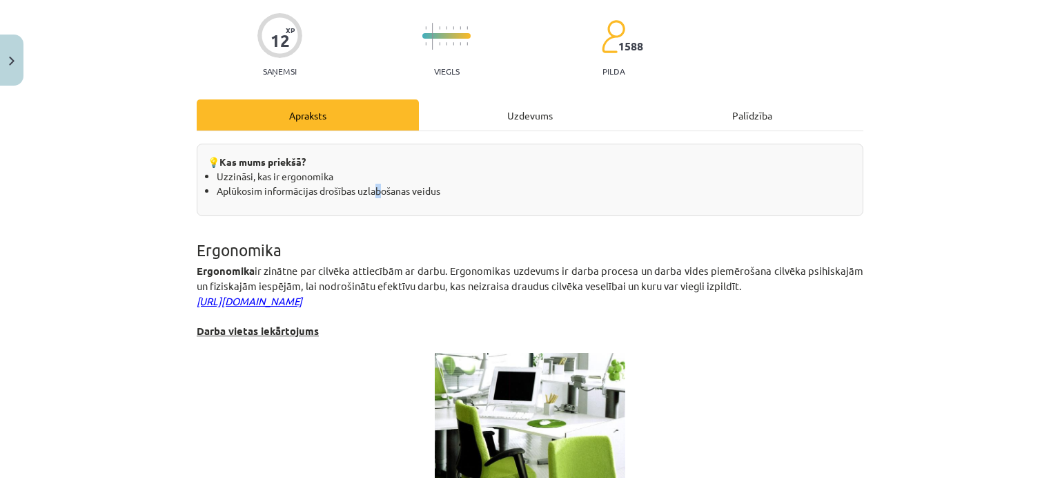
drag, startPoint x: 373, startPoint y: 195, endPoint x: 375, endPoint y: 209, distance: 14.0
click at [375, 206] on div "💡 Kas mums priekšā? Uzzināsi, kas ir ergonomika Aplūkosim informācijas drošības…" at bounding box center [530, 180] width 667 height 72
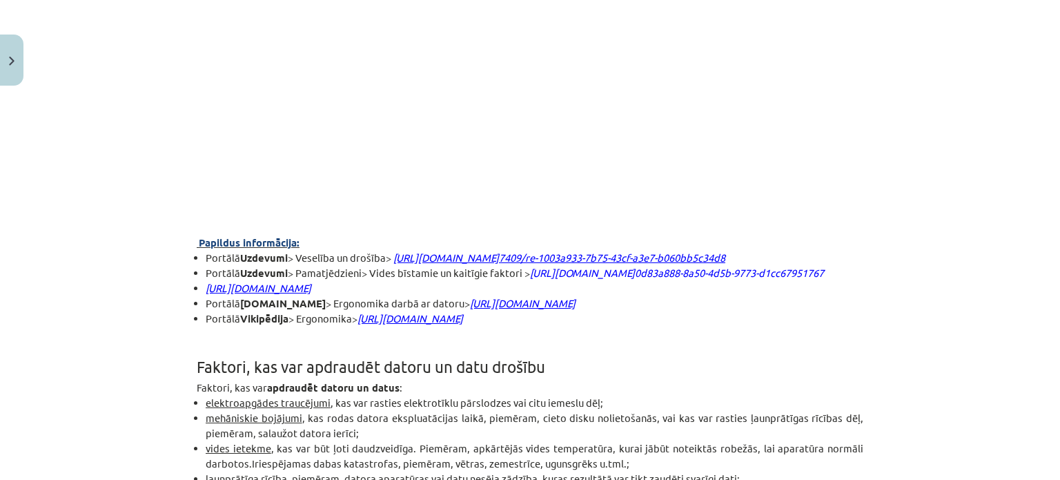
scroll to position [1415, 0]
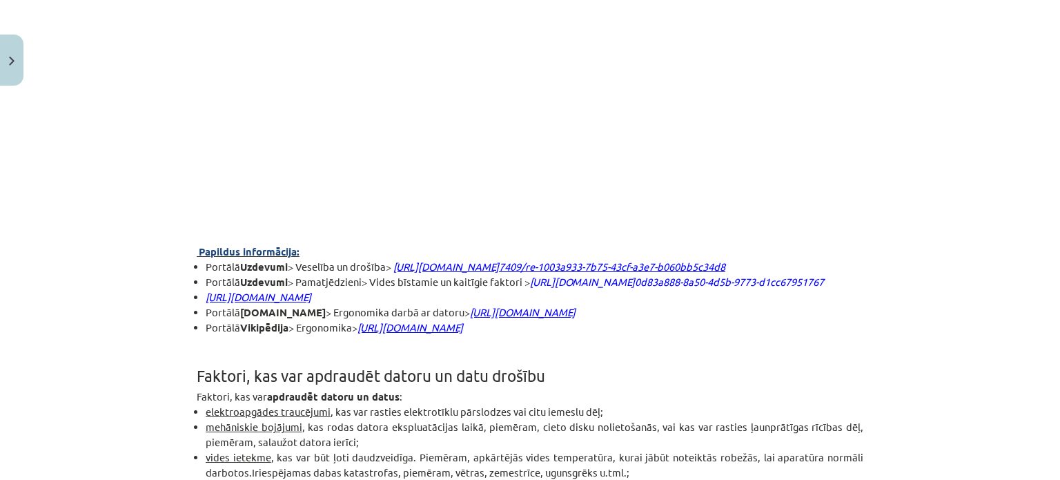
drag, startPoint x: 166, startPoint y: 224, endPoint x: 199, endPoint y: 212, distance: 35.4
click at [159, 222] on div "Mācību tēma: Datorikas - 10. klases 2. ieskaites mācību materiāls #2 Ergonomika…" at bounding box center [530, 240] width 1060 height 480
drag, startPoint x: 75, startPoint y: 212, endPoint x: 141, endPoint y: 217, distance: 66.5
click at [80, 210] on div "Mācību tēma: Datorikas - 10. klases 2. ieskaites mācību materiāls #2 Ergonomika…" at bounding box center [530, 240] width 1060 height 480
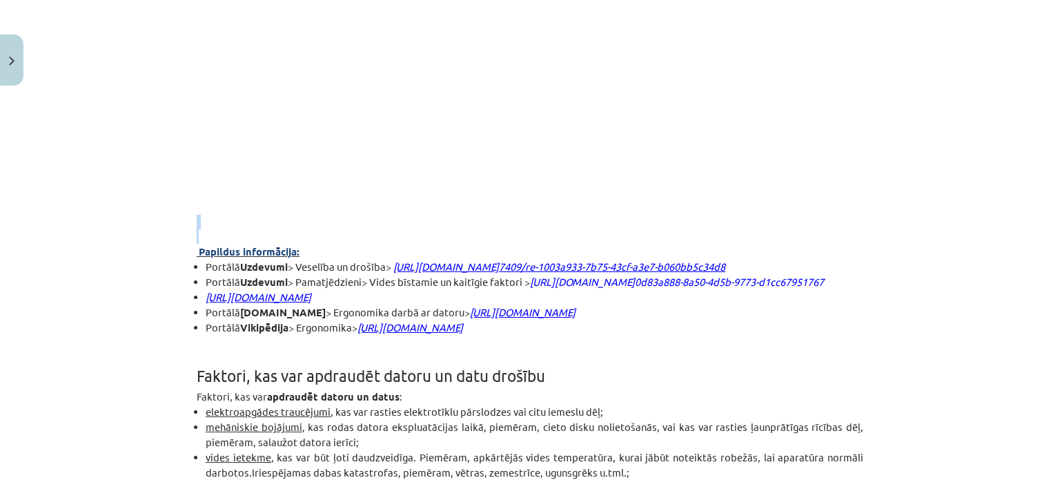
click at [170, 220] on div "Mācību tēma: Datorikas - 10. klases 2. ieskaites mācību materiāls #2 Ergonomika…" at bounding box center [530, 240] width 1060 height 480
click at [215, 213] on p at bounding box center [530, 207] width 667 height 14
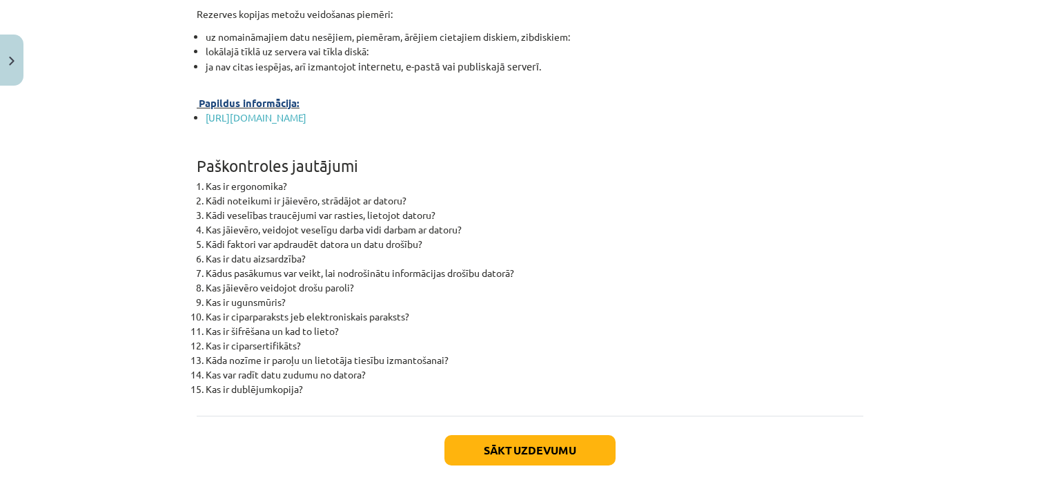
scroll to position [4410, 0]
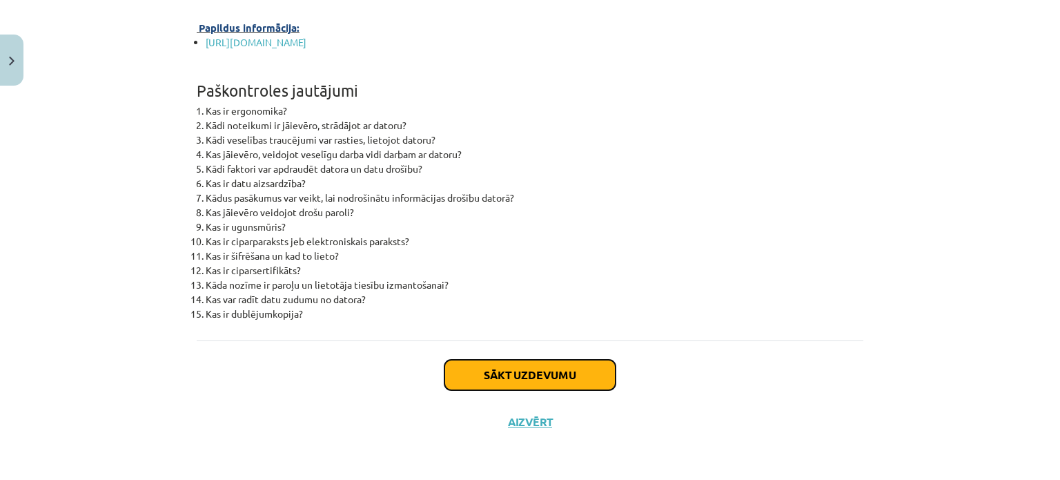
click at [485, 373] on button "Sākt uzdevumu" at bounding box center [530, 375] width 171 height 30
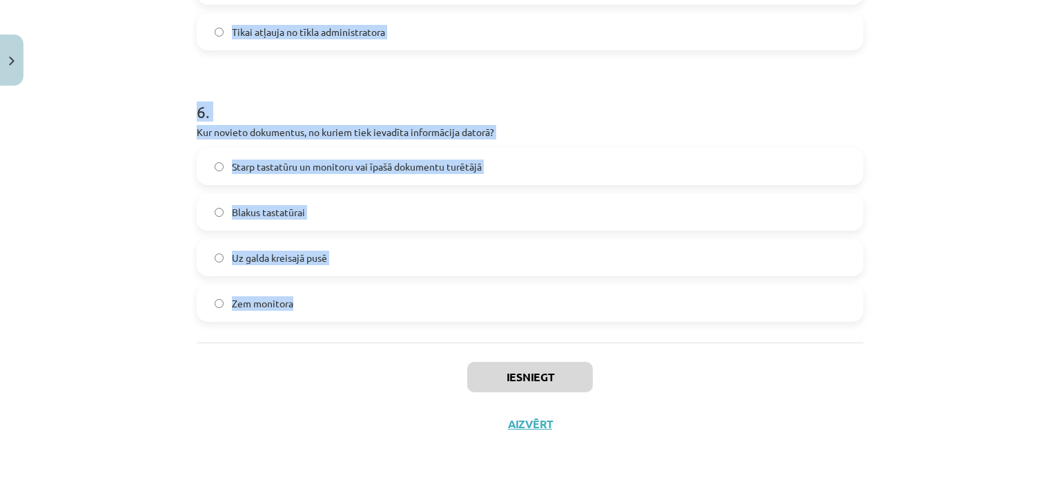
scroll to position [1554, 0]
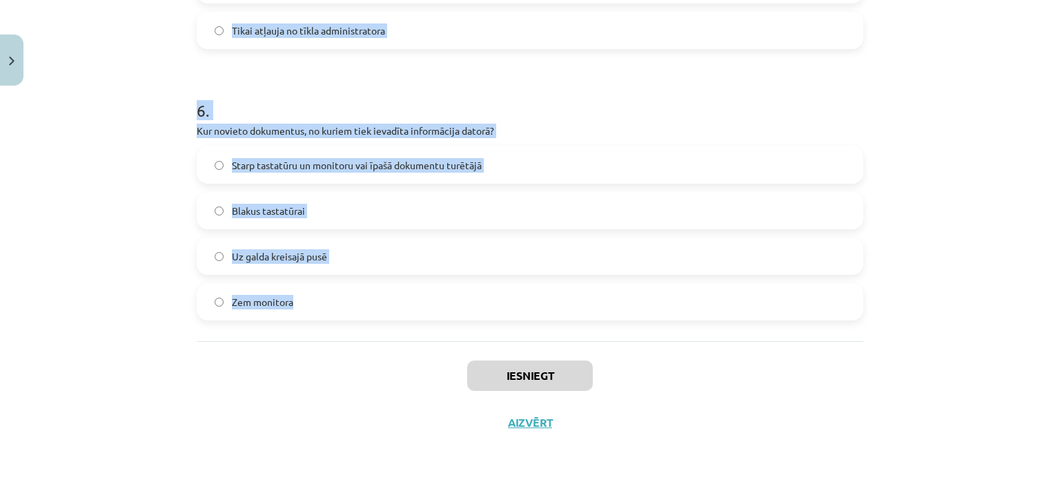
drag, startPoint x: 163, startPoint y: 259, endPoint x: 391, endPoint y: 293, distance: 230.3
click at [391, 293] on div "Mācību tēma: Datorikas - 10. klases 2. ieskaites mācību materiāls #2 Ergonomika…" at bounding box center [530, 240] width 1060 height 480
copy form "0 . Lor ips dolo sitametco adi elit seddoeiu tempor? Incididun utlaboree Dolore…"
click at [114, 215] on div "Mācību tēma: Datorikas - 10. klases 2. ieskaites mācību materiāls #2 Ergonomika…" at bounding box center [530, 240] width 1060 height 480
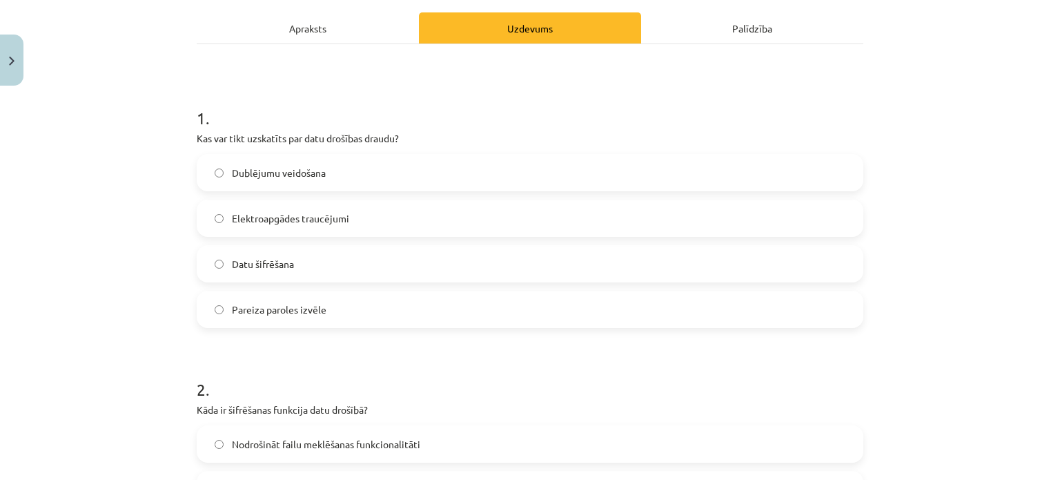
scroll to position [105, 0]
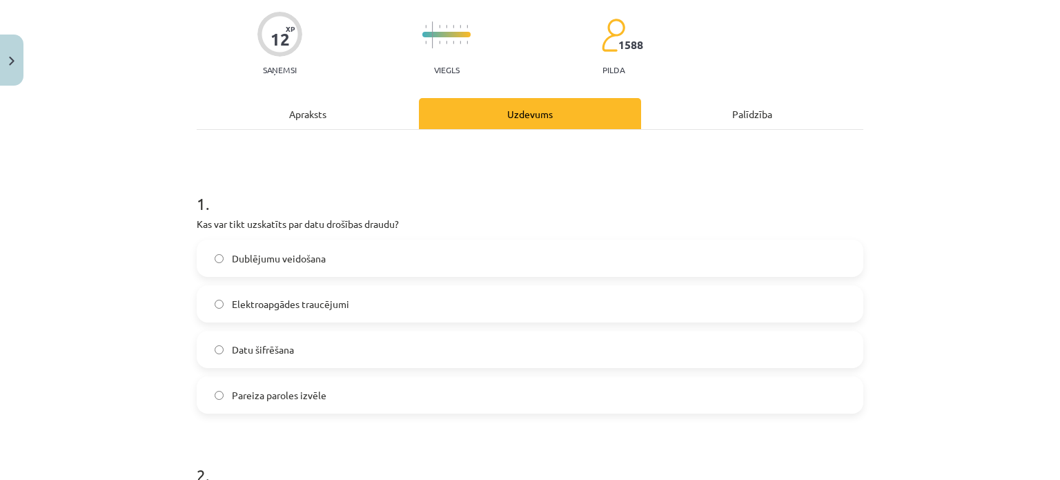
click at [304, 301] on span "Elektroapgādes traucējumi" at bounding box center [290, 304] width 117 height 14
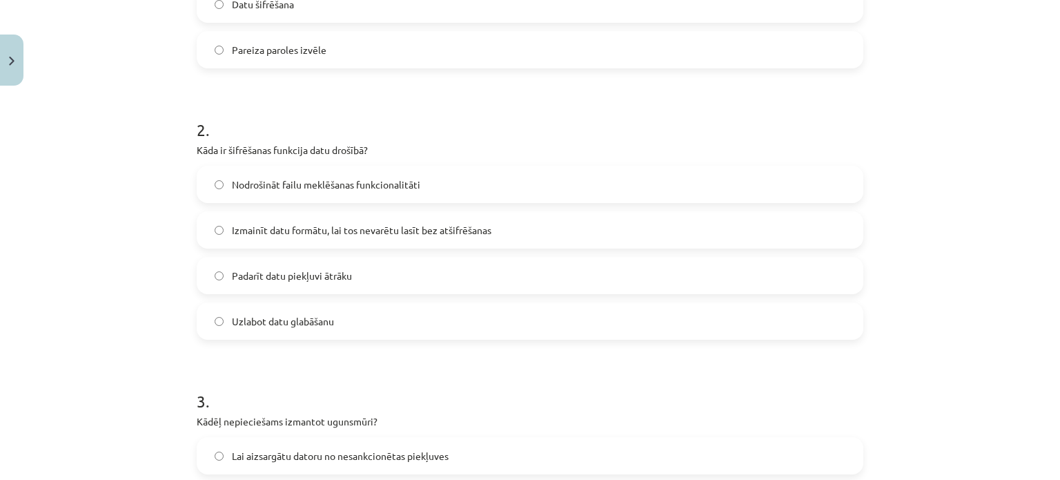
click at [300, 234] on span "Izmainīt datu formātu, lai tos nevarētu lasīt bez atšifrēšanas" at bounding box center [362, 230] width 260 height 14
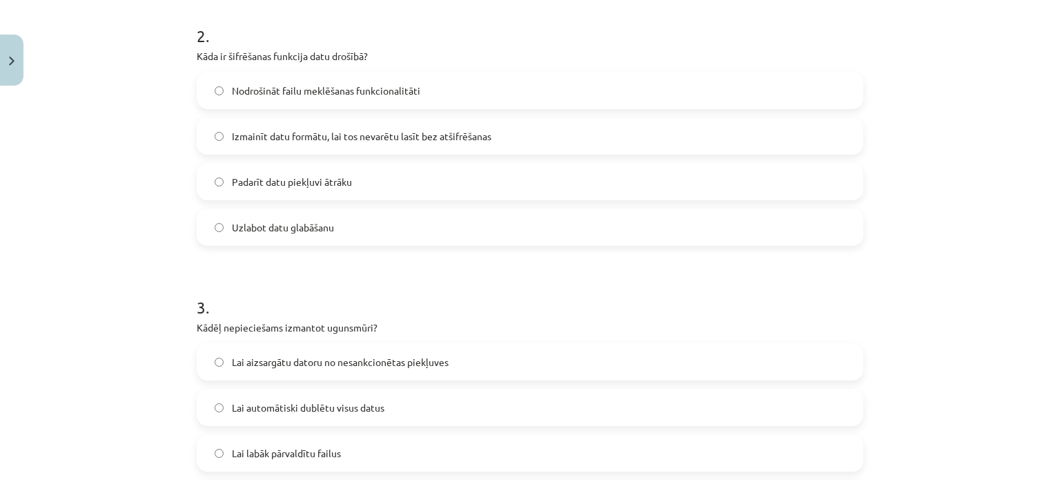
scroll to position [657, 0]
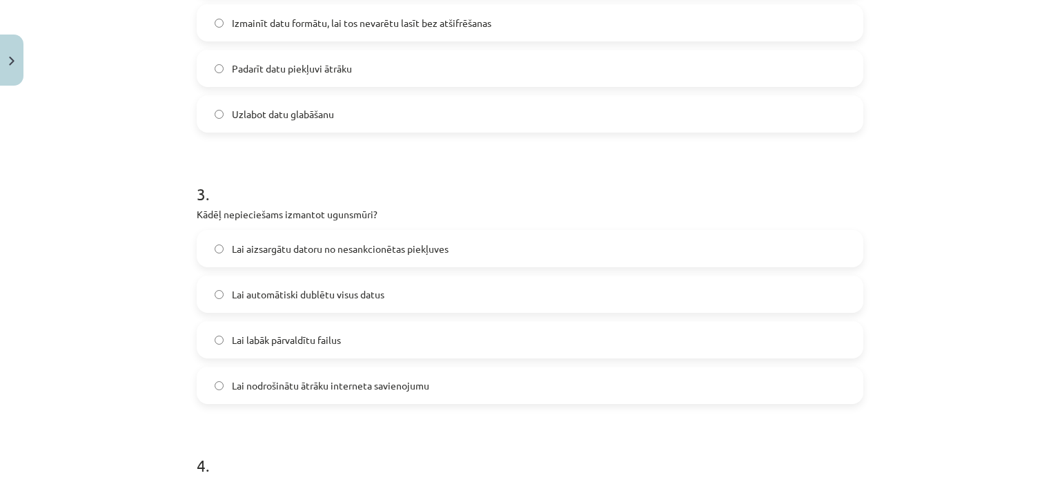
click at [296, 256] on label "Lai aizsargātu datoru no nesankcionētas piekļuves" at bounding box center [530, 248] width 664 height 35
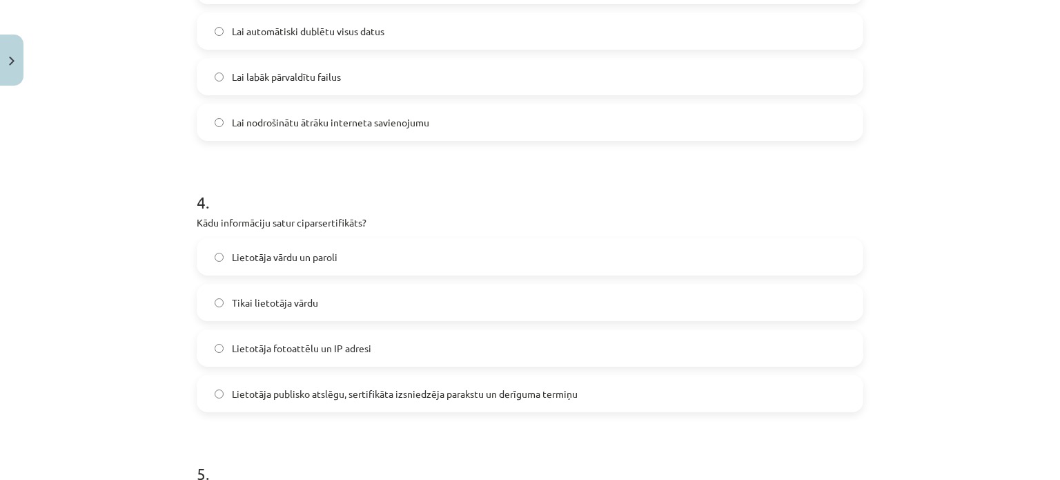
scroll to position [1002, 0]
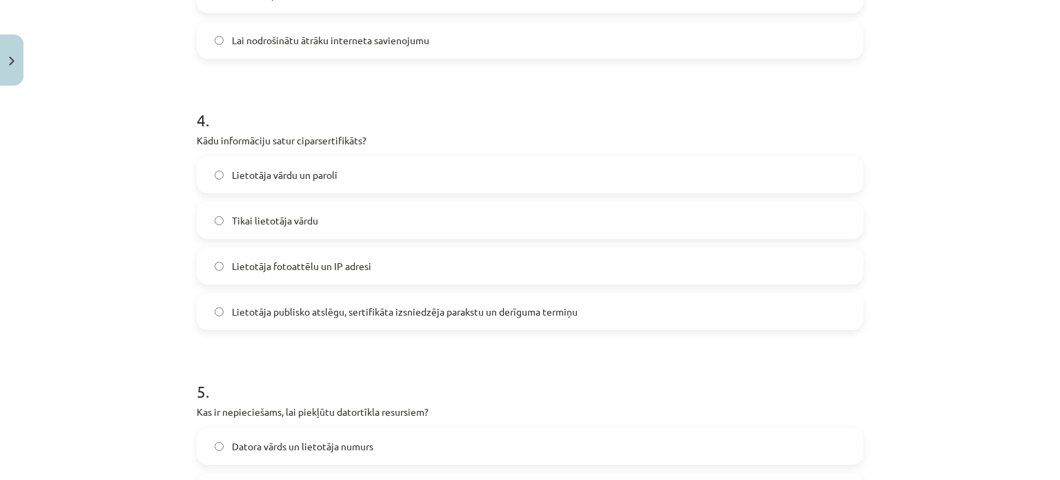
click at [403, 325] on label "Lietotāja publisko atslēgu, sertifikāta izsniedzēja parakstu un derīguma termiņu" at bounding box center [530, 311] width 664 height 35
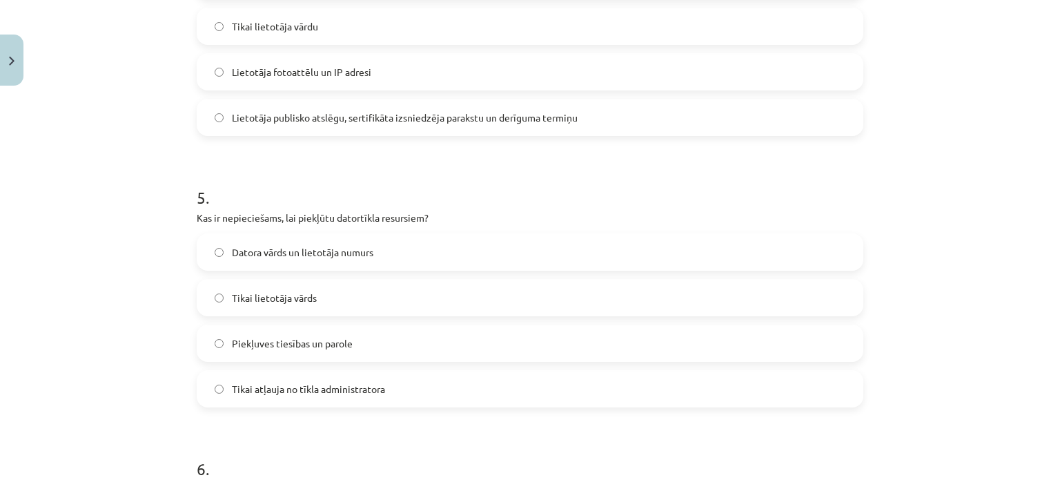
scroll to position [1278, 0]
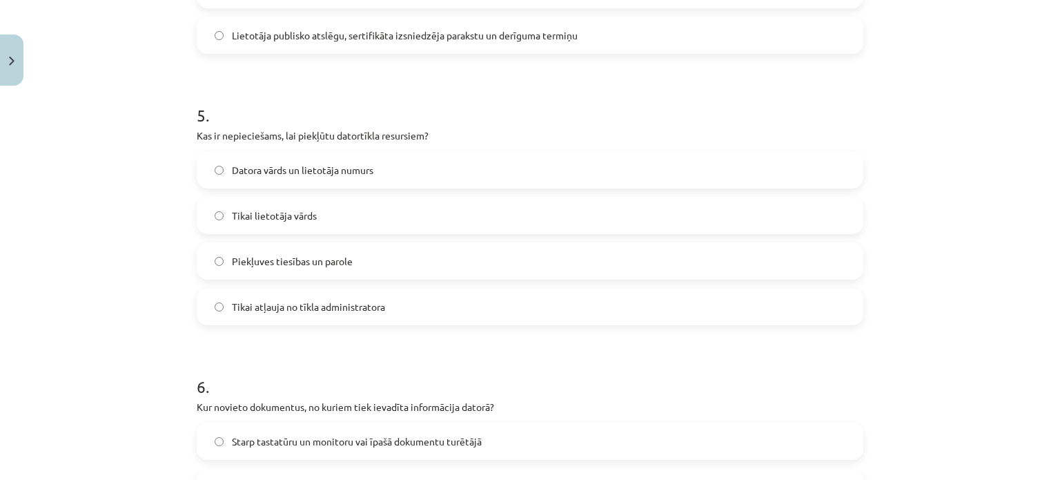
click at [382, 256] on label "Piekļuves tiesības un parole" at bounding box center [530, 261] width 664 height 35
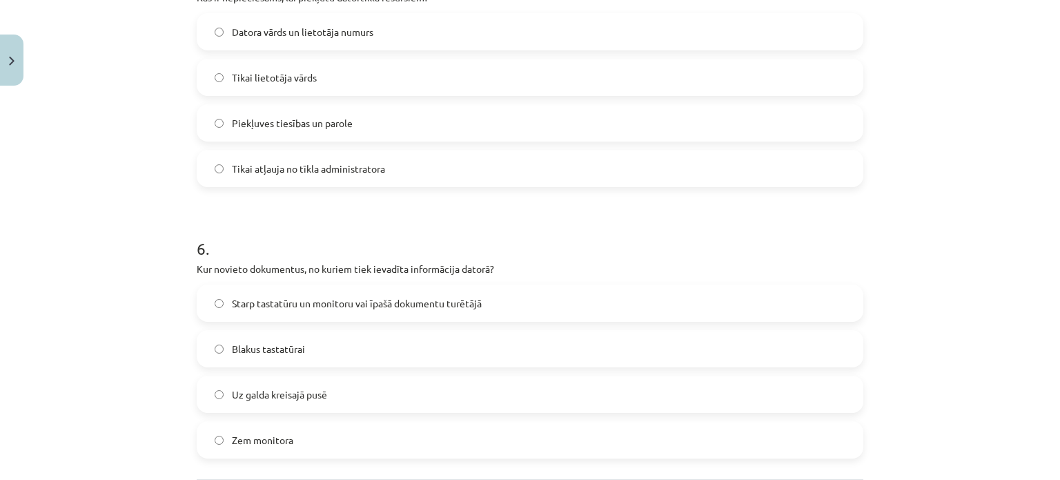
click at [506, 303] on label "Starp tastatūru un monitoru vai īpašā dokumentu turētājā" at bounding box center [530, 303] width 664 height 35
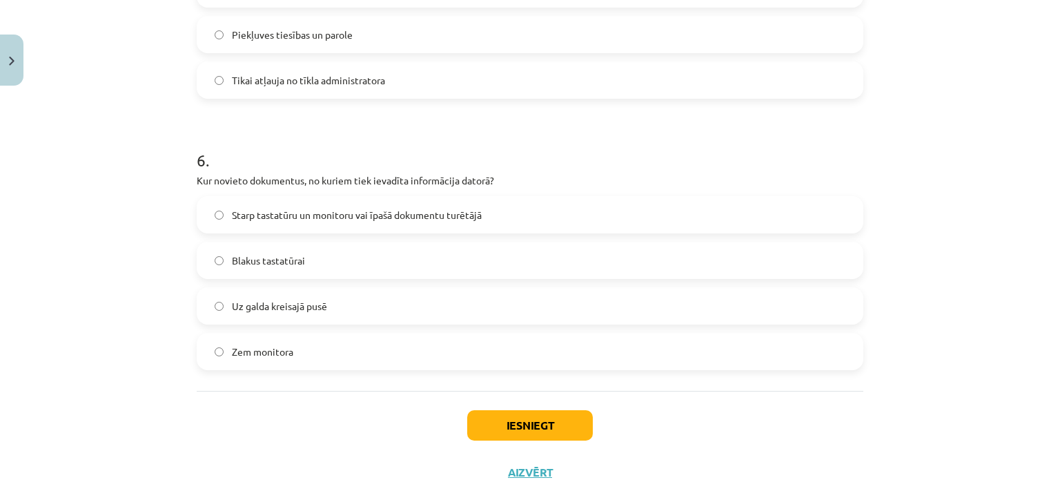
scroll to position [1554, 0]
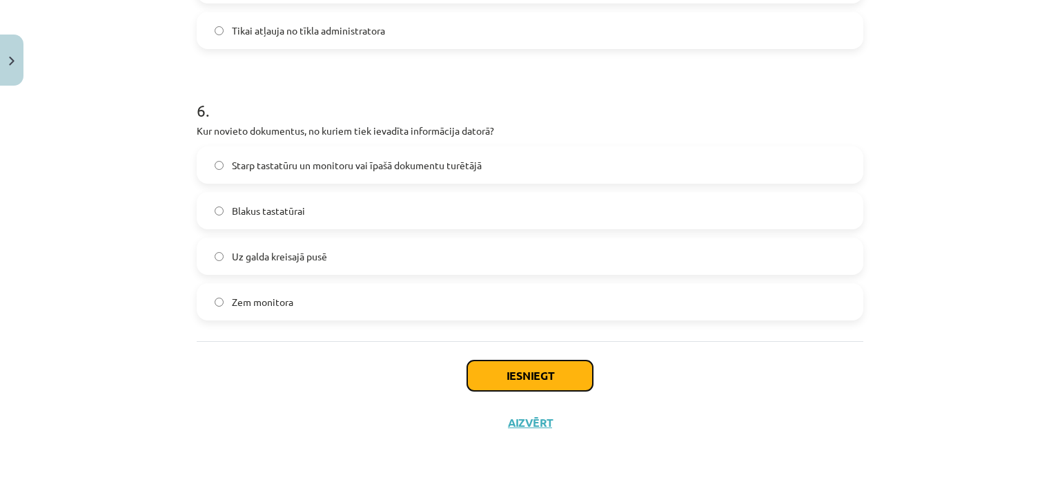
click at [565, 373] on button "Iesniegt" at bounding box center [530, 375] width 126 height 30
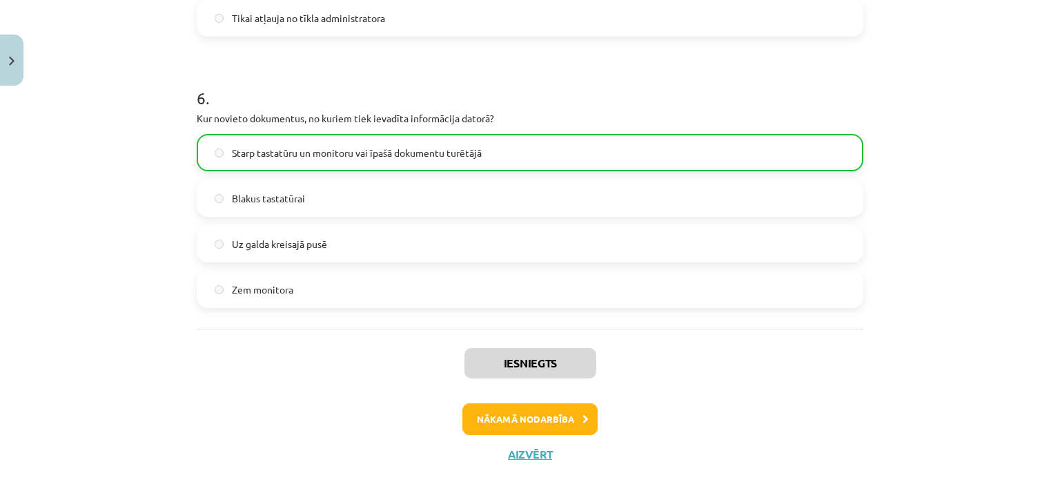
scroll to position [1598, 0]
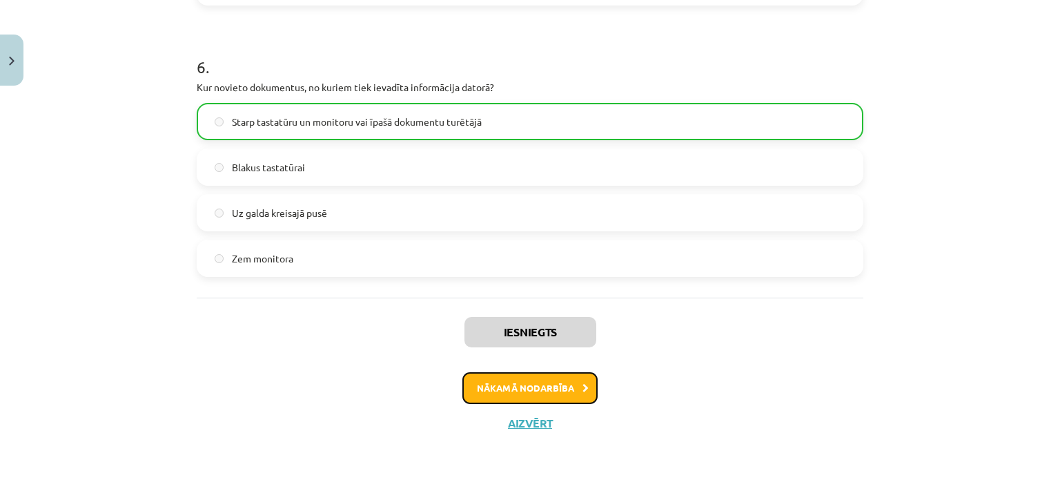
click at [494, 383] on button "Nākamā nodarbība" at bounding box center [529, 388] width 135 height 32
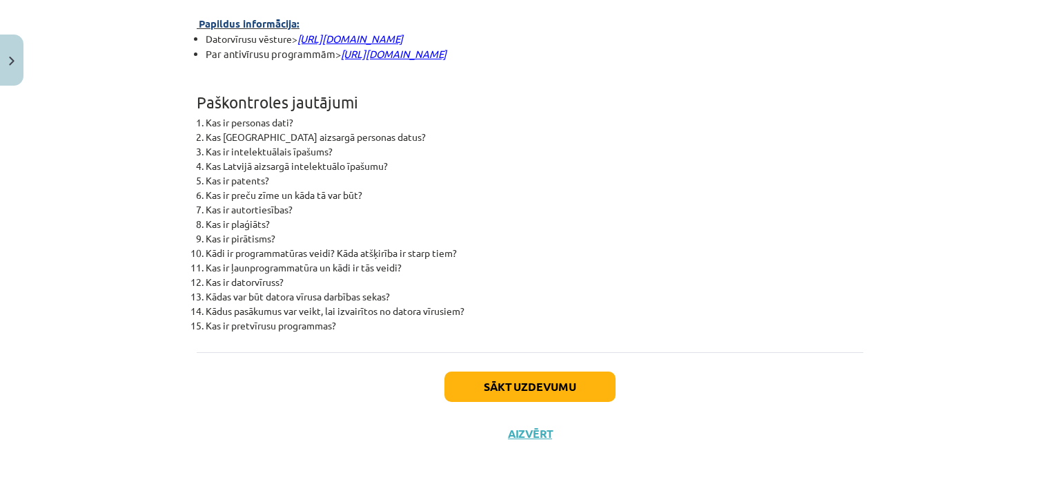
scroll to position [3539, 0]
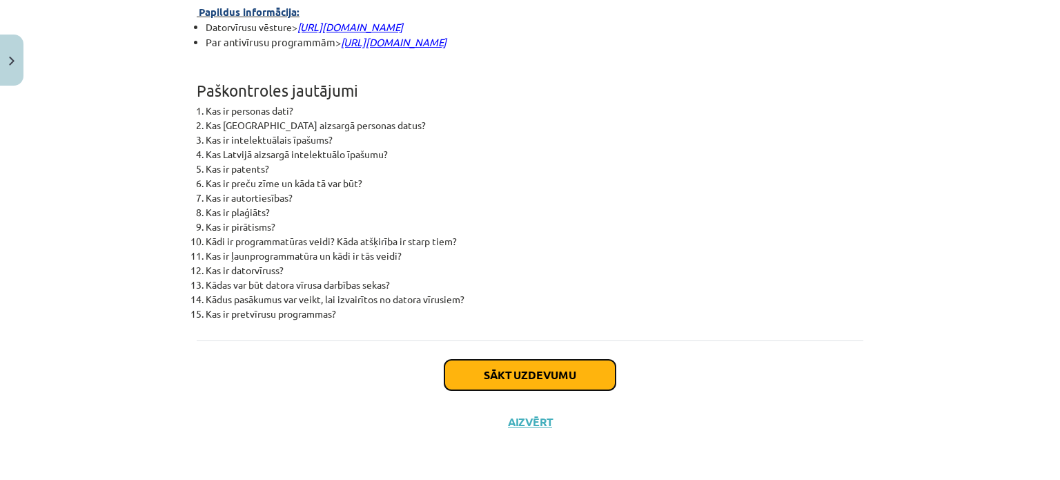
click at [514, 372] on button "Sākt uzdevumu" at bounding box center [530, 375] width 171 height 30
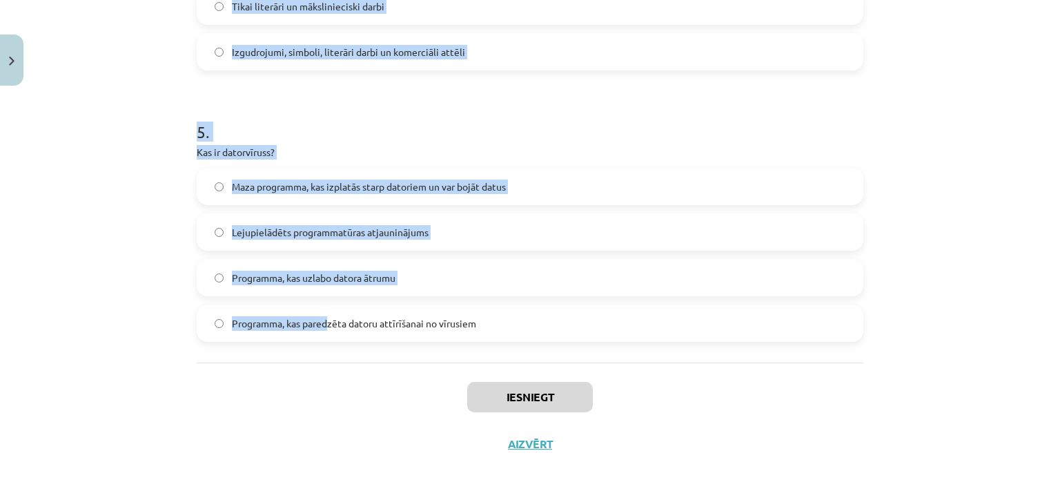
scroll to position [1283, 0]
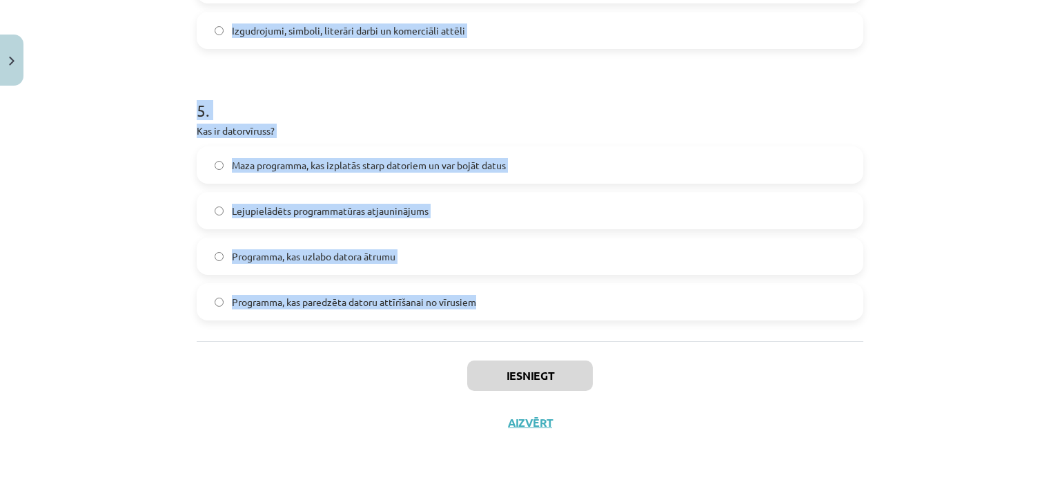
drag, startPoint x: 219, startPoint y: 303, endPoint x: 496, endPoint y: 306, distance: 276.8
click at [496, 306] on div "Mācību tēma: Datorikas - 10. klases 2. ieskaites mācību materiāls #3 Datorlieto…" at bounding box center [530, 240] width 1060 height 480
copy form "Lore ip dol sitamet con adipisc el seddoe temporincid ut labore? Etdolor magnaa…"
click at [61, 283] on div "Mācību tēma: Datorikas - 10. klases 2. ieskaites mācību materiāls #3 Datorlieto…" at bounding box center [530, 240] width 1060 height 480
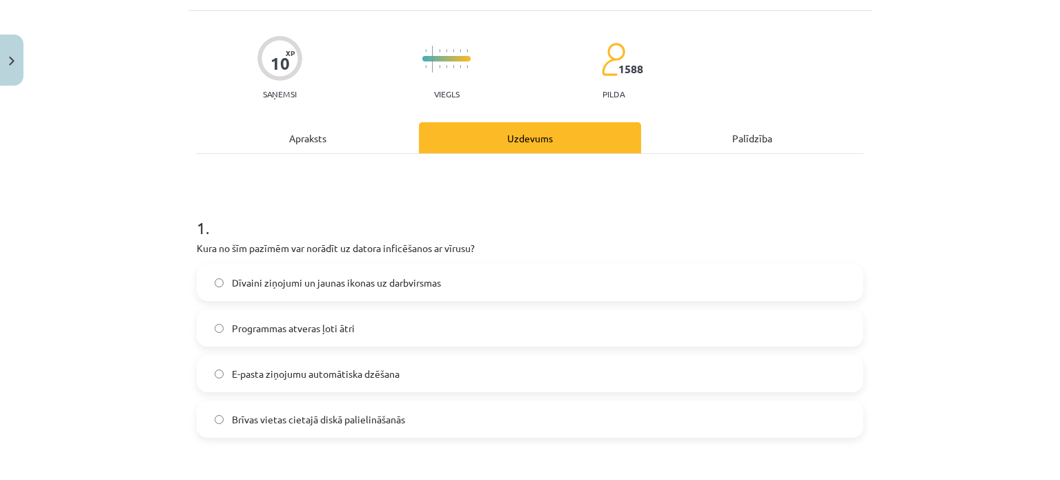
scroll to position [138, 0]
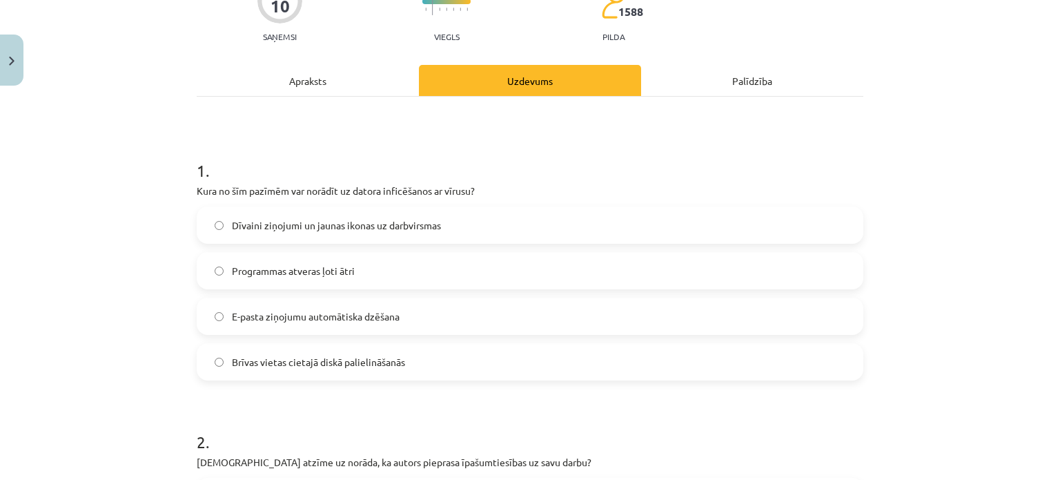
click at [284, 233] on label "Dīvaini ziņojumi un jaunas ikonas uz darbvirsmas" at bounding box center [530, 225] width 664 height 35
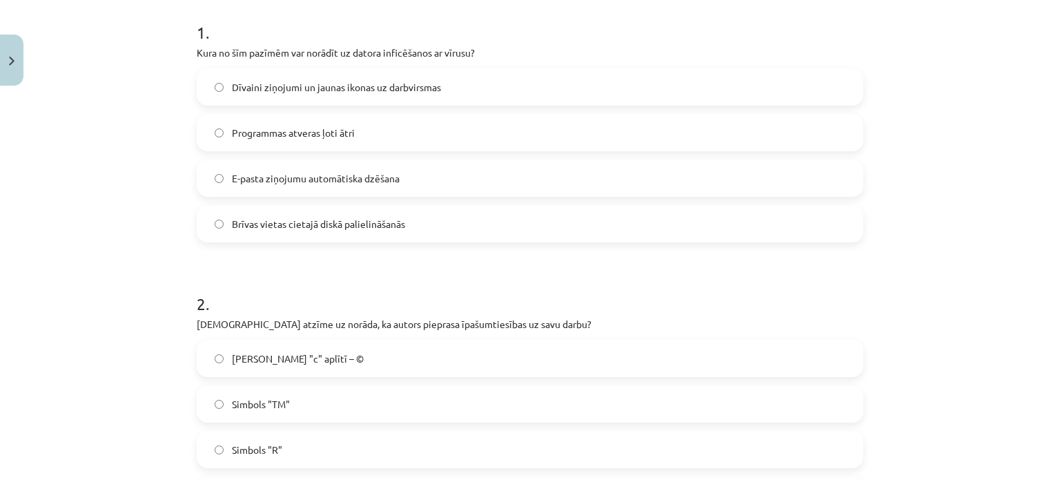
scroll to position [414, 0]
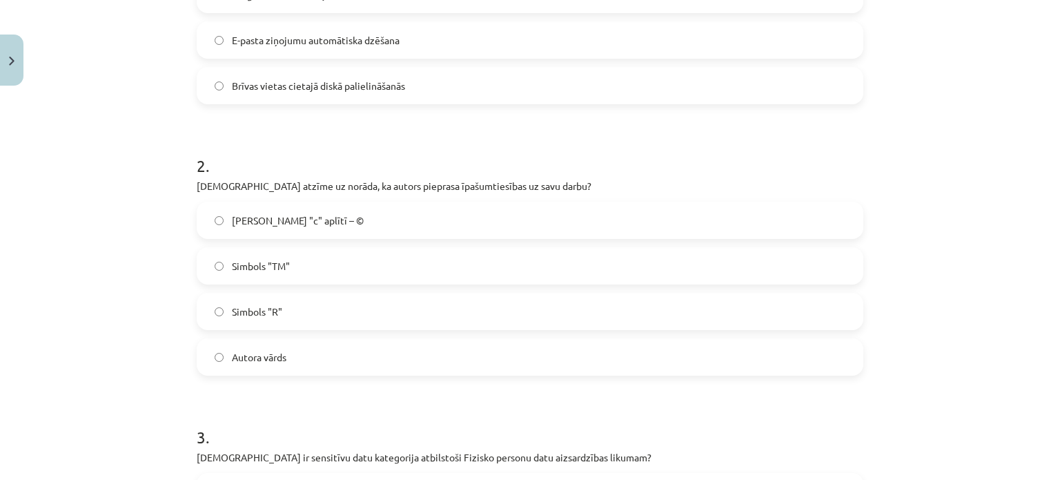
click at [296, 227] on label "[PERSON_NAME] "c" aplītī – ©" at bounding box center [530, 220] width 664 height 35
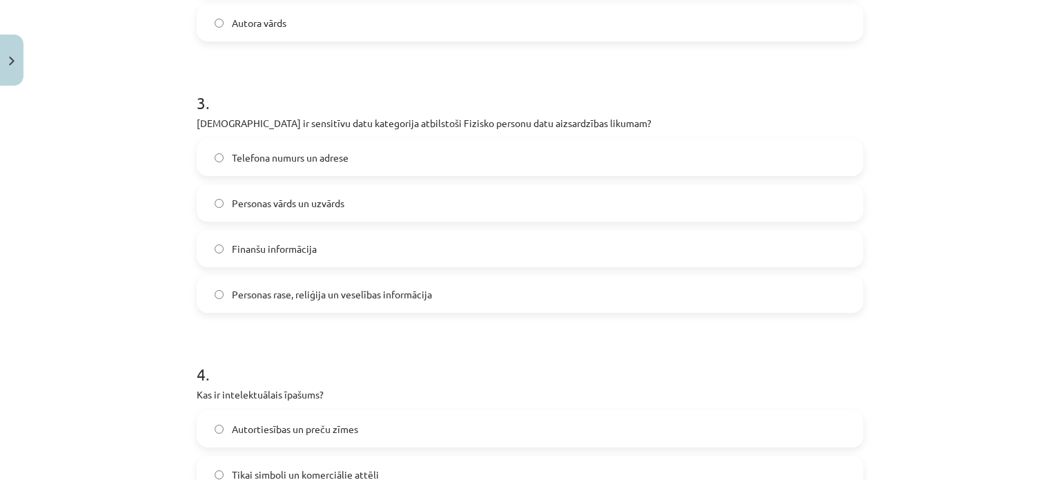
scroll to position [759, 0]
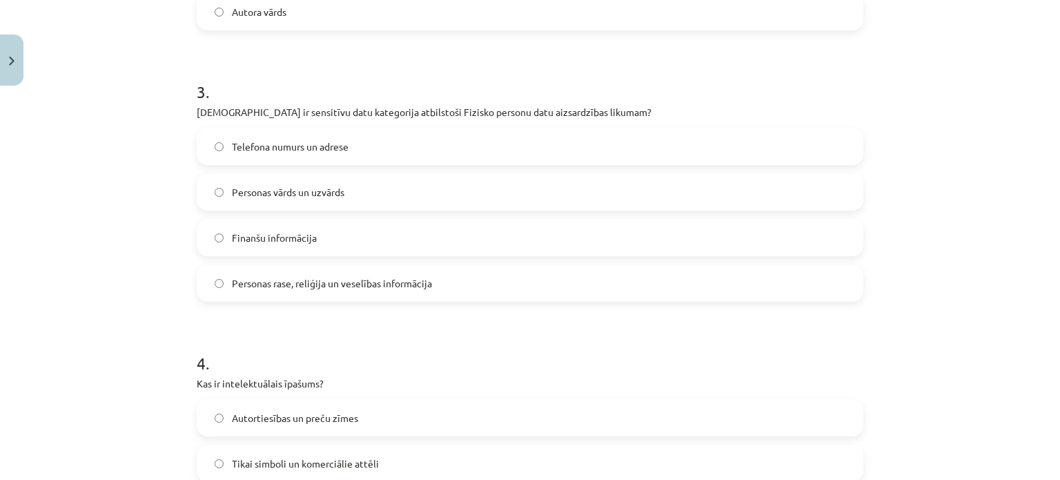
click at [284, 276] on span "Personas rase, reliģija un veselības informācija" at bounding box center [332, 283] width 200 height 14
click at [141, 260] on div "Mācību tēma: Datorikas - 10. klases 2. ieskaites mācību materiāls #3 Datorlieto…" at bounding box center [530, 240] width 1060 height 480
drag, startPoint x: 137, startPoint y: 254, endPoint x: 133, endPoint y: 234, distance: 20.4
click at [138, 258] on div "Mācību tēma: Datorikas - 10. klases 2. ieskaites mācību materiāls #3 Datorlieto…" at bounding box center [530, 240] width 1060 height 480
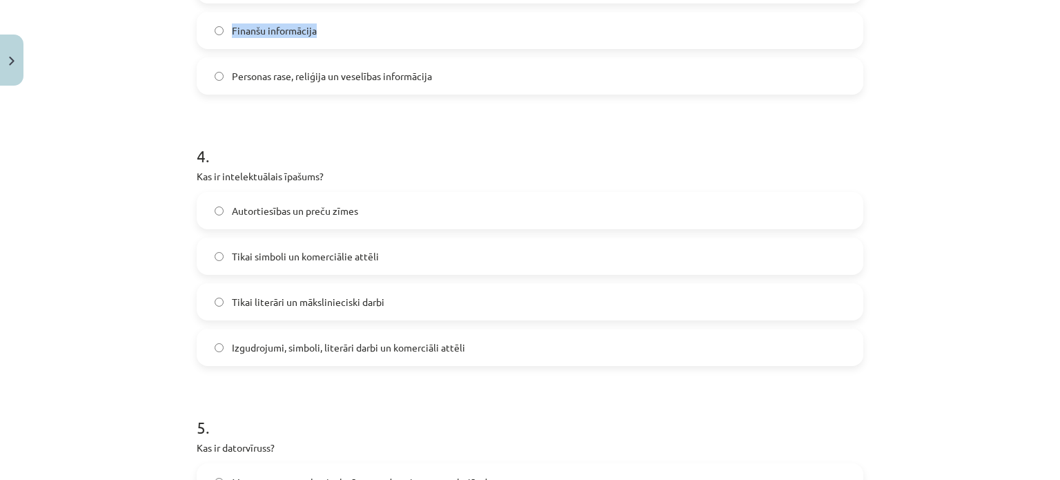
click at [322, 352] on span "Izgudrojumi, simboli, literāri darbi un komerciāli attēli" at bounding box center [348, 347] width 233 height 14
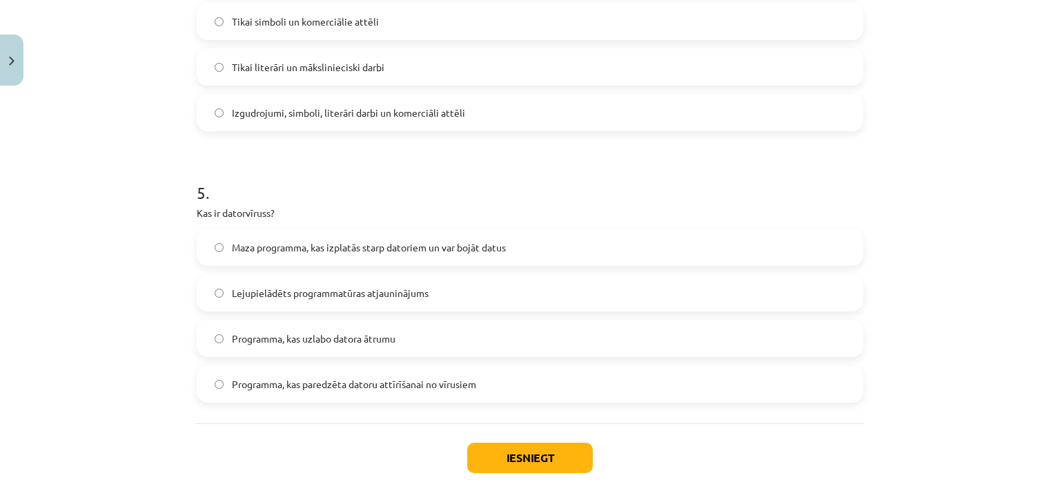
scroll to position [1242, 0]
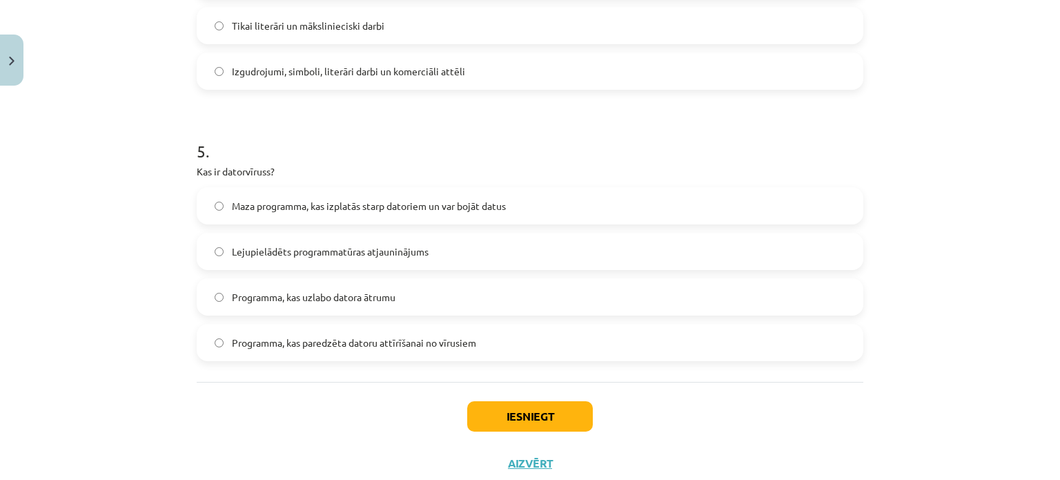
click at [240, 206] on span "Maza programma, kas izplatās starp datoriem un var bojāt datus" at bounding box center [369, 206] width 274 height 14
click at [511, 413] on button "Iesniegt" at bounding box center [530, 416] width 126 height 30
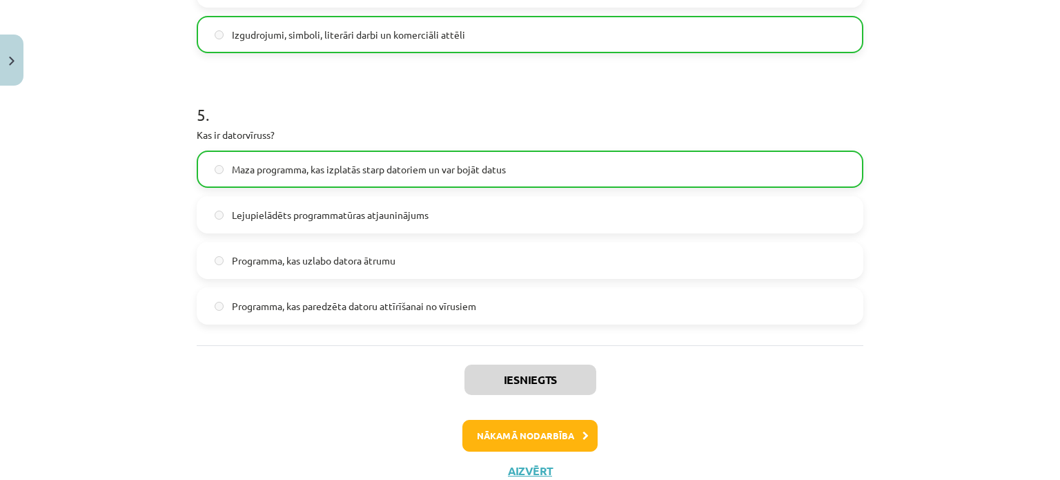
scroll to position [1327, 0]
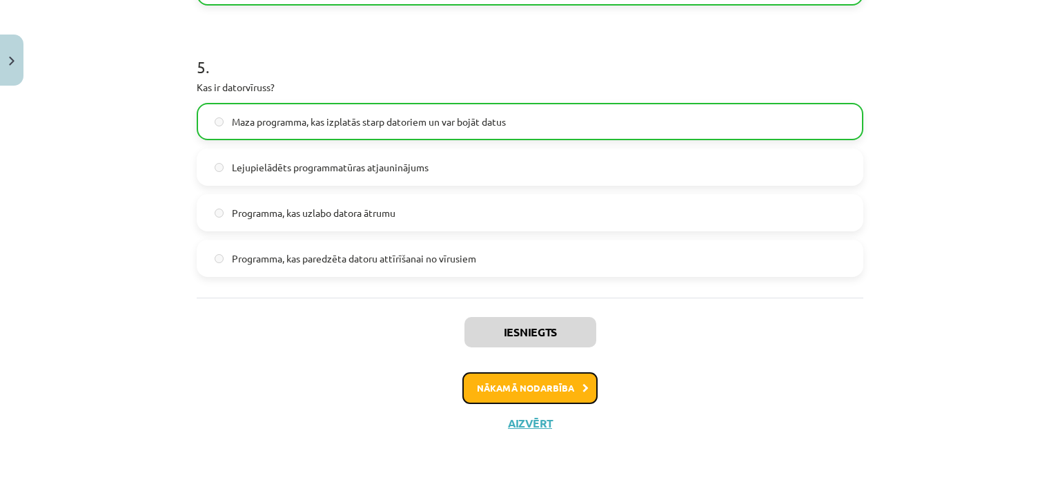
click at [530, 375] on button "Nākamā nodarbība" at bounding box center [529, 388] width 135 height 32
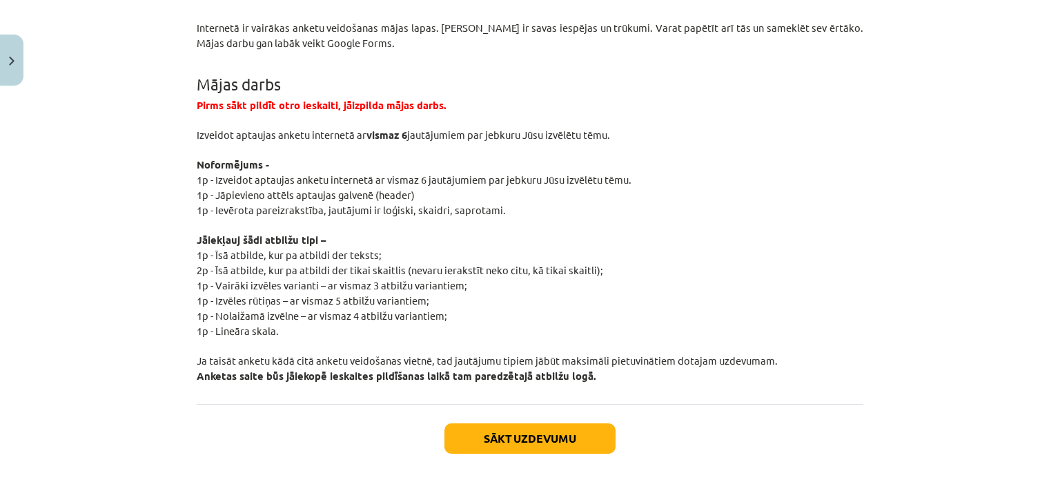
scroll to position [2560, 0]
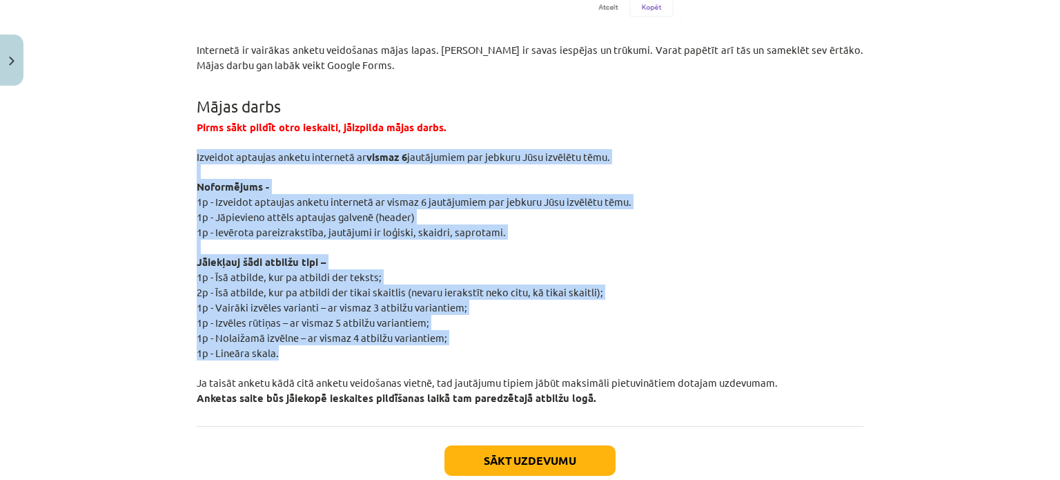
drag, startPoint x: 226, startPoint y: 140, endPoint x: 464, endPoint y: 339, distance: 309.7
drag, startPoint x: 320, startPoint y: 289, endPoint x: 252, endPoint y: 322, distance: 75.0
click at [251, 331] on span "1p - Nolaižamā izvēlne – ar vismaz 4 atbilžu variantiem;" at bounding box center [322, 337] width 251 height 13
copy div "Izveidot aptaujas anketu internetā ar vismaz 6 jautājumiem par jebkuru Jūsu izv…"
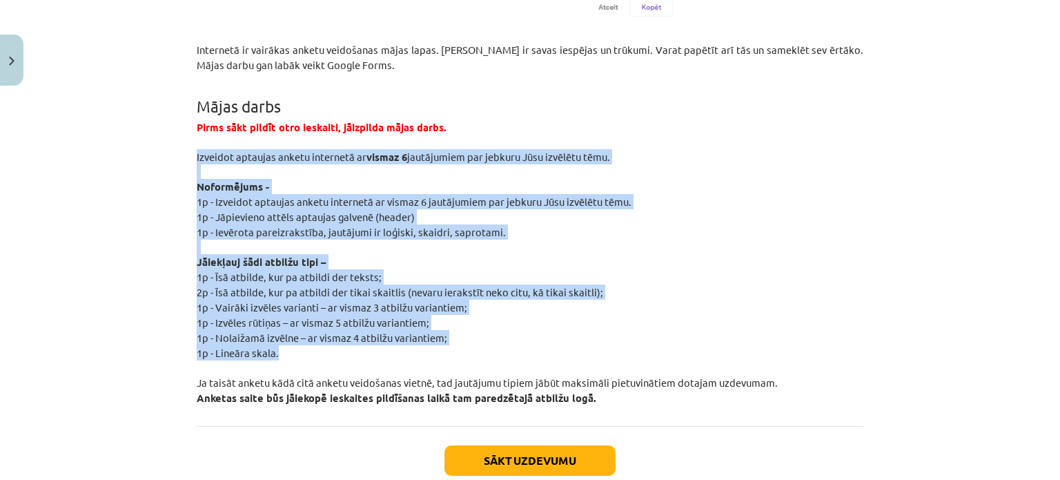
click at [567, 240] on p at bounding box center [530, 247] width 667 height 14
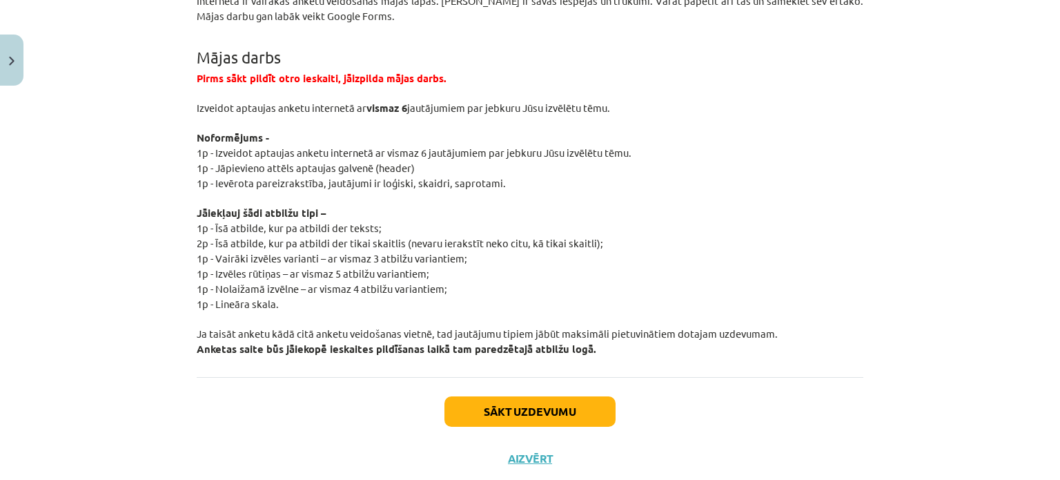
scroll to position [2629, 0]
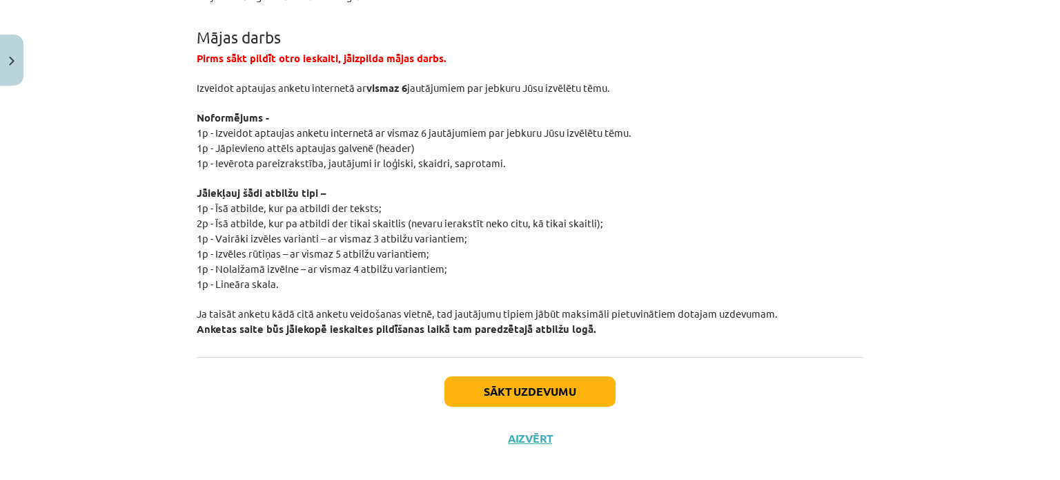
click at [481, 322] on span "Anketas saite būs jāiekopē ieskaites pildīšanas laikā tam paredzētajā atbilžu l…" at bounding box center [397, 329] width 400 height 14
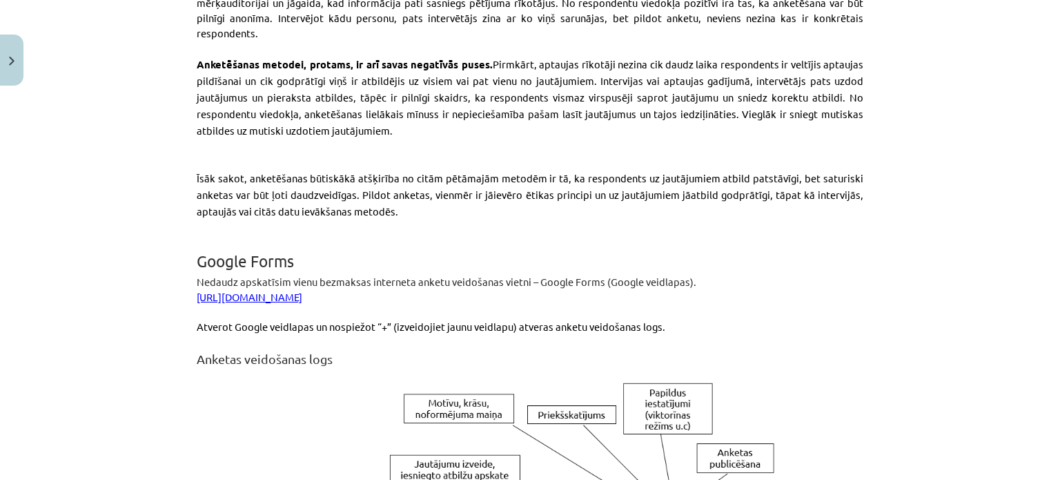
scroll to position [897, 0]
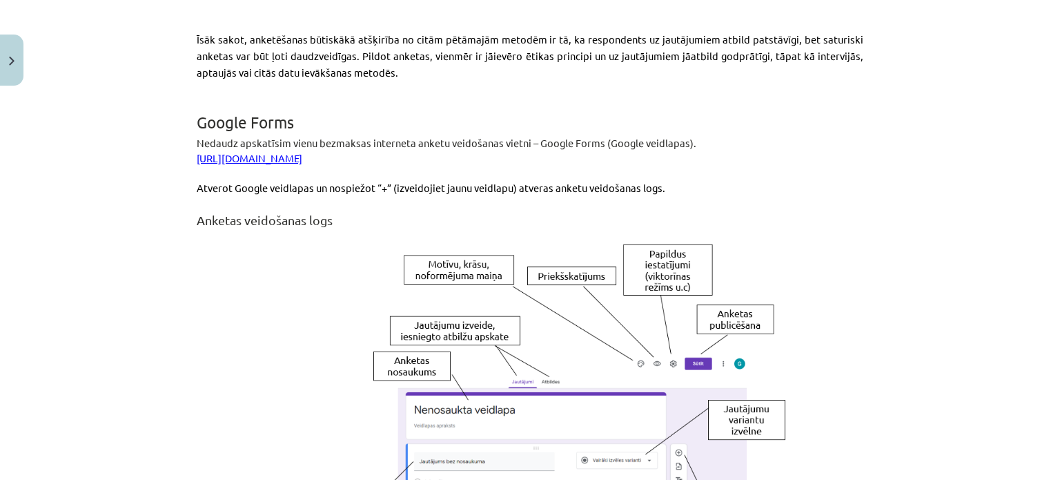
click at [302, 151] on link "[URL][DOMAIN_NAME]" at bounding box center [250, 157] width 106 height 13
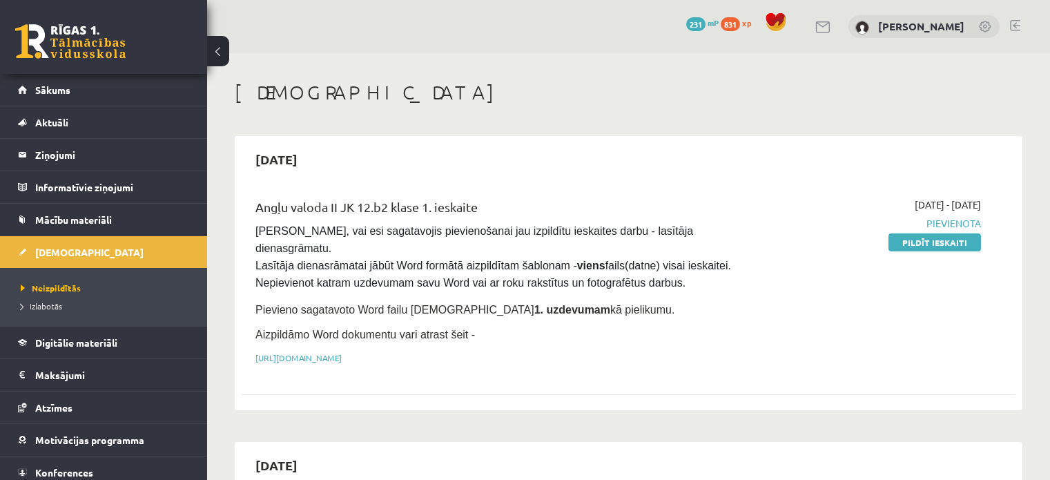
scroll to position [2140, 0]
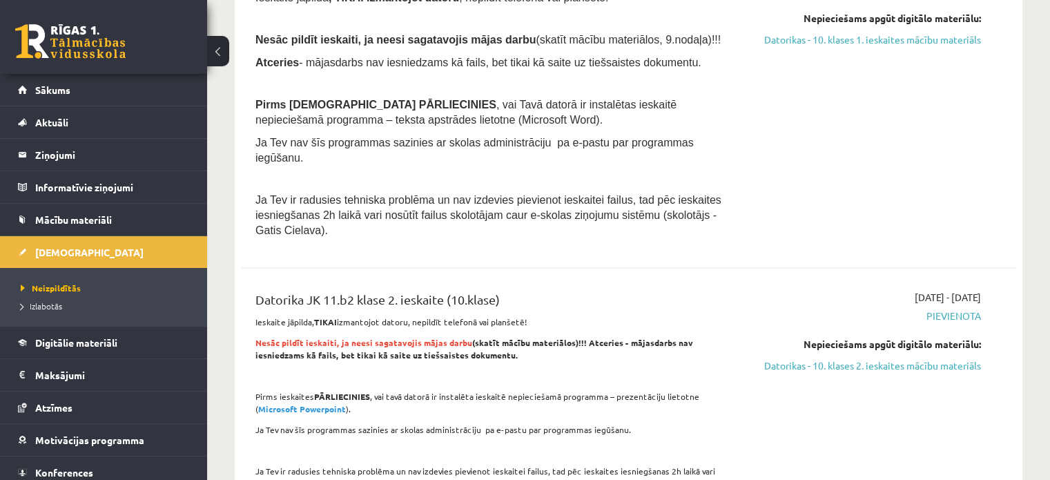
drag, startPoint x: 813, startPoint y: 317, endPoint x: 592, endPoint y: 39, distance: 355.1
click at [813, 358] on link "Datorikas - 10. klases 2. ieskaites mācību materiāls" at bounding box center [867, 365] width 228 height 14
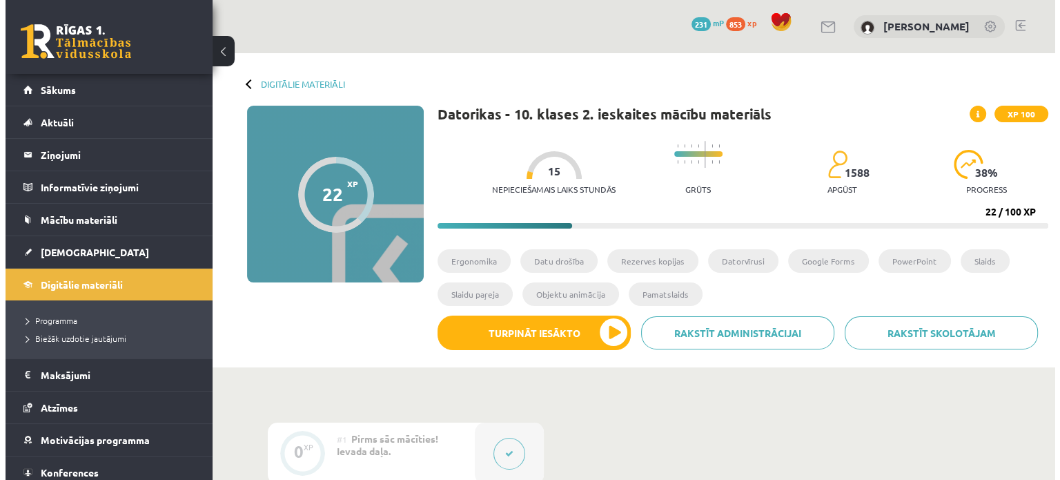
scroll to position [69, 0]
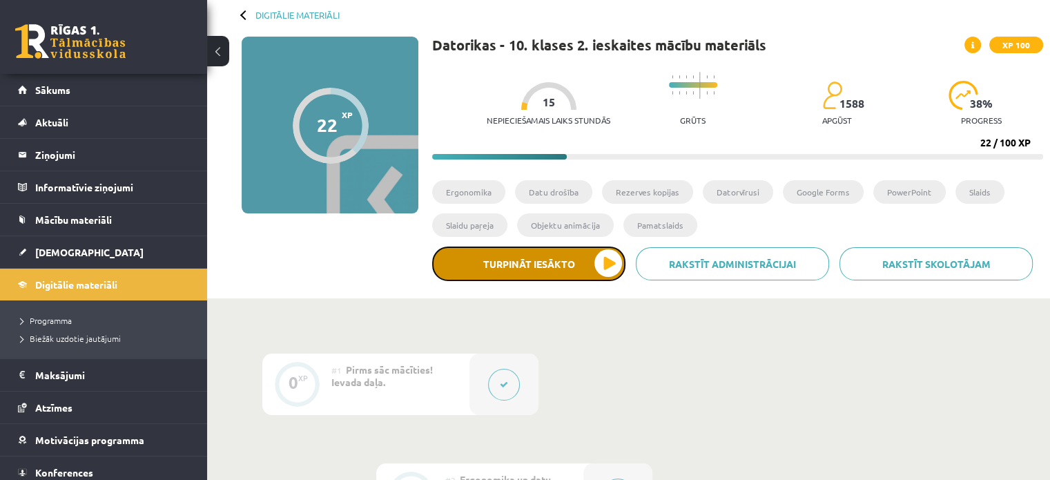
click at [488, 252] on button "Turpināt iesākto" at bounding box center [528, 263] width 193 height 35
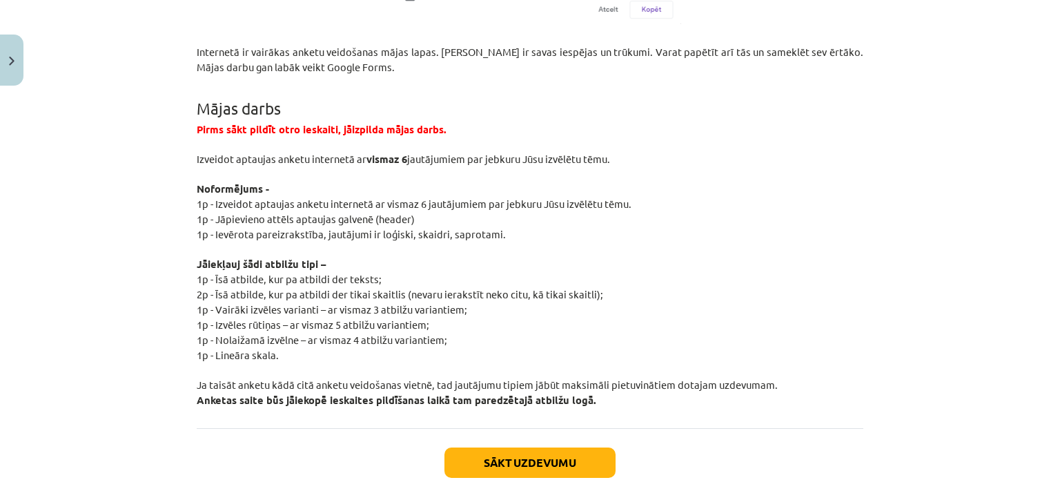
scroll to position [2629, 0]
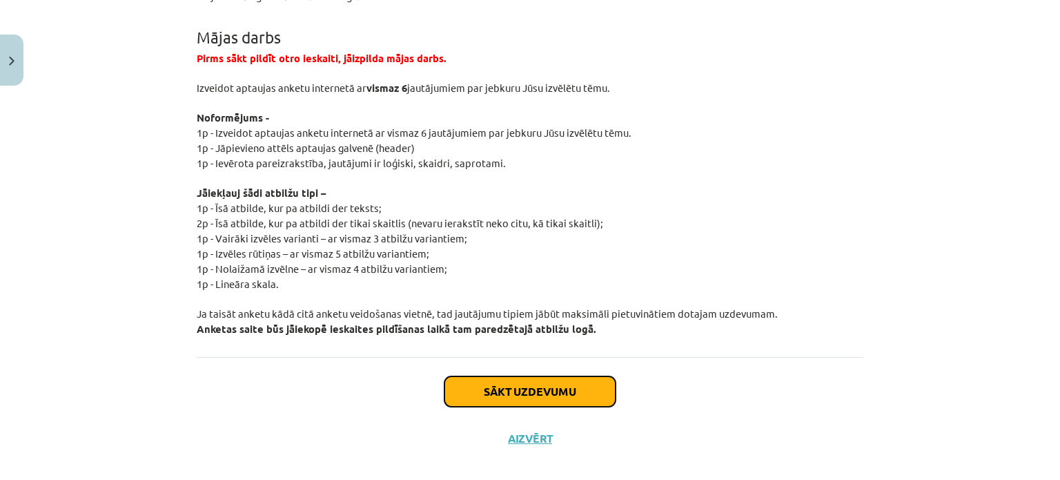
click at [494, 376] on button "Sākt uzdevumu" at bounding box center [530, 391] width 171 height 30
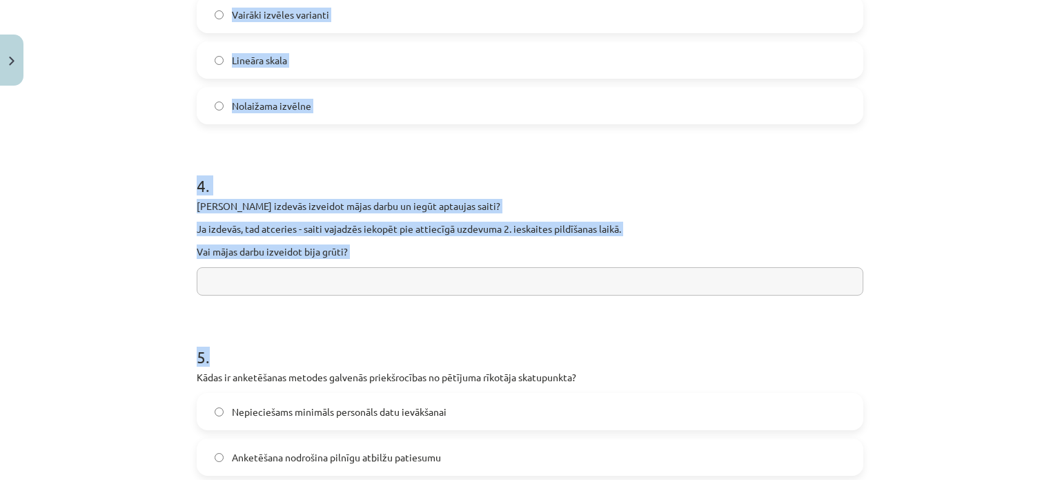
scroll to position [961, 0]
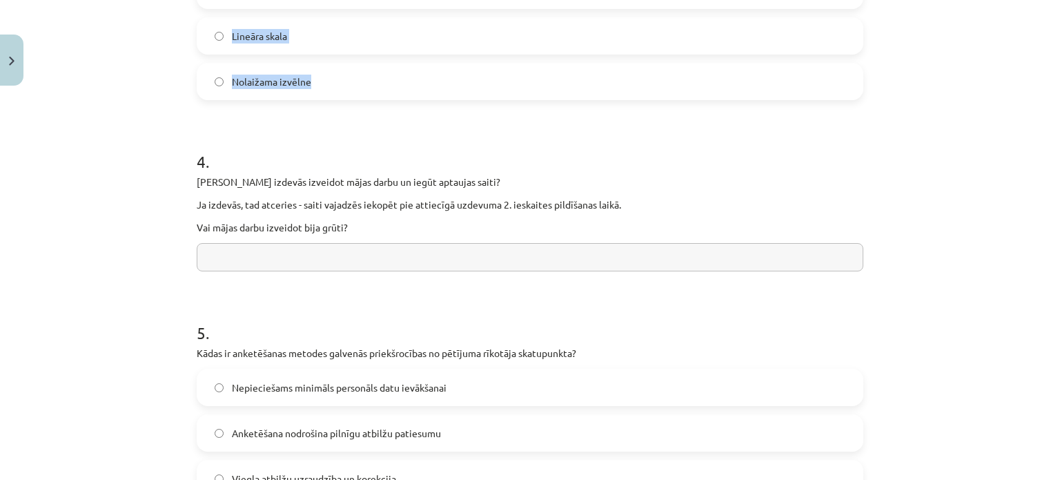
drag, startPoint x: 164, startPoint y: 293, endPoint x: 326, endPoint y: 90, distance: 259.2
click at [326, 90] on div "Mācību tēma: Datorikas - 10. klases 2. ieskaites mācību materiāls #4 Anketēšana…" at bounding box center [530, 240] width 1060 height 480
copy form "Kura no šīm pazīmēm vislabāk raksturo anketēšanas metodi Respondenti sniedz det…"
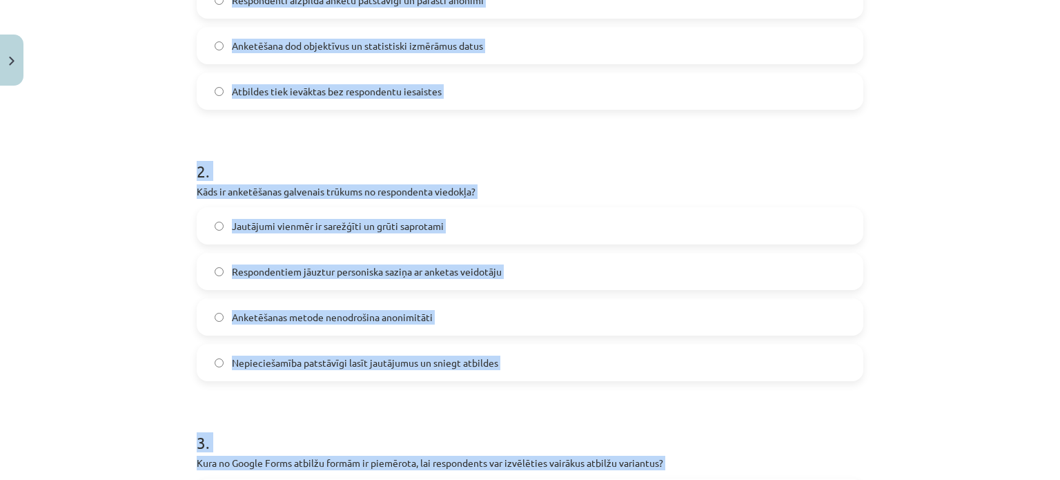
click at [89, 249] on div "Mācību tēma: Datorikas - 10. klases 2. ieskaites mācību materiāls #4 Anketēšana…" at bounding box center [530, 240] width 1060 height 480
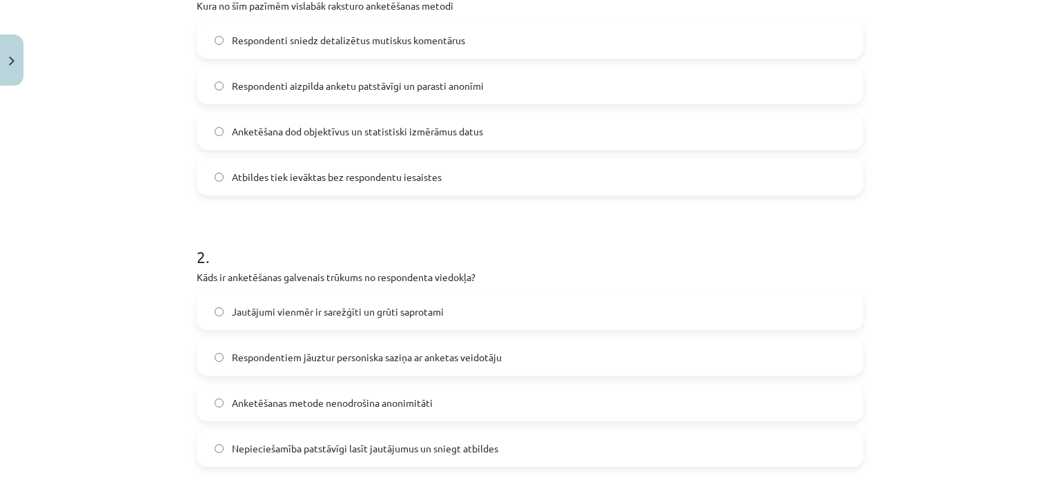
scroll to position [202, 0]
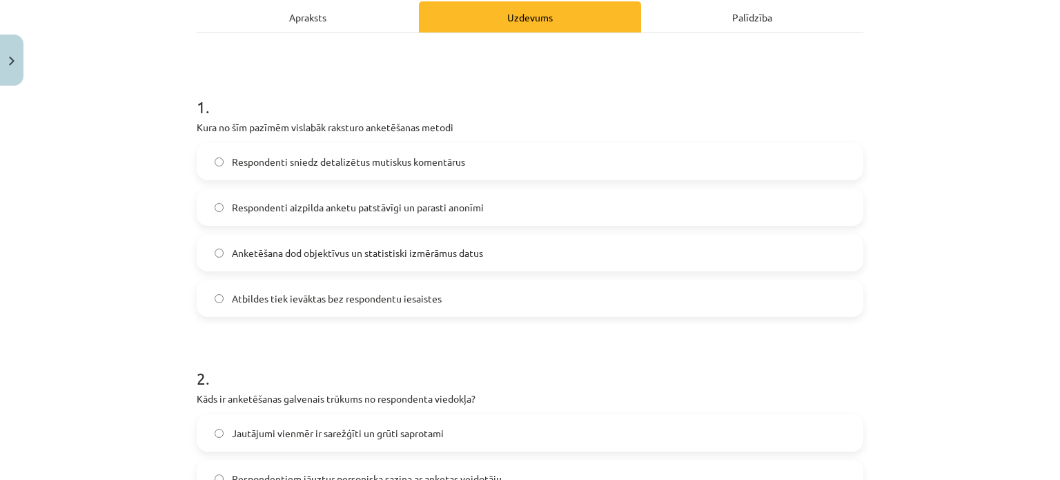
click at [313, 200] on span "Respondenti aizpilda anketu patstāvīgi un parasti anonīmi" at bounding box center [358, 207] width 252 height 14
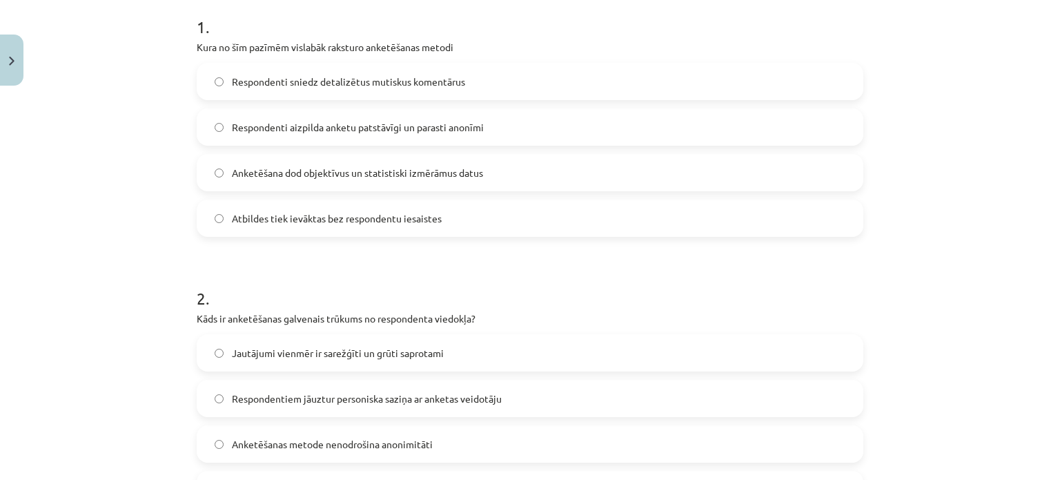
scroll to position [409, 0]
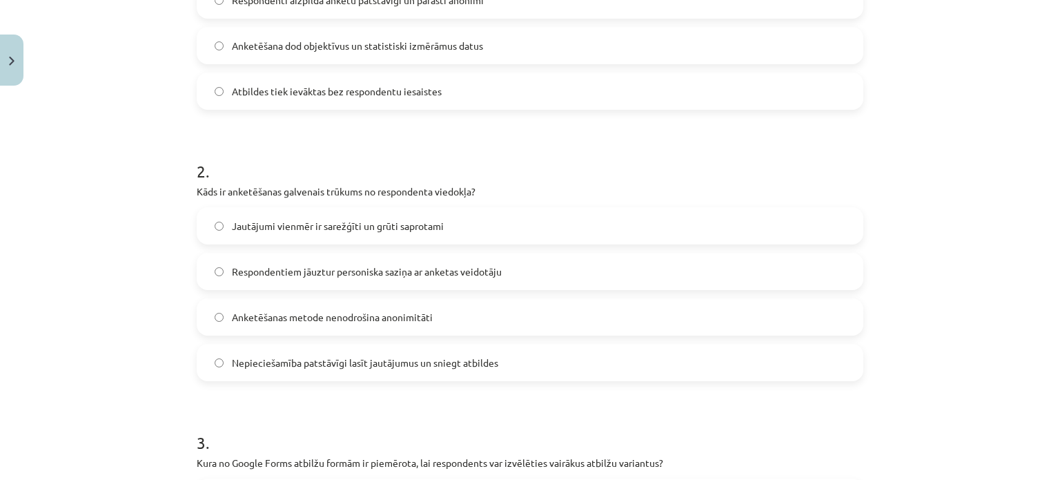
click at [304, 361] on span "Nepieciešamība patstāvīgi lasīt jautājumus un sniegt atbildes" at bounding box center [365, 362] width 266 height 14
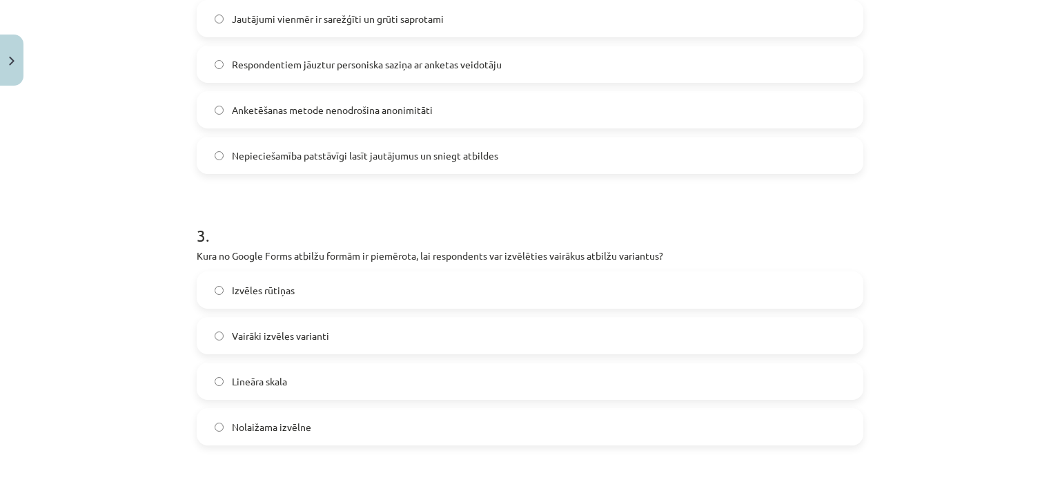
scroll to position [754, 0]
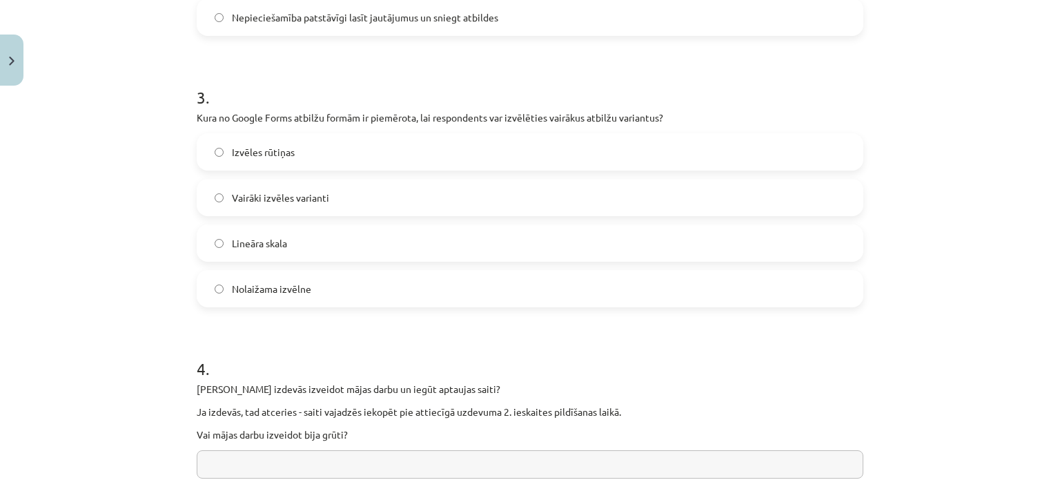
click at [309, 155] on label "Izvēles rūtiņas" at bounding box center [530, 152] width 664 height 35
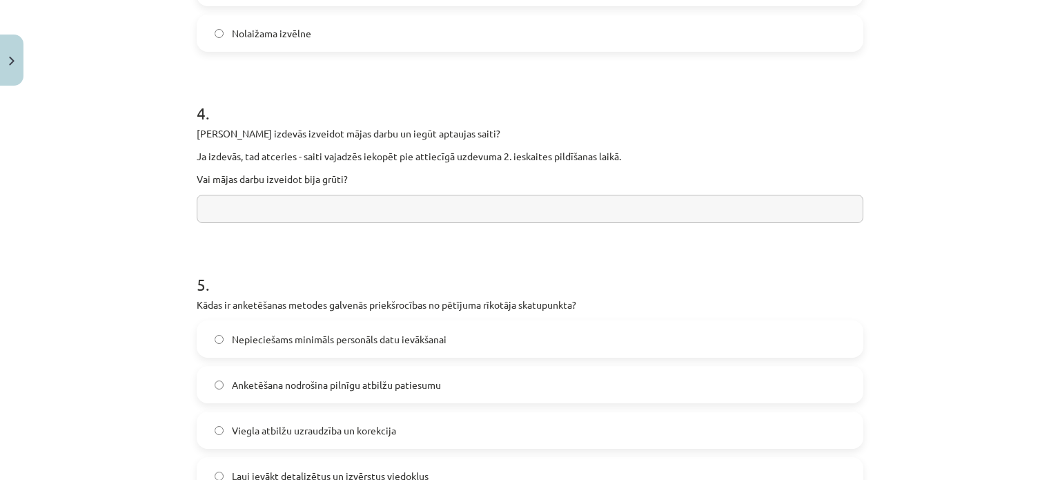
scroll to position [1030, 0]
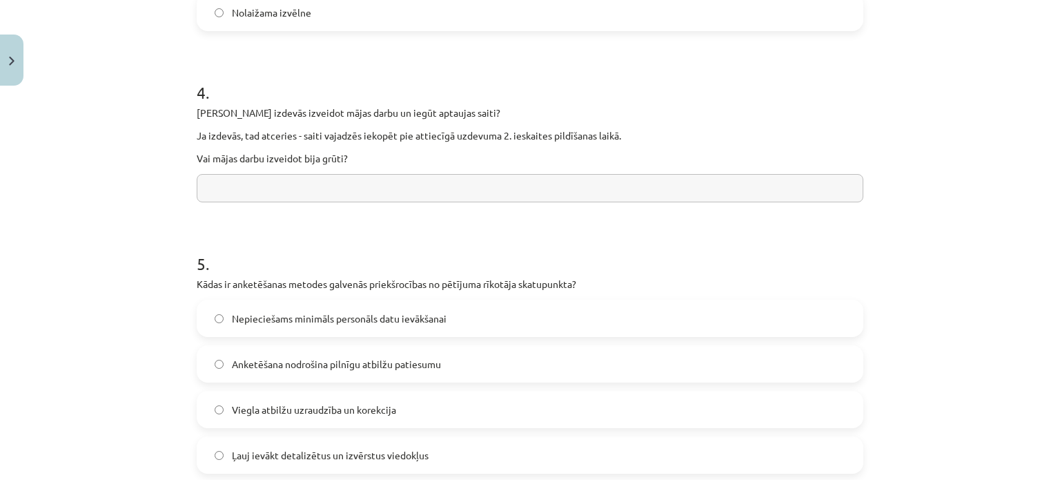
click at [228, 187] on input "text" at bounding box center [530, 188] width 667 height 28
paste input "**********"
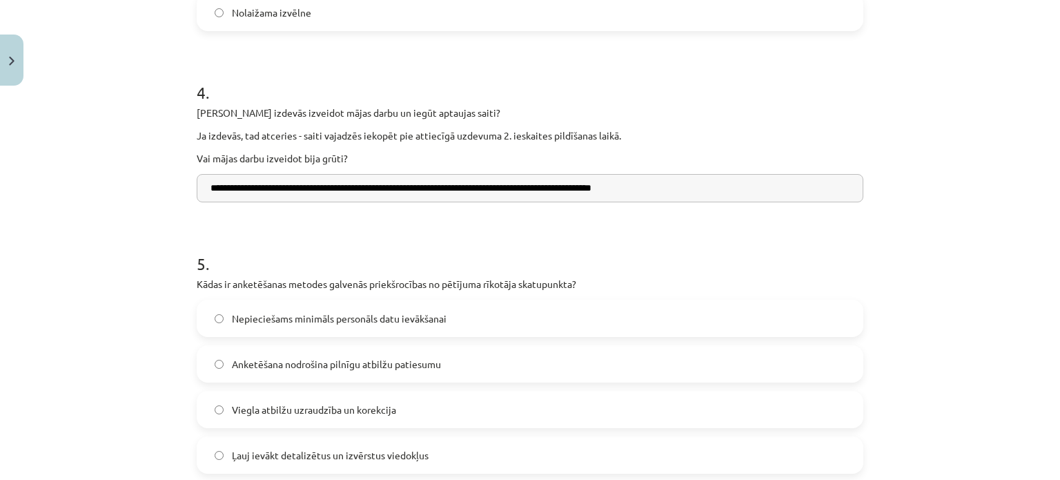
click at [210, 188] on input "**********" at bounding box center [530, 188] width 667 height 28
click at [202, 187] on input "**********" at bounding box center [530, 188] width 667 height 28
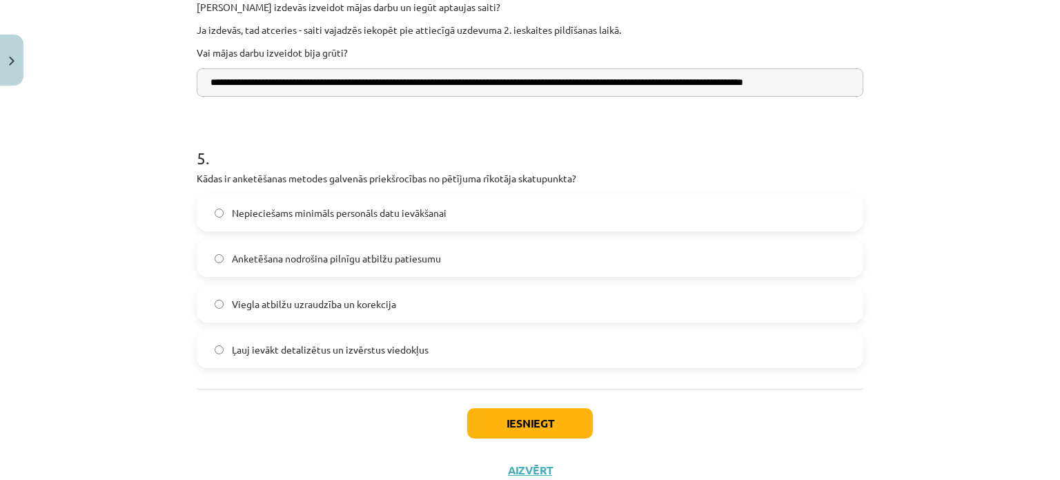
scroll to position [1168, 0]
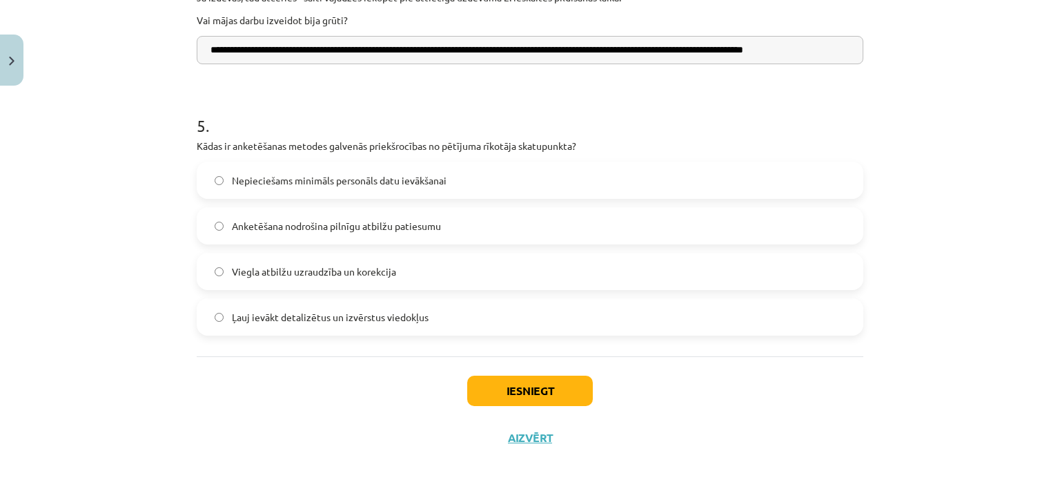
type input "**********"
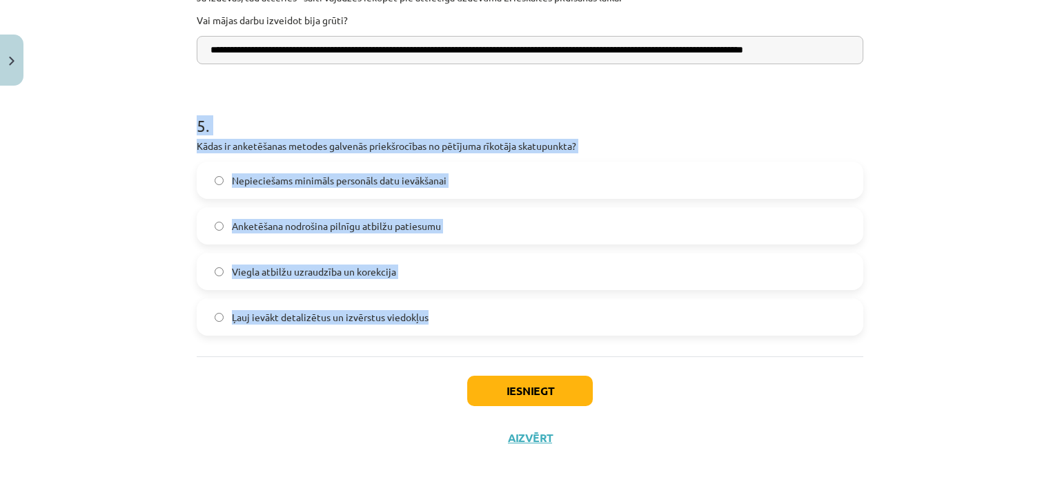
drag, startPoint x: 285, startPoint y: 145, endPoint x: 434, endPoint y: 297, distance: 212.8
click at [465, 305] on div "Mācību tēma: Datorikas - 10. klases 2. ieskaites mācību materiāls #4 Anketēšana…" at bounding box center [530, 240] width 1060 height 480
copy div "5 . Kādas ir anketēšanas metodes galvenās priekšrocības no pētījuma rīkotāja sk…"
click at [144, 297] on div "Mācību tēma: Datorikas - 10. klases 2. ieskaites mācību materiāls #4 Anketēšana…" at bounding box center [530, 240] width 1060 height 480
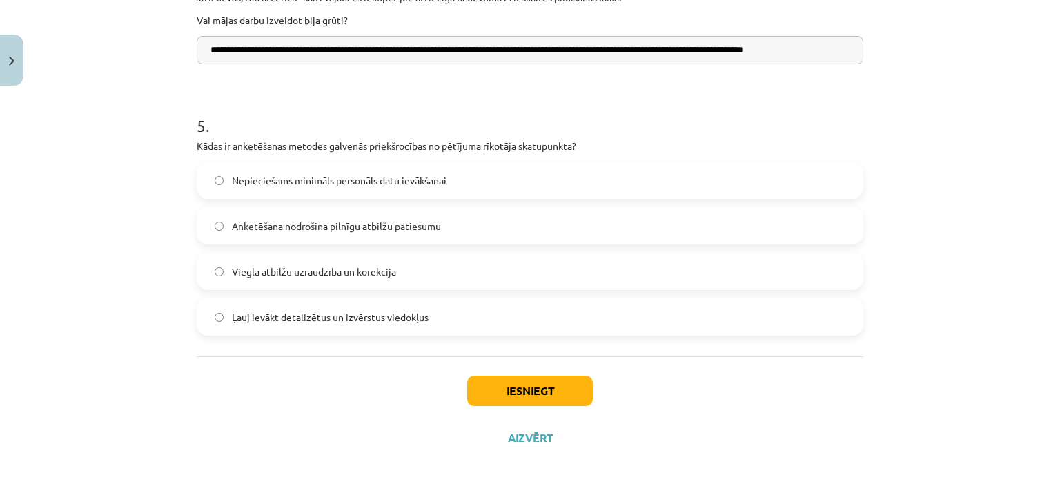
click at [316, 167] on label "Nepieciešams minimāls personāls datu ievākšanai" at bounding box center [530, 180] width 664 height 35
click at [525, 384] on button "Iesniegt" at bounding box center [530, 390] width 126 height 30
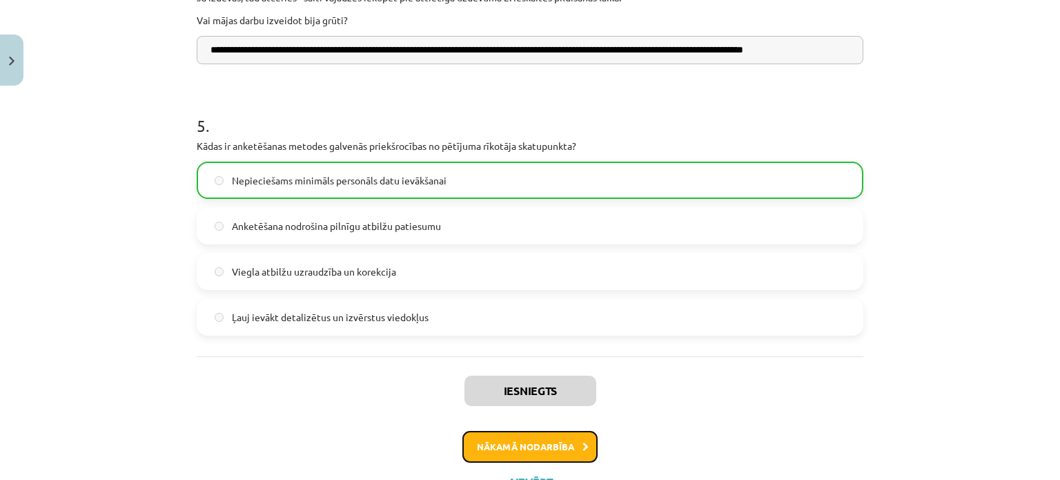
click at [522, 445] on button "Nākamā nodarbība" at bounding box center [529, 447] width 135 height 32
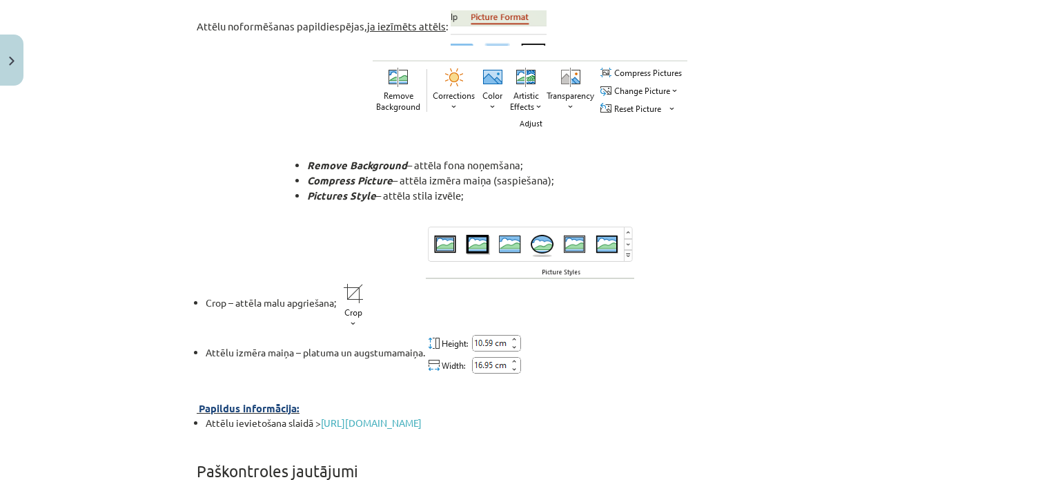
scroll to position [5021, 0]
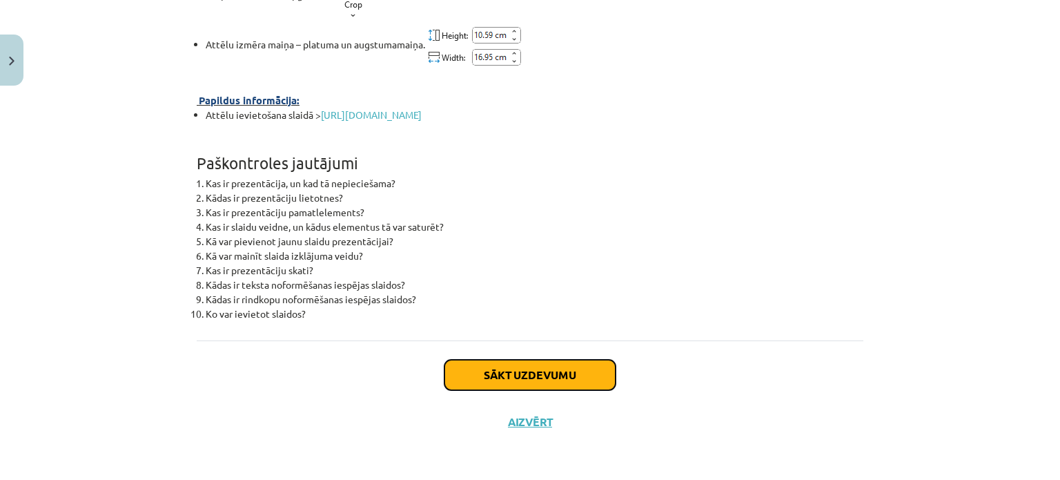
click at [476, 364] on button "Sākt uzdevumu" at bounding box center [530, 375] width 171 height 30
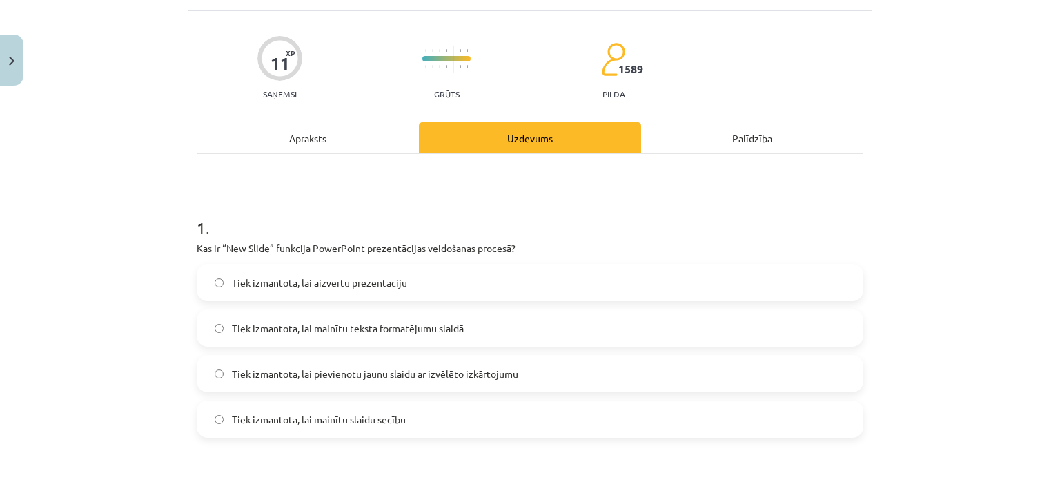
scroll to position [104, 0]
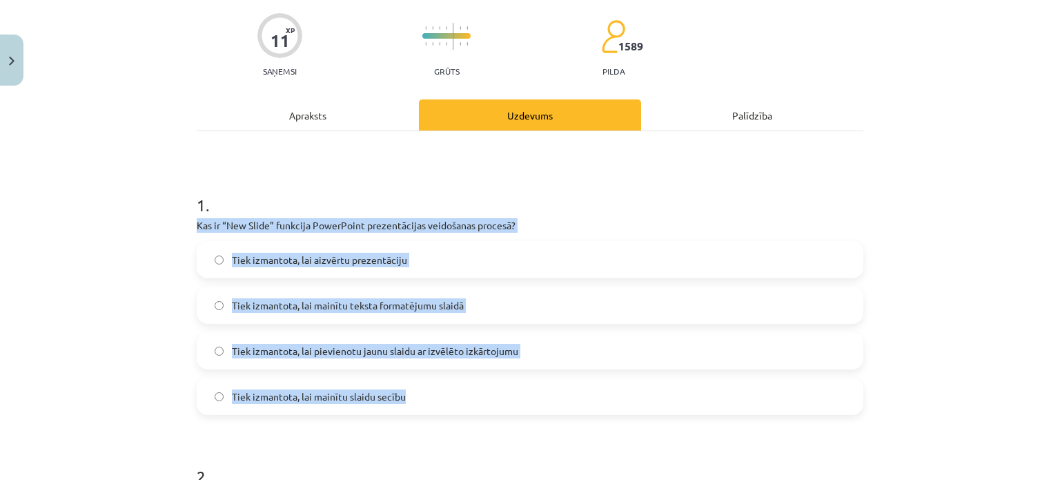
drag, startPoint x: 185, startPoint y: 223, endPoint x: 486, endPoint y: 387, distance: 342.5
copy div "Kas ir “New Slide” funkcija PowerPoint prezentācijas veidošanas procesā? Tiek i…"
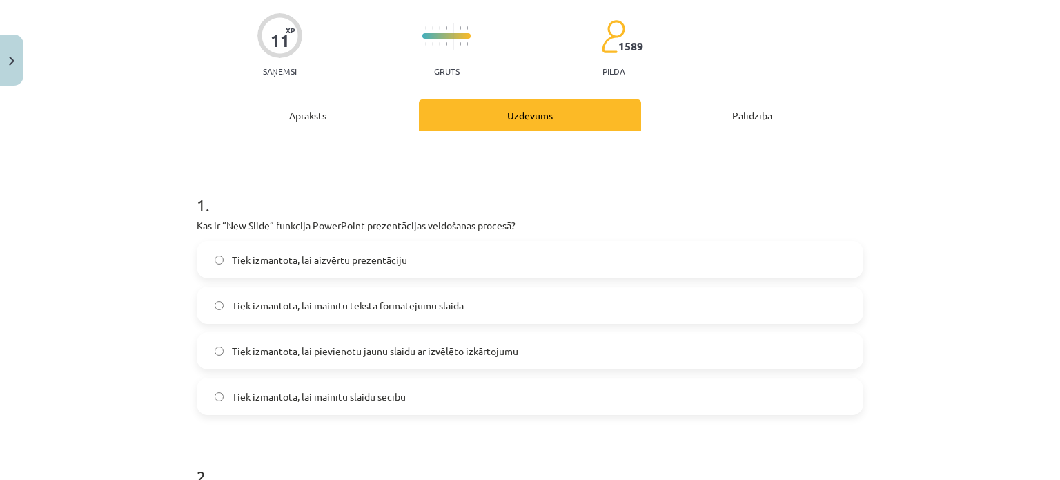
click at [163, 154] on div "Mācību tēma: Datorikas - 10. klases 2. ieskaites mācību materiāls #5 PowerPoint…" at bounding box center [530, 240] width 1060 height 480
click at [382, 348] on span "Tiek izmantota, lai pievienotu jaunu slaidu ar izvēlēto izkārtojumu" at bounding box center [375, 351] width 286 height 14
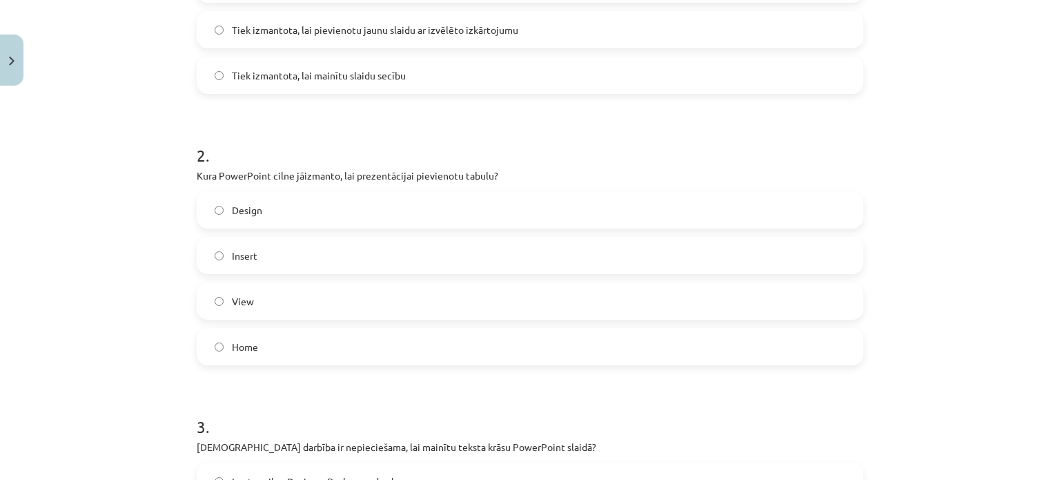
scroll to position [449, 0]
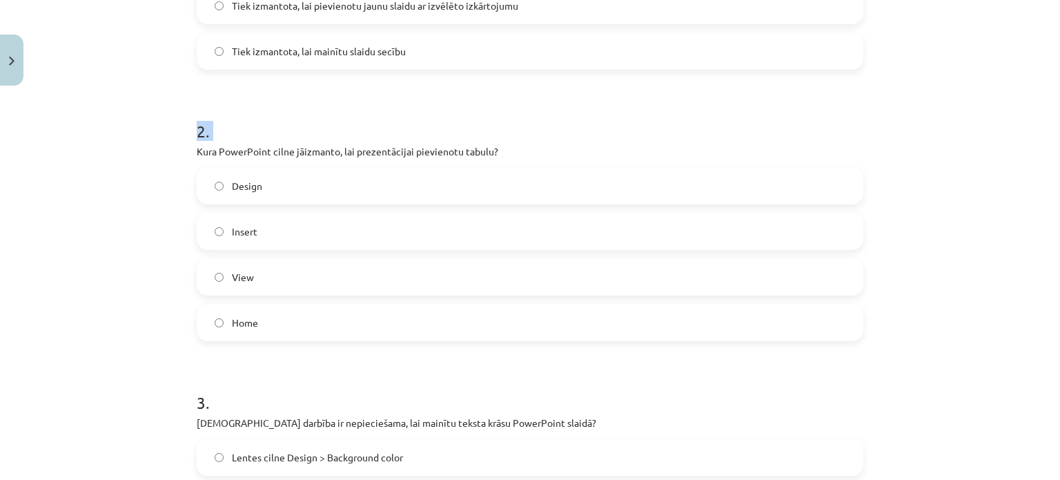
drag, startPoint x: 150, startPoint y: 133, endPoint x: 167, endPoint y: 151, distance: 24.4
click at [179, 152] on div "Mācību tēma: Datorikas - 10. klases 2. ieskaites mācību materiāls #5 PowerPoint…" at bounding box center [530, 240] width 1060 height 480
click at [166, 153] on div "Mācību tēma: Datorikas - 10. klases 2. ieskaites mācību materiāls #5 PowerPoint…" at bounding box center [530, 240] width 1060 height 480
click at [166, 164] on div "Mācību tēma: Datorikas - 10. klases 2. ieskaites mācību materiāls #5 PowerPoint…" at bounding box center [530, 240] width 1060 height 480
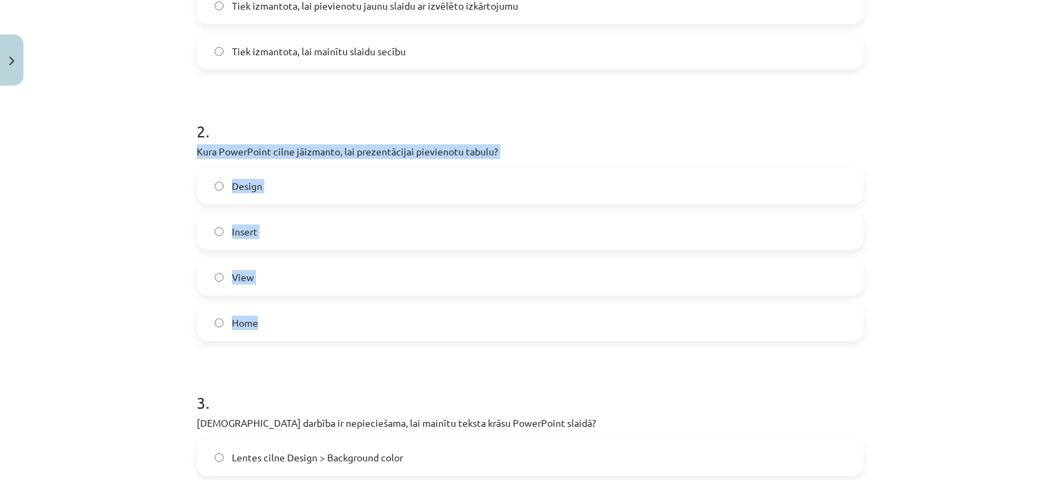
drag, startPoint x: 192, startPoint y: 153, endPoint x: 295, endPoint y: 306, distance: 184.9
click at [315, 322] on div "Mācību tēma: Datorikas - 10. klases 2. ieskaites mācību materiāls #5 PowerPoint…" at bounding box center [530, 240] width 1060 height 480
copy div "Kura PowerPoint cilne jāizmanto, lai prezentācijai pievienotu tabulu? Design In…"
click at [168, 279] on div "Mācību tēma: Datorikas - 10. klases 2. ieskaites mācību materiāls #5 PowerPoint…" at bounding box center [530, 240] width 1060 height 480
click at [300, 233] on label "Insert" at bounding box center [530, 231] width 664 height 35
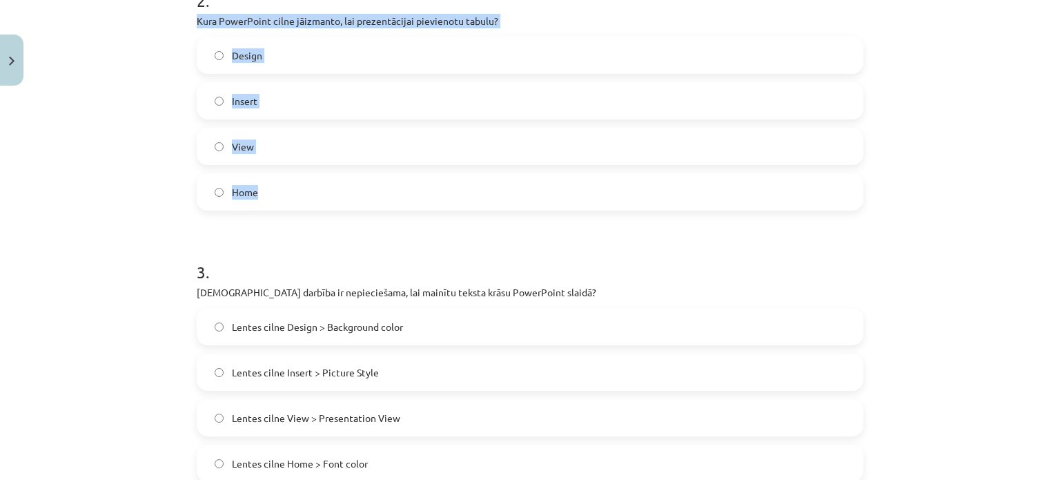
scroll to position [725, 0]
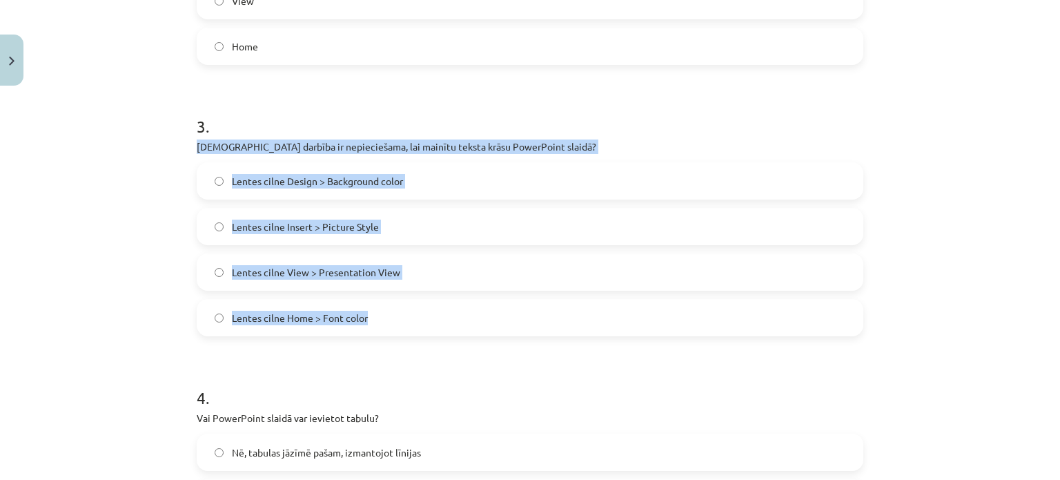
drag, startPoint x: 168, startPoint y: 146, endPoint x: 364, endPoint y: 285, distance: 240.0
click at [385, 317] on div "Mācību tēma: Datorikas - 10. klases 2. ieskaites mācību materiāls #5 PowerPoint…" at bounding box center [530, 240] width 1060 height 480
drag, startPoint x: 338, startPoint y: 253, endPoint x: 302, endPoint y: 266, distance: 37.3
copy div "Kura darbība ir nepieciešama, lai mainītu teksta krāsu PowerPoint slaidā? Lente…"
click at [126, 250] on div "Mācību tēma: Datorikas - 10. klases 2. ieskaites mācību materiāls #5 PowerPoint…" at bounding box center [530, 240] width 1060 height 480
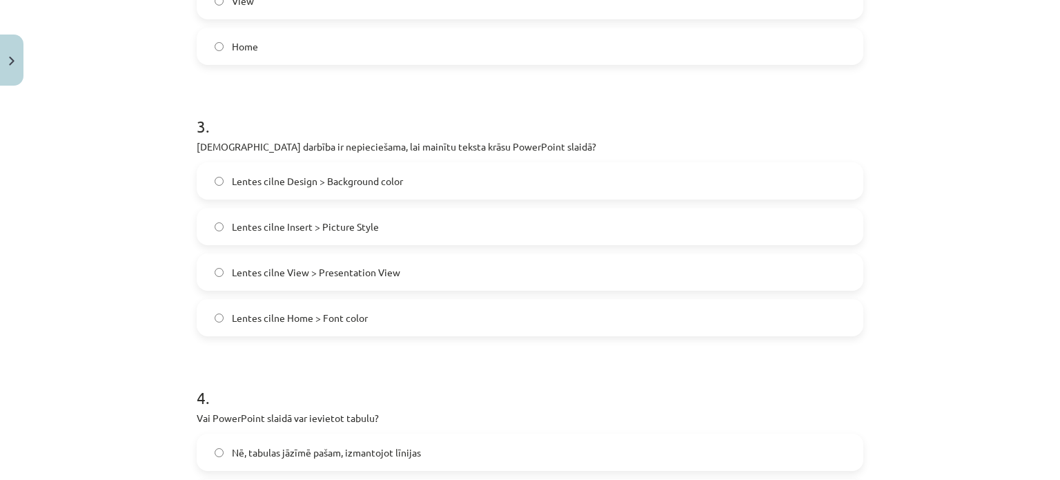
click at [337, 320] on span "Lentes cilne Home > Font color" at bounding box center [300, 318] width 136 height 14
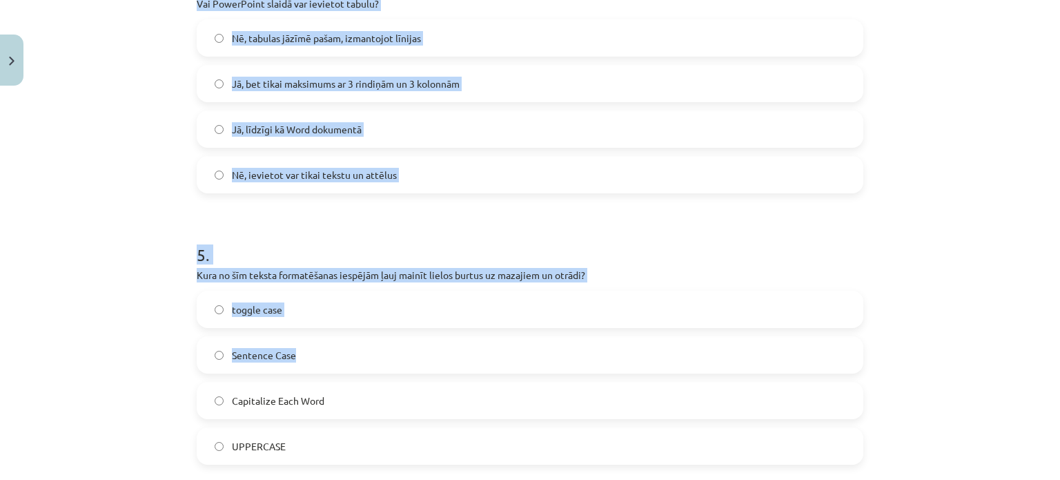
scroll to position [1283, 0]
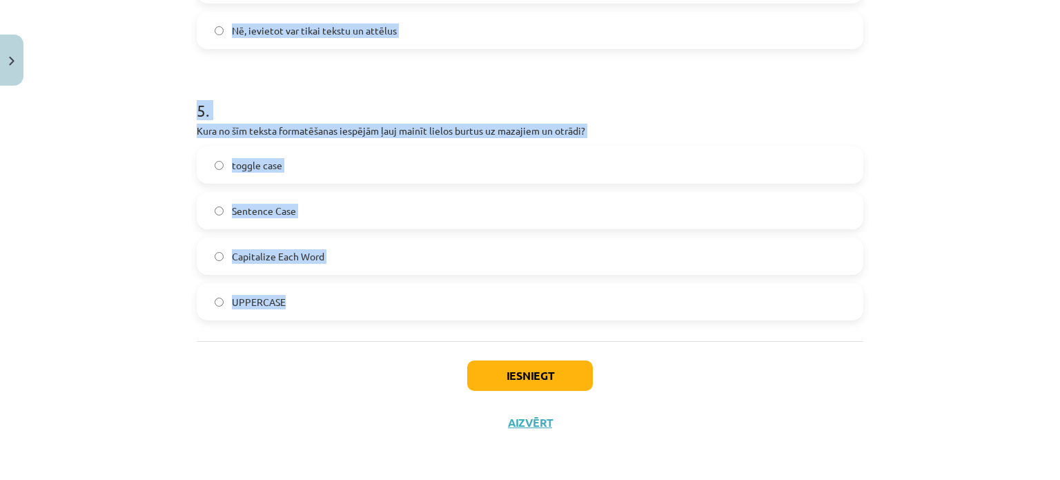
drag, startPoint x: 257, startPoint y: 159, endPoint x: 529, endPoint y: 316, distance: 313.9
click at [529, 316] on div "Mācību tēma: Datorikas - 10. klases 2. ieskaites mācību materiāls #5 PowerPoint…" at bounding box center [530, 240] width 1060 height 480
copy form "4 . Vai PowerPoint slaidā var ievietot tabulu? Nē, tabulas jāzīmē pašam, izmant…"
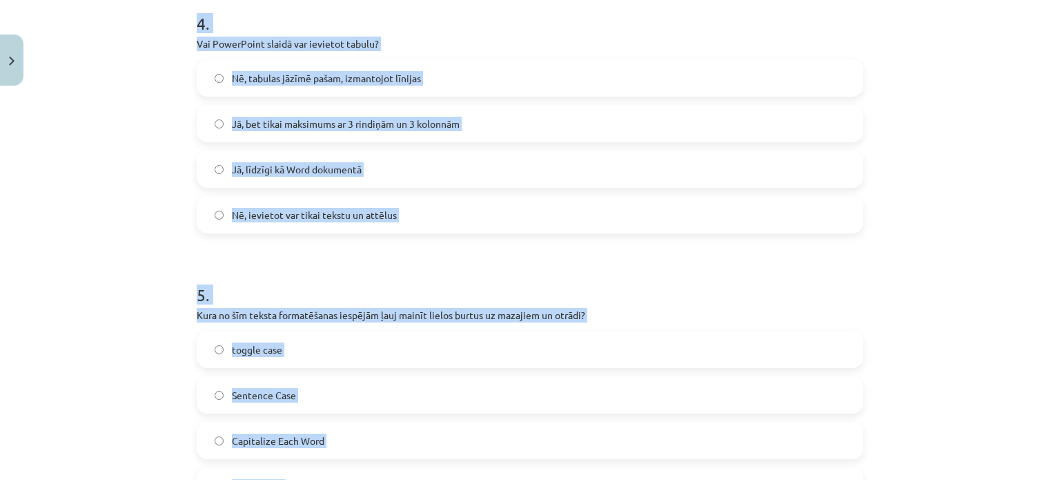
scroll to position [1076, 0]
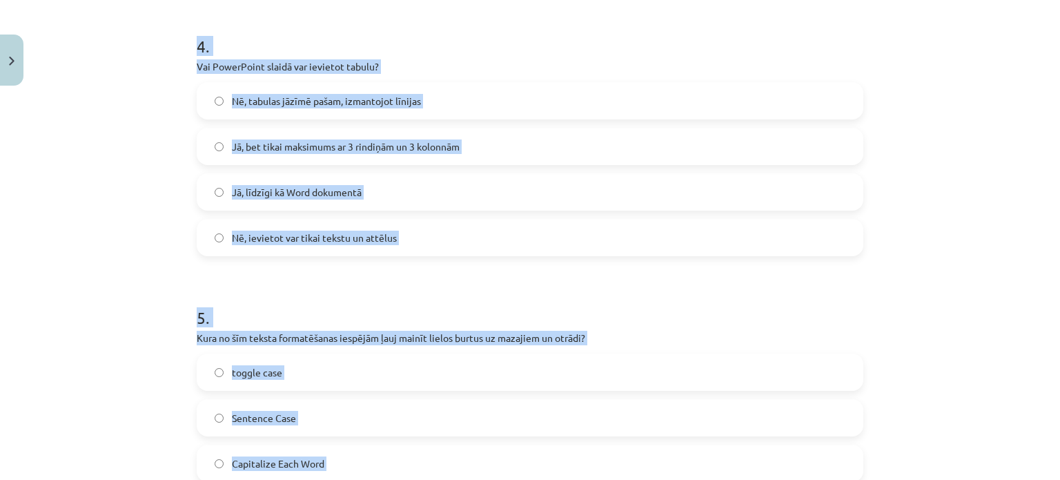
drag, startPoint x: 84, startPoint y: 173, endPoint x: 98, endPoint y: 162, distance: 18.2
click at [84, 173] on div "Mācību tēma: Datorikas - 10. klases 2. ieskaites mācību materiāls #5 PowerPoint…" at bounding box center [530, 240] width 1060 height 480
click at [156, 150] on div "Mācību tēma: Datorikas - 10. klases 2. ieskaites mācību materiāls #5 PowerPoint…" at bounding box center [530, 240] width 1060 height 480
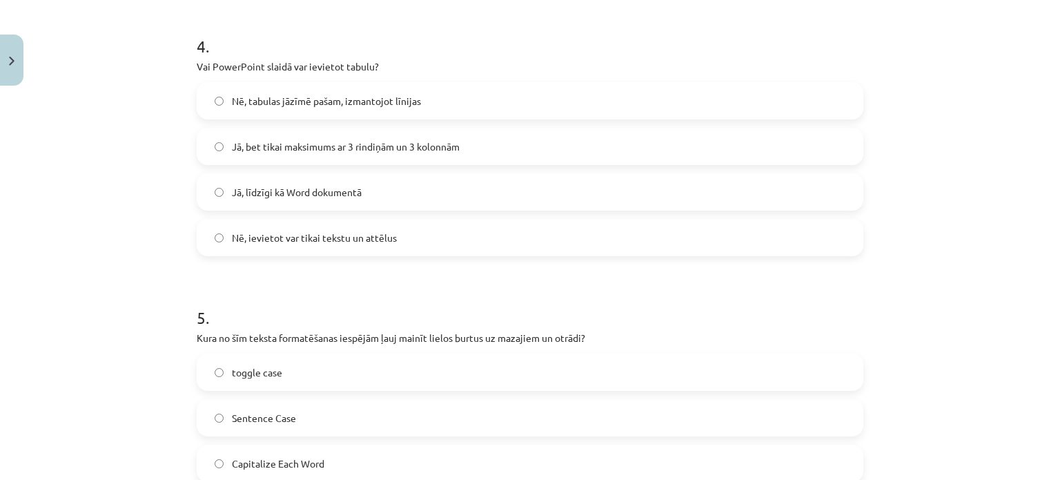
click at [364, 190] on label "Jā, līdzīgi kā Word dokumentā" at bounding box center [530, 192] width 664 height 35
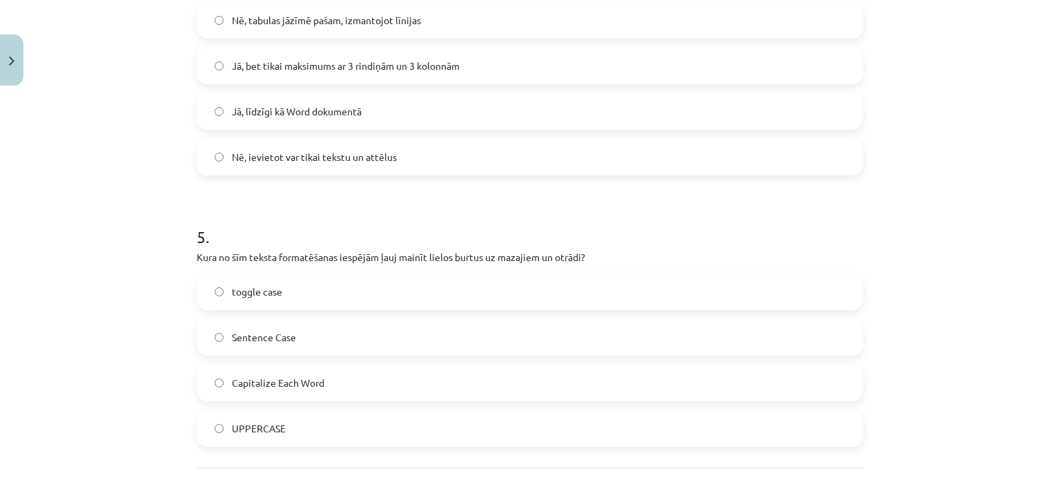
scroll to position [1283, 0]
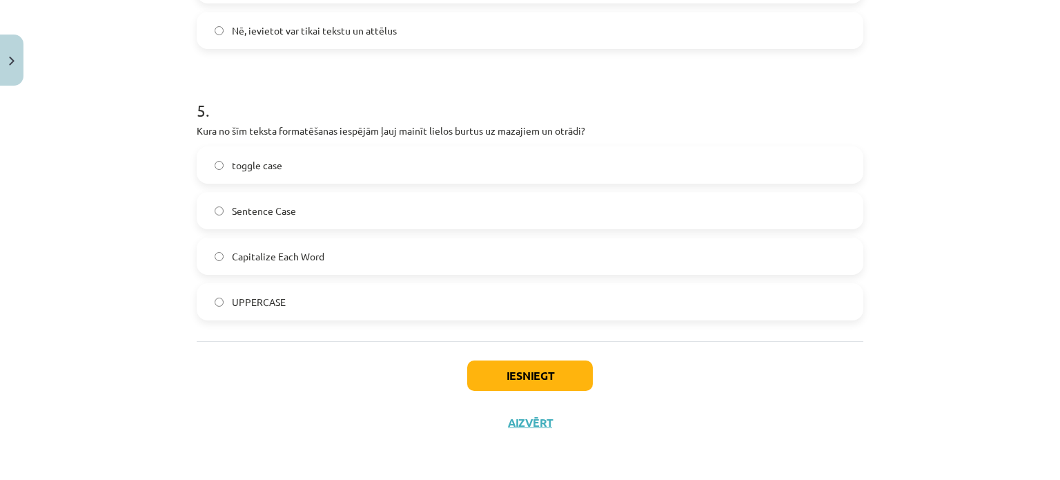
click at [282, 165] on label "toggle case" at bounding box center [530, 165] width 664 height 35
click at [490, 372] on button "Iesniegt" at bounding box center [530, 375] width 126 height 30
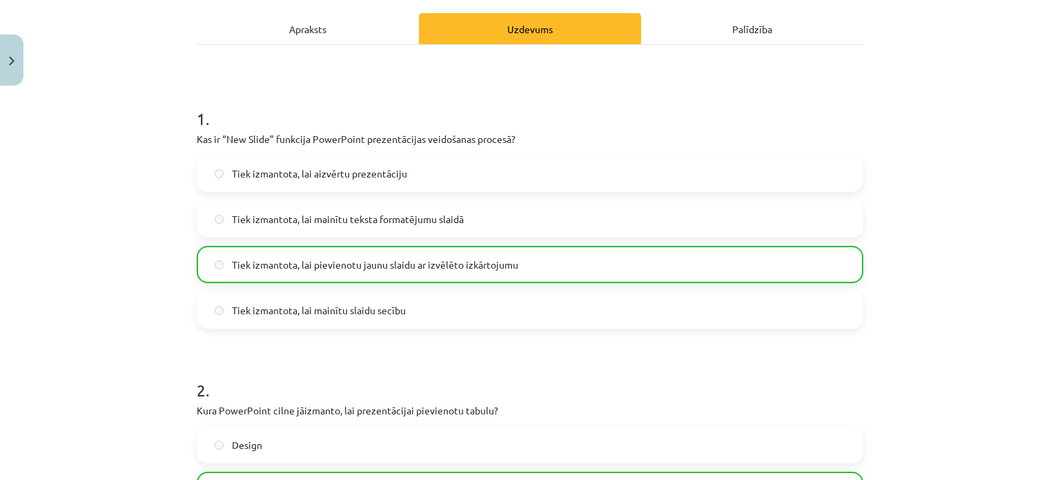
scroll to position [0, 0]
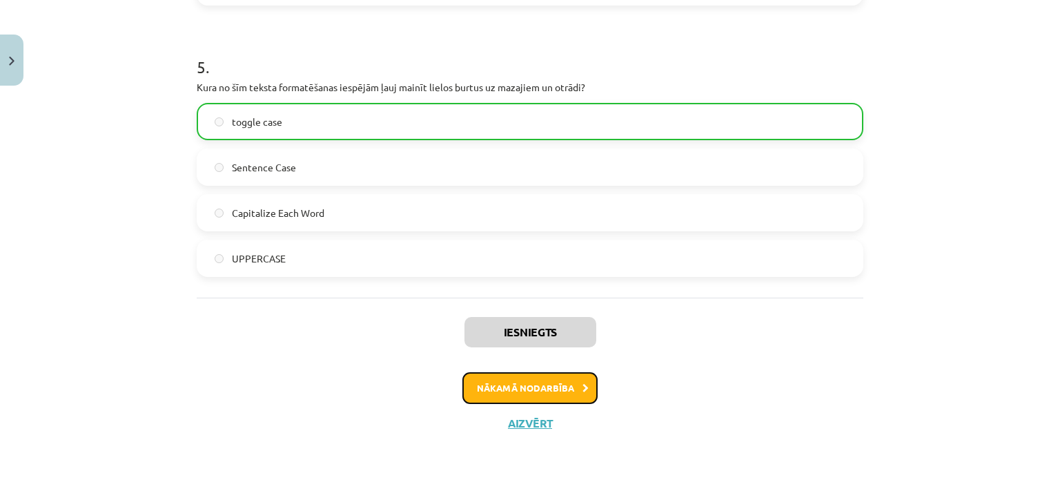
click at [481, 393] on button "Nākamā nodarbība" at bounding box center [529, 388] width 135 height 32
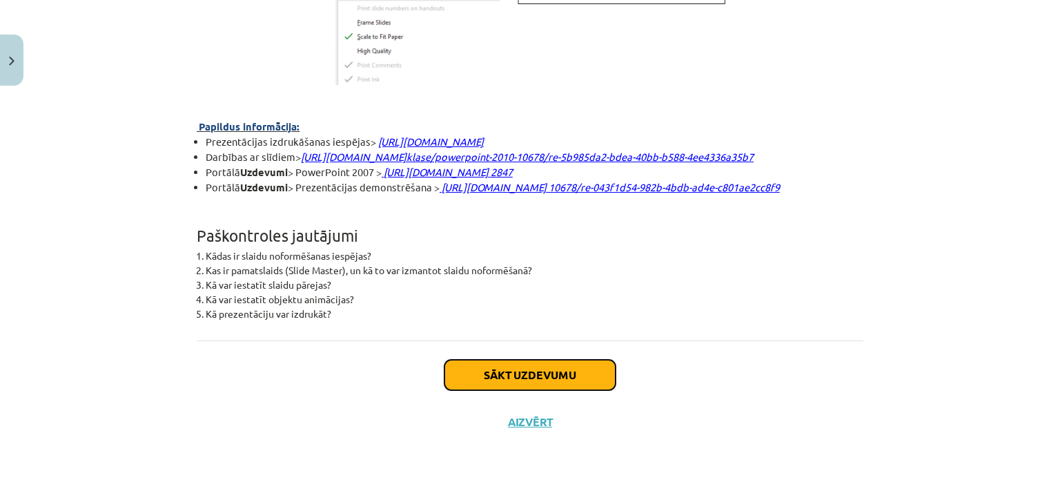
click at [475, 366] on button "Sākt uzdevumu" at bounding box center [530, 375] width 171 height 30
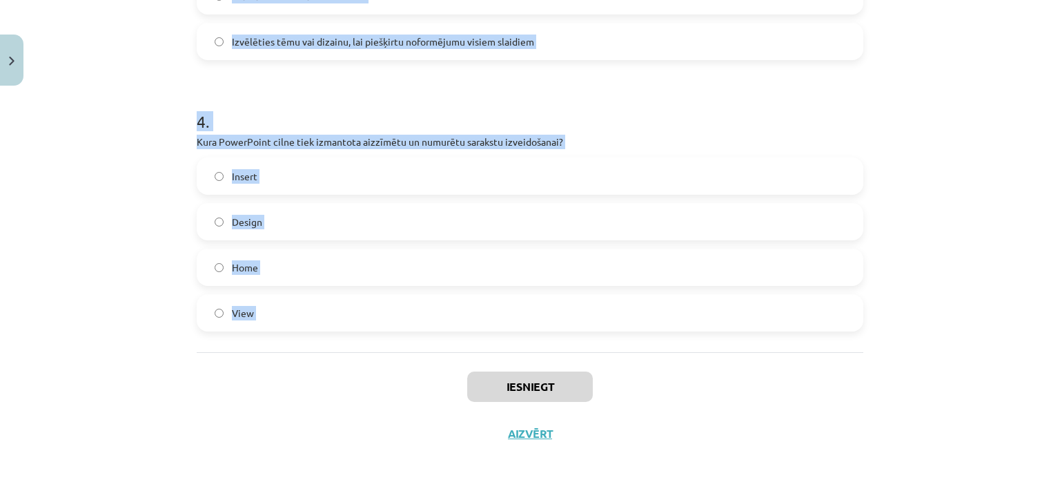
scroll to position [1035, 0]
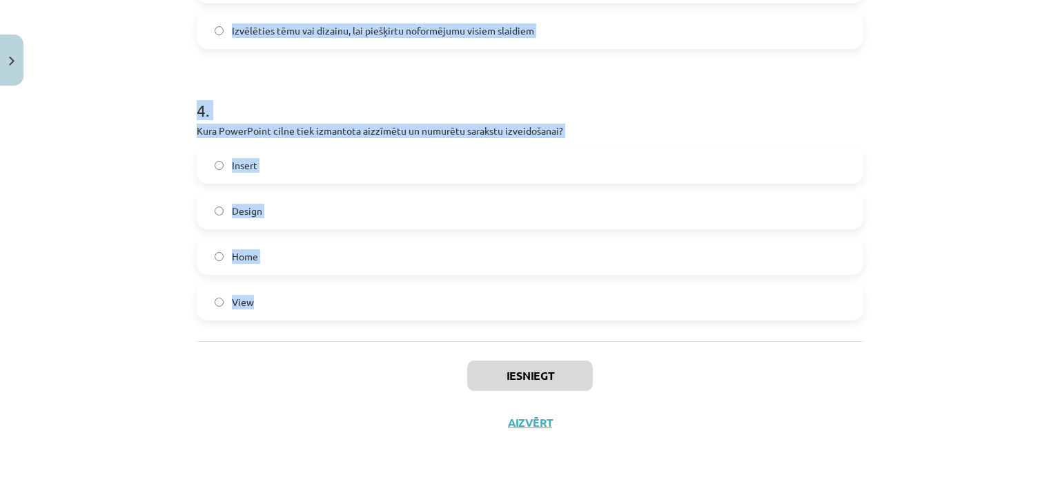
drag, startPoint x: 173, startPoint y: 256, endPoint x: 311, endPoint y: 306, distance: 147.4
click at [311, 306] on div "Mācību tēma: Datorikas - 10. klases 2. ieskaites mācību materiāls #6 PowerPoint…" at bounding box center [530, 240] width 1060 height 480
drag, startPoint x: 312, startPoint y: 304, endPoint x: 231, endPoint y: 296, distance: 81.9
copy form "1 . Animācijas efekti cilnē - Animations: Vai tekstam slaidā var pievienot anim…"
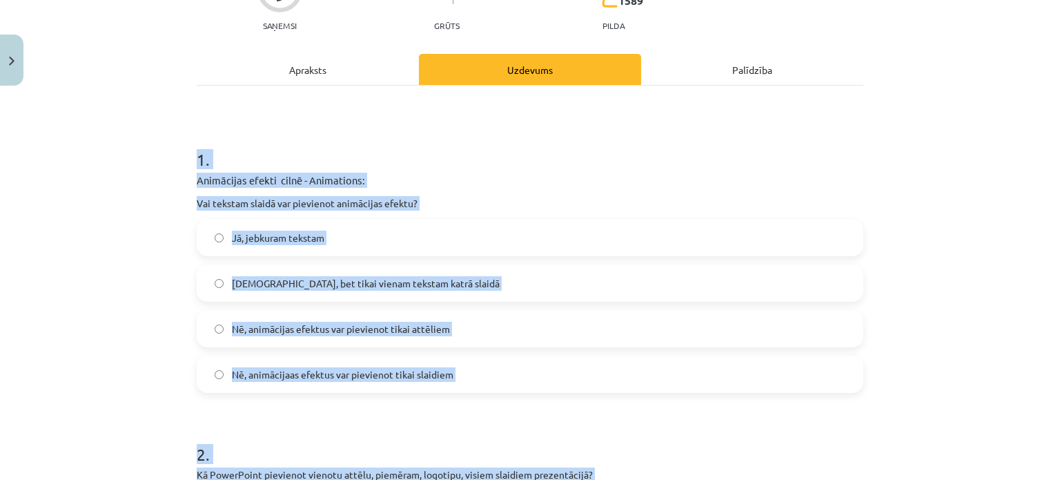
scroll to position [69, 0]
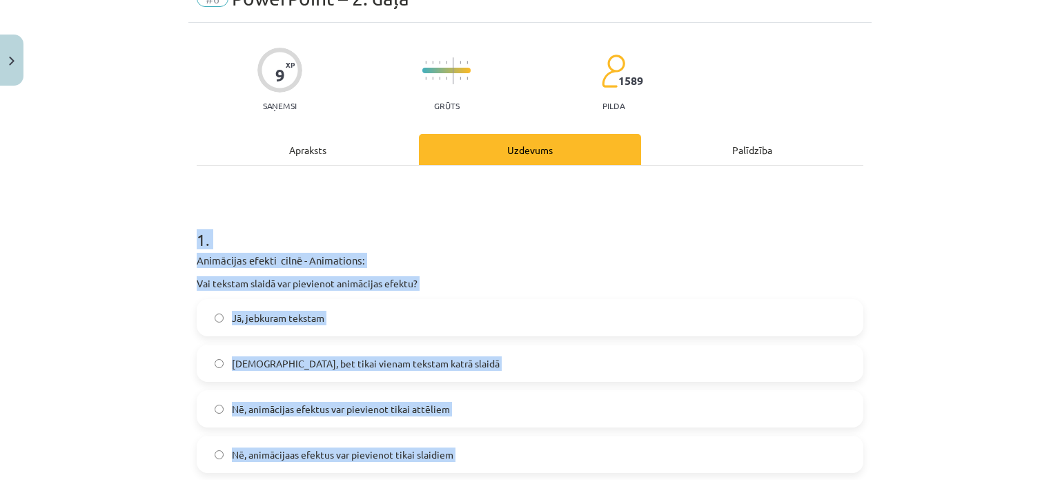
click at [92, 281] on div "Mācību tēma: Datorikas - 10. klases 2. ieskaites mācību materiāls #6 PowerPoint…" at bounding box center [530, 240] width 1060 height 480
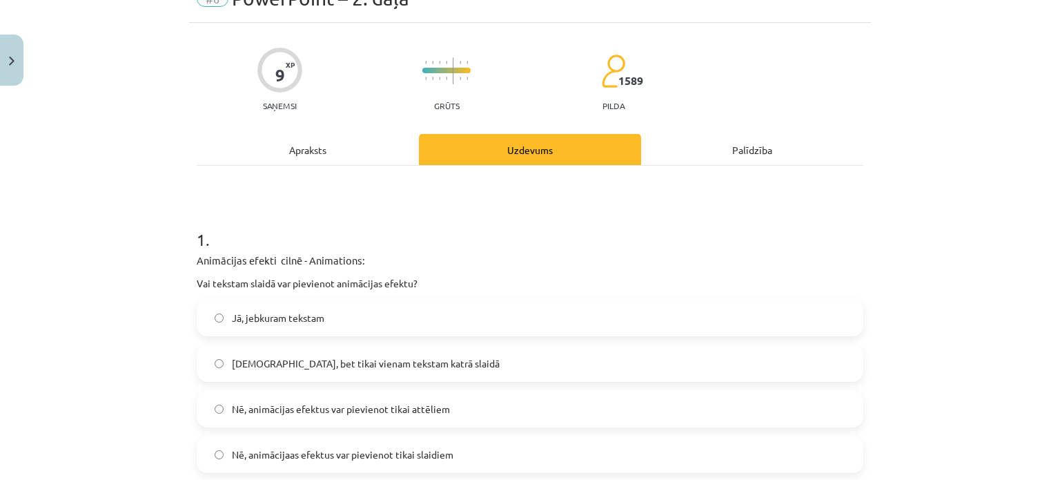
click at [290, 320] on span "Jā, jebkuram tekstam" at bounding box center [278, 318] width 92 height 14
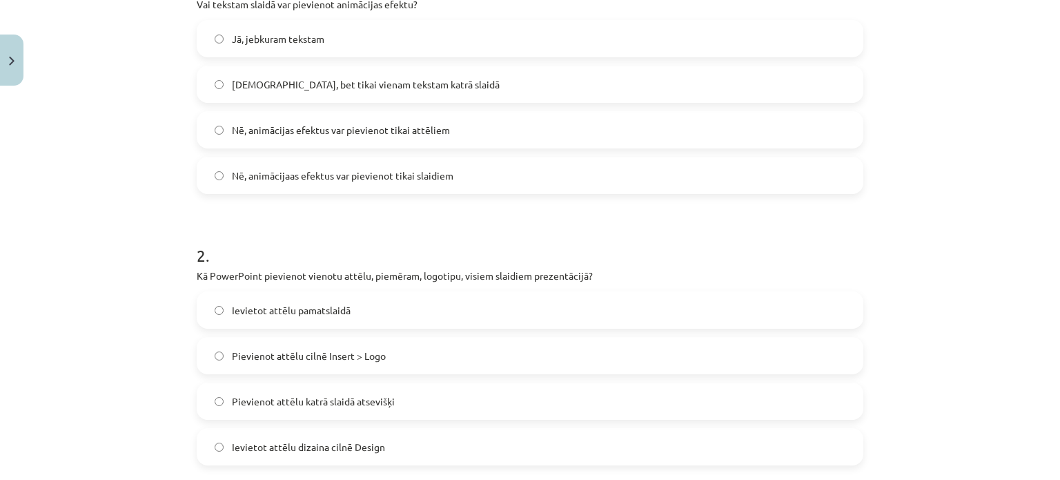
scroll to position [414, 0]
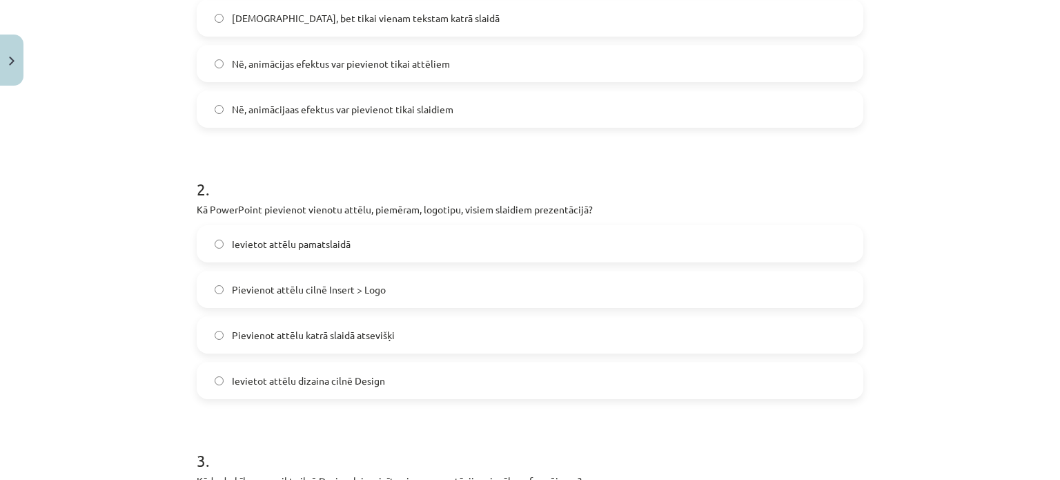
click at [418, 246] on label "Ievietot attēlu pamatslaidā" at bounding box center [530, 243] width 664 height 35
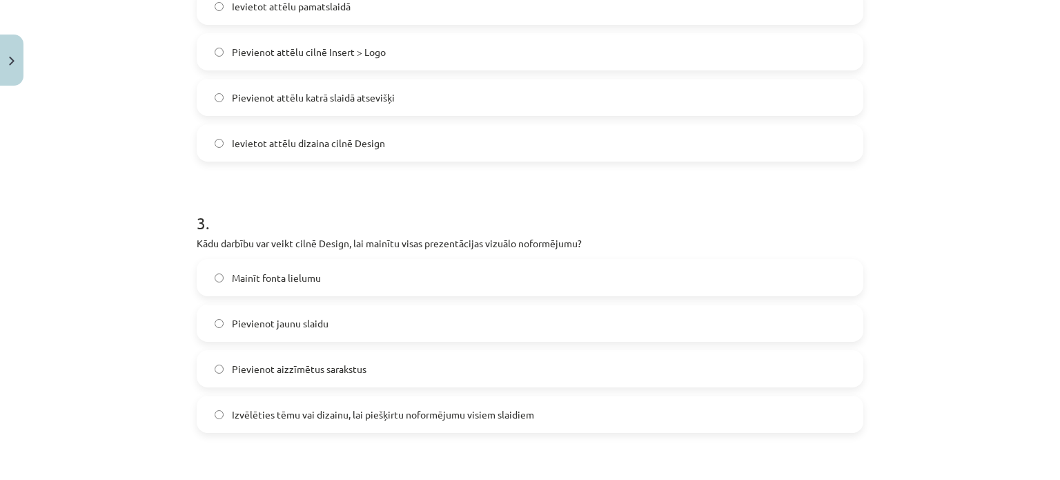
scroll to position [759, 0]
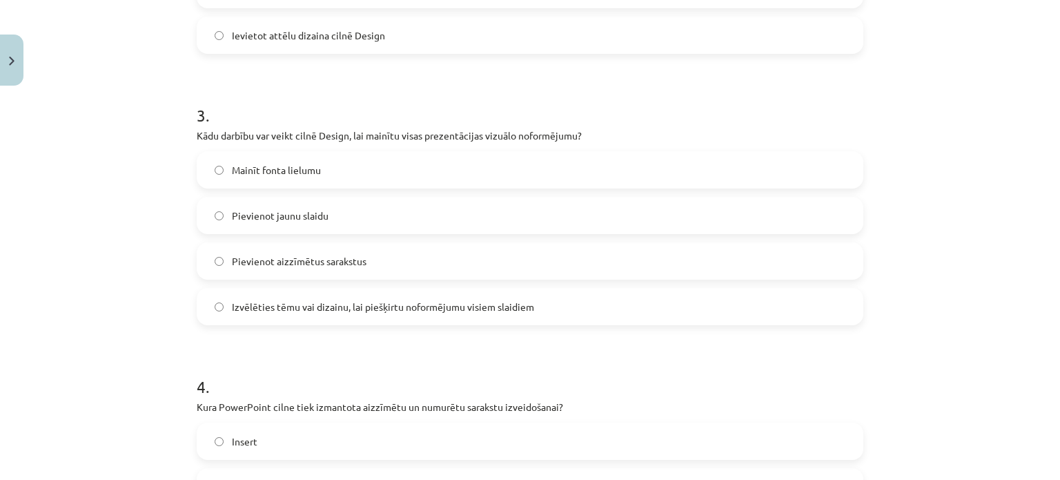
click at [286, 311] on span "Izvēlēties tēmu vai dizainu, lai piešķirtu noformējumu visiem slaidiem" at bounding box center [383, 307] width 302 height 14
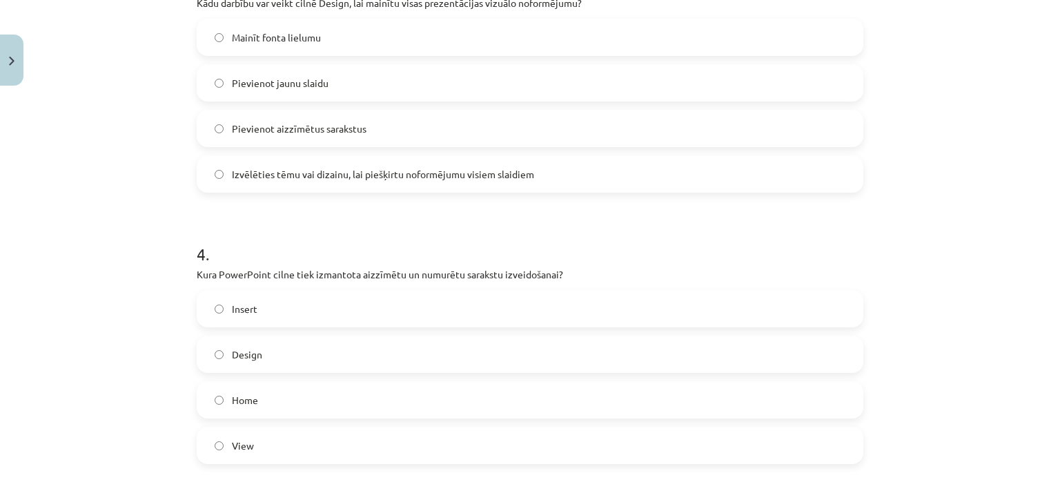
scroll to position [966, 0]
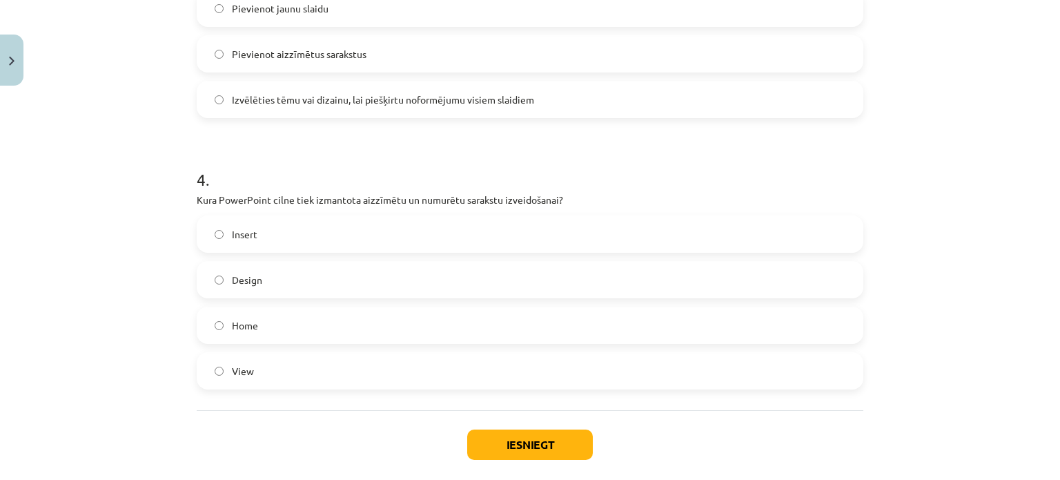
click at [240, 328] on span "Home" at bounding box center [245, 325] width 26 height 14
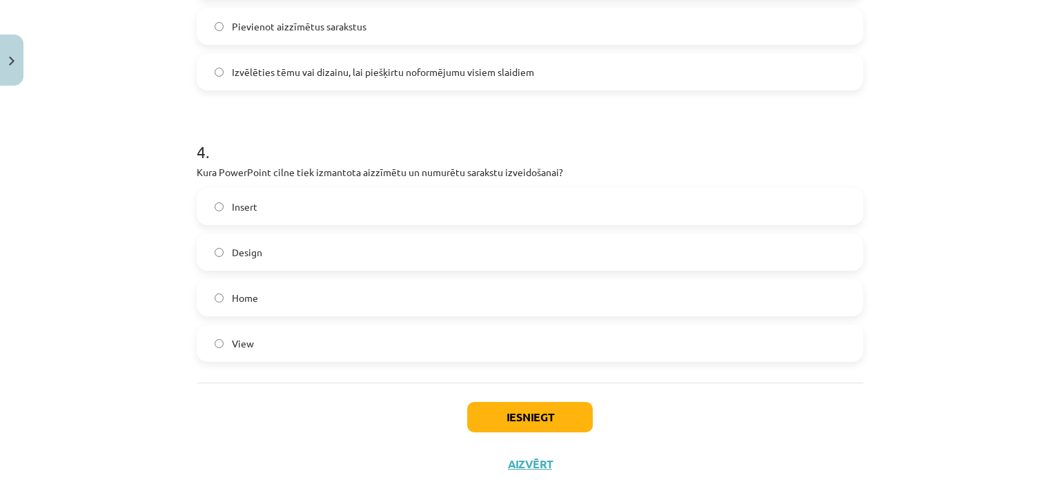
scroll to position [1035, 0]
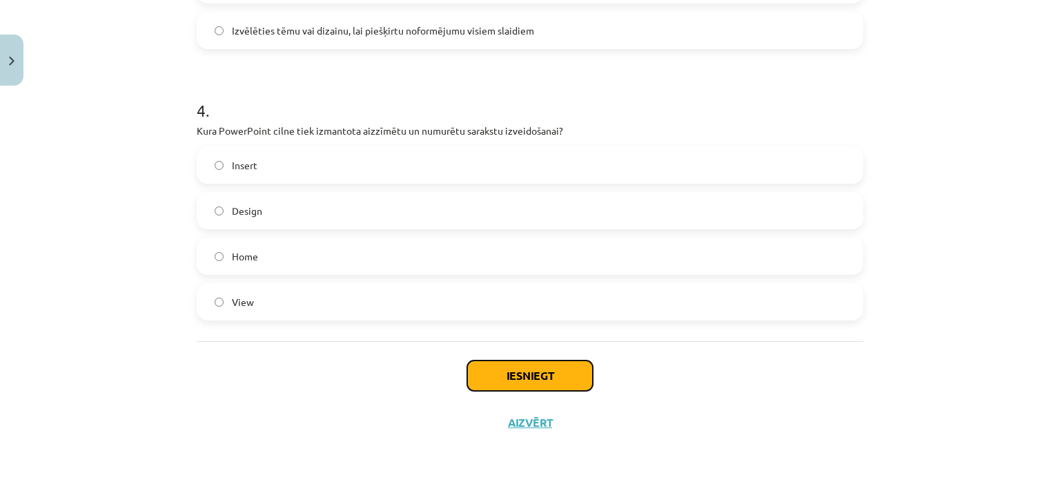
click at [511, 378] on button "Iesniegt" at bounding box center [530, 375] width 126 height 30
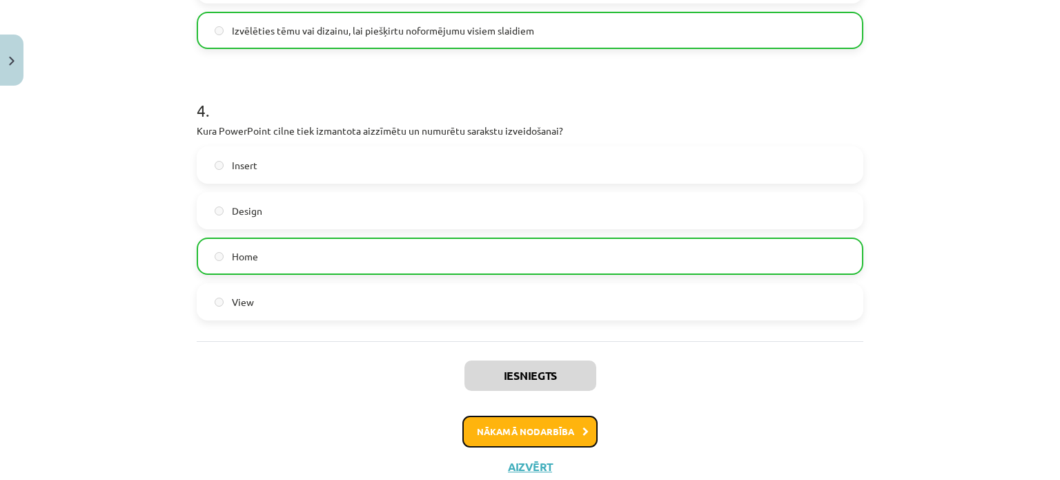
click at [491, 430] on button "Nākamā nodarbība" at bounding box center [529, 432] width 135 height 32
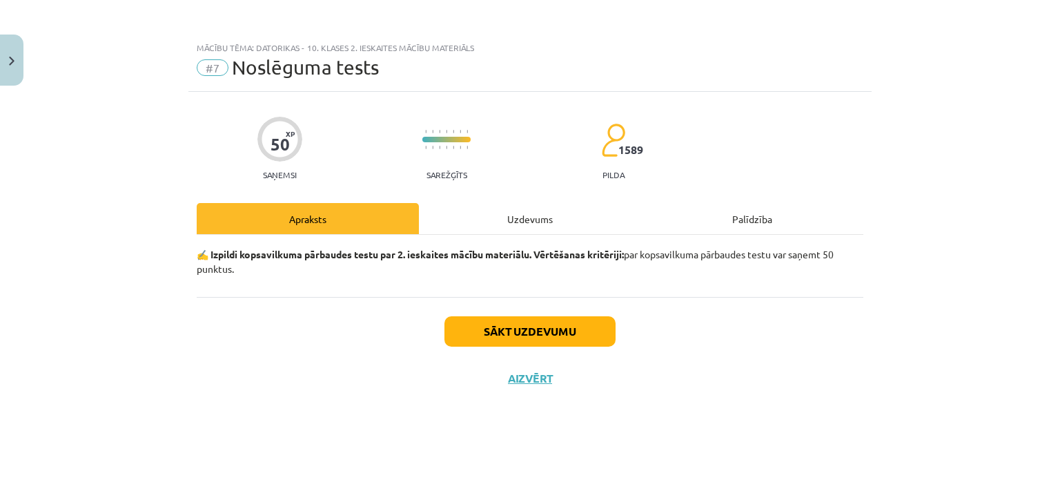
scroll to position [0, 0]
click at [505, 326] on button "Sākt uzdevumu" at bounding box center [530, 331] width 171 height 30
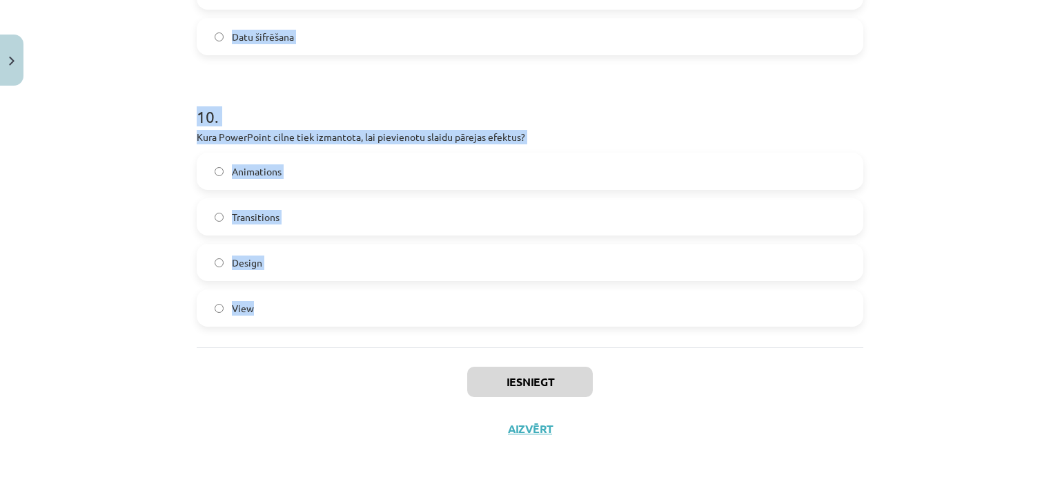
scroll to position [2639, 0]
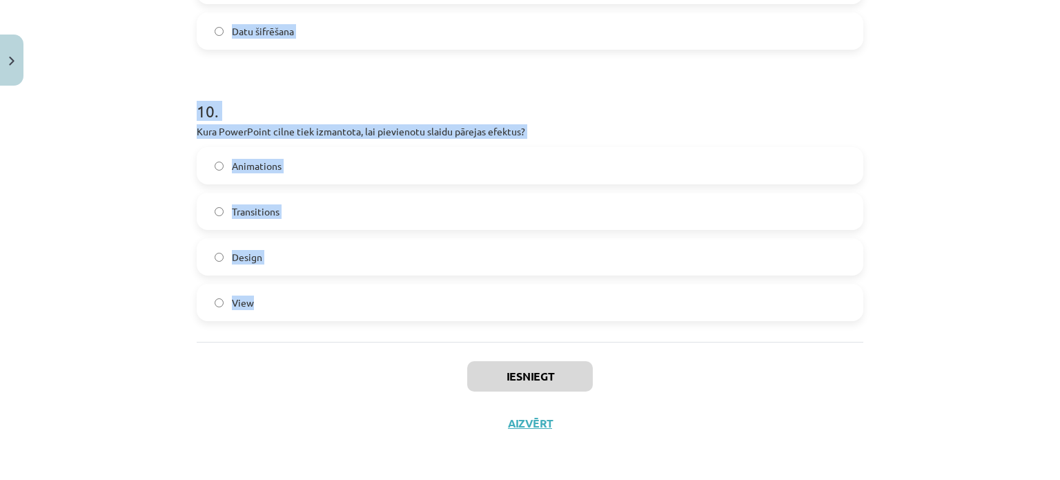
drag, startPoint x: 158, startPoint y: 170, endPoint x: 251, endPoint y: 297, distance: 156.6
click at [251, 297] on div "Mācību tēma: Datorikas - 10. klases 2. ieskaites mācību materiāls #7 Noslēguma …" at bounding box center [530, 240] width 1060 height 480
copy form "1 . Prezentācijas pamatlelements ir: Fails Attēls Slaids Burts 2 . Kāda ir vilt…"
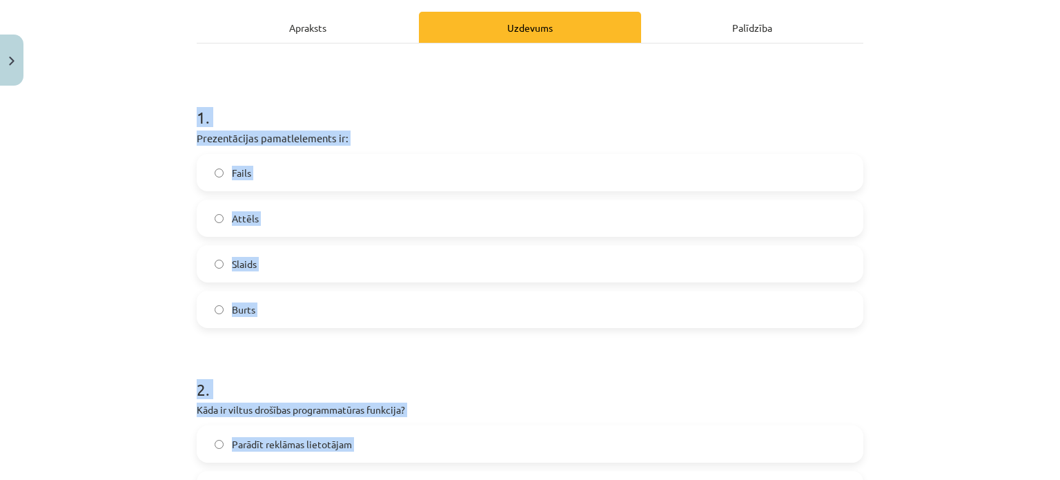
scroll to position [155, 0]
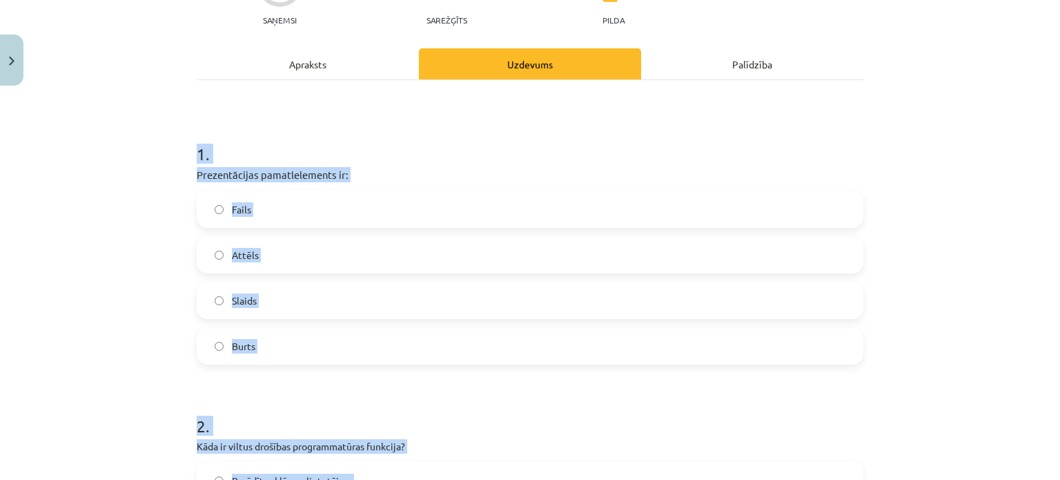
drag, startPoint x: 115, startPoint y: 101, endPoint x: 132, endPoint y: 131, distance: 34.3
click at [115, 102] on div "Mācību tēma: Datorikas - 10. klases 2. ieskaites mācību materiāls #7 Noslēguma …" at bounding box center [530, 240] width 1060 height 480
click at [128, 286] on div "Mācību tēma: Datorikas - 10. klases 2. ieskaites mācību materiāls #7 Noslēguma …" at bounding box center [530, 240] width 1060 height 480
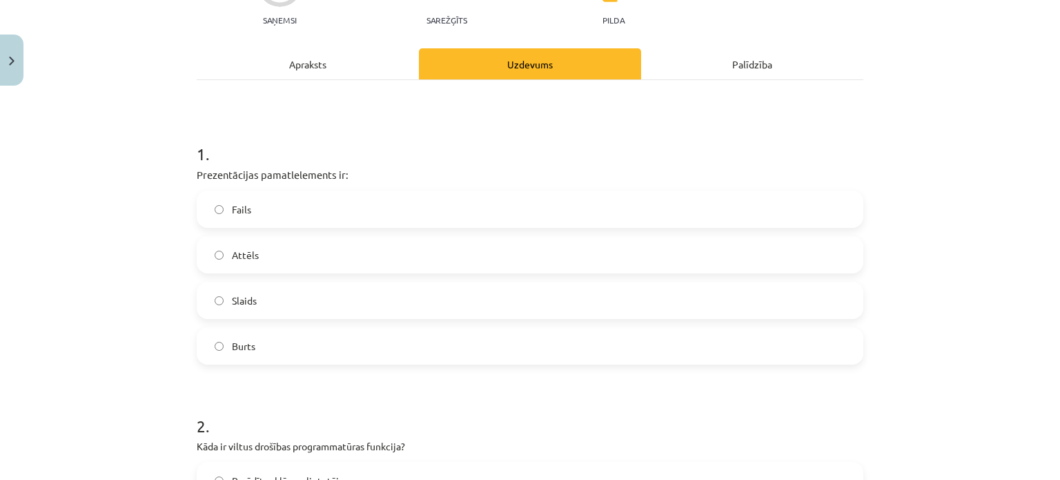
click at [246, 297] on span "Slaids" at bounding box center [244, 300] width 25 height 14
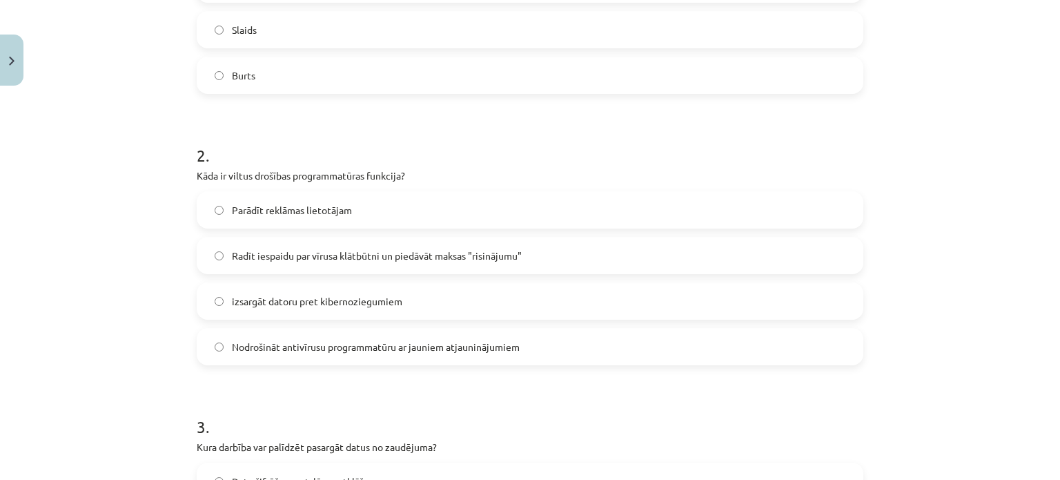
scroll to position [431, 0]
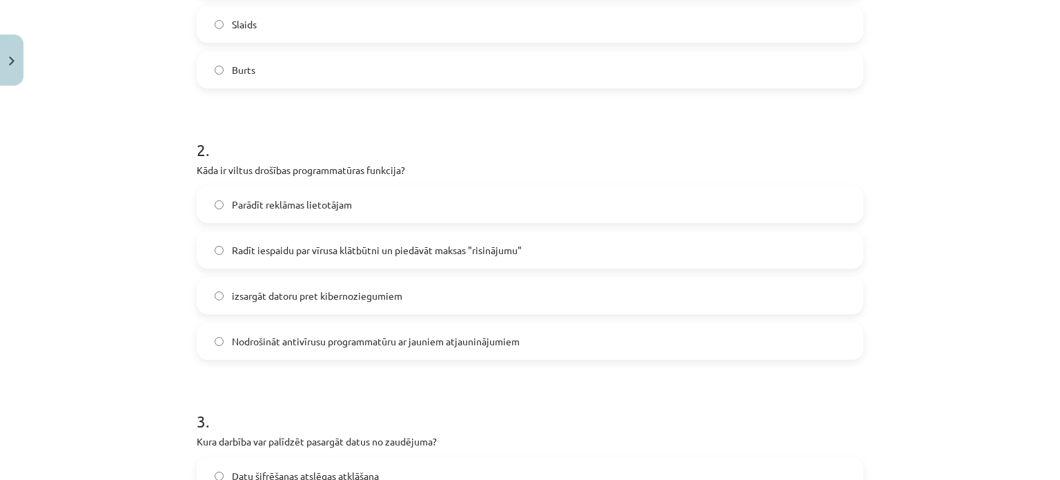
click at [324, 250] on span "Radīt iespaidu par vīrusa klātbūtni un piedāvāt maksas "risinājumu"" at bounding box center [377, 250] width 290 height 14
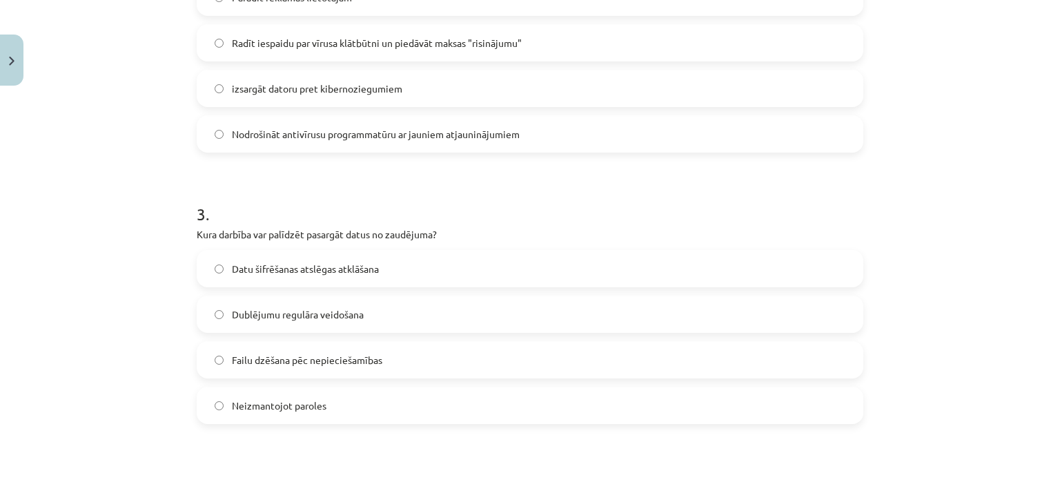
click at [326, 317] on span "Dublējumu regulāra veidošana" at bounding box center [298, 314] width 132 height 14
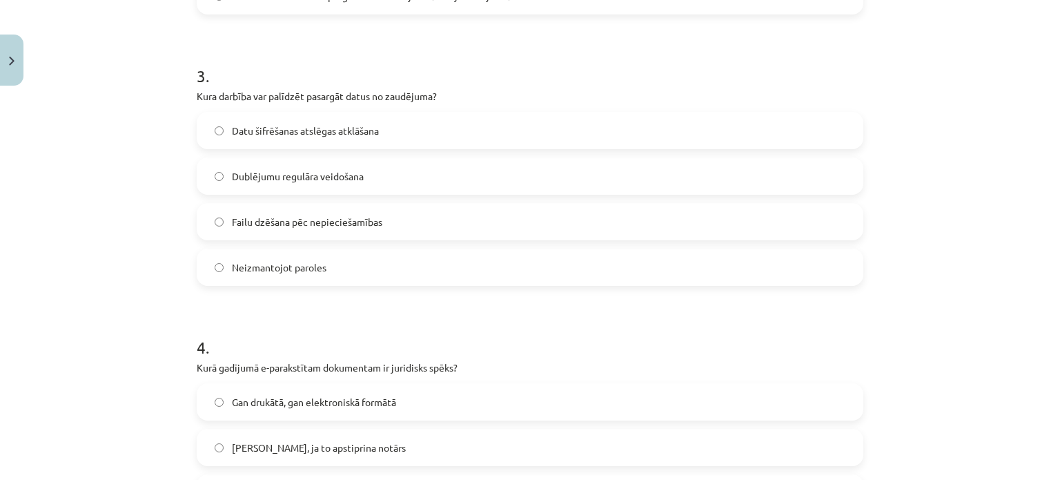
scroll to position [914, 0]
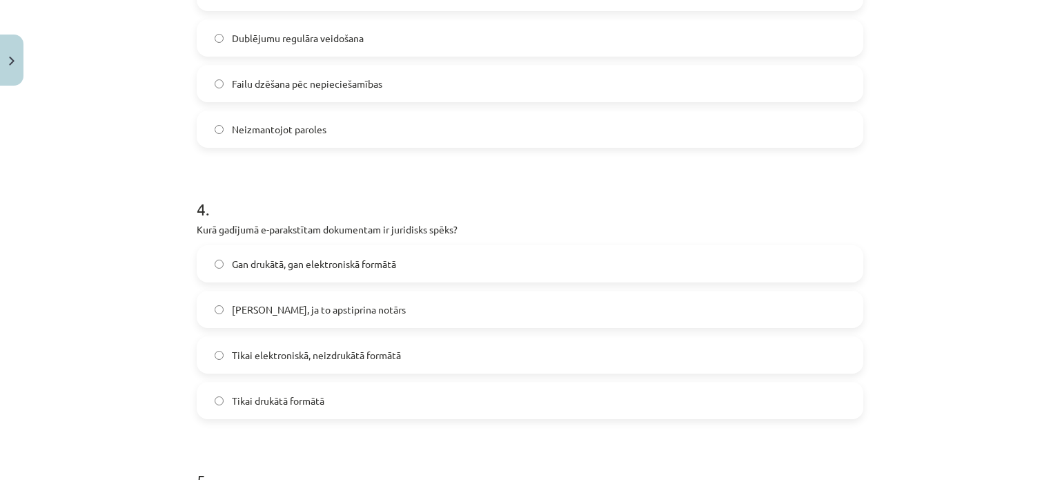
click at [300, 362] on label "Tikai elektroniskā, neizdrukātā formātā" at bounding box center [530, 355] width 664 height 35
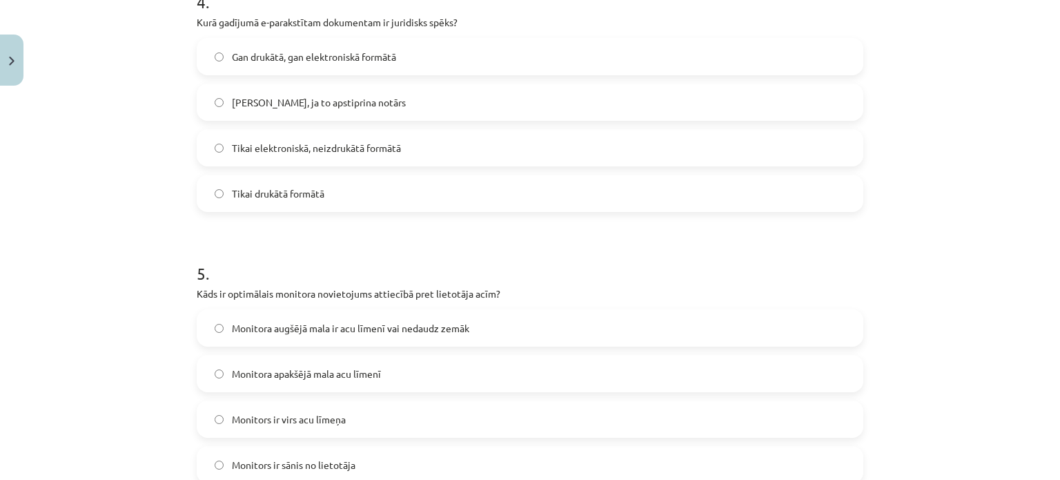
scroll to position [1328, 0]
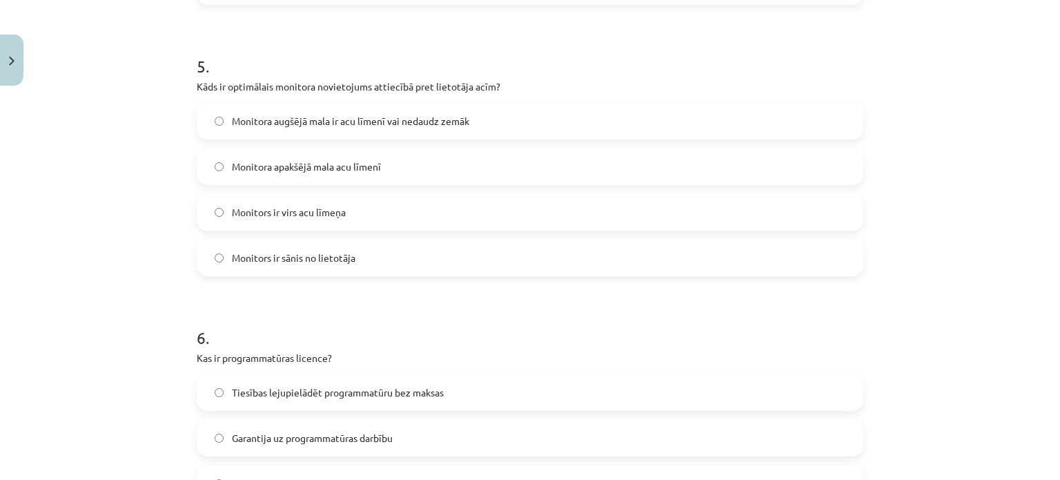
click at [253, 121] on span "Monitora augšējā mala ir acu līmenī vai nedaudz zemāk" at bounding box center [350, 121] width 237 height 14
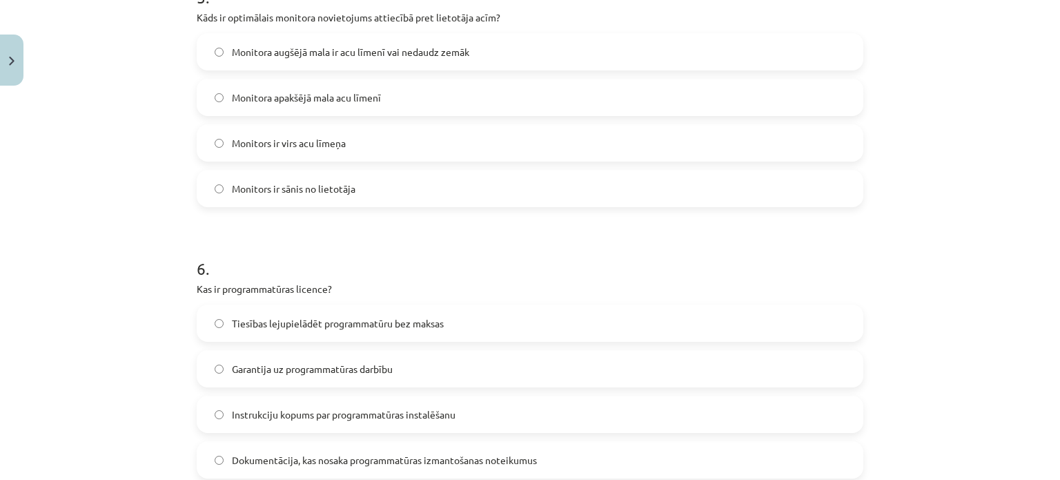
scroll to position [1466, 0]
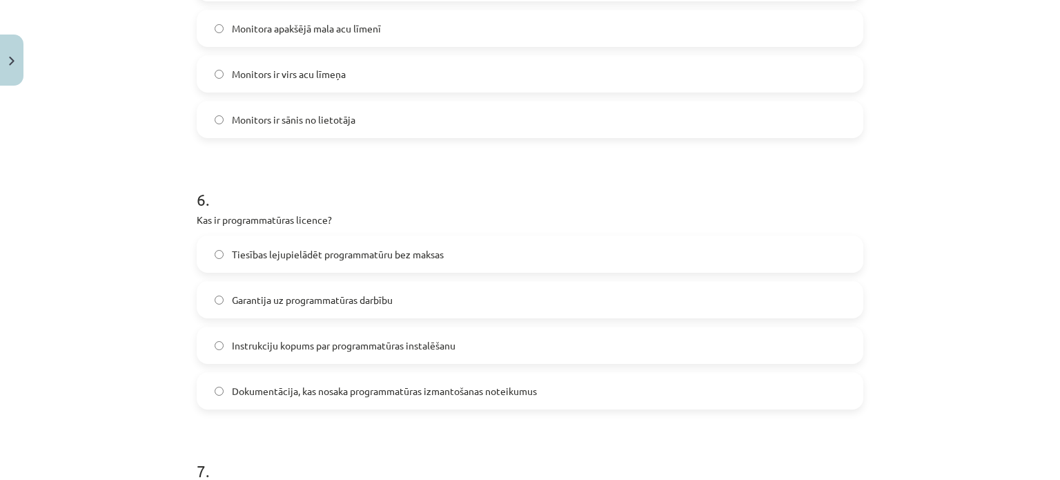
click at [284, 378] on label "Dokumentācija, kas nosaka programmatūras izmantošanas noteikumus" at bounding box center [530, 390] width 664 height 35
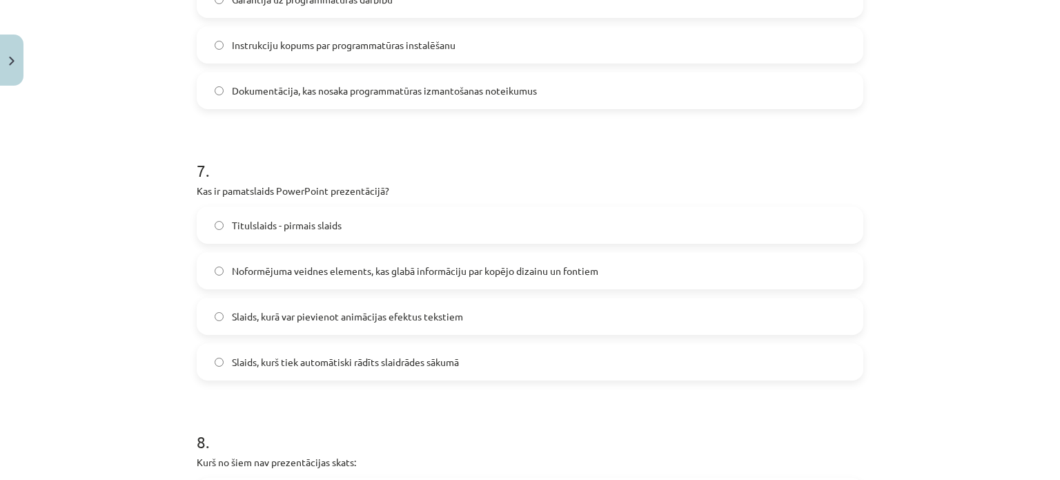
scroll to position [1742, 0]
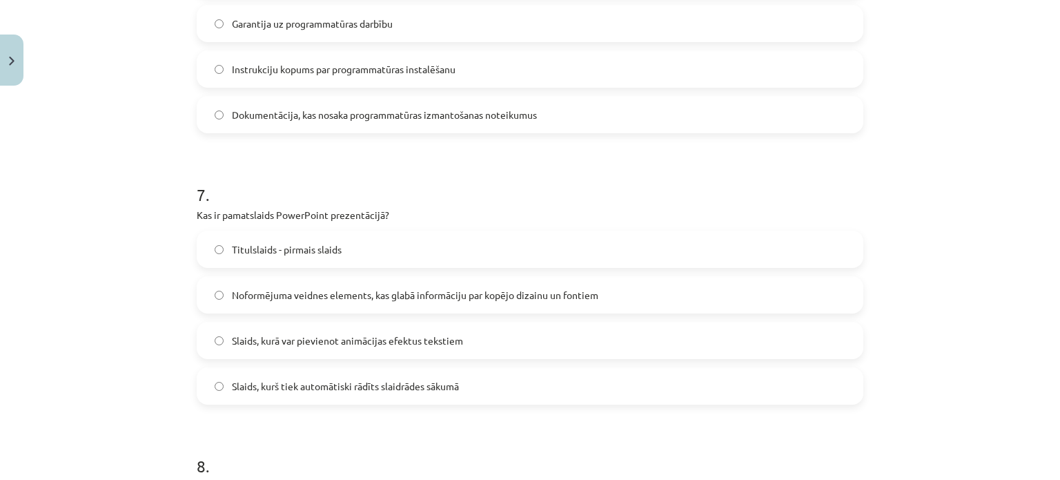
click at [433, 282] on label "Noformējuma veidnes elements, kas glabā informāciju par kopējo dizainu un fonti…" at bounding box center [530, 294] width 664 height 35
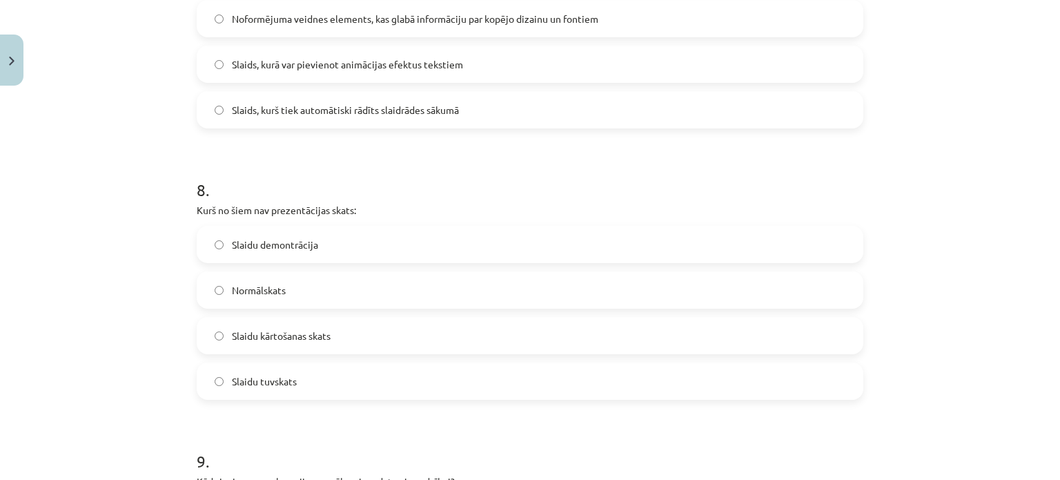
click at [264, 382] on span "Slaidu tuvskats" at bounding box center [264, 381] width 65 height 14
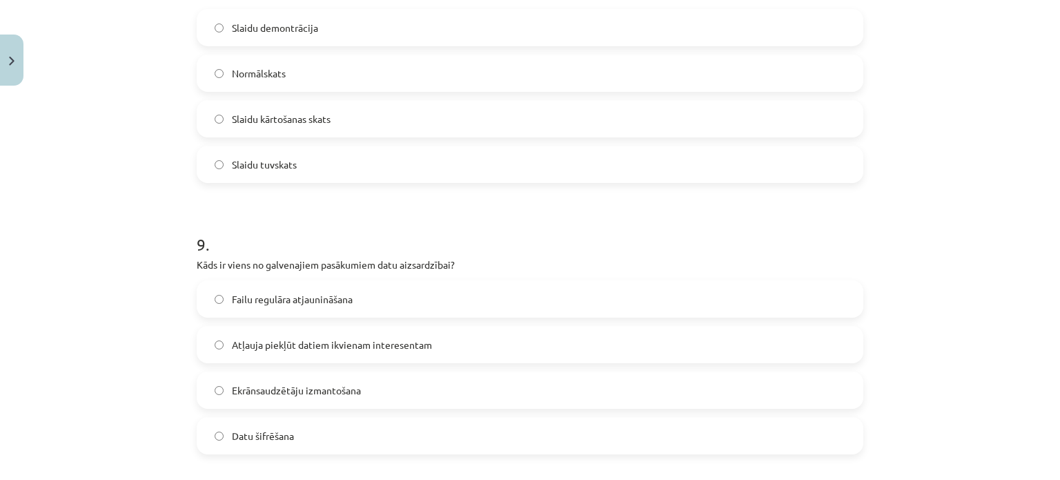
scroll to position [2294, 0]
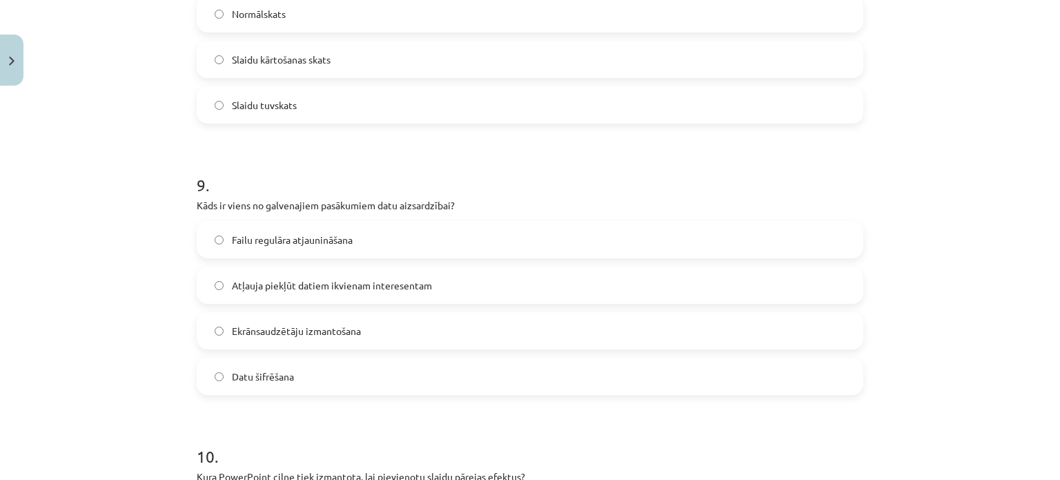
click at [739, 44] on label "Slaidu kārtošanas skats" at bounding box center [530, 59] width 664 height 35
click at [252, 377] on span "Datu šifrēšana" at bounding box center [263, 376] width 62 height 14
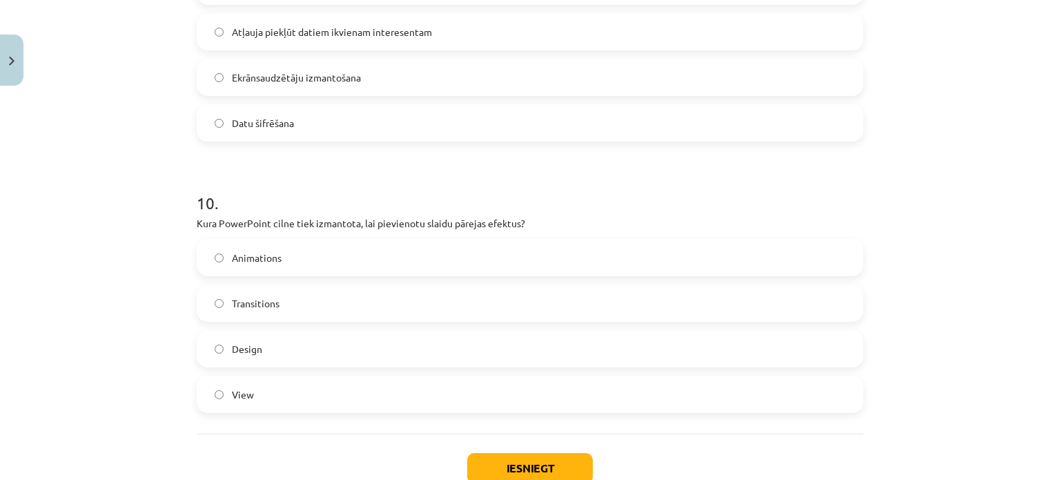
scroll to position [2570, 0]
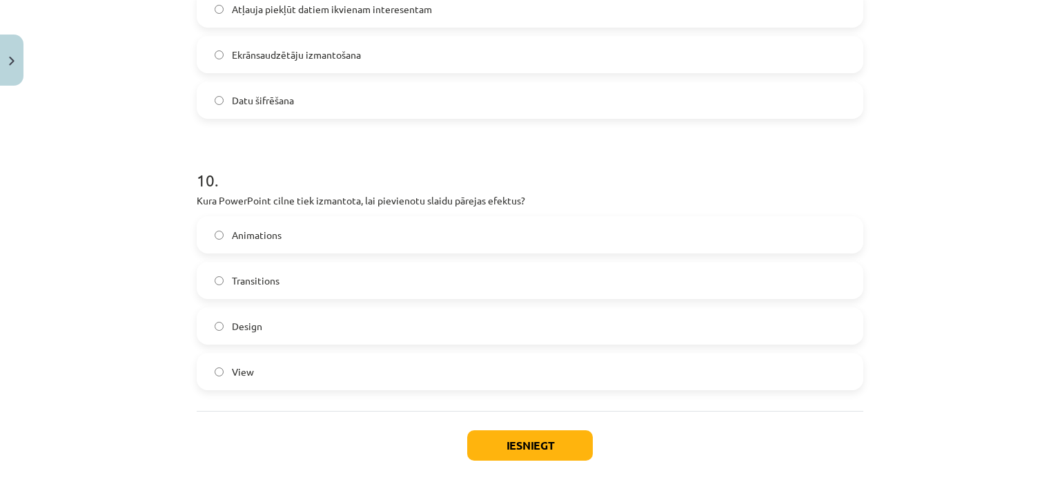
click at [324, 283] on label "Transitions" at bounding box center [530, 280] width 664 height 35
click at [509, 433] on button "Iesniegt" at bounding box center [530, 445] width 126 height 30
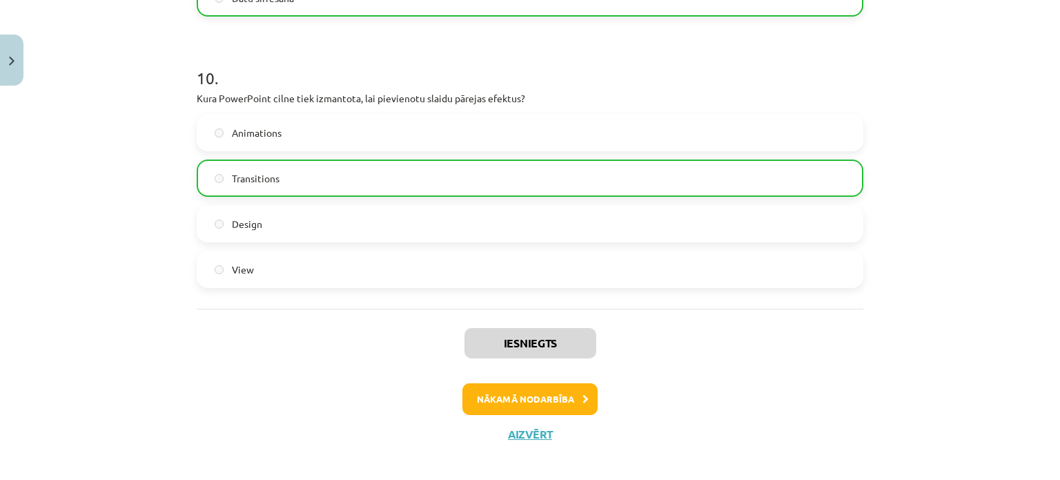
scroll to position [2684, 0]
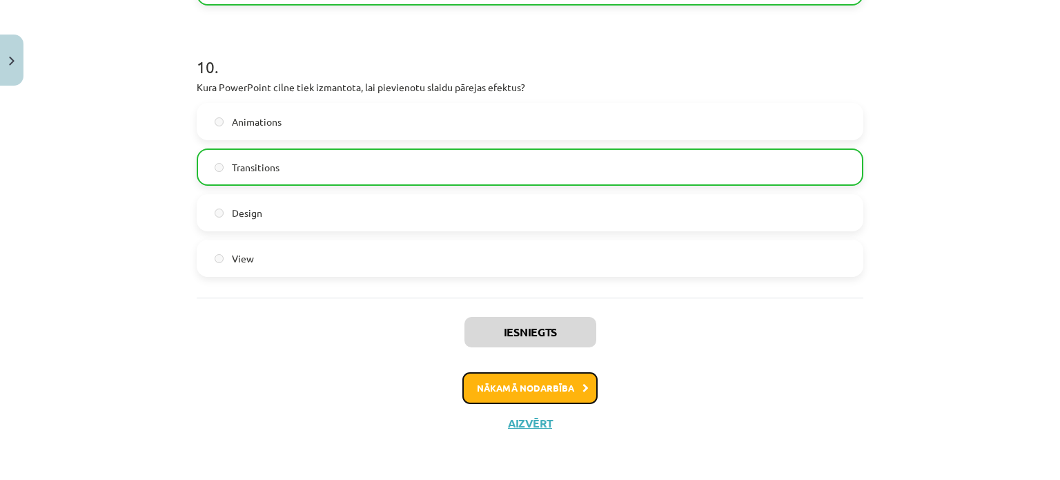
click at [546, 378] on button "Nākamā nodarbība" at bounding box center [529, 388] width 135 height 32
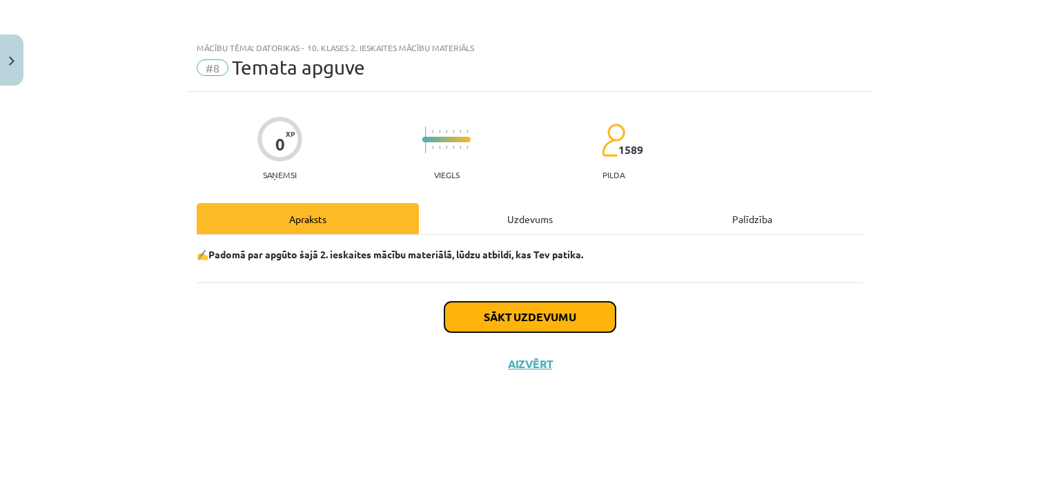
click at [504, 311] on button "Sākt uzdevumu" at bounding box center [530, 317] width 171 height 30
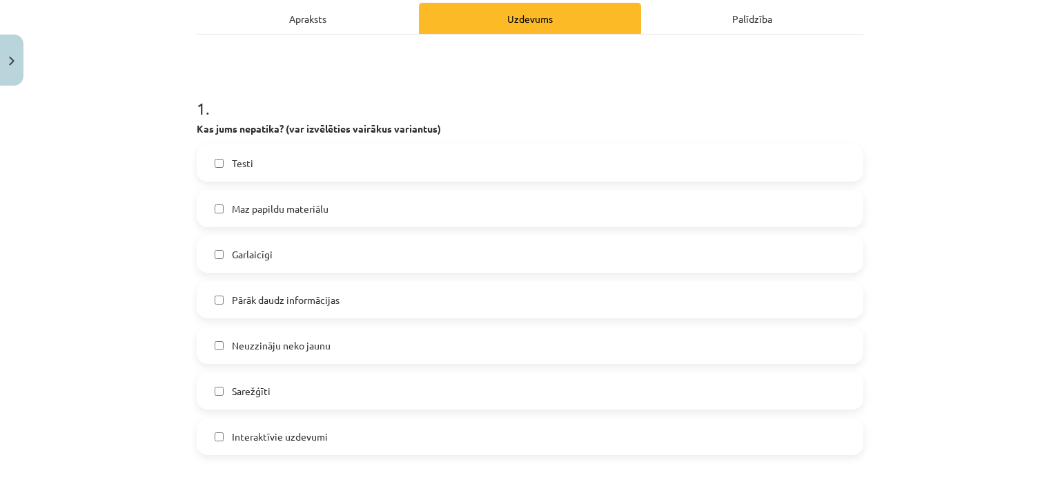
scroll to position [207, 0]
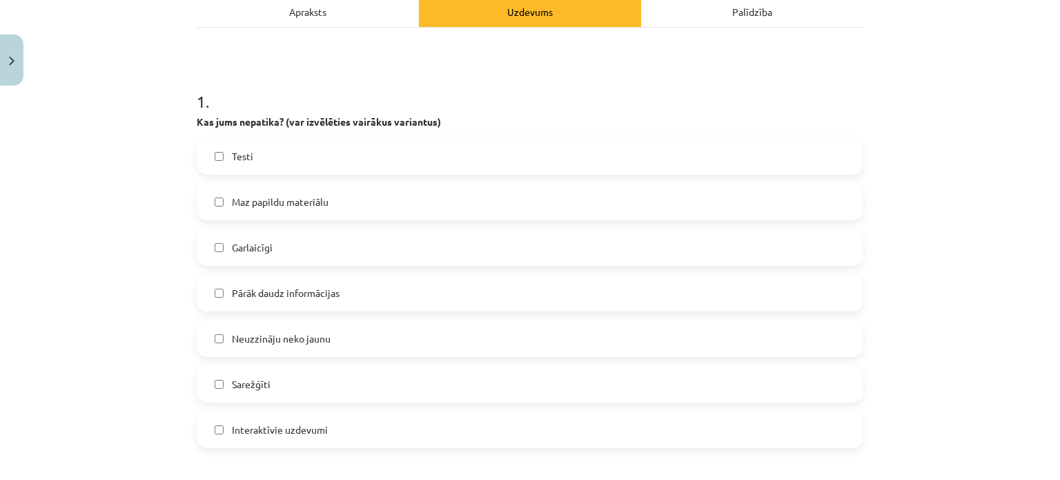
click at [279, 292] on span "Pārāk daudz informācijas" at bounding box center [286, 293] width 108 height 14
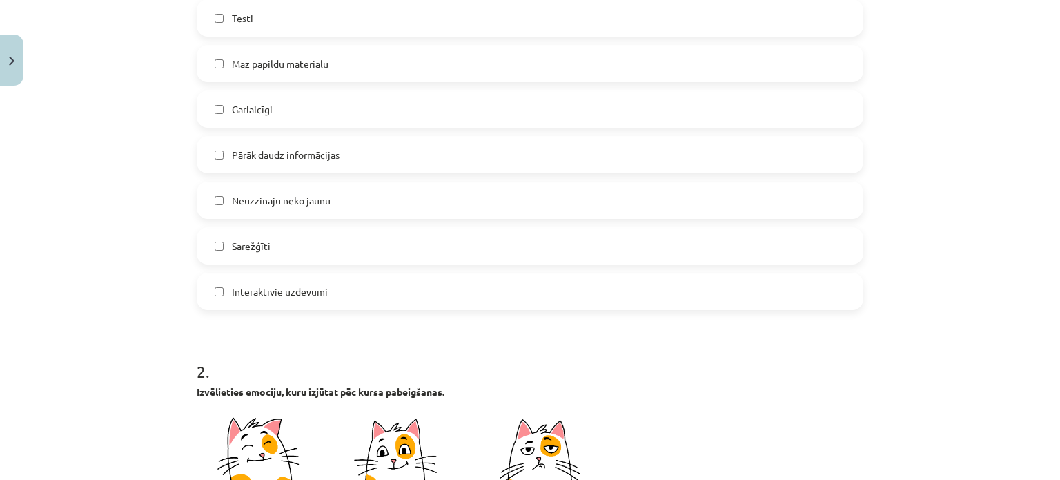
scroll to position [276, 0]
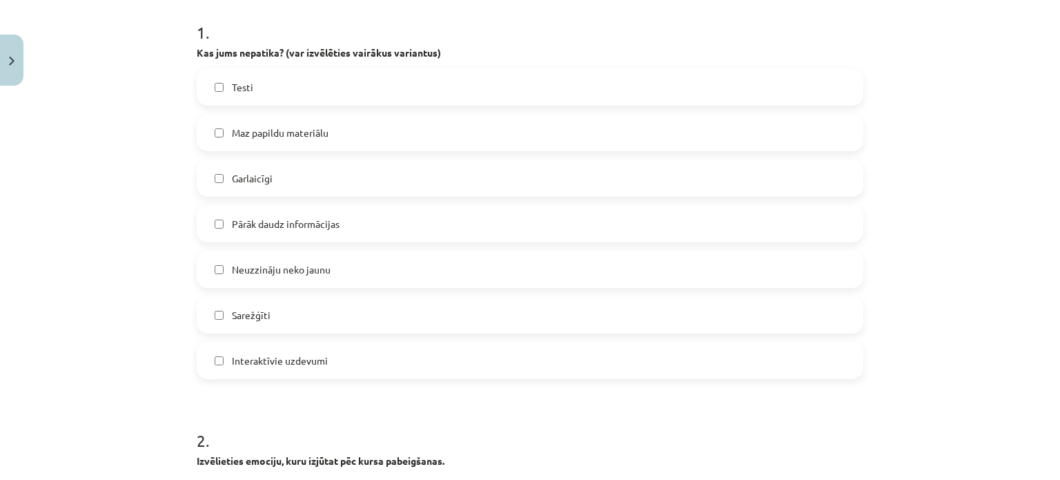
click at [271, 304] on label "Sarežģīti" at bounding box center [530, 314] width 664 height 35
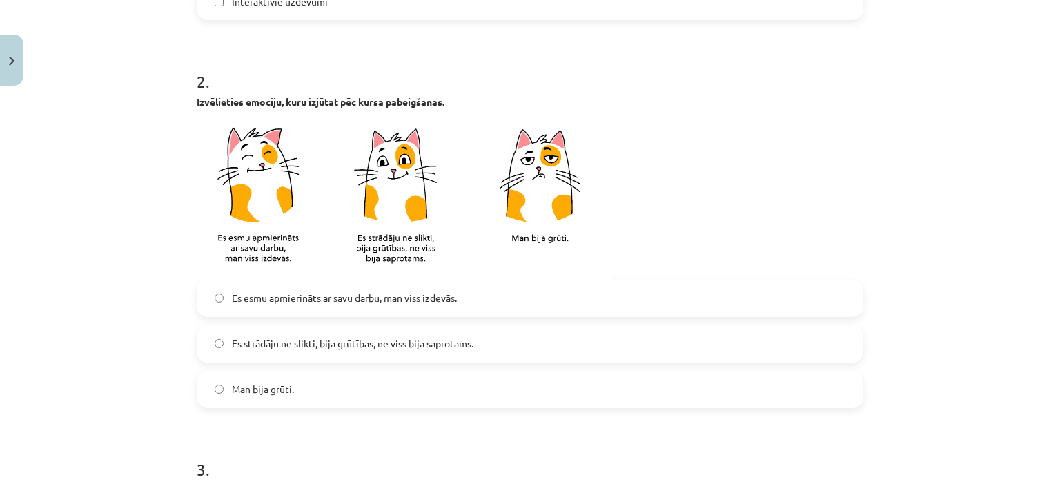
scroll to position [690, 0]
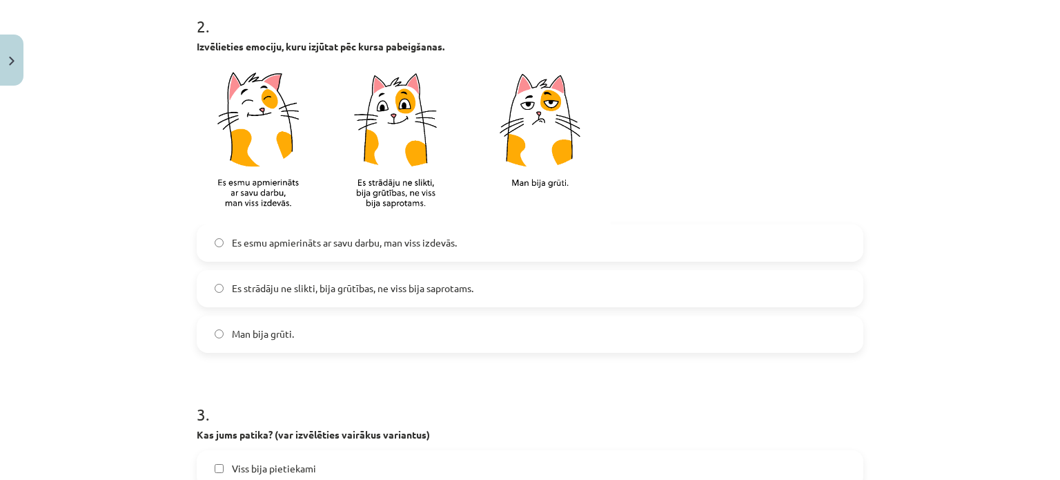
click at [295, 303] on label "Es strādāju ne slikti, bija grūtības, ne viss bija saprotams." at bounding box center [530, 288] width 664 height 35
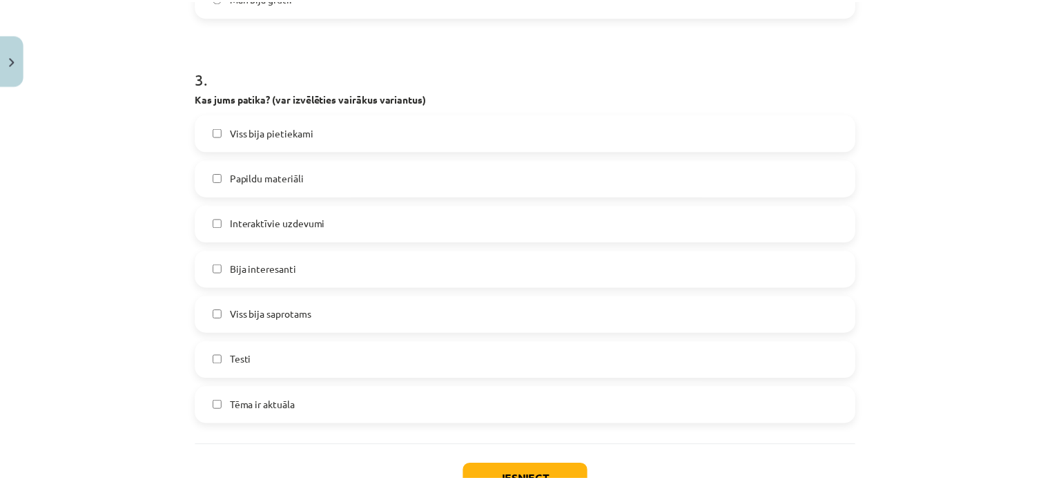
scroll to position [1035, 0]
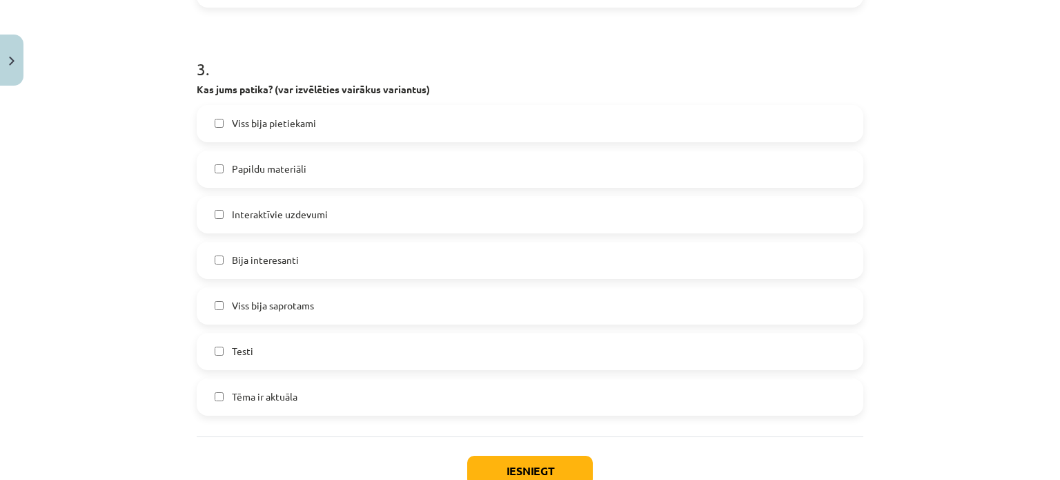
click at [322, 259] on label "Bija interesanti" at bounding box center [530, 260] width 664 height 35
click at [504, 461] on button "Iesniegt" at bounding box center [530, 471] width 126 height 30
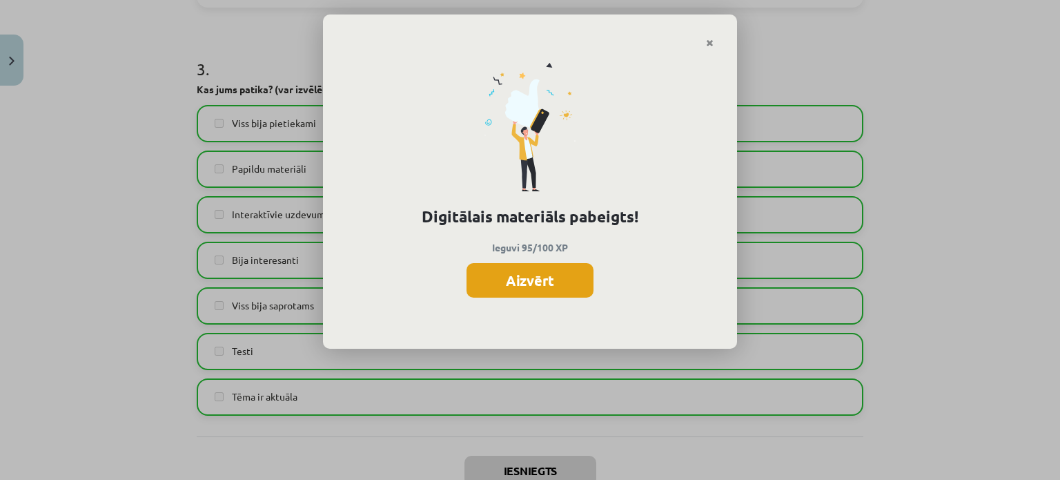
click at [515, 268] on button "Aizvērt" at bounding box center [530, 280] width 127 height 35
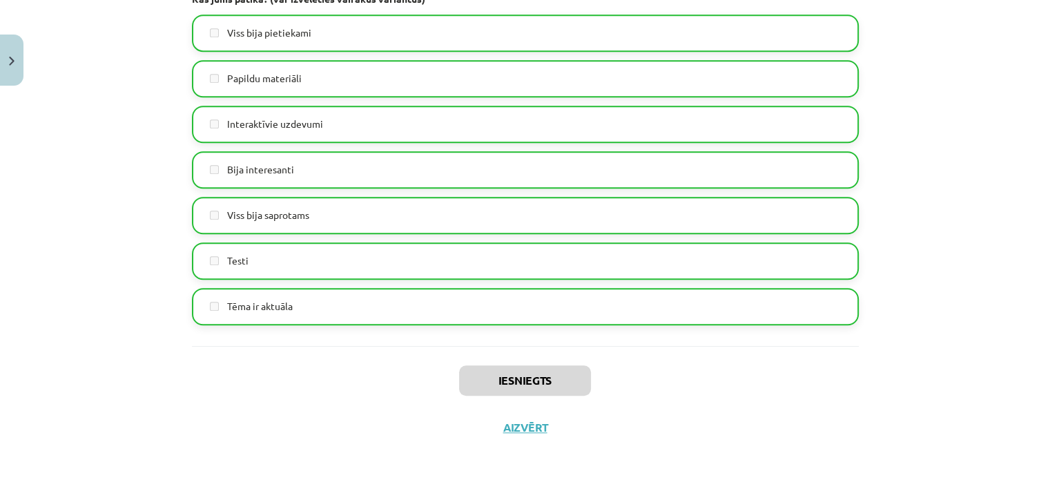
scroll to position [1130, 0]
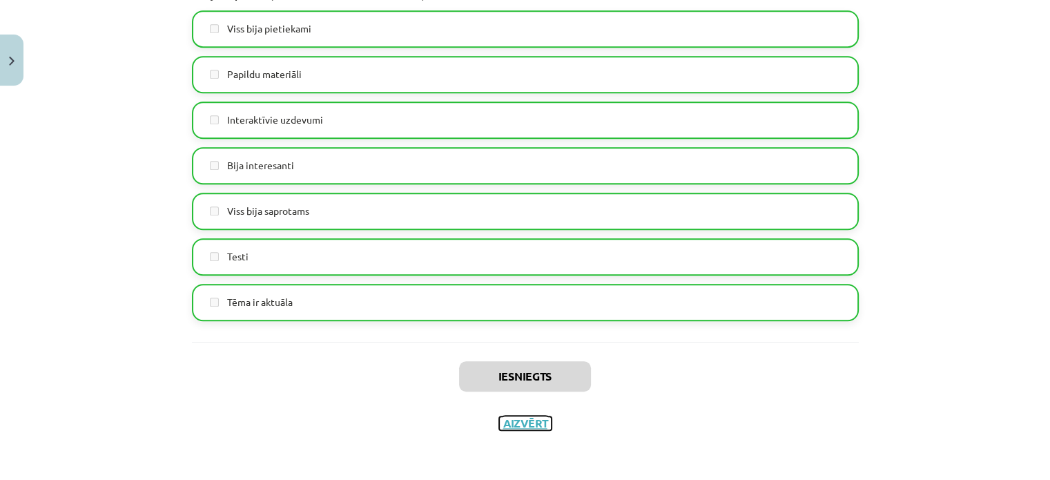
click at [514, 420] on button "Aizvērt" at bounding box center [525, 423] width 52 height 14
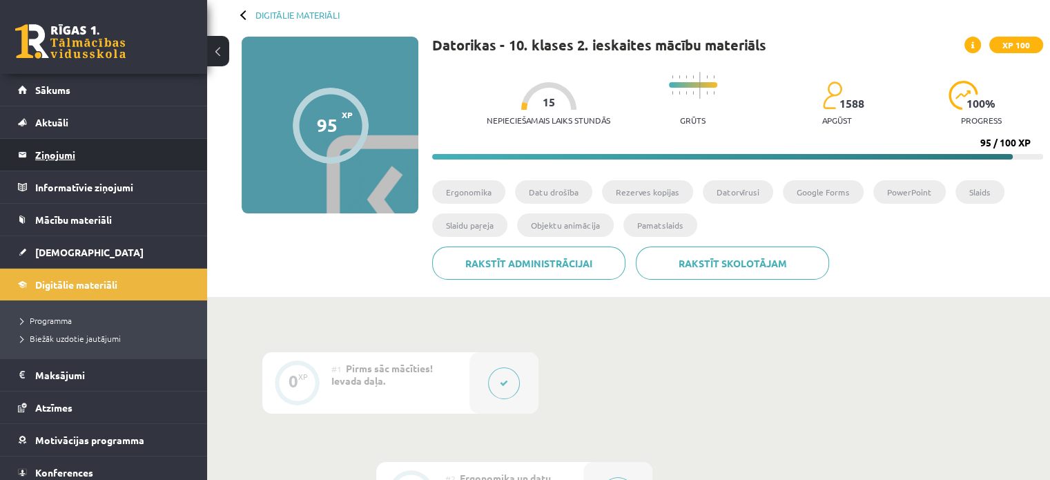
click at [80, 164] on legend "Ziņojumi 0" at bounding box center [112, 155] width 155 height 32
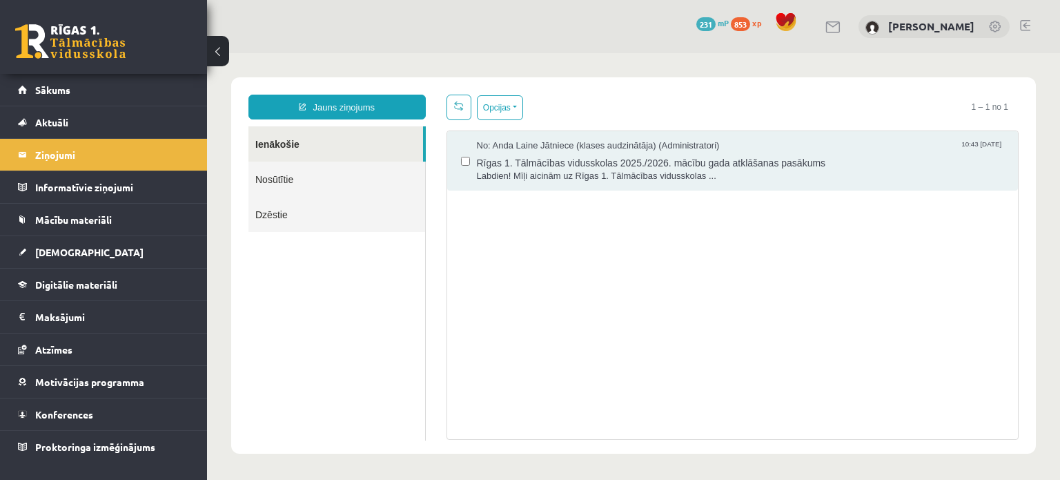
click at [295, 186] on link "Nosūtītie" at bounding box center [336, 179] width 177 height 35
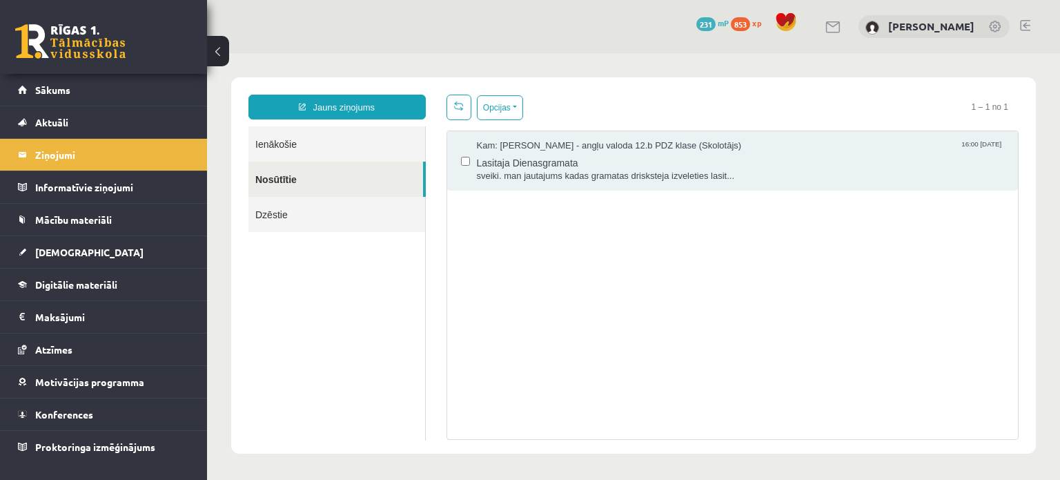
click at [276, 136] on link "Ienākošie" at bounding box center [336, 143] width 177 height 35
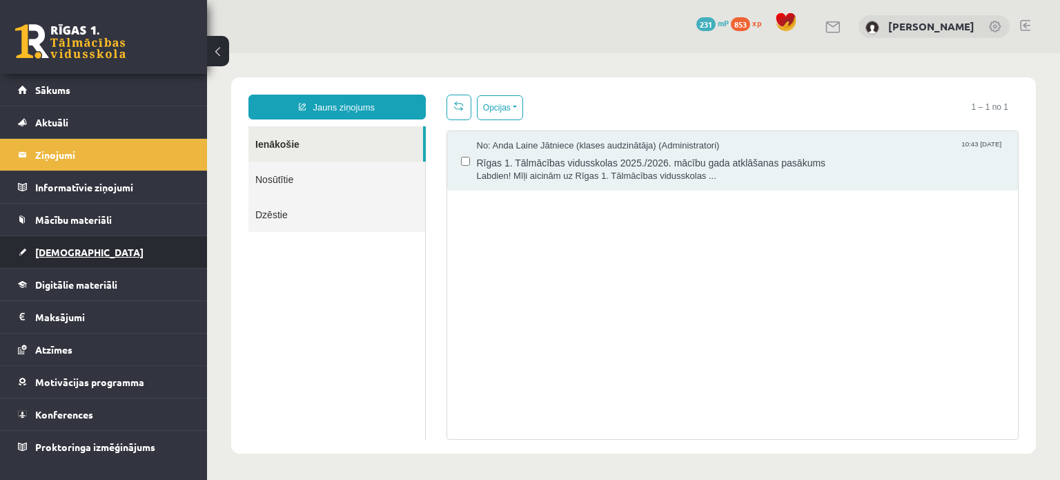
click at [66, 246] on span "[DEMOGRAPHIC_DATA]" at bounding box center [89, 252] width 108 height 12
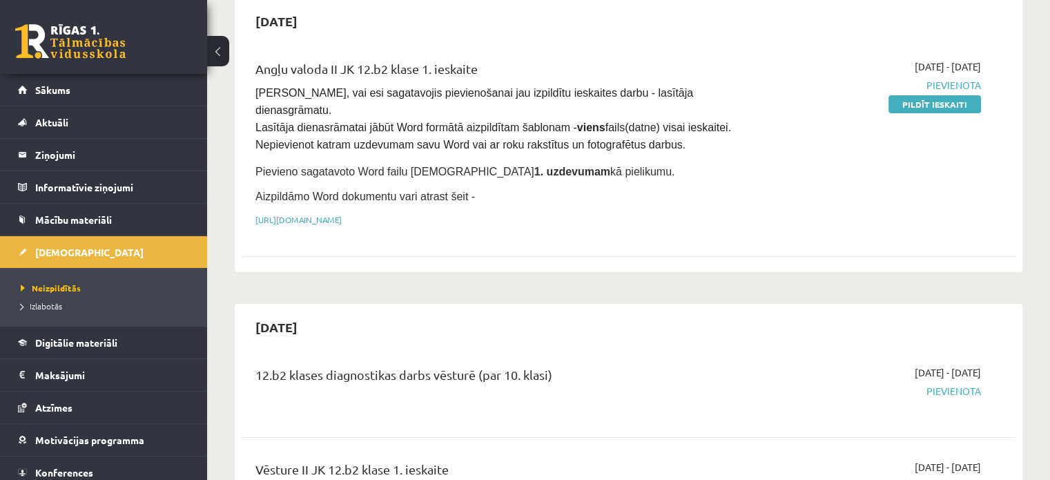
scroll to position [276, 0]
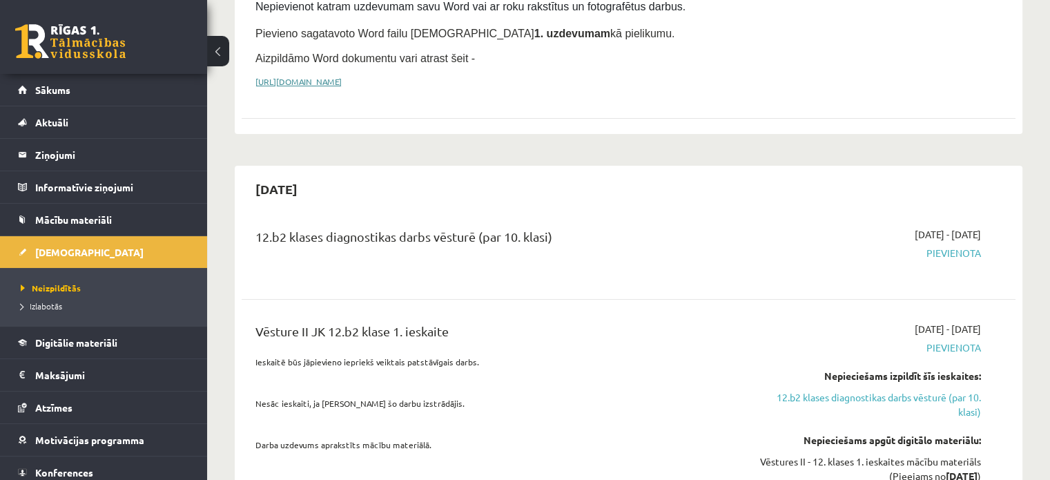
click at [342, 76] on link "https://drive.google.com/drive/folders/1IHE_ip15KOAbO2Se1NDGwZ2e__vlzPUf?usp=sh…" at bounding box center [298, 81] width 86 height 11
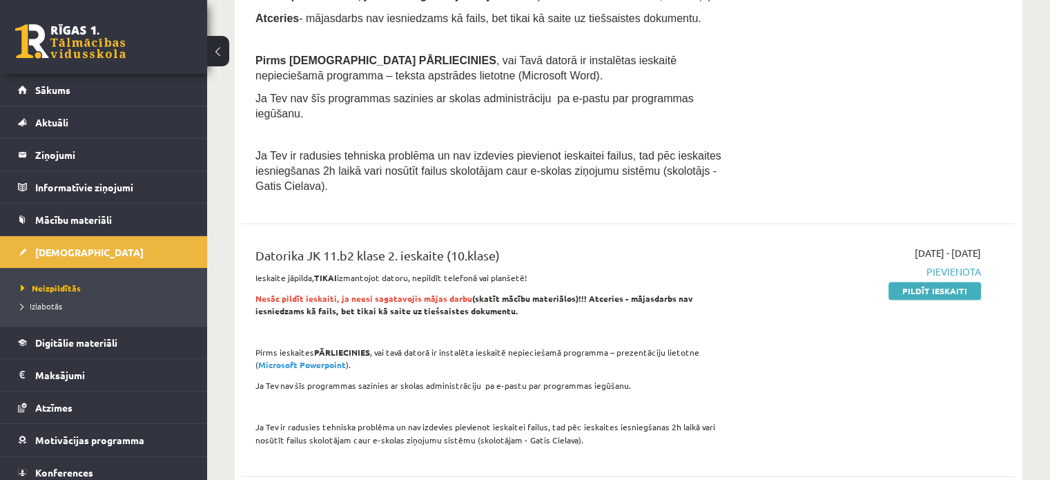
scroll to position [2209, 0]
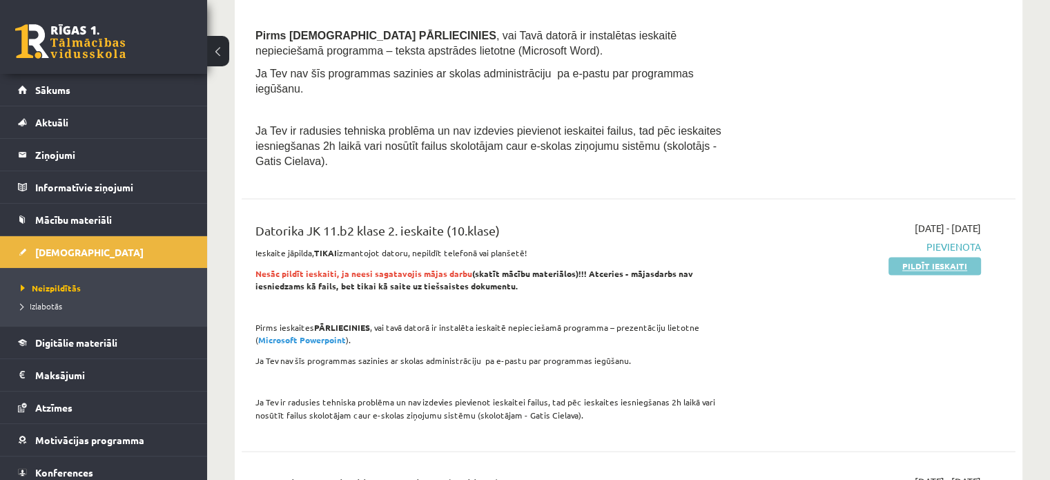
click at [947, 257] on link "Pildīt ieskaiti" at bounding box center [934, 266] width 92 height 18
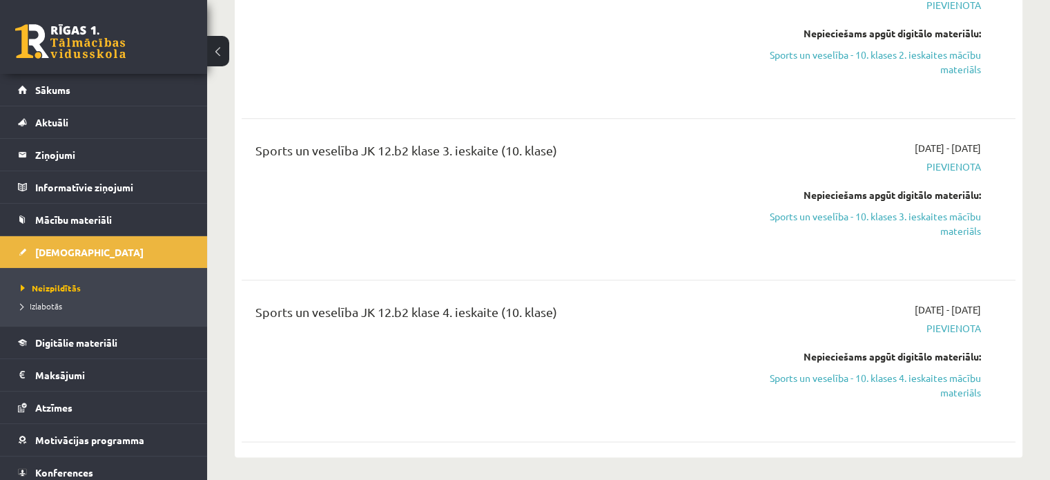
scroll to position [7247, 0]
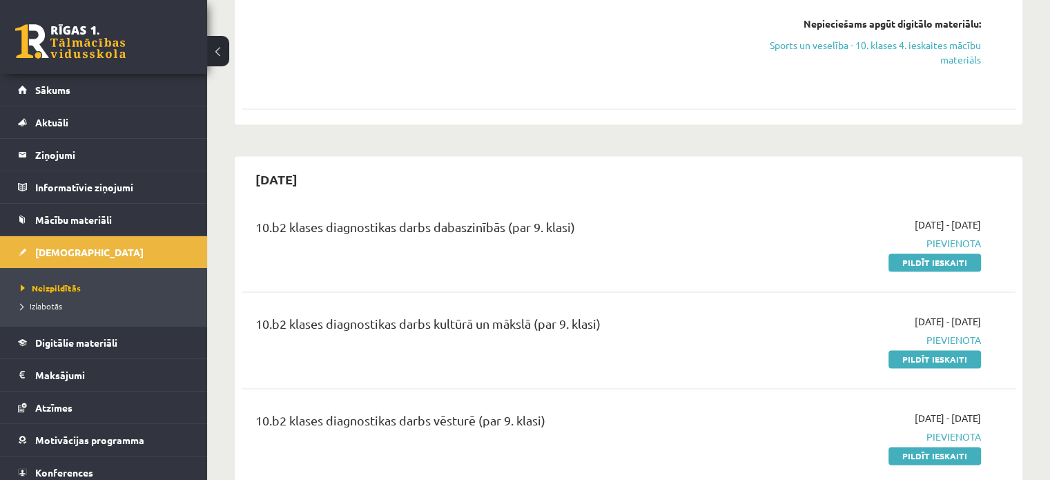
drag, startPoint x: 906, startPoint y: 133, endPoint x: 654, endPoint y: 43, distance: 266.6
click at [906, 253] on link "Pildīt ieskaiti" at bounding box center [934, 262] width 92 height 18
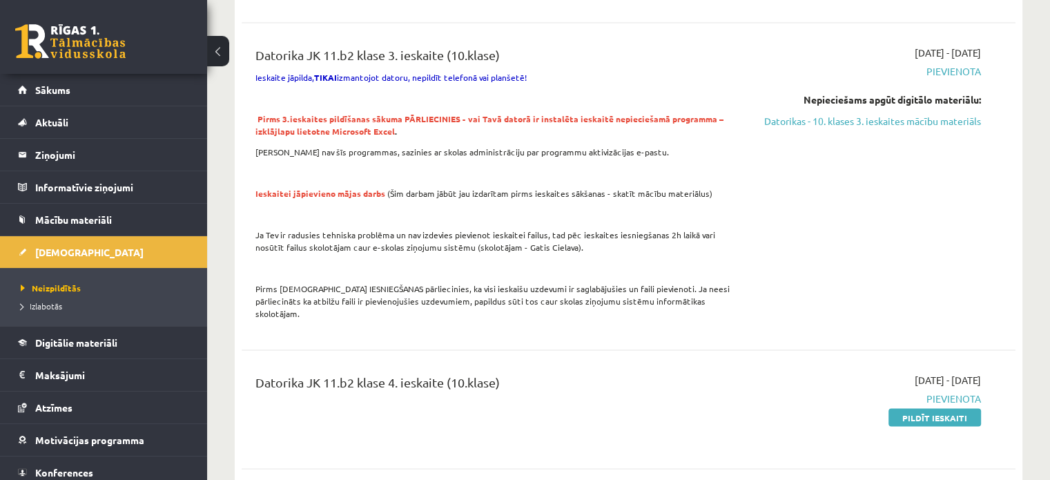
scroll to position [2554, 0]
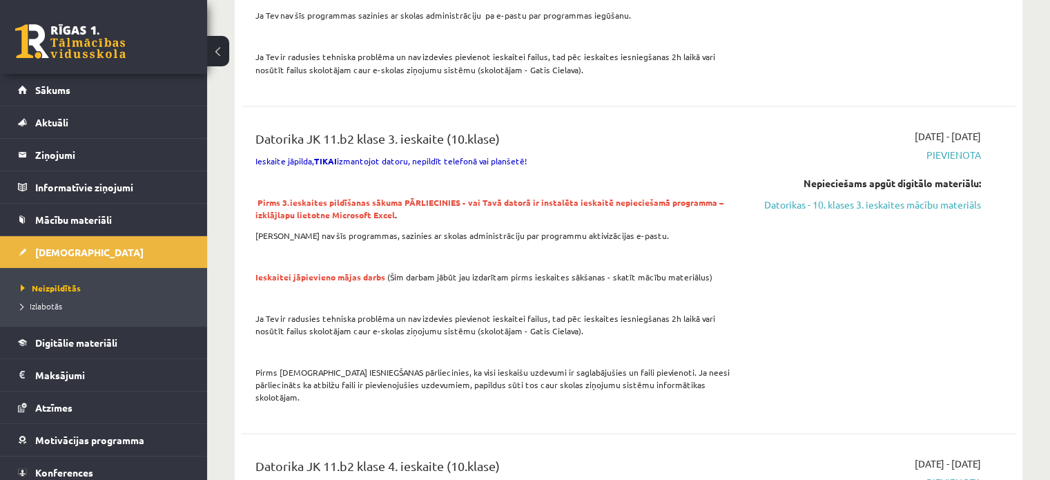
drag, startPoint x: 947, startPoint y: 440, endPoint x: 646, endPoint y: 47, distance: 495.3
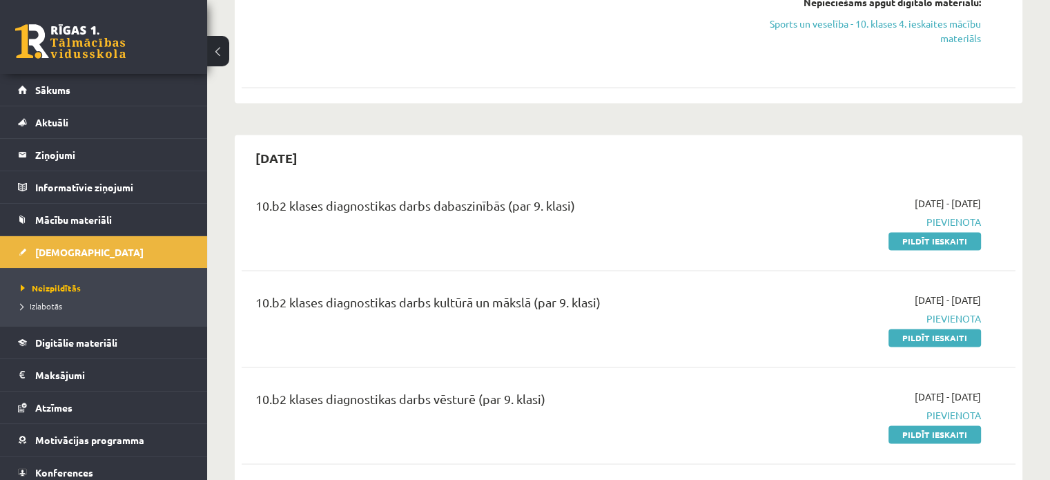
scroll to position [7109, 0]
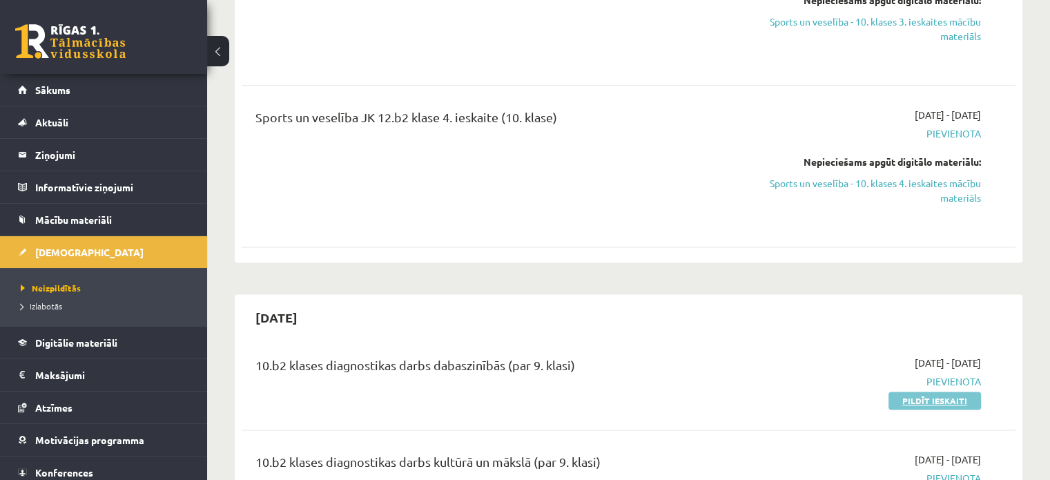
click at [912, 391] on link "Pildīt ieskaiti" at bounding box center [934, 400] width 92 height 18
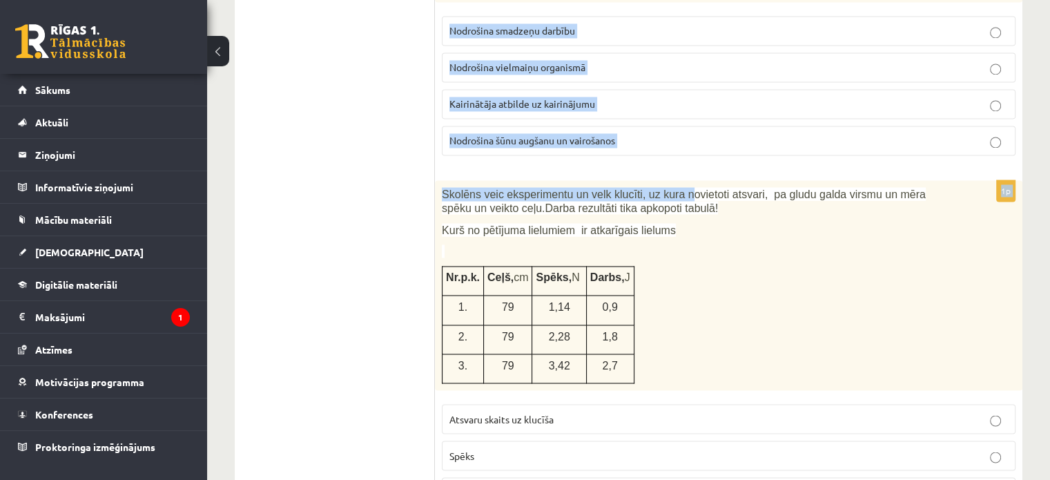
scroll to position [2278, 0]
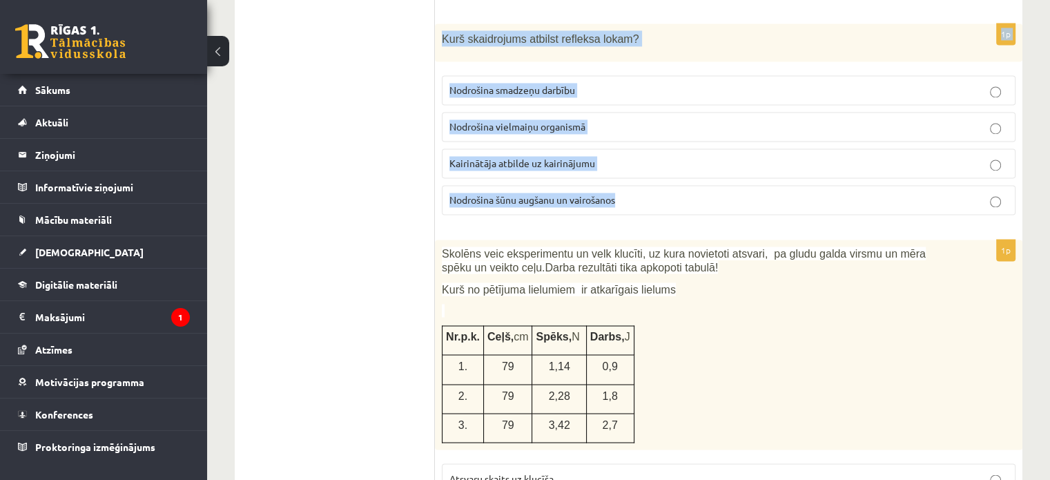
drag, startPoint x: 441, startPoint y: 206, endPoint x: 696, endPoint y: 173, distance: 256.8
copy form "Loremi dol sitametcon ad elitse doeiusmo temporincid utlabore! Et dolorem aliqu…"
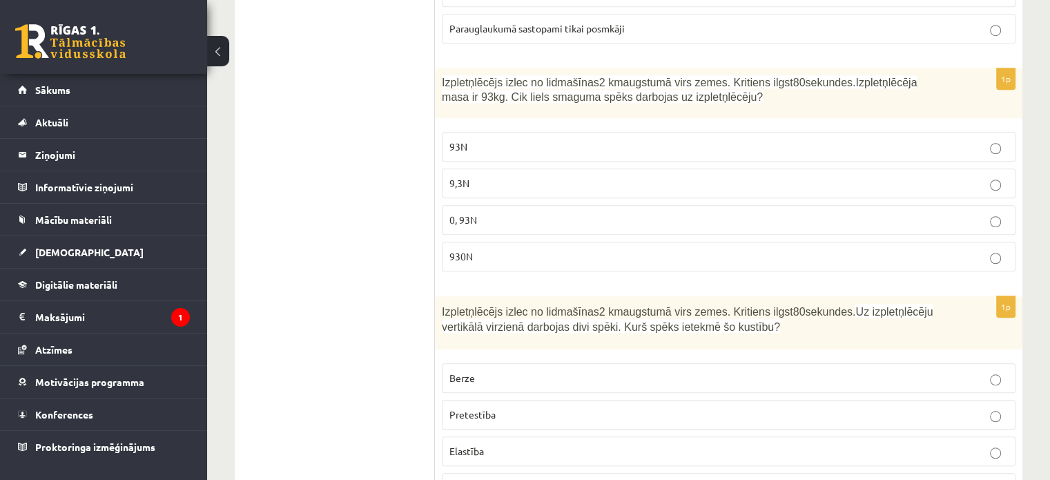
drag, startPoint x: 422, startPoint y: 240, endPoint x: 413, endPoint y: 233, distance: 10.8
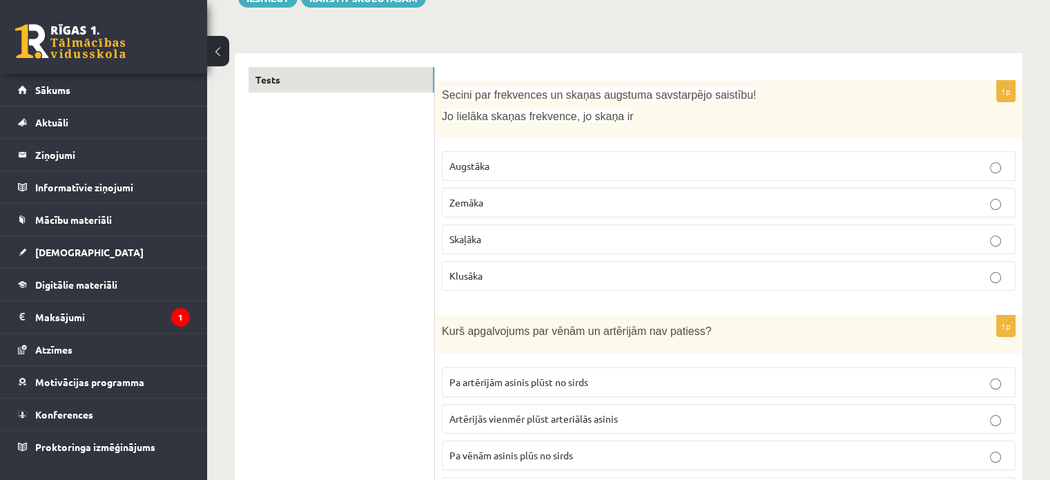
scroll to position [69, 0]
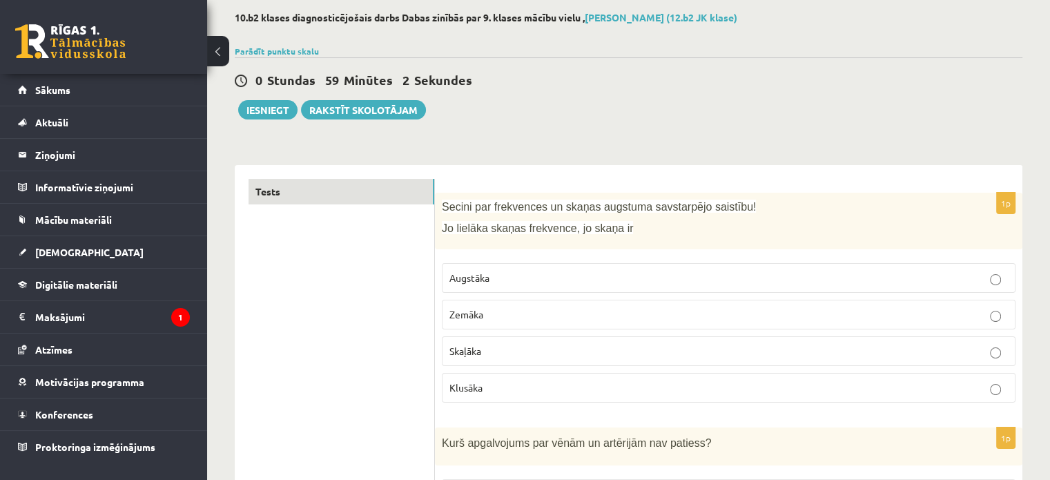
click at [490, 280] on p "Augstāka" at bounding box center [728, 278] width 558 height 14
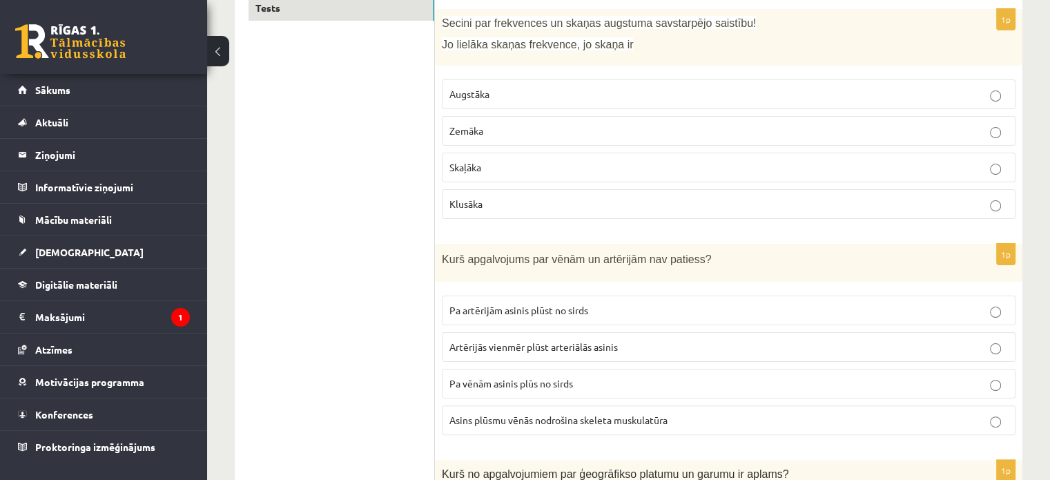
scroll to position [276, 0]
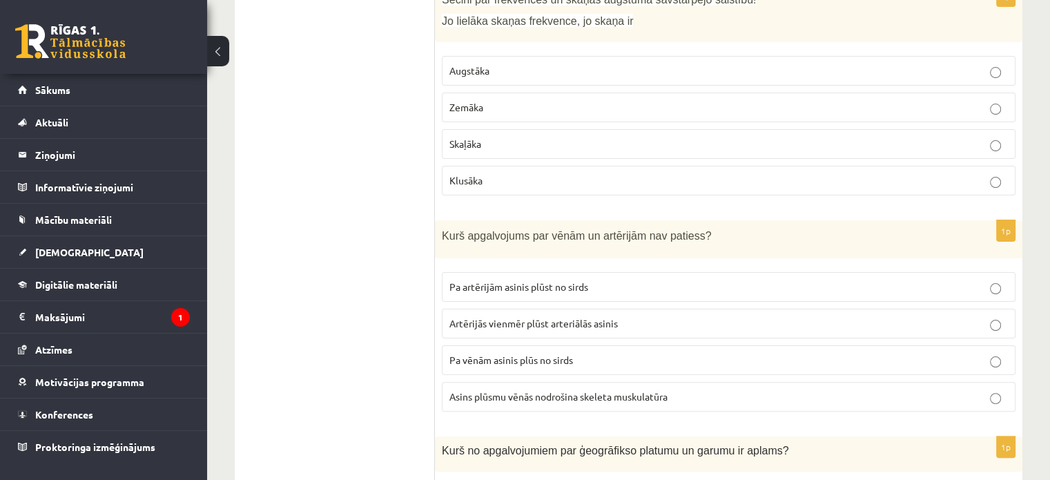
click at [552, 367] on label "Pa vēnām asinis plūs no sirds" at bounding box center [729, 360] width 574 height 30
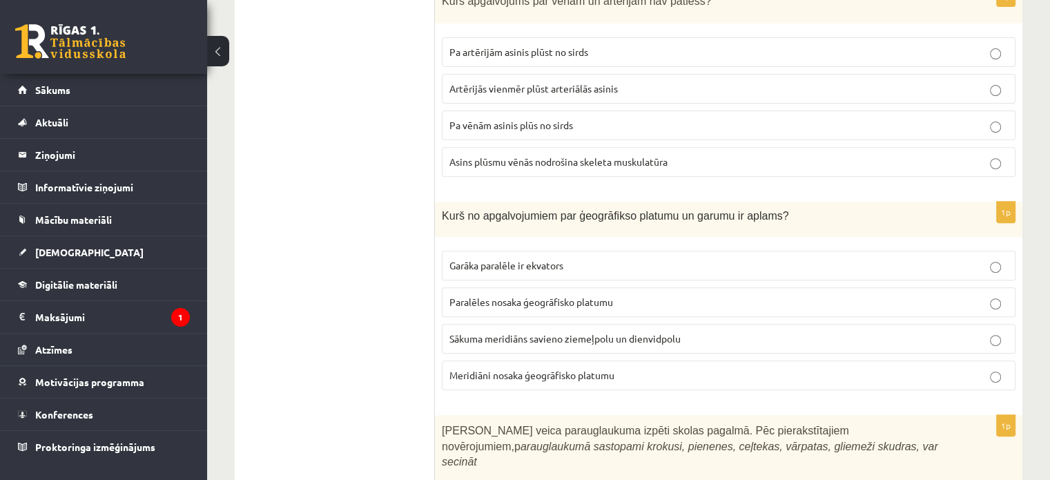
scroll to position [552, 0]
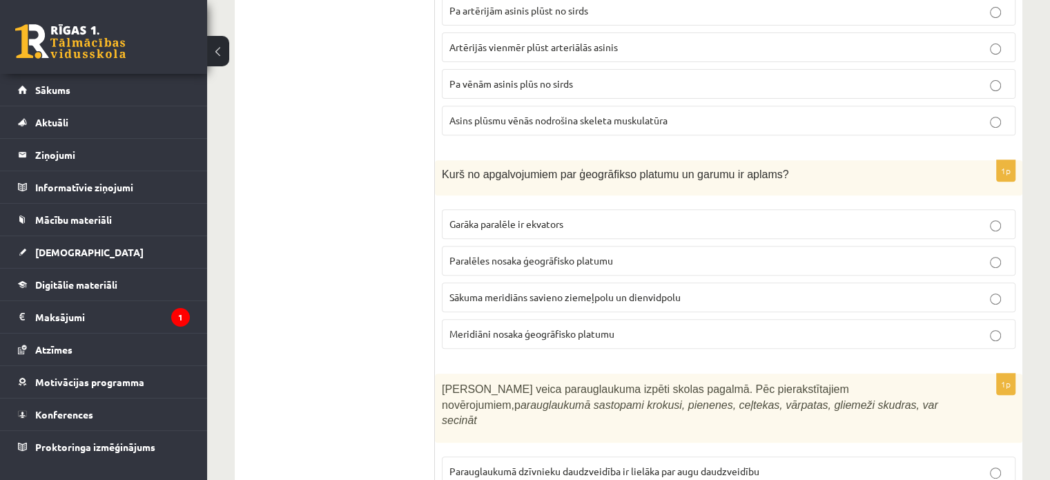
click at [522, 327] on span "Meridiāni nosaka ģeogrāfisko platumu" at bounding box center [531, 333] width 165 height 12
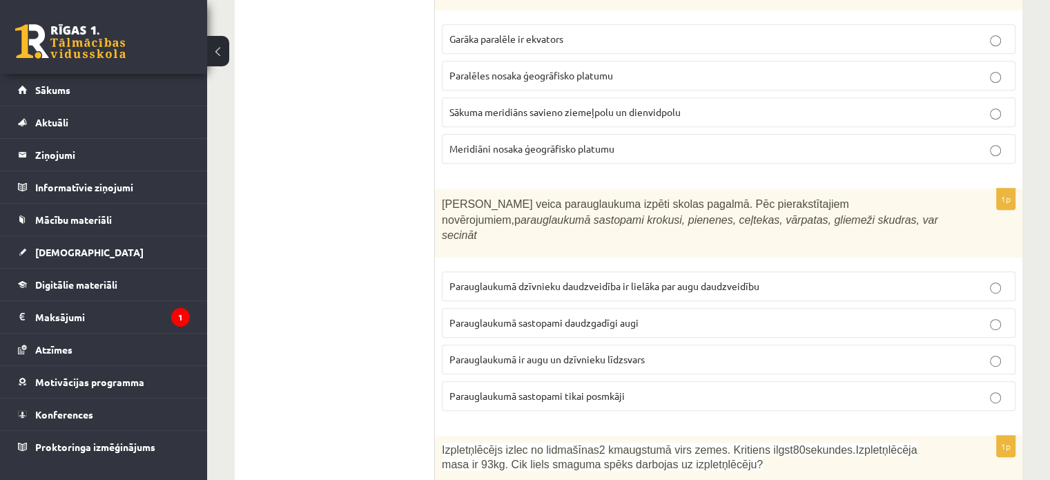
scroll to position [828, 0]
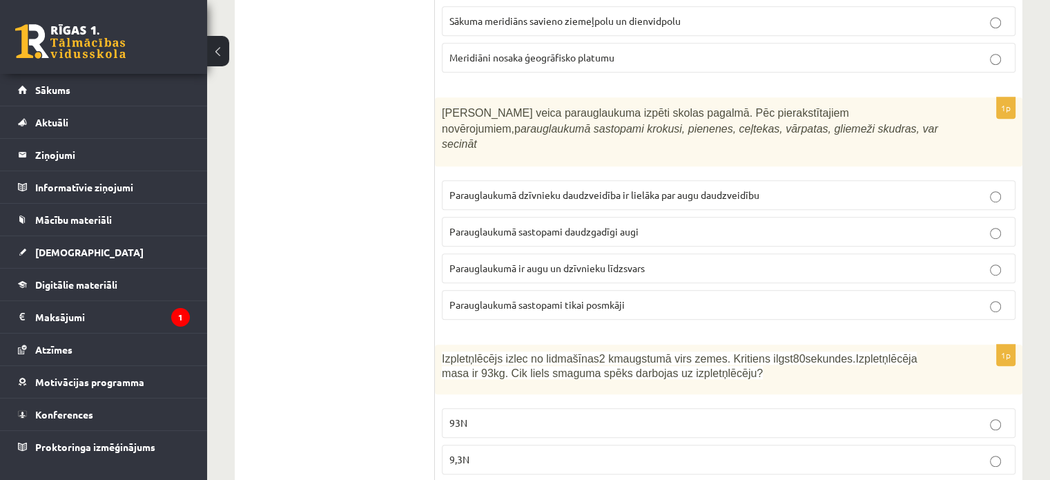
click at [612, 184] on label "Parauglaukumā dzīvnieku daudzveidība ir lielāka par augu daudzveidību" at bounding box center [729, 195] width 574 height 30
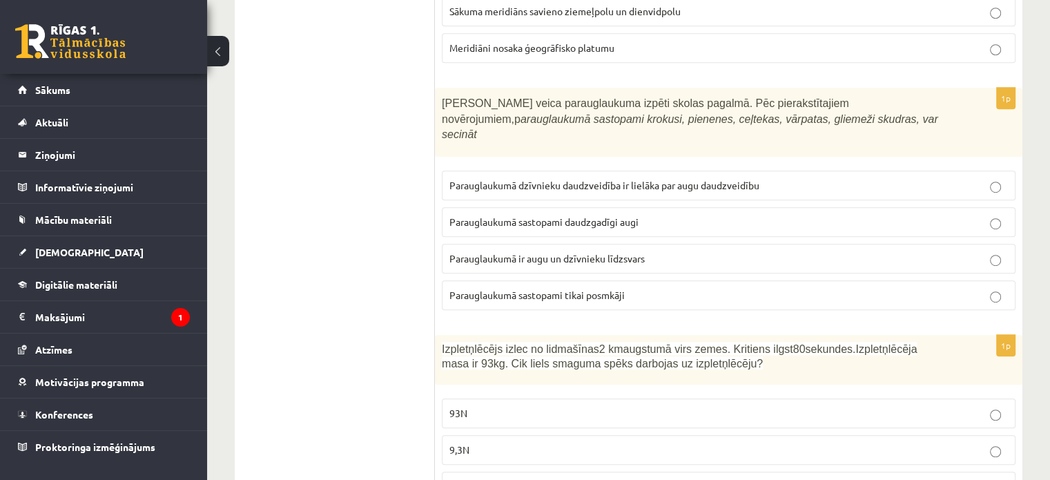
scroll to position [966, 0]
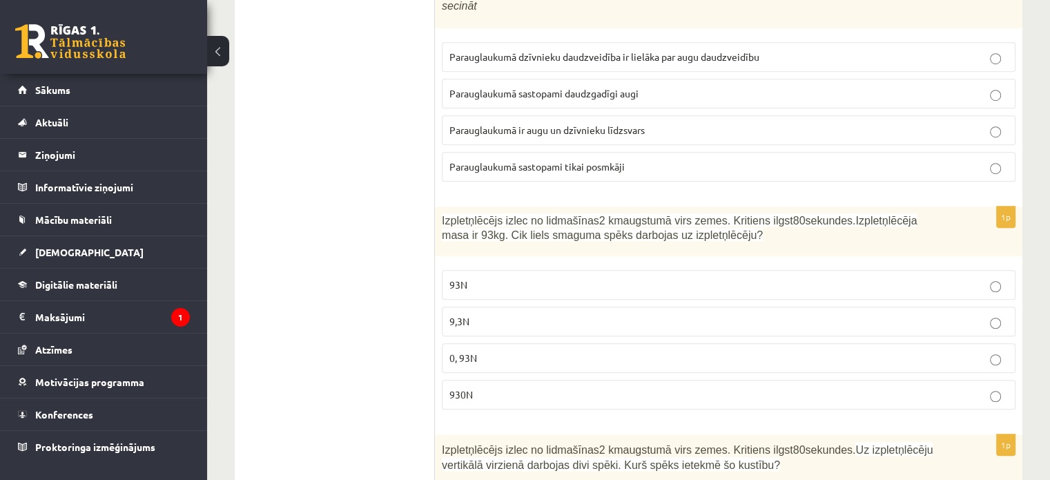
click at [469, 380] on label "930N" at bounding box center [729, 395] width 574 height 30
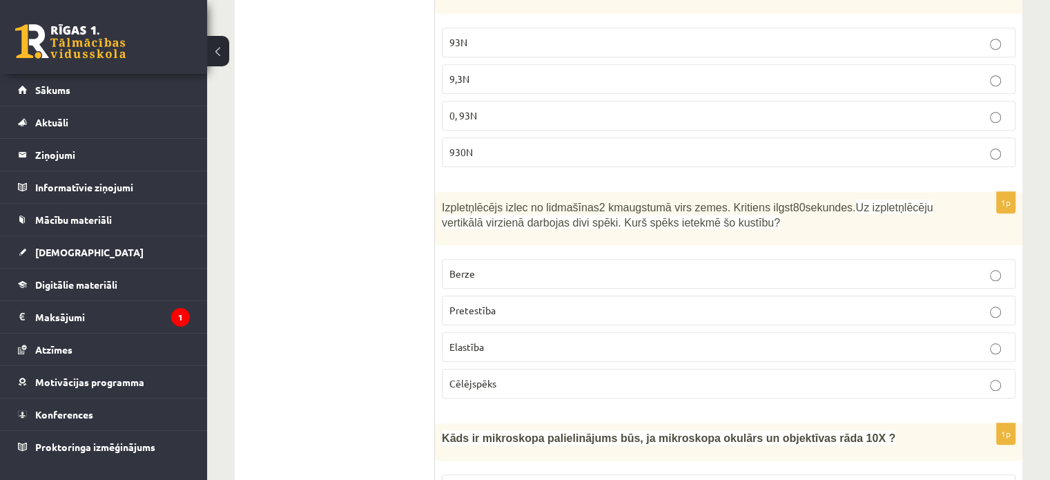
scroll to position [1242, 0]
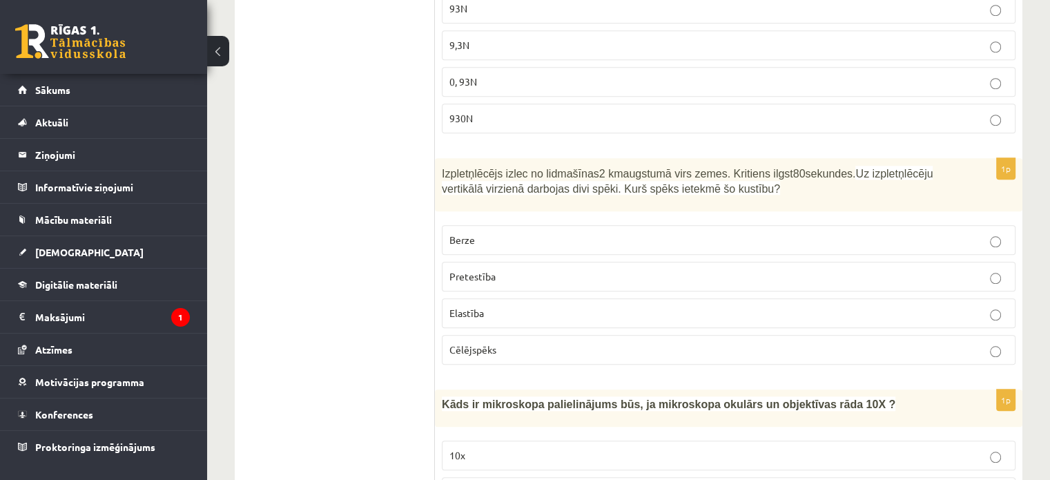
click at [506, 262] on label "Pretestība" at bounding box center [729, 277] width 574 height 30
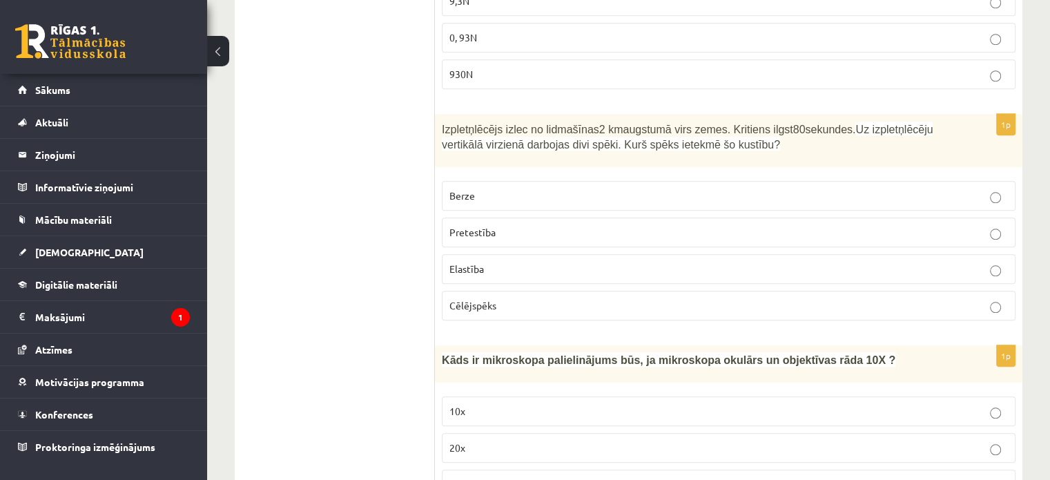
scroll to position [1311, 0]
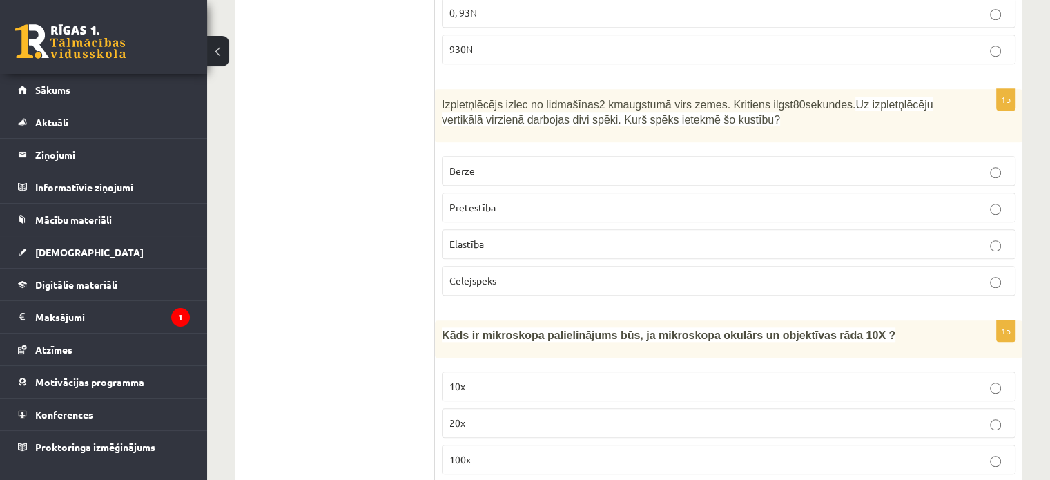
click at [496, 452] on p "100x" at bounding box center [728, 459] width 558 height 14
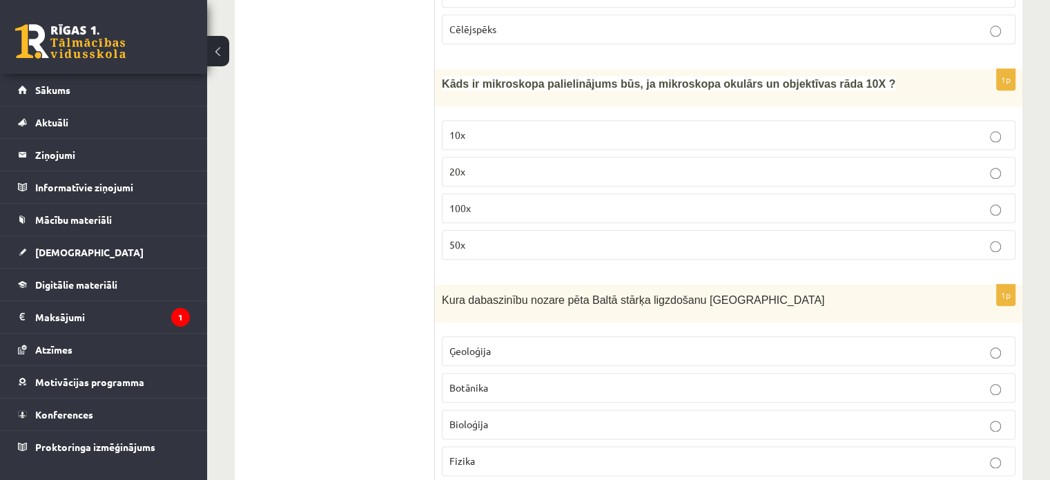
scroll to position [1657, 0]
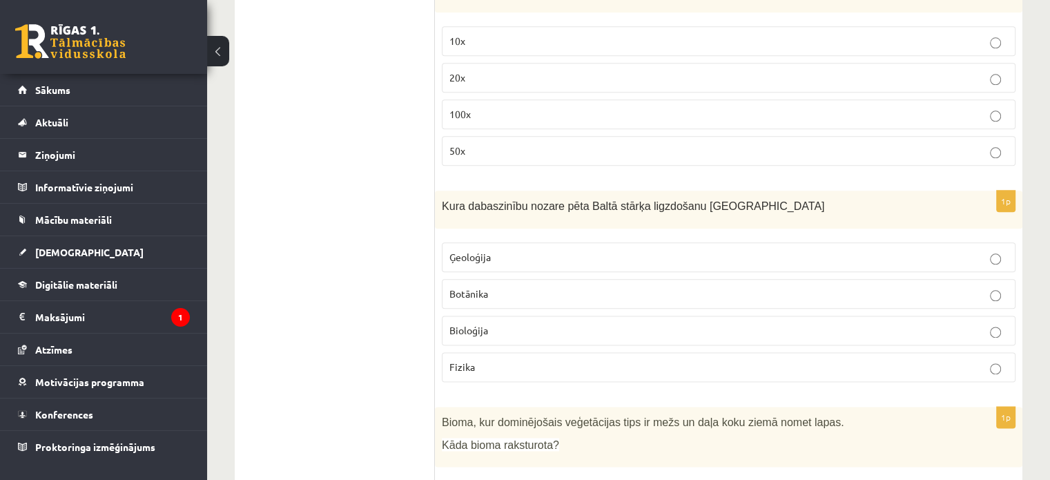
click at [480, 323] on p "Bioloģija" at bounding box center [728, 330] width 558 height 14
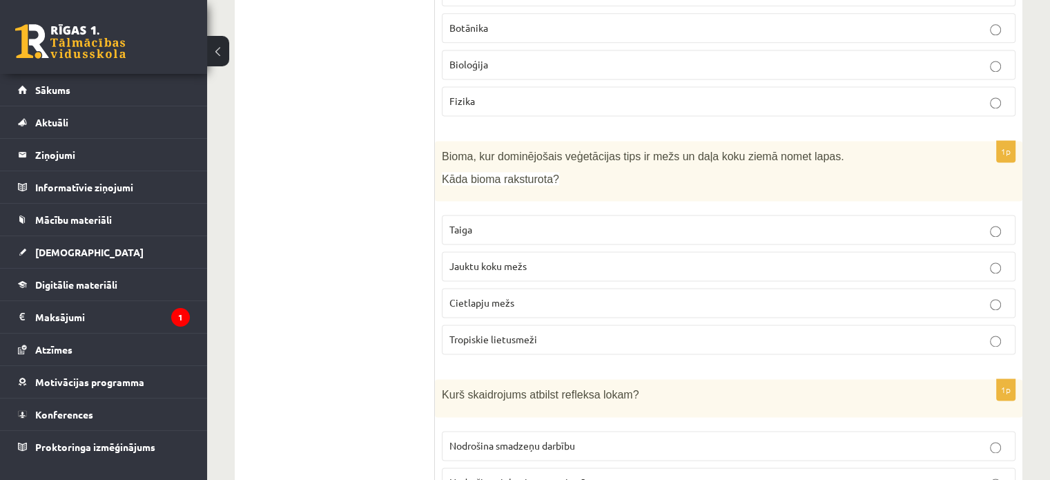
scroll to position [2002, 0]
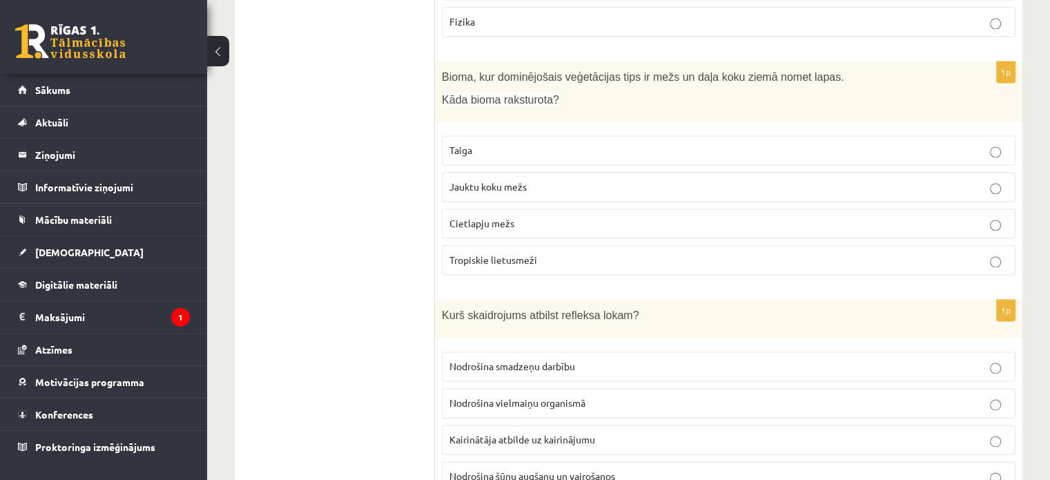
click at [494, 172] on label "Jauktu koku mežs" at bounding box center [729, 187] width 574 height 30
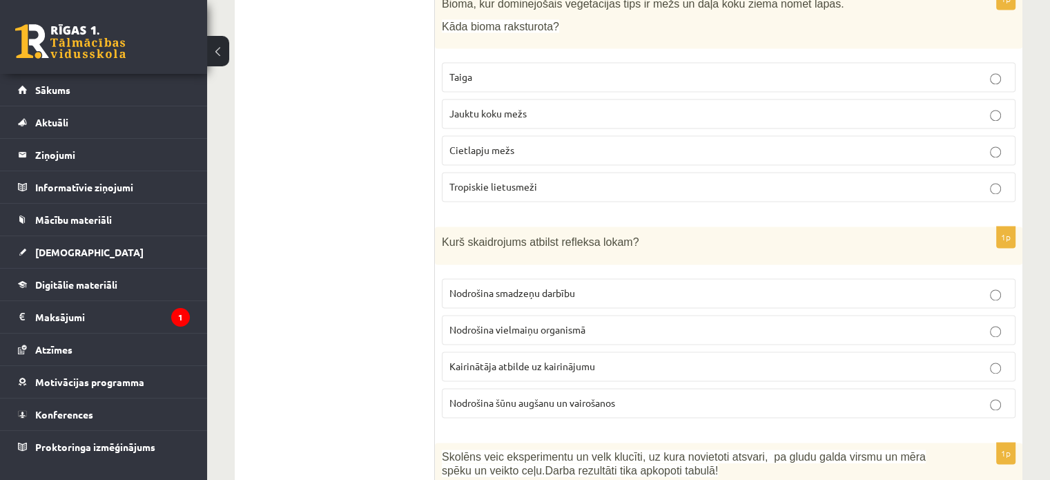
scroll to position [2140, 0]
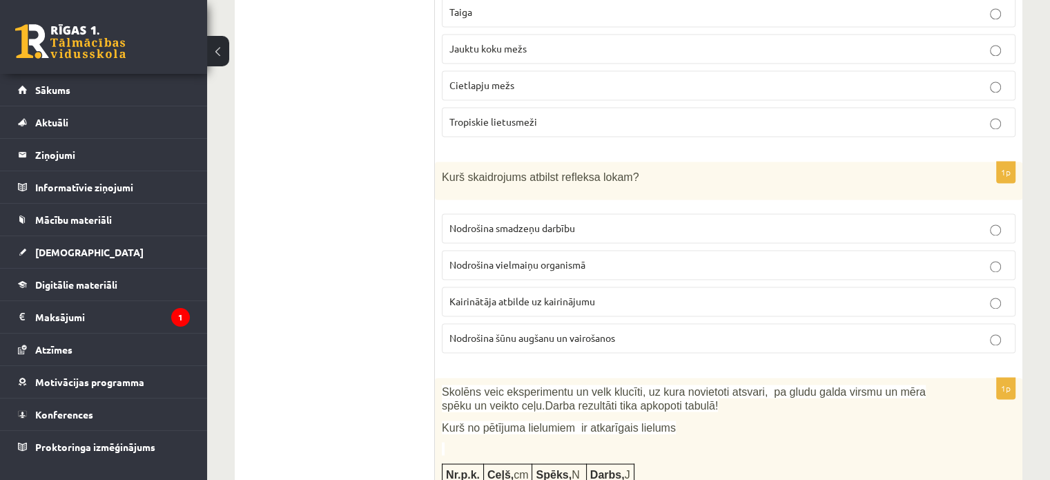
click at [574, 286] on label "Kairinātāja atbilde uz kairinājumu" at bounding box center [729, 301] width 574 height 30
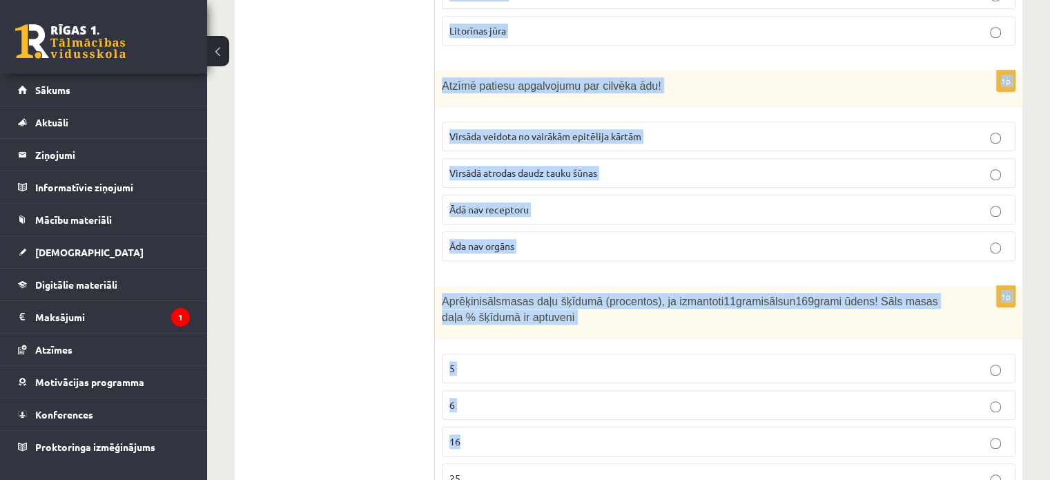
scroll to position [6525, 0]
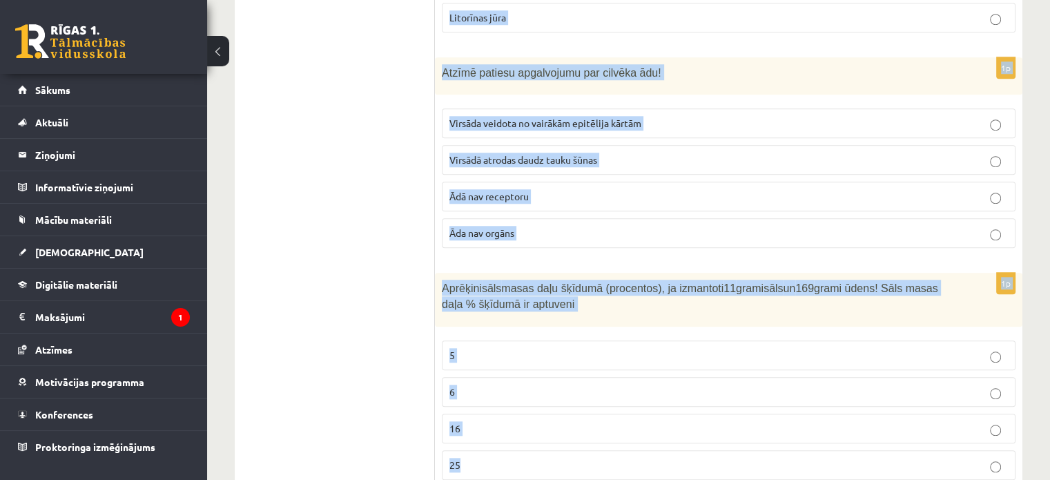
drag, startPoint x: 509, startPoint y: 165, endPoint x: 843, endPoint y: 406, distance: 411.9
copy form "loremi dolo sitametconse ad elit seddoei, te inci utlaboree dolorem, al enima m…"
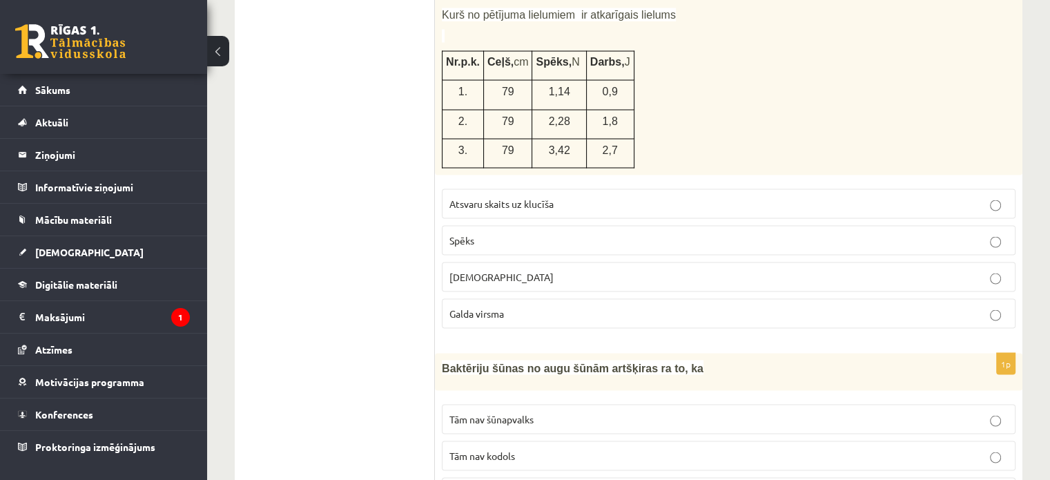
scroll to position [2760, 0]
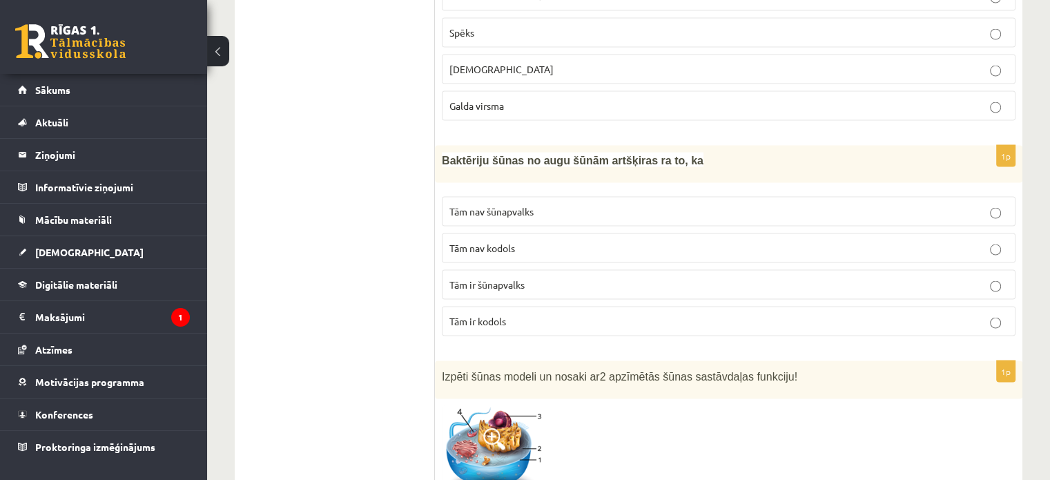
click at [514, 242] on span "Tām nav kodols" at bounding box center [482, 248] width 66 height 12
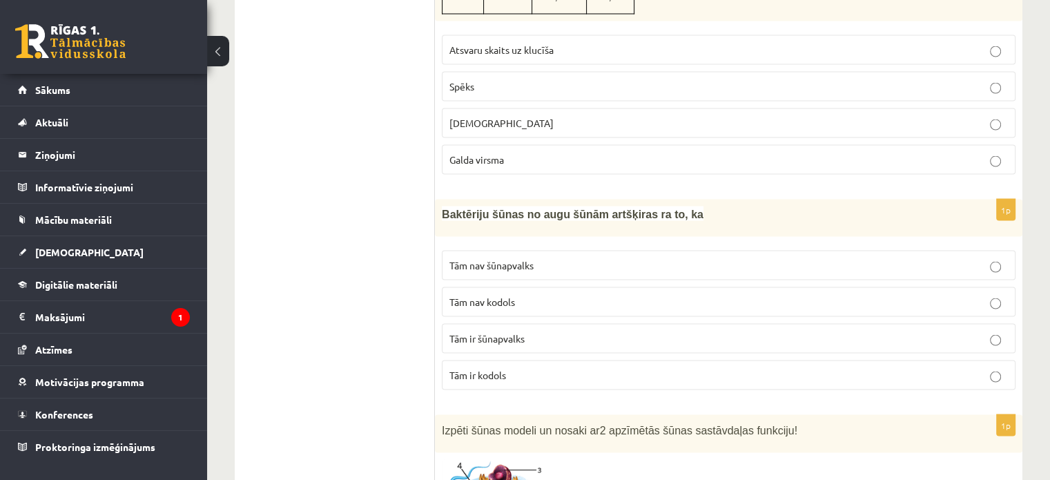
scroll to position [2621, 0]
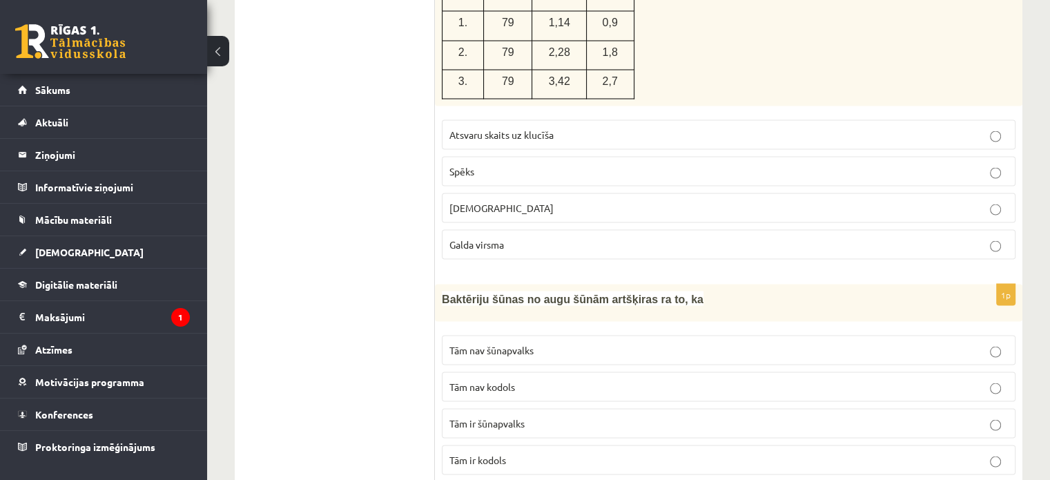
click at [485, 164] on p "Spēks" at bounding box center [728, 171] width 558 height 14
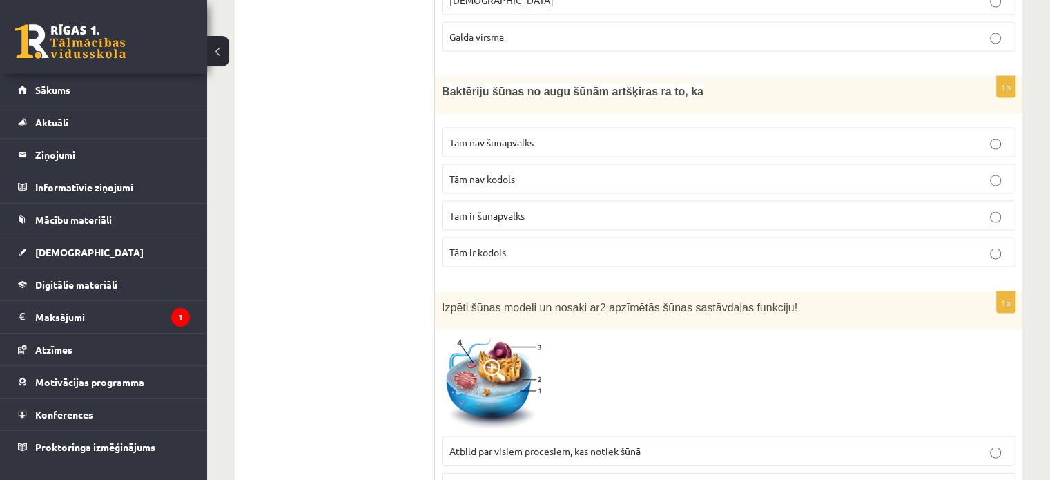
scroll to position [2967, 0]
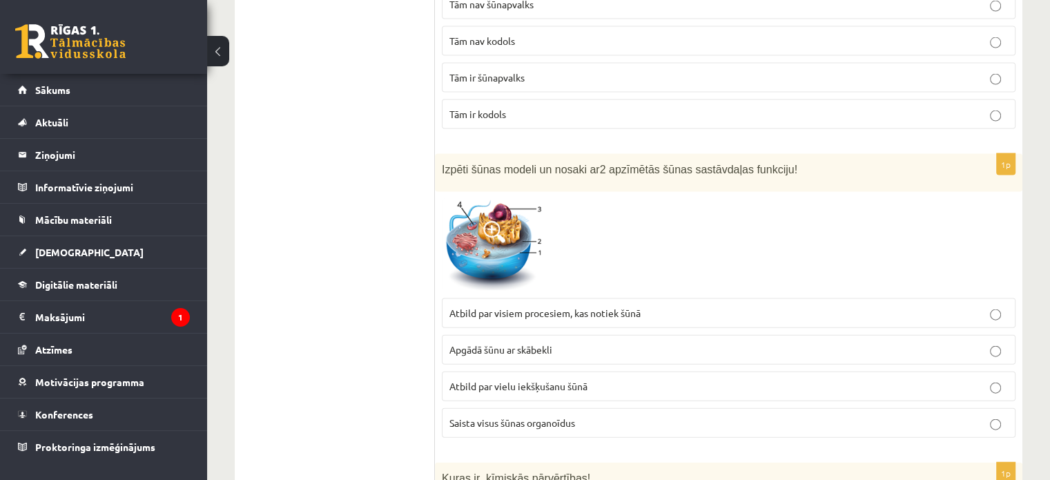
drag, startPoint x: 483, startPoint y: 278, endPoint x: 453, endPoint y: 251, distance: 41.0
click at [484, 306] on span "Atbild par visiem procesiem, kas notiek šūnā" at bounding box center [544, 312] width 191 height 12
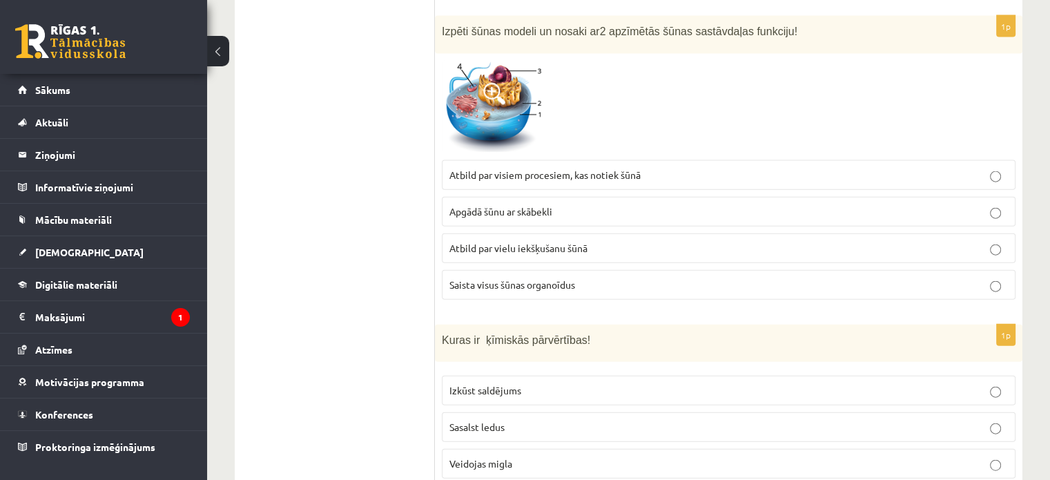
scroll to position [3174, 0]
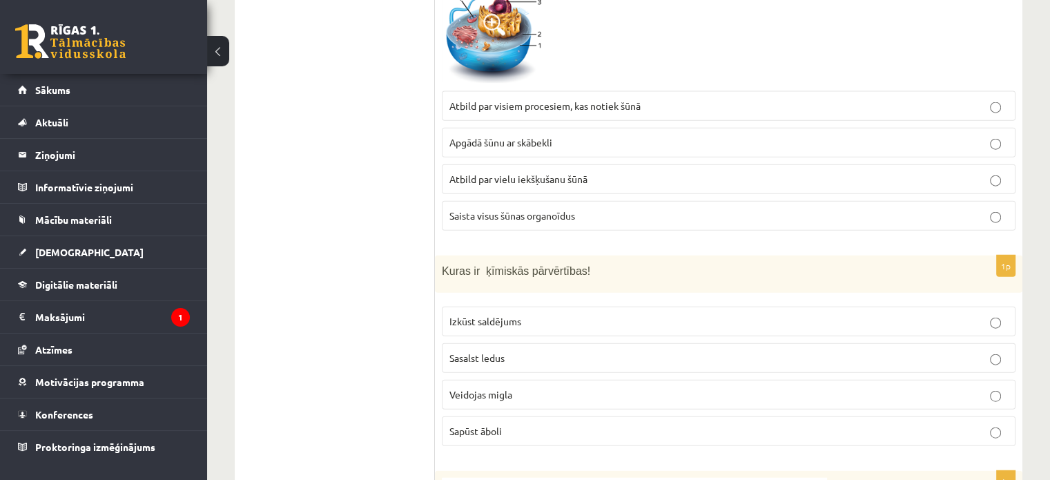
click at [502, 416] on label "Sapūst āboli" at bounding box center [729, 431] width 574 height 30
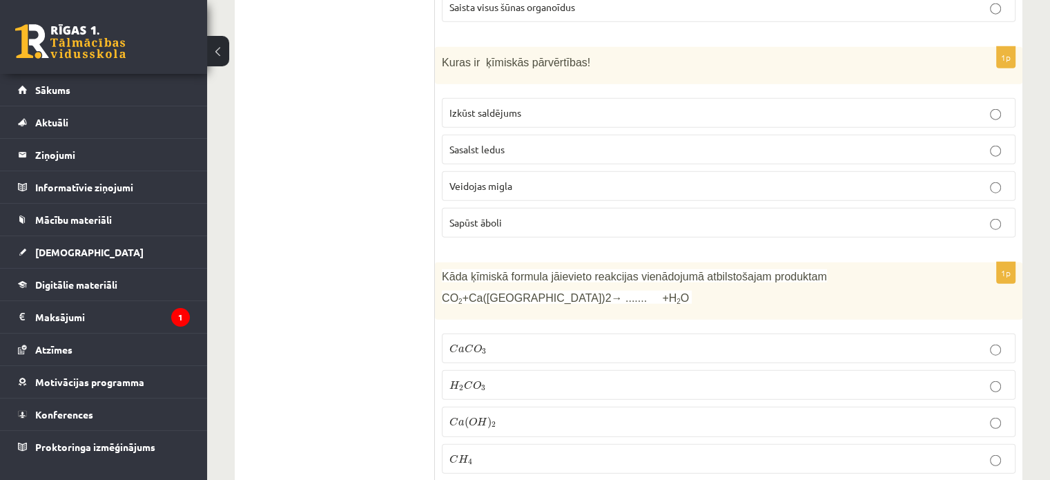
scroll to position [3450, 0]
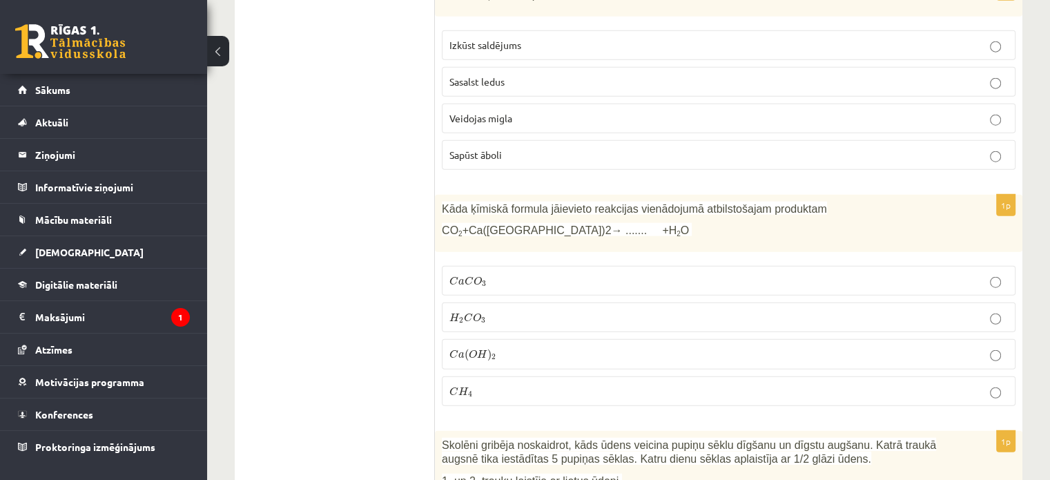
click at [470, 276] on span "C" at bounding box center [469, 280] width 9 height 9
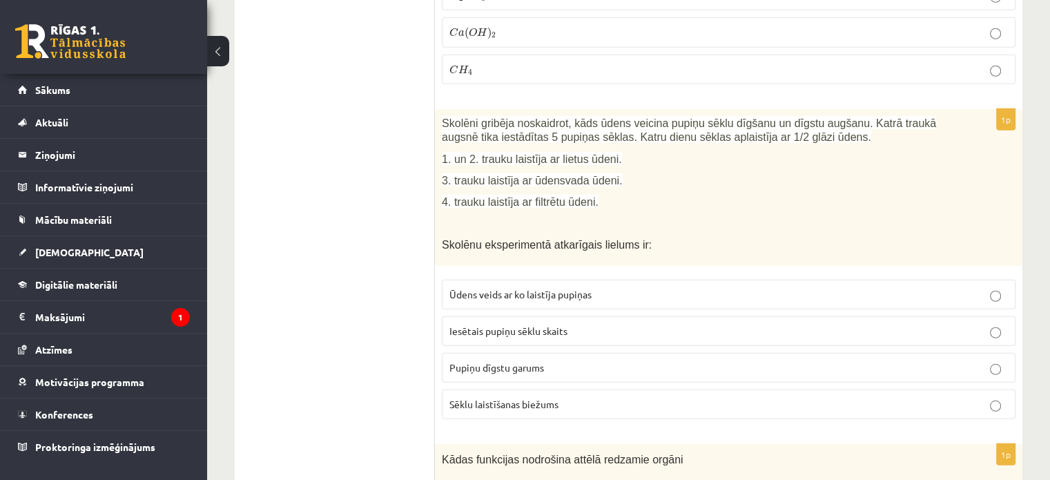
scroll to position [3795, 0]
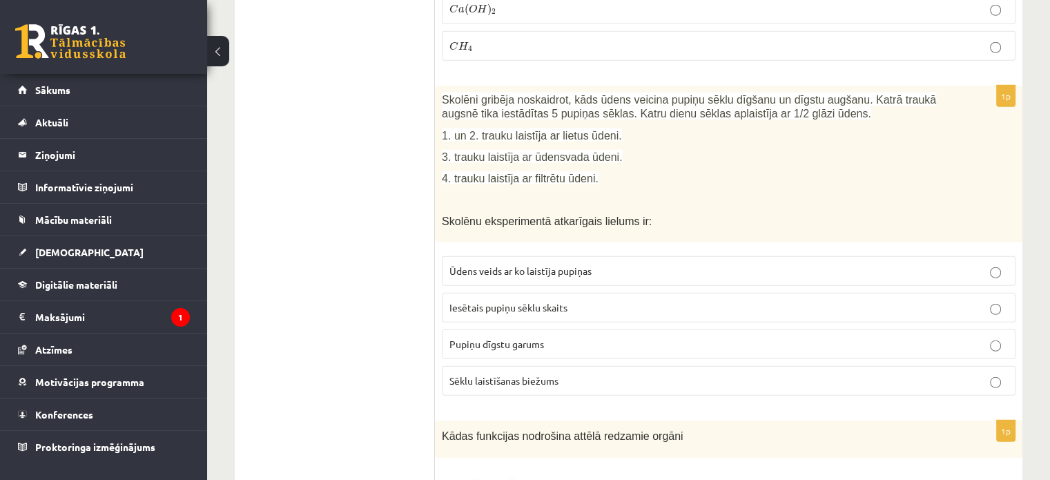
click at [524, 338] on span "Pupiņu dīgstu garums" at bounding box center [496, 344] width 95 height 12
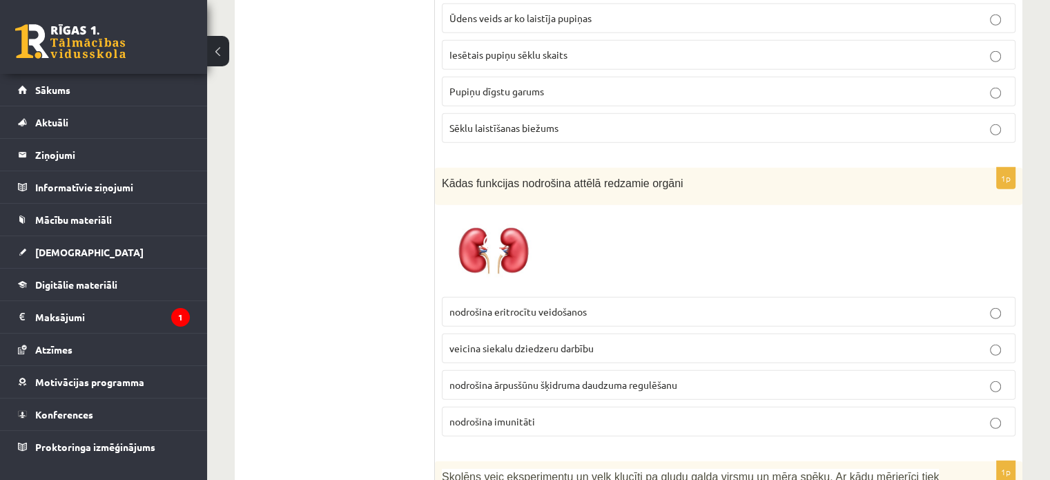
scroll to position [4071, 0]
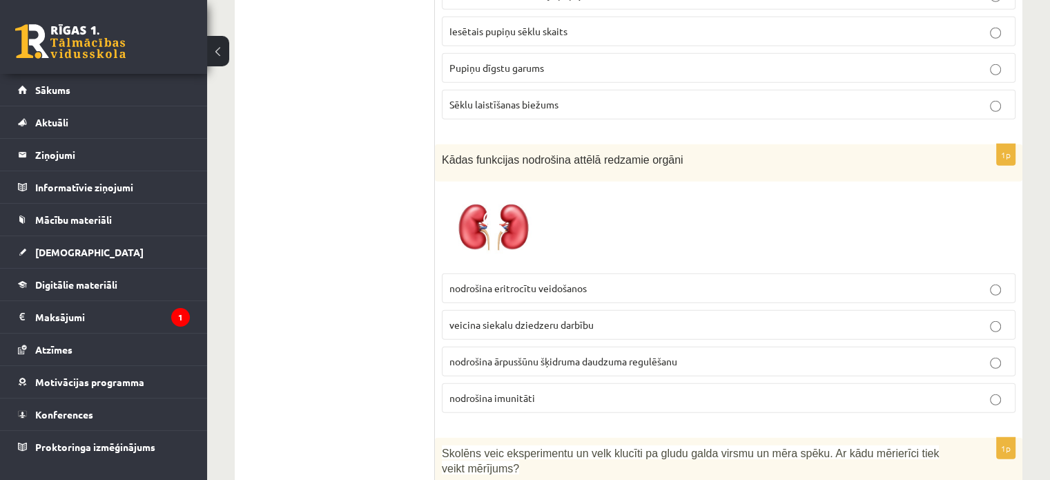
click at [556, 355] on span "nodrošina ārpusšūnu šķidruma daudzuma regulēšanu" at bounding box center [563, 361] width 228 height 12
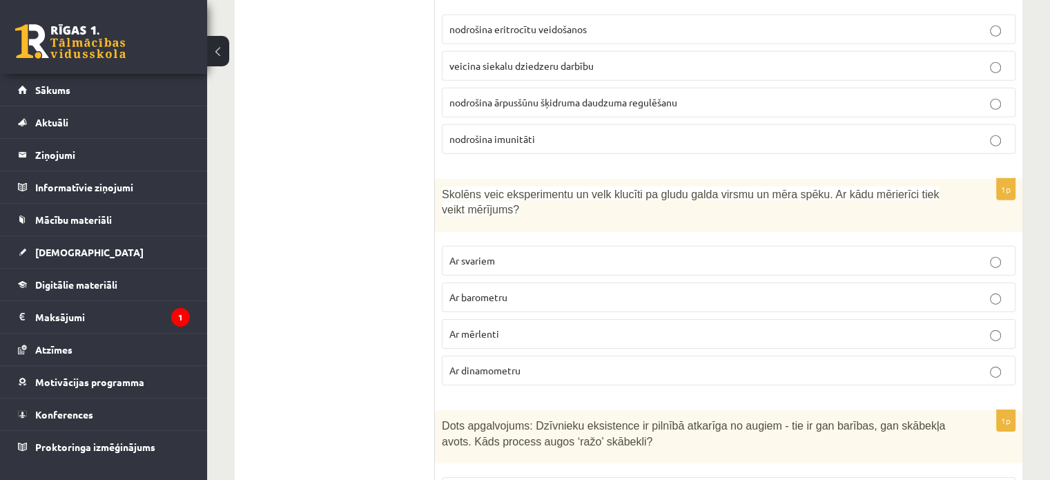
scroll to position [4416, 0]
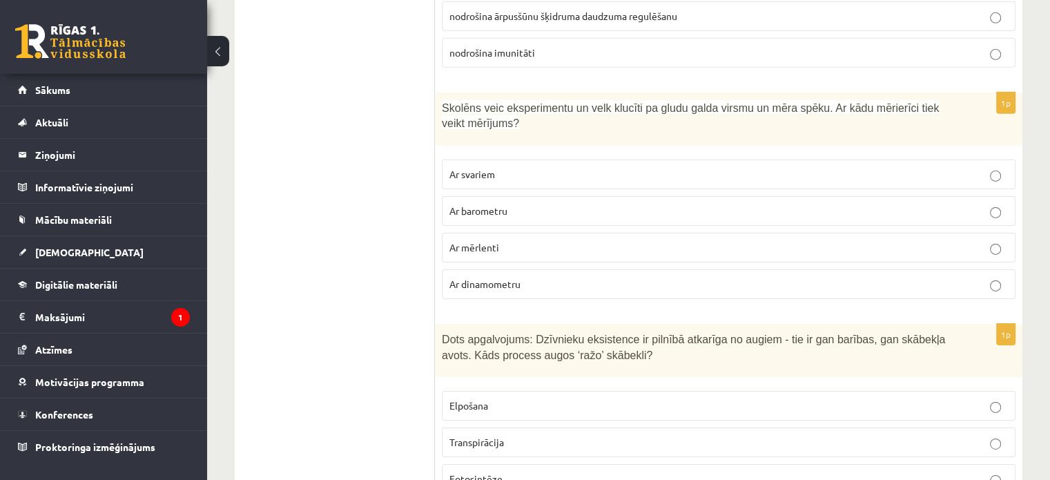
click at [477, 277] on p "Ar dinamometru" at bounding box center [728, 284] width 558 height 14
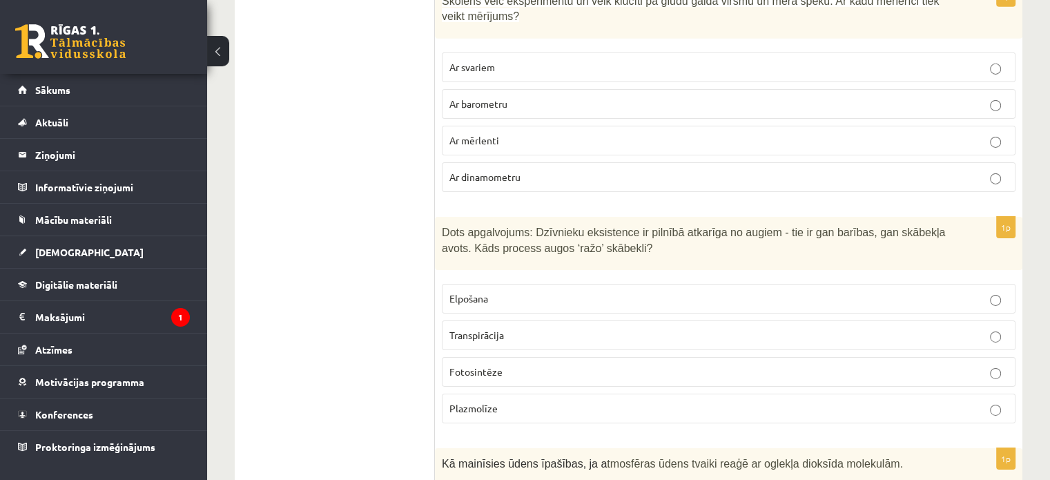
scroll to position [4485, 0]
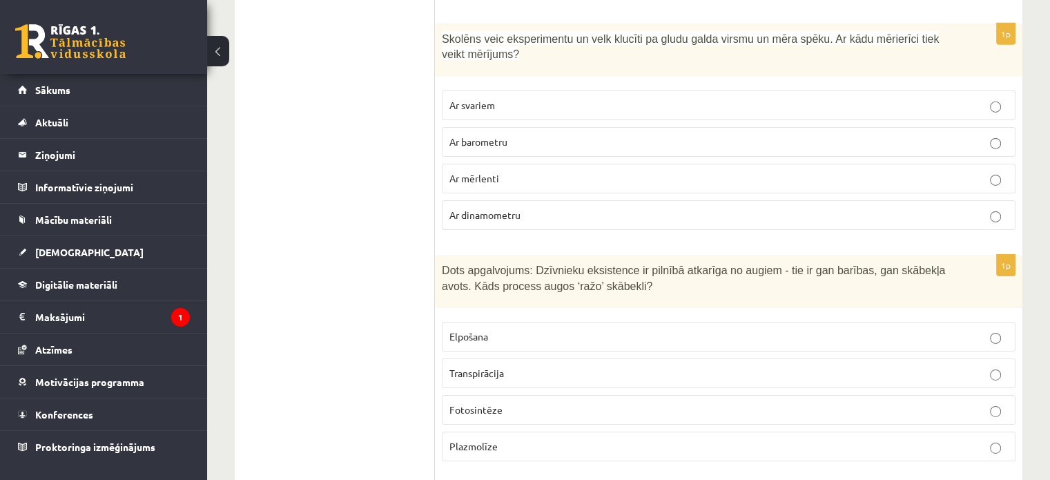
click at [467, 403] on span "Fotosintēze" at bounding box center [475, 409] width 53 height 12
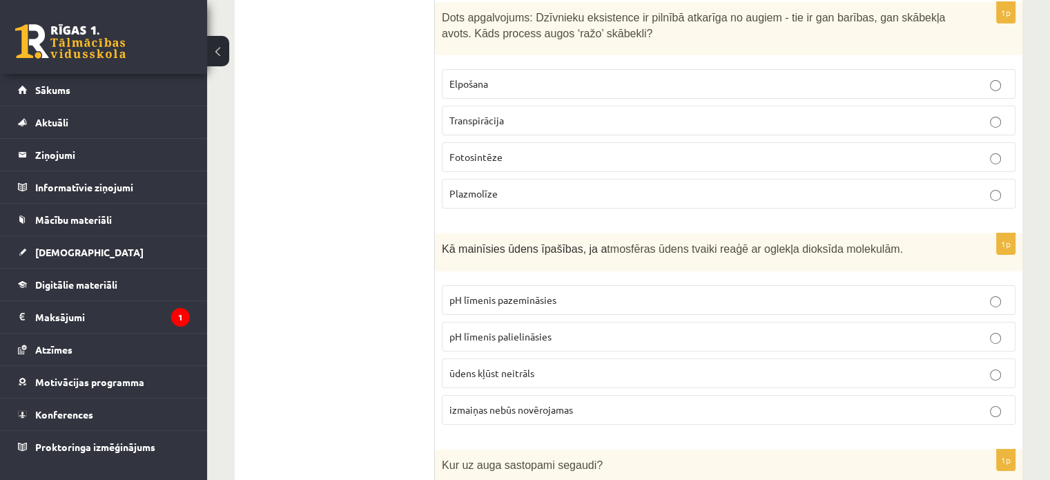
scroll to position [4761, 0]
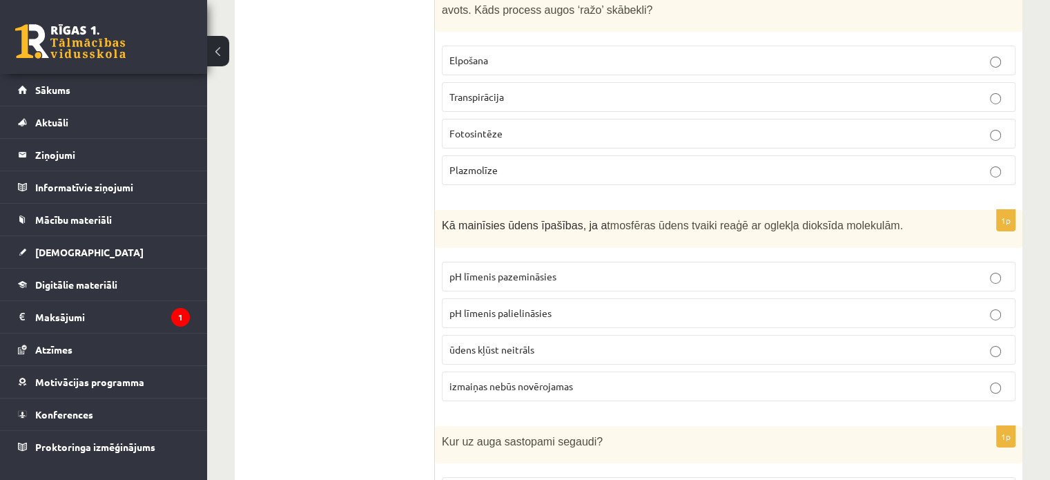
click at [551, 270] on span "pH līmenis pazemināsies" at bounding box center [502, 276] width 107 height 12
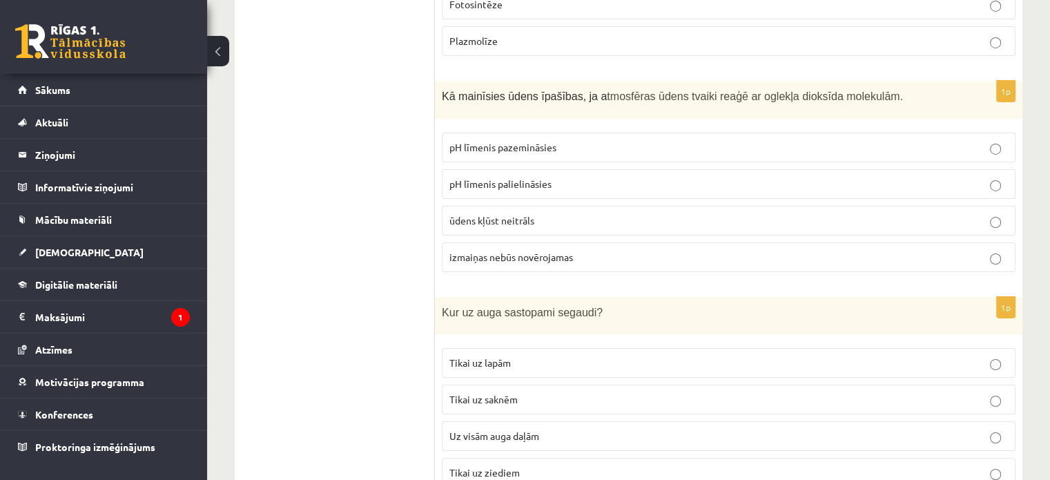
scroll to position [4899, 0]
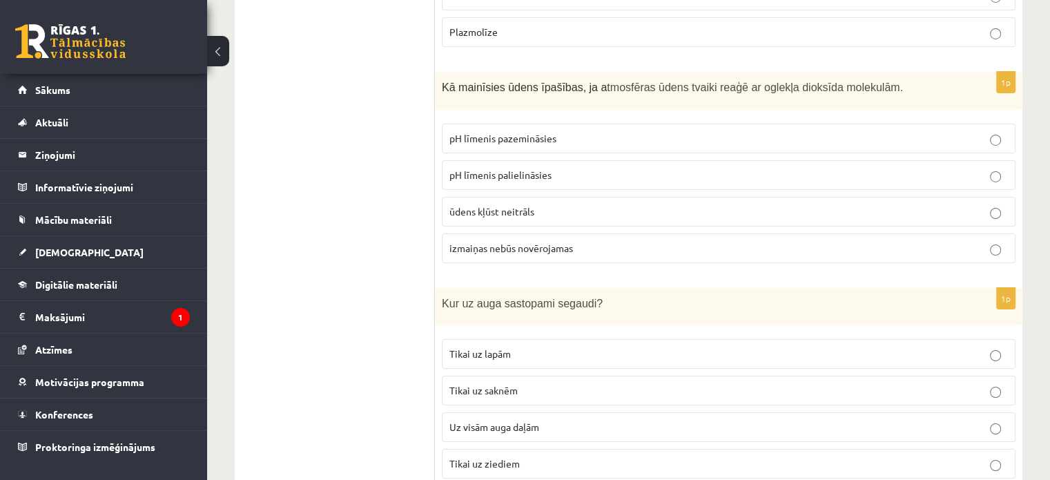
click at [518, 412] on label "Uz visām auga daļām" at bounding box center [729, 427] width 574 height 30
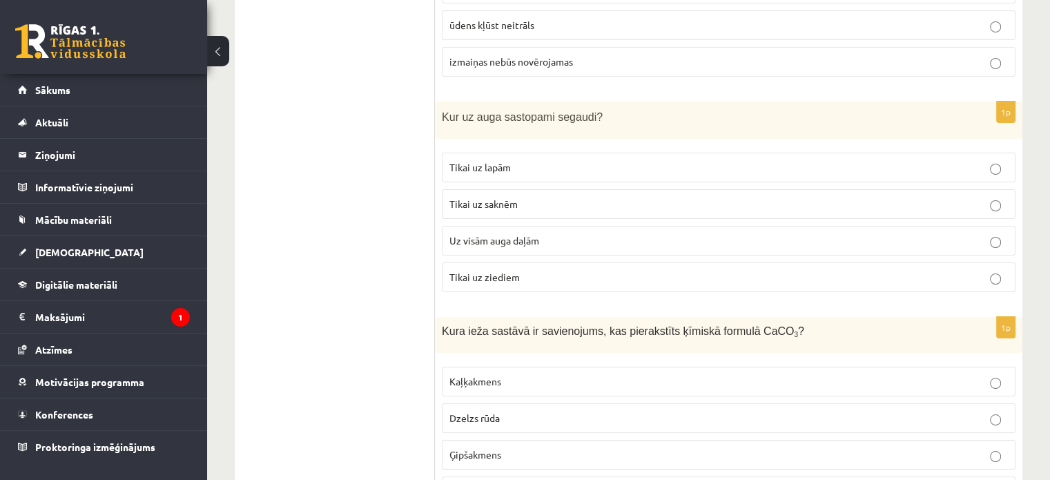
scroll to position [5106, 0]
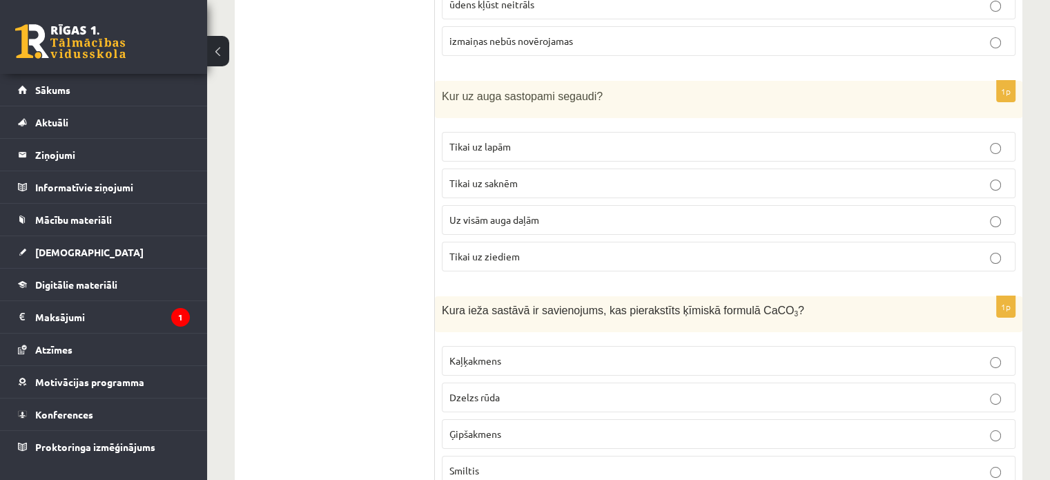
click at [530, 353] on p "Kaļķakmens" at bounding box center [728, 360] width 558 height 14
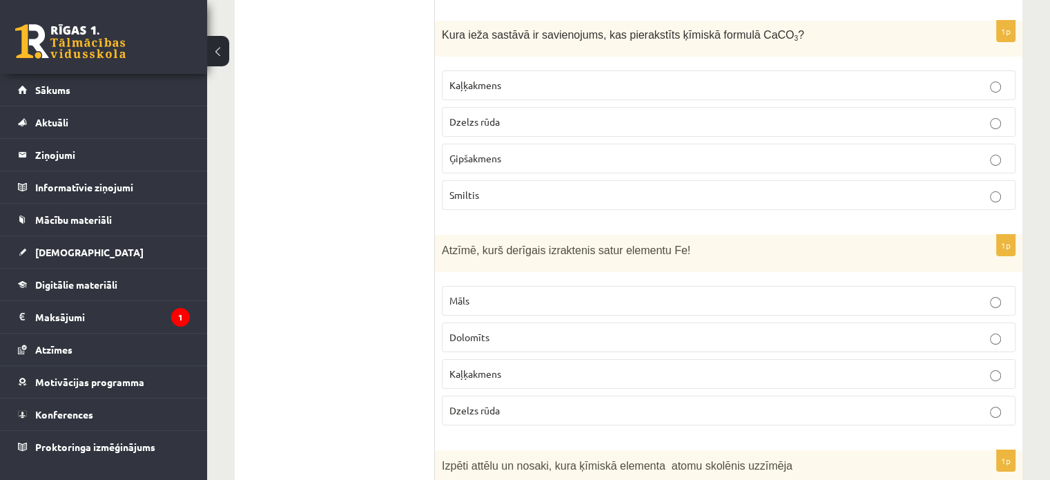
scroll to position [5382, 0]
click at [495, 403] on span "Dzelzs rūda" at bounding box center [474, 409] width 50 height 12
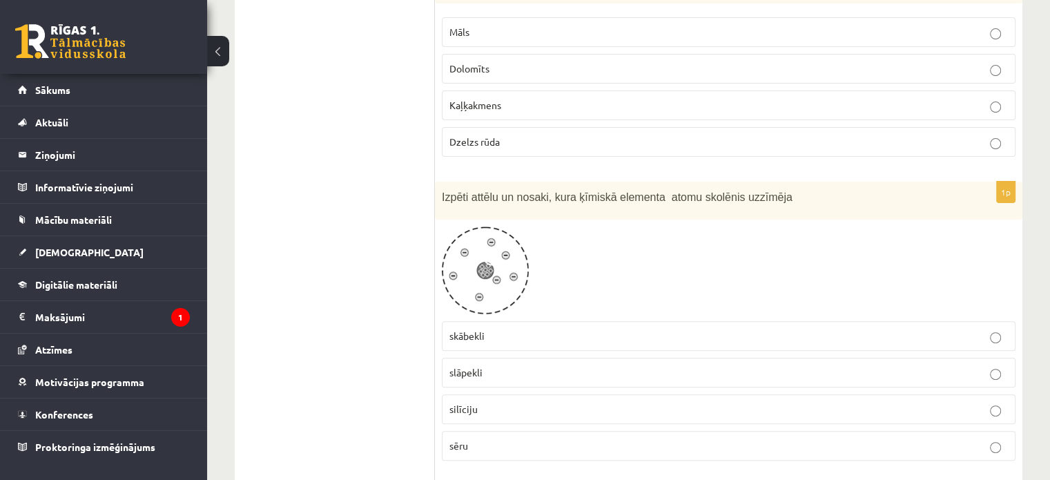
scroll to position [5658, 0]
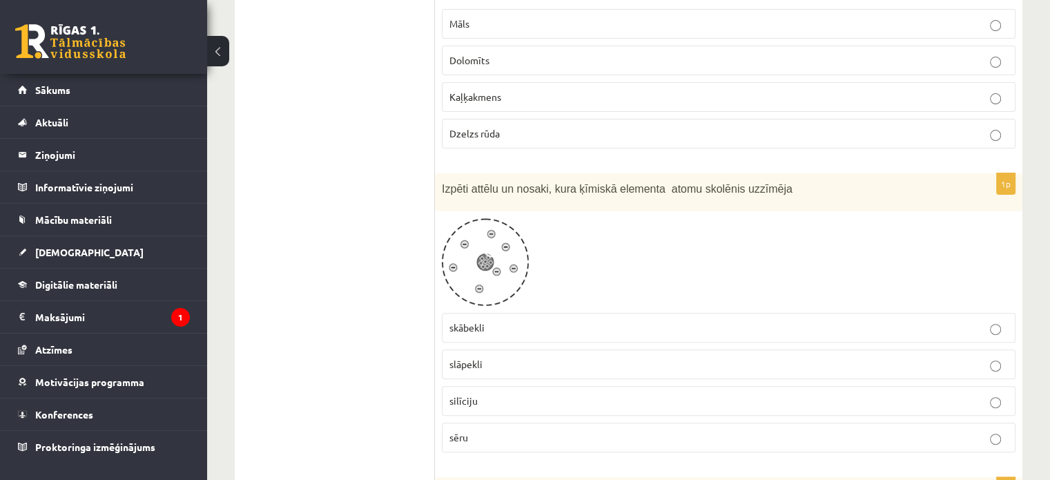
click at [517, 313] on label "skābekli" at bounding box center [729, 328] width 574 height 30
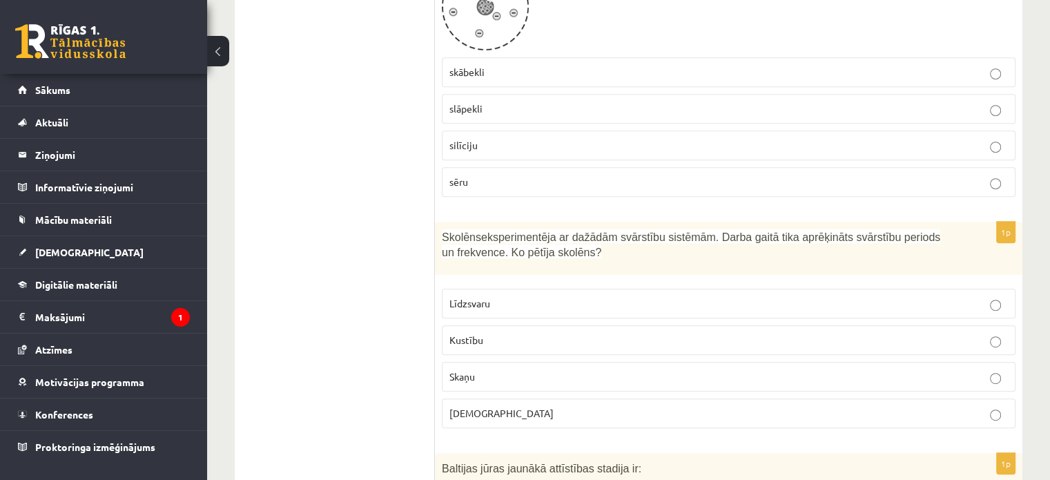
scroll to position [5935, 0]
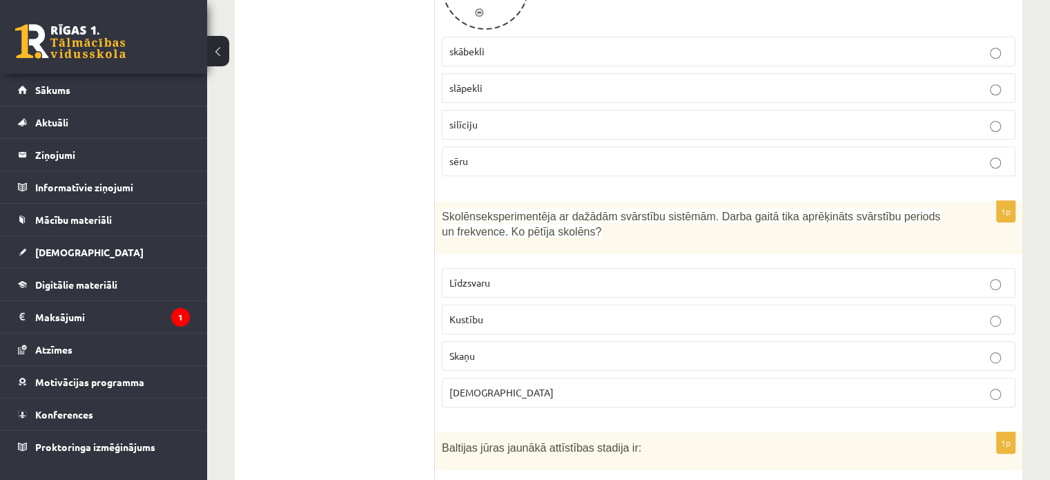
click at [498, 349] on p "Skaņu" at bounding box center [728, 356] width 558 height 14
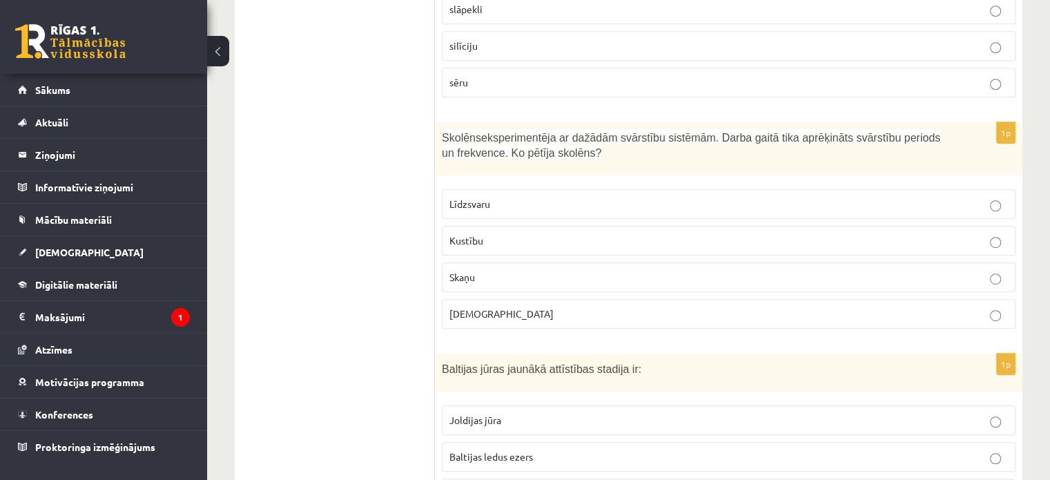
scroll to position [6073, 0]
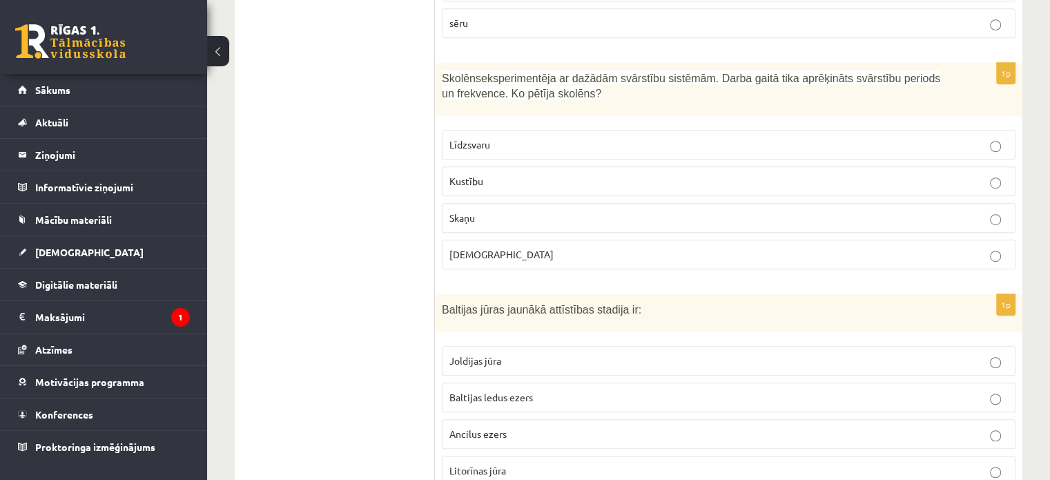
click at [509, 463] on p "Litorīnas jūra" at bounding box center [728, 470] width 558 height 14
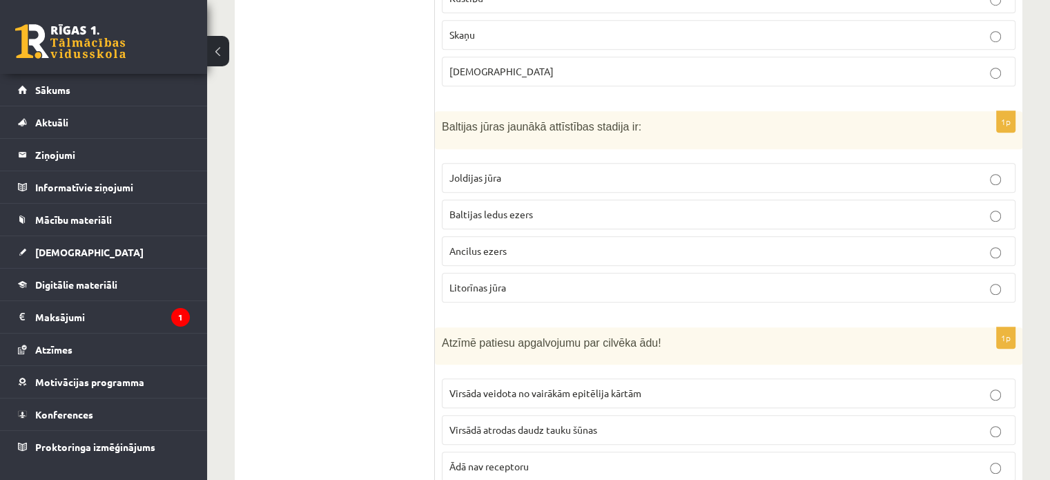
scroll to position [6280, 0]
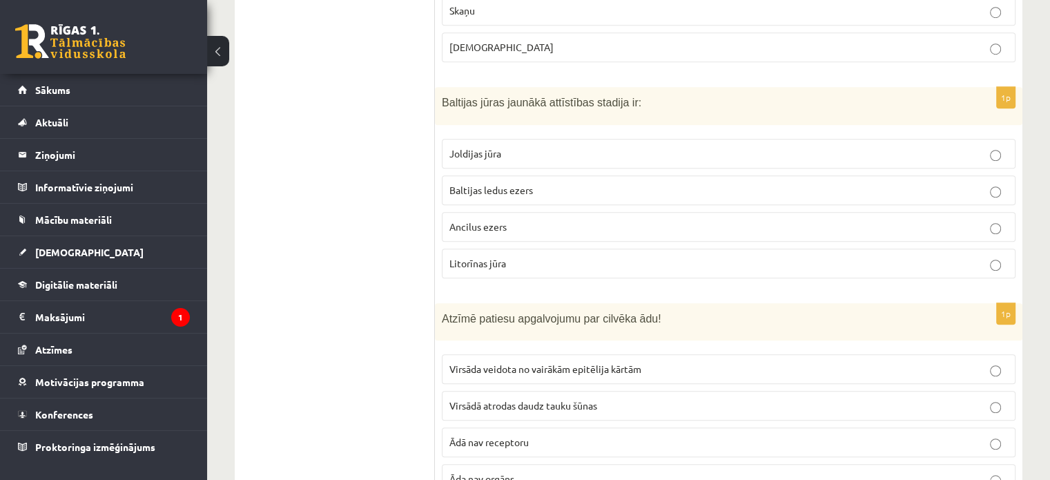
click at [583, 362] on span "Virsāda veidota no vairākām epitēlija kārtām" at bounding box center [545, 368] width 192 height 12
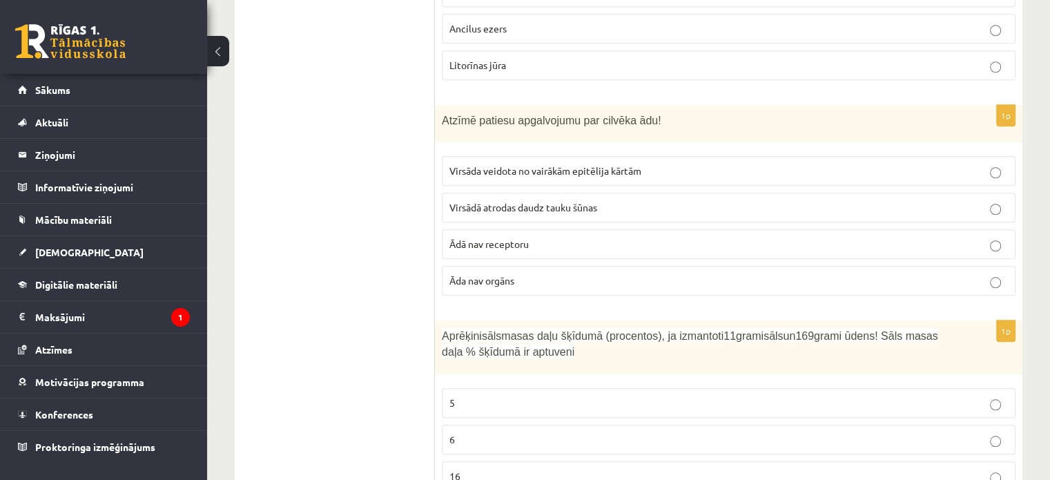
scroll to position [6487, 0]
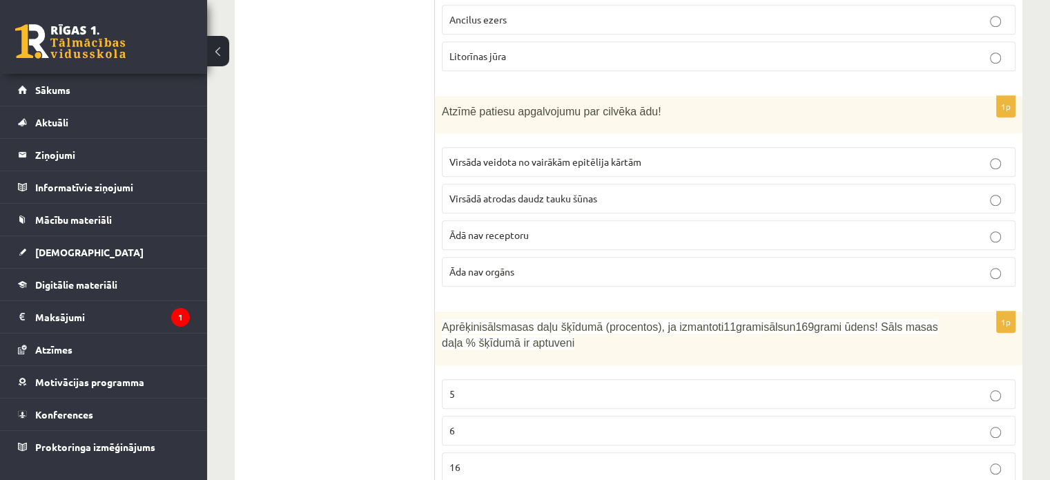
click at [480, 423] on p "6" at bounding box center [728, 430] width 558 height 14
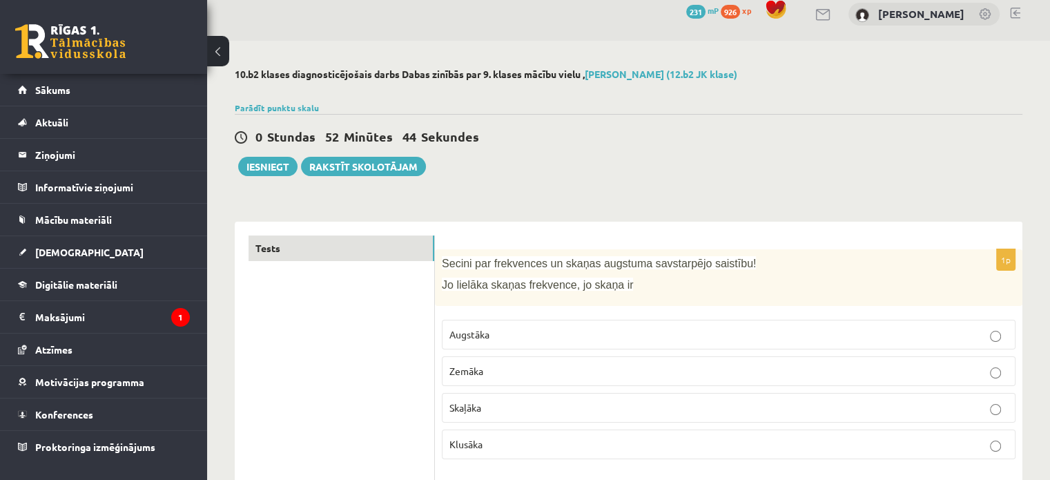
scroll to position [0, 0]
